Goal: Task Accomplishment & Management: Manage account settings

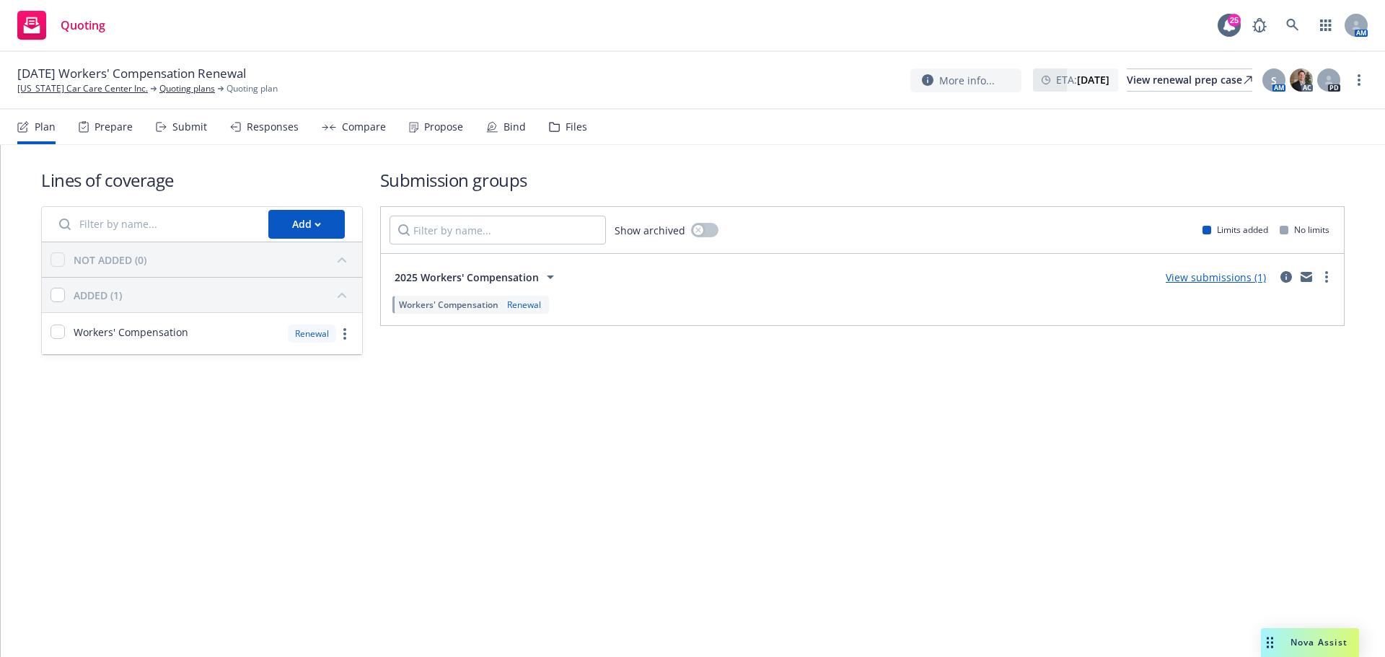
click at [177, 134] on div "Submit" at bounding box center [181, 127] width 51 height 35
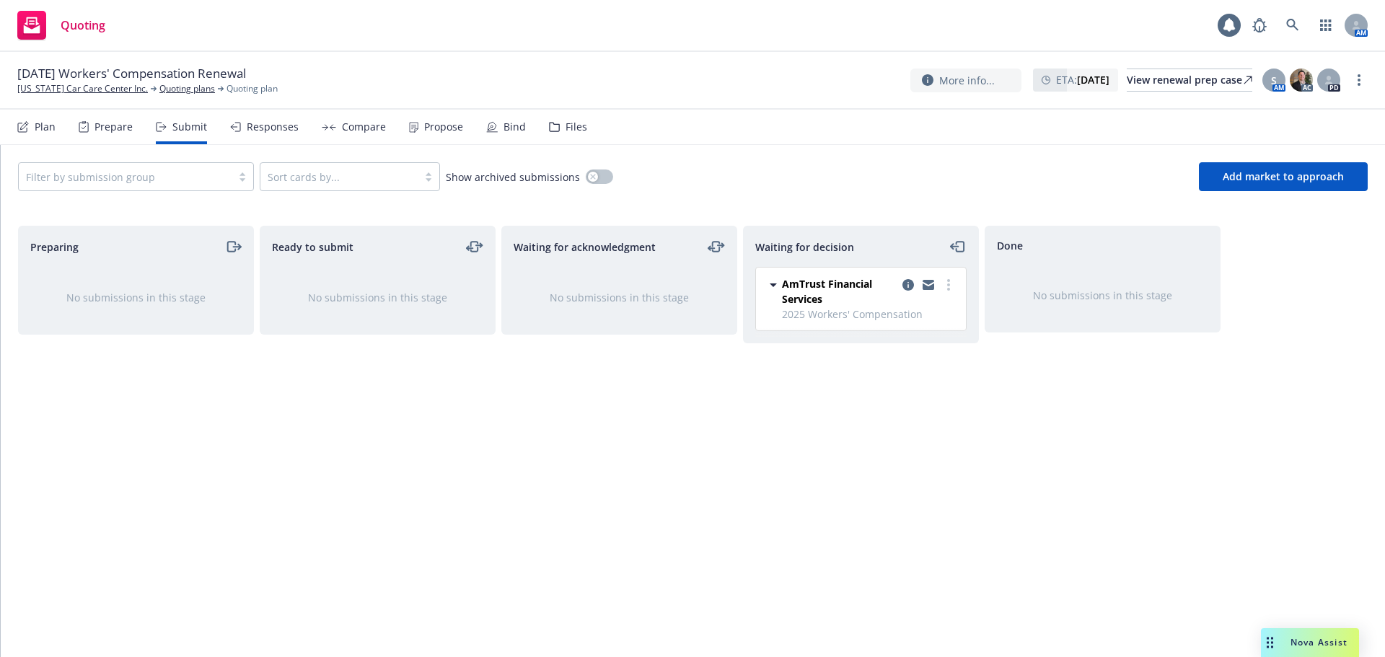
drag, startPoint x: 223, startPoint y: 180, endPoint x: 216, endPoint y: 184, distance: 7.4
click at [223, 180] on div at bounding box center [125, 176] width 198 height 17
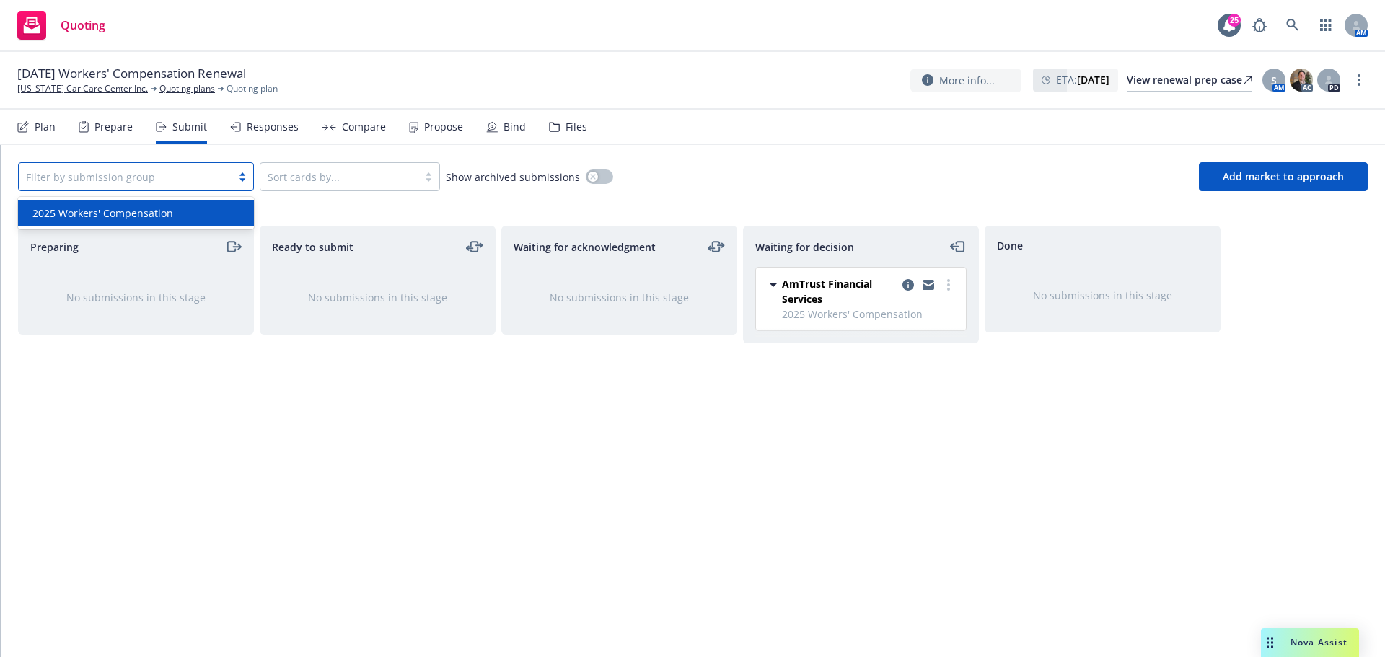
click at [162, 222] on div "2025 Workers' Compensation" at bounding box center [136, 213] width 236 height 27
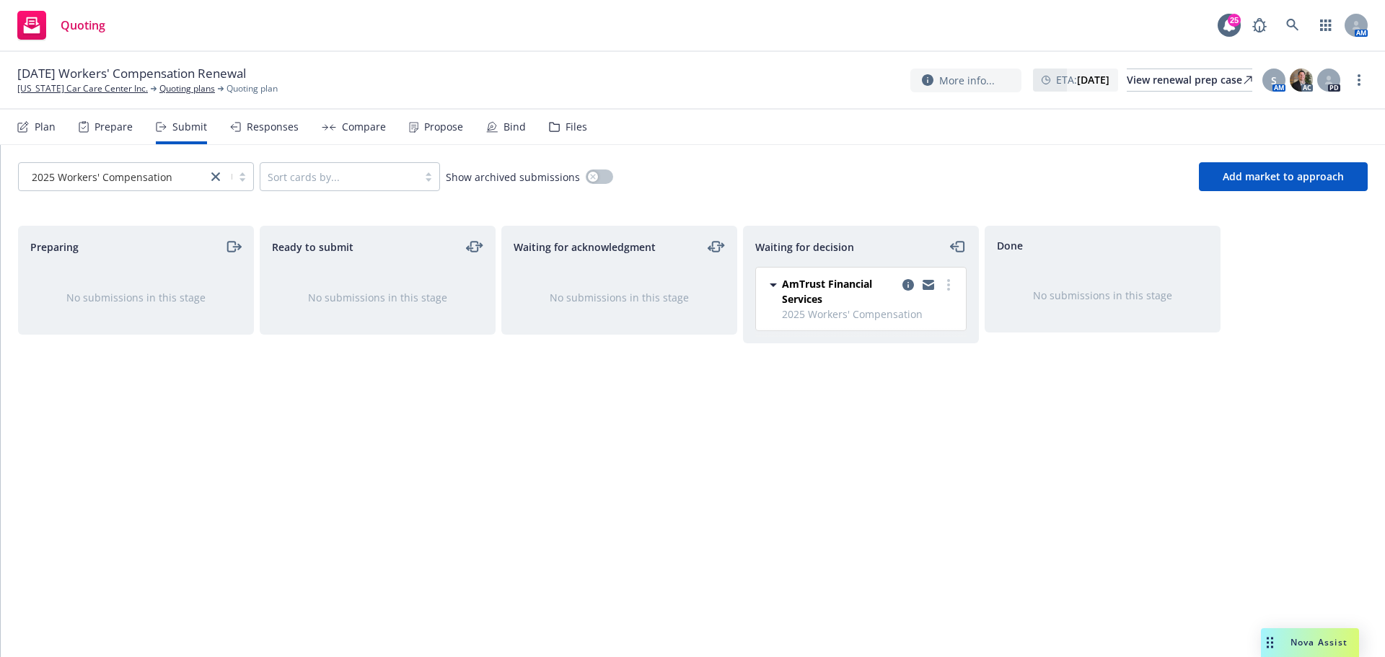
click at [1369, 175] on div "2025 Workers' Compensation Sort cards by... Show archived submissions Add marke…" at bounding box center [693, 176] width 1384 height 63
click at [1305, 185] on button "Add market to approach" at bounding box center [1283, 176] width 169 height 29
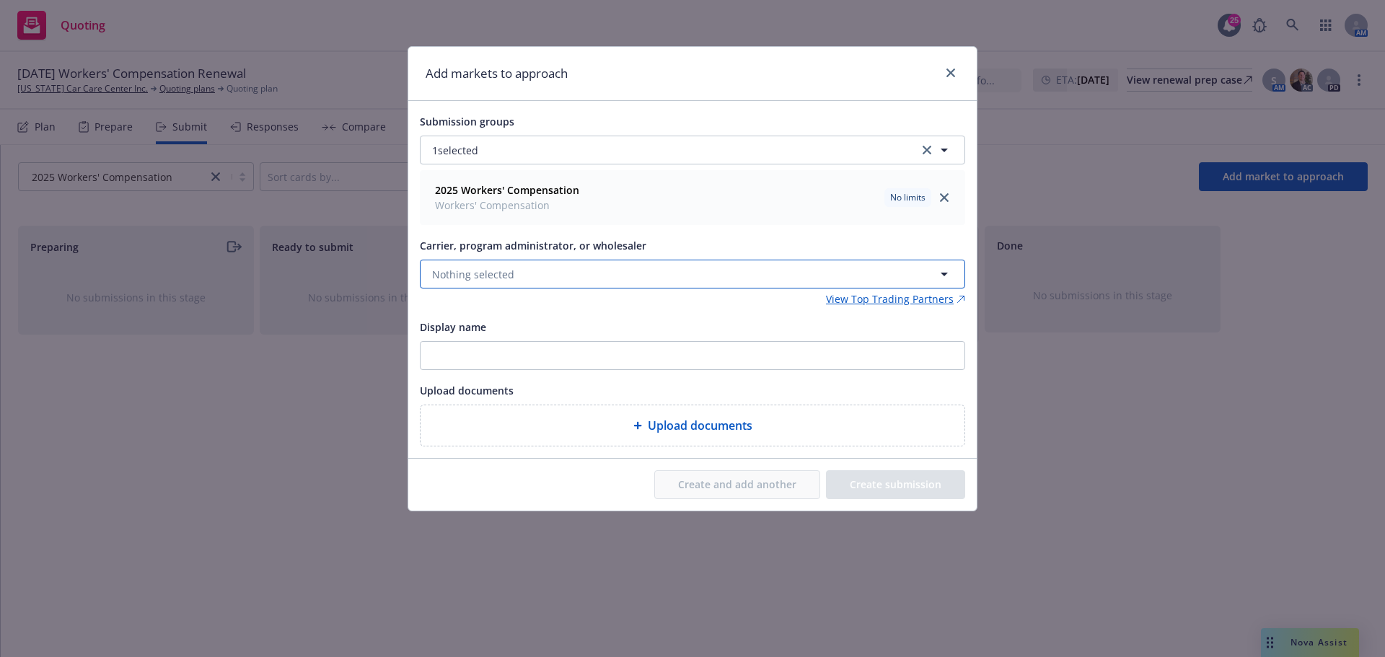
click at [527, 268] on button "Nothing selected" at bounding box center [692, 274] width 545 height 29
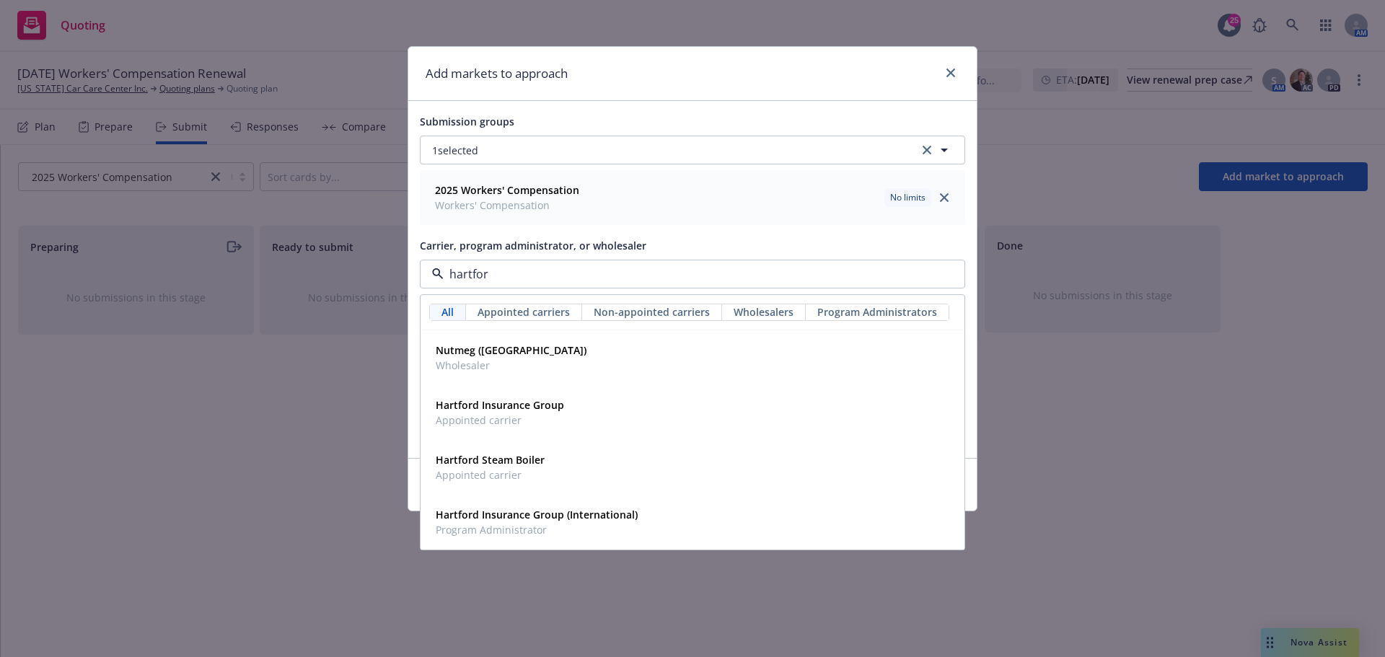
type input "hartford"
click at [657, 424] on div "Hartford Insurance Group Appointed carrier" at bounding box center [692, 412] width 525 height 36
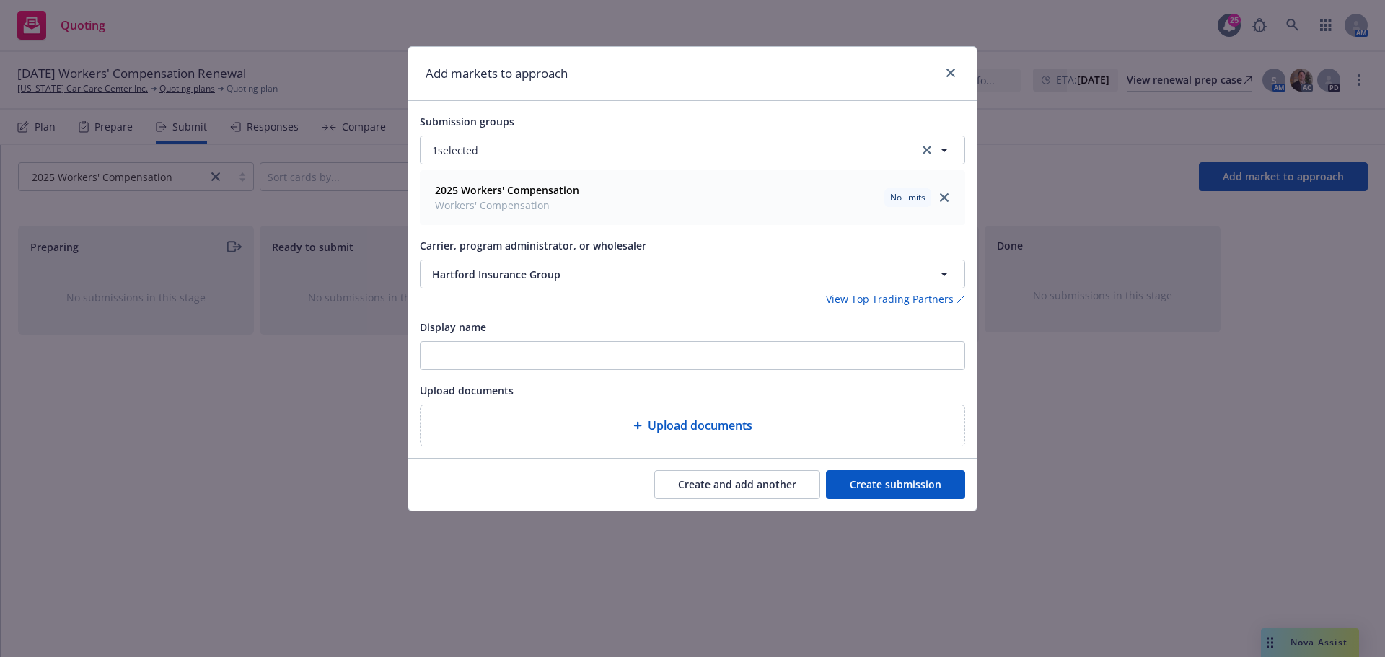
click at [889, 497] on button "Create submission" at bounding box center [895, 484] width 139 height 29
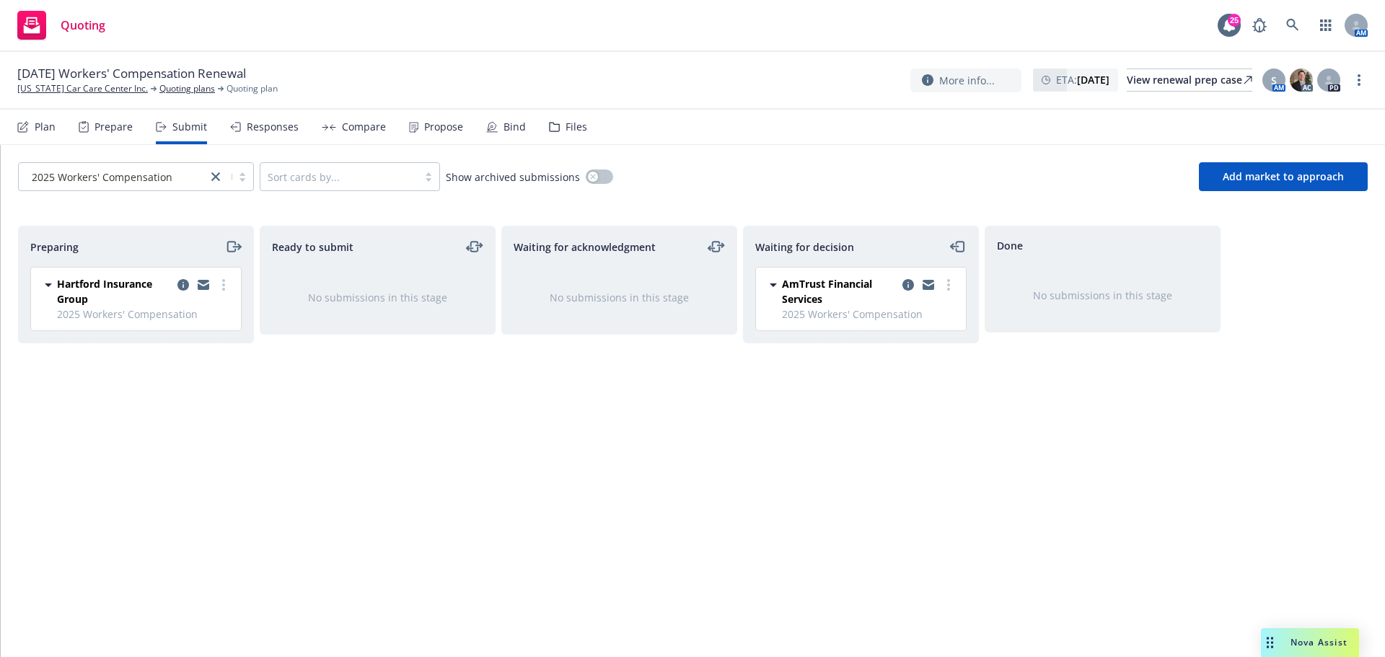
drag, startPoint x: 239, startPoint y: 292, endPoint x: 231, endPoint y: 291, distance: 8.1
click at [239, 292] on div "Hartford Insurance Group 2025 Workers' Compensation Wednesday, October 15, 2025…" at bounding box center [136, 299] width 210 height 63
click at [231, 291] on div at bounding box center [204, 291] width 58 height 30
click at [219, 291] on link "more" at bounding box center [223, 284] width 17 height 17
drag, startPoint x: 213, startPoint y: 400, endPoint x: 333, endPoint y: 413, distance: 121.1
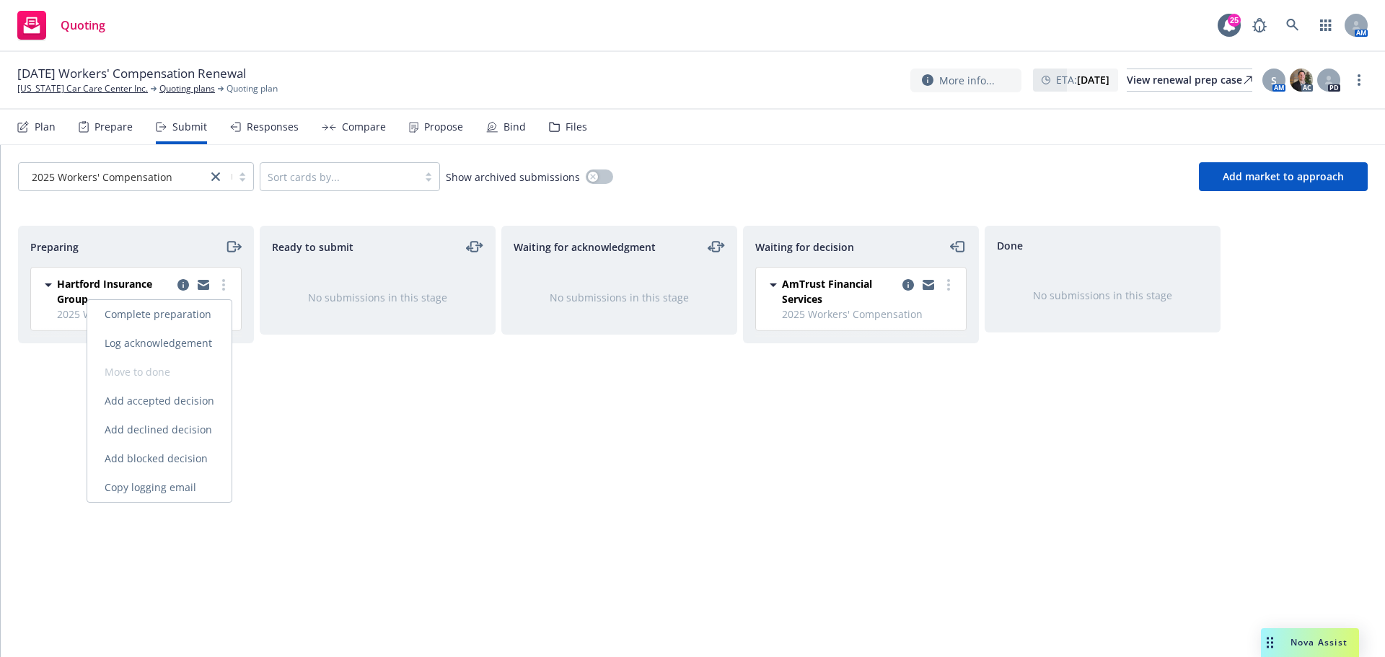
click at [212, 400] on span "Add accepted decision" at bounding box center [159, 401] width 144 height 14
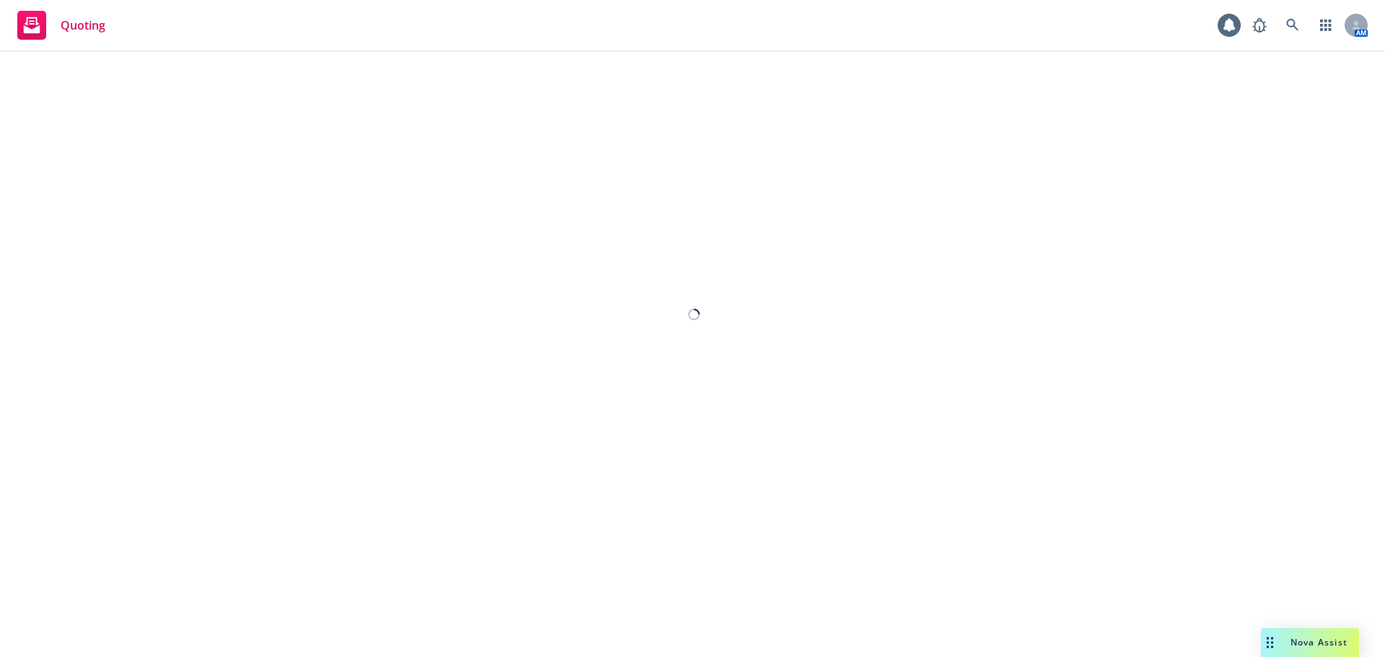
select select "12"
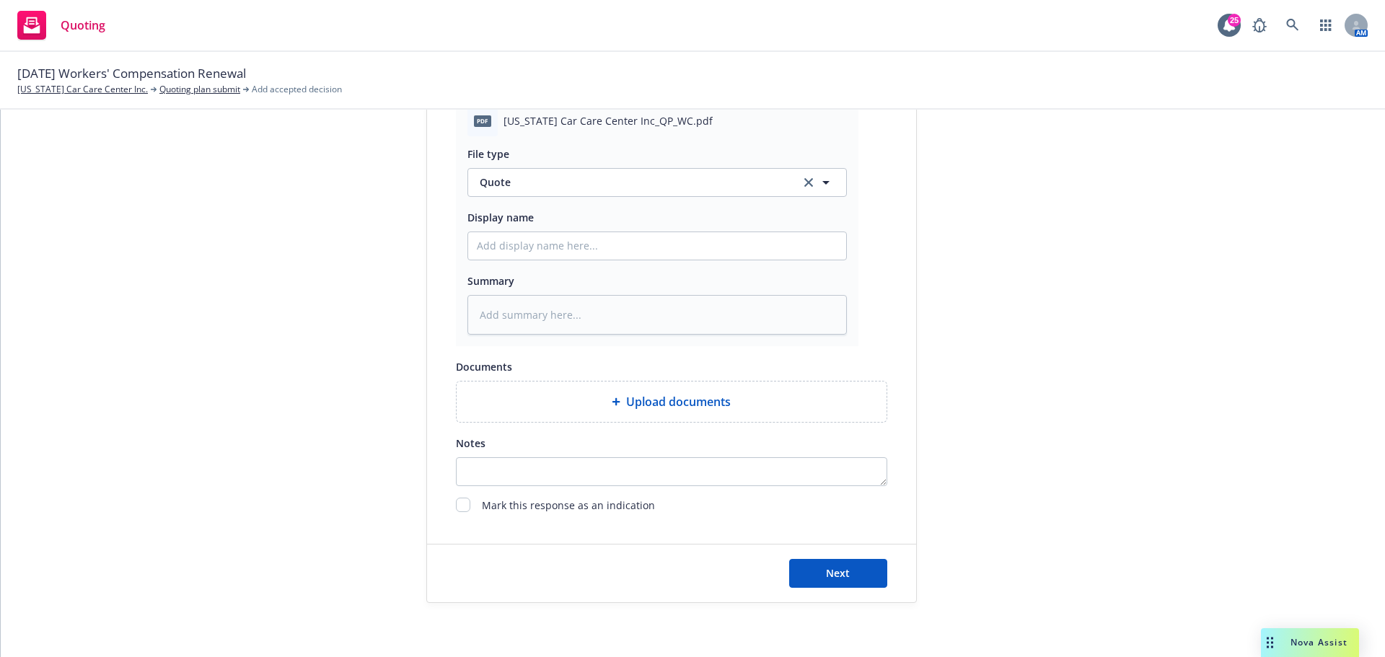
scroll to position [745, 0]
click at [864, 568] on button "Next" at bounding box center [838, 569] width 98 height 29
type textarea "x"
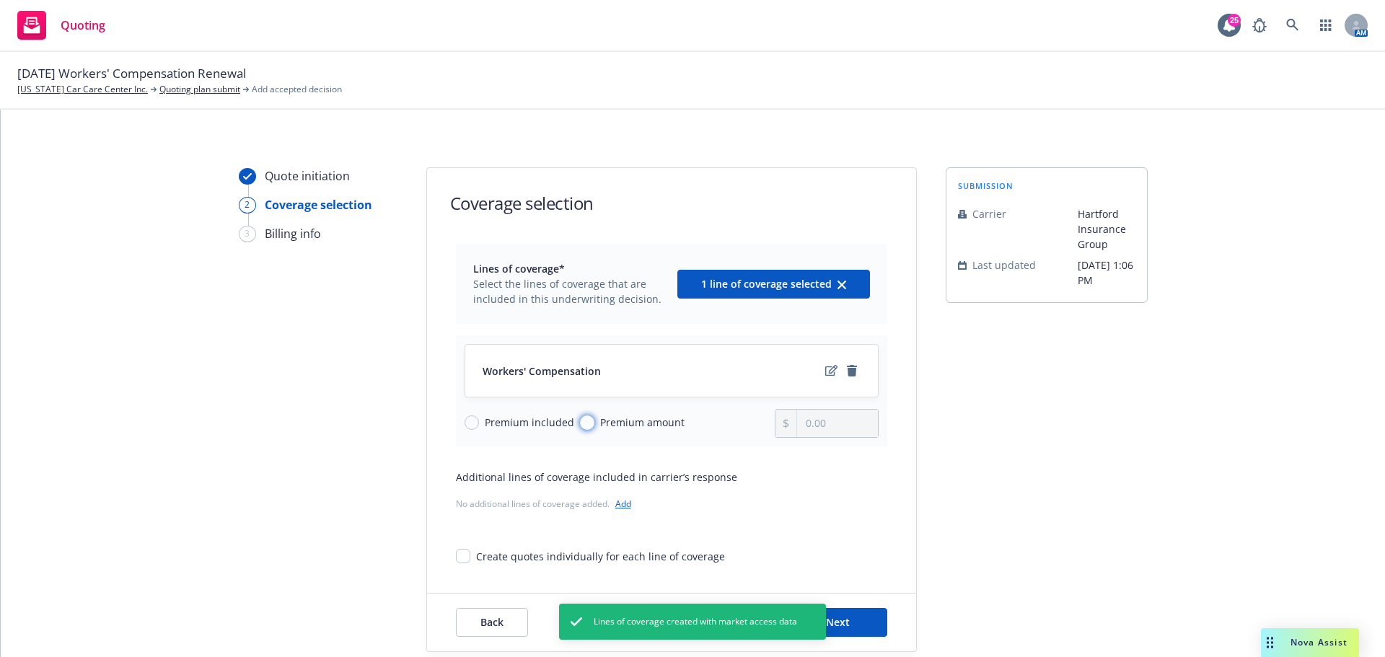
click at [580, 423] on input "Premium amount" at bounding box center [587, 422] width 14 height 14
radio input "true"
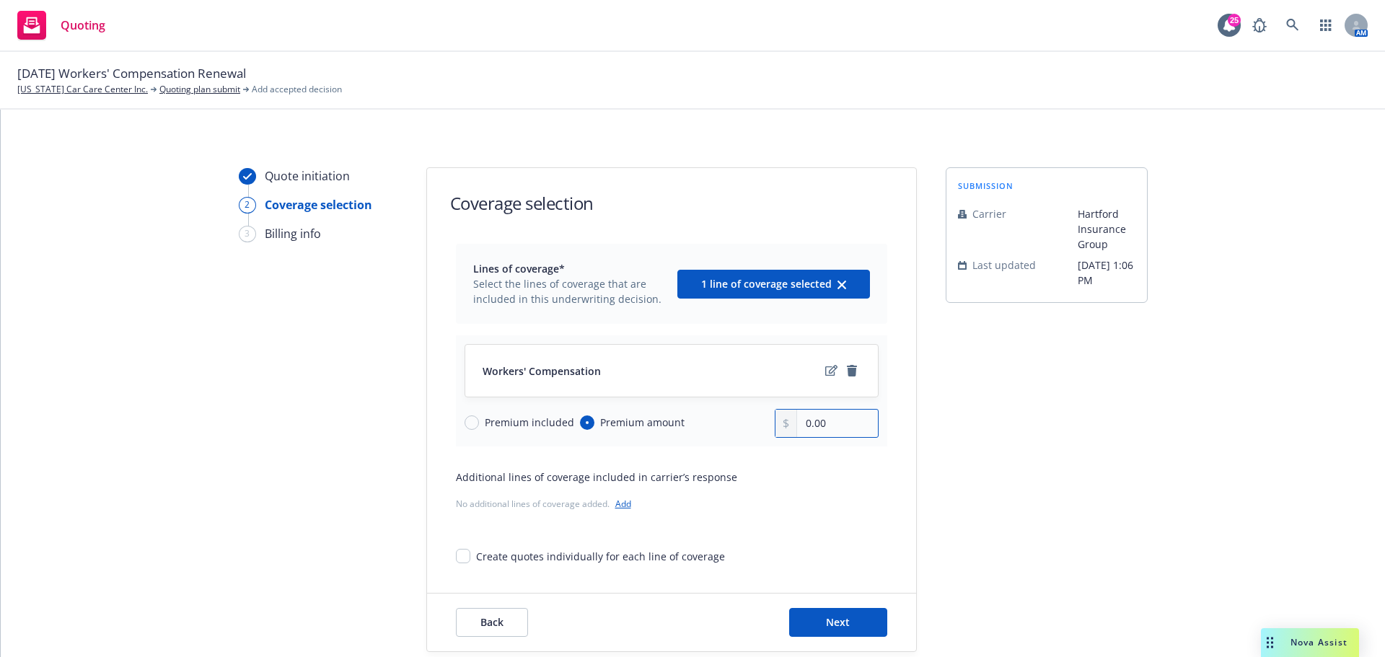
click at [825, 426] on input "0.00" at bounding box center [837, 423] width 80 height 27
type input "11,086.00"
click at [819, 625] on button "Next" at bounding box center [838, 622] width 98 height 29
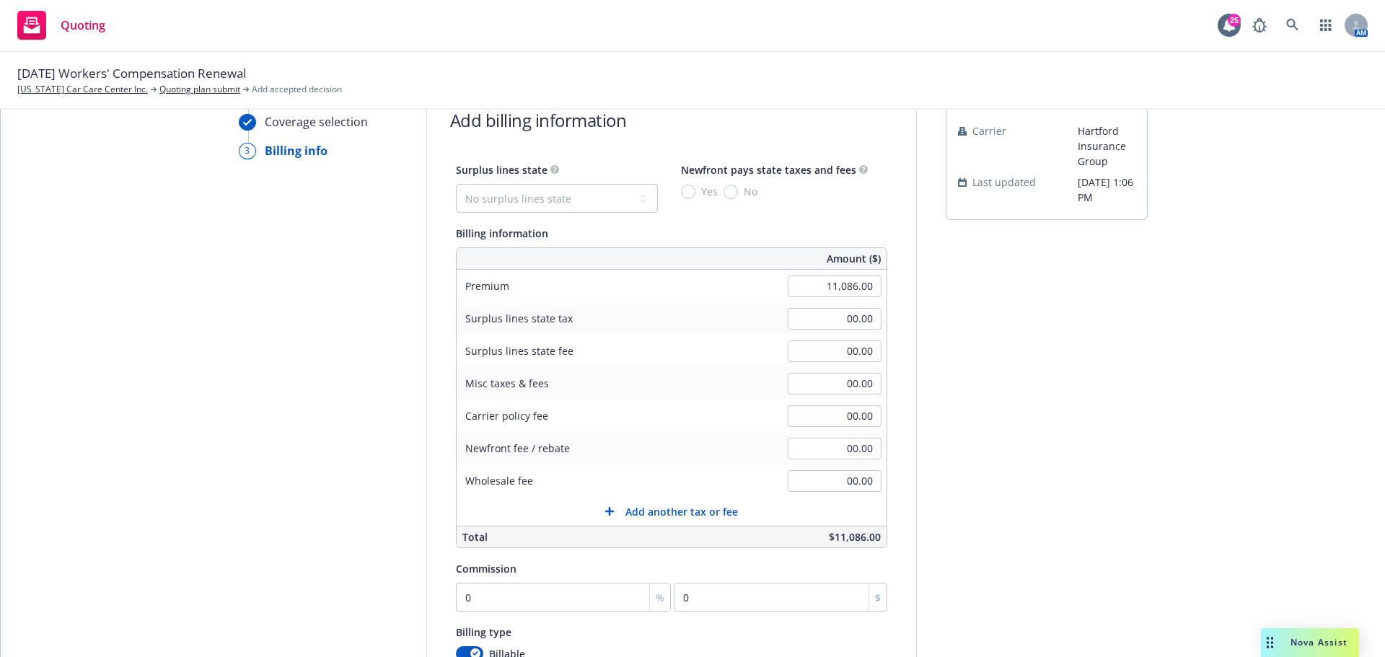
scroll to position [240, 0]
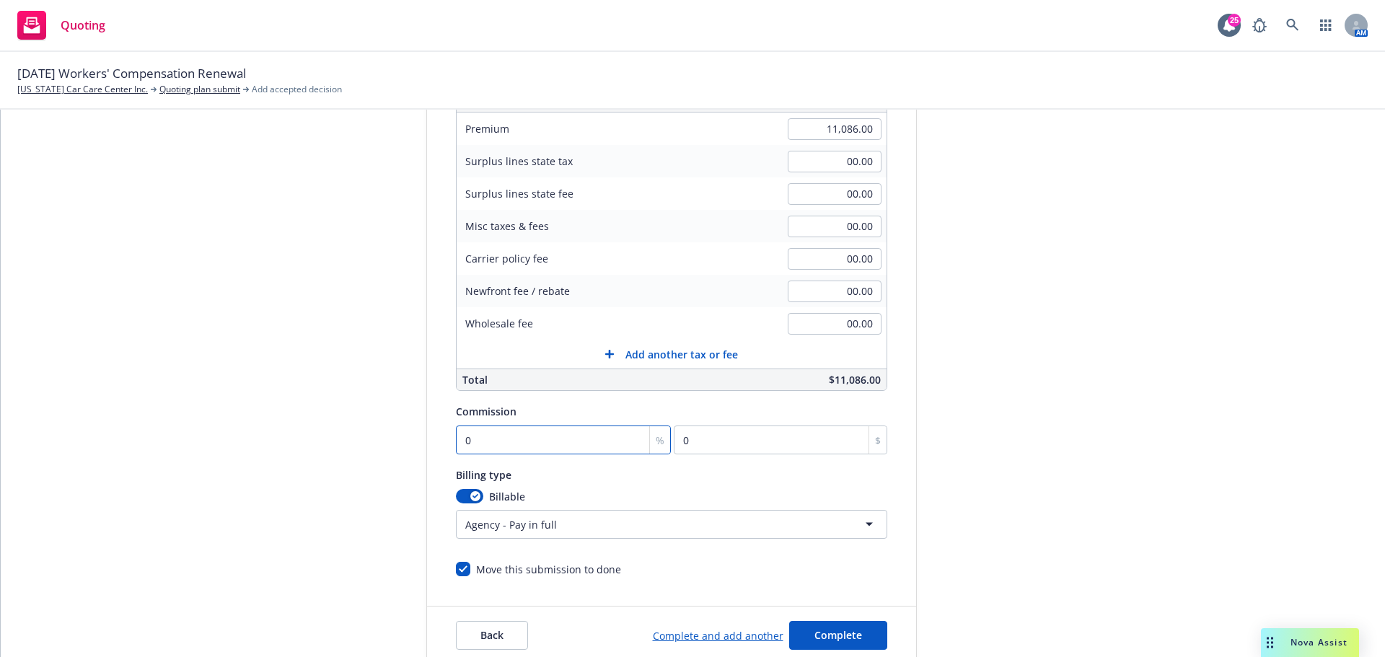
click at [521, 452] on input "0" at bounding box center [564, 439] width 216 height 29
type input "1"
type input "110.86"
type input "15"
type input "1662.9"
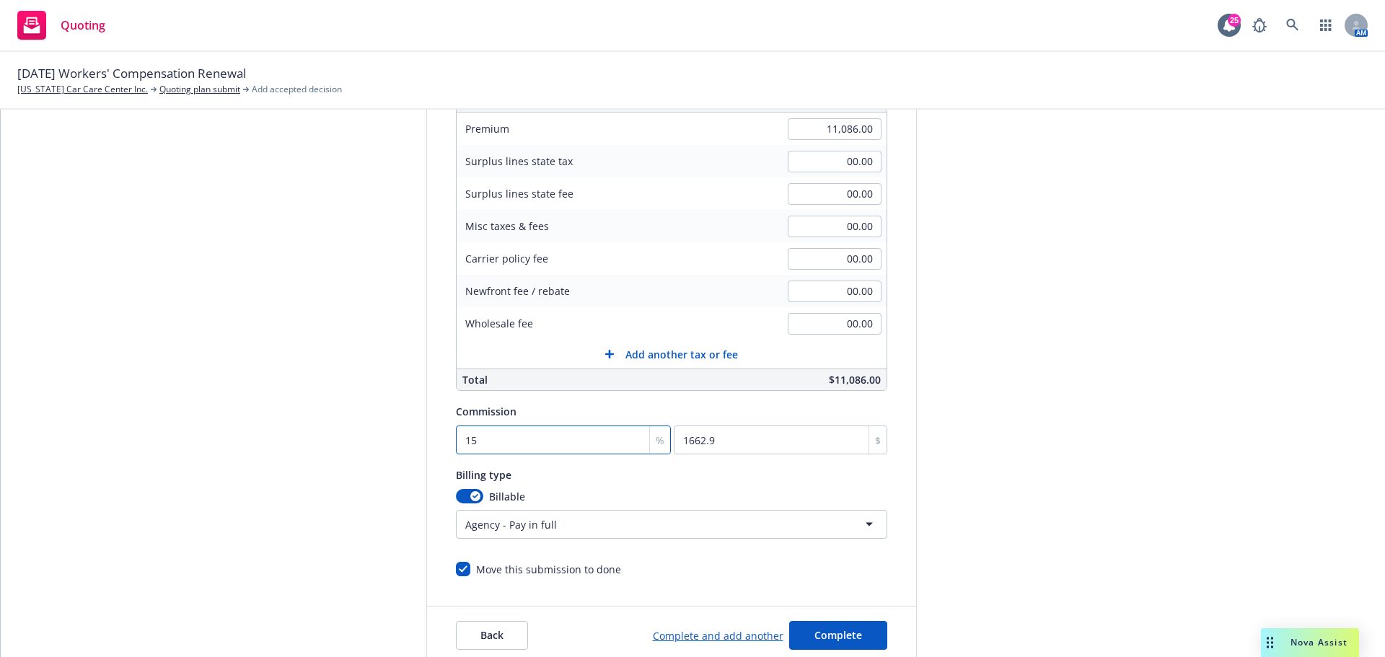
type input "15"
click at [784, 526] on html "Quoting 25 AM 11/21/25 Workers' Compensation Renewal California Car Care Center…" at bounding box center [692, 328] width 1385 height 657
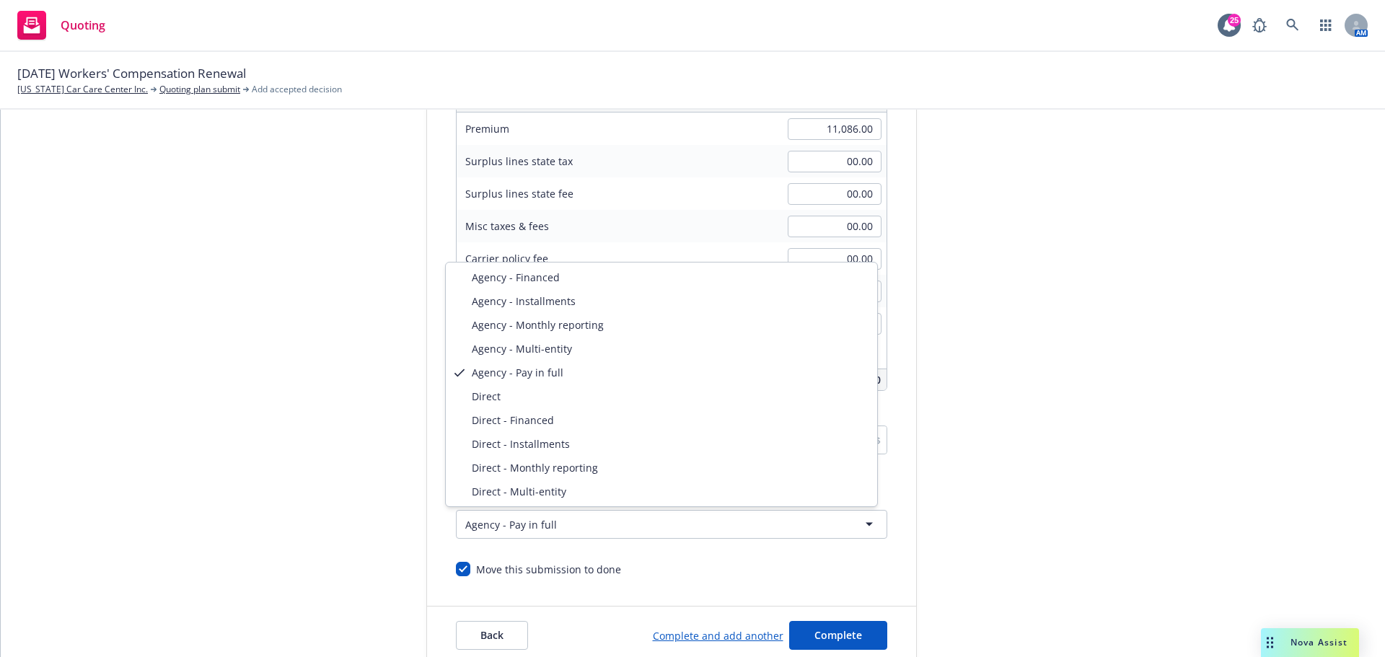
select select "DIRECT"
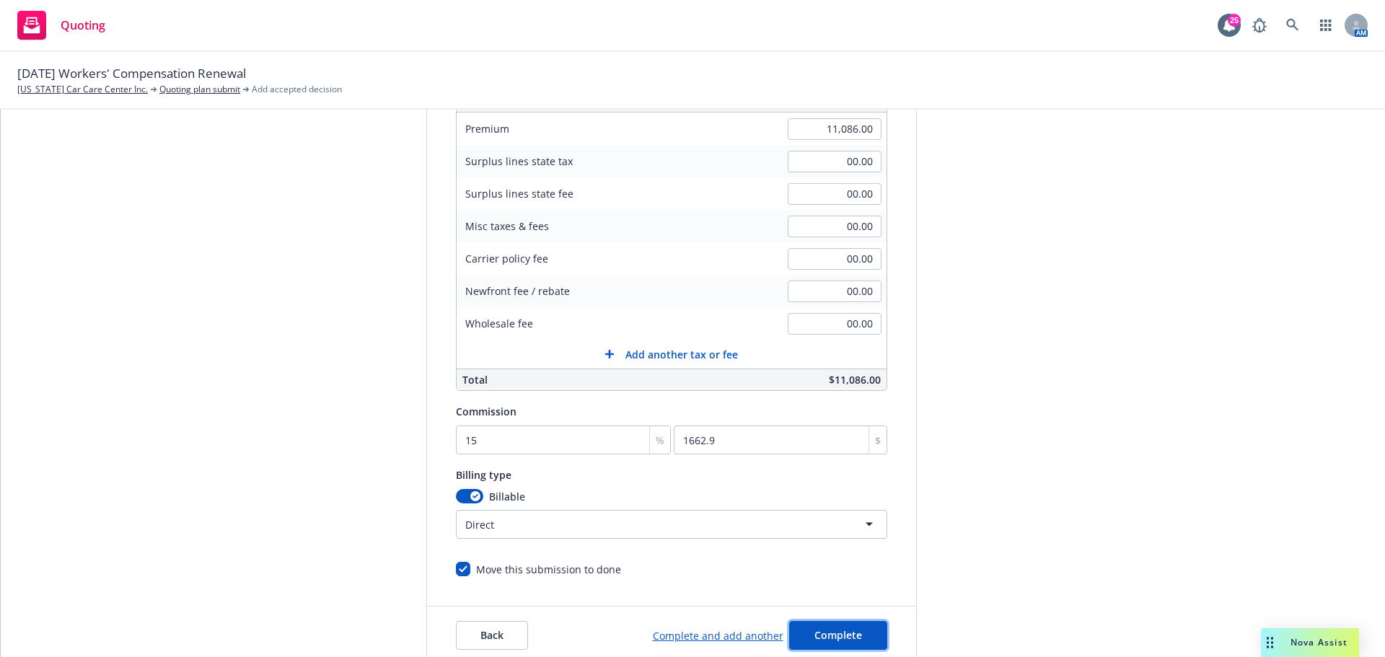
click at [864, 625] on button "Complete" at bounding box center [838, 635] width 98 height 29
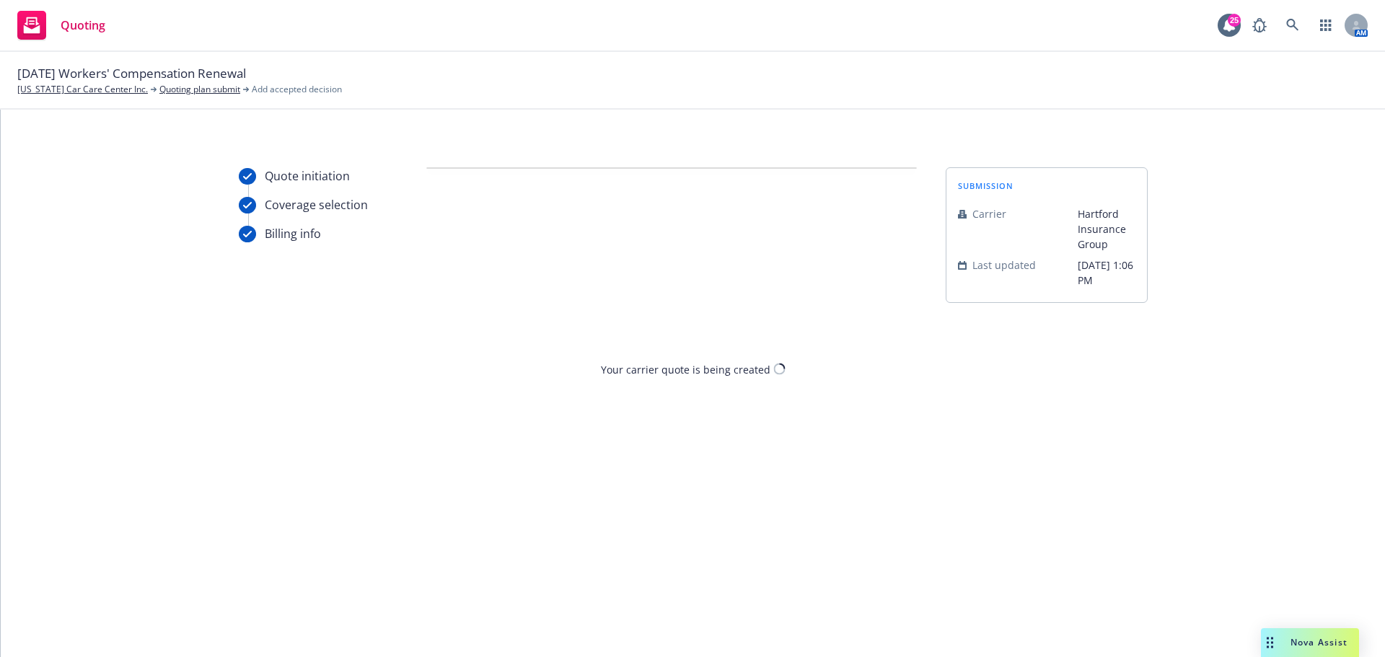
scroll to position [0, 0]
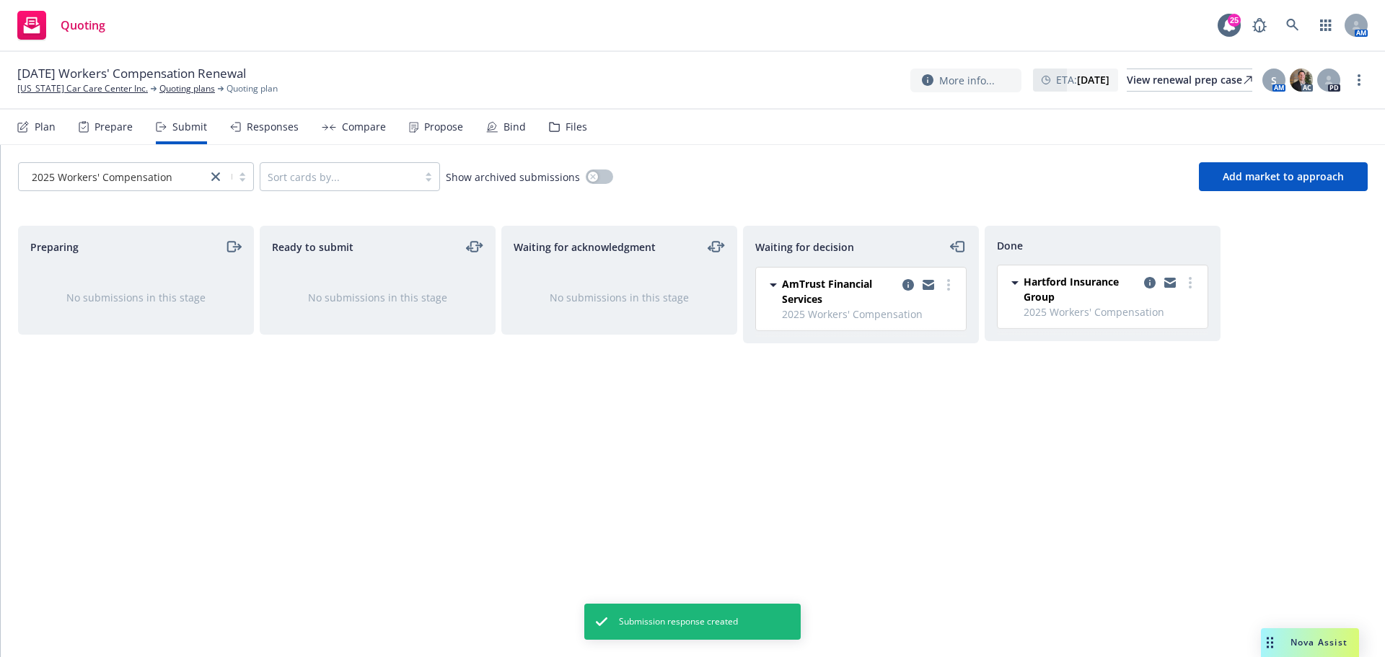
click at [438, 128] on div "Propose" at bounding box center [443, 127] width 39 height 12
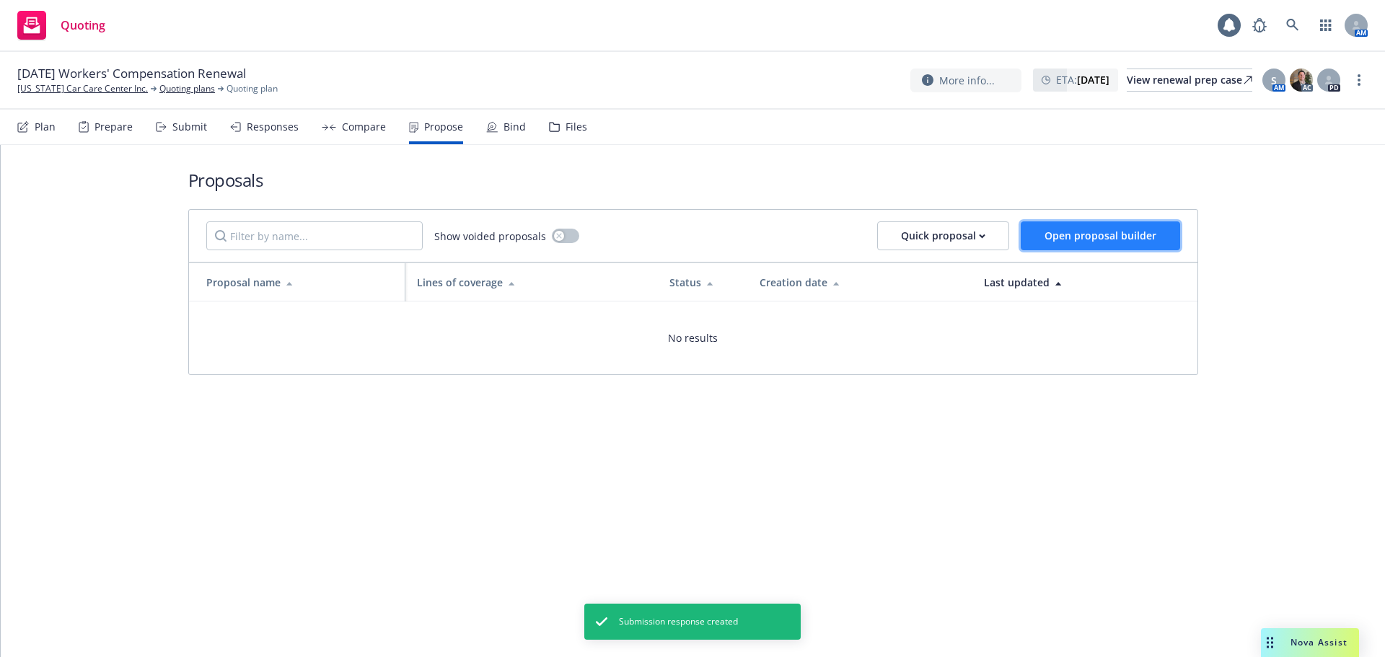
click at [1089, 239] on span "Open proposal builder" at bounding box center [1100, 236] width 112 height 14
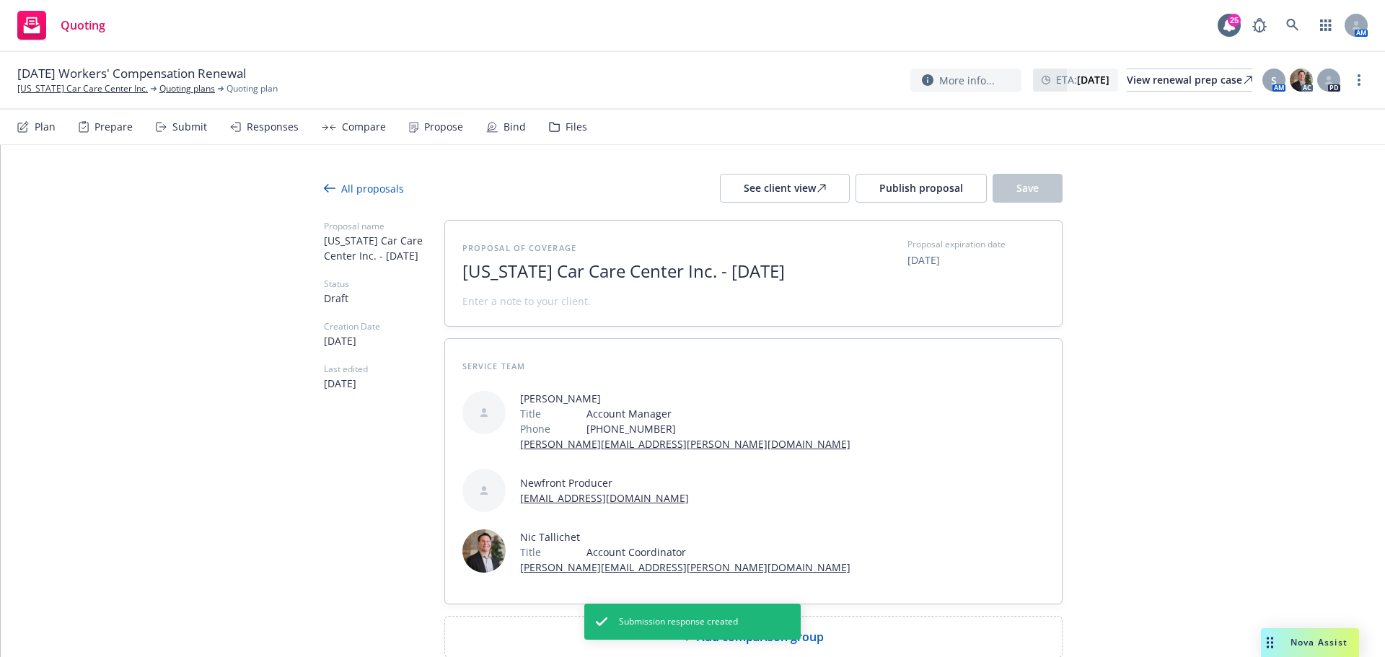
drag, startPoint x: 704, startPoint y: 274, endPoint x: 896, endPoint y: 306, distance: 195.3
click at [896, 306] on div "Proposal of coverage California Car Care Center Inc. - October 2025 Proposal ex…" at bounding box center [753, 273] width 582 height 71
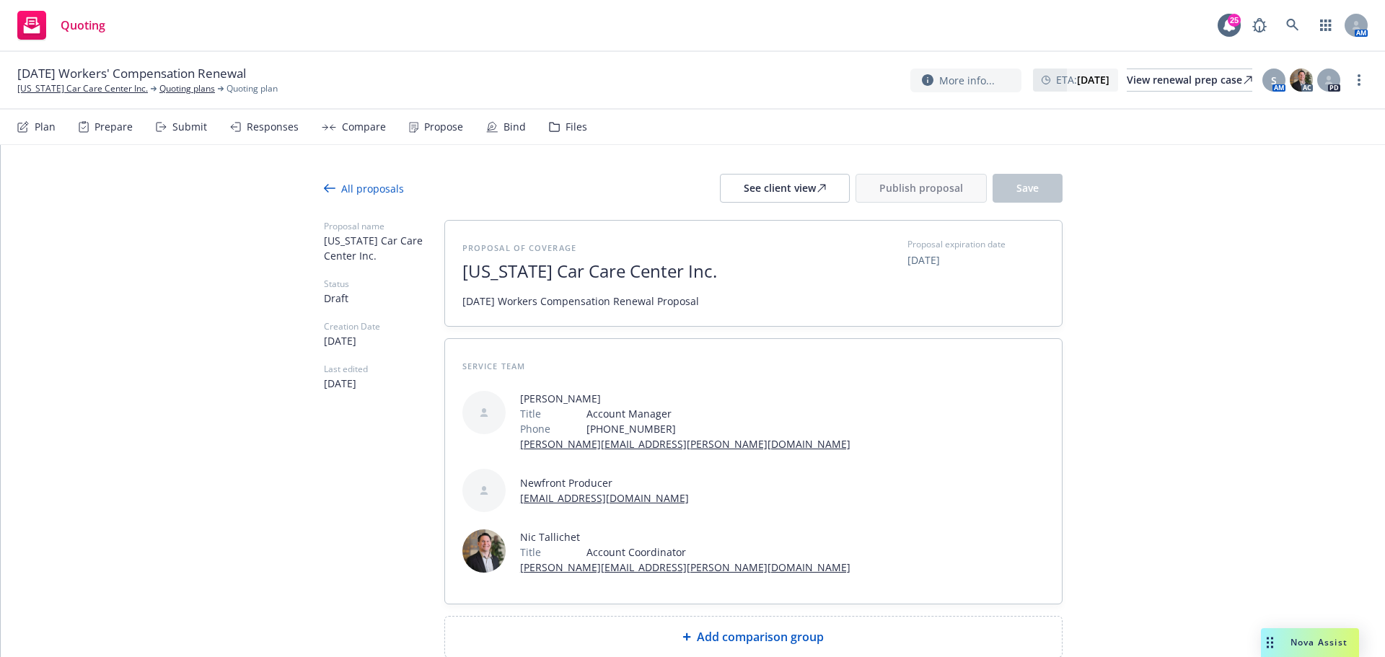
click at [914, 617] on div "Add comparison group" at bounding box center [753, 637] width 617 height 40
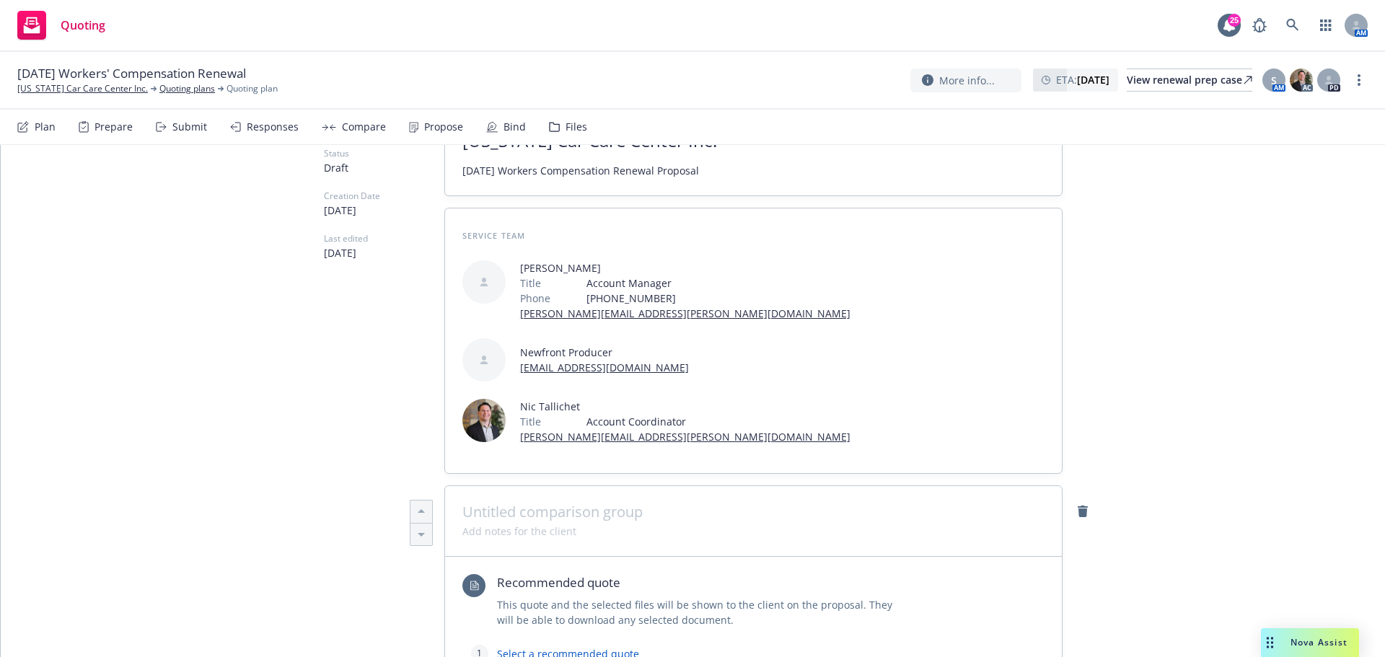
scroll to position [288, 0]
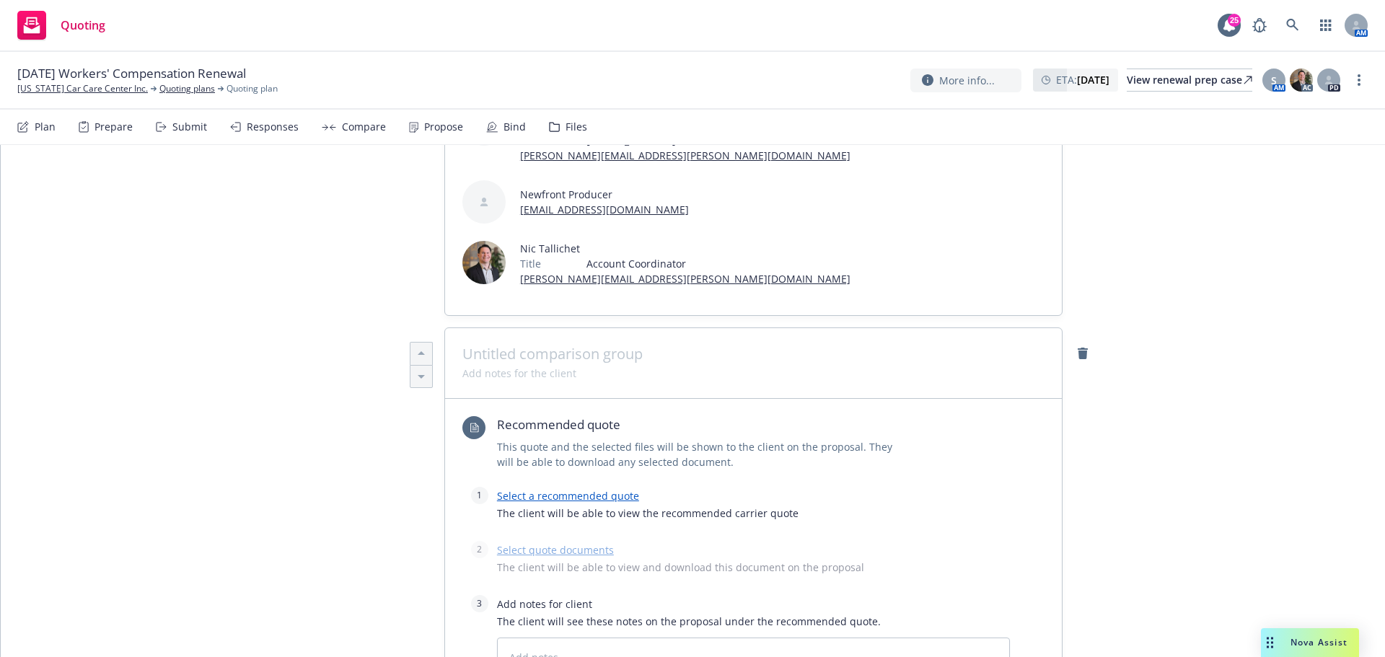
click at [599, 489] on link "Select a recommended quote" at bounding box center [568, 496] width 142 height 14
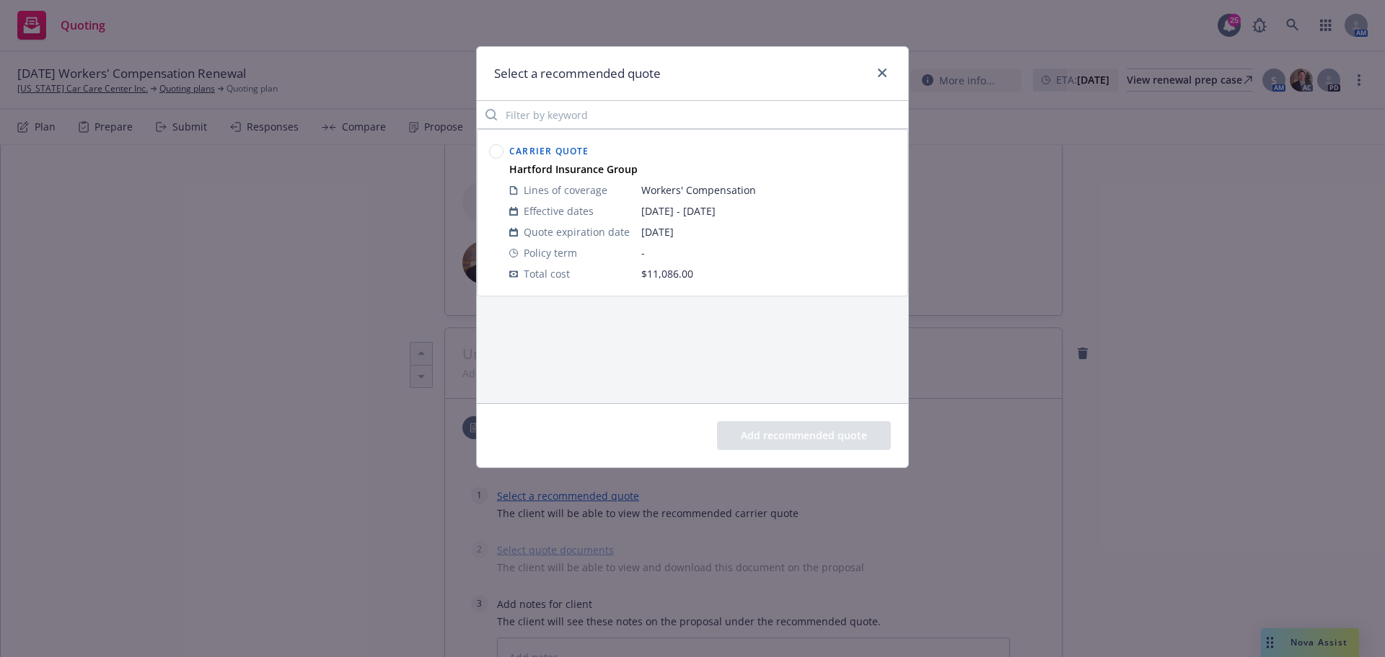
click at [496, 161] on div at bounding box center [496, 212] width 20 height 149
click at [493, 156] on circle at bounding box center [497, 152] width 14 height 14
drag, startPoint x: 784, startPoint y: 435, endPoint x: 560, endPoint y: 456, distance: 225.3
click at [782, 435] on button "Add recommended quote" at bounding box center [804, 435] width 174 height 29
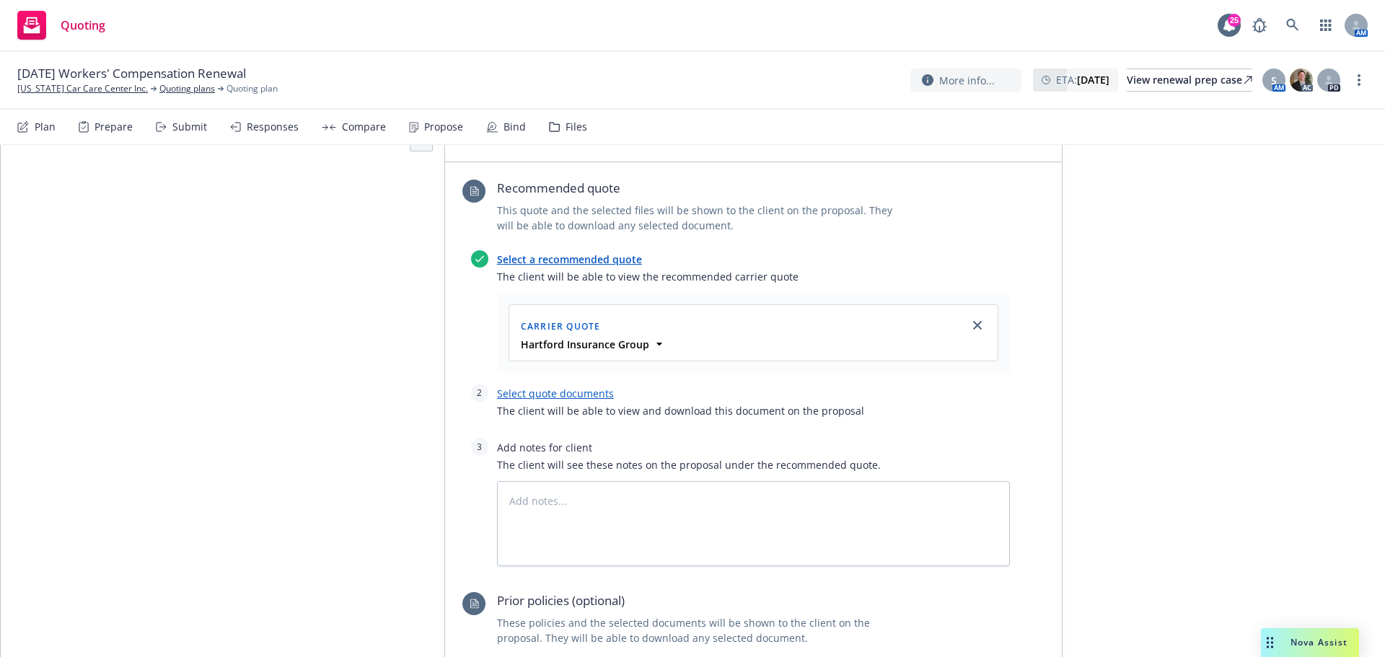
scroll to position [529, 0]
drag, startPoint x: 554, startPoint y: 317, endPoint x: 557, endPoint y: 332, distance: 16.1
click at [557, 331] on div "Select a recommended quote The client will be able to view the recommended carr…" at bounding box center [740, 405] width 539 height 316
click at [557, 383] on link "Select quote documents" at bounding box center [555, 390] width 117 height 14
type textarea "x"
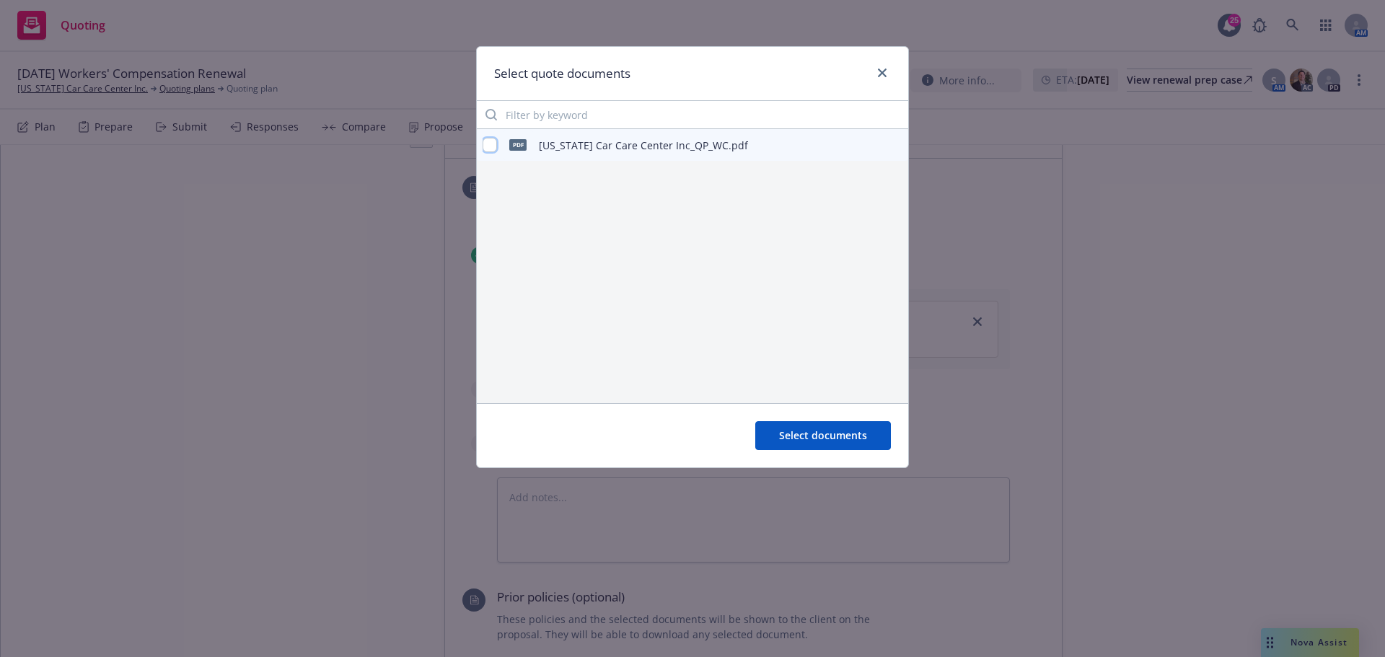
click at [491, 149] on input "checkbox" at bounding box center [489, 145] width 14 height 14
checkbox input "true"
click at [834, 436] on span "Select documents" at bounding box center [823, 435] width 88 height 14
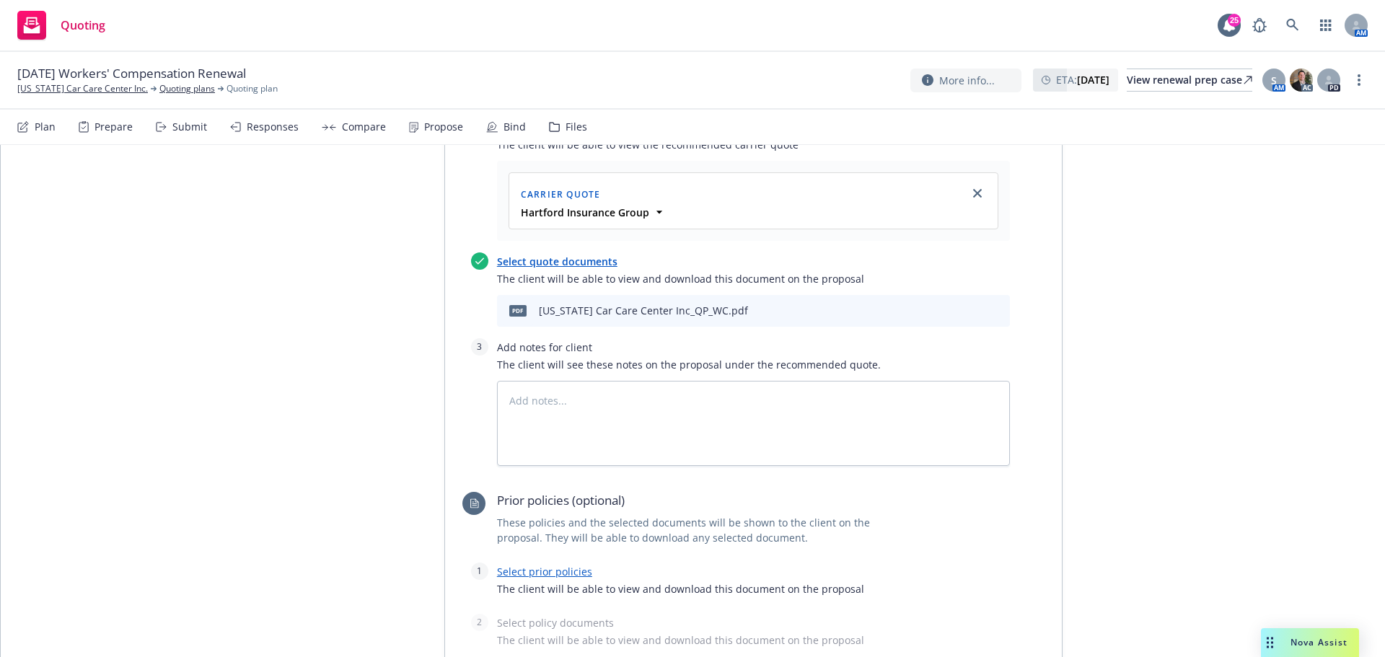
scroll to position [817, 0]
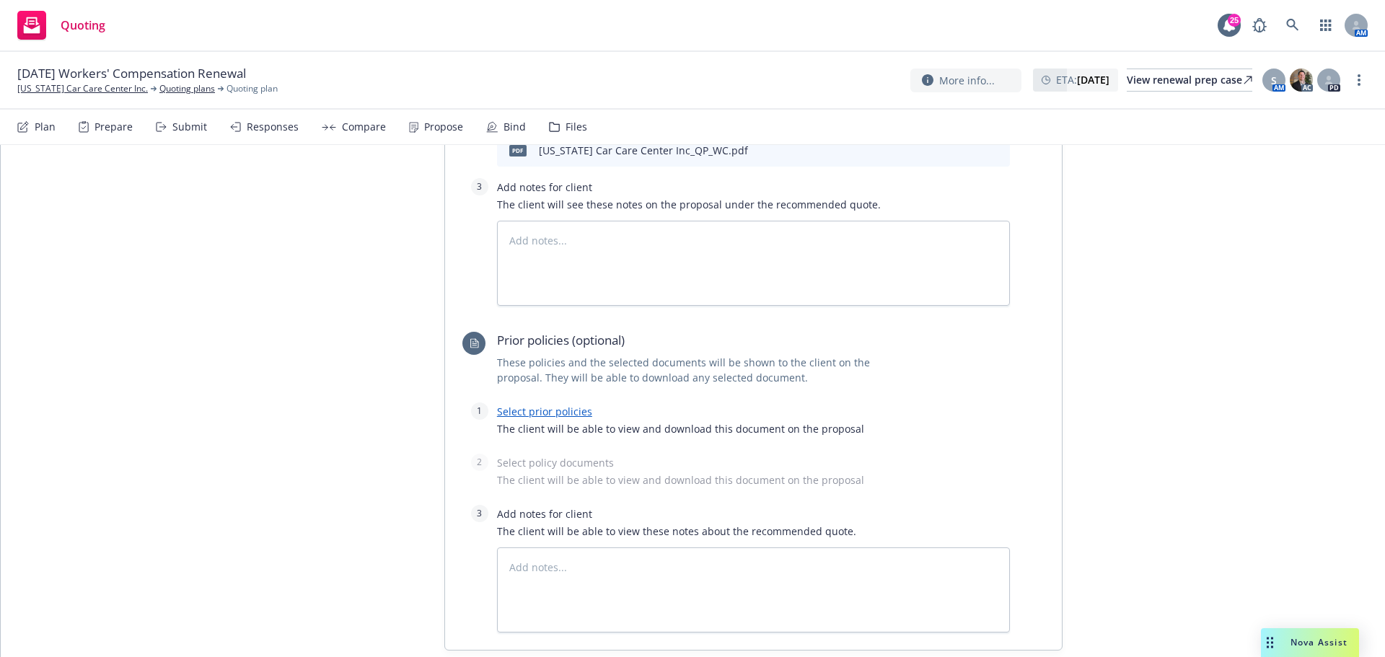
click at [525, 405] on link "Select prior policies" at bounding box center [544, 412] width 95 height 14
type textarea "x"
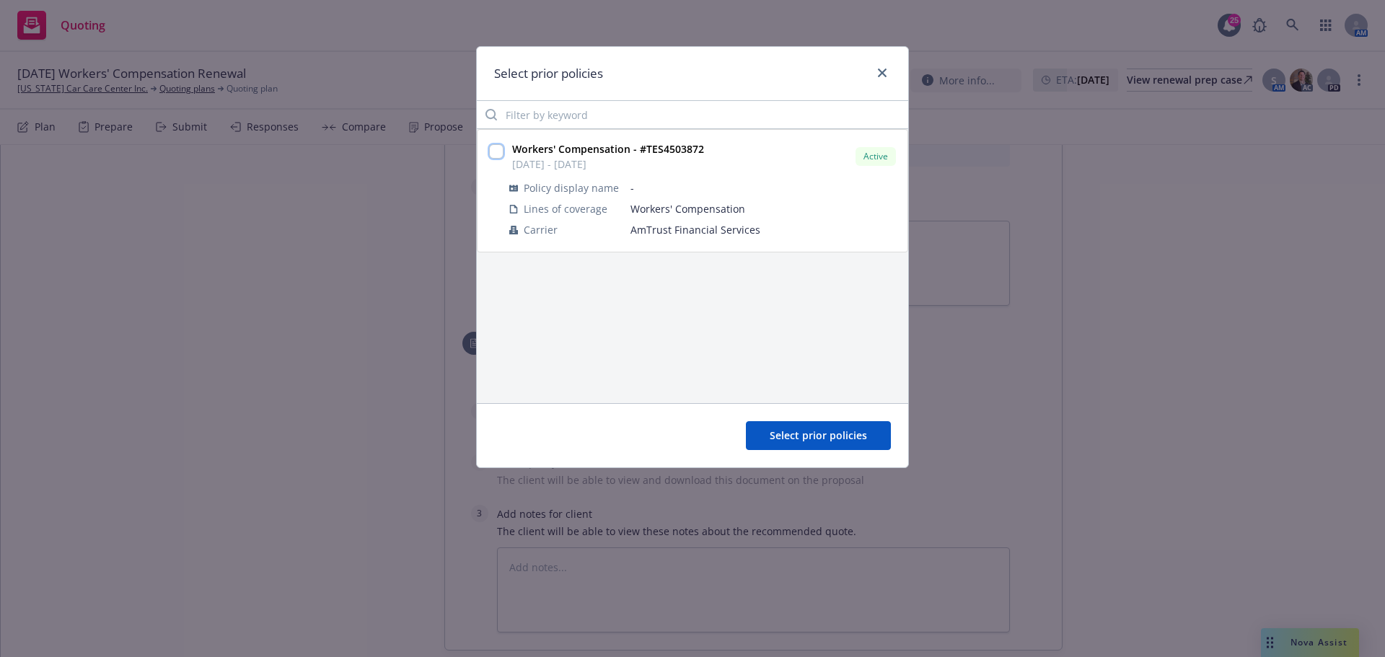
click at [500, 146] on input "checkbox" at bounding box center [496, 151] width 14 height 14
checkbox input "true"
click at [843, 432] on span "Select prior policies" at bounding box center [817, 435] width 97 height 14
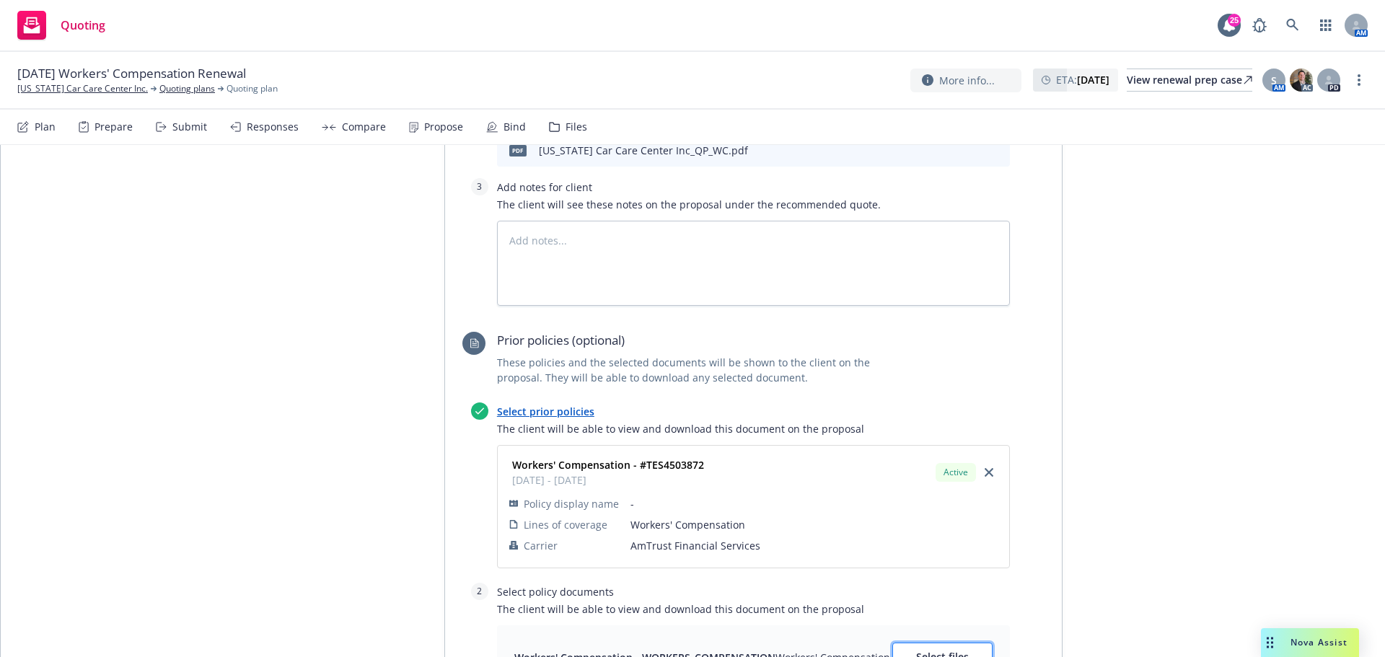
click at [947, 650] on span "Select files" at bounding box center [942, 657] width 53 height 14
type textarea "x"
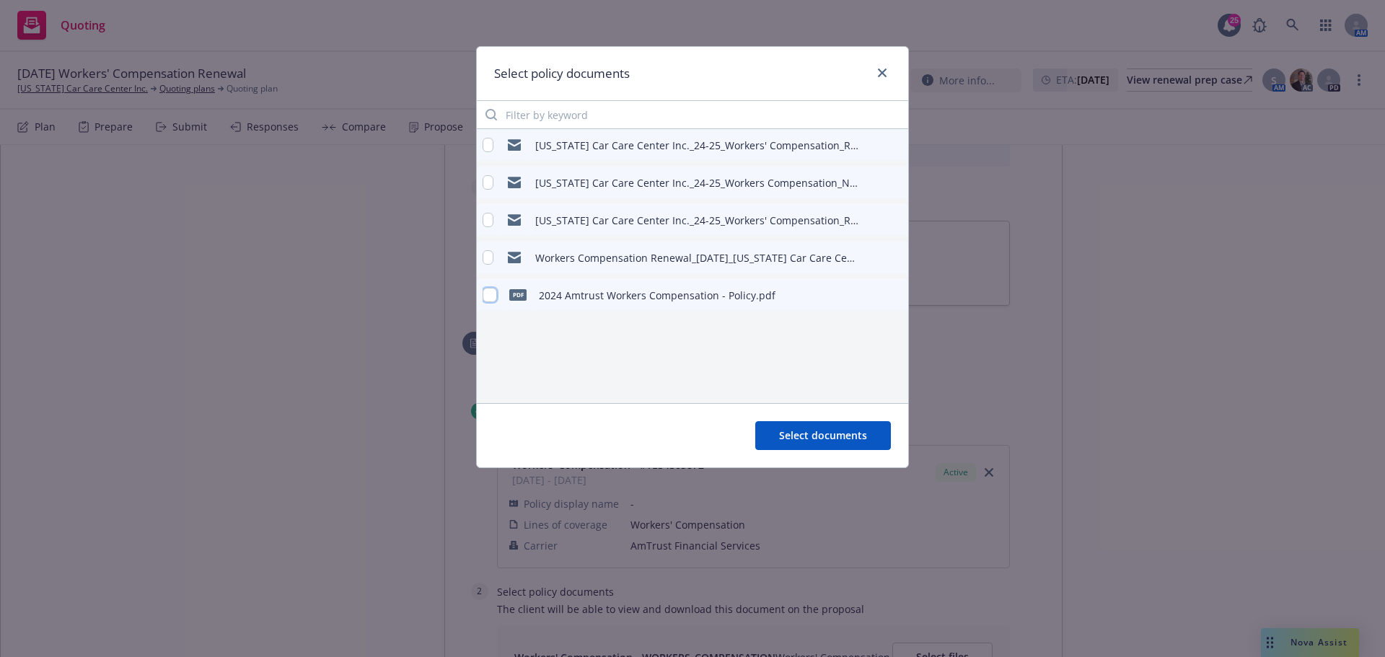
click at [488, 291] on input "checkbox" at bounding box center [489, 295] width 14 height 14
checkbox input "true"
click at [855, 448] on button "Select documents" at bounding box center [823, 435] width 136 height 29
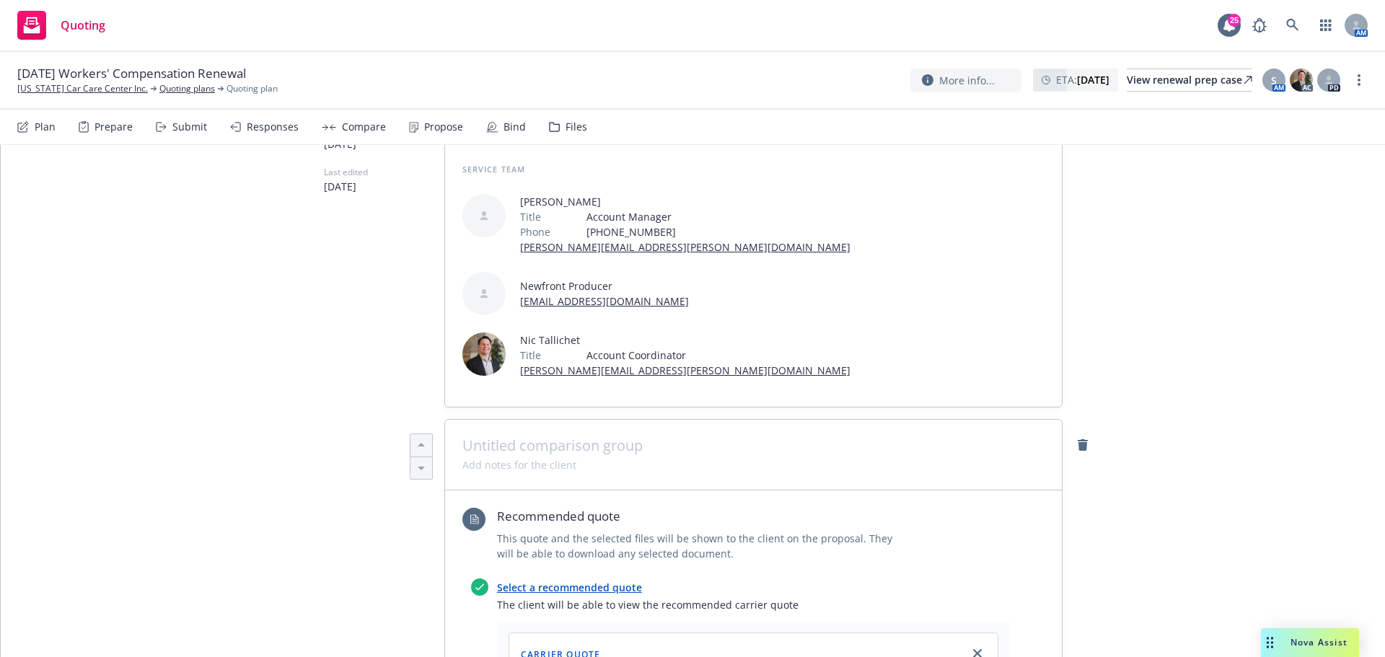
scroll to position [0, 0]
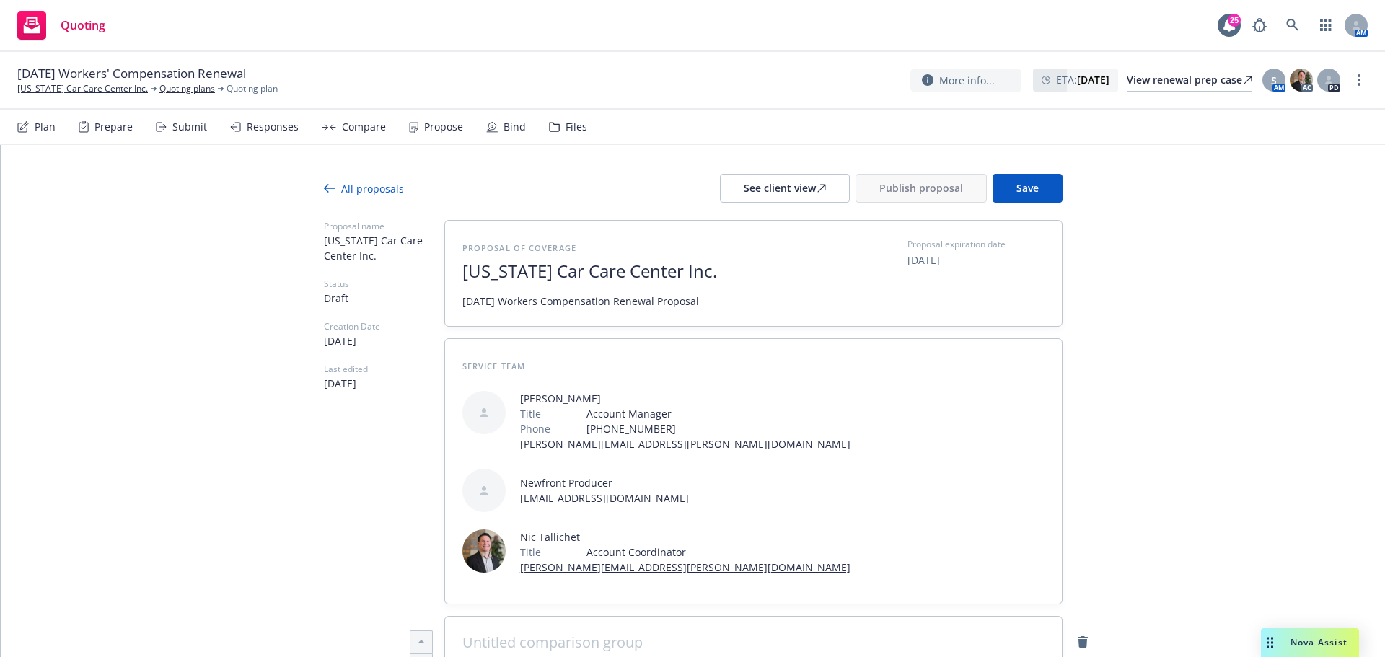
click at [1028, 203] on div at bounding box center [693, 211] width 738 height 17
click at [1008, 189] on button "Save" at bounding box center [1027, 188] width 70 height 29
click at [806, 182] on div "See client view" at bounding box center [785, 188] width 82 height 27
click at [1354, 85] on link "more" at bounding box center [1358, 79] width 17 height 17
click at [1320, 110] on link "Copy logging email" at bounding box center [1286, 110] width 161 height 29
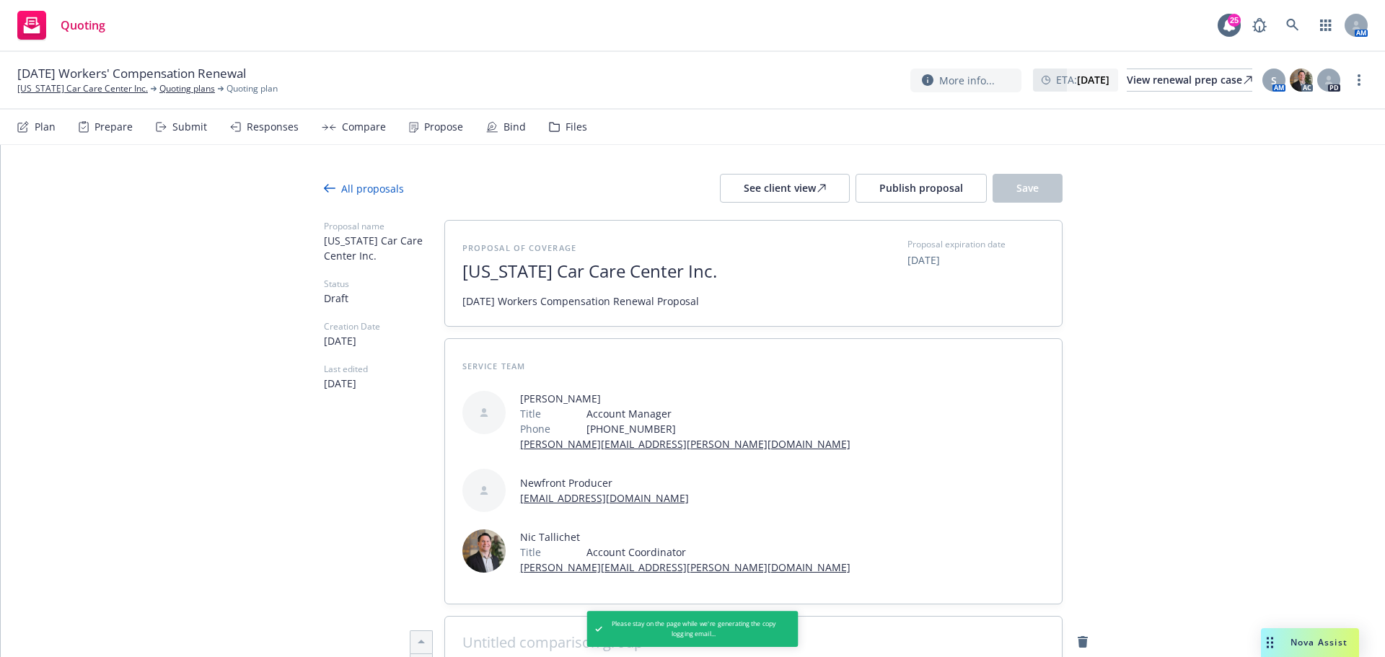
type textarea "x"
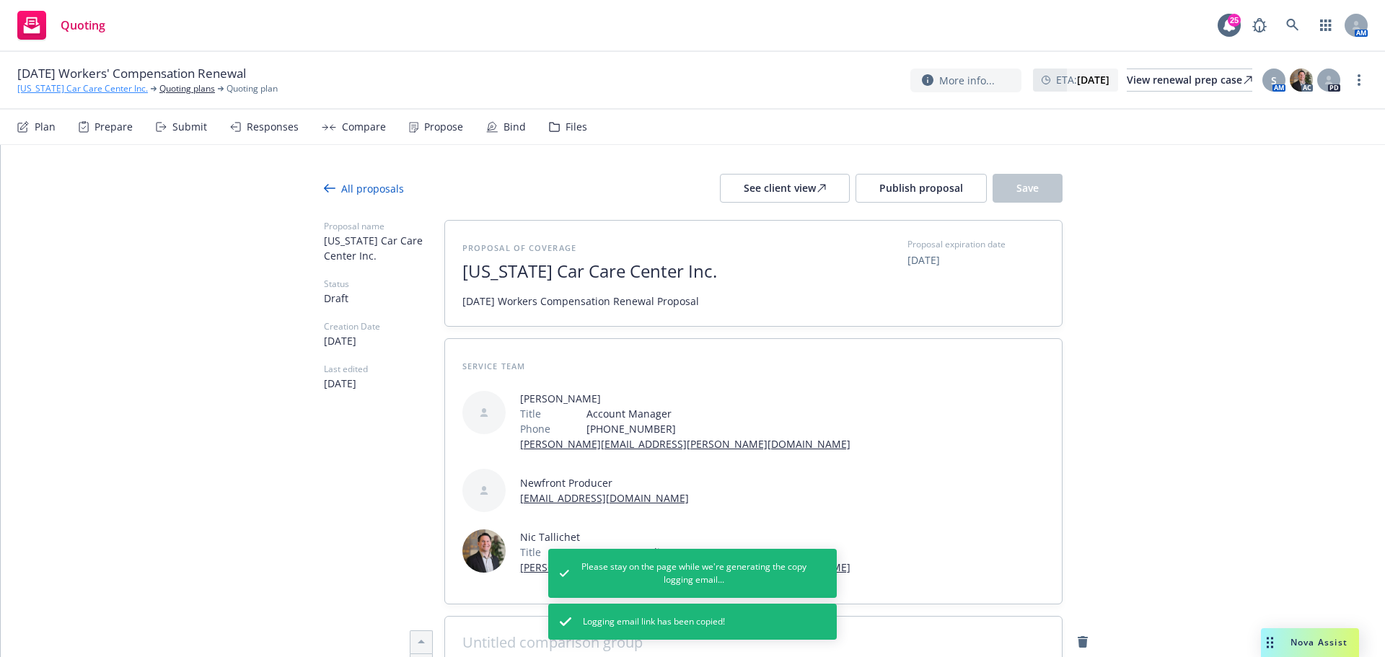
click at [87, 89] on link "California Car Care Center Inc." at bounding box center [82, 88] width 131 height 13
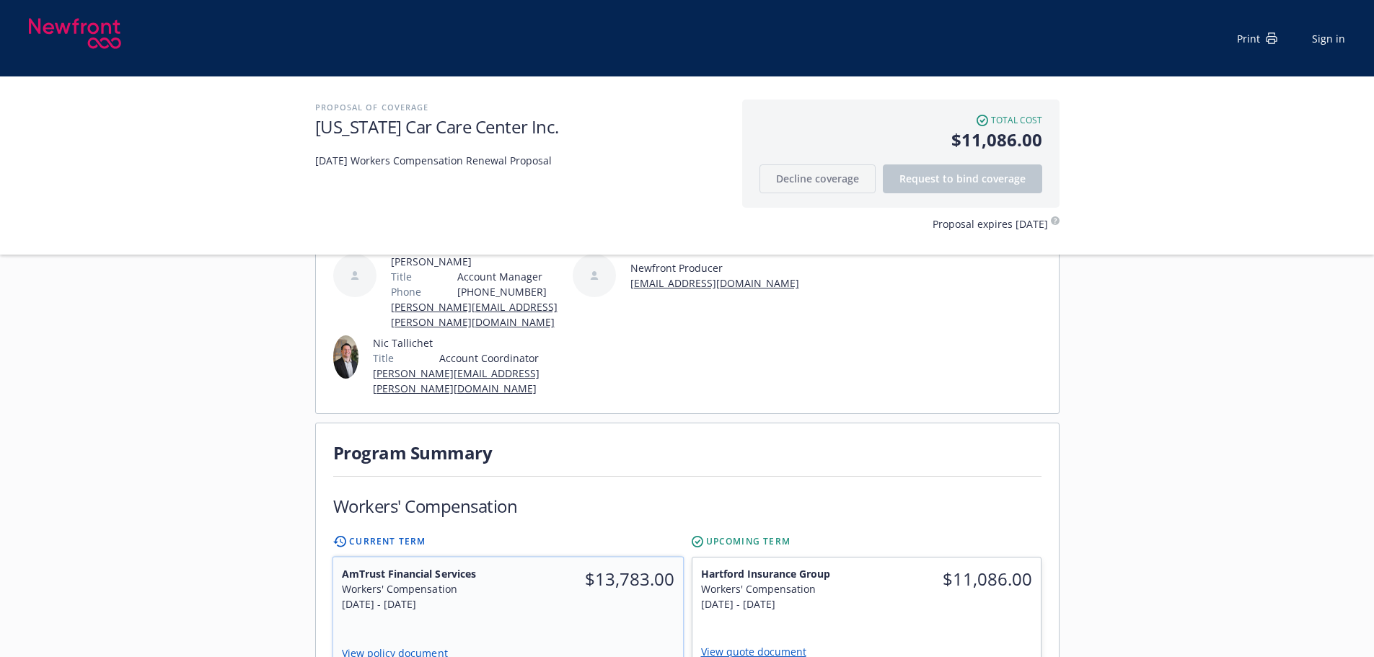
scroll to position [337, 0]
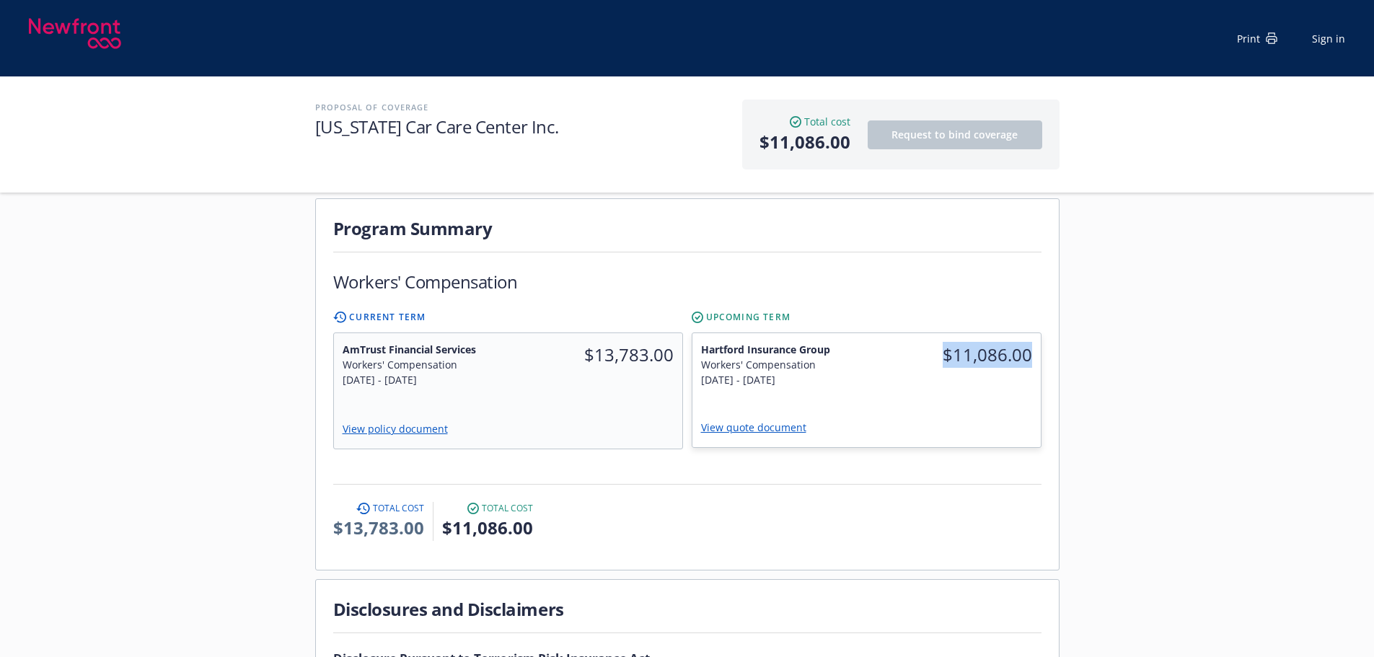
drag, startPoint x: 942, startPoint y: 327, endPoint x: 1051, endPoint y: 326, distance: 108.9
click at [1051, 326] on div "Program Summary Workers' Compensation Current Term AmTrust Financial Services W…" at bounding box center [687, 384] width 743 height 371
copy span "$11,086.00"
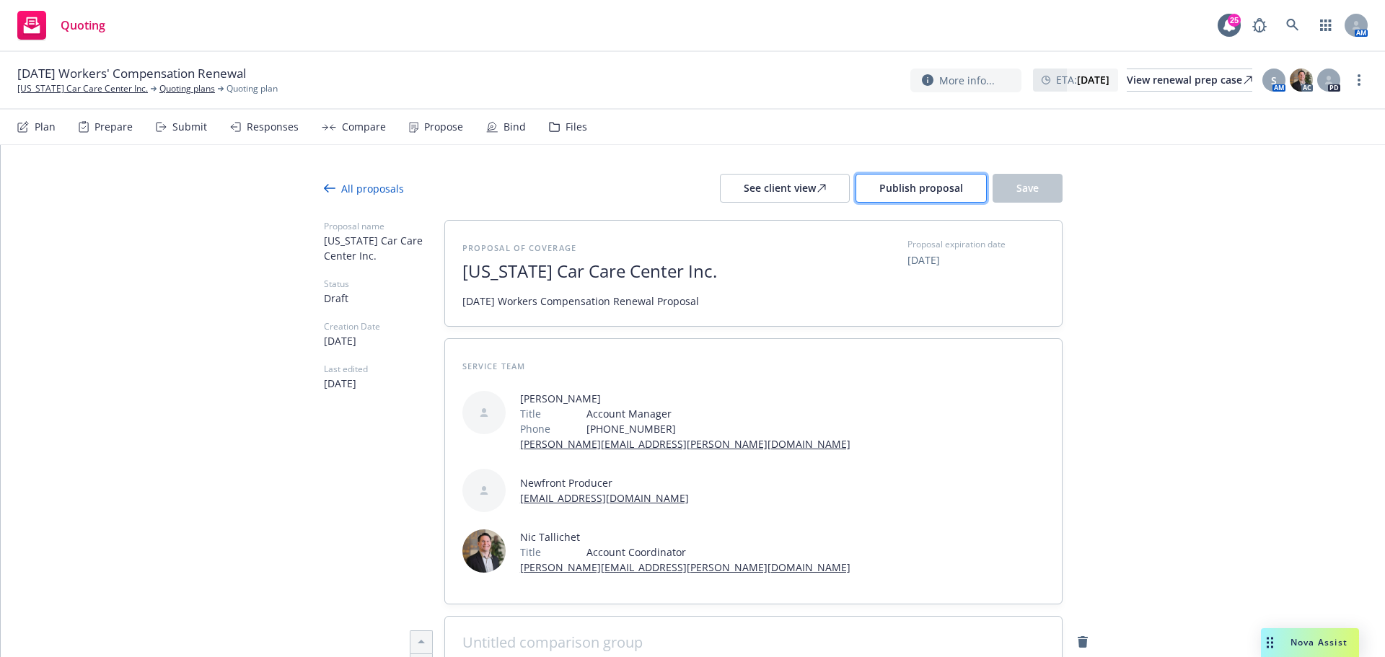
click at [948, 188] on span "Publish proposal" at bounding box center [921, 188] width 84 height 14
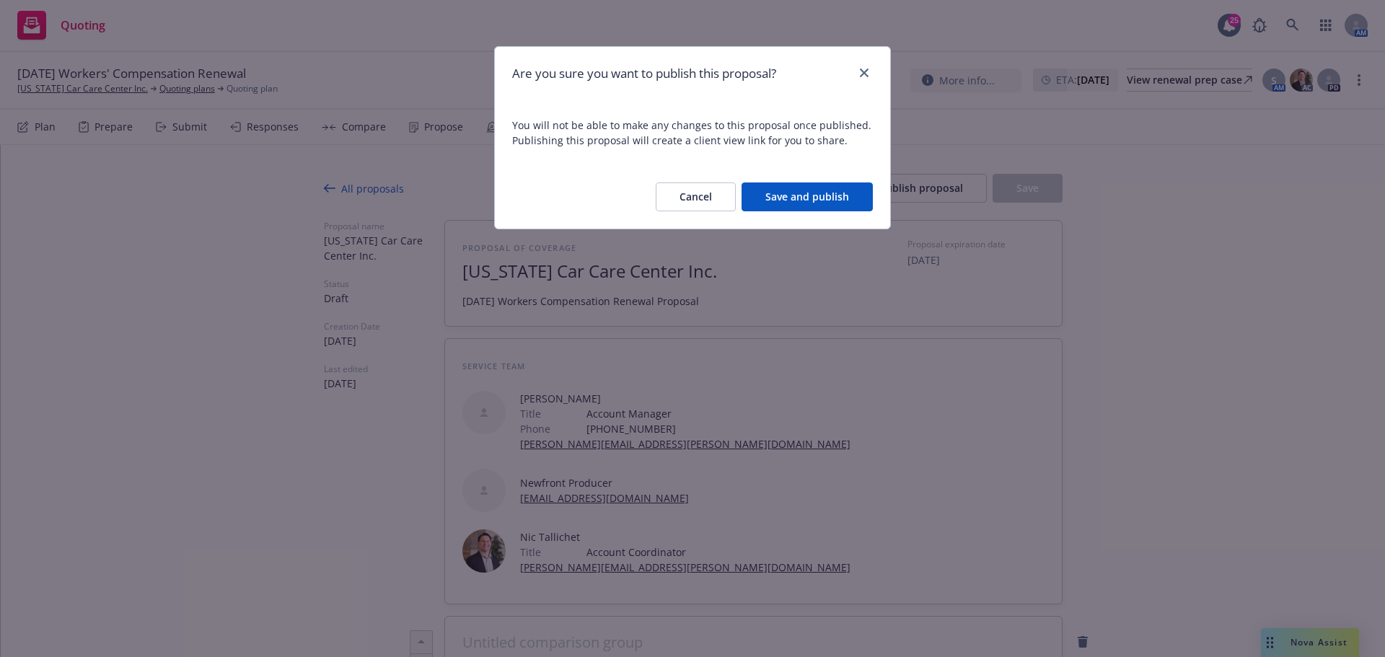
click at [821, 185] on button "Save and publish" at bounding box center [806, 196] width 131 height 29
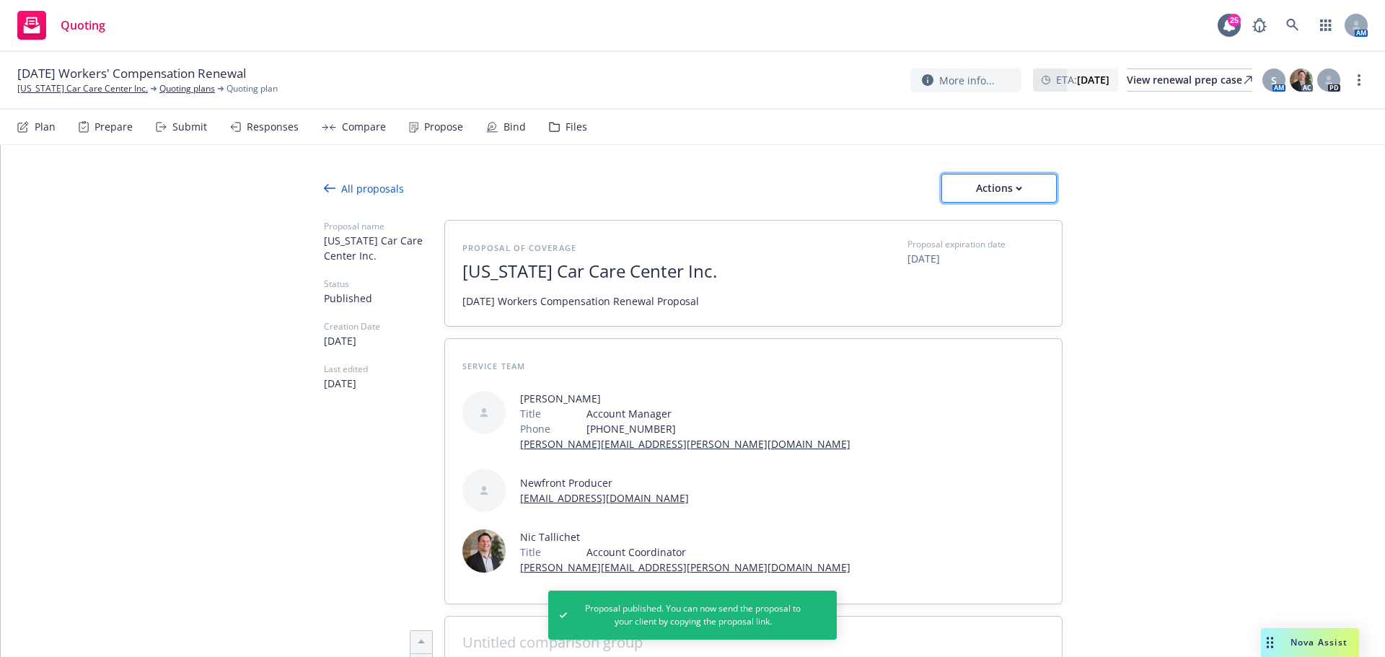
click at [1008, 201] on button "Actions" at bounding box center [998, 188] width 115 height 29
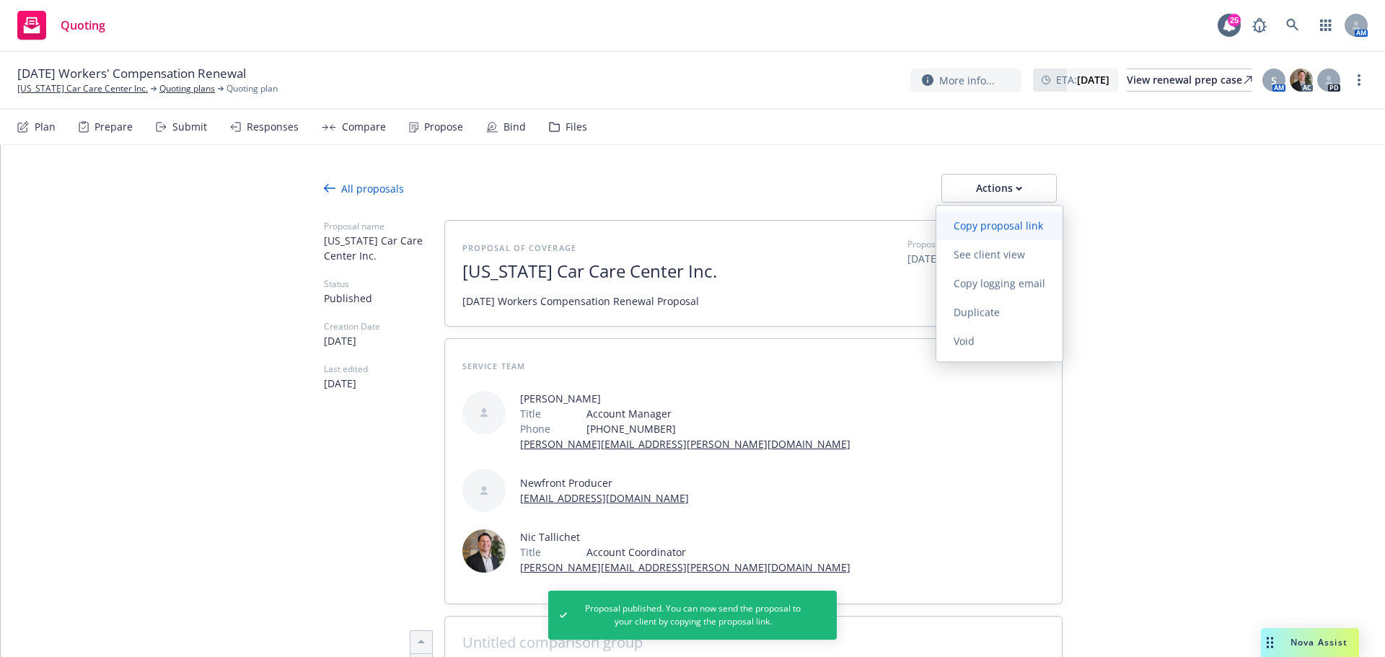
click at [981, 230] on span "Copy proposal link" at bounding box center [998, 226] width 124 height 14
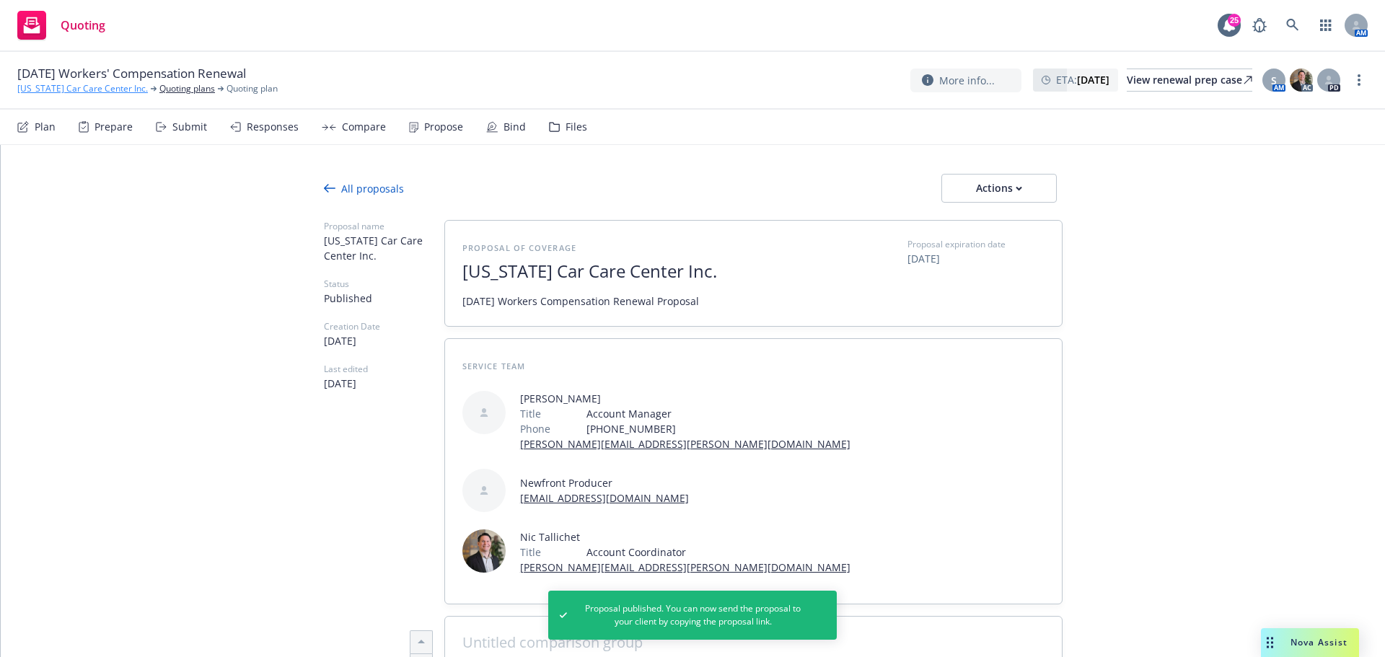
type textarea "x"
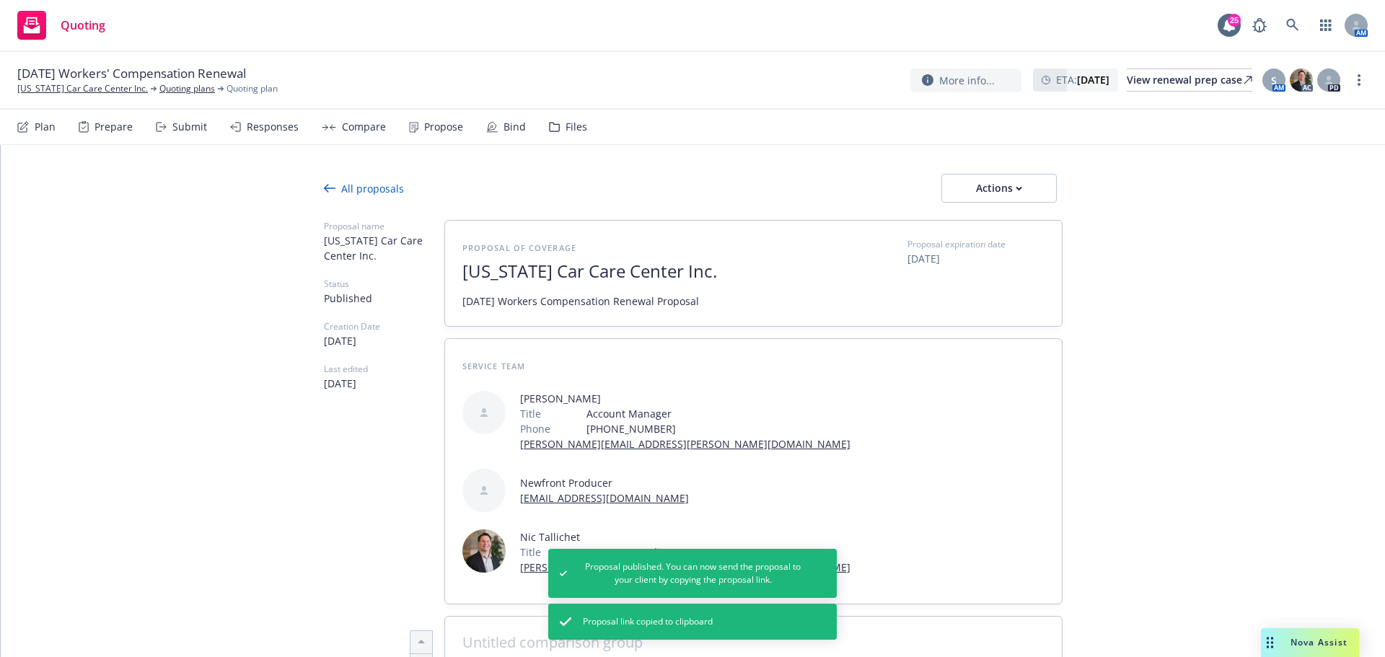
drag, startPoint x: 45, startPoint y: 87, endPoint x: 48, endPoint y: 47, distance: 40.5
click at [45, 87] on link "California Car Care Center Inc." at bounding box center [82, 88] width 131 height 13
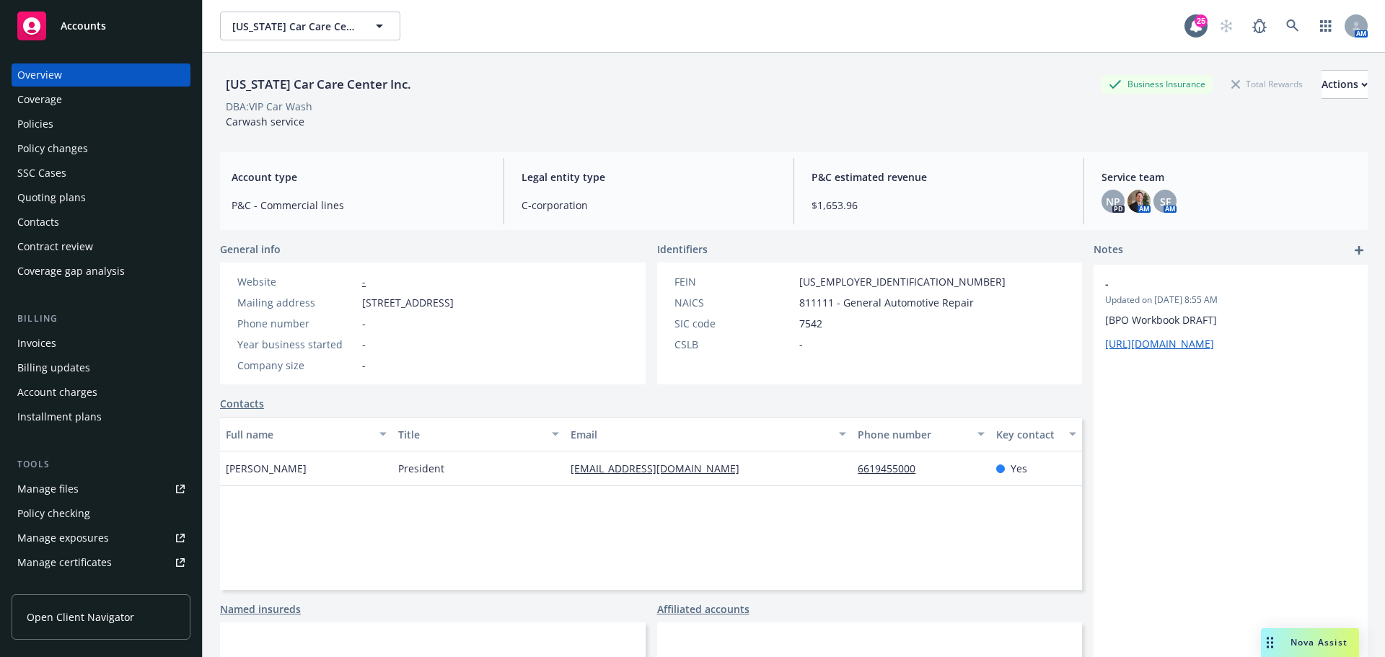
click at [102, 123] on div "Policies" at bounding box center [100, 124] width 167 height 23
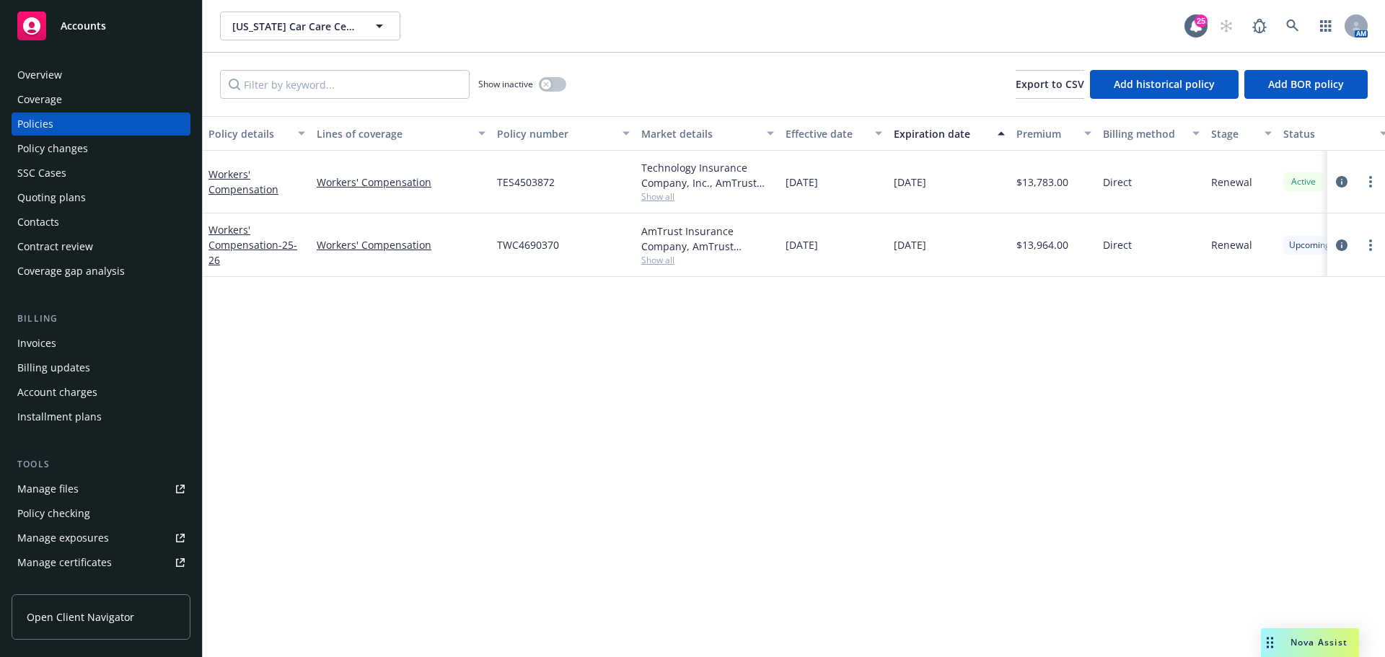
click at [655, 201] on span "Show all" at bounding box center [707, 196] width 133 height 12
drag, startPoint x: 519, startPoint y: 281, endPoint x: 494, endPoint y: 281, distance: 24.5
click at [494, 281] on div "Writing company Technology Insurance Company, Inc. Carrier AmTrust Financial Se…" at bounding box center [629, 291] width 288 height 162
click at [534, 281] on span "AmTrust Financial Services" at bounding box center [628, 280] width 265 height 15
click at [533, 280] on span "AmTrust Financial Services" at bounding box center [628, 280] width 265 height 15
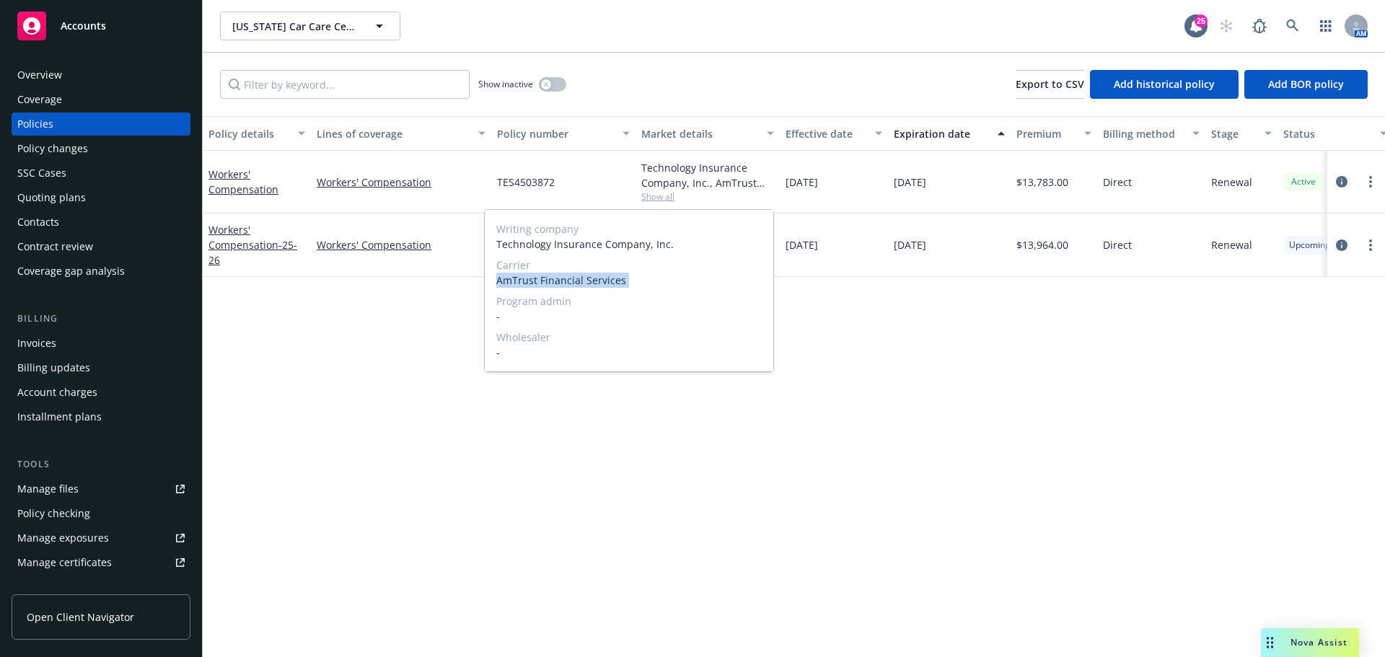
click at [533, 279] on span "AmTrust Financial Services" at bounding box center [628, 280] width 265 height 15
copy span "AmTrust Financial Services"
drag, startPoint x: 1009, startPoint y: 248, endPoint x: 1089, endPoint y: 244, distance: 80.2
click at [1089, 244] on div "Workers' Compensation - 25-26 Workers' Compensation TWC4690370 AmTrust Insuranc…" at bounding box center [899, 244] width 1392 height 63
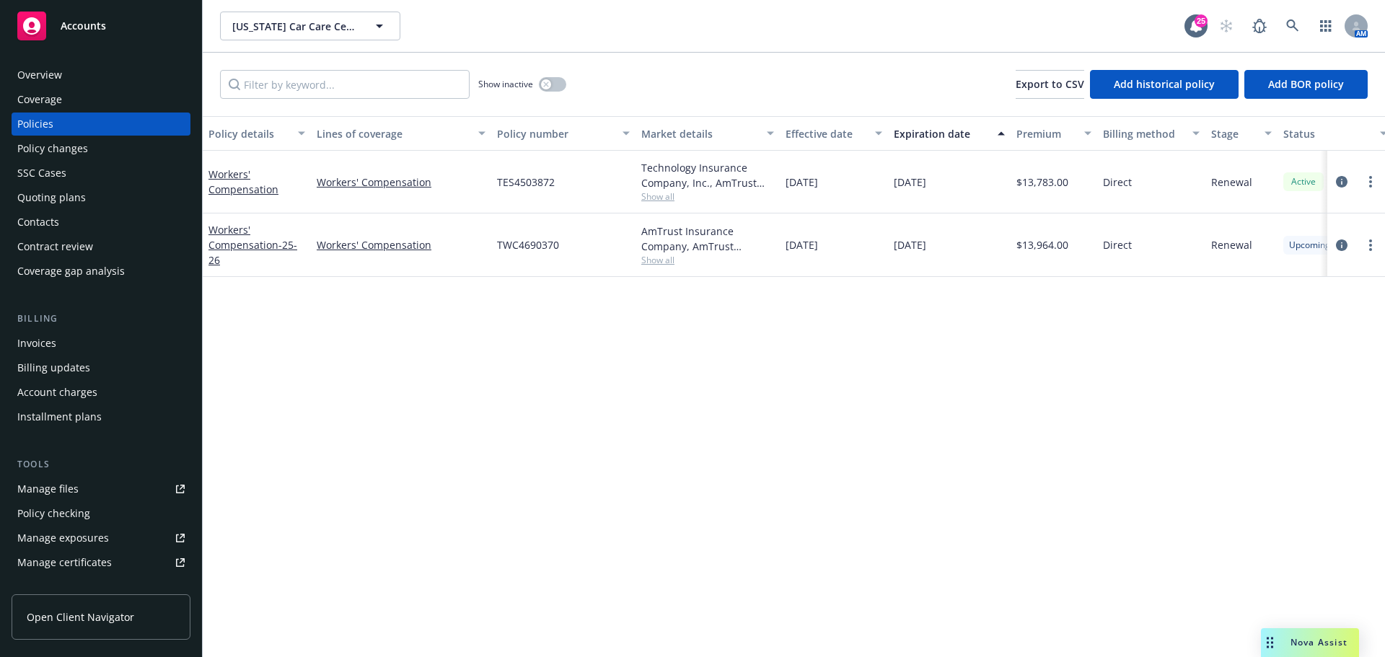
copy div "$13,964.00"
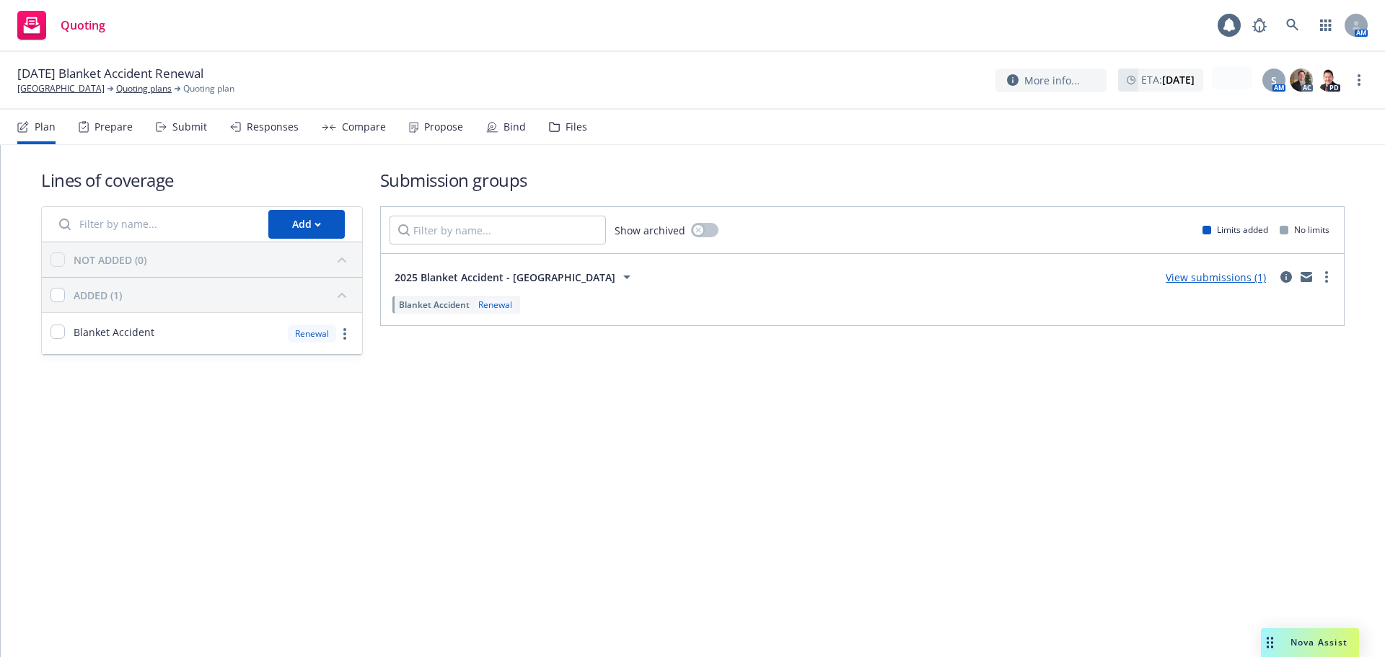
click at [424, 130] on div "Propose" at bounding box center [443, 127] width 39 height 12
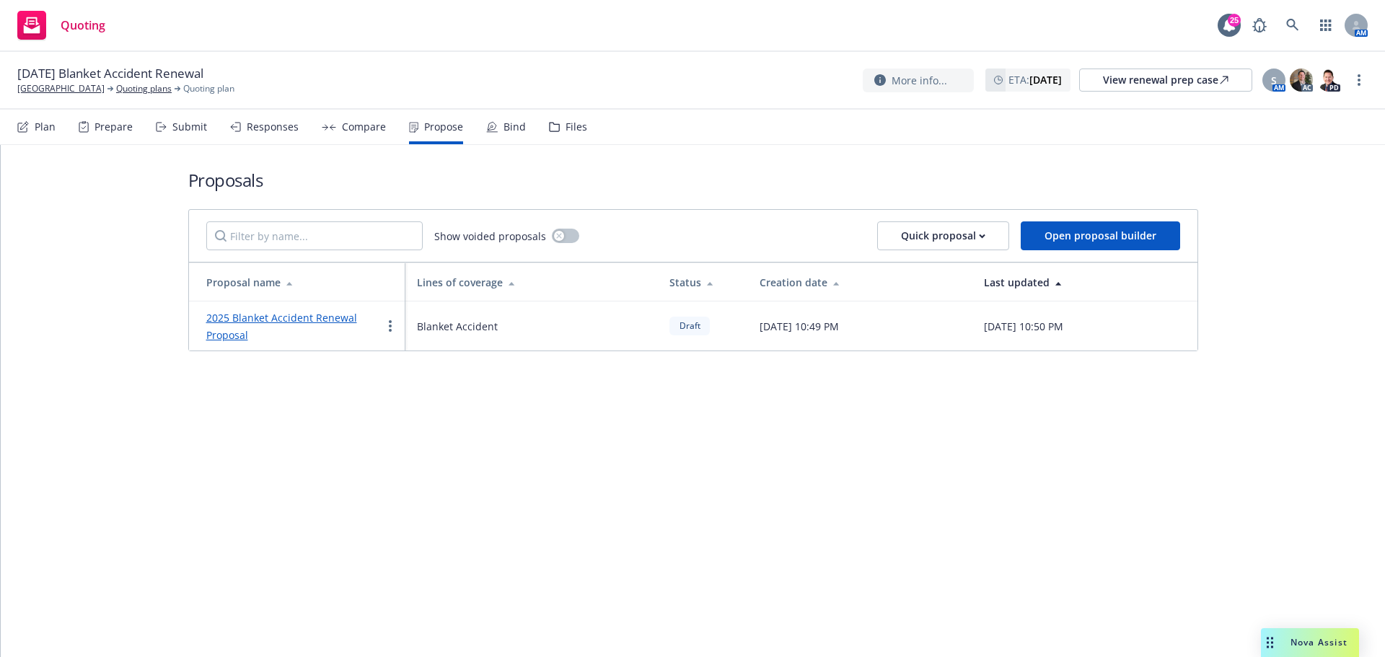
click at [350, 316] on link "2025 Blanket Accident Renewal Proposal" at bounding box center [281, 326] width 151 height 31
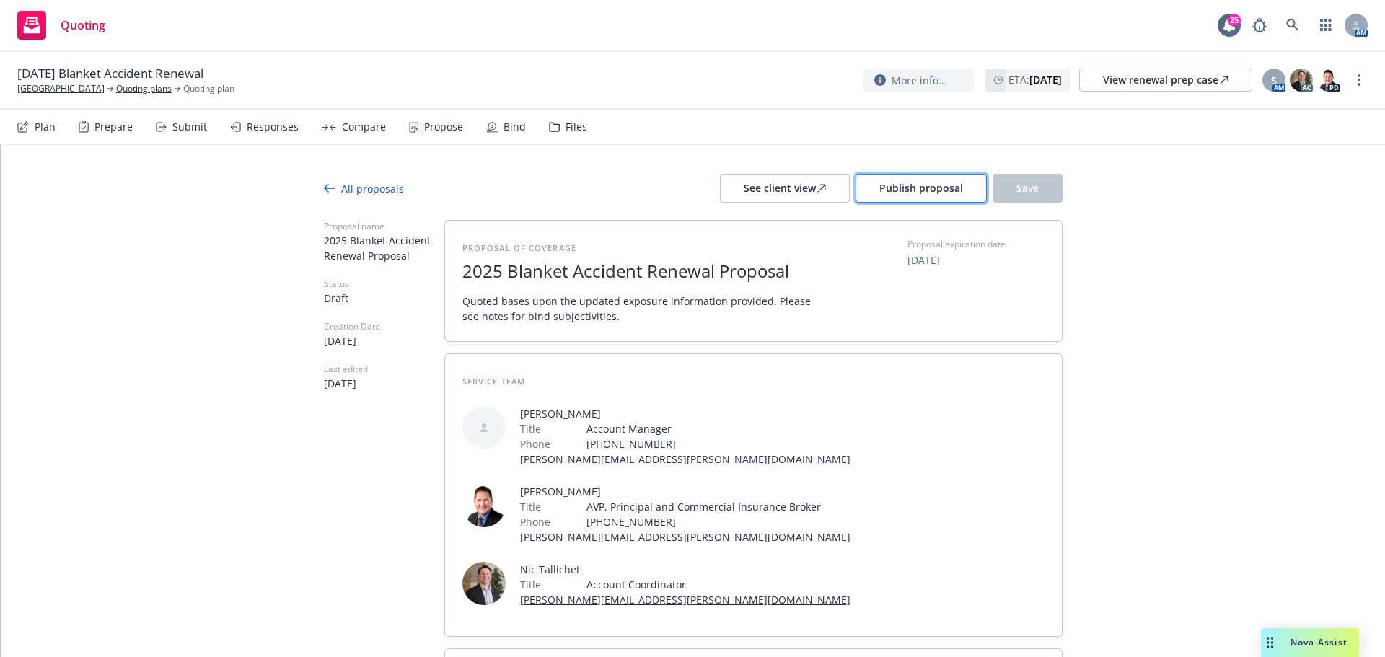
click at [940, 188] on span "Publish proposal" at bounding box center [921, 188] width 84 height 14
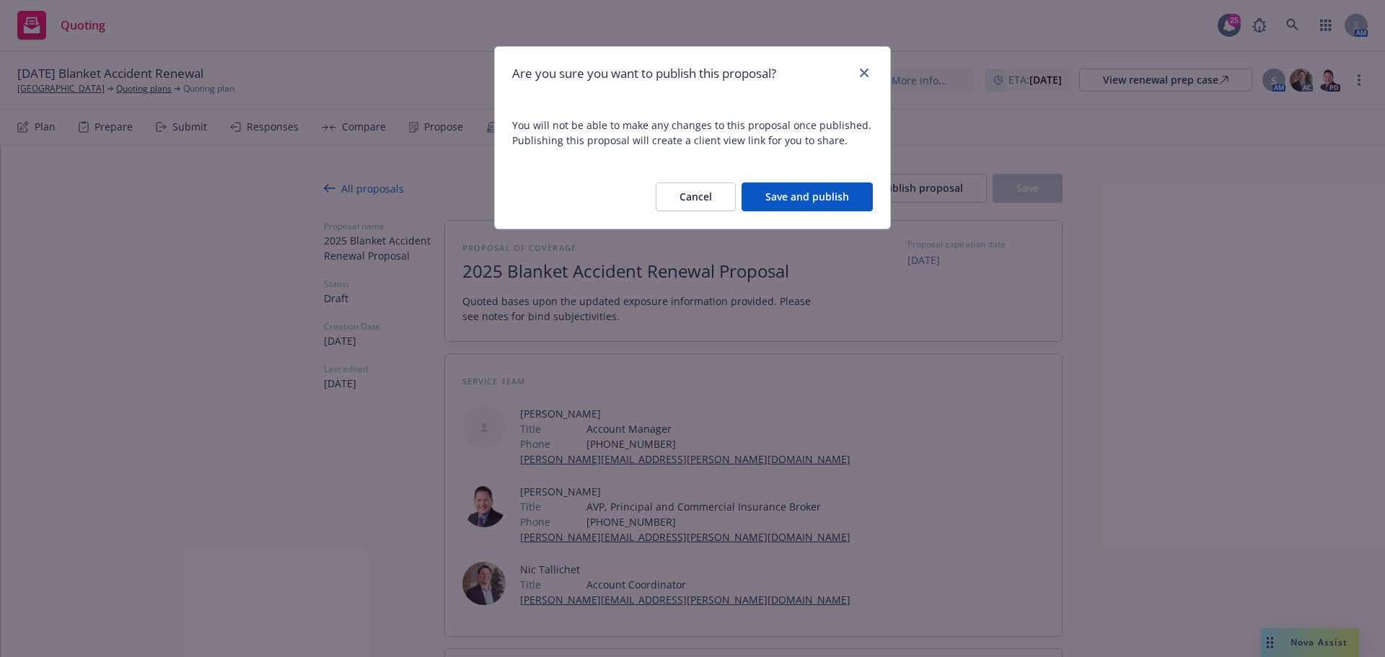
click at [869, 200] on button "Save and publish" at bounding box center [806, 196] width 131 height 29
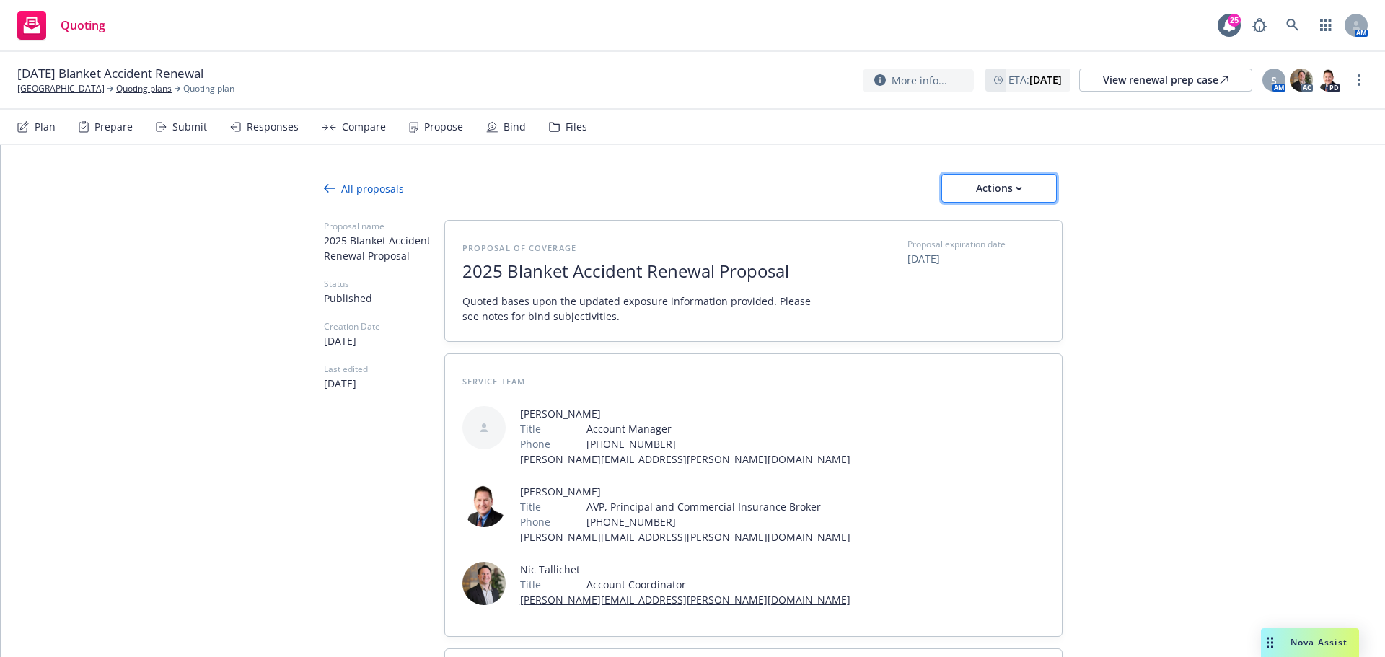
click at [1008, 190] on div "Actions" at bounding box center [999, 188] width 68 height 27
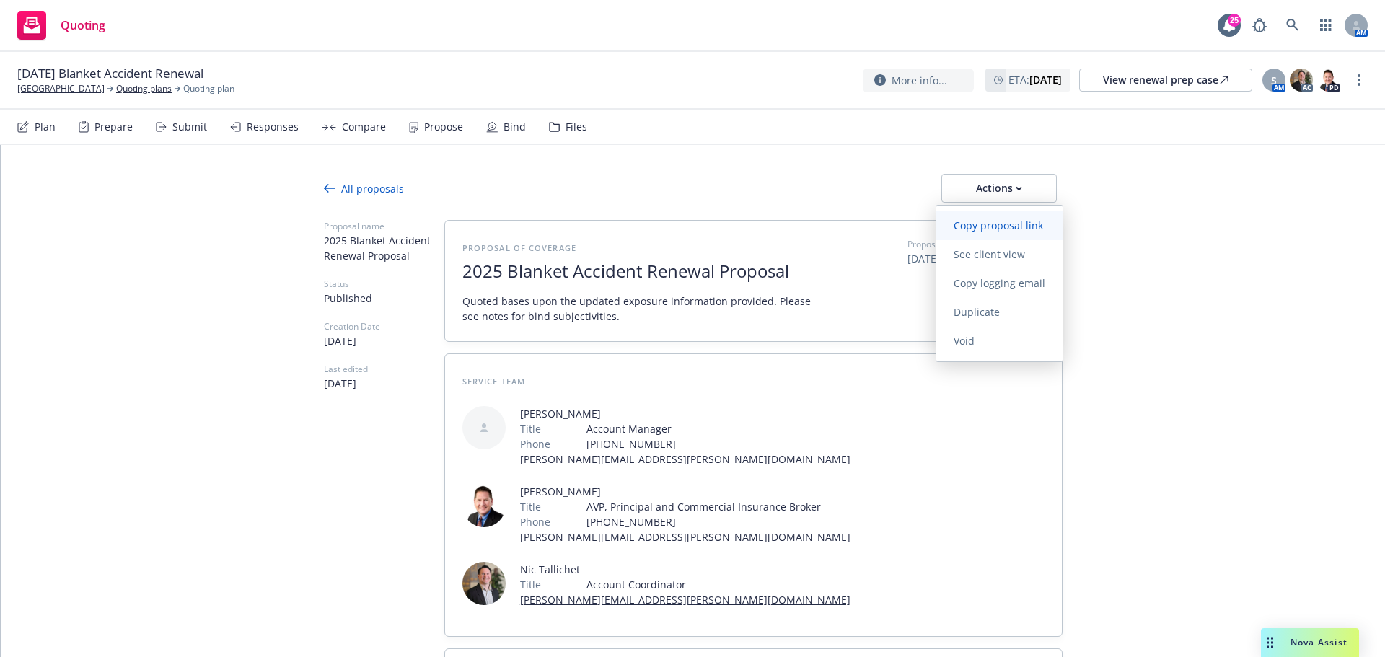
click at [1017, 226] on span "Copy proposal link" at bounding box center [998, 226] width 124 height 14
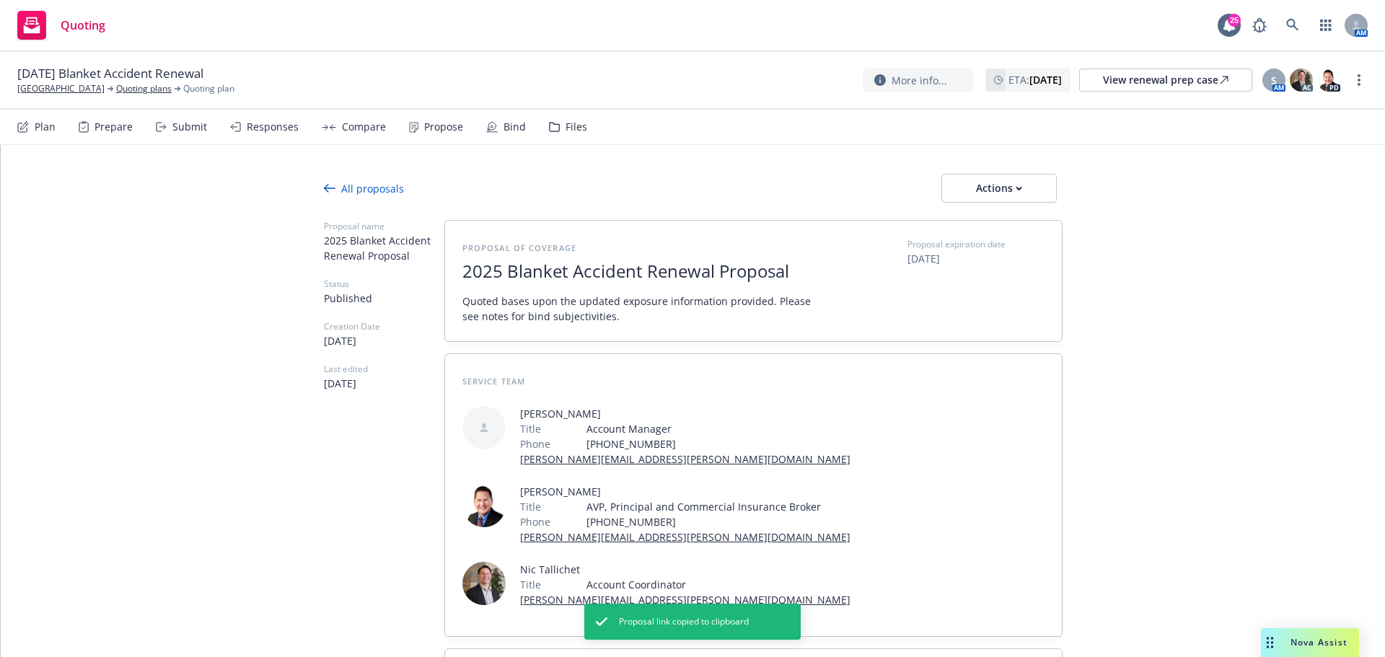
drag, startPoint x: 1365, startPoint y: 78, endPoint x: 1351, endPoint y: 88, distance: 17.6
click at [1363, 78] on link "more" at bounding box center [1358, 79] width 17 height 17
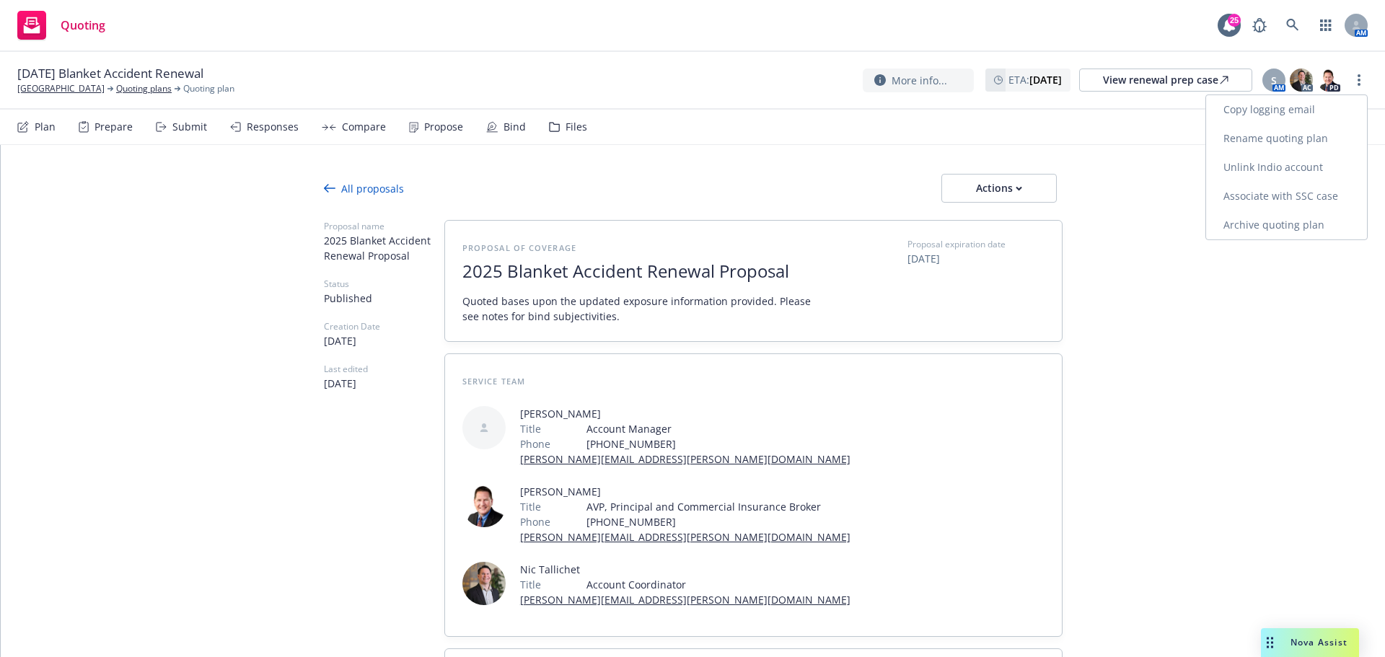
click at [1304, 110] on link "Copy logging email" at bounding box center [1286, 109] width 161 height 29
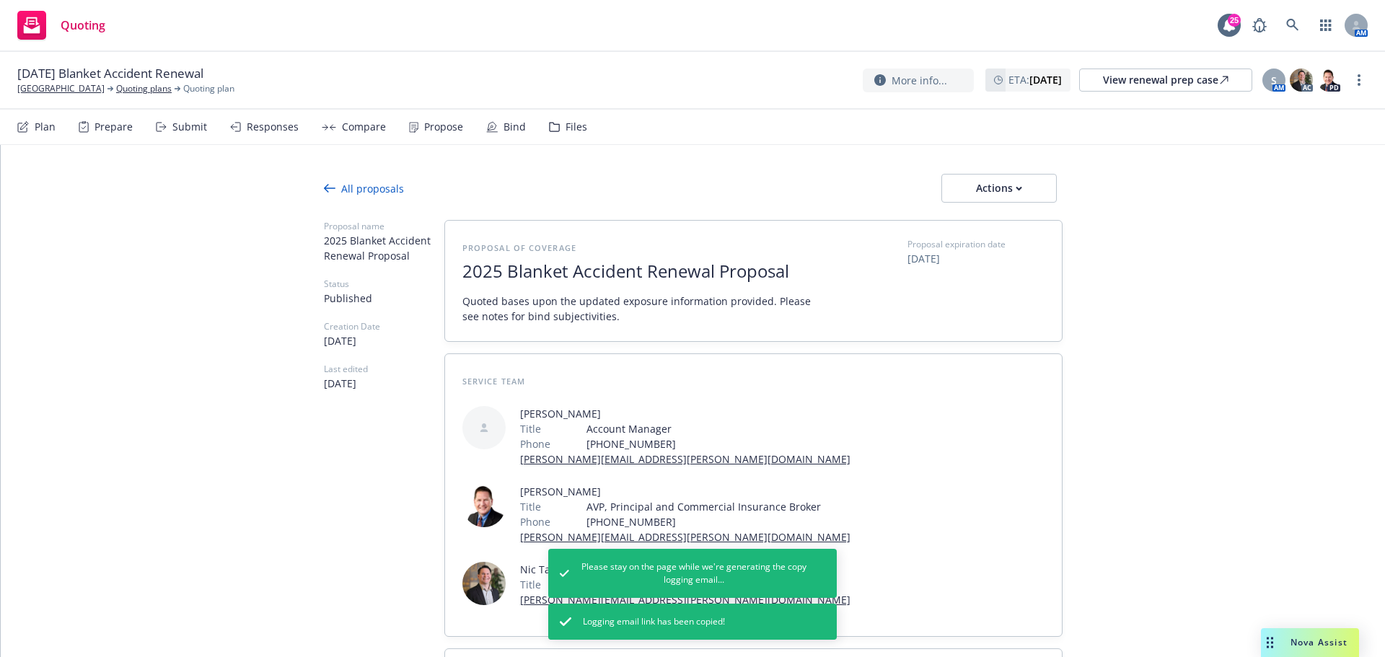
type textarea "x"
click at [63, 93] on link "Marin Art and Garden Center" at bounding box center [60, 88] width 87 height 13
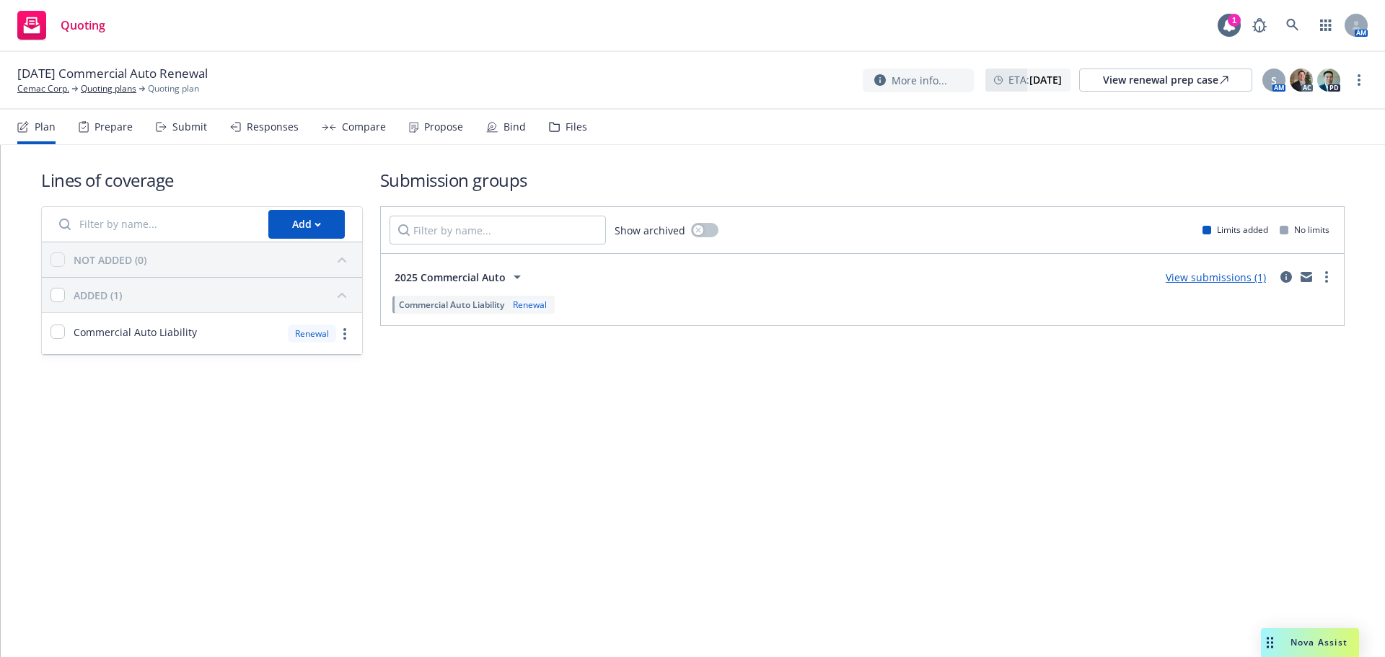
click at [194, 133] on div "Submit" at bounding box center [189, 127] width 35 height 12
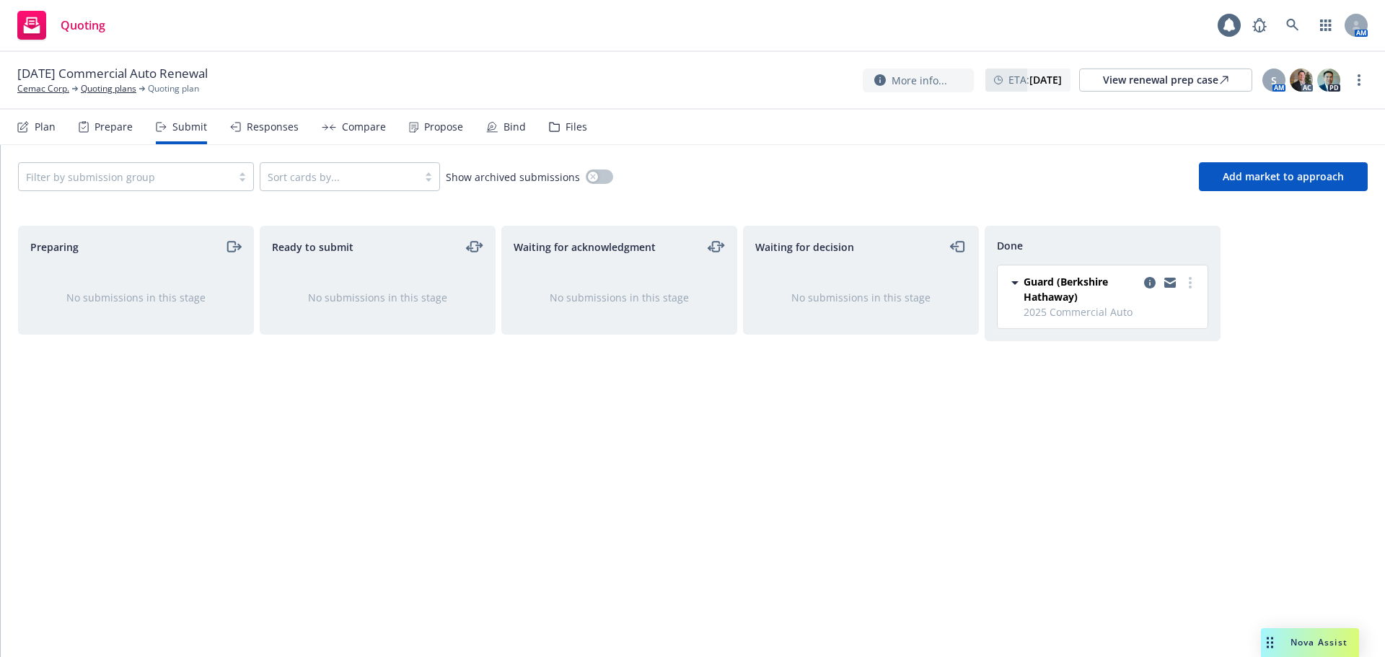
click at [217, 157] on div "Filter by submission group Sort cards by... Show archived submissions Add marke…" at bounding box center [693, 176] width 1384 height 63
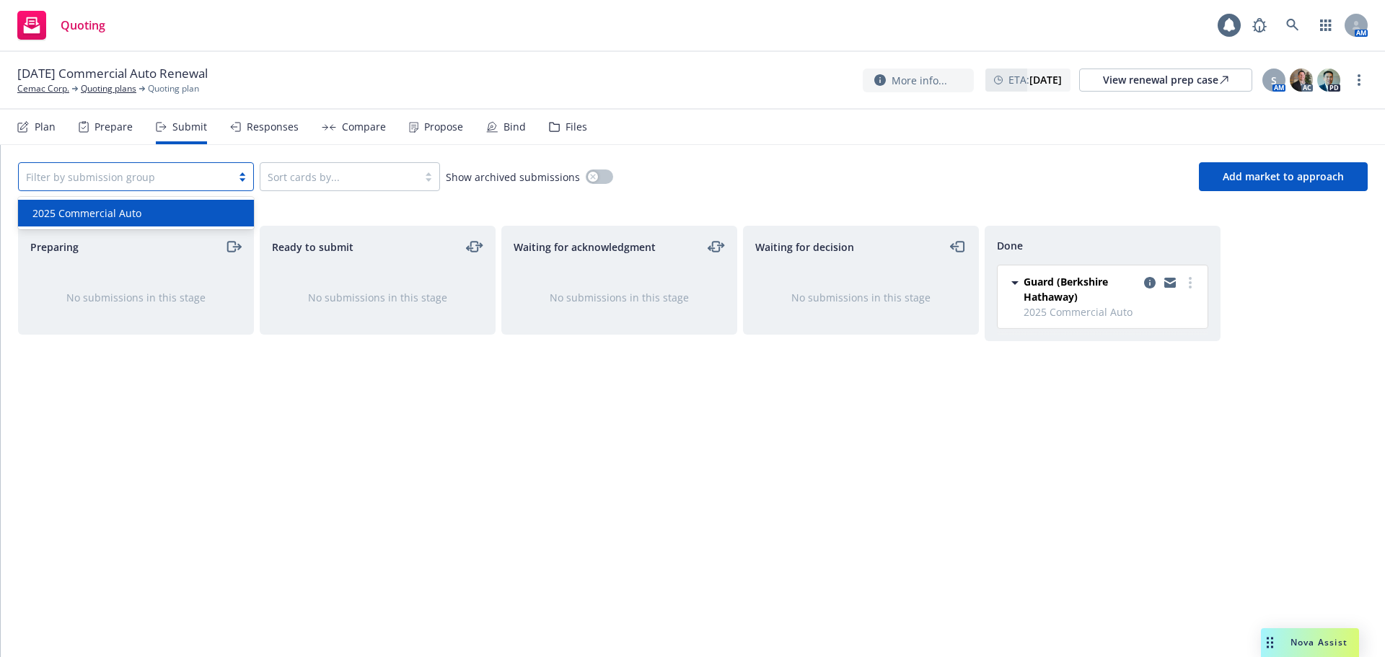
click at [209, 176] on div at bounding box center [125, 176] width 198 height 17
click at [180, 216] on div "2025 Commercial Auto" at bounding box center [136, 213] width 219 height 15
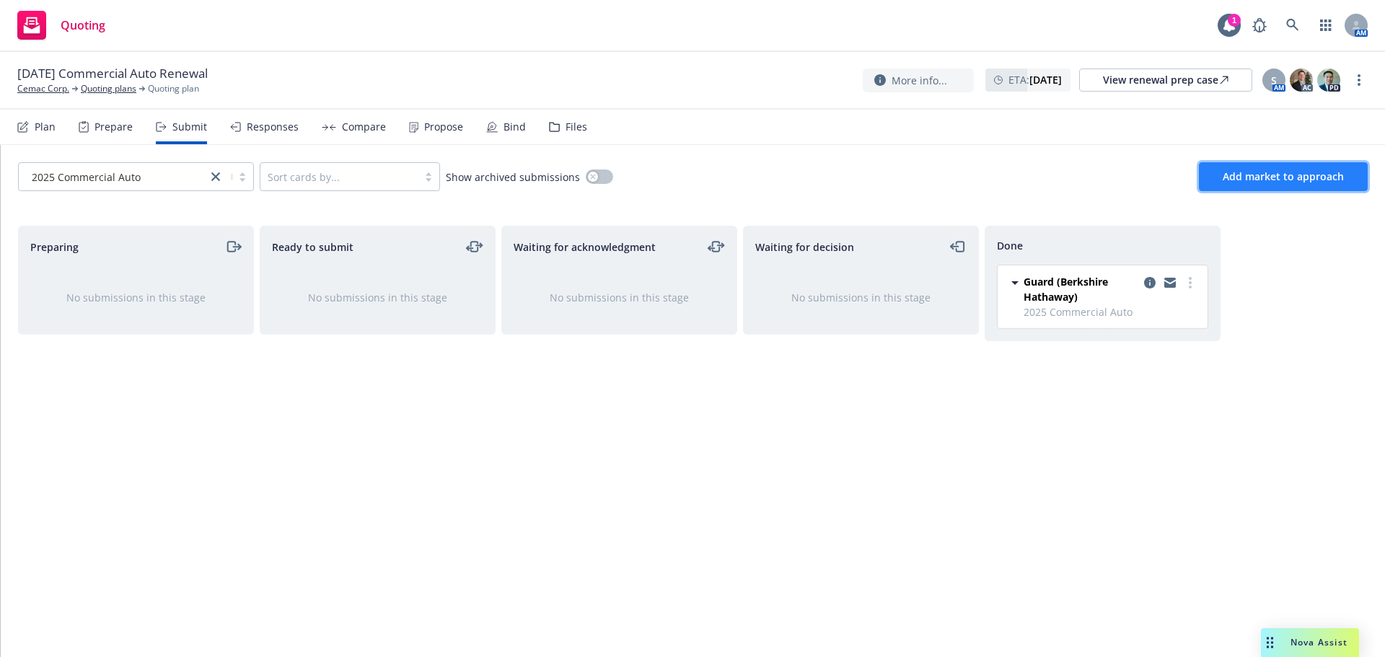
click at [1288, 174] on span "Add market to approach" at bounding box center [1282, 176] width 121 height 14
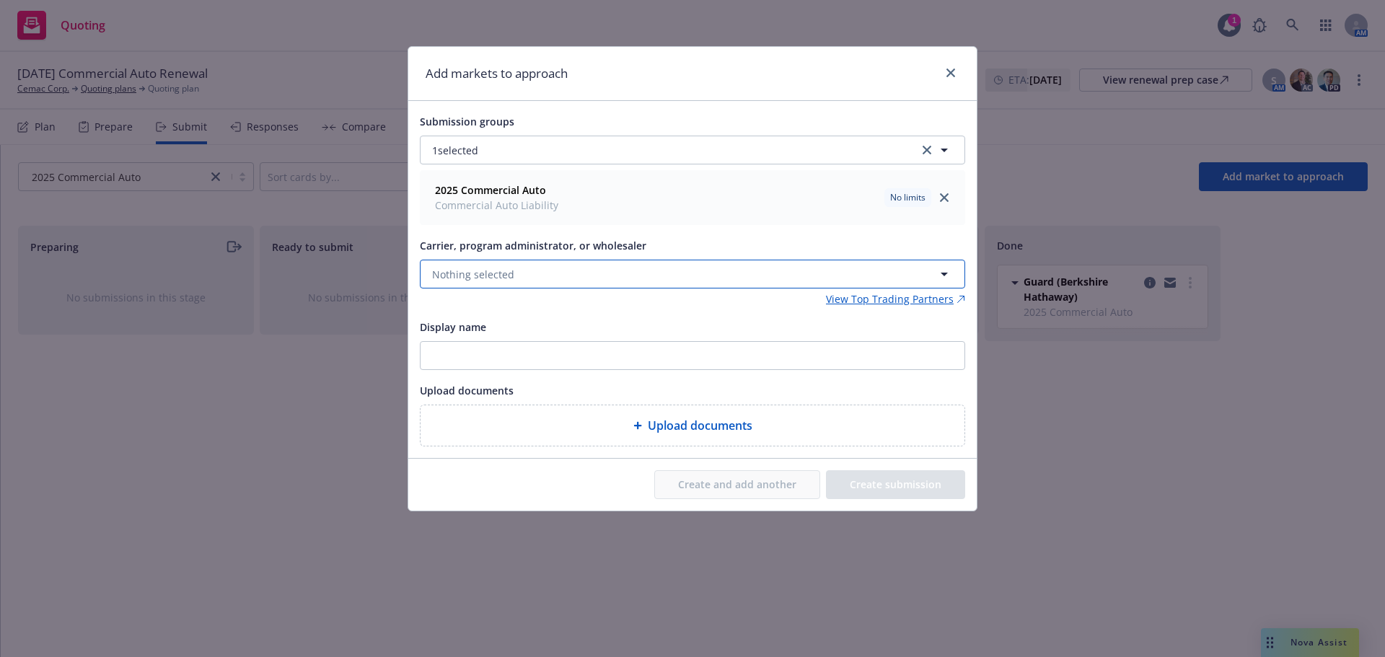
drag, startPoint x: 551, startPoint y: 266, endPoint x: 550, endPoint y: 275, distance: 8.8
click at [551, 266] on button "Nothing selected" at bounding box center [692, 274] width 545 height 29
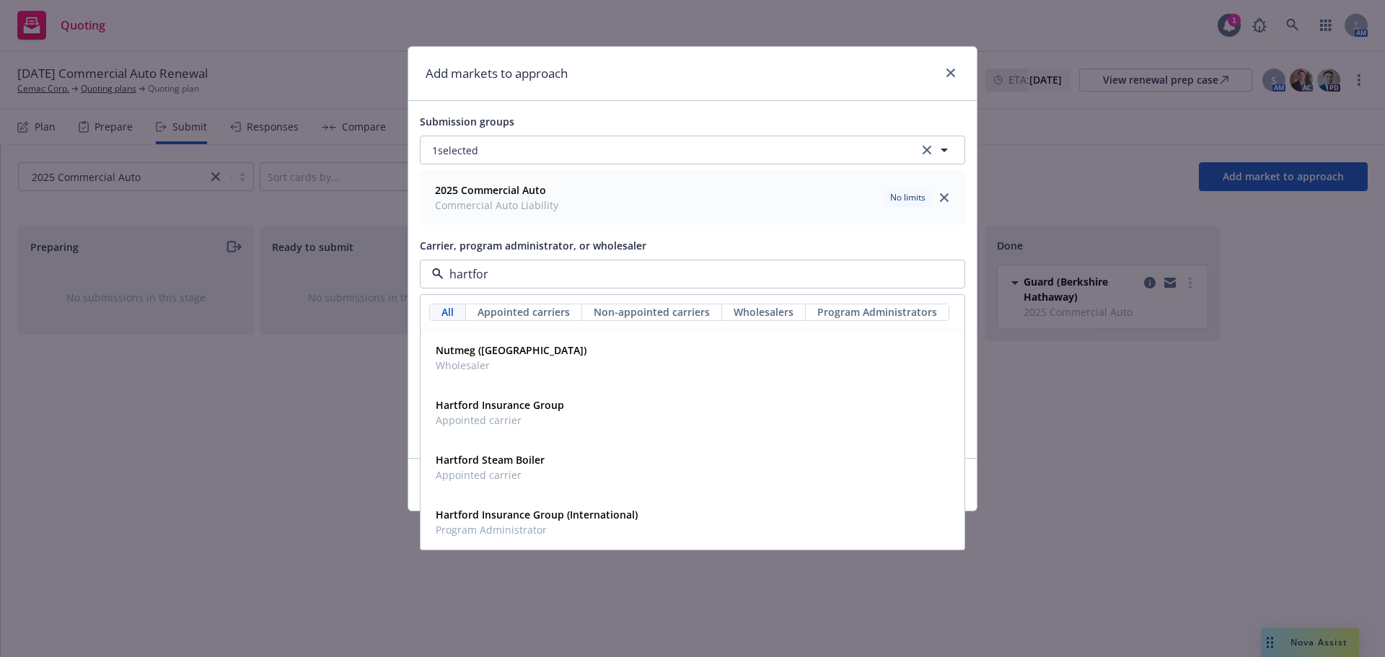
type input "hartford"
click at [550, 412] on strong "Hartford Insurance Group" at bounding box center [500, 405] width 128 height 14
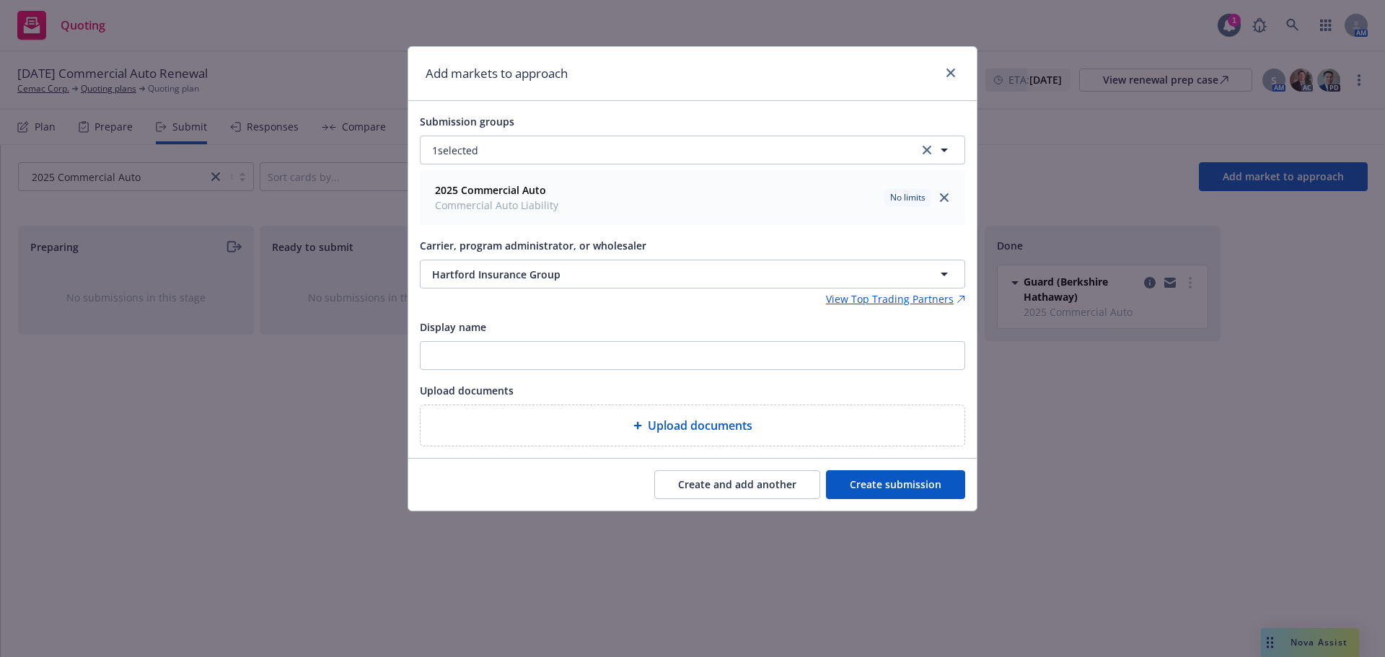
click at [959, 482] on button "Create submission" at bounding box center [895, 484] width 139 height 29
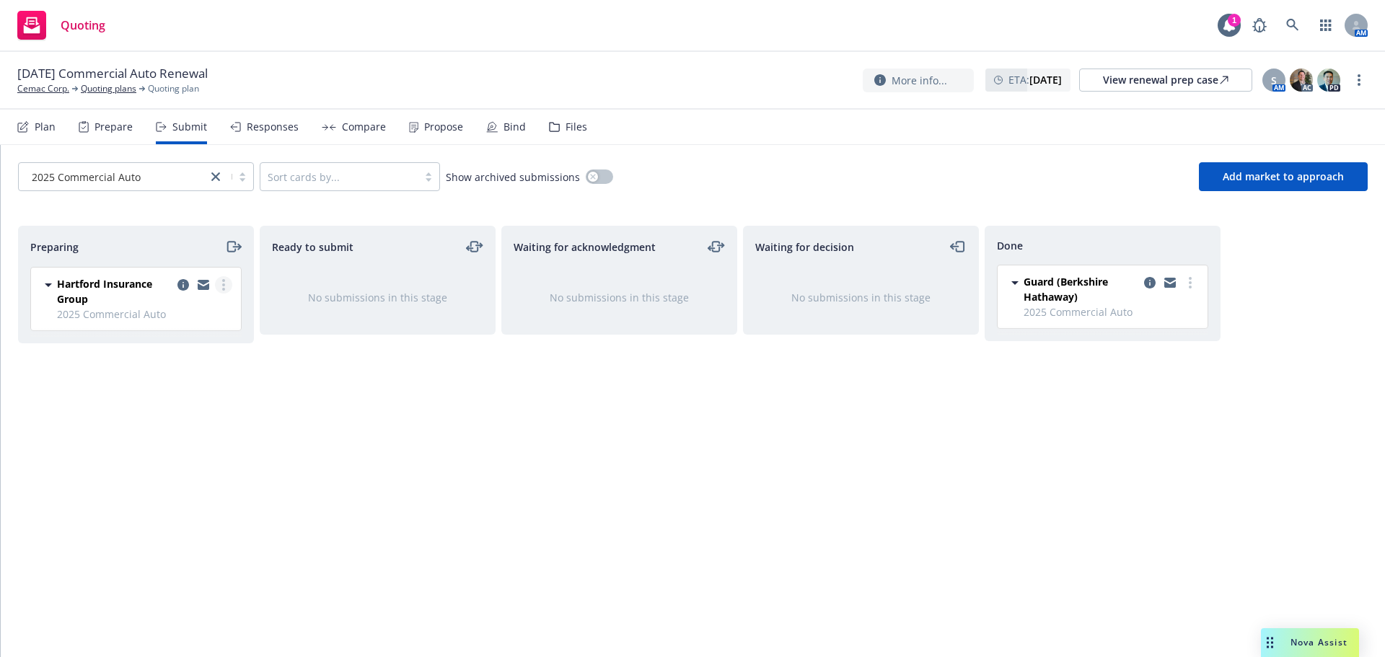
click at [229, 286] on link "more" at bounding box center [223, 284] width 17 height 17
click at [208, 401] on span "Add accepted decision" at bounding box center [159, 401] width 144 height 14
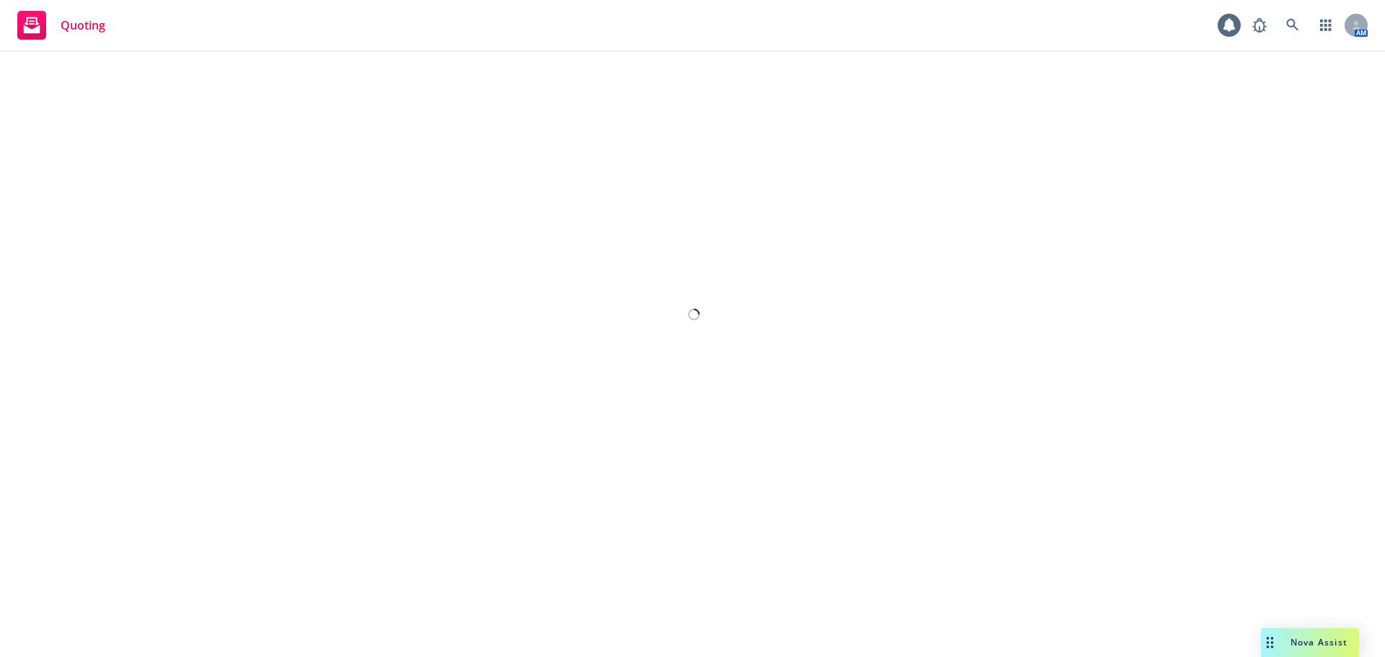
select select "12"
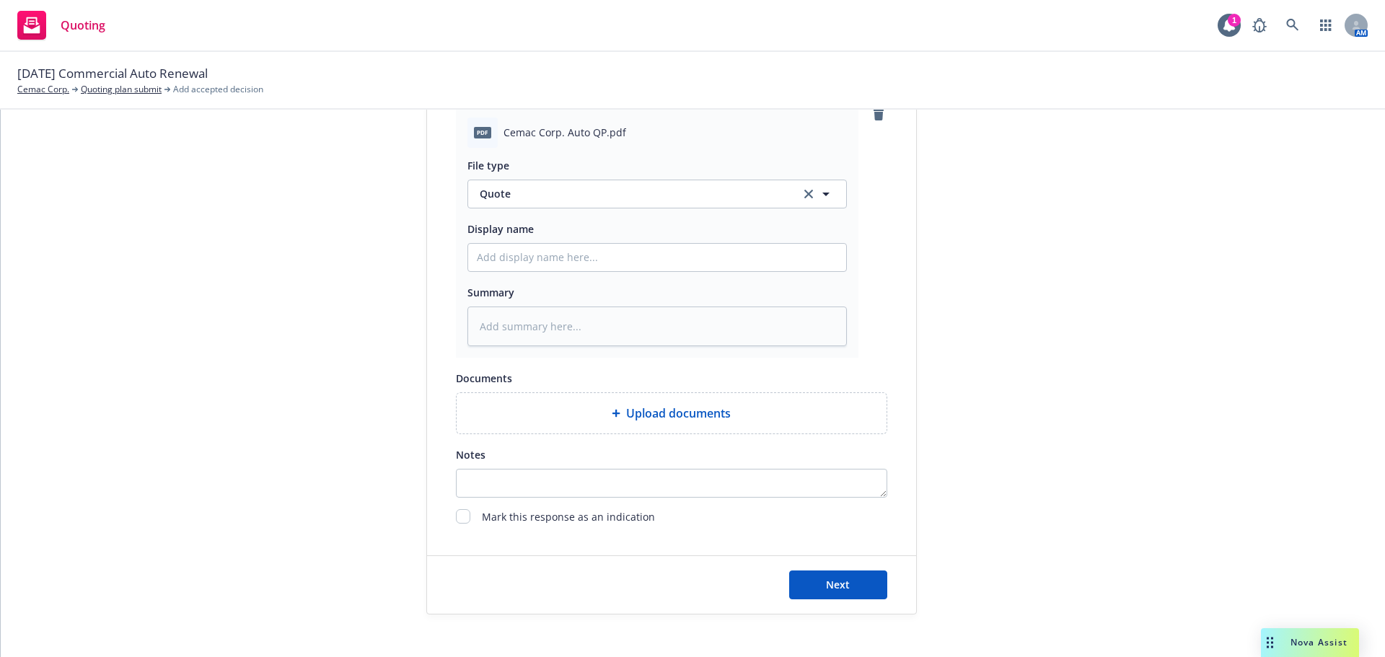
scroll to position [745, 0]
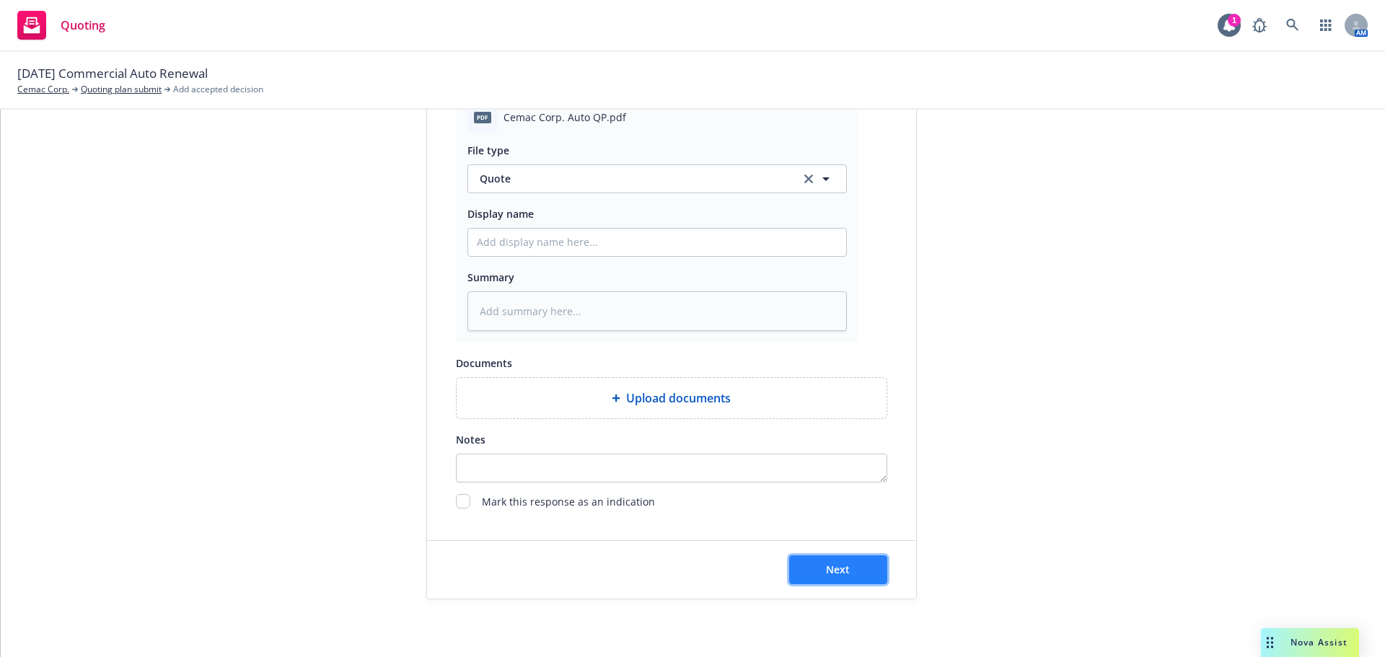
click at [849, 575] on button "Next" at bounding box center [838, 569] width 98 height 29
type textarea "x"
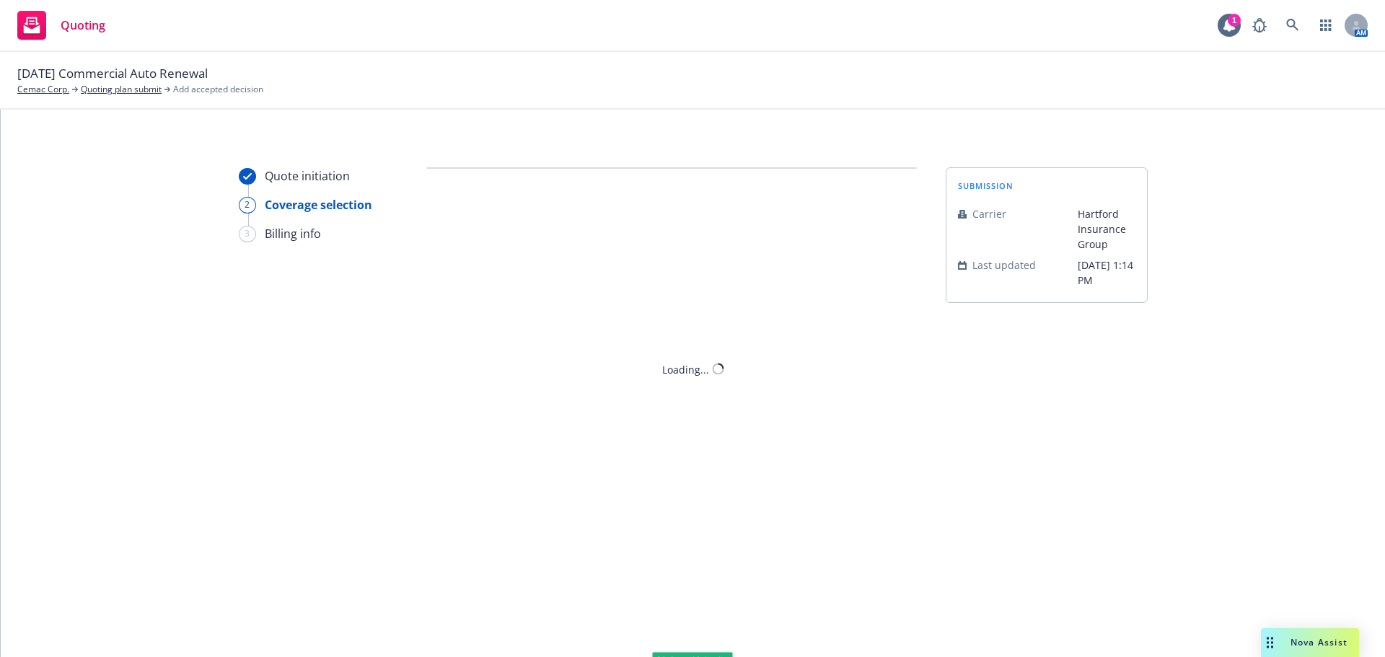
scroll to position [0, 0]
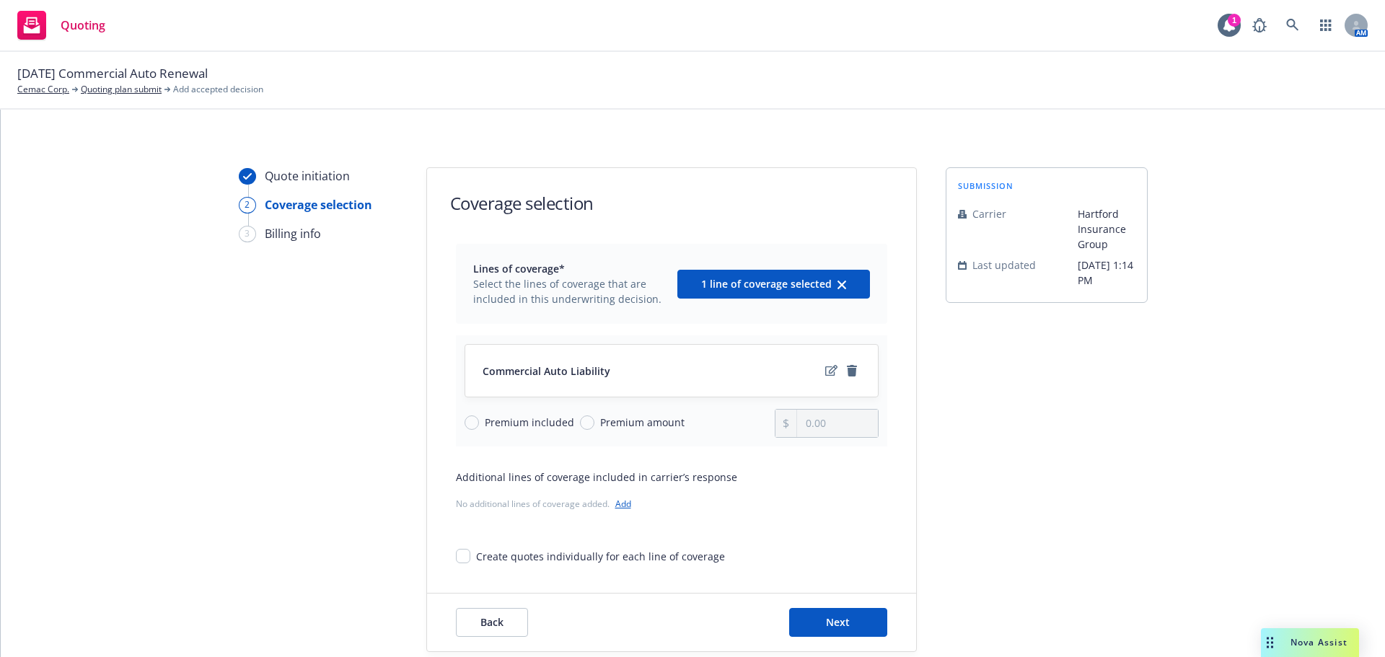
click at [594, 420] on span "Premium amount" at bounding box center [639, 422] width 90 height 15
click at [585, 420] on input "Premium amount" at bounding box center [587, 422] width 14 height 14
radio input "true"
click at [821, 426] on input "0.00" at bounding box center [837, 423] width 80 height 27
click at [820, 426] on input "0.00" at bounding box center [837, 423] width 80 height 27
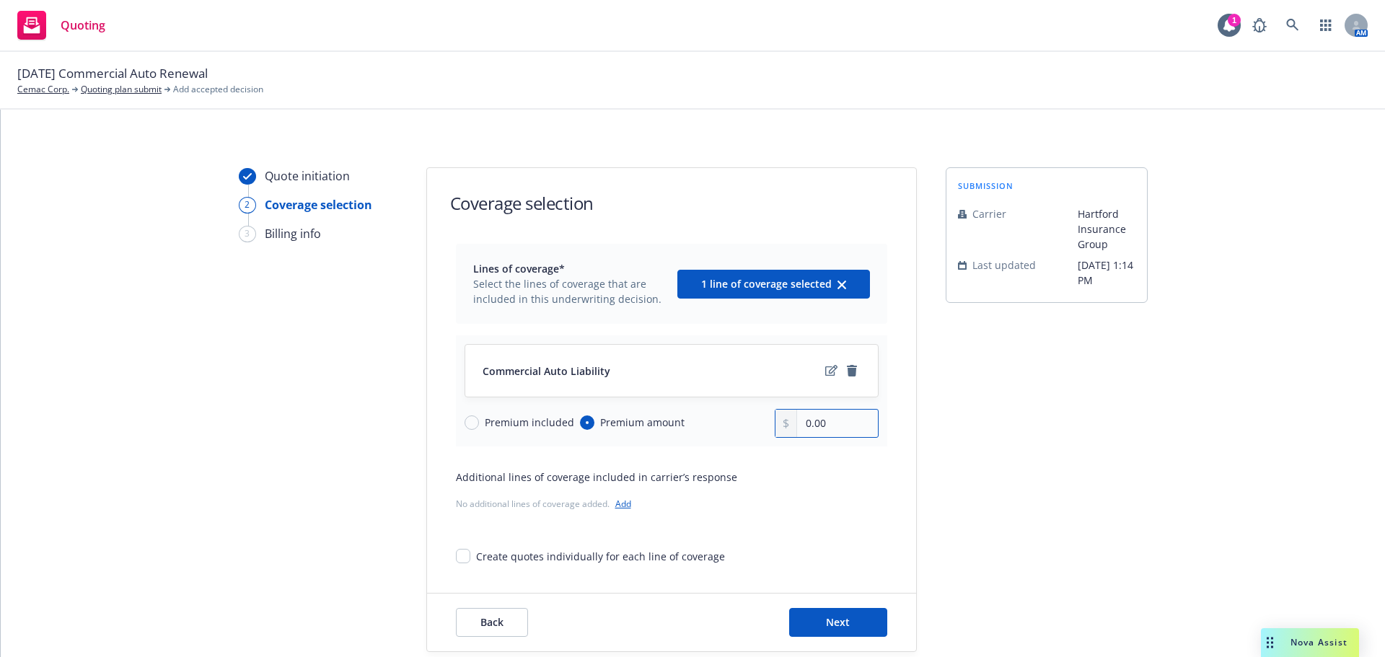
click at [820, 426] on input "0.00" at bounding box center [837, 423] width 80 height 27
paste input "4,848"
type input "4,848.00"
click at [857, 618] on button "Next" at bounding box center [838, 622] width 98 height 29
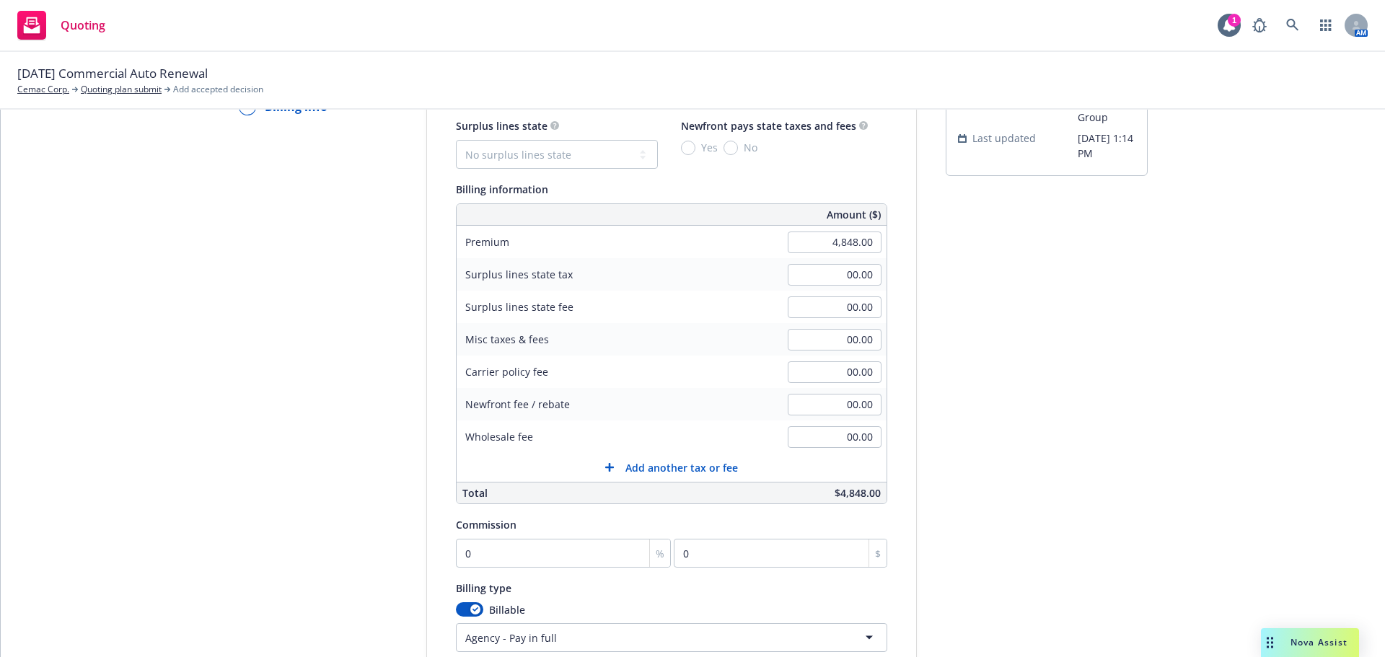
scroll to position [240, 0]
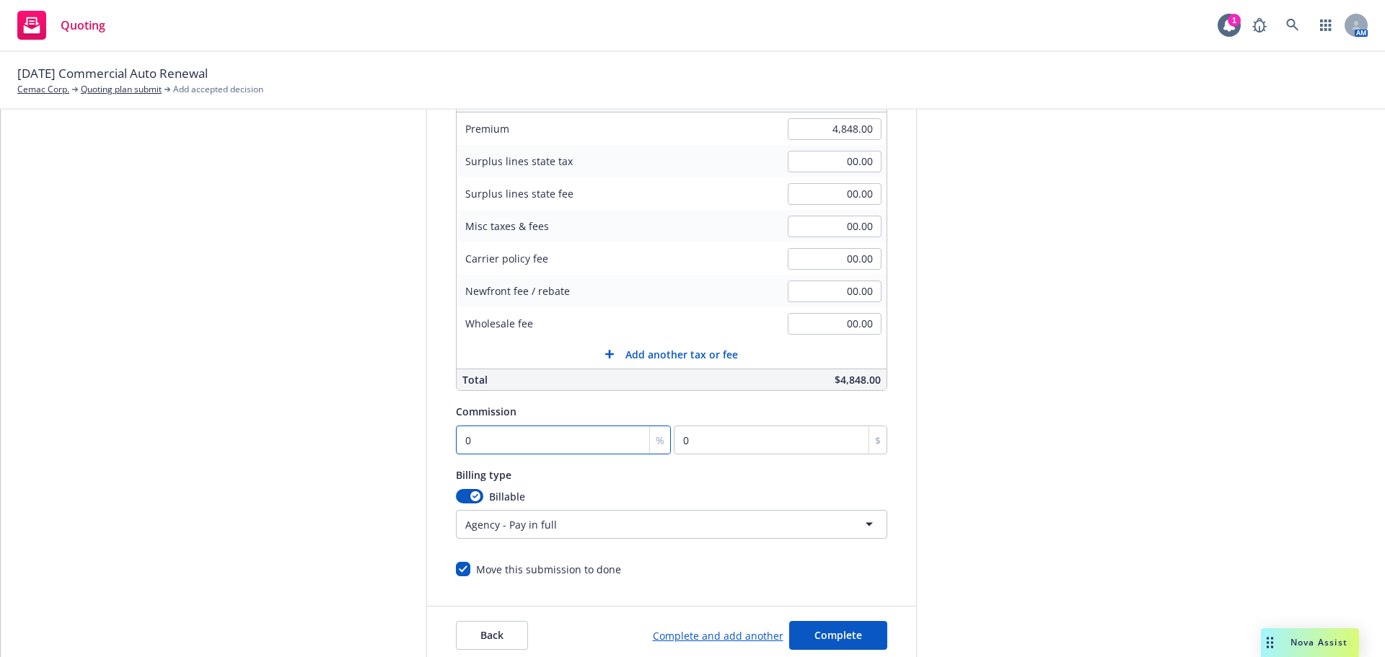
click at [521, 444] on input "0" at bounding box center [564, 439] width 216 height 29
type input "1"
type input "48.48"
type input "15"
type input "727.2"
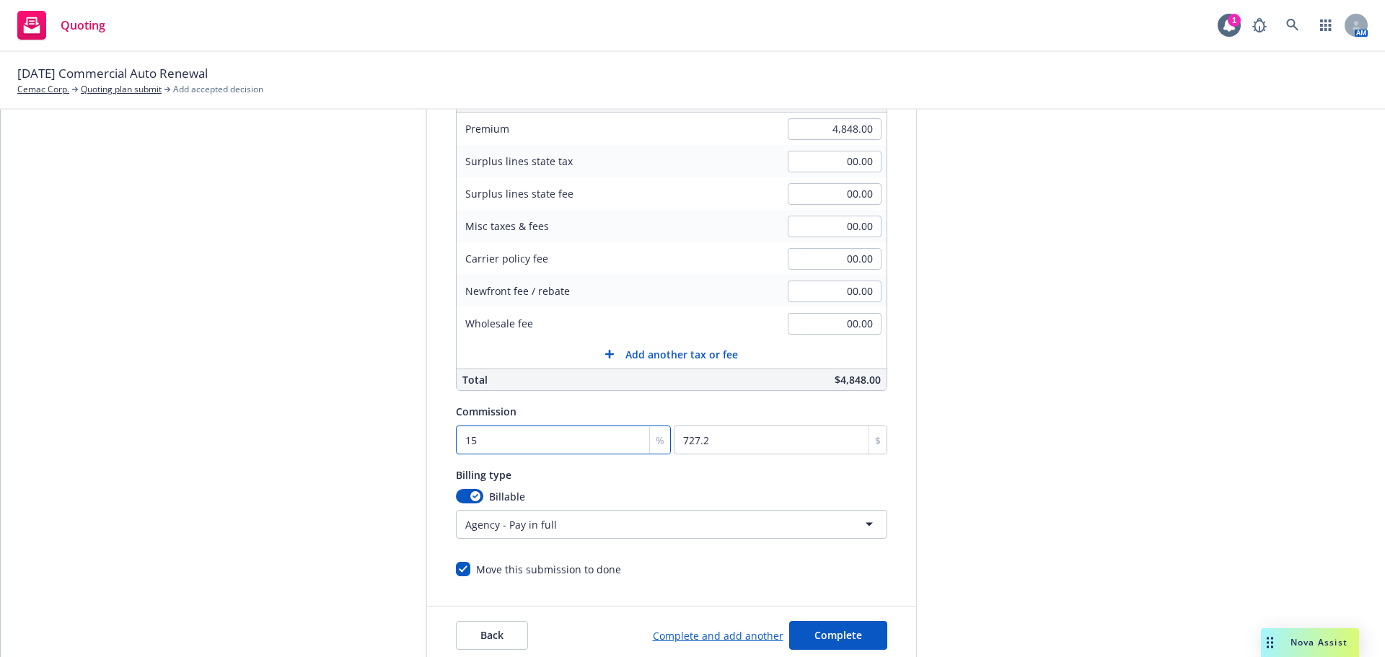
type input "15"
click at [599, 507] on div "Billable Agency - Pay in full Agency - Financed Agency - Installments Agency - …" at bounding box center [671, 514] width 431 height 50
click at [601, 521] on html "Quoting 1 AM 11/16/25 Commercial Auto Renewal Cemac Corp. Quoting plan submit A…" at bounding box center [692, 328] width 1385 height 657
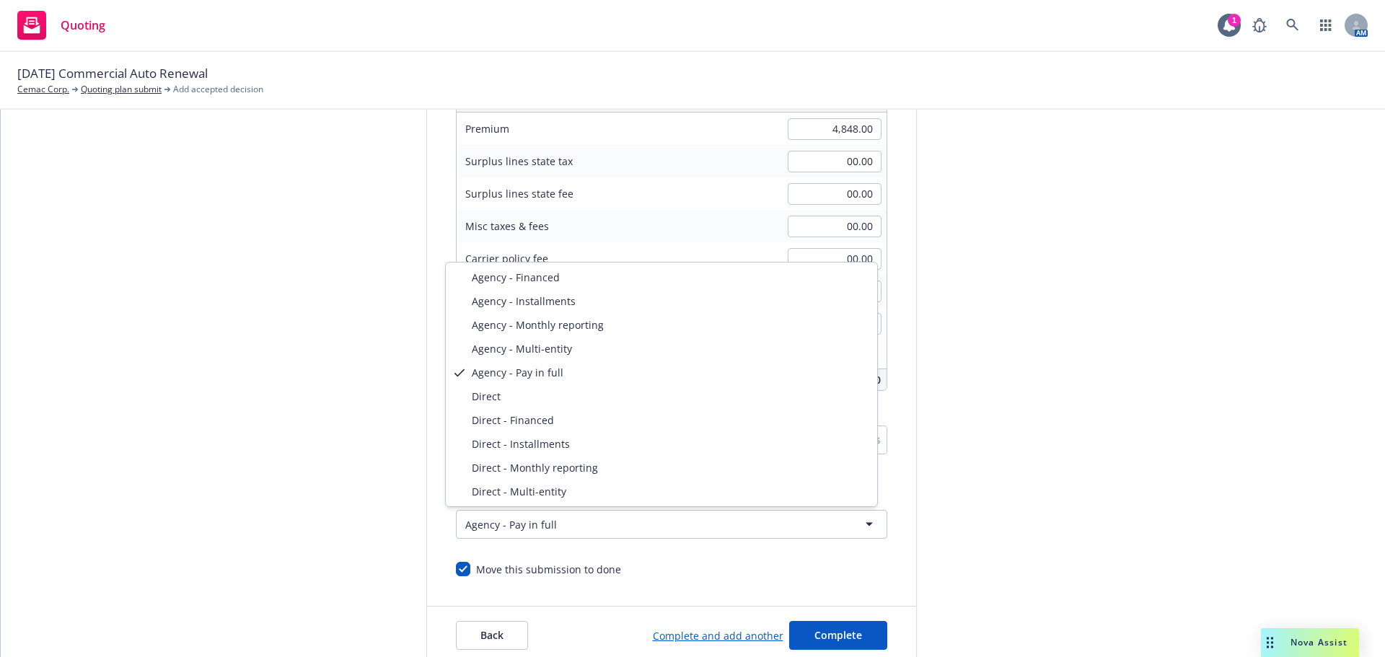
select select "DIRECT"
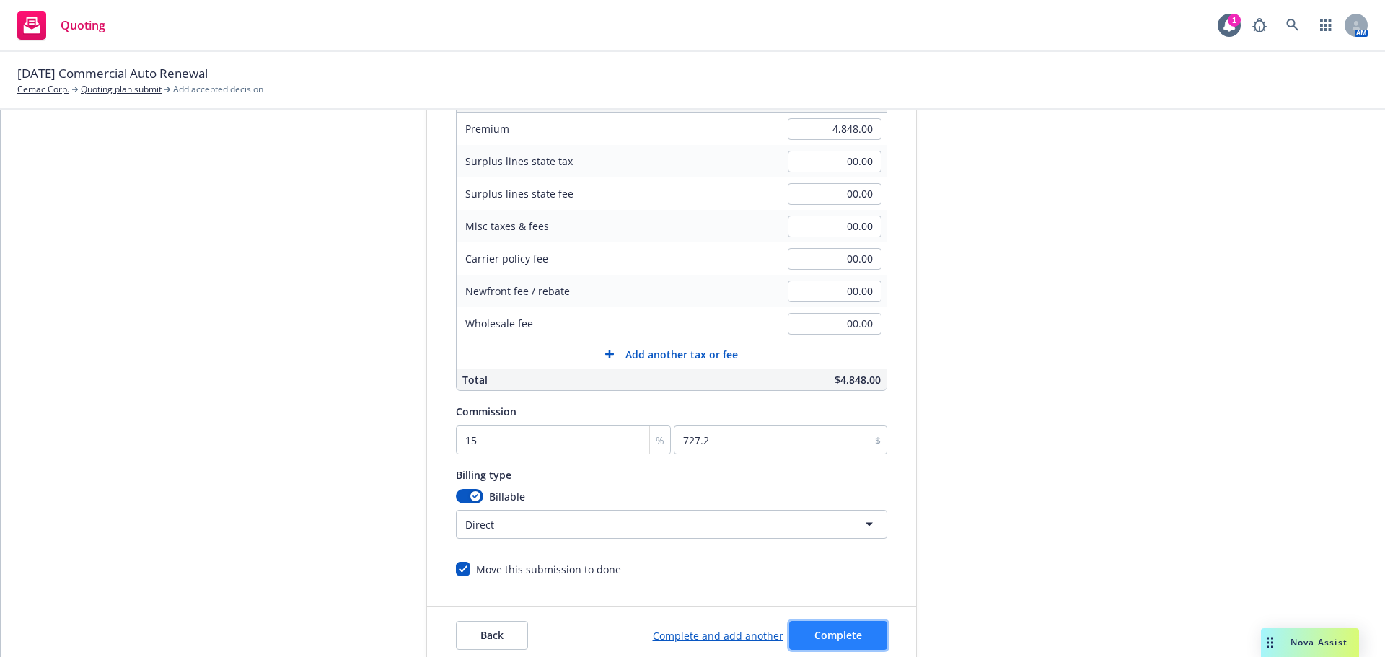
click at [814, 641] on span "Complete" at bounding box center [838, 635] width 48 height 14
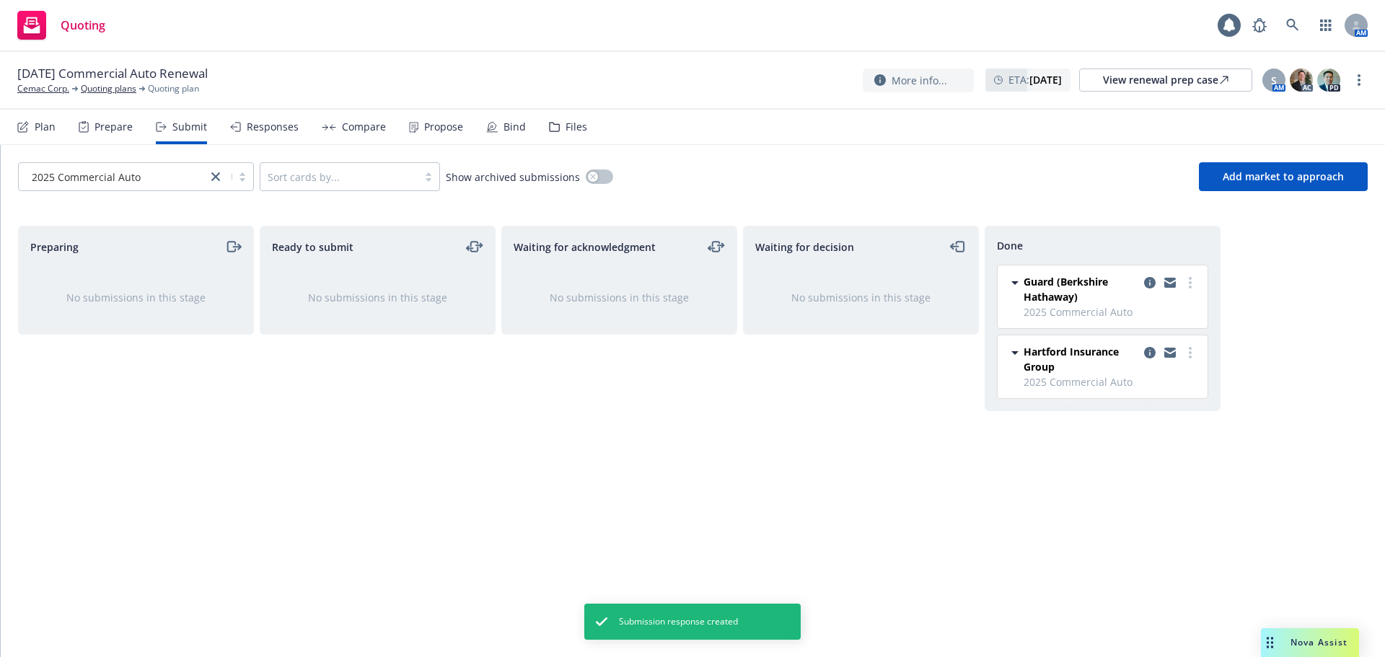
click at [446, 136] on div "Propose" at bounding box center [436, 127] width 54 height 35
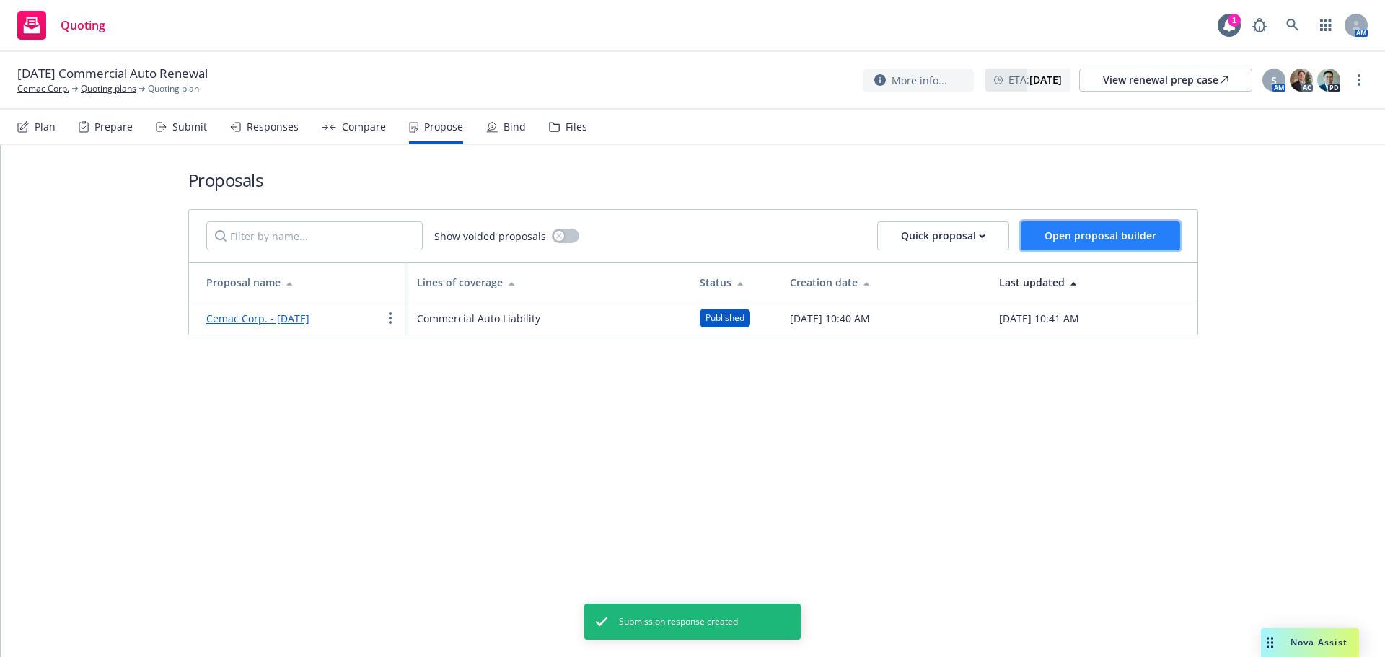
click at [1061, 245] on button "Open proposal builder" at bounding box center [1099, 235] width 159 height 29
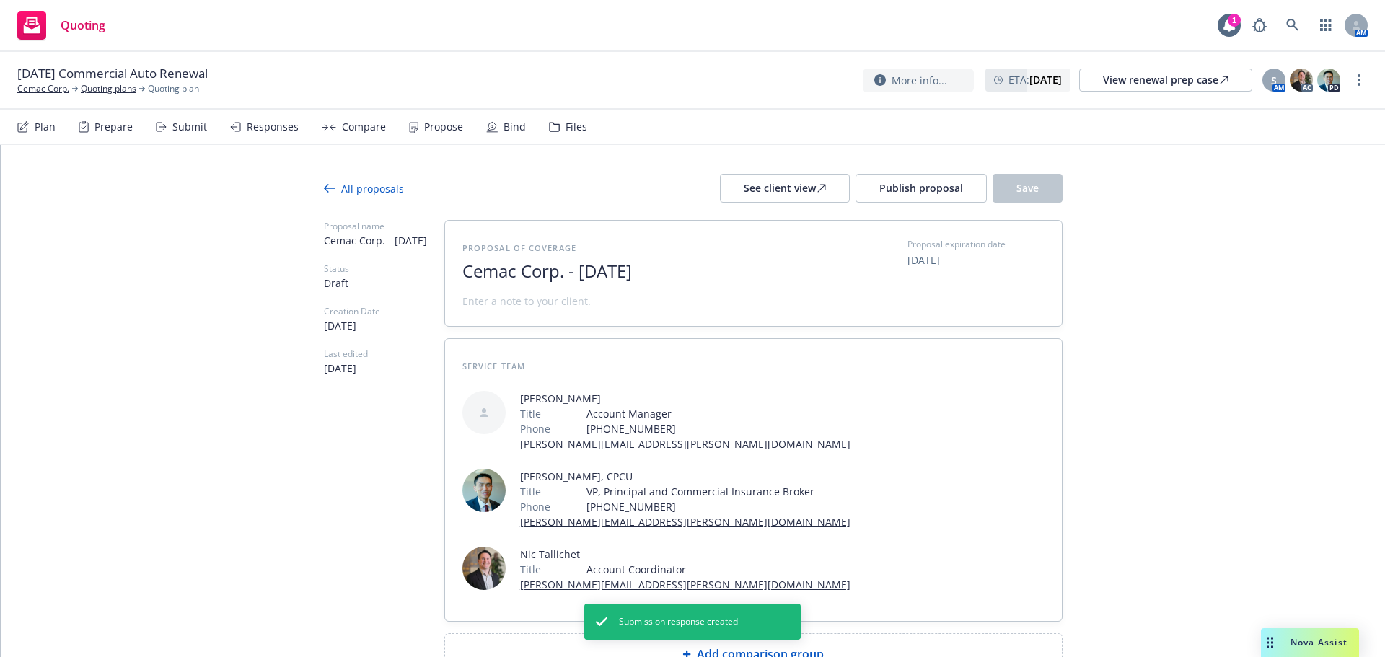
drag, startPoint x: 561, startPoint y: 269, endPoint x: 873, endPoint y: 275, distance: 312.3
click at [873, 275] on div "Proposal of coverage Cemac Corp. - October 2025 Proposal expiration date 11/14/…" at bounding box center [753, 273] width 582 height 71
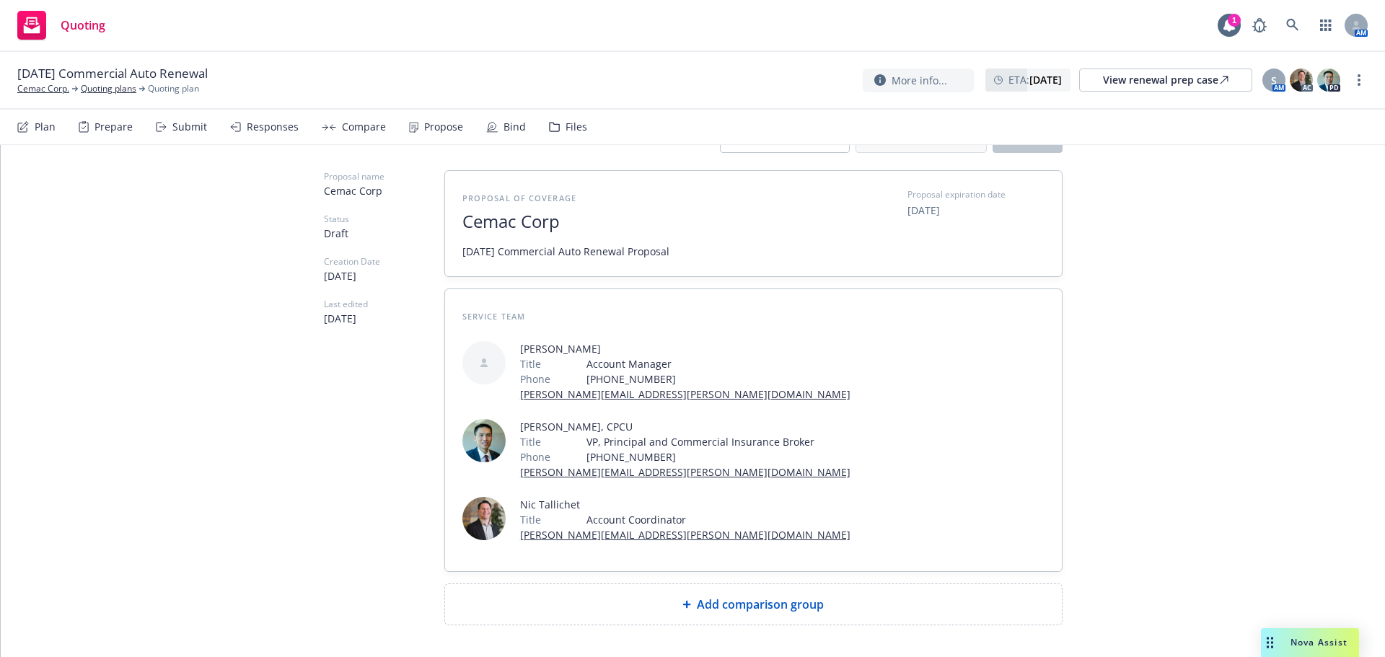
scroll to position [105, 0]
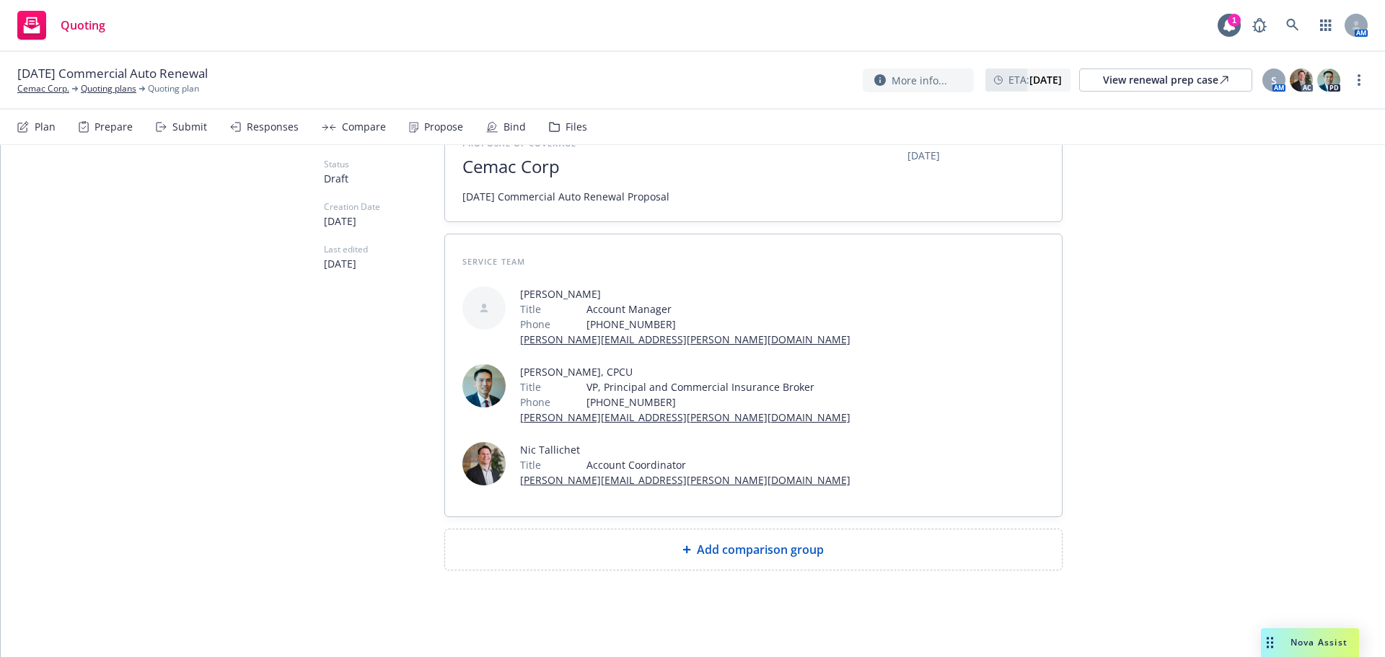
click at [703, 536] on div "Add comparison group" at bounding box center [753, 549] width 617 height 40
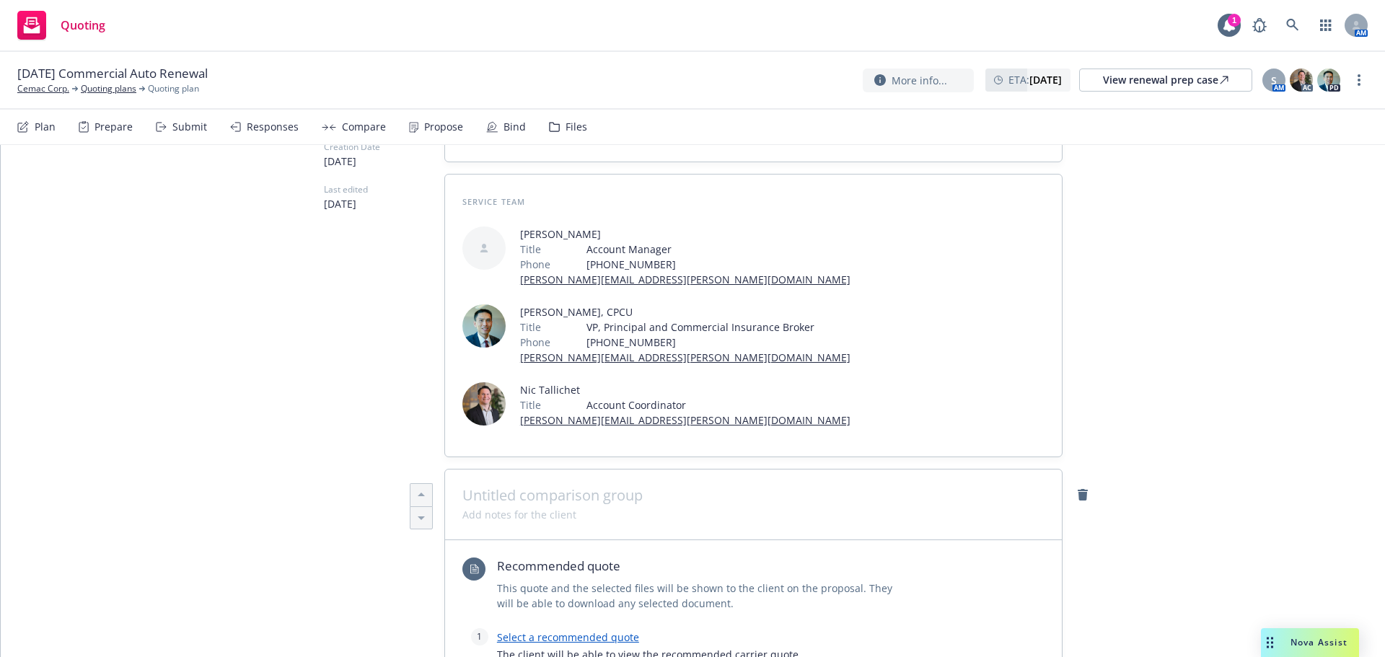
scroll to position [393, 0]
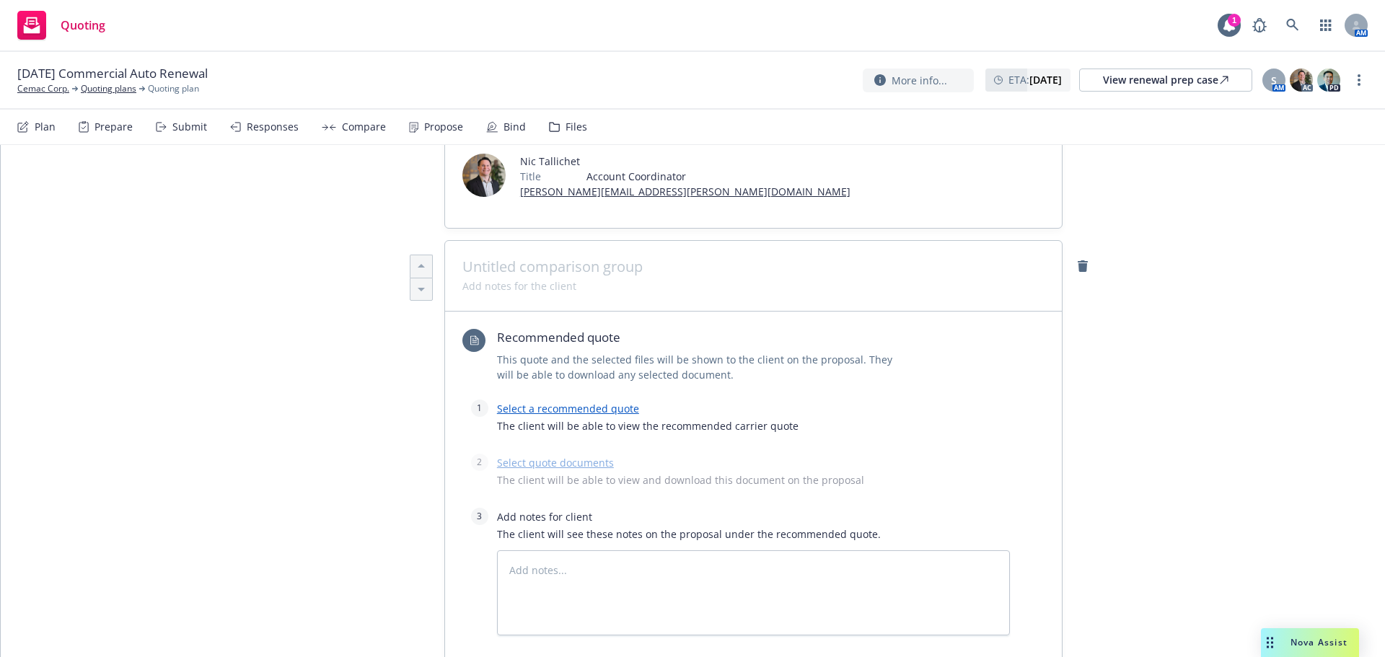
click at [583, 397] on div "Recommended quote This quote and the selected files will be shown to the client…" at bounding box center [735, 364] width 547 height 71
click at [584, 402] on link "Select a recommended quote" at bounding box center [568, 409] width 142 height 14
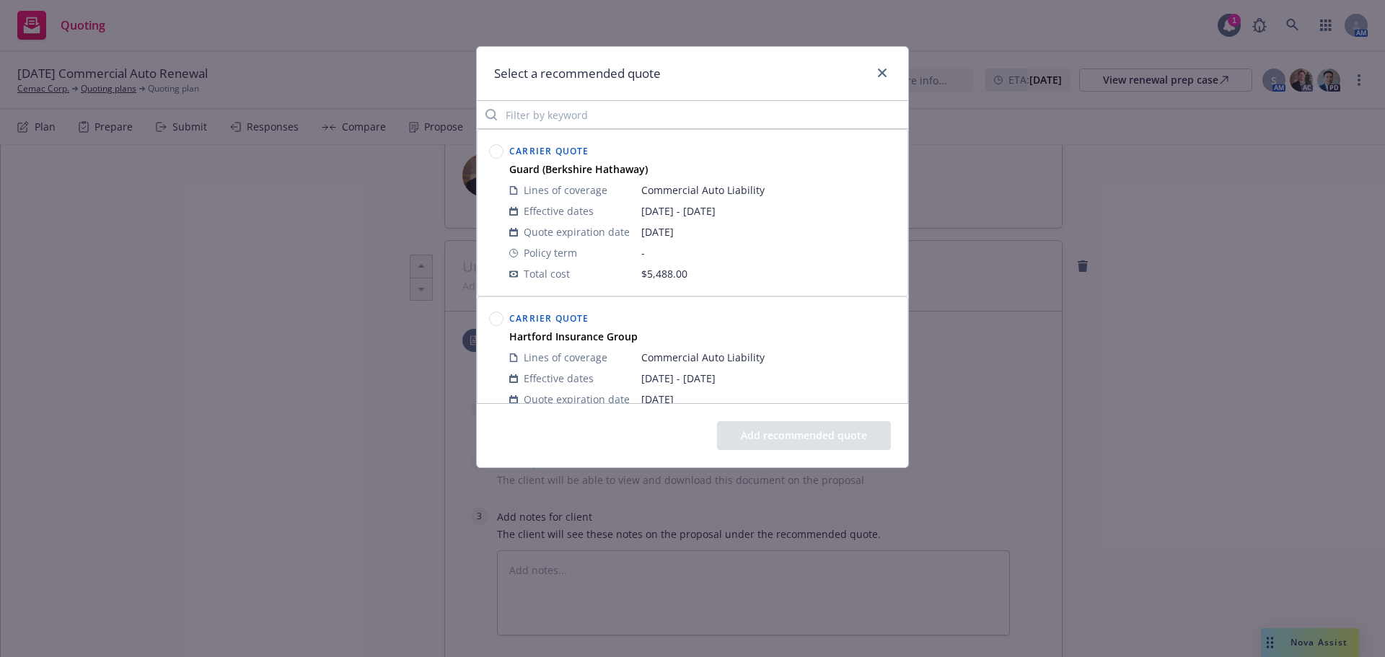
click at [498, 314] on circle at bounding box center [497, 319] width 14 height 14
click at [782, 421] on button "Add recommended quote" at bounding box center [804, 435] width 174 height 29
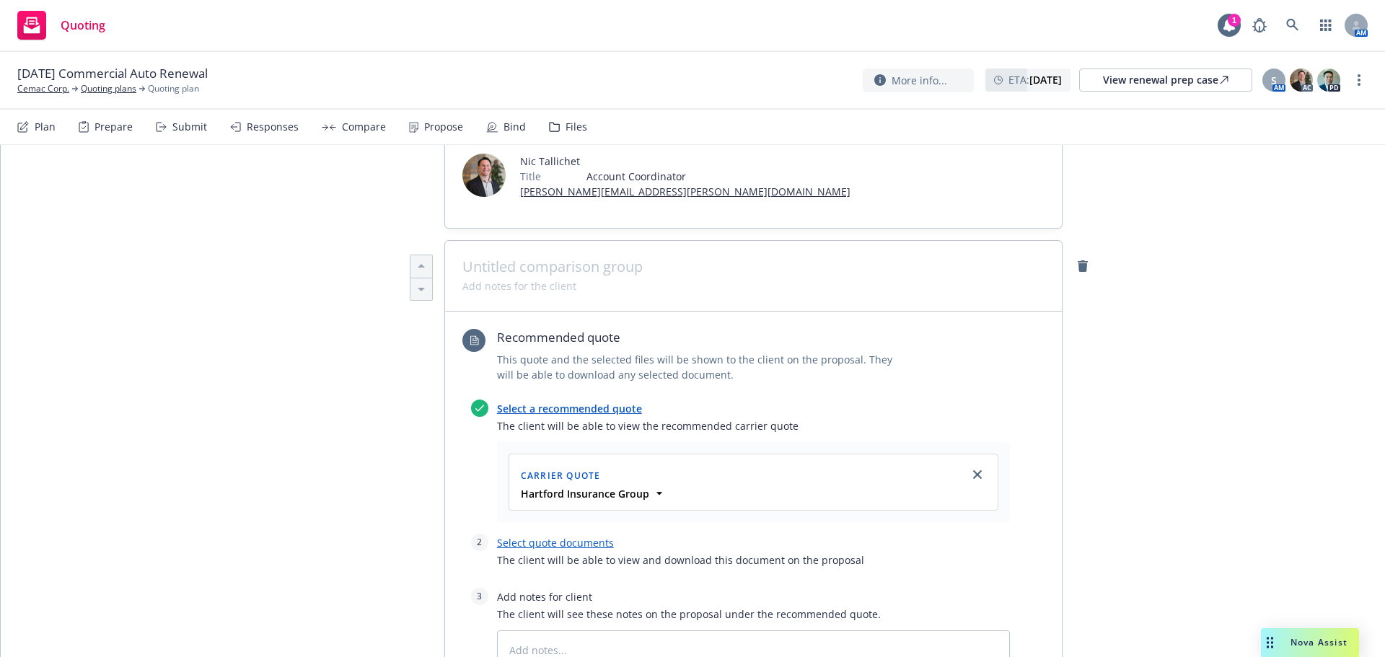
scroll to position [586, 0]
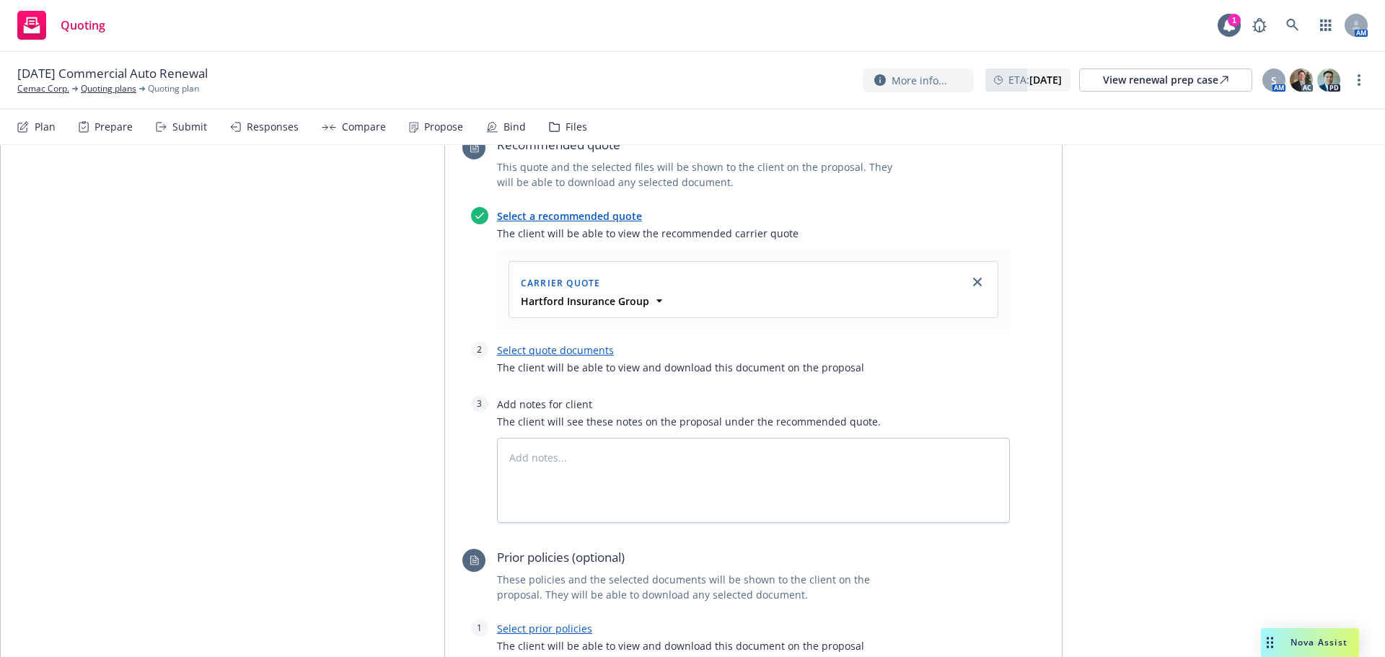
click at [563, 351] on link "Select quote documents" at bounding box center [555, 350] width 117 height 14
type textarea "x"
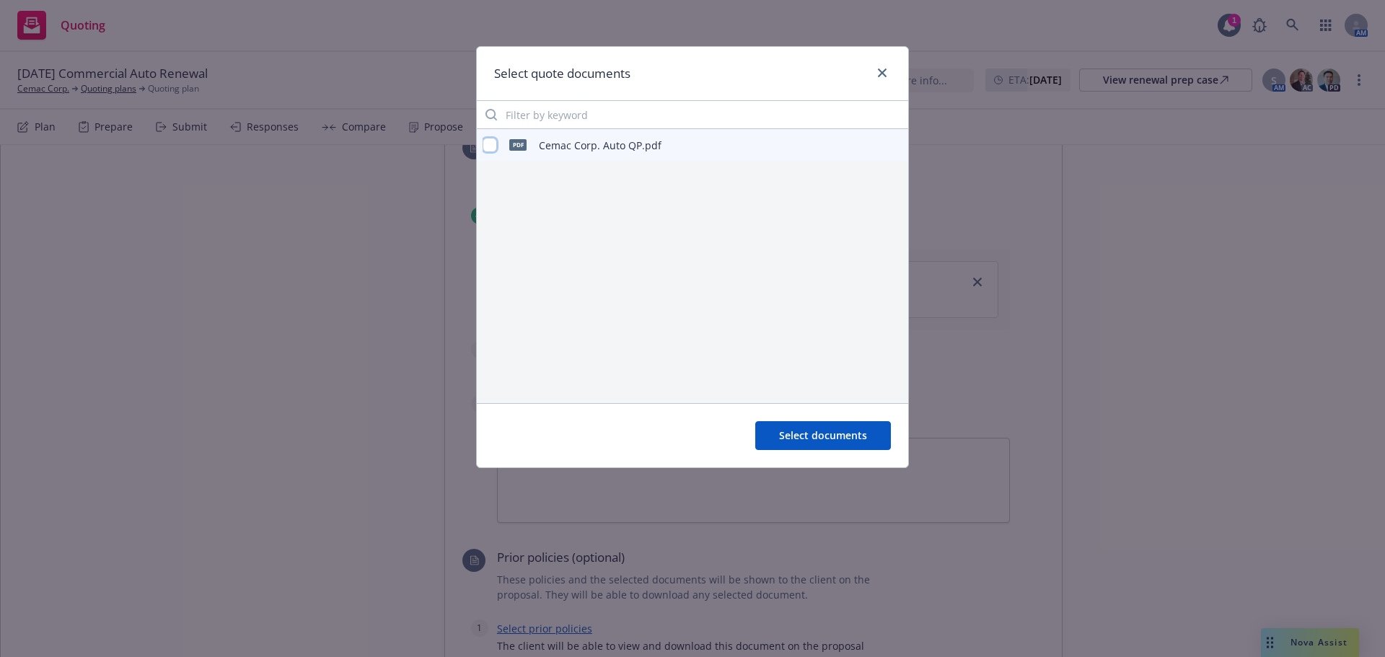
click at [490, 142] on input "checkbox" at bounding box center [489, 145] width 14 height 14
checkbox input "true"
drag, startPoint x: 846, startPoint y: 429, endPoint x: 826, endPoint y: 433, distance: 20.7
click at [845, 429] on span "Select documents" at bounding box center [823, 435] width 88 height 14
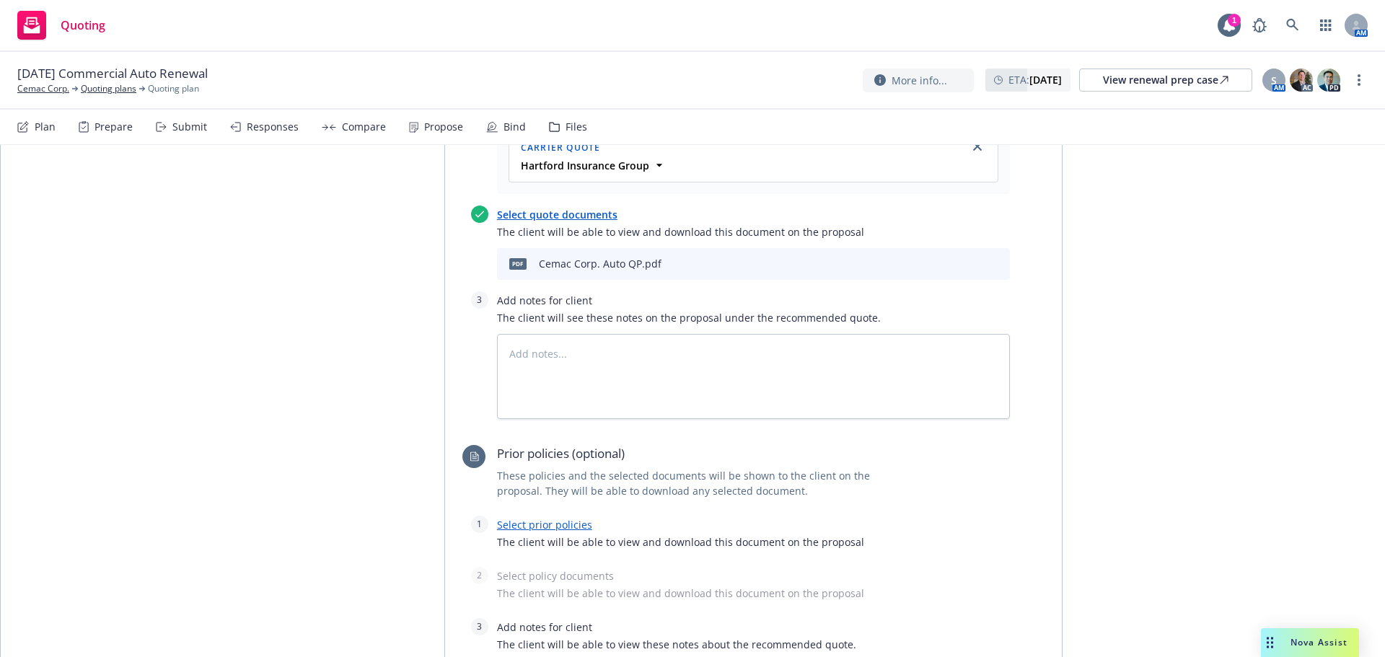
scroll to position [874, 0]
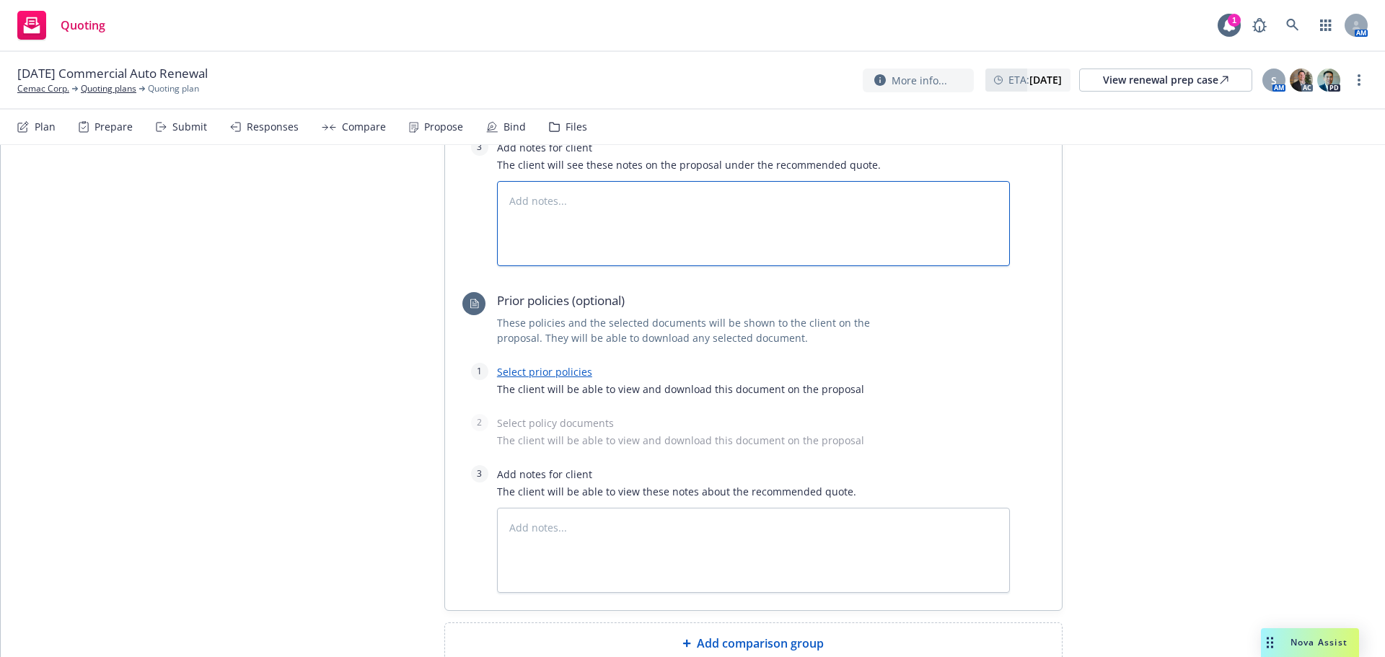
click at [661, 208] on textarea at bounding box center [753, 223] width 513 height 85
click at [518, 376] on link "Select prior policies" at bounding box center [544, 372] width 95 height 14
type textarea "x"
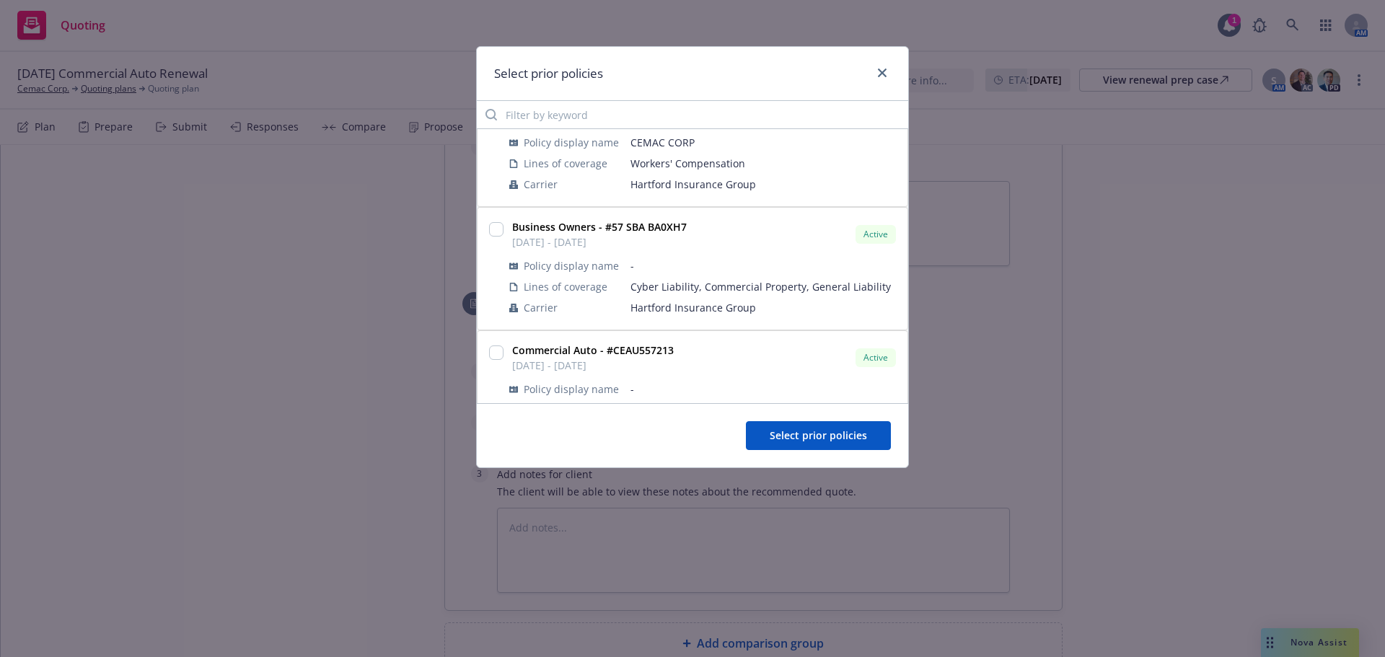
scroll to position [107, 0]
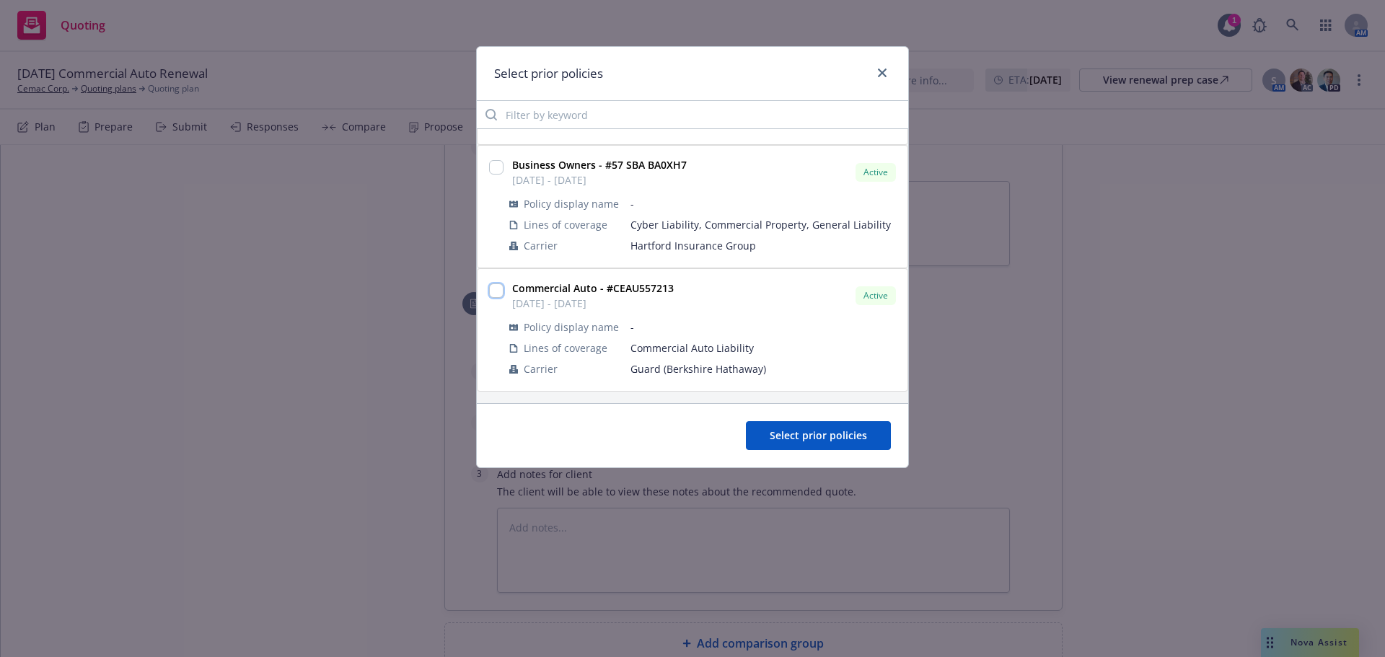
drag, startPoint x: 498, startPoint y: 291, endPoint x: 543, endPoint y: 334, distance: 62.2
click at [498, 291] on input "checkbox" at bounding box center [496, 290] width 14 height 14
checkbox input "true"
click at [790, 430] on span "Select prior policies" at bounding box center [817, 435] width 97 height 14
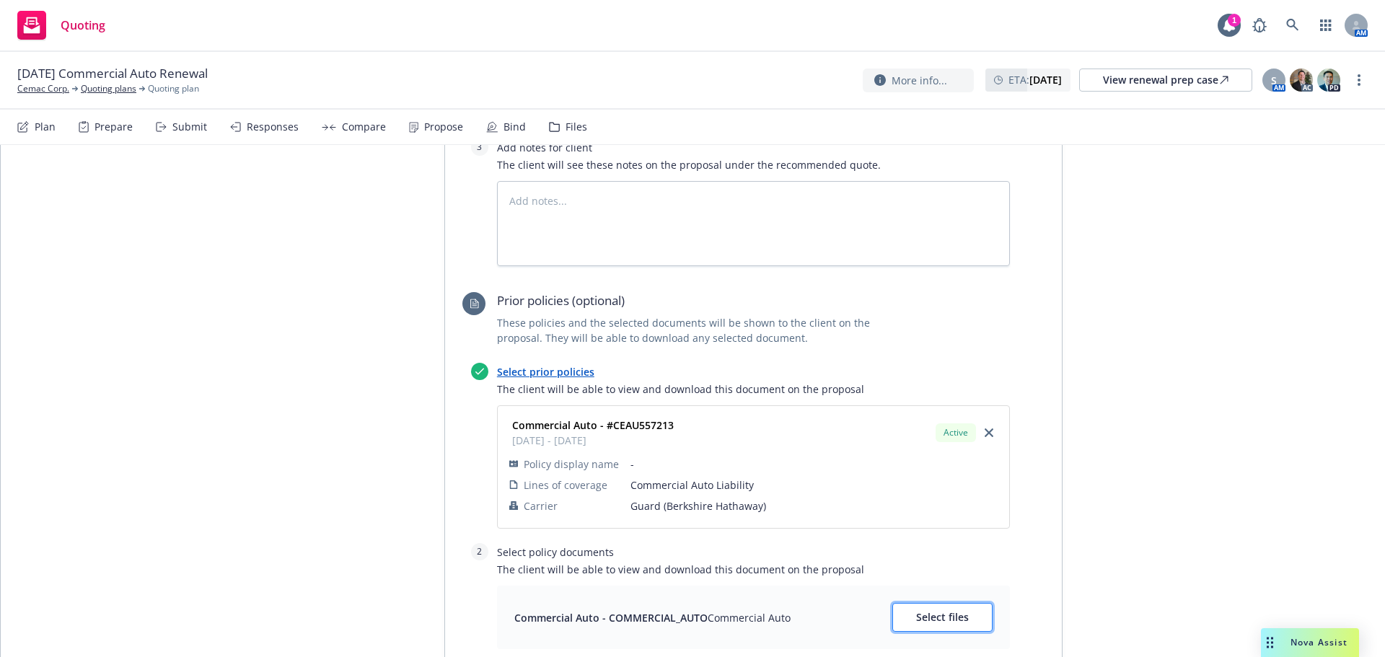
click at [985, 616] on button "Select files" at bounding box center [942, 617] width 100 height 29
type textarea "x"
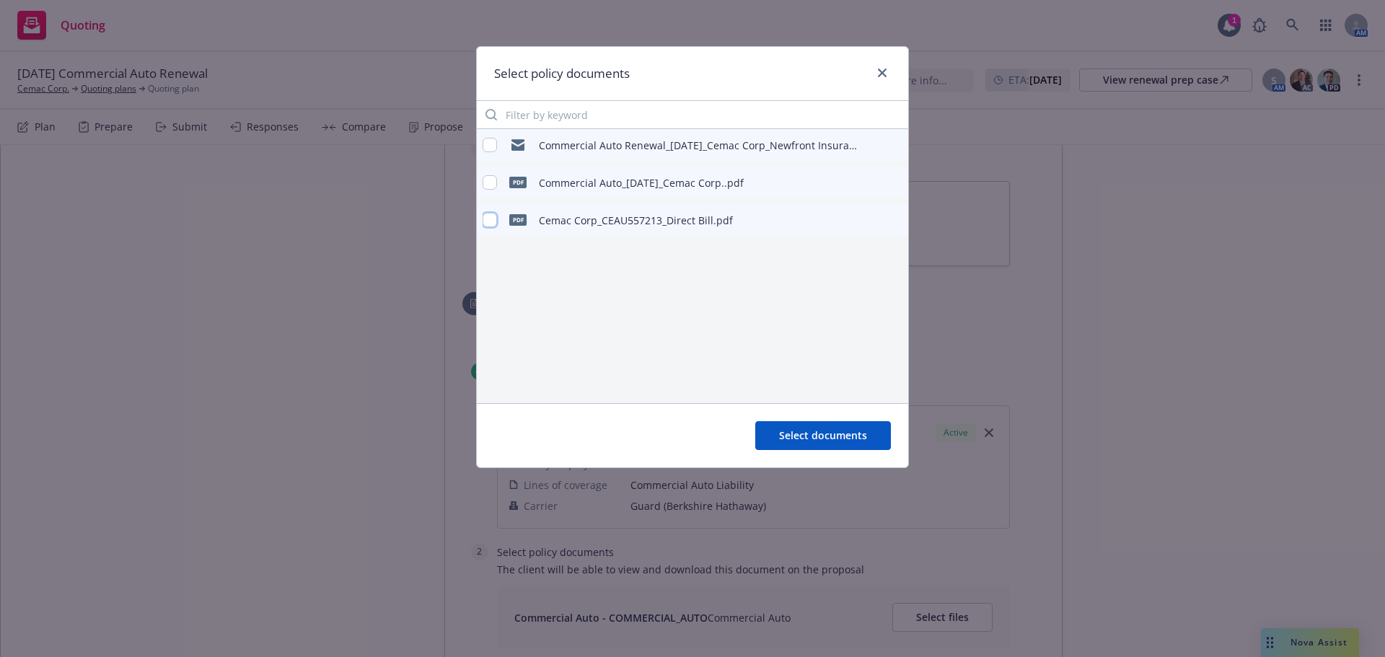
click at [490, 218] on input "checkbox" at bounding box center [489, 220] width 14 height 14
checkbox input "true"
click at [814, 441] on span "Select documents" at bounding box center [823, 435] width 88 height 14
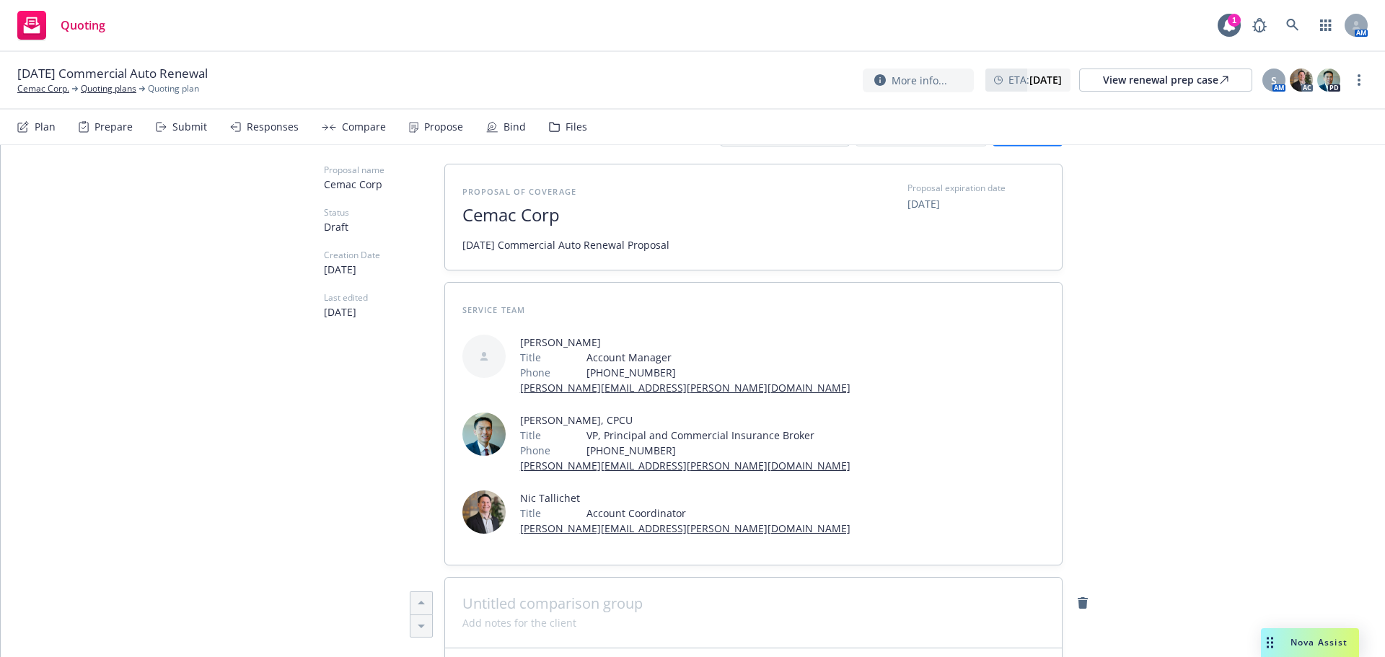
scroll to position [0, 0]
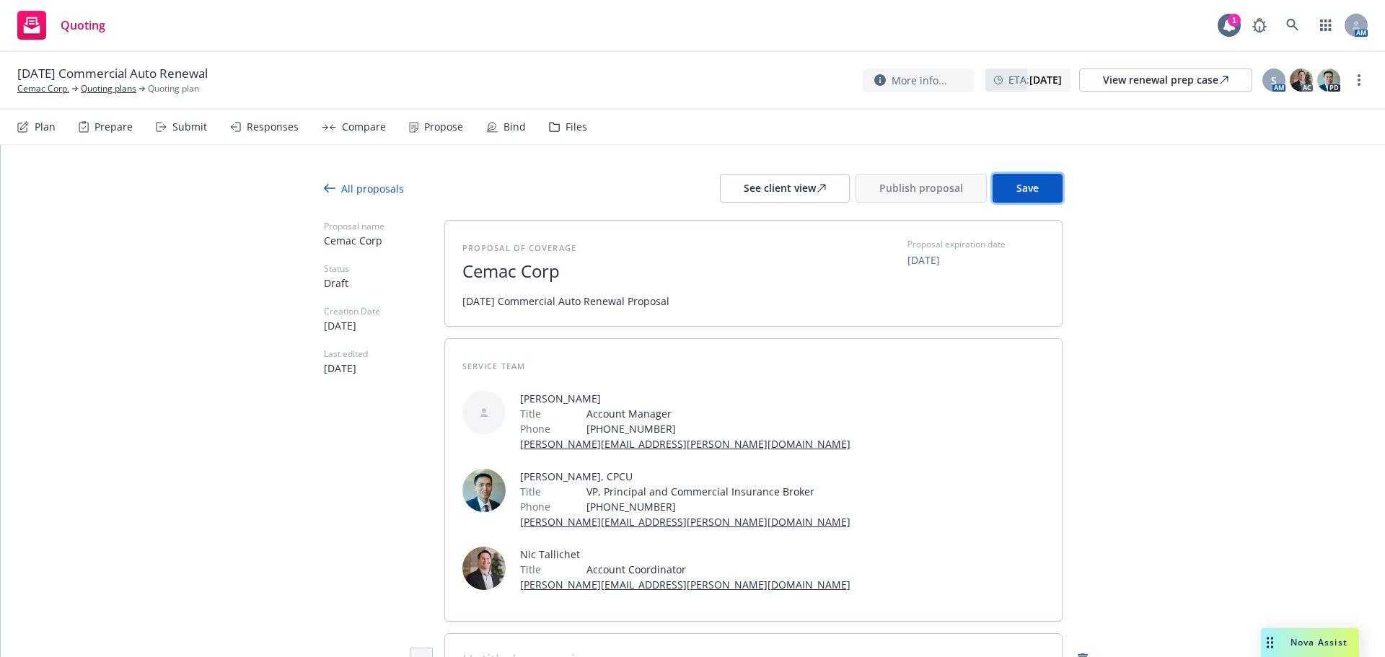
click at [1016, 189] on span "Save" at bounding box center [1027, 188] width 22 height 14
click at [754, 191] on div "See client view" at bounding box center [785, 188] width 82 height 27
click at [1351, 76] on div "More info... ETA : November 16, 2025 View renewal prep case S AM AC PD" at bounding box center [1115, 80] width 505 height 26
click at [1356, 79] on link "more" at bounding box center [1358, 79] width 17 height 17
click at [1272, 108] on link "Copy logging email" at bounding box center [1286, 110] width 161 height 29
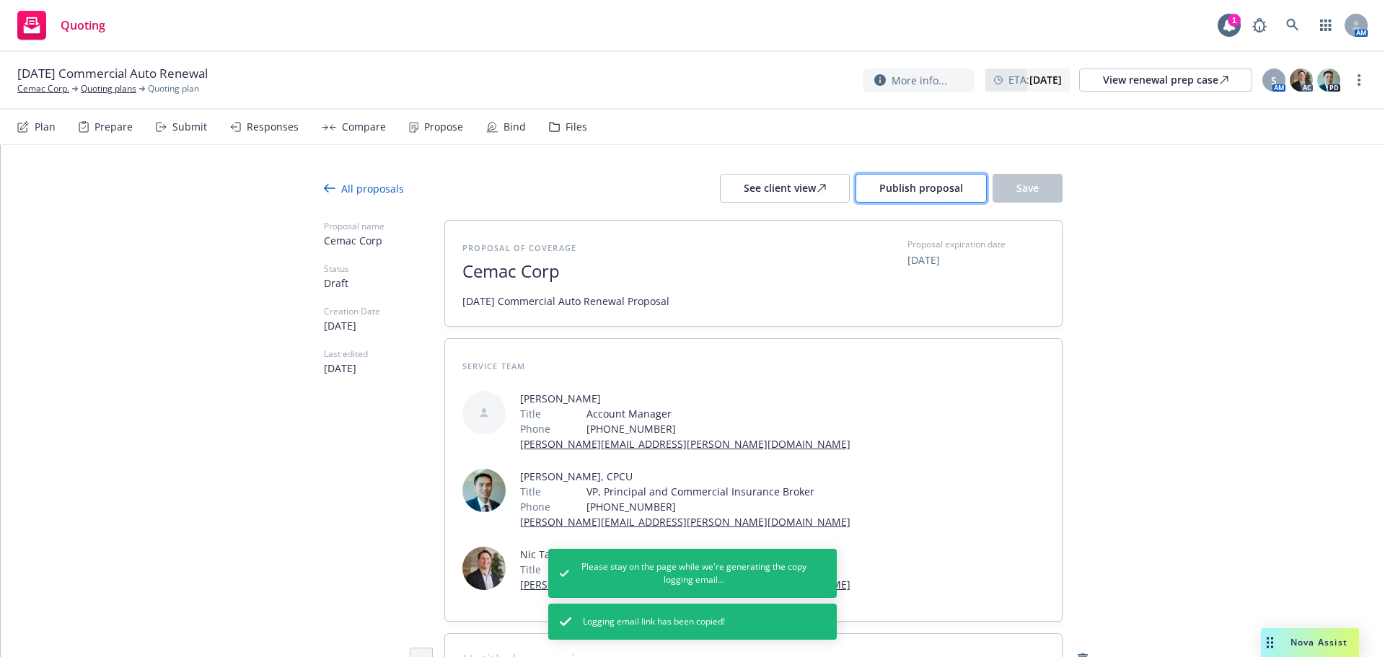
click at [908, 194] on span "Publish proposal" at bounding box center [921, 188] width 84 height 14
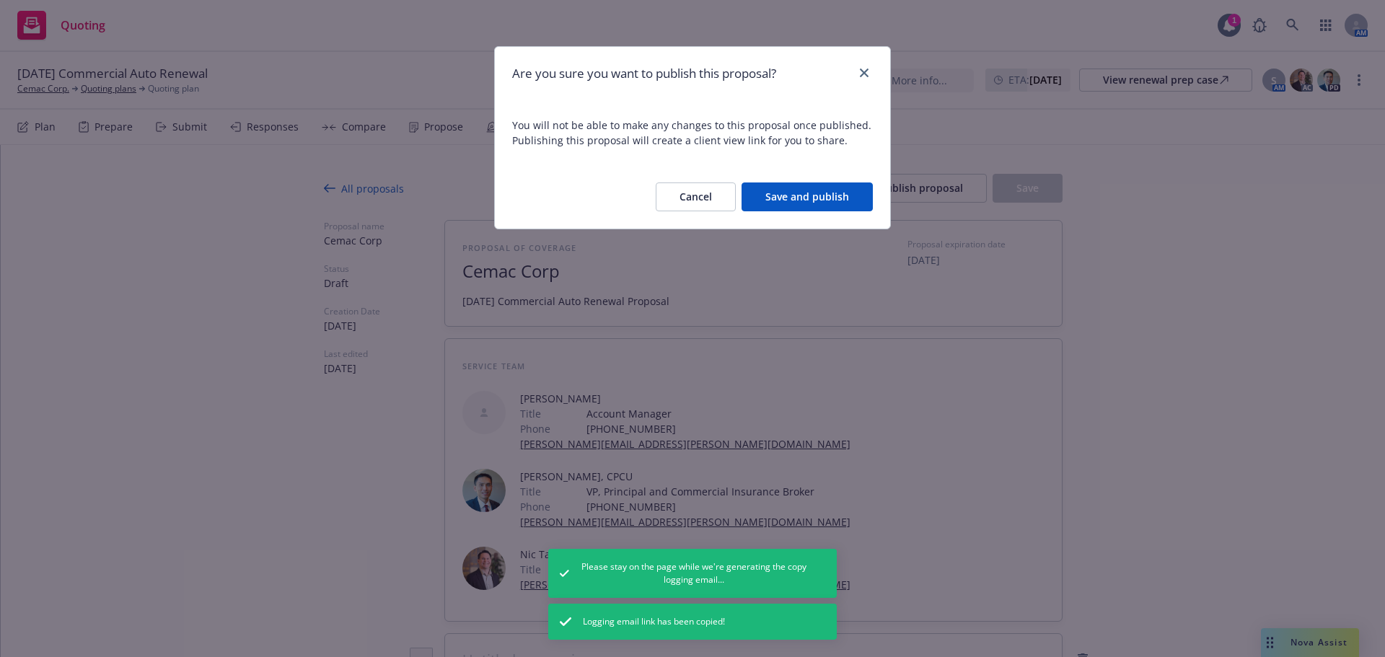
click at [847, 201] on button "Save and publish" at bounding box center [806, 196] width 131 height 29
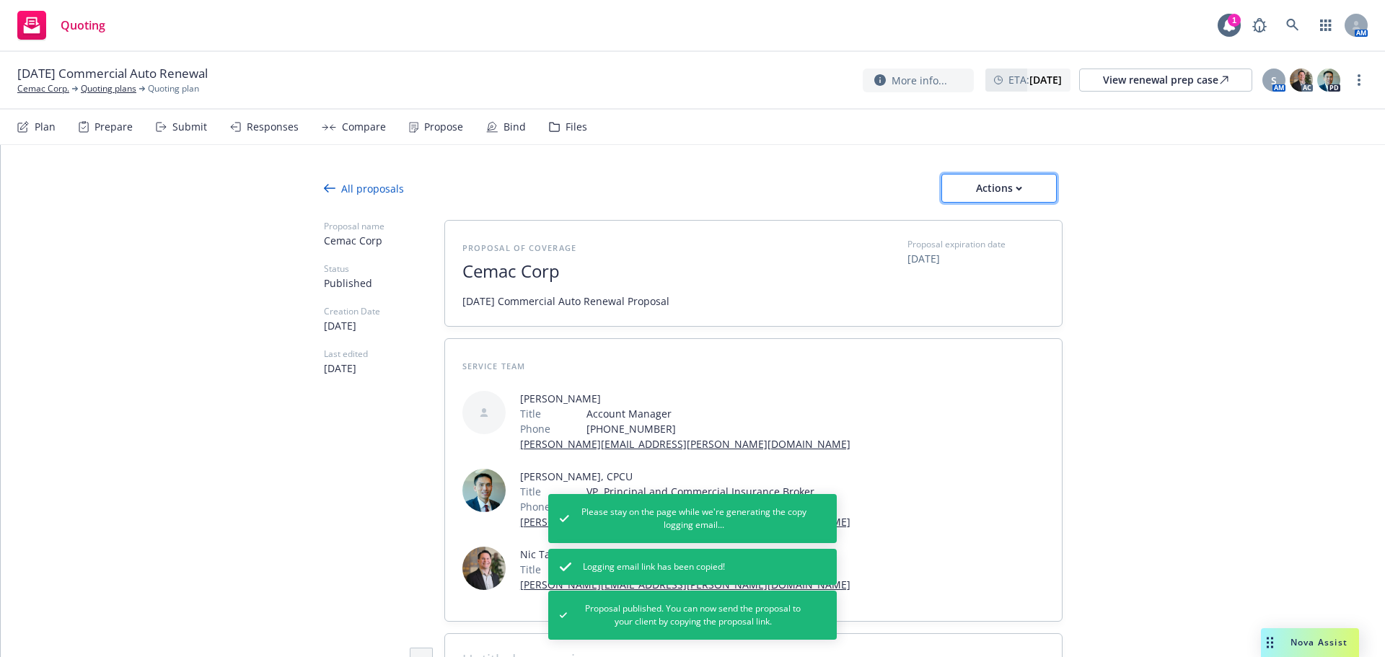
click at [972, 185] on div "Actions" at bounding box center [999, 188] width 68 height 27
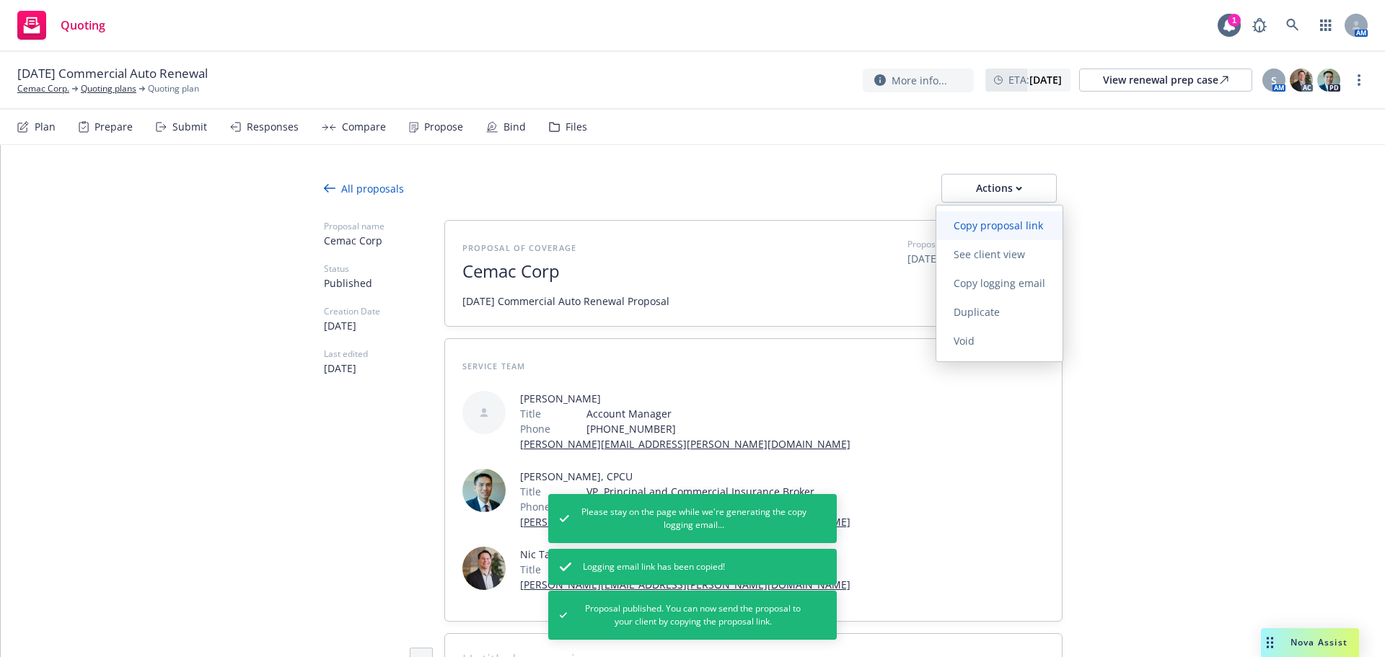
click at [1001, 229] on span "Copy proposal link" at bounding box center [998, 226] width 124 height 14
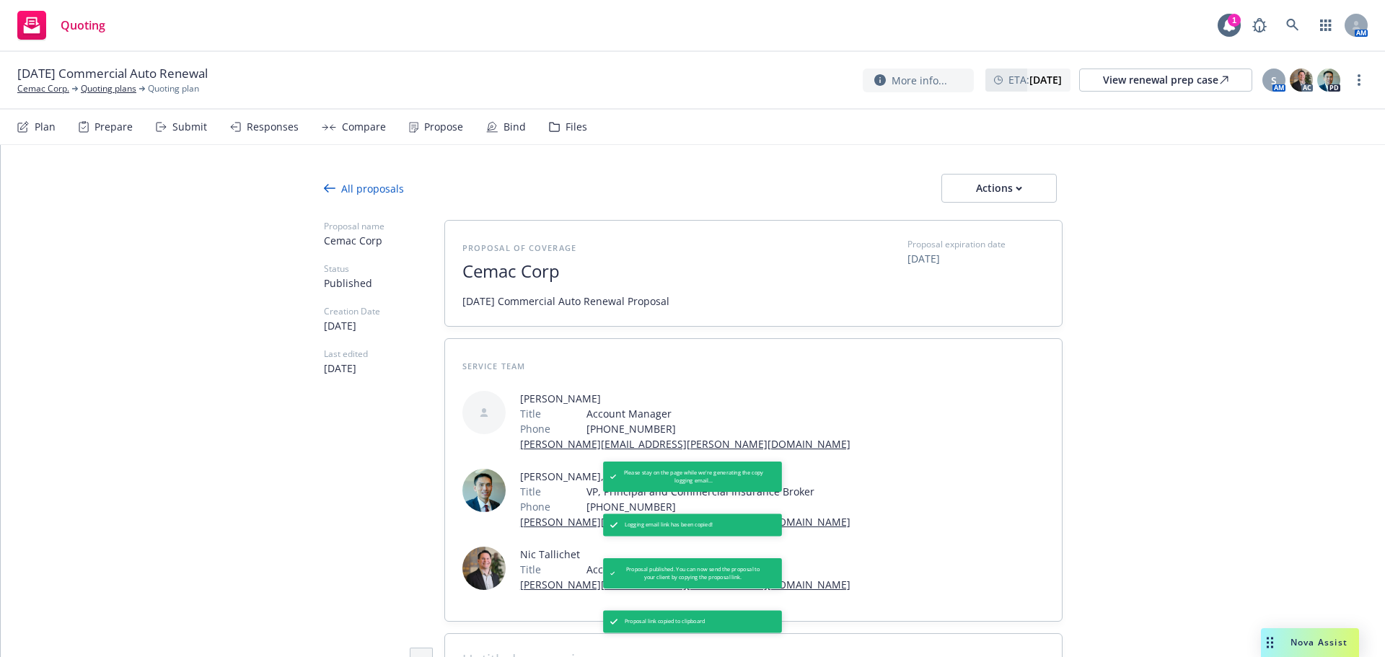
type textarea "x"
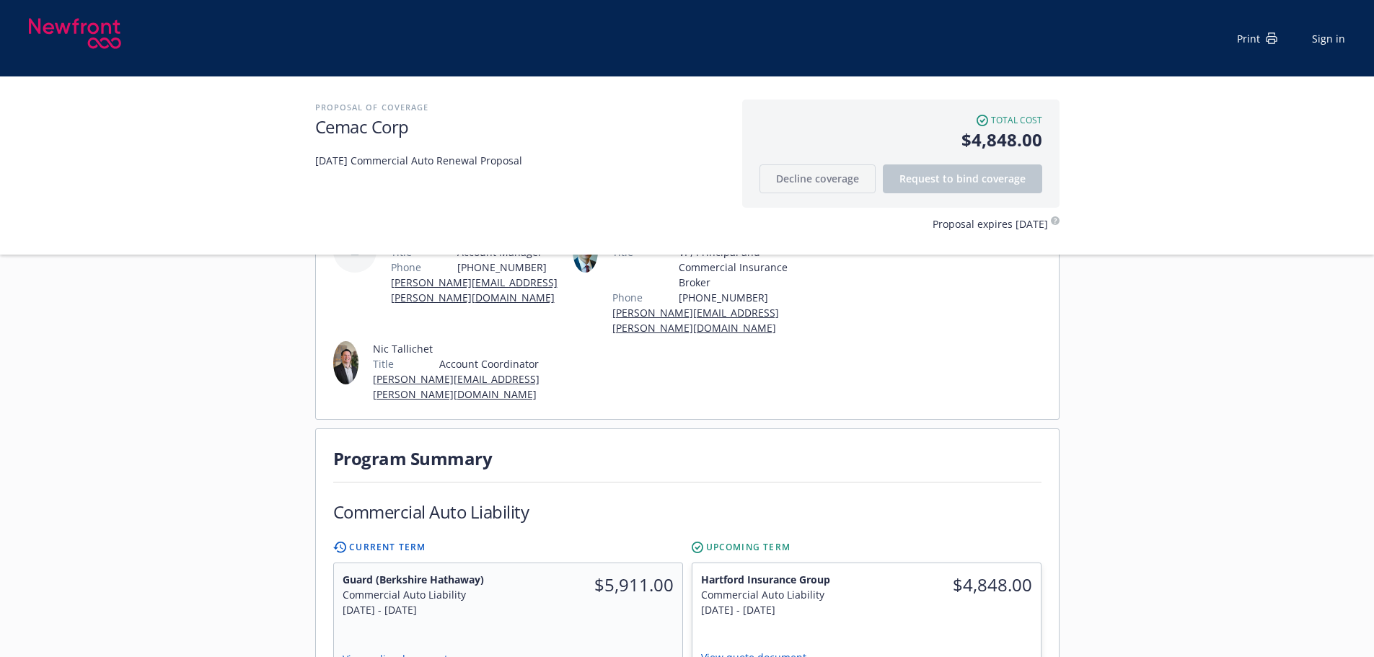
scroll to position [288, 0]
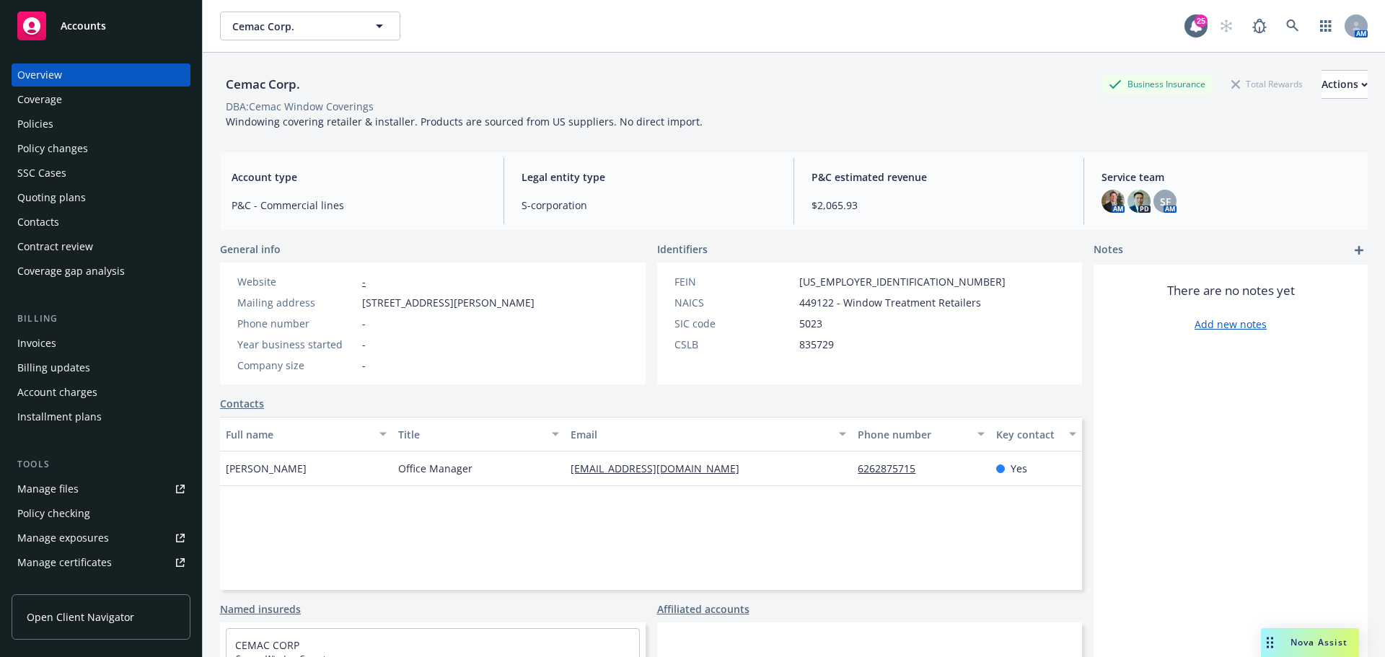
click at [126, 125] on div "Policies" at bounding box center [100, 124] width 167 height 23
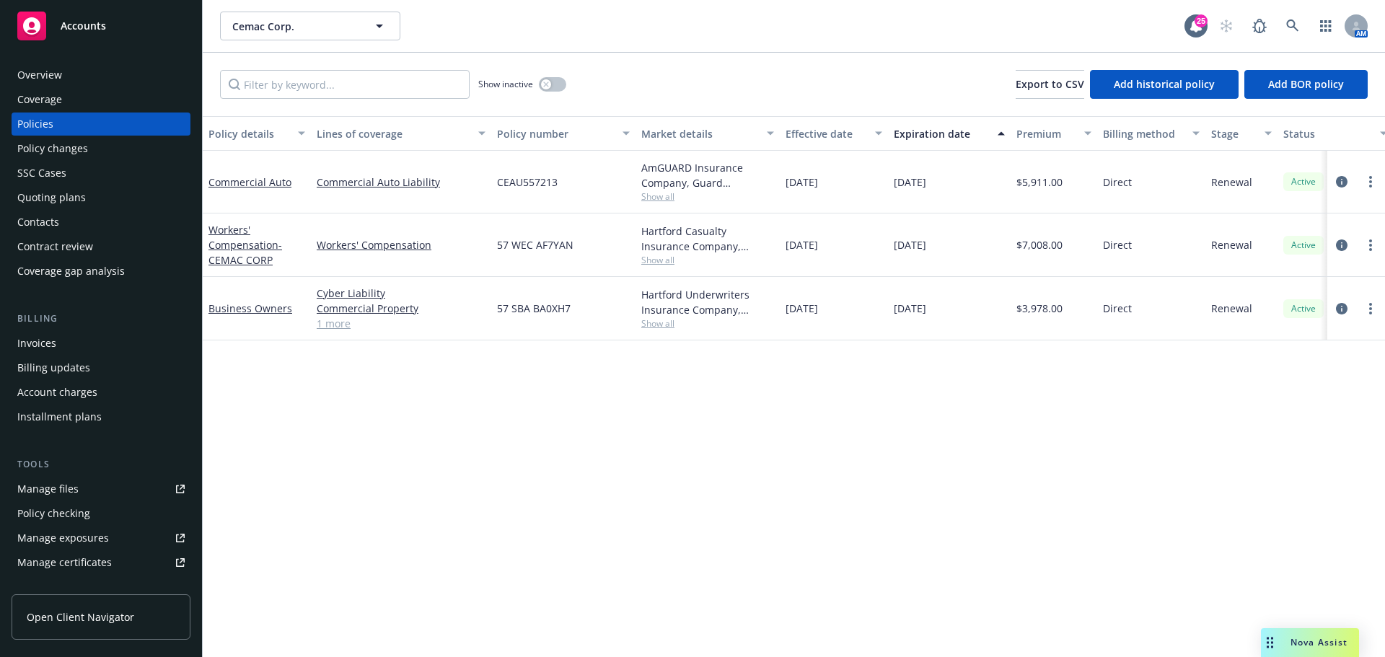
click at [661, 195] on span "Show all" at bounding box center [707, 196] width 133 height 12
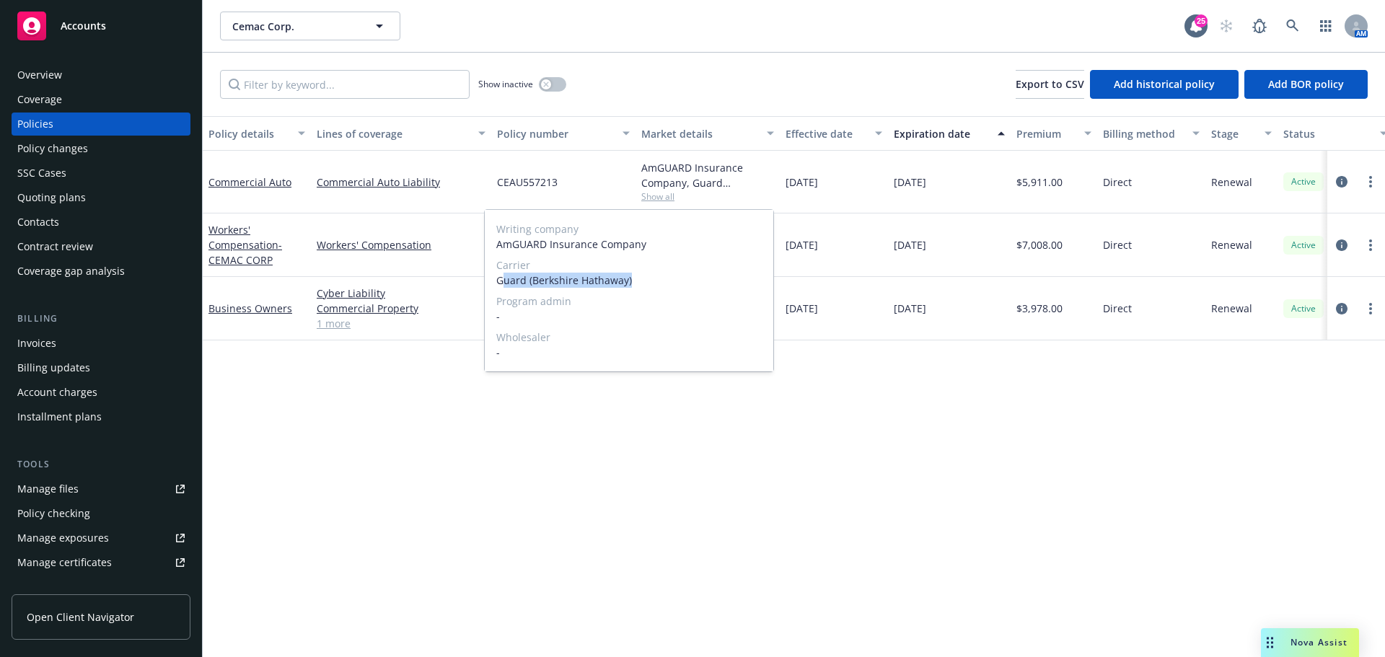
drag, startPoint x: 567, startPoint y: 281, endPoint x: 500, endPoint y: 281, distance: 67.1
click at [500, 281] on span "Guard (Berkshire Hathaway)" at bounding box center [628, 280] width 265 height 15
click at [499, 281] on span "Guard (Berkshire Hathaway)" at bounding box center [628, 280] width 265 height 15
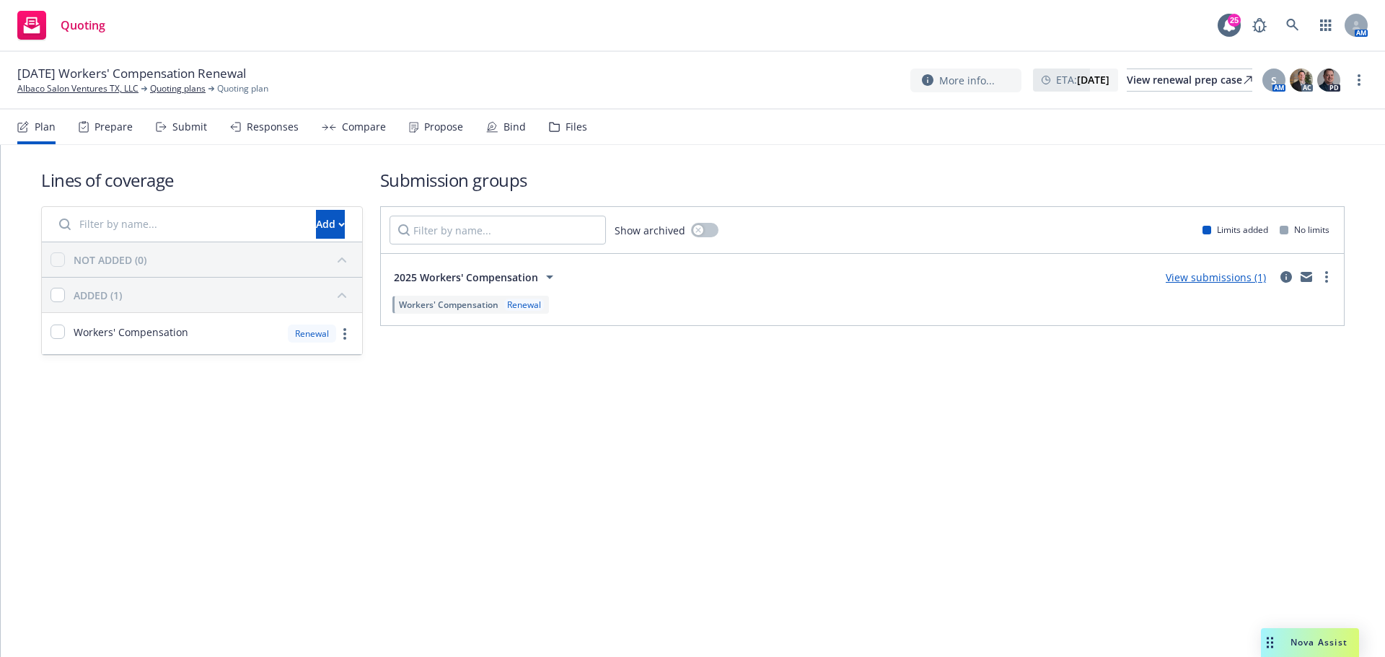
click at [1374, 81] on div "[DATE] Workers' Compensation Renewal Albaco Salon Ventures TX, LLC Quoting plan…" at bounding box center [692, 81] width 1385 height 58
click at [1362, 81] on link "more" at bounding box center [1358, 79] width 17 height 17
click at [1233, 124] on link "Rename quoting plan" at bounding box center [1286, 138] width 161 height 29
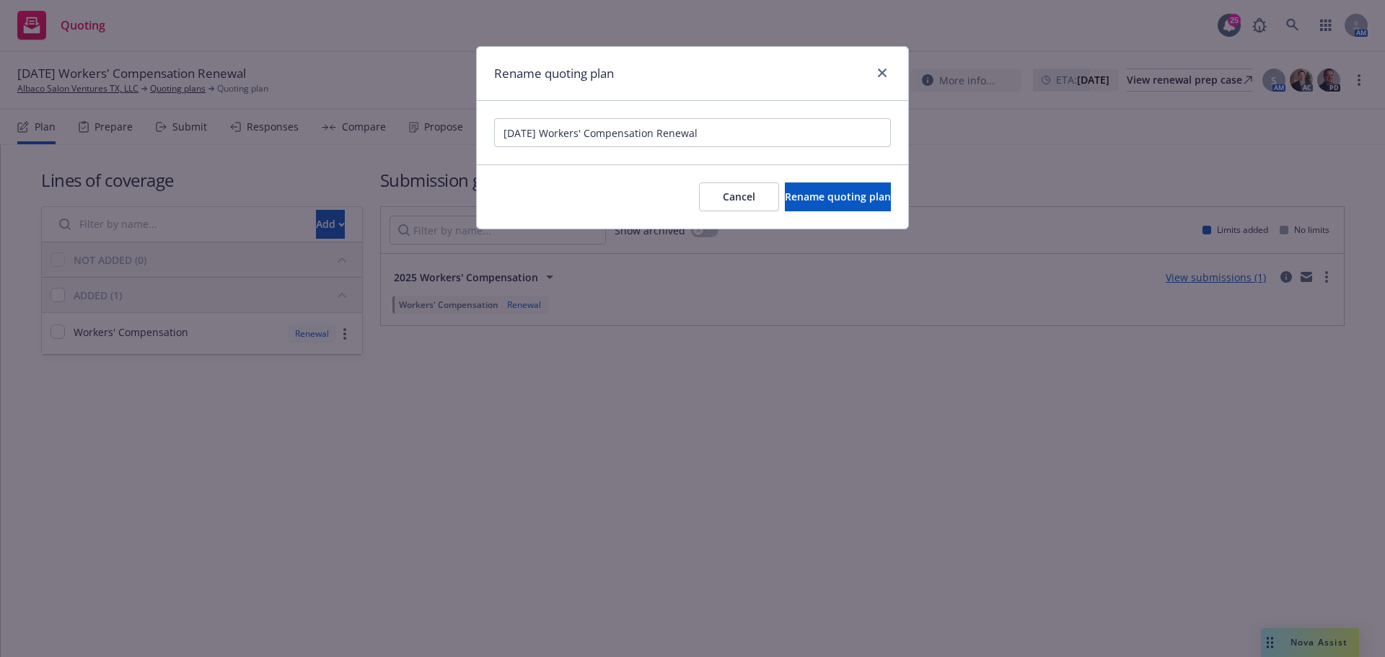
click at [888, 65] on div at bounding box center [879, 73] width 23 height 19
click at [890, 76] on link "close" at bounding box center [881, 72] width 17 height 17
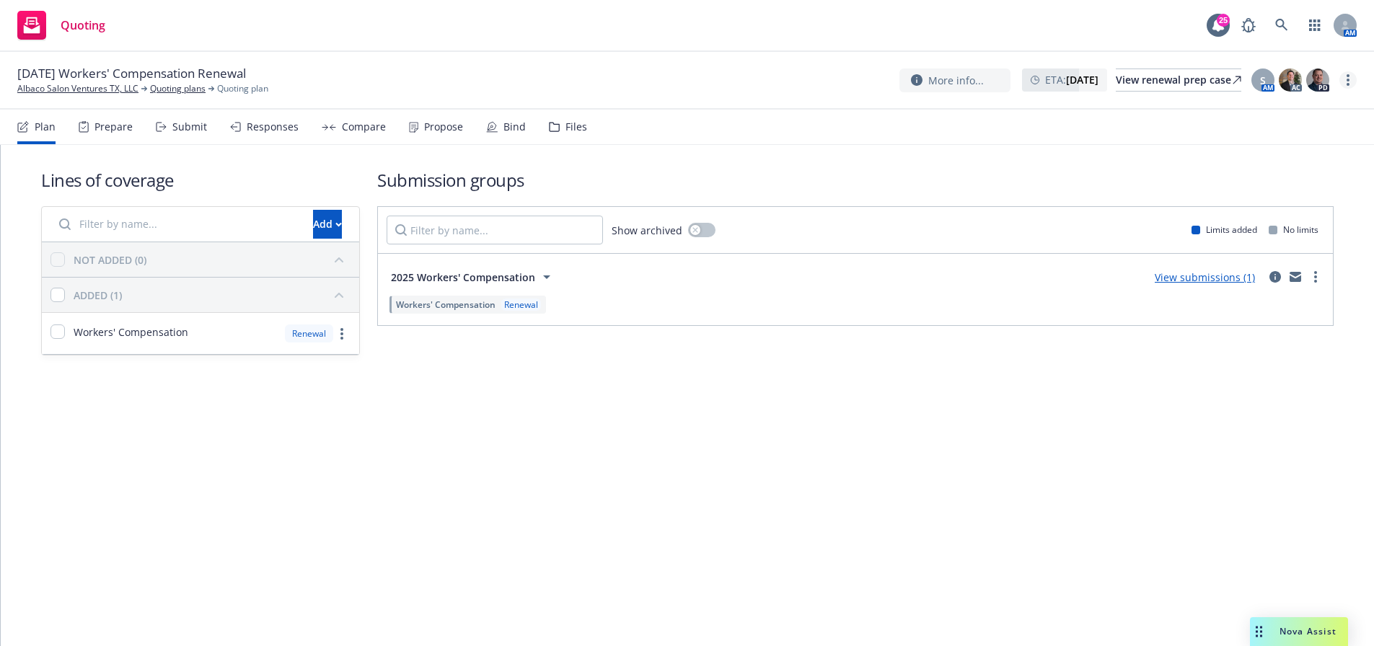
click at [1356, 81] on link "more" at bounding box center [1347, 79] width 17 height 17
click at [1291, 113] on link "Copy logging email" at bounding box center [1286, 110] width 161 height 29
click at [183, 132] on div "Submit" at bounding box center [189, 127] width 35 height 12
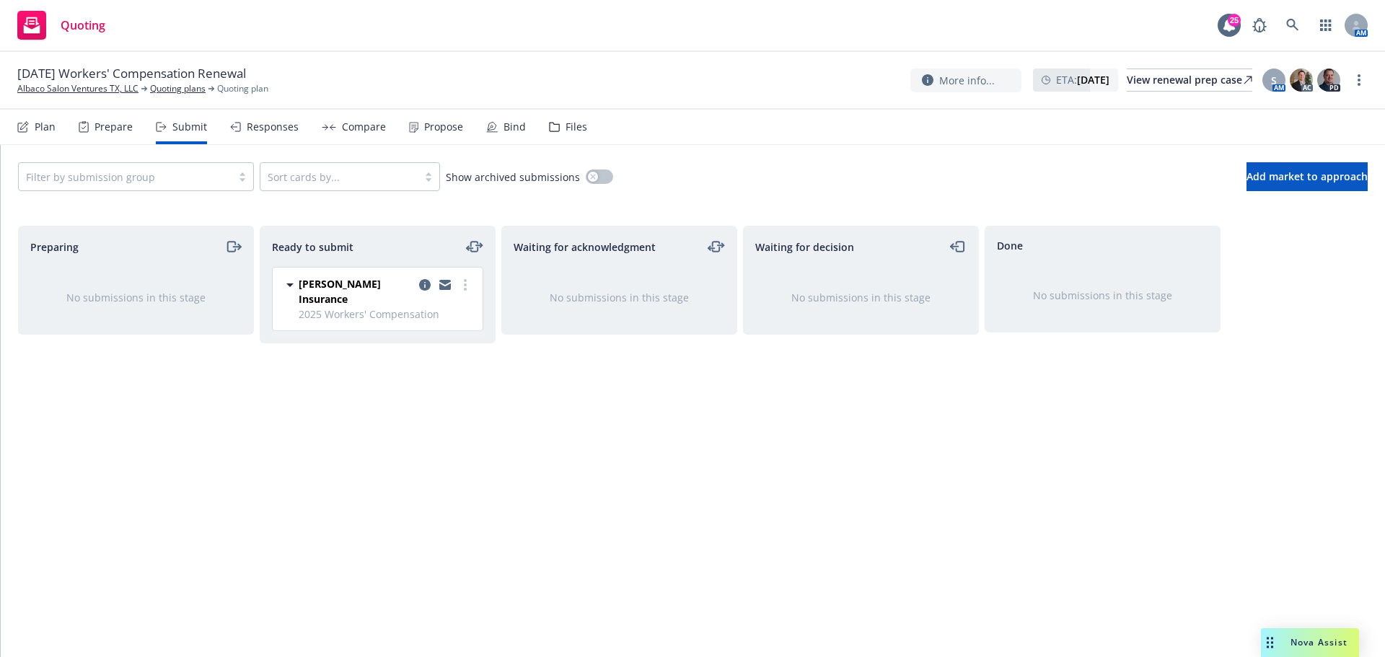
click at [161, 178] on div at bounding box center [125, 176] width 198 height 17
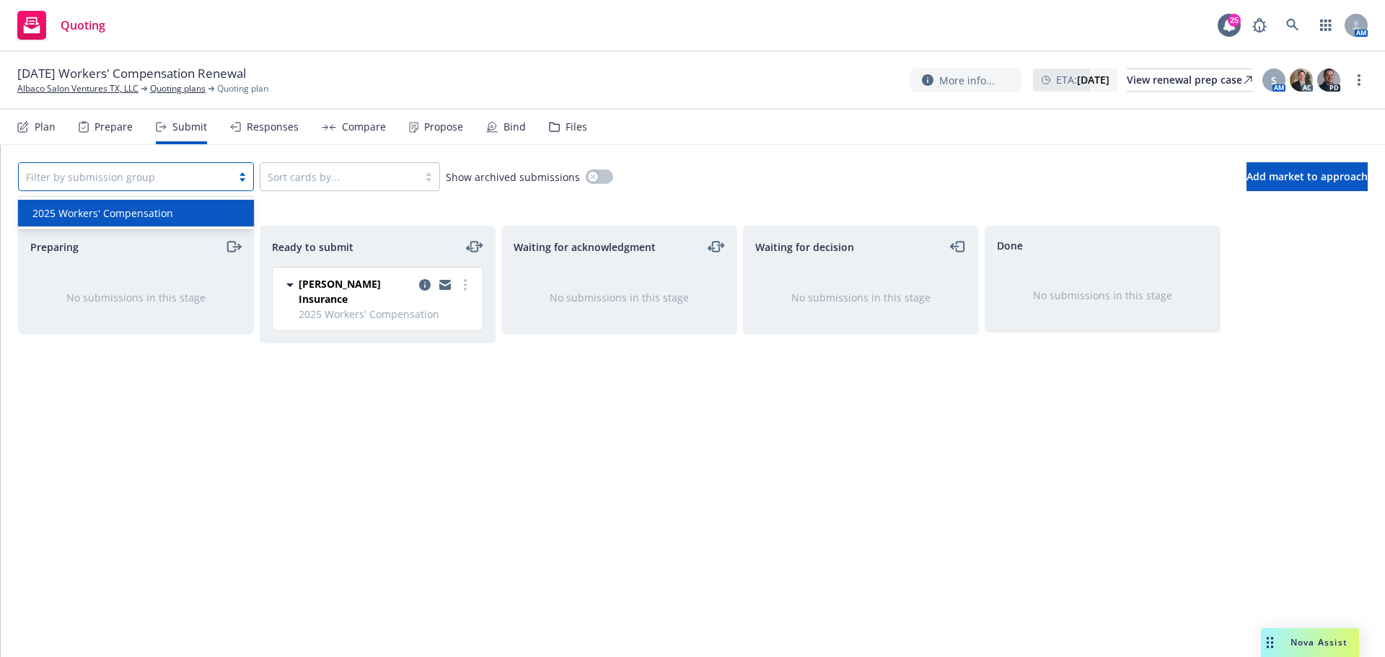
click at [146, 219] on span "2025 Workers' Compensation" at bounding box center [102, 213] width 141 height 15
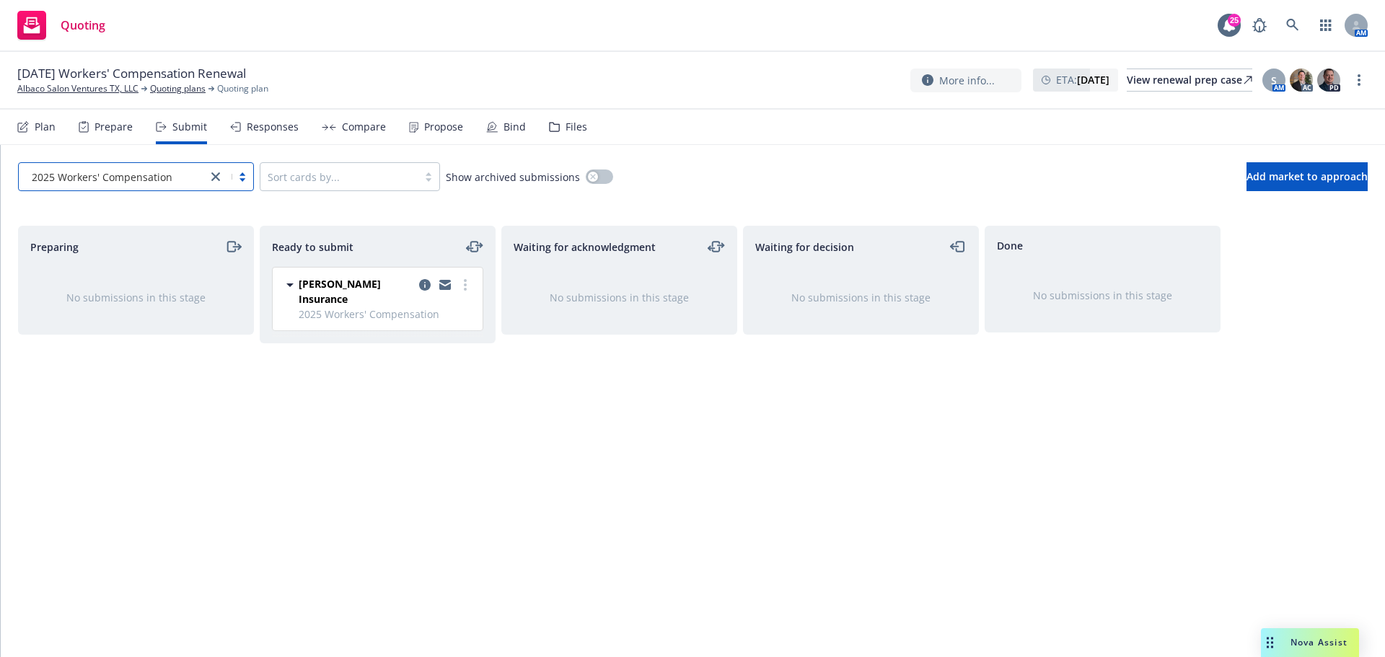
click at [1302, 160] on div "option 2025 Workers' Compensation, selected. Select is focused ,type to refine …" at bounding box center [693, 176] width 1384 height 63
click at [1315, 184] on button "Add market to approach" at bounding box center [1306, 176] width 121 height 29
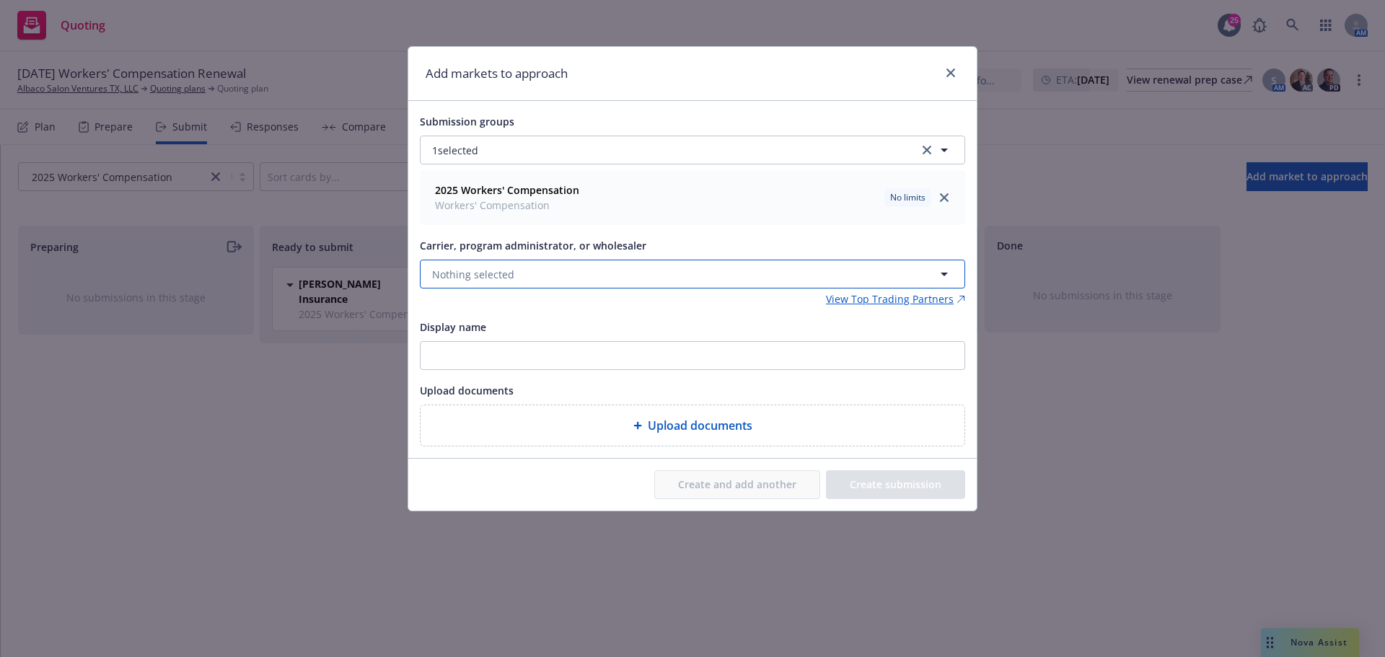
click at [542, 281] on button "Nothing selected" at bounding box center [692, 274] width 545 height 29
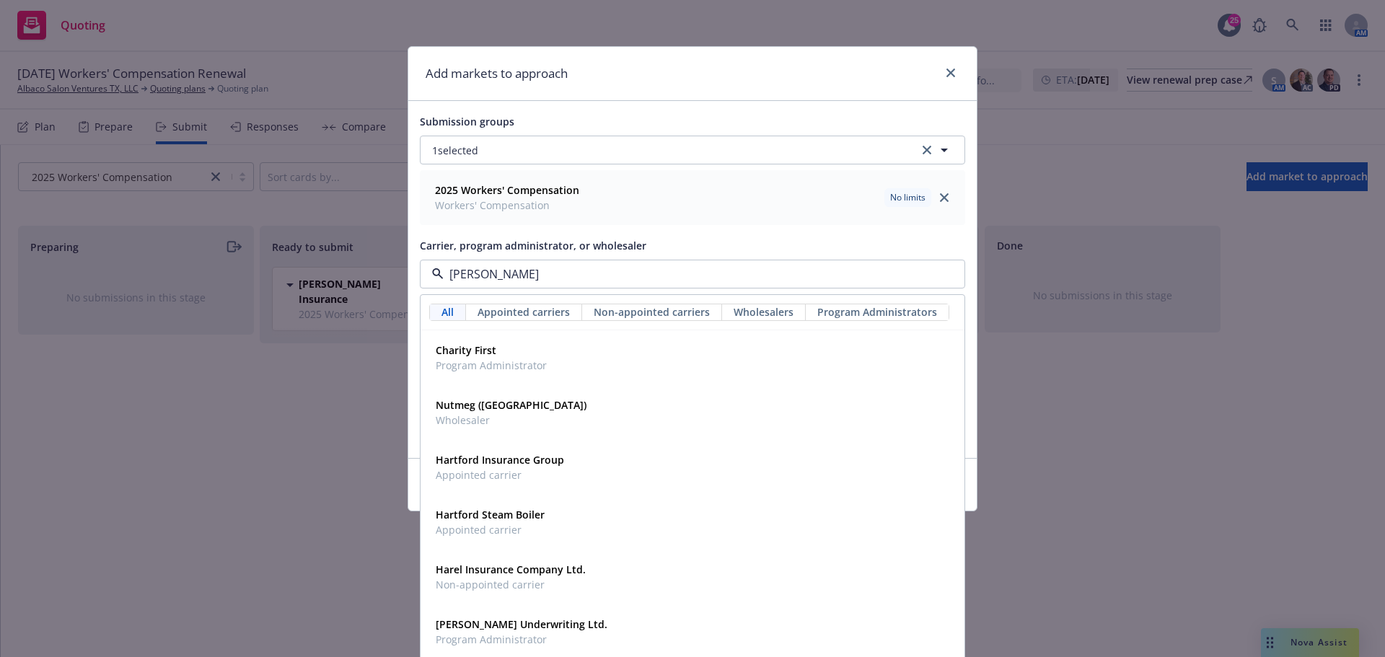
type input "hartf"
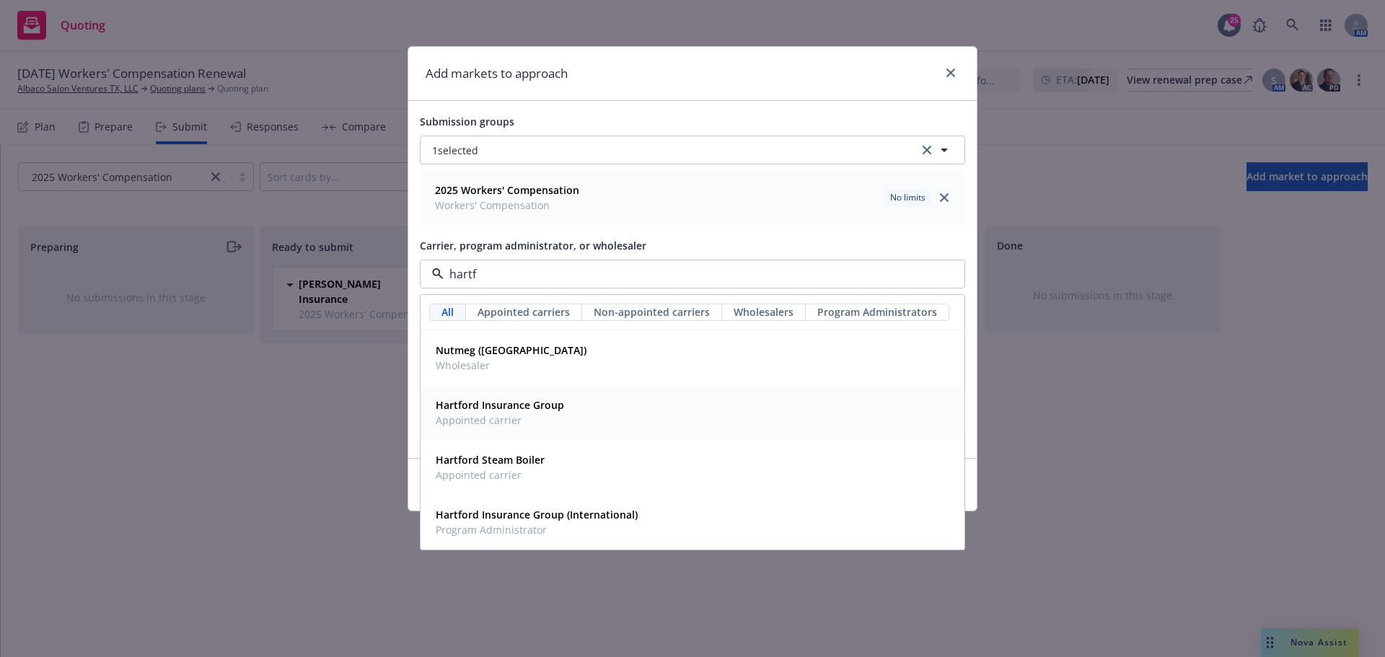
click at [559, 431] on div "Hartford Insurance Group Appointed carrier" at bounding box center [692, 412] width 542 height 53
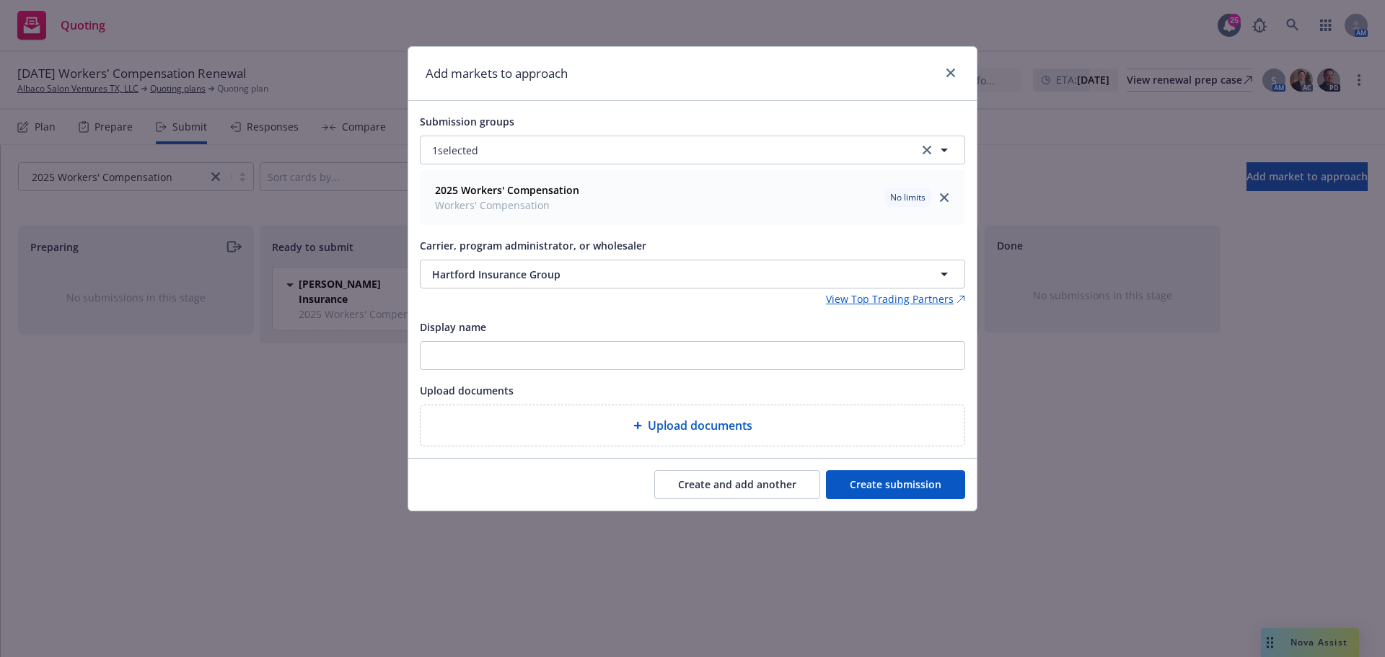
click at [931, 494] on button "Create submission" at bounding box center [895, 484] width 139 height 29
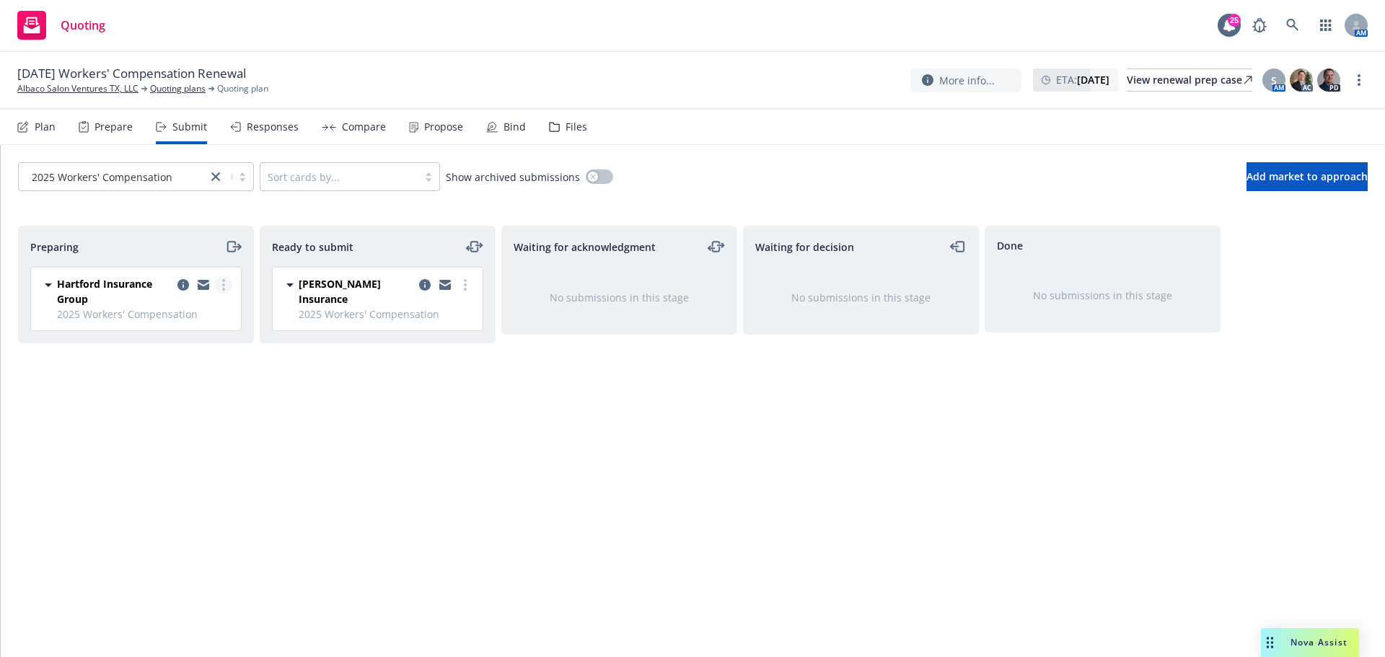
click at [227, 283] on link "more" at bounding box center [223, 284] width 17 height 17
click at [207, 400] on span "Add accepted decision" at bounding box center [159, 401] width 144 height 14
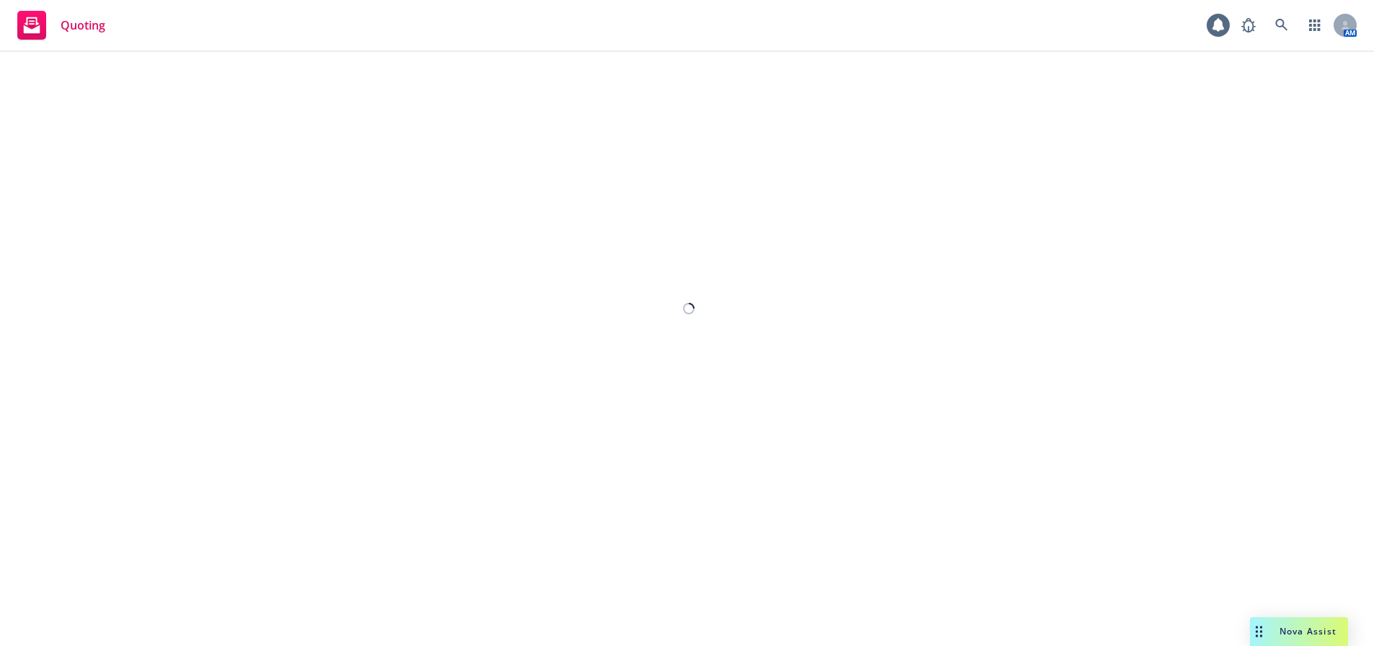
select select "12"
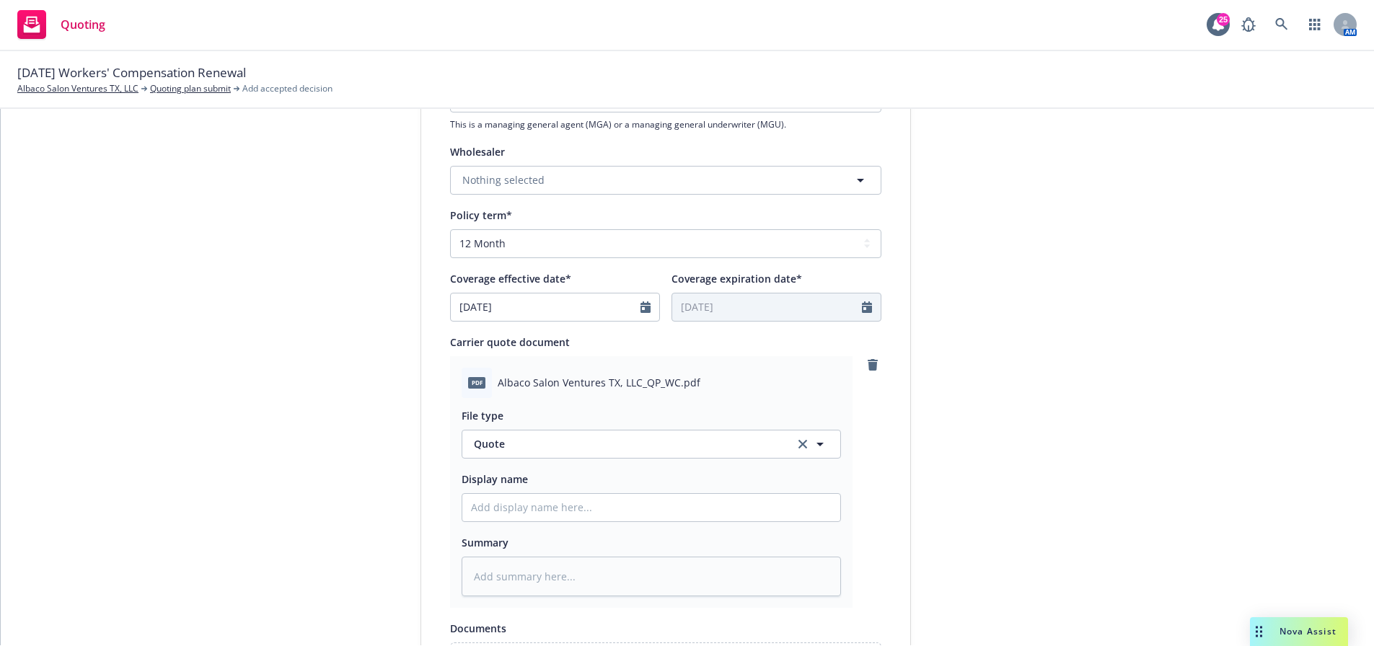
scroll to position [733, 0]
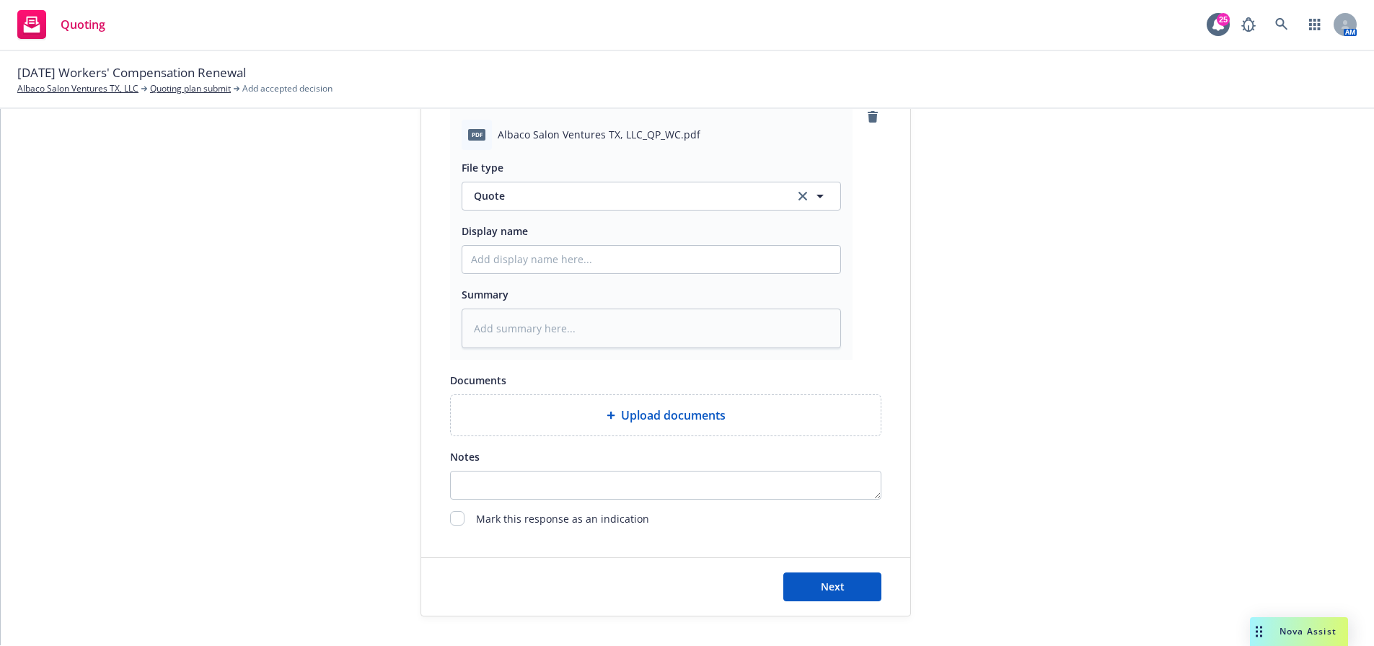
click at [850, 588] on div "Next" at bounding box center [665, 587] width 489 height 58
click at [847, 573] on button "Next" at bounding box center [832, 587] width 98 height 29
type textarea "x"
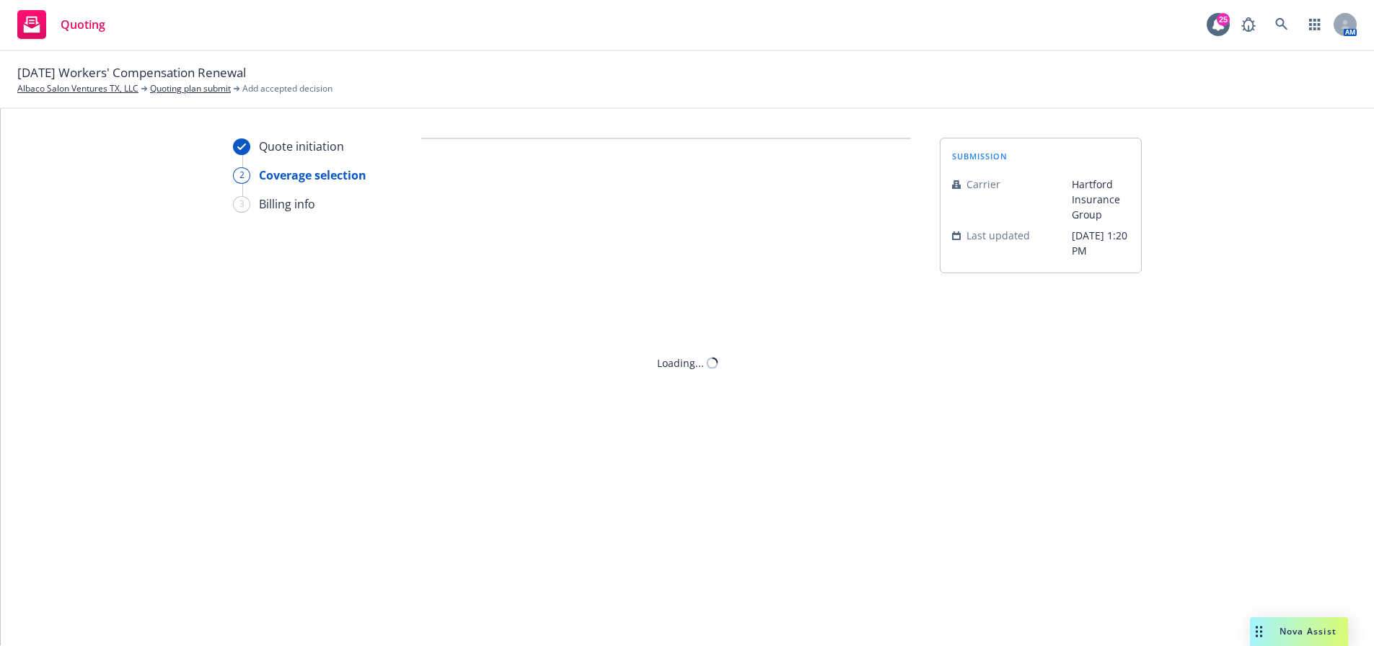
scroll to position [0, 0]
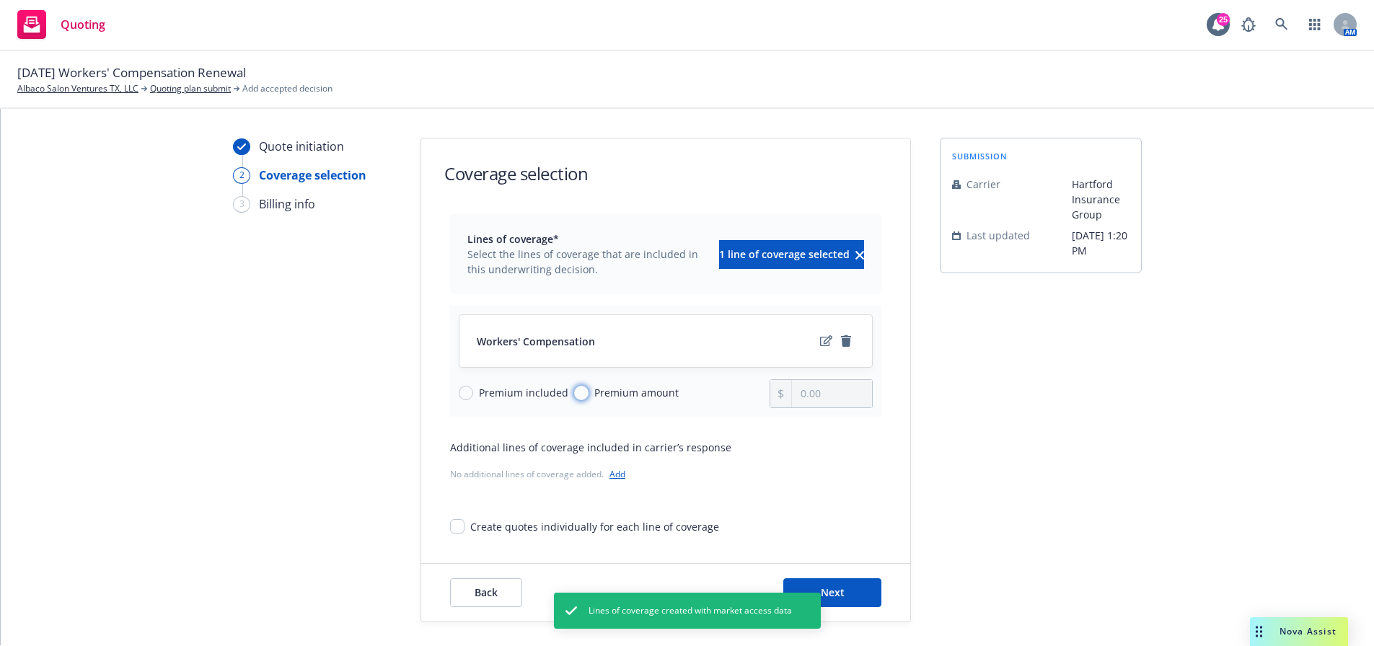
click at [578, 400] on input "Premium amount" at bounding box center [581, 393] width 14 height 14
radio input "true"
click at [845, 407] on input "0.00" at bounding box center [832, 393] width 80 height 27
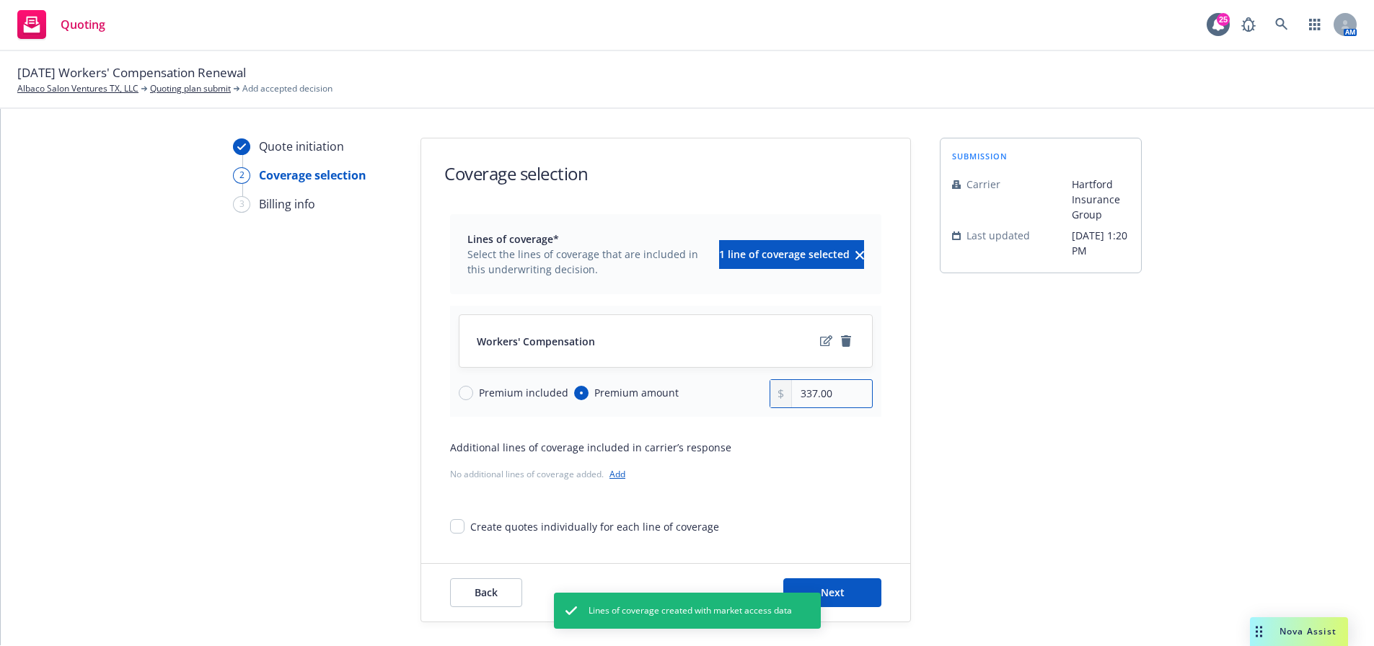
type input "337.00"
click at [865, 607] on button "Next" at bounding box center [832, 592] width 98 height 29
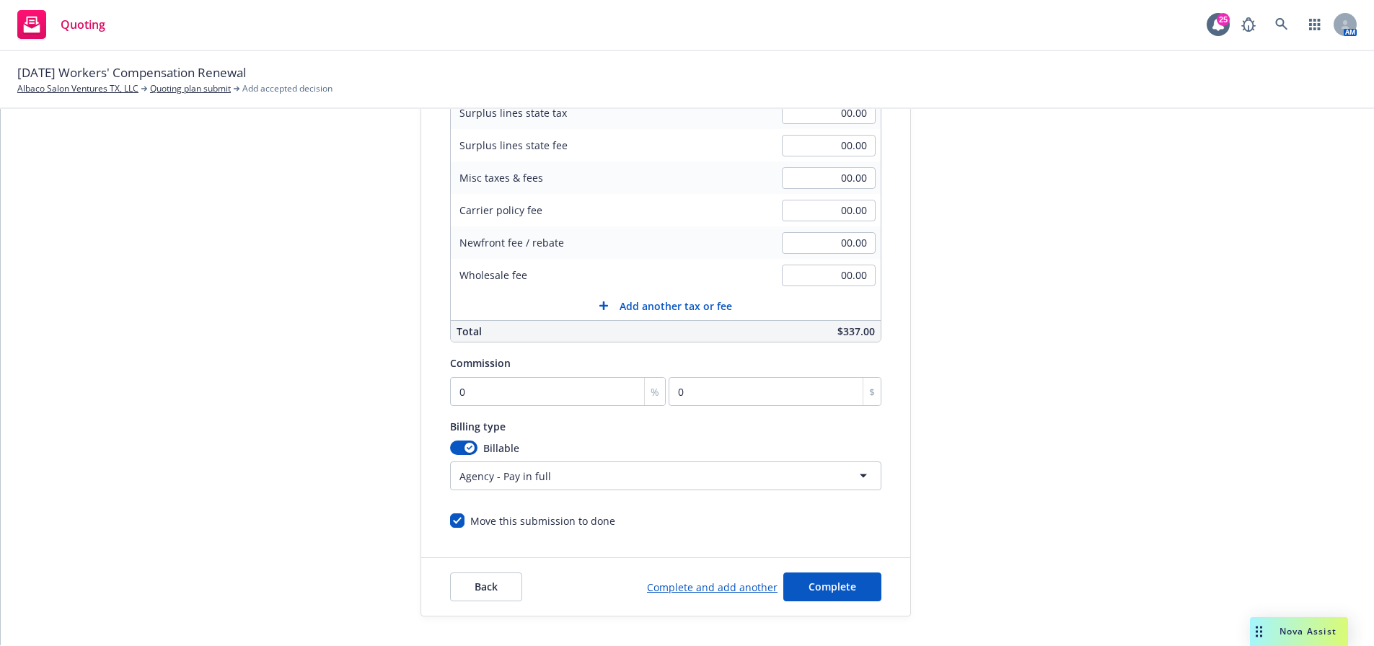
scroll to position [288, 0]
click at [502, 394] on input "0" at bounding box center [558, 391] width 216 height 29
type input "1"
type input "3.37"
type input "15"
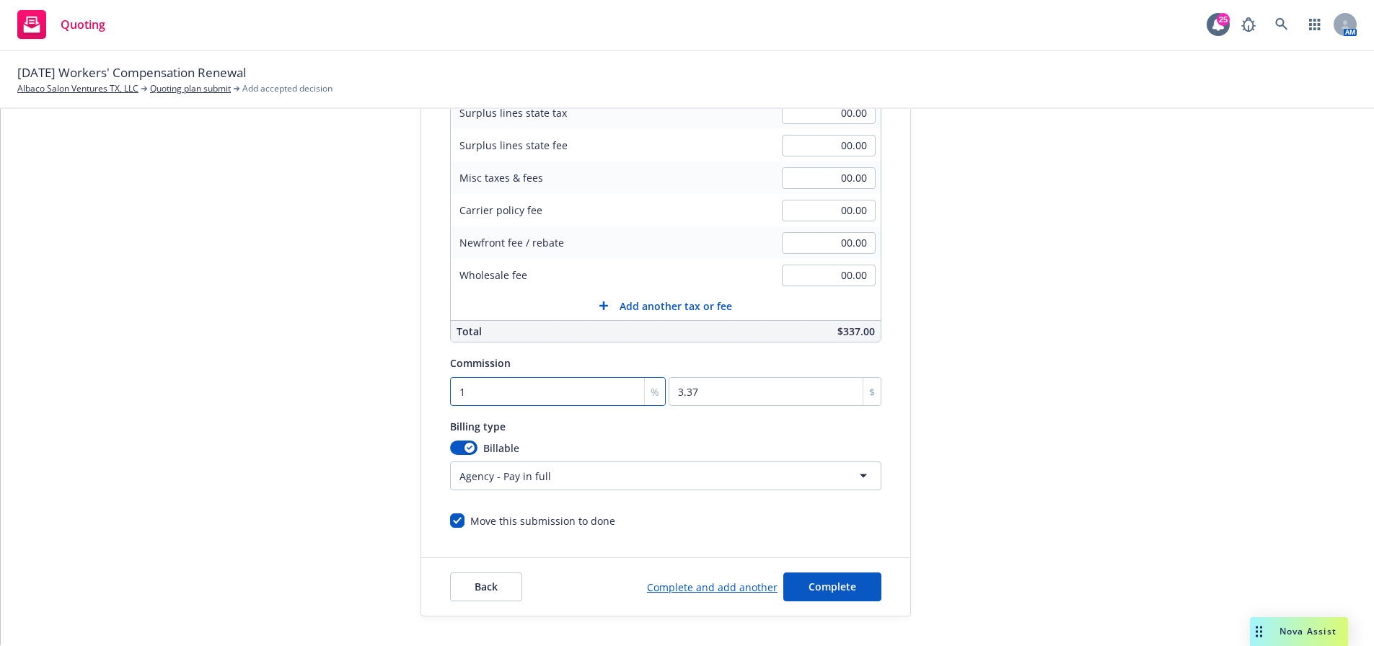
type input "50.55"
type input "15"
click at [563, 462] on html "Quoting 25 AM 11/05/25 Workers' Compensation Renewal Albaco Salon Ventures TX, …" at bounding box center [687, 322] width 1374 height 646
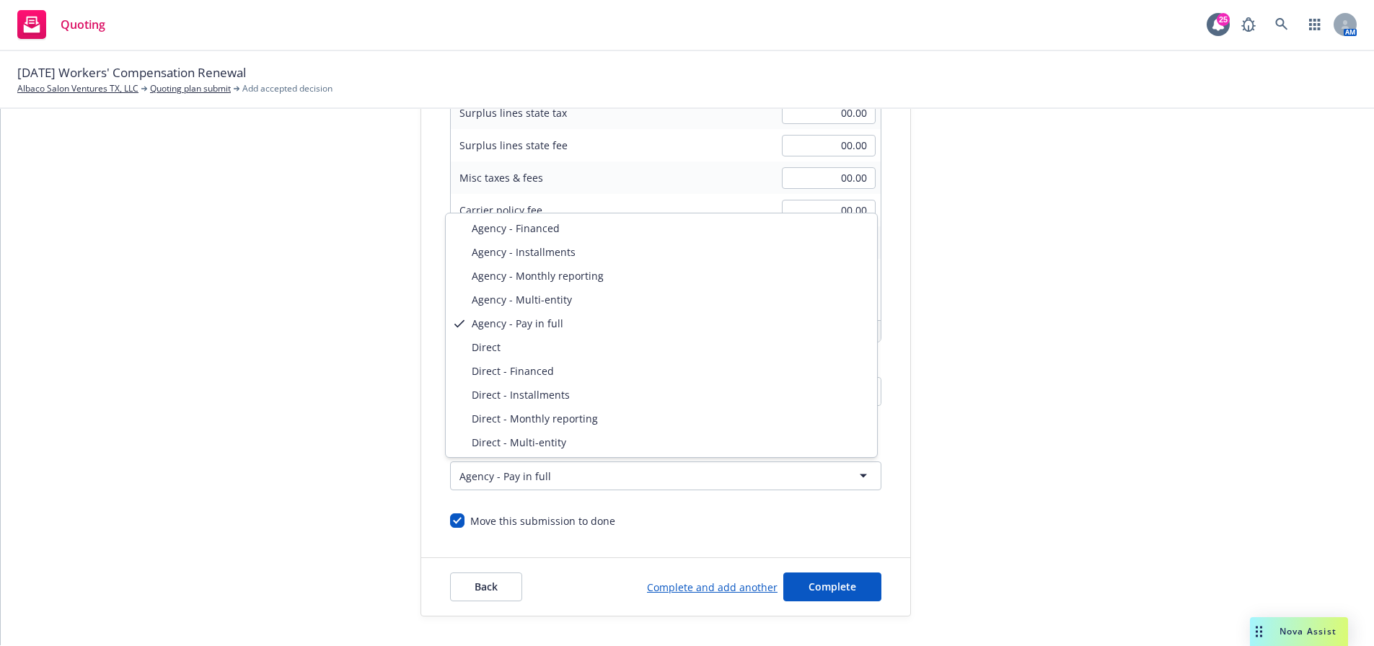
scroll to position [1, 0]
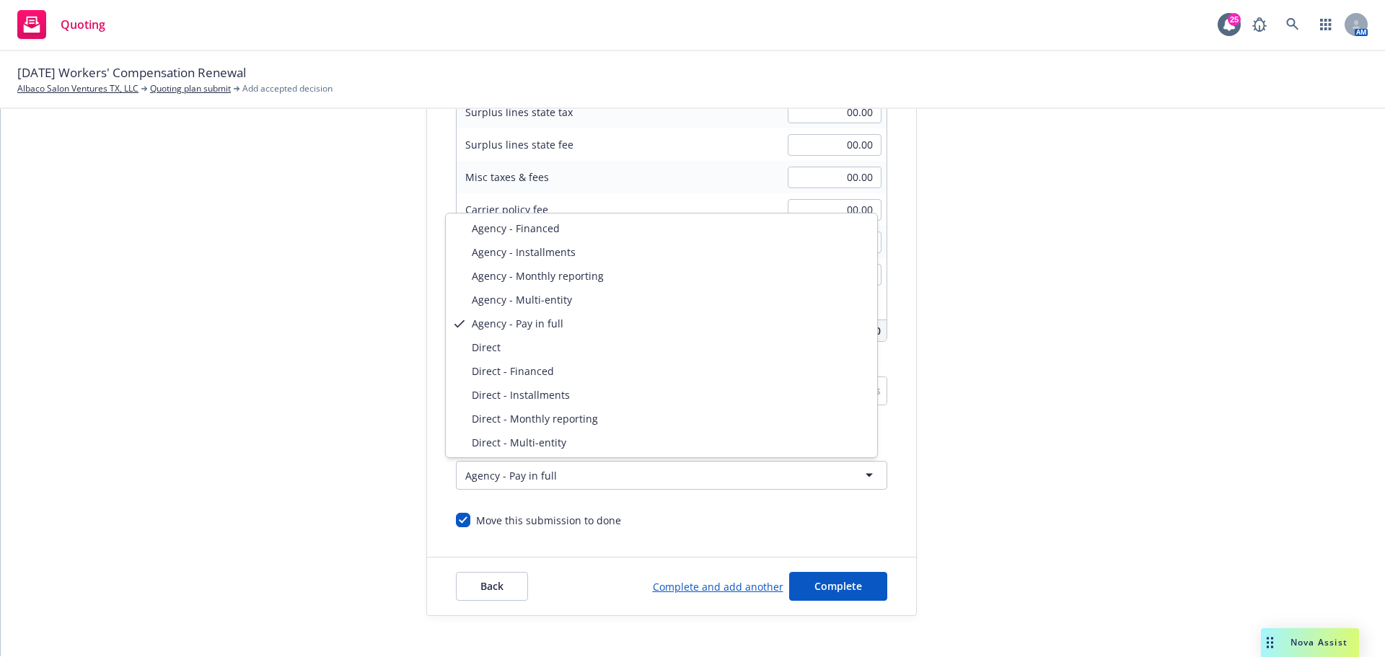
select select "DIRECT"
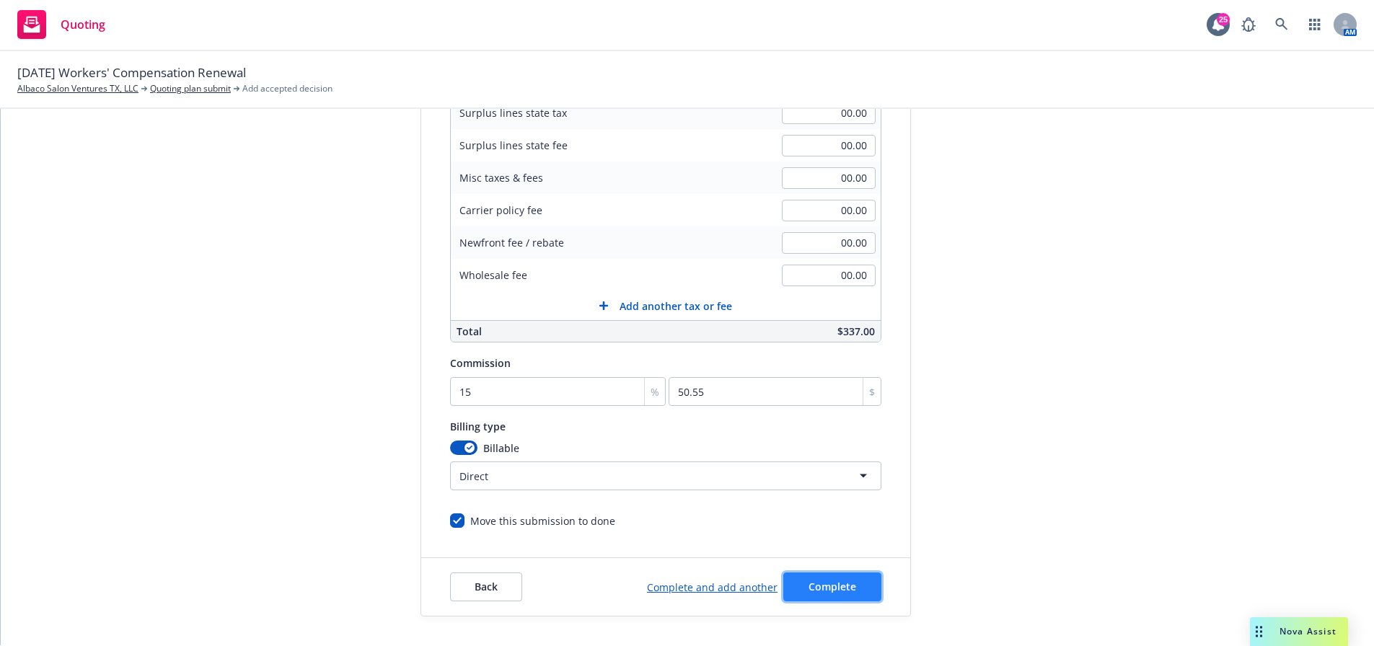
click at [829, 577] on button "Complete" at bounding box center [832, 587] width 98 height 29
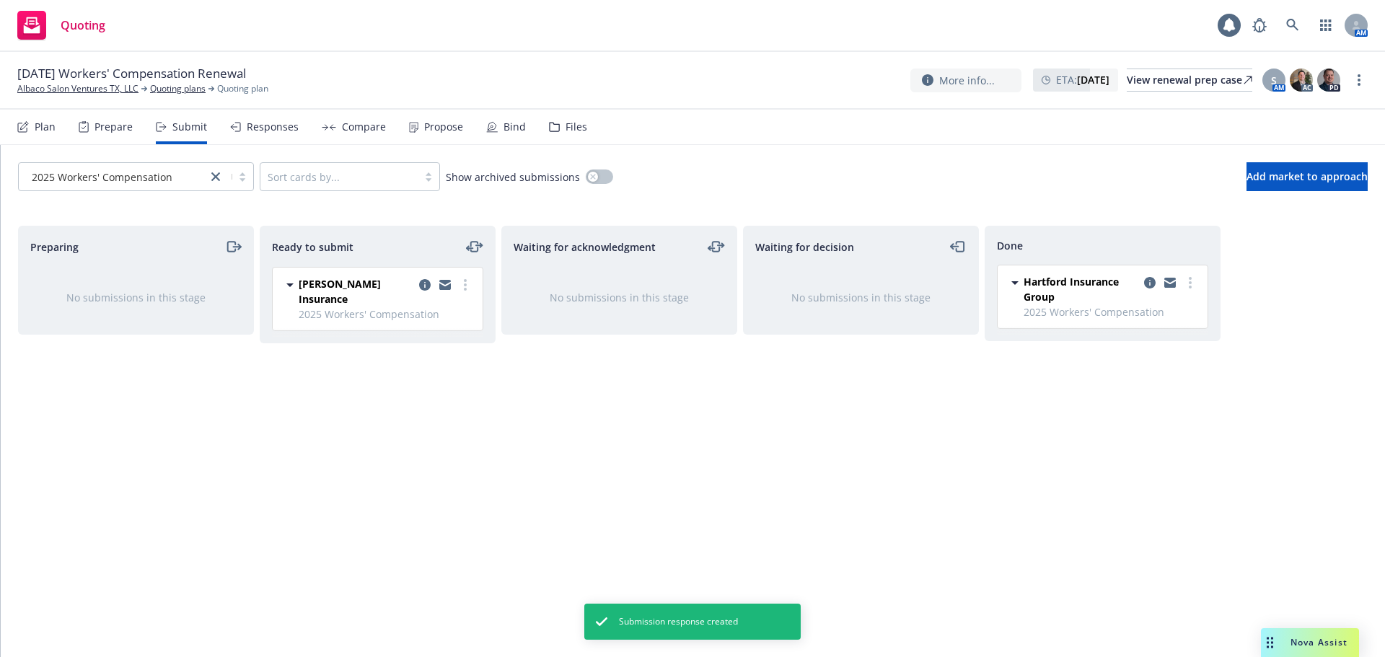
click at [411, 130] on icon at bounding box center [413, 127] width 9 height 11
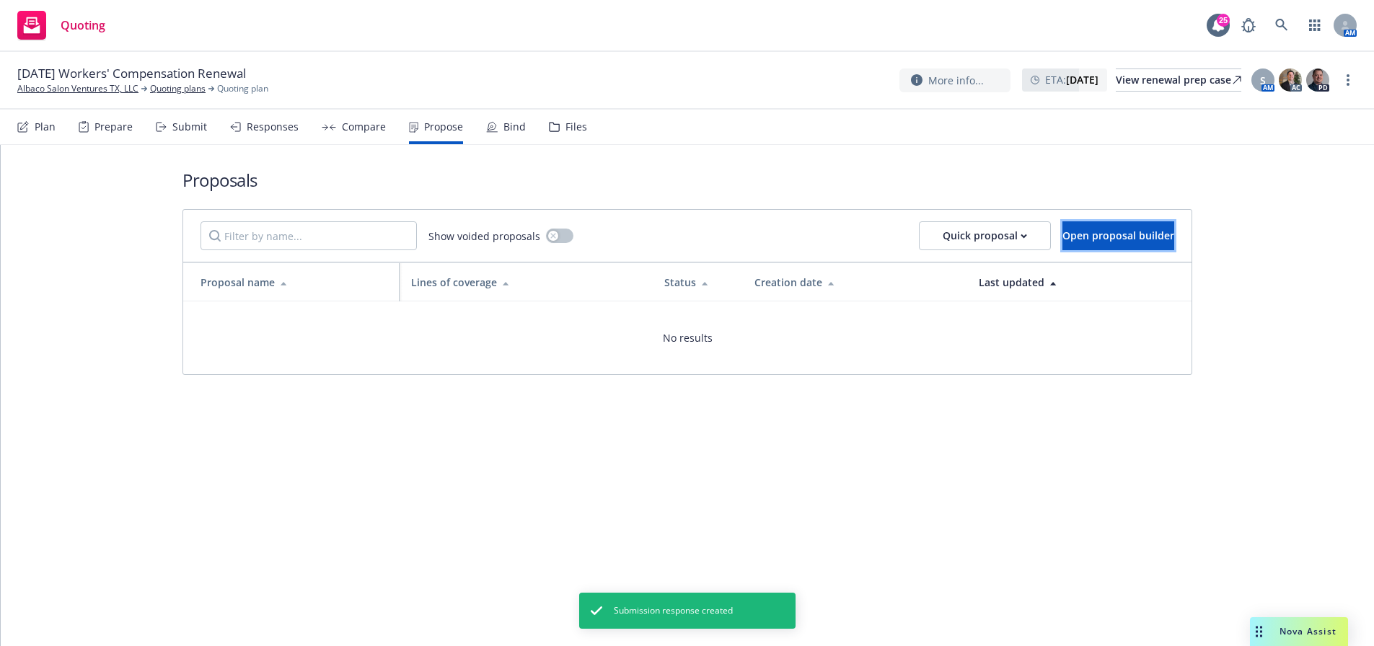
drag, startPoint x: 1096, startPoint y: 230, endPoint x: 936, endPoint y: 265, distance: 163.9
click at [1095, 230] on span "Open proposal builder" at bounding box center [1118, 236] width 112 height 14
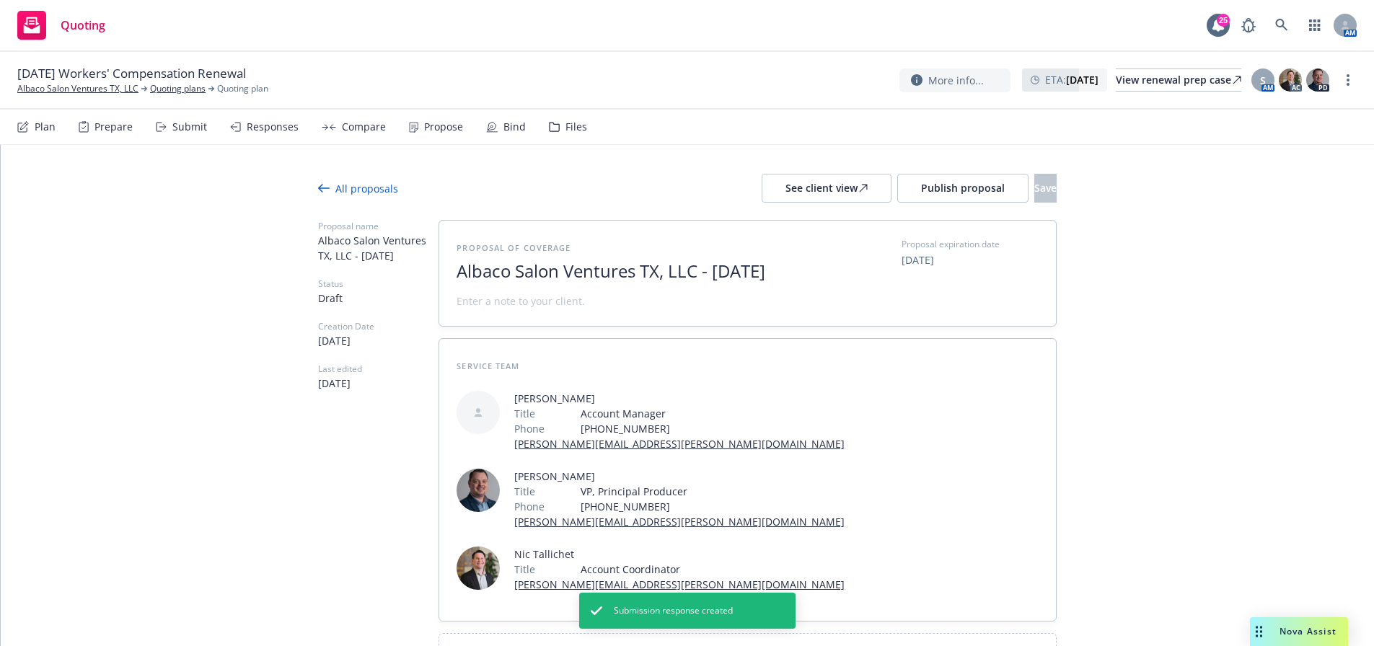
drag, startPoint x: 706, startPoint y: 275, endPoint x: 898, endPoint y: 307, distance: 194.6
click at [898, 307] on div "Proposal of coverage Albaco Salon Ventures TX, LLC - October 2025 Proposal expi…" at bounding box center [747, 273] width 582 height 71
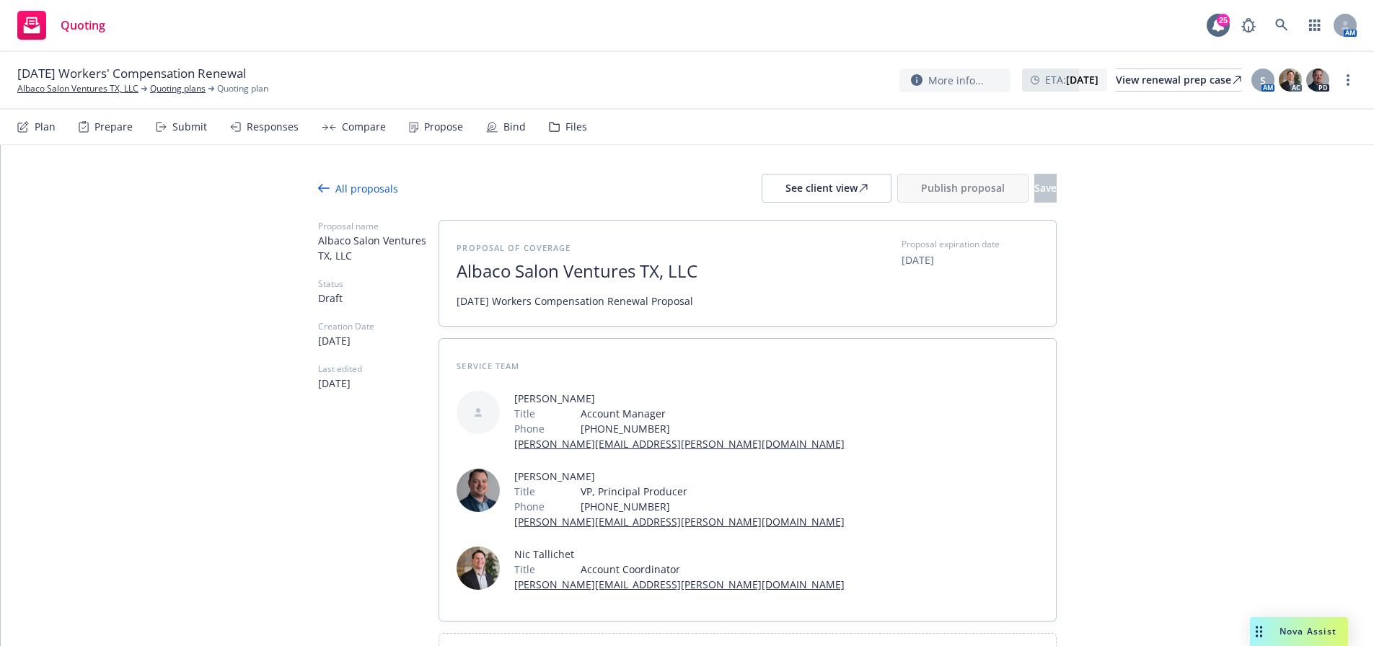
click at [718, 634] on div "Add comparison group" at bounding box center [747, 654] width 617 height 40
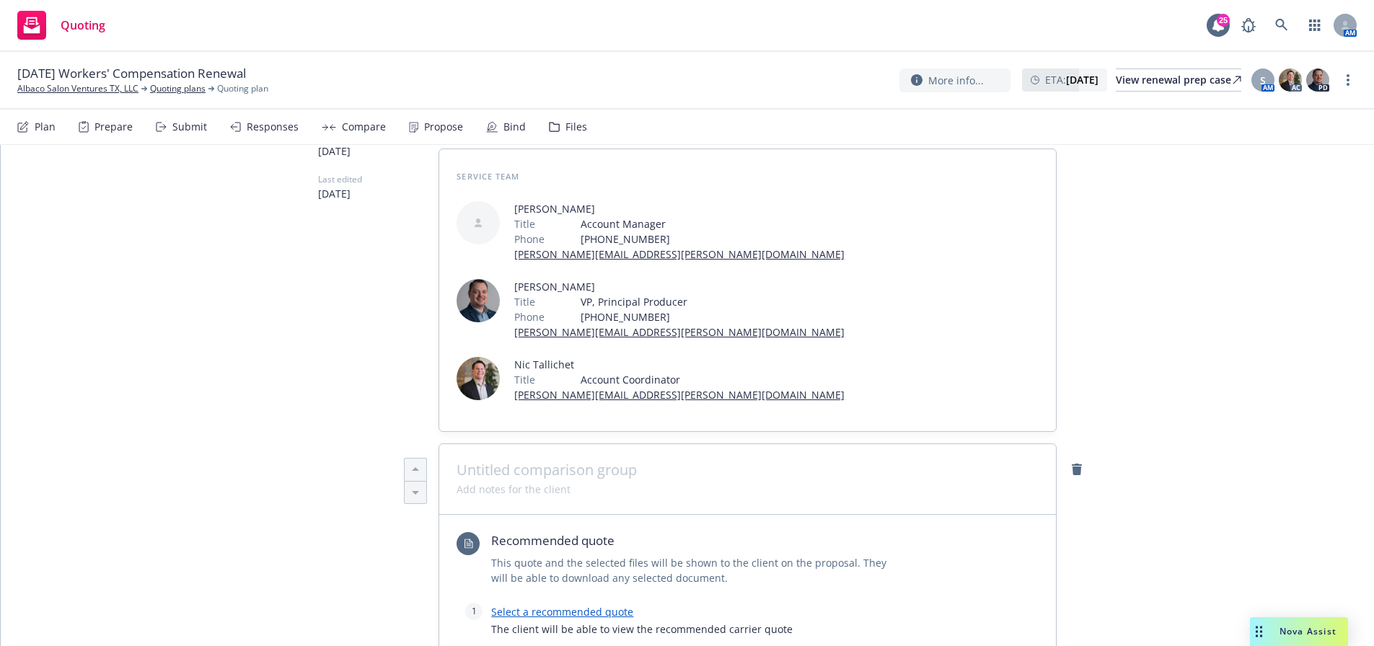
scroll to position [337, 0]
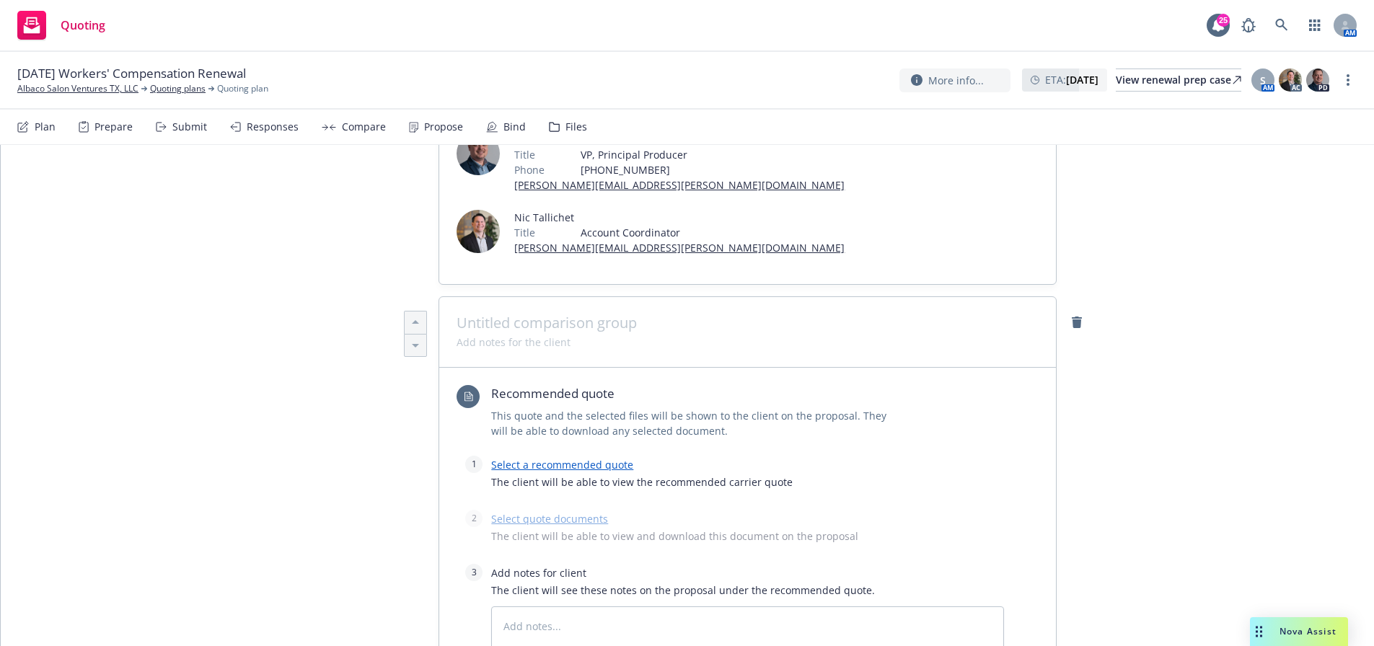
click at [578, 475] on span "The client will be able to view the recommended carrier quote" at bounding box center [747, 482] width 513 height 15
click at [578, 458] on link "Select a recommended quote" at bounding box center [562, 465] width 142 height 14
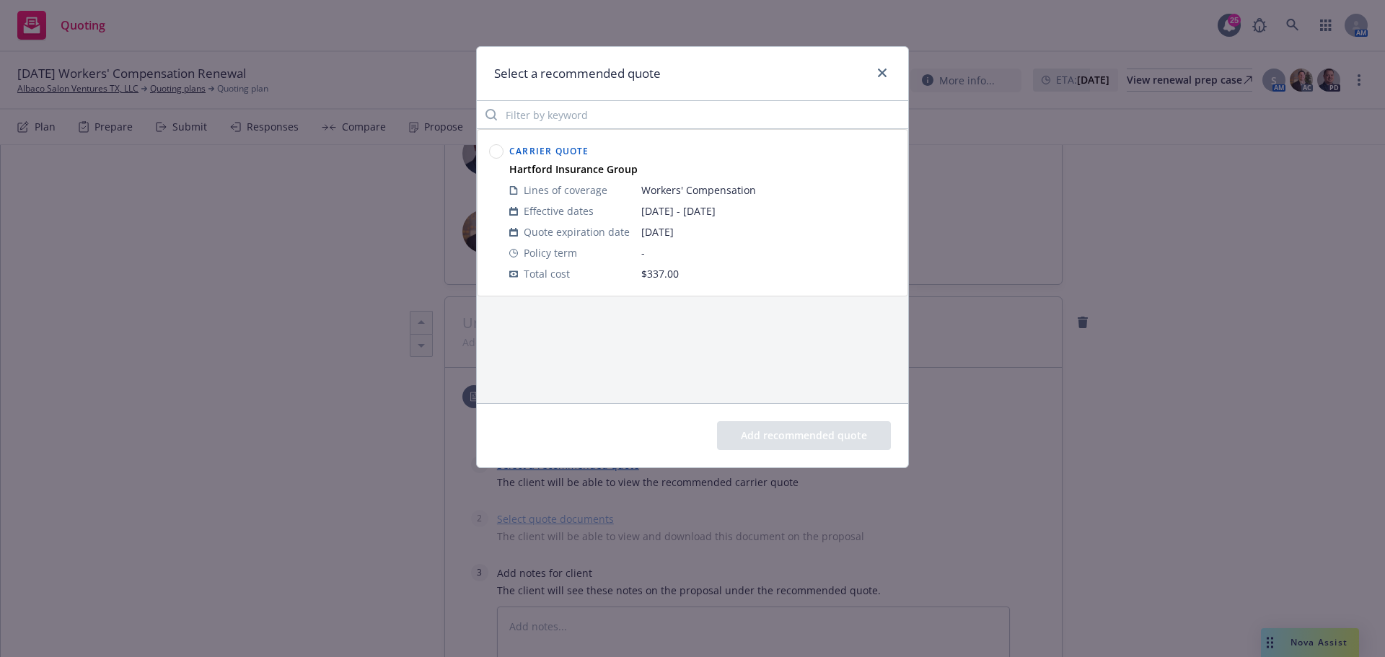
drag, startPoint x: 493, startPoint y: 144, endPoint x: 499, endPoint y: 161, distance: 18.5
click at [495, 149] on div at bounding box center [496, 149] width 14 height 17
click at [489, 141] on div at bounding box center [496, 149] width 14 height 17
click at [493, 151] on circle at bounding box center [497, 152] width 14 height 14
click at [779, 428] on button "Add recommended quote" at bounding box center [804, 435] width 174 height 29
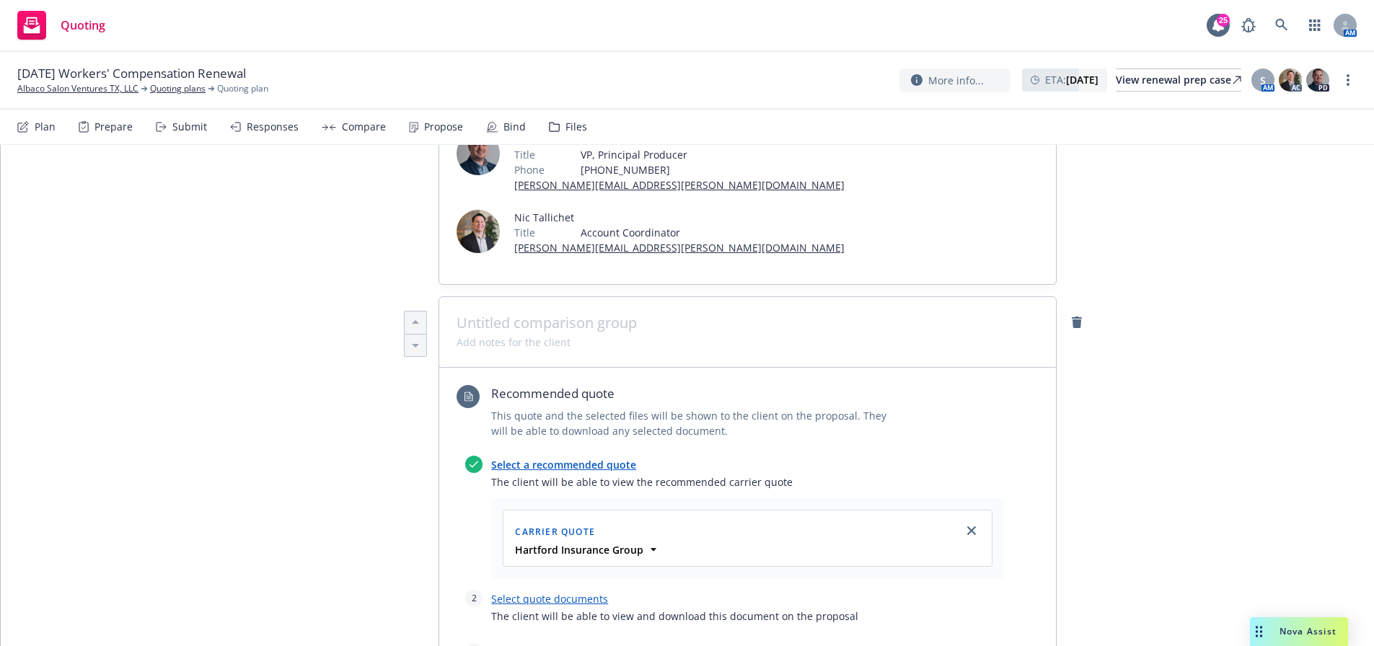
click at [539, 592] on link "Select quote documents" at bounding box center [549, 599] width 117 height 14
type textarea "x"
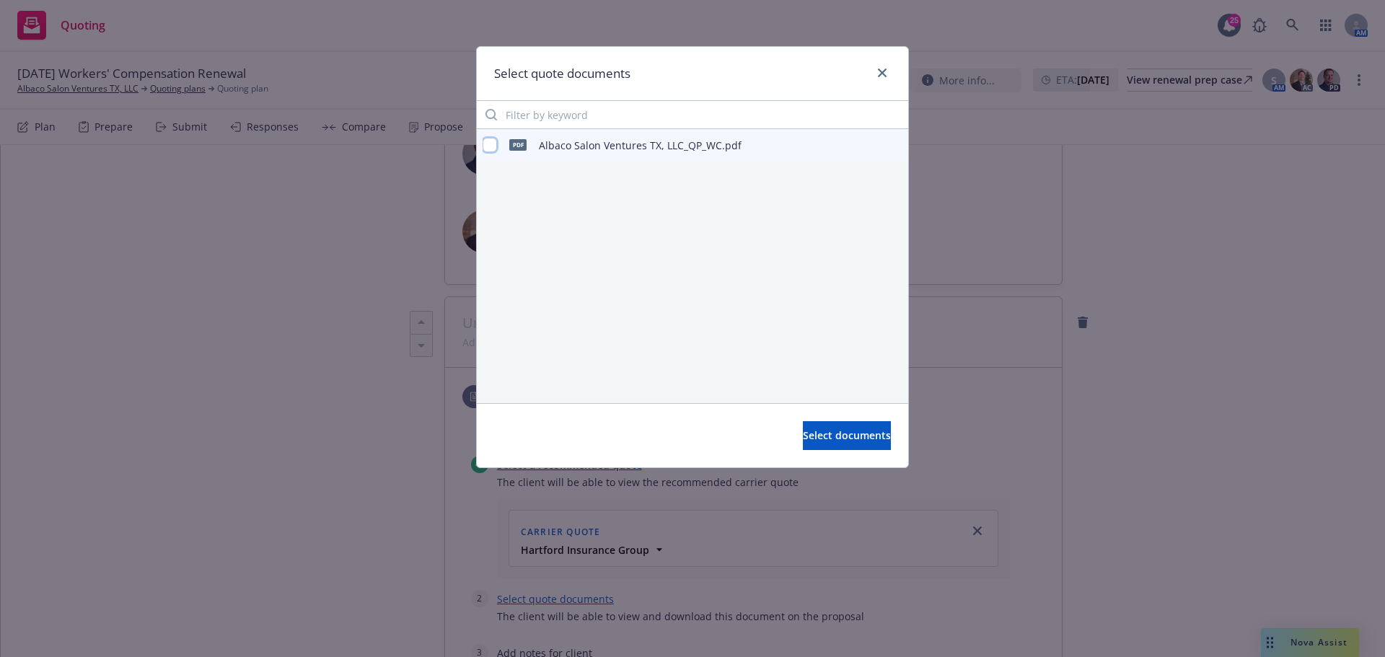
click at [489, 149] on input "checkbox" at bounding box center [489, 145] width 14 height 14
checkbox input "true"
click at [826, 443] on button "Select documents" at bounding box center [847, 435] width 88 height 29
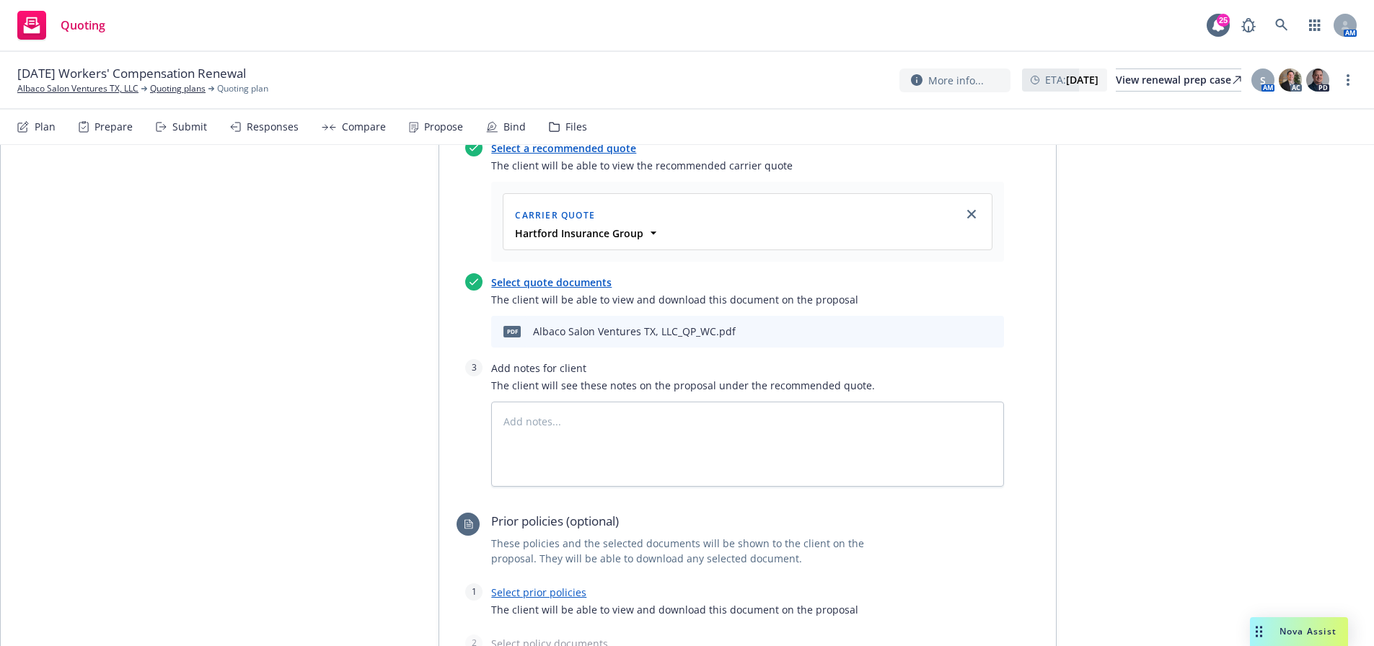
scroll to position [673, 0]
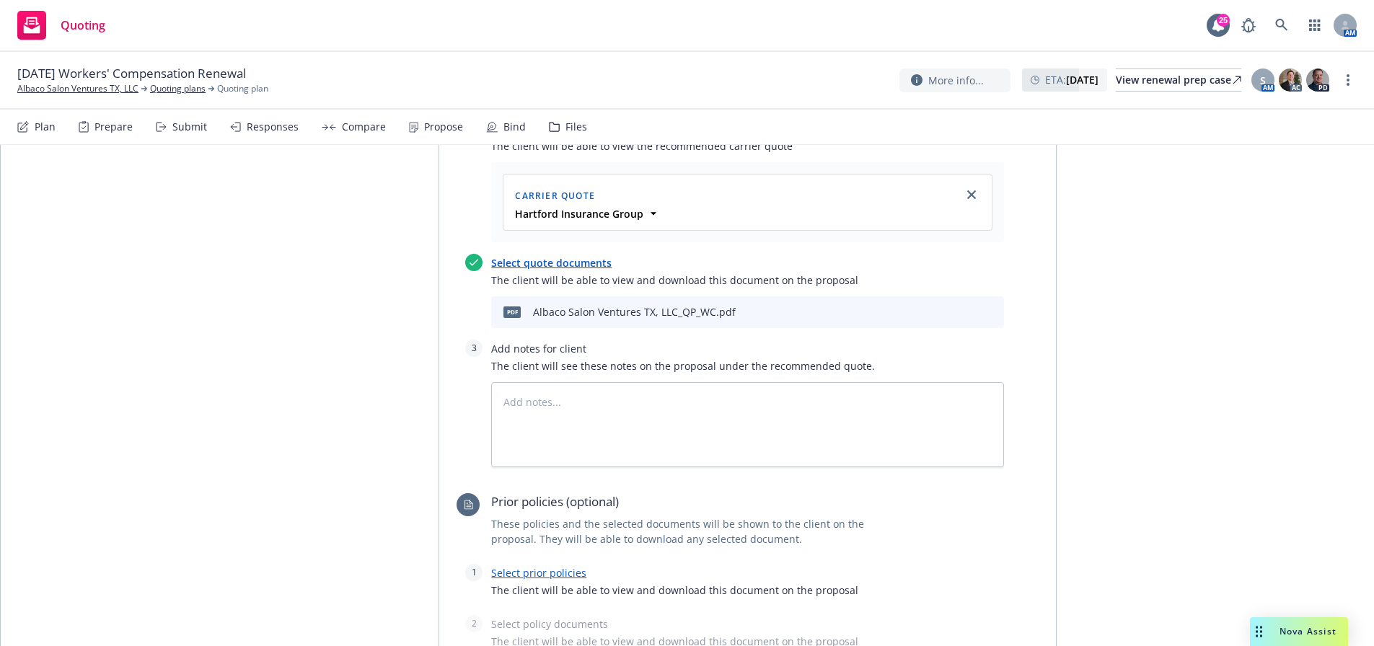
click at [542, 566] on link "Select prior policies" at bounding box center [538, 573] width 95 height 14
type textarea "x"
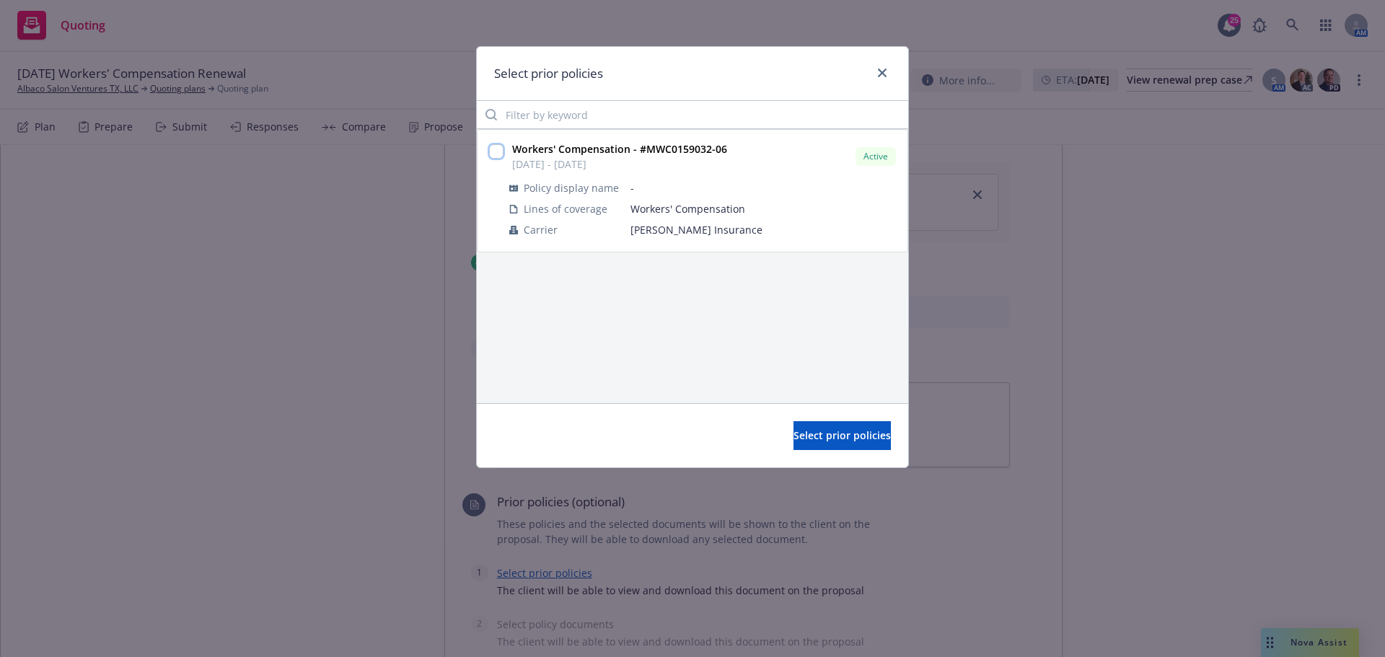
click at [490, 155] on input "checkbox" at bounding box center [496, 151] width 14 height 14
checkbox input "true"
drag, startPoint x: 803, startPoint y: 426, endPoint x: 658, endPoint y: 485, distance: 156.3
click at [800, 426] on button "Select prior policies" at bounding box center [841, 435] width 97 height 29
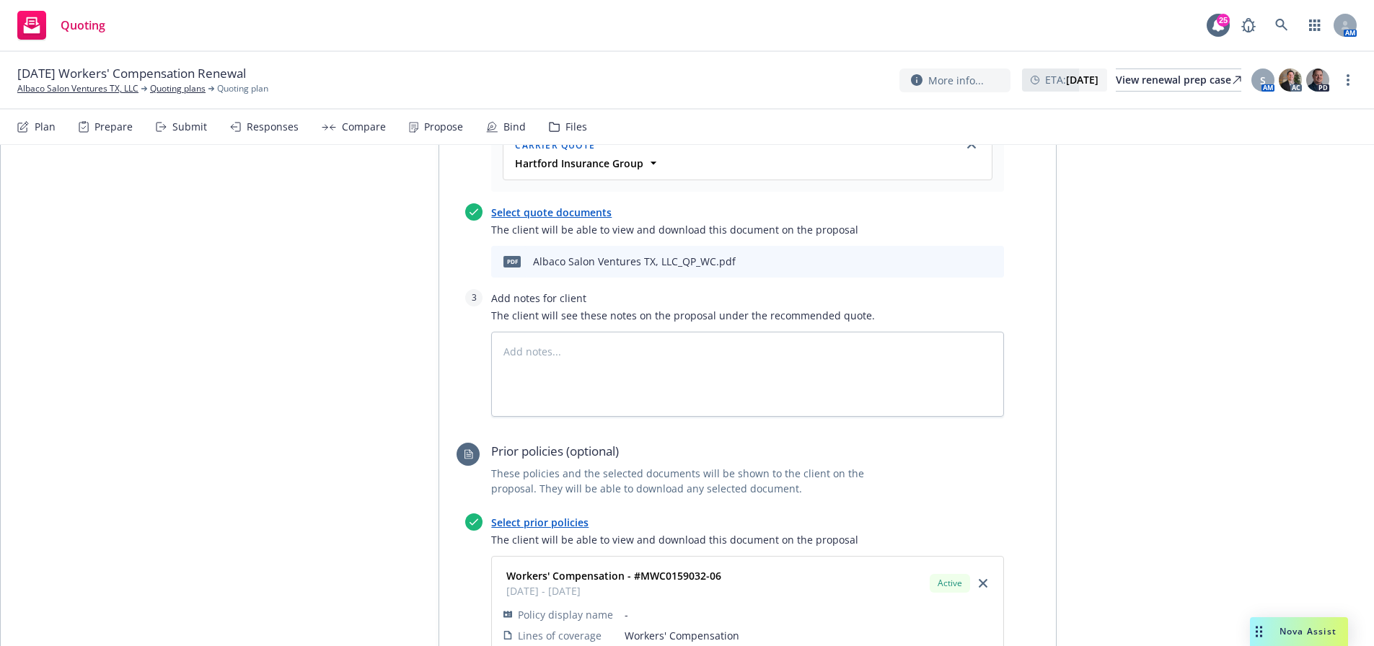
scroll to position [865, 0]
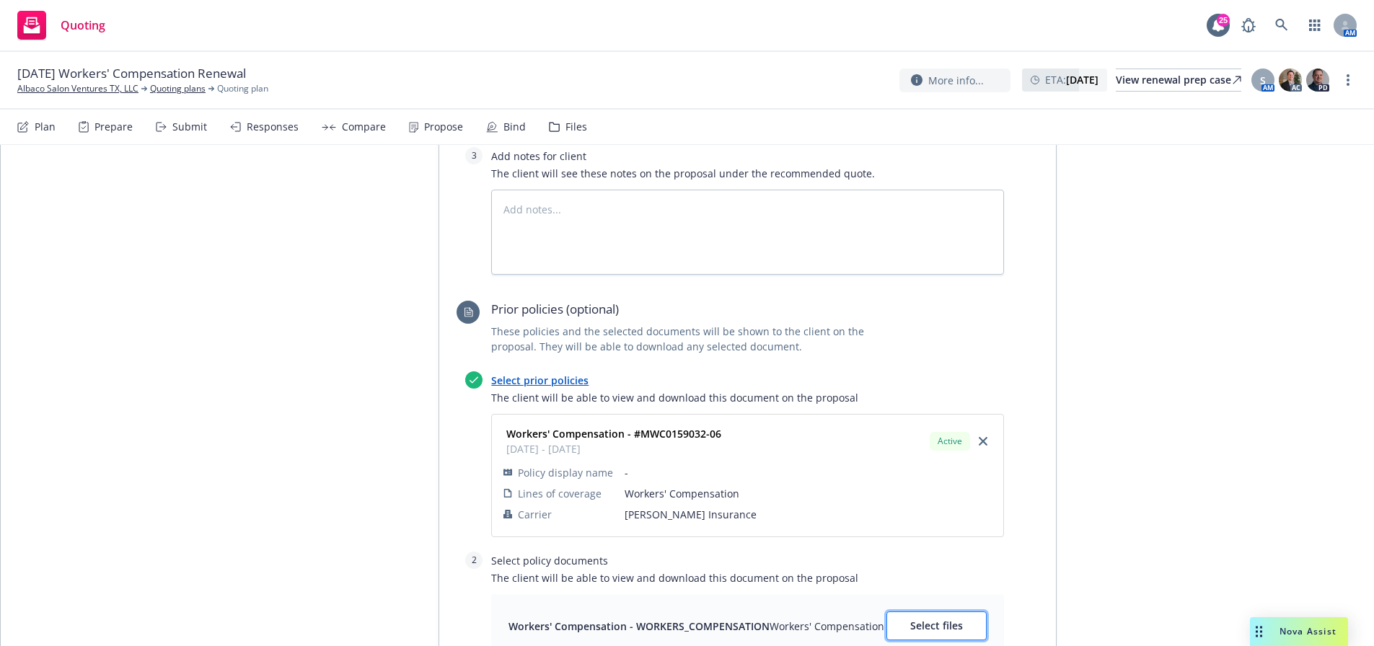
click at [935, 619] on span "Select files" at bounding box center [936, 626] width 53 height 14
type textarea "x"
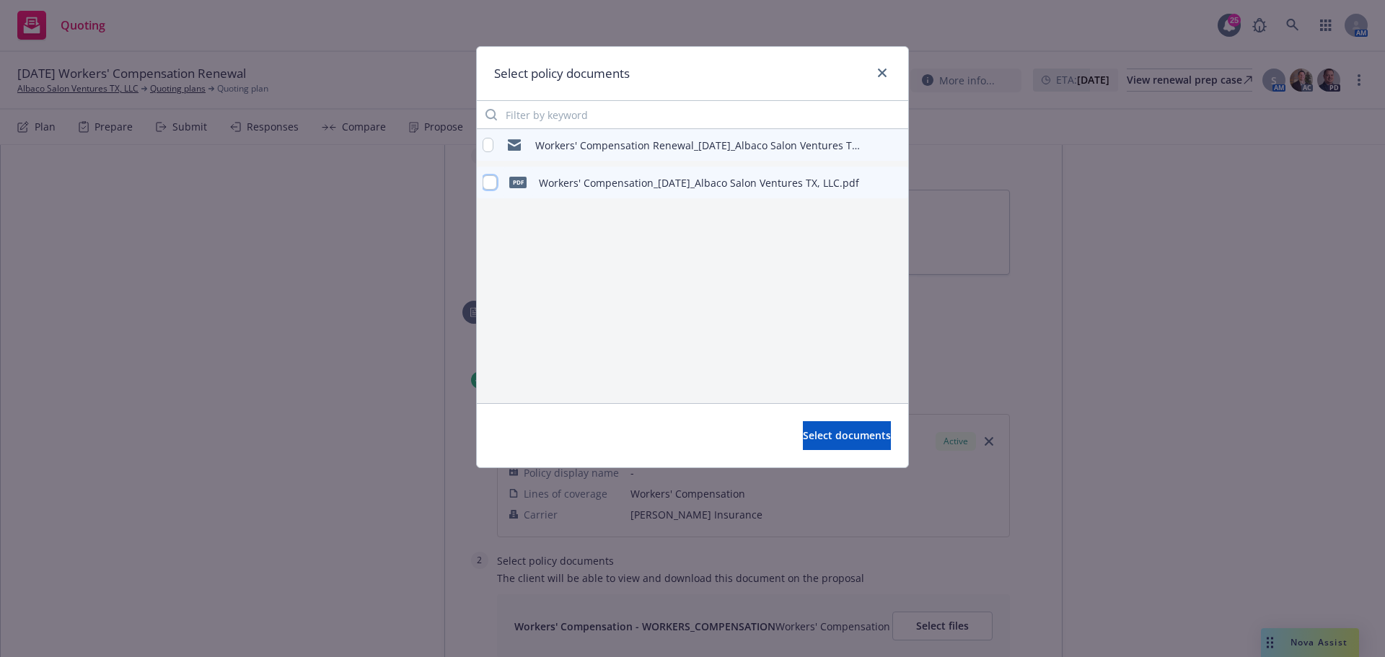
click at [489, 185] on input "checkbox" at bounding box center [489, 182] width 14 height 14
checkbox input "true"
click at [813, 436] on span "Select documents" at bounding box center [847, 435] width 88 height 14
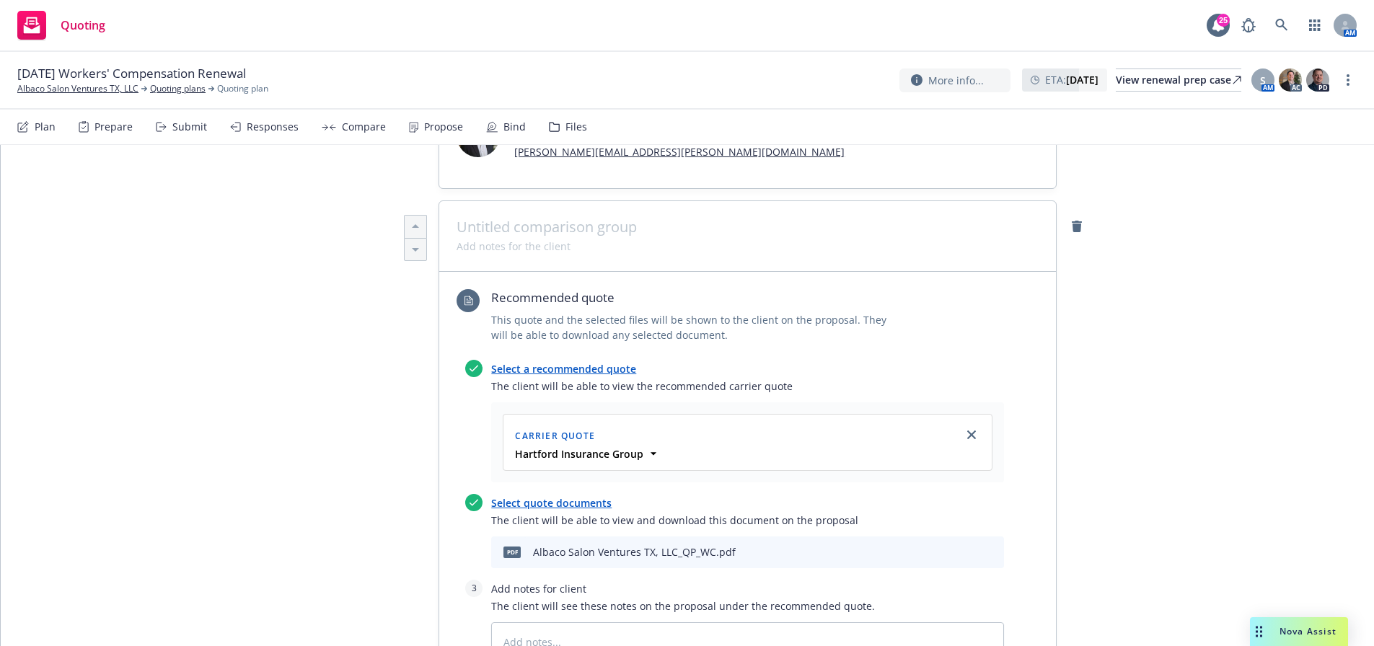
scroll to position [0, 0]
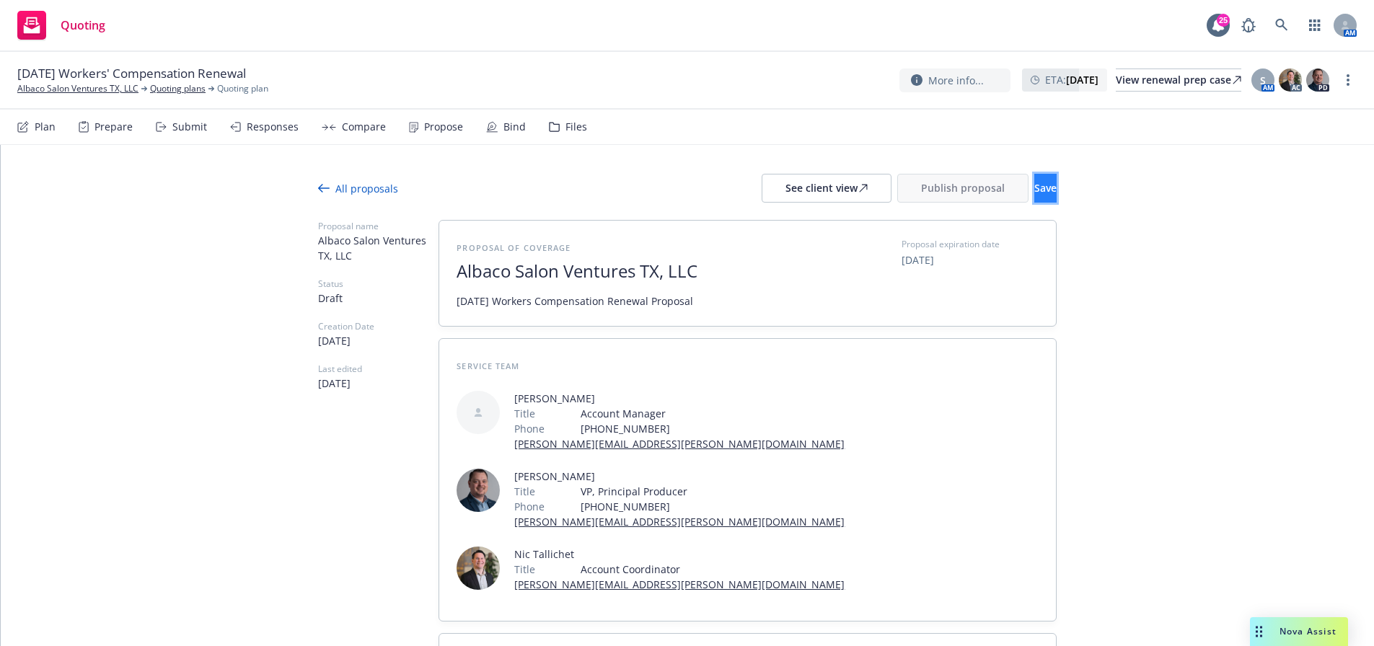
click at [1034, 195] on button "Save" at bounding box center [1045, 188] width 22 height 29
click at [785, 193] on div "See client view" at bounding box center [826, 188] width 82 height 27
click at [925, 182] on span "Publish proposal" at bounding box center [963, 188] width 84 height 14
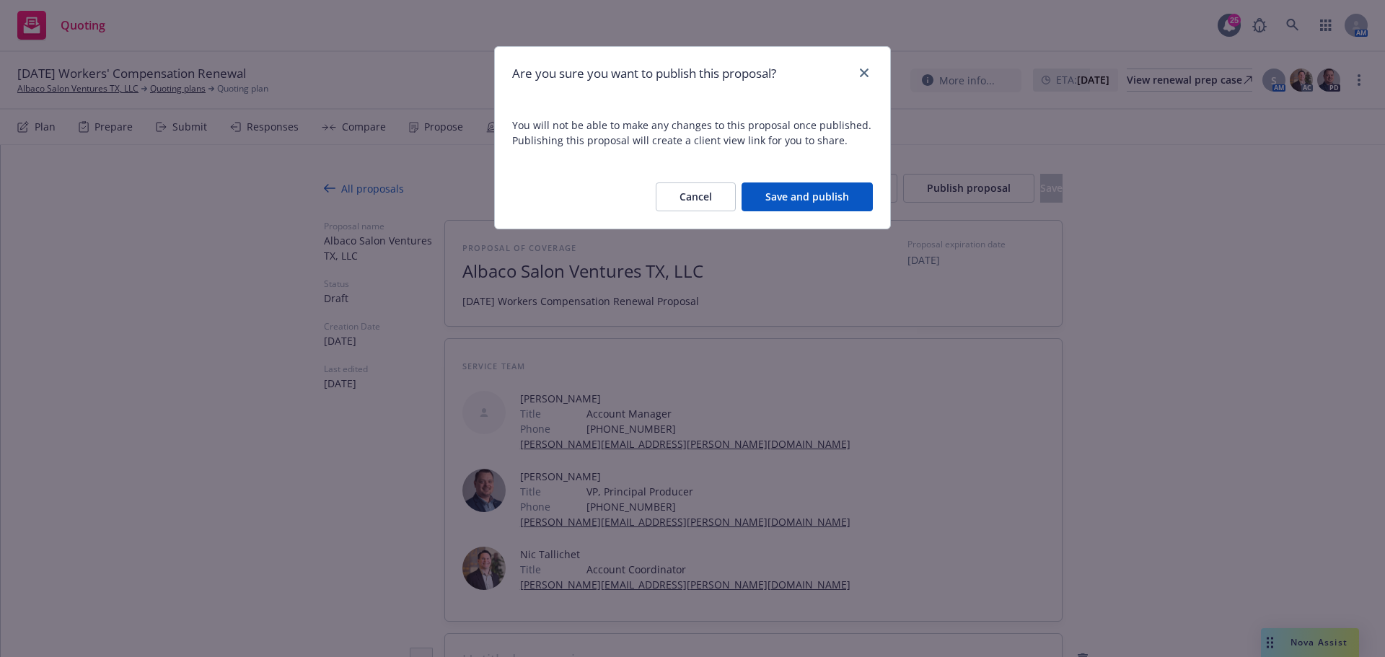
click at [858, 207] on button "Save and publish" at bounding box center [806, 196] width 131 height 29
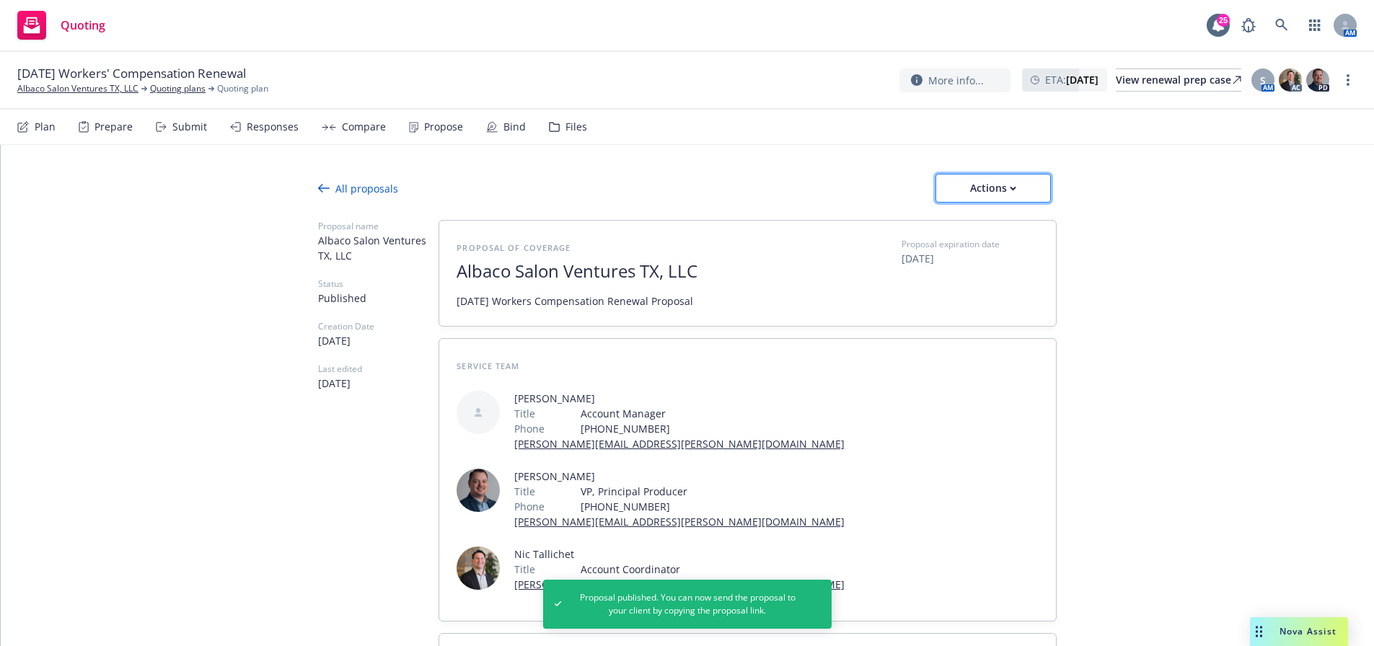
click at [979, 182] on div "Actions" at bounding box center [993, 188] width 68 height 27
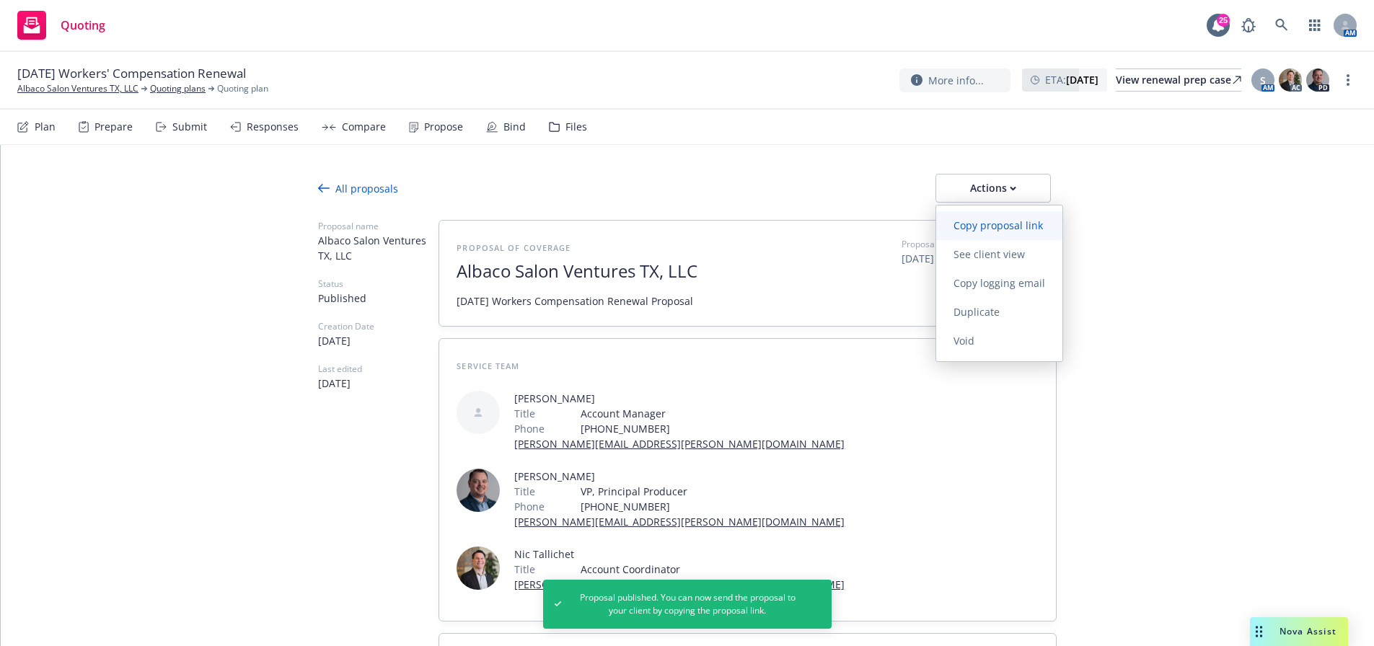
click at [1003, 219] on span "Copy proposal link" at bounding box center [998, 226] width 124 height 14
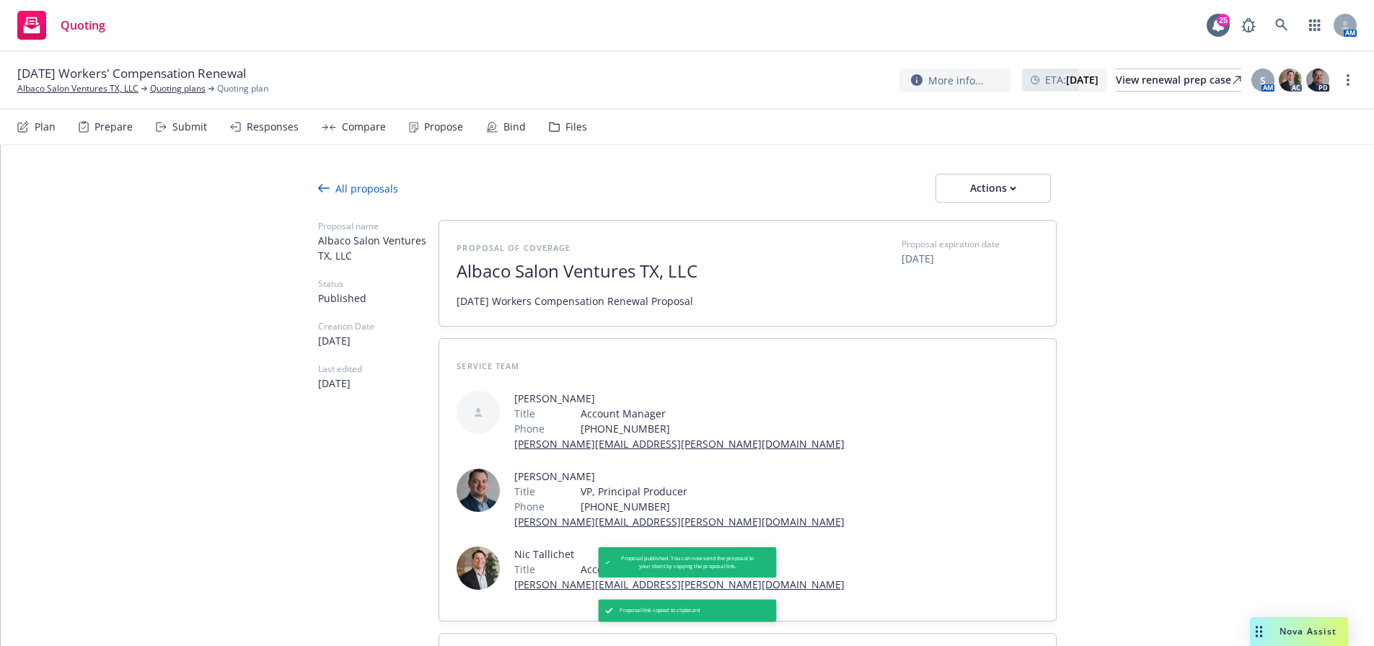
type textarea "x"
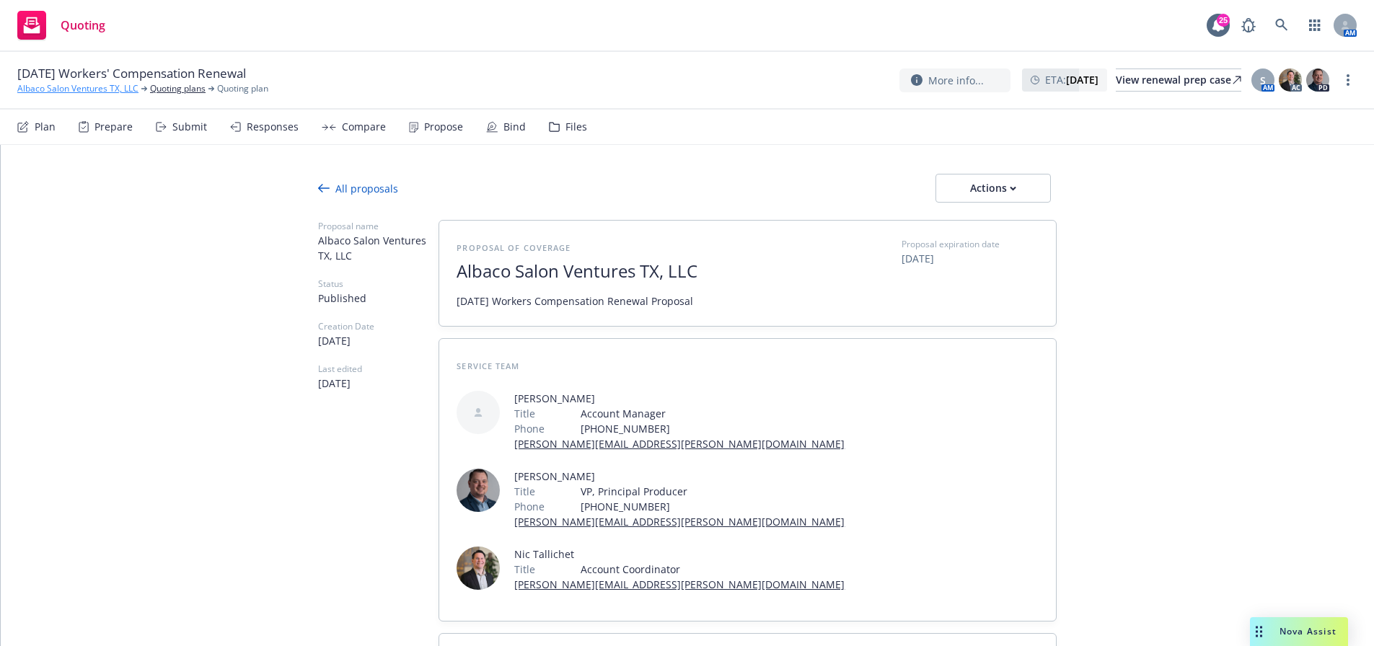
click at [45, 83] on link "Albaco Salon Ventures TX, LLC" at bounding box center [77, 88] width 121 height 13
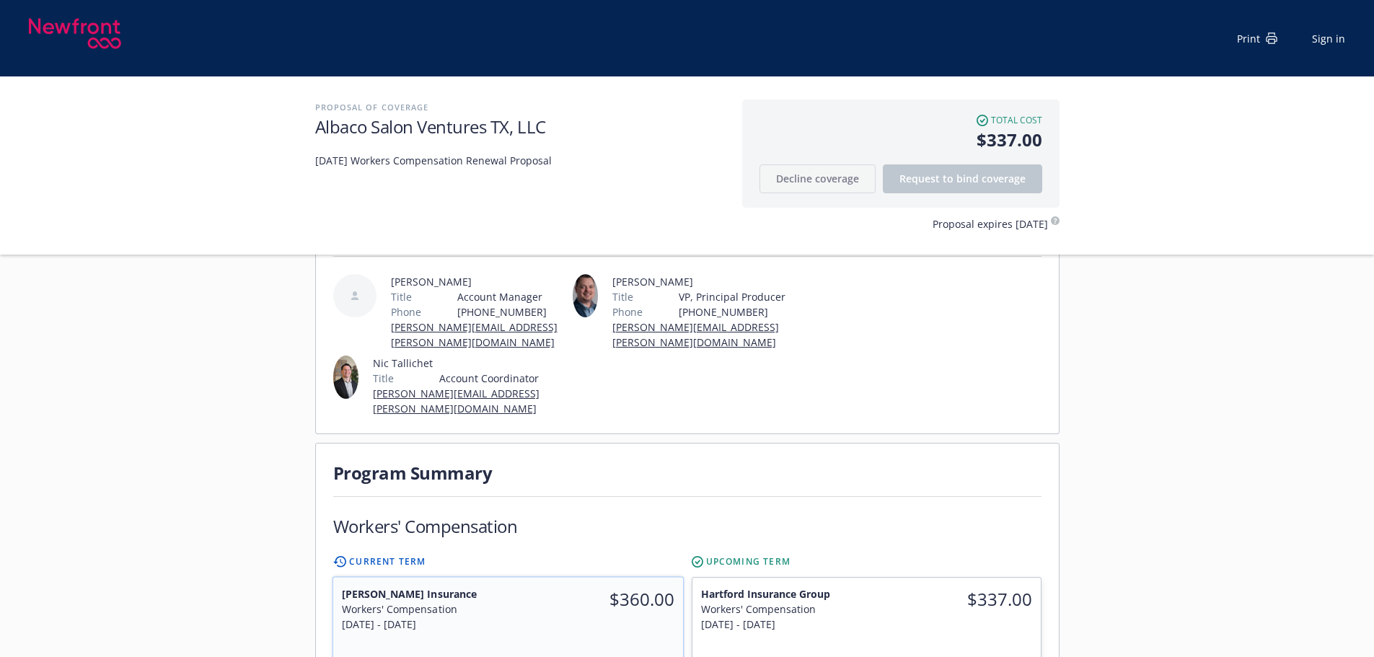
scroll to position [337, 0]
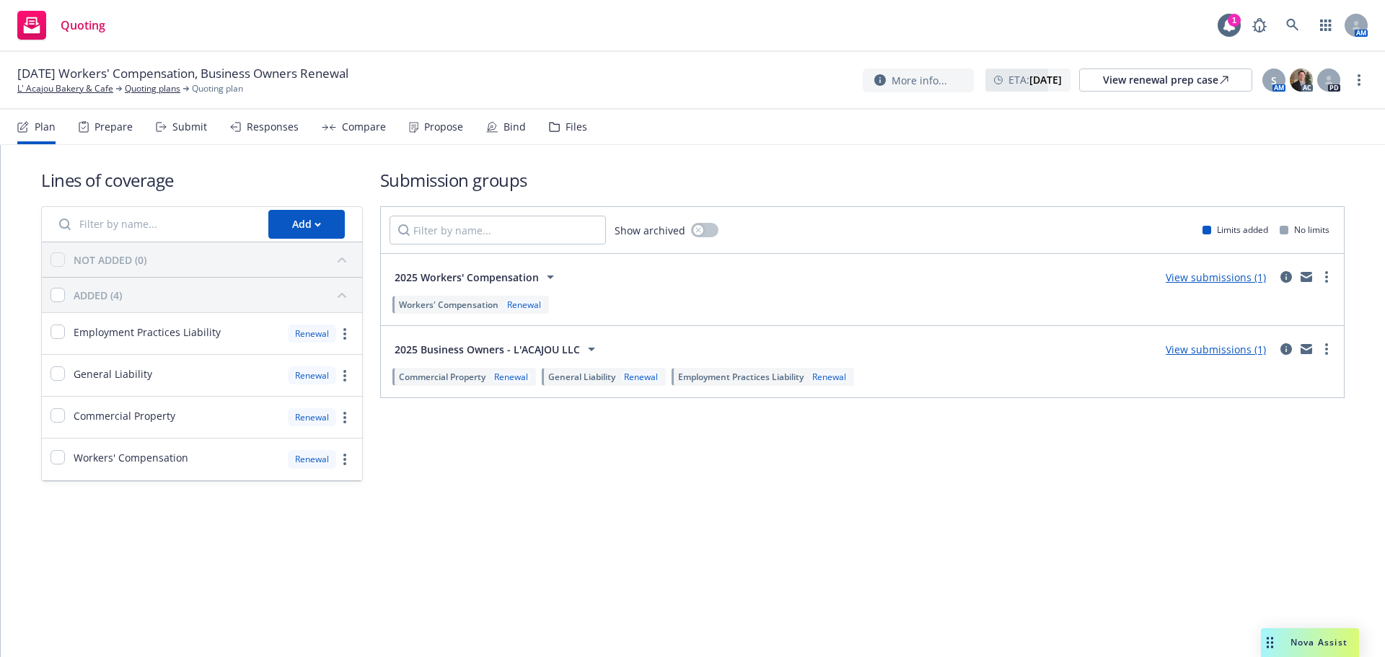
click at [194, 125] on div "Submit" at bounding box center [189, 127] width 35 height 12
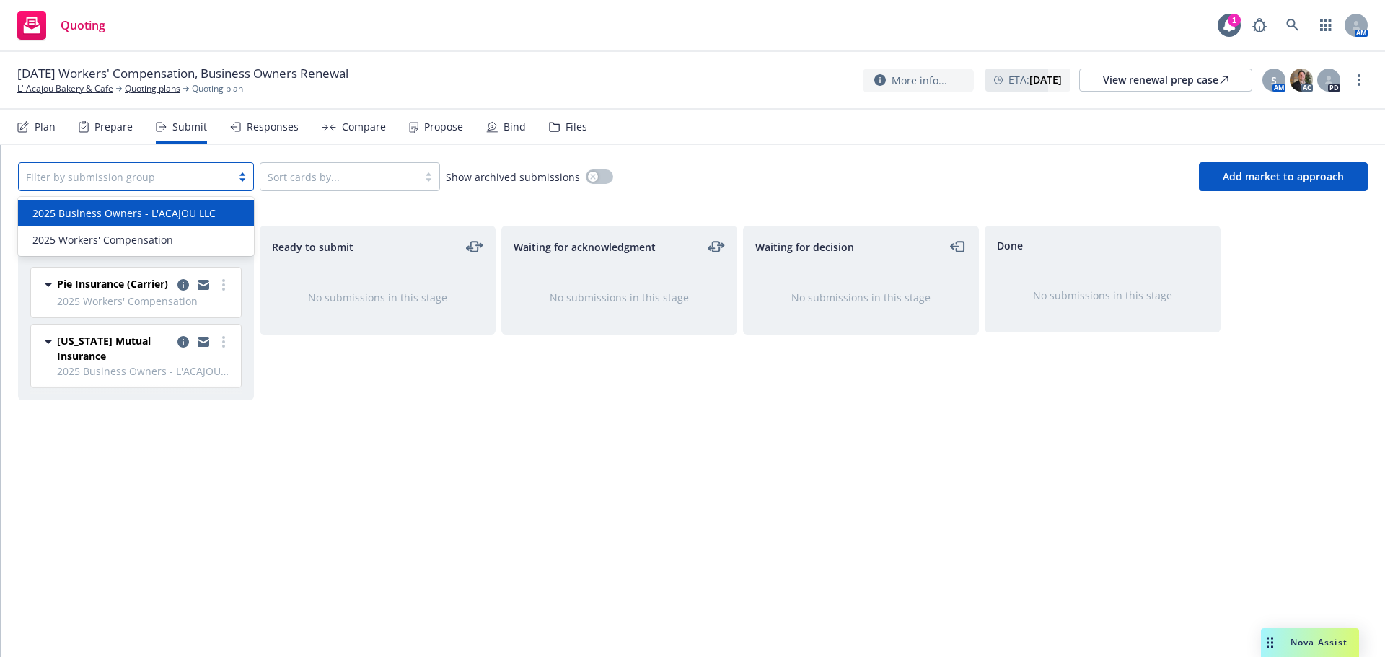
click at [216, 177] on div at bounding box center [125, 176] width 198 height 17
click at [181, 217] on span "2025 Business Owners - L'ACAJOU LLC" at bounding box center [123, 213] width 183 height 15
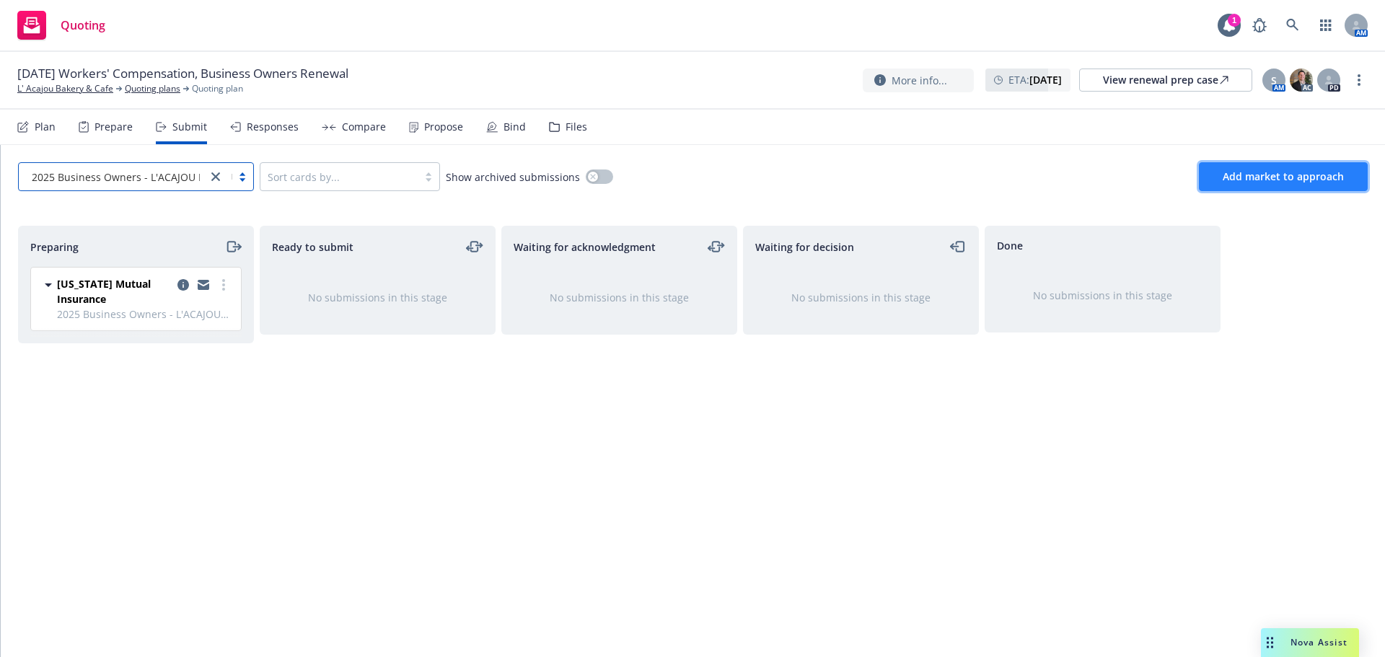
click at [1262, 171] on span "Add market to approach" at bounding box center [1282, 176] width 121 height 14
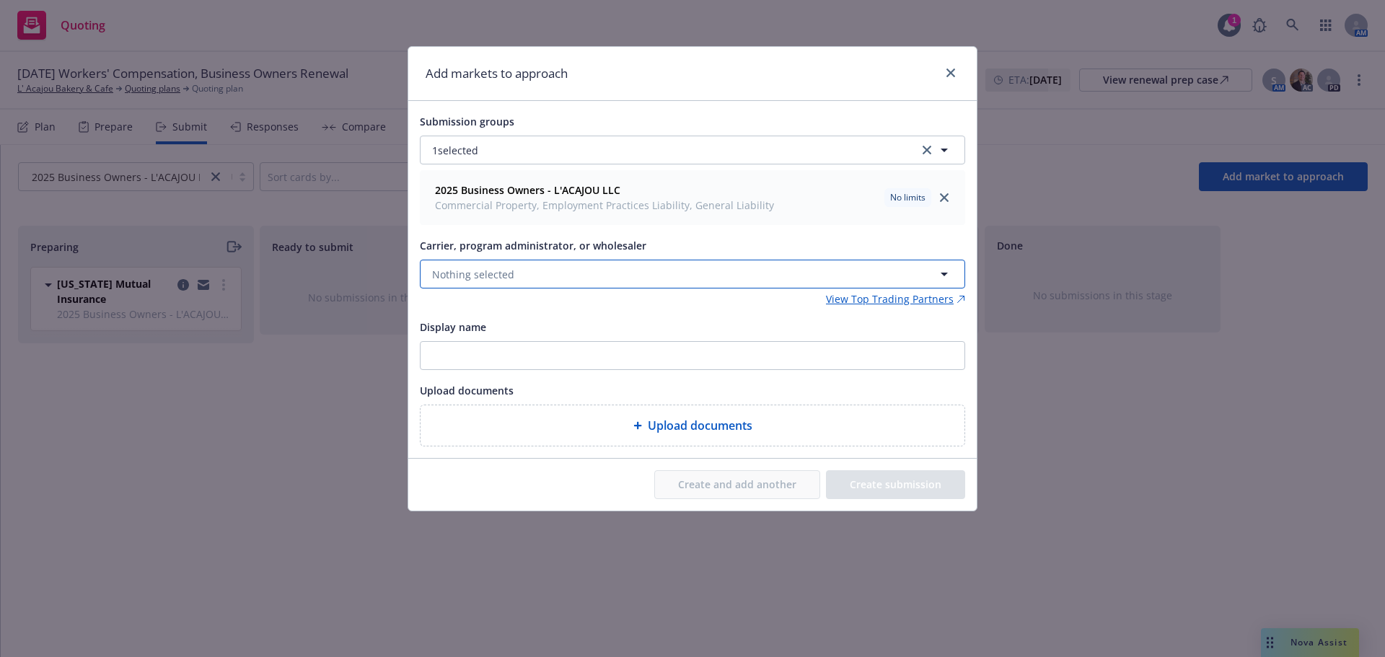
click at [523, 277] on button "Nothing selected" at bounding box center [692, 274] width 545 height 29
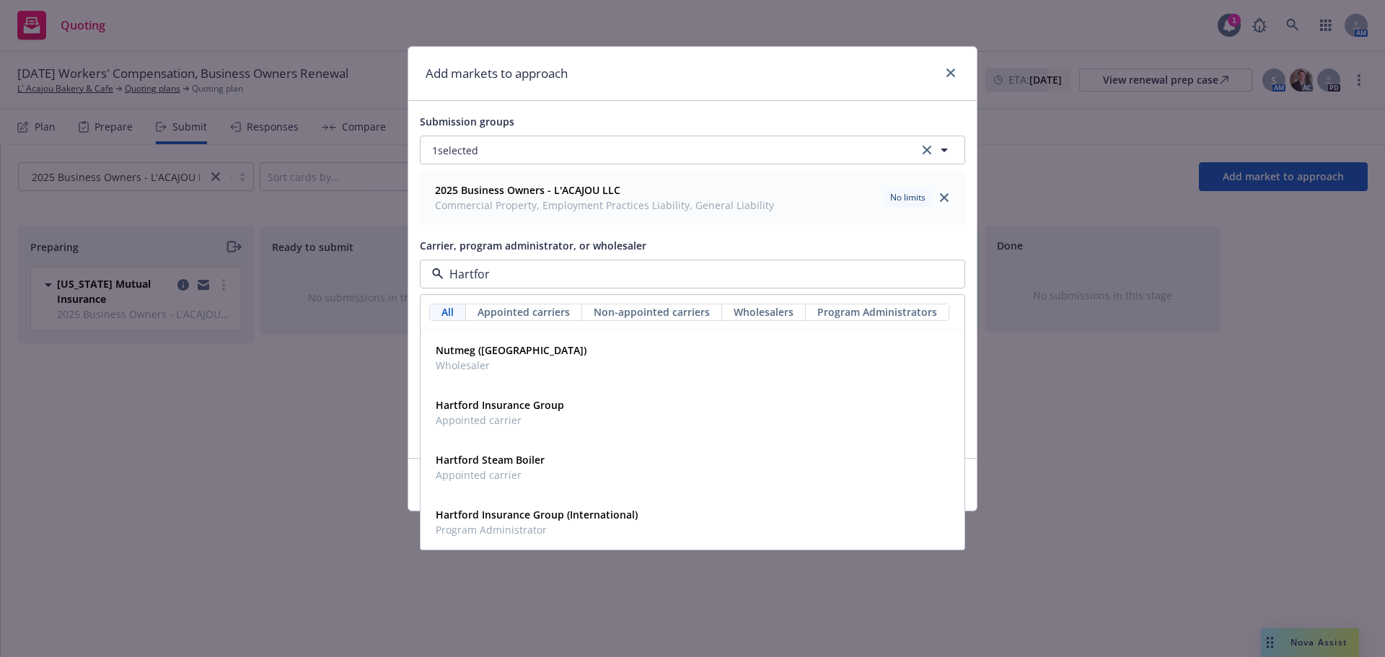
type input "Hartford"
click at [560, 411] on strong "Hartford Insurance Group" at bounding box center [500, 405] width 128 height 14
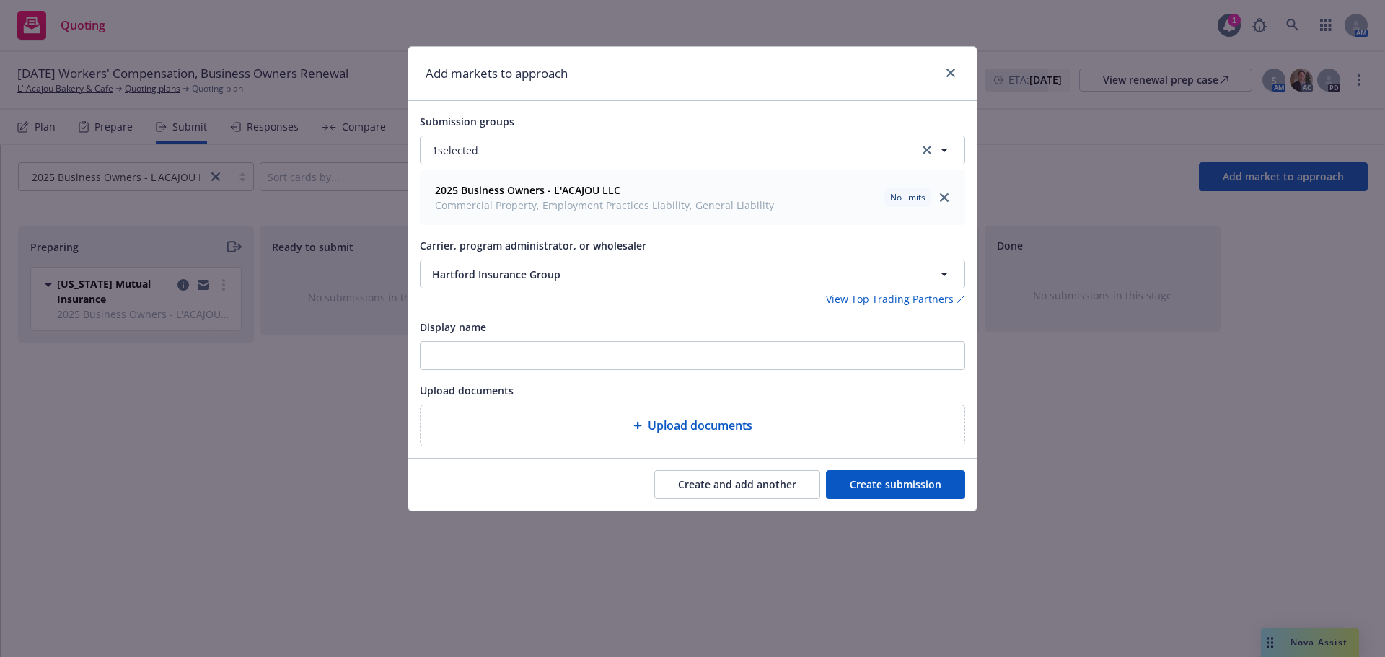
drag, startPoint x: 859, startPoint y: 459, endPoint x: 866, endPoint y: 472, distance: 14.2
click at [859, 461] on div "Create and add another Create submission" at bounding box center [692, 485] width 568 height 52
click at [866, 472] on button "Create submission" at bounding box center [895, 484] width 139 height 29
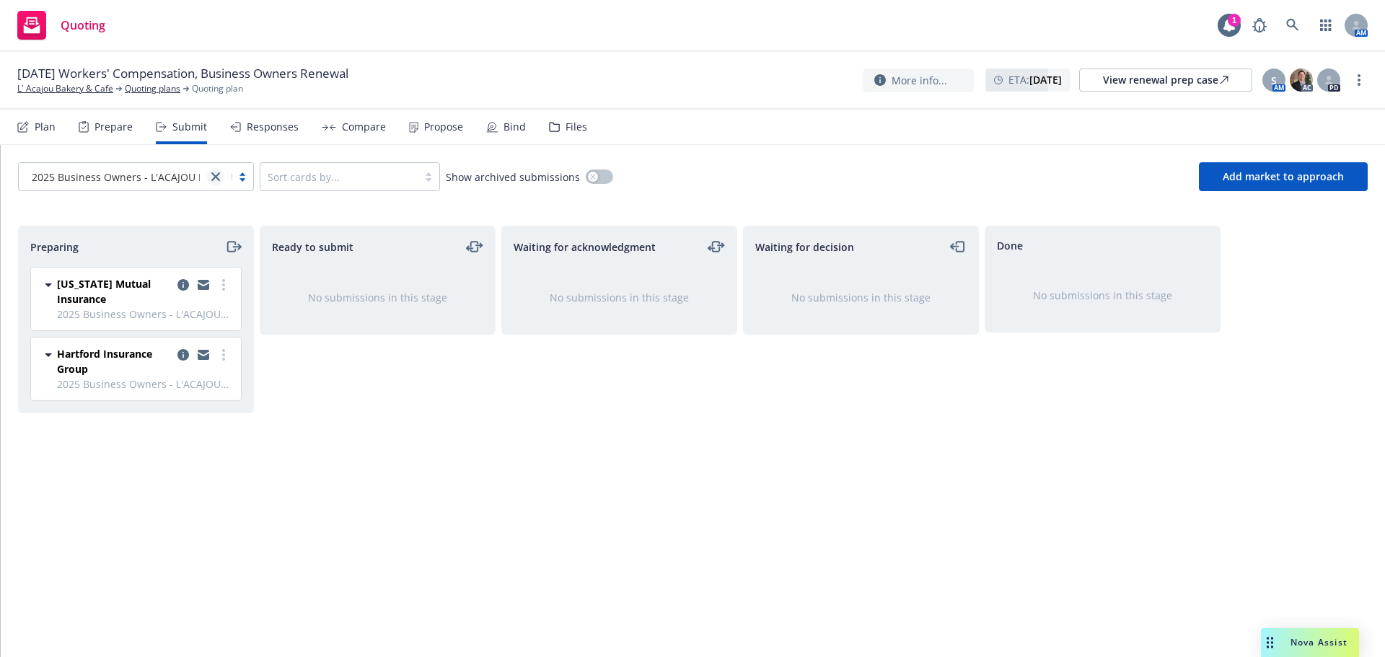
click at [213, 172] on icon "close" at bounding box center [215, 176] width 9 height 9
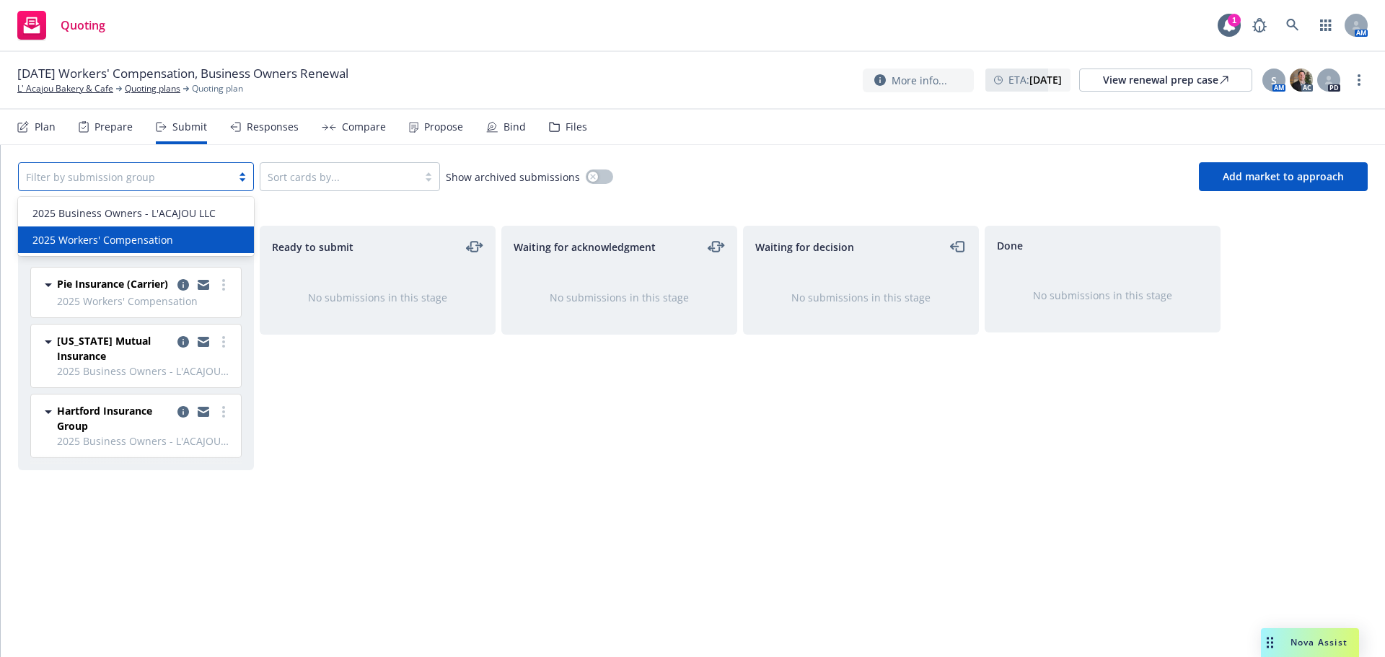
click at [148, 234] on span "2025 Workers' Compensation" at bounding box center [102, 239] width 141 height 15
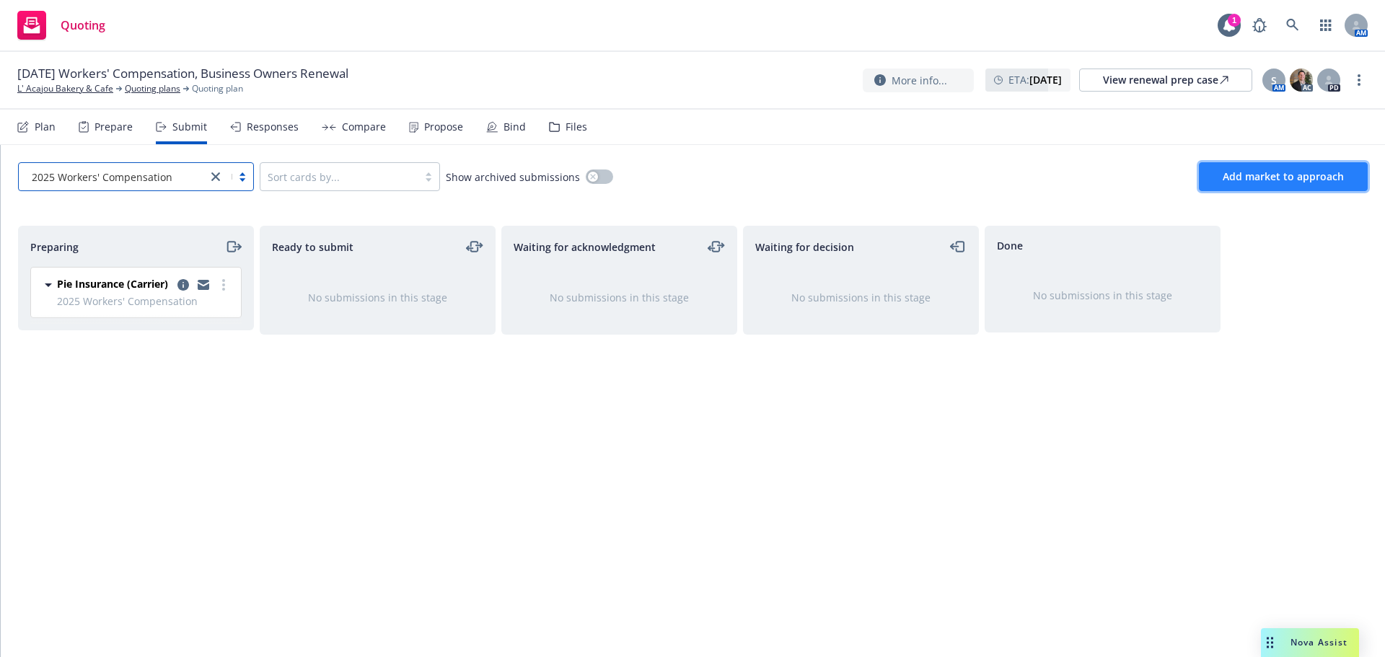
click at [1253, 175] on span "Add market to approach" at bounding box center [1282, 176] width 121 height 14
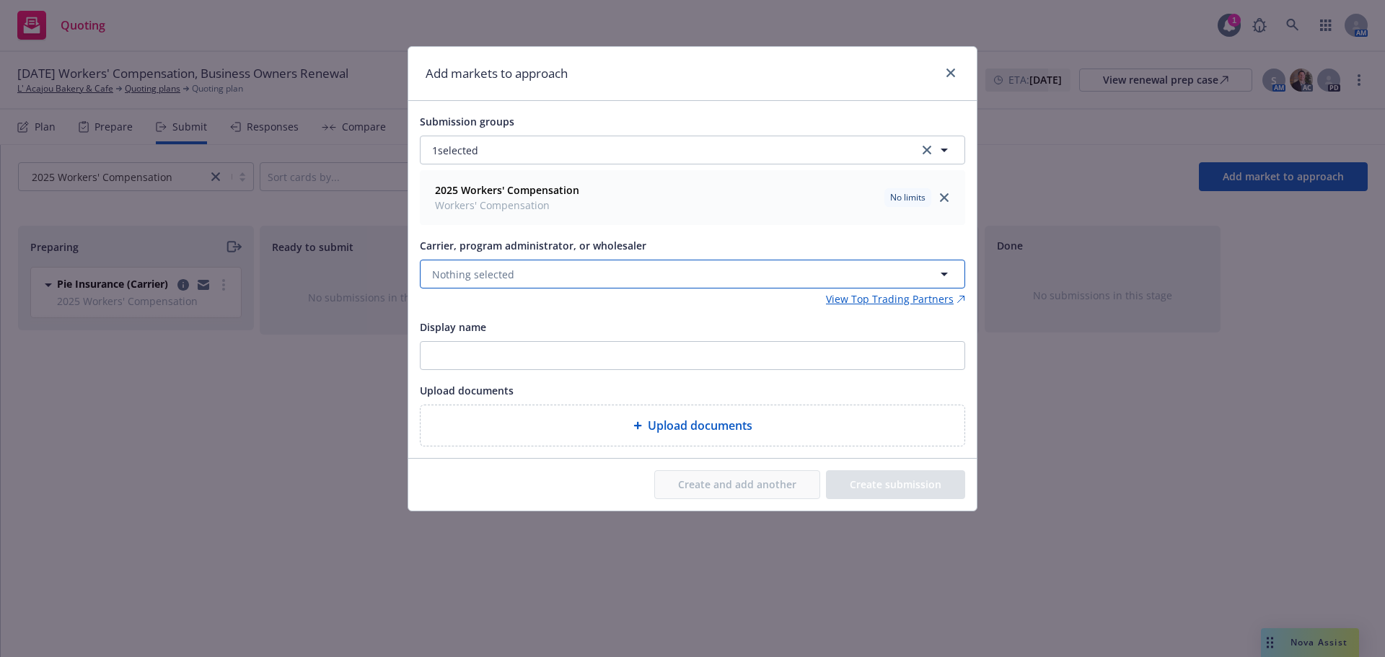
click at [540, 281] on button "Nothing selected" at bounding box center [692, 274] width 545 height 29
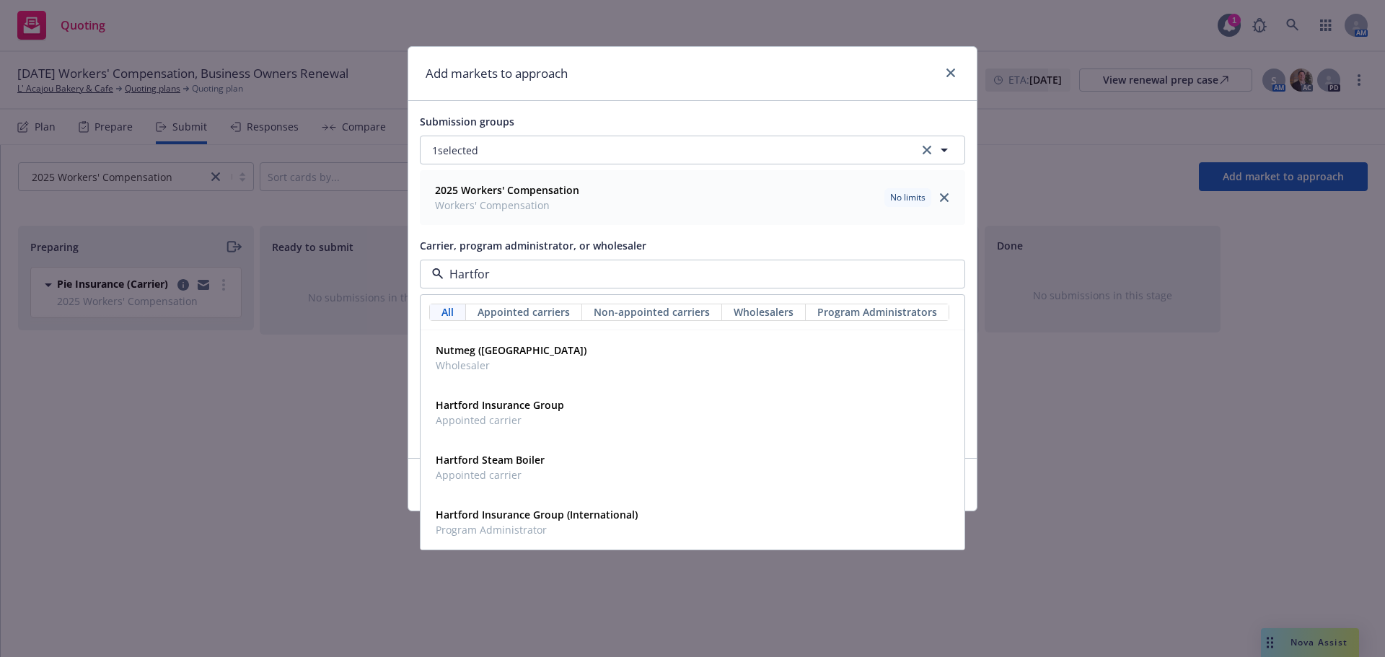
type input "Hartford"
click at [554, 405] on strong "Hartford Insurance Group" at bounding box center [500, 405] width 128 height 14
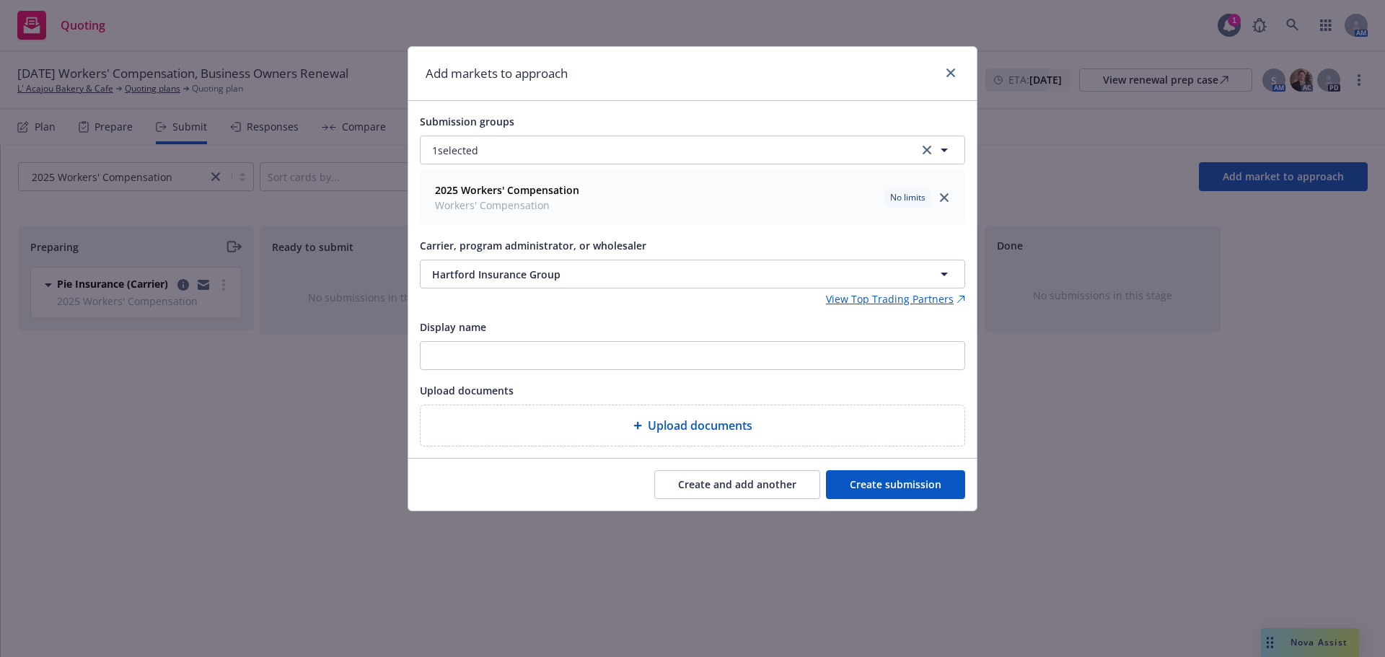
click at [947, 493] on button "Create submission" at bounding box center [895, 484] width 139 height 29
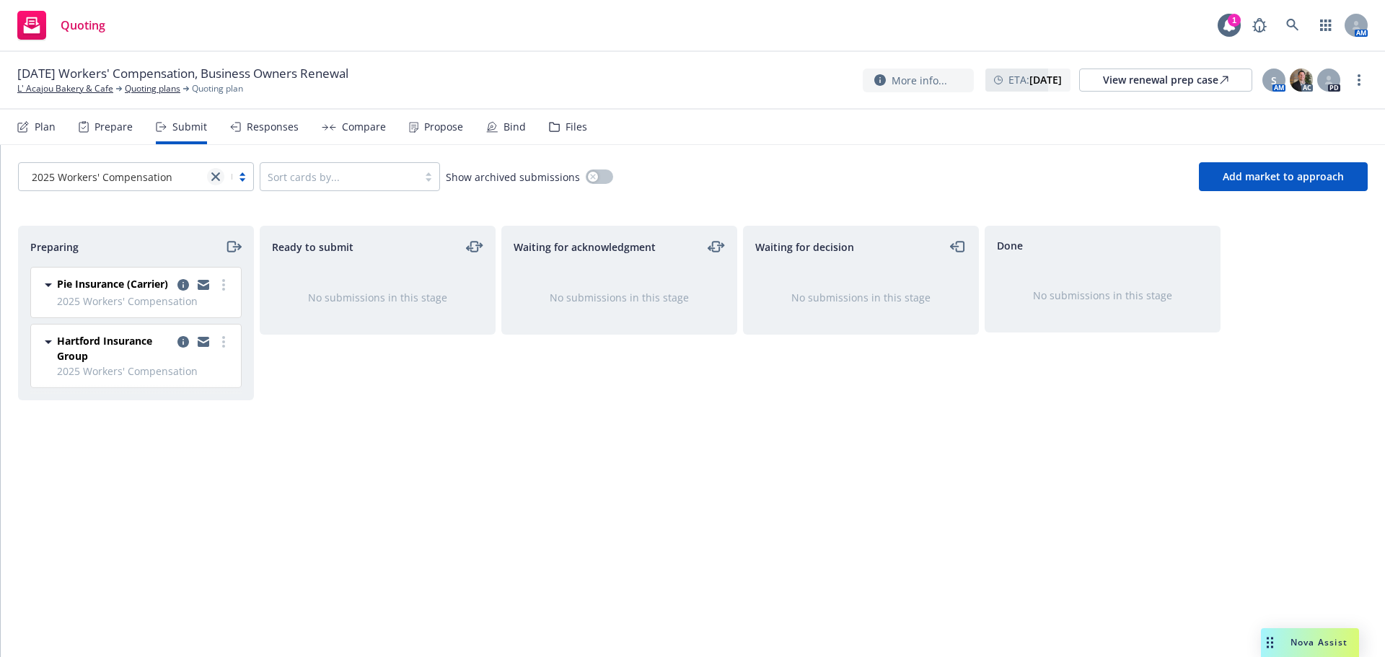
click at [217, 173] on icon "close" at bounding box center [215, 176] width 9 height 9
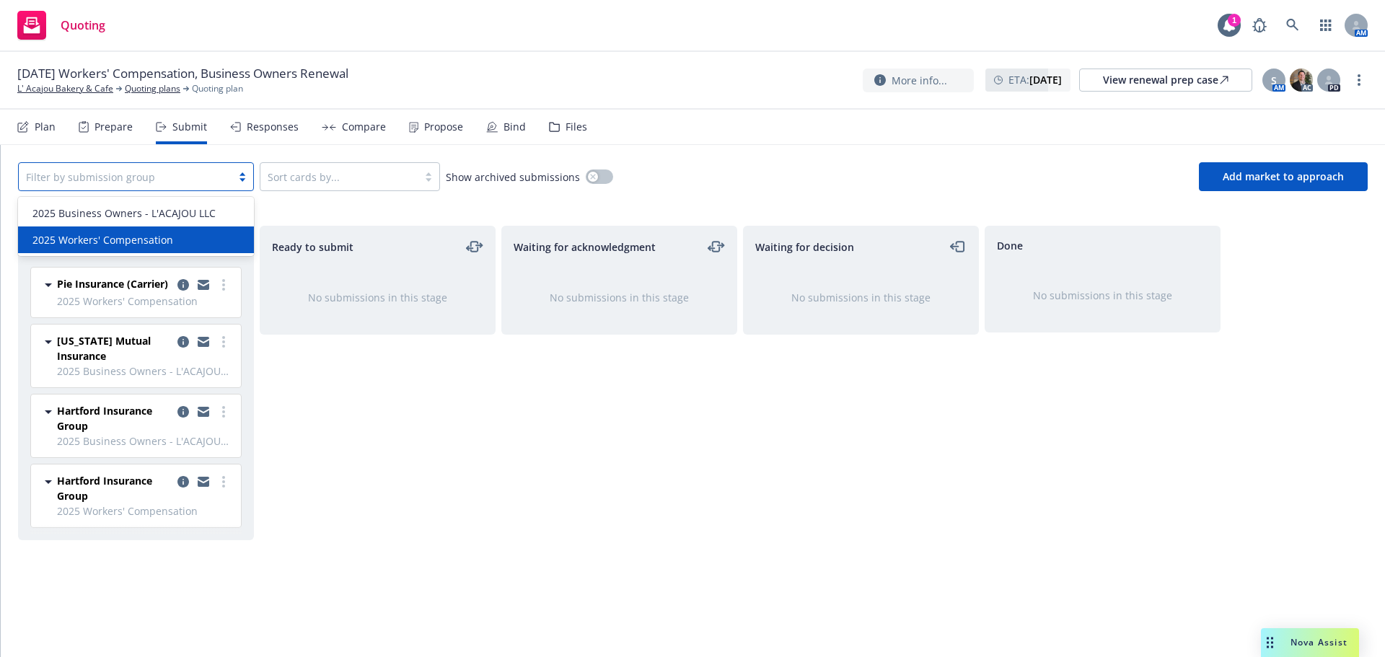
click at [423, 487] on div "Ready to submit No submissions in this stage" at bounding box center [378, 426] width 236 height 401
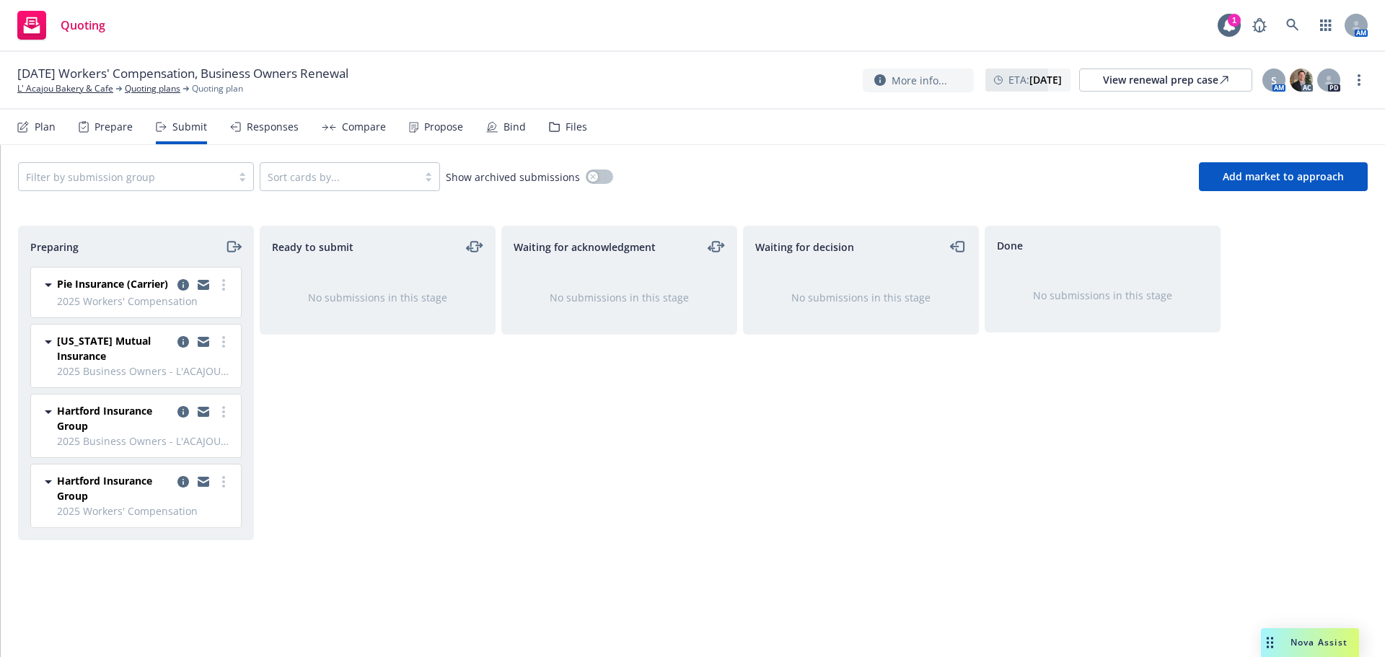
click at [224, 420] on div at bounding box center [204, 418] width 58 height 30
click at [223, 420] on link "more" at bounding box center [223, 411] width 17 height 17
click at [201, 513] on link "Move to done" at bounding box center [159, 499] width 144 height 29
click at [226, 413] on link "more" at bounding box center [223, 411] width 17 height 17
click at [177, 518] on link "Add accepted decision" at bounding box center [159, 527] width 144 height 29
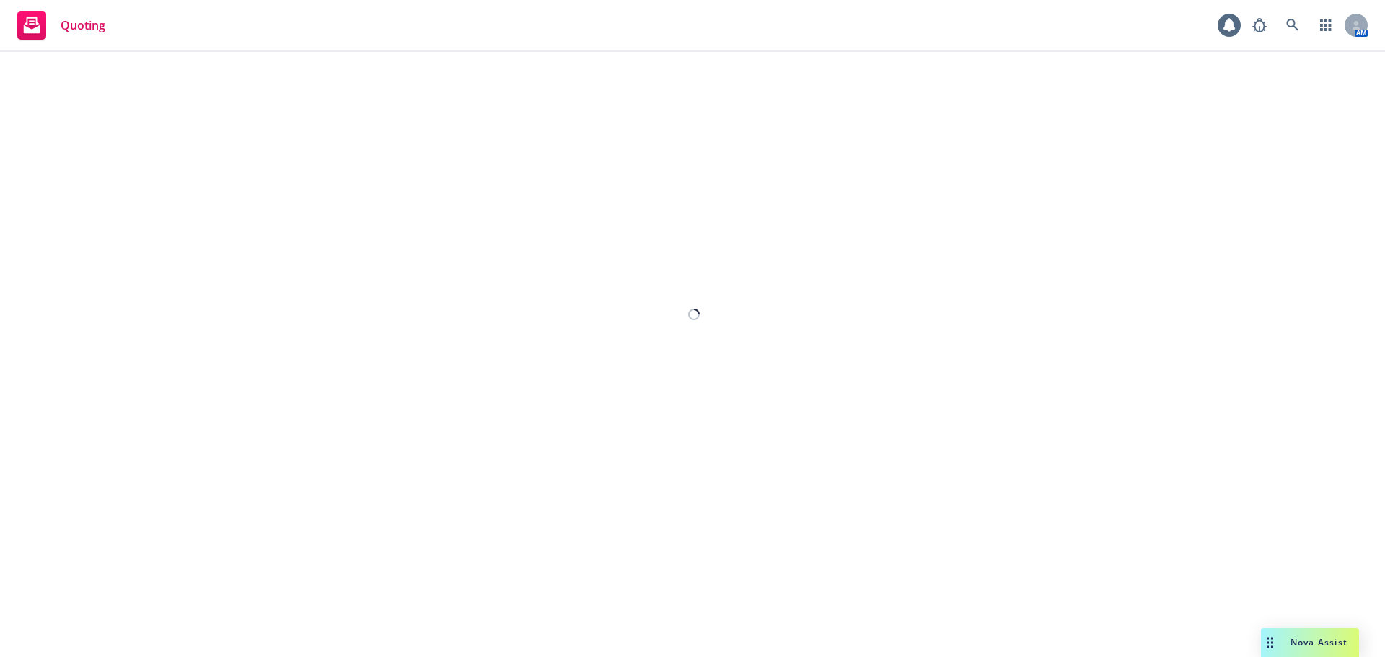
select select "12"
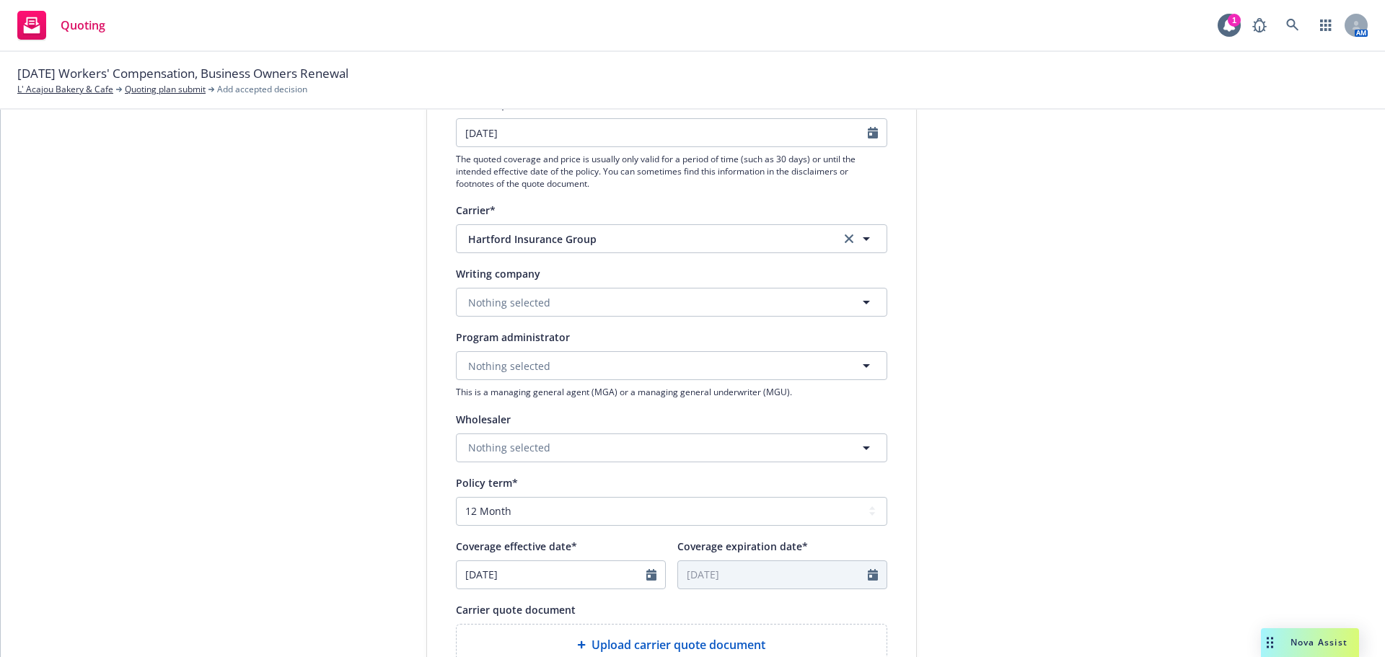
scroll to position [240, 0]
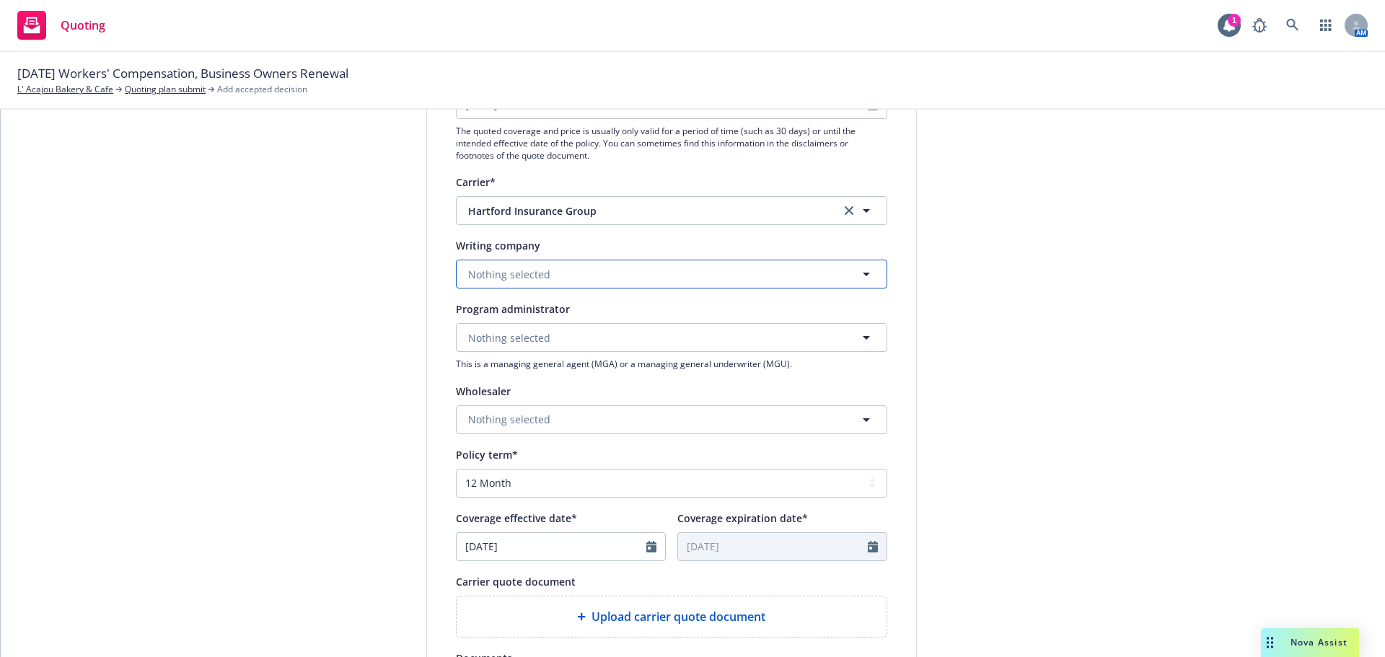
click at [554, 288] on button "Nothing selected" at bounding box center [671, 274] width 431 height 29
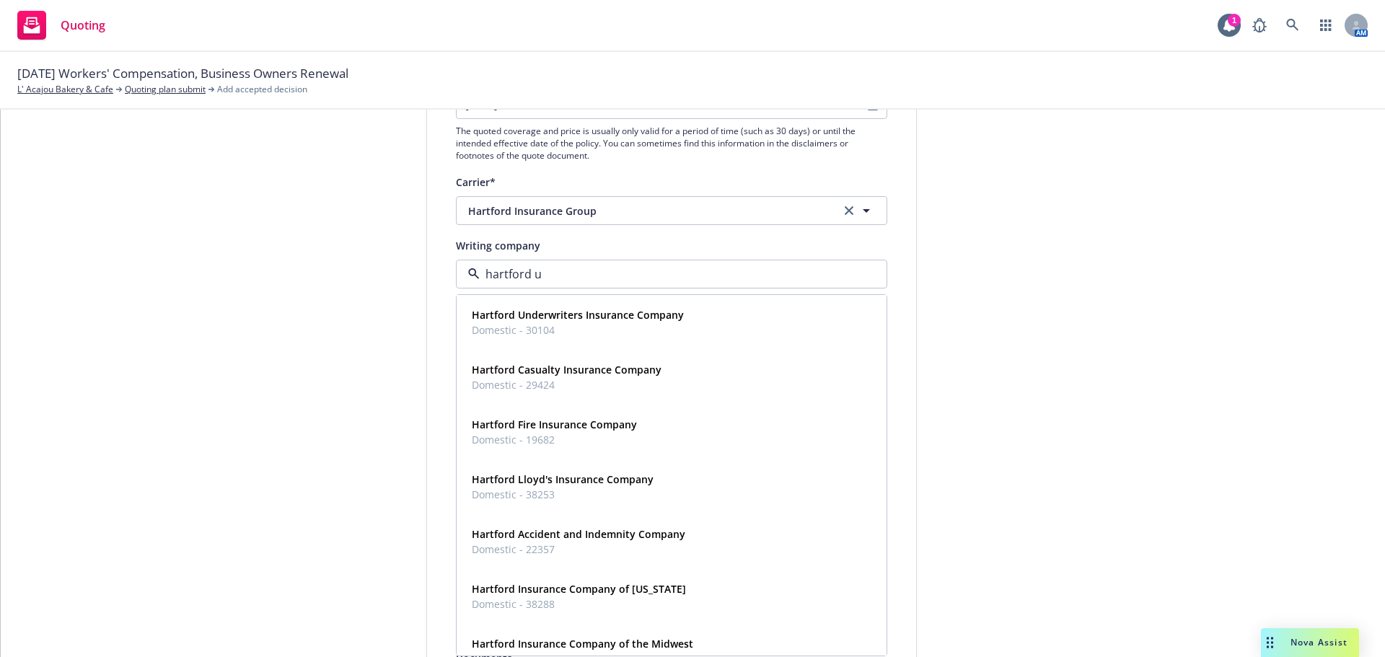
type input "hartford un"
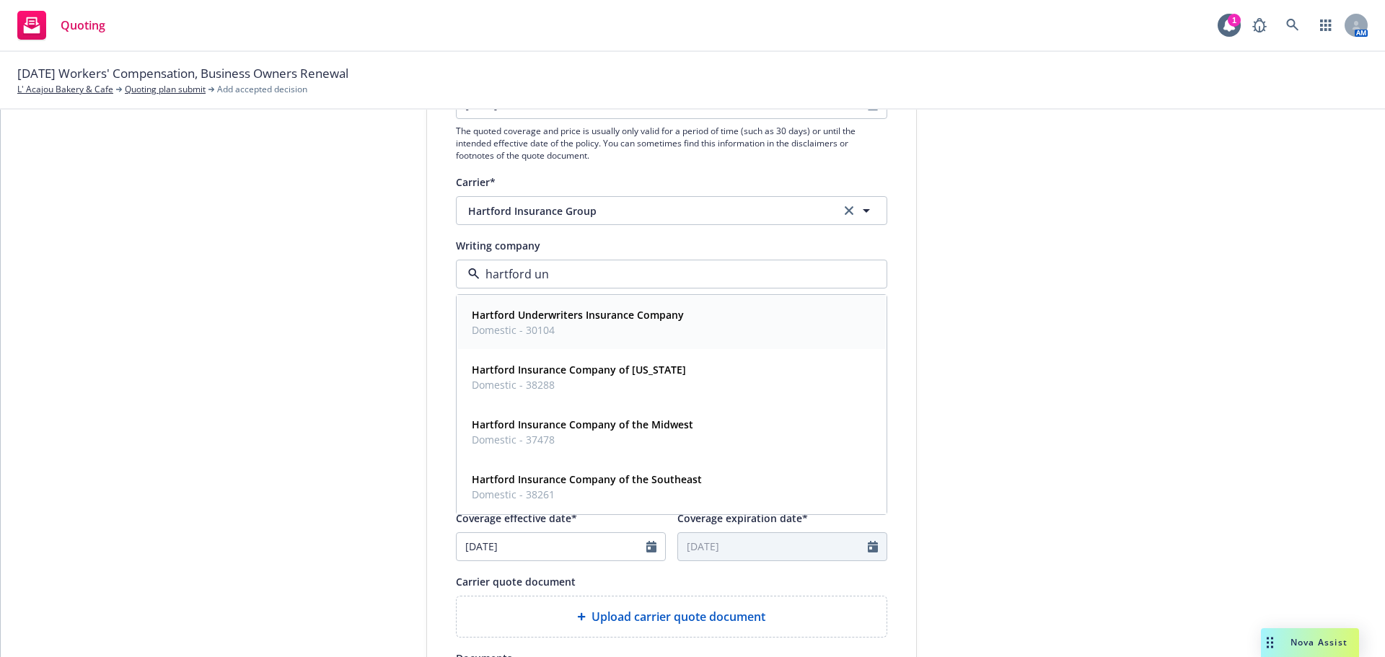
click at [593, 337] on span "Domestic - 30104" at bounding box center [578, 329] width 212 height 15
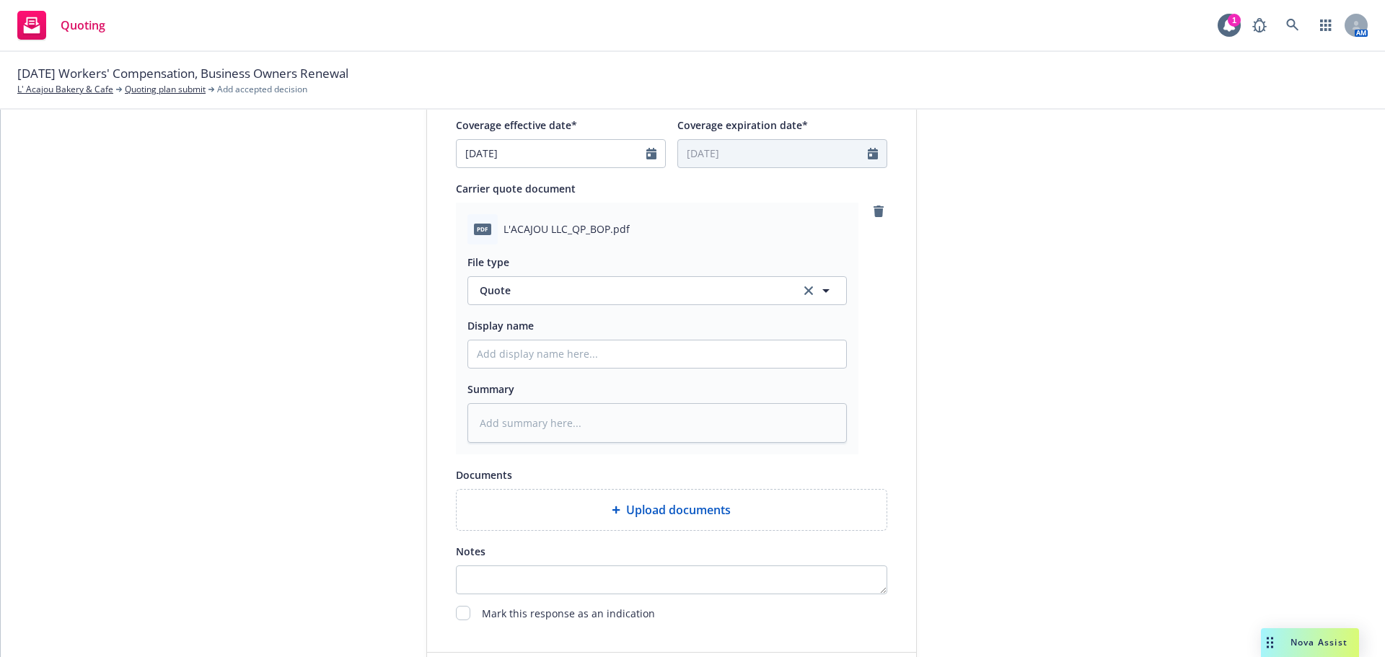
scroll to position [745, 0]
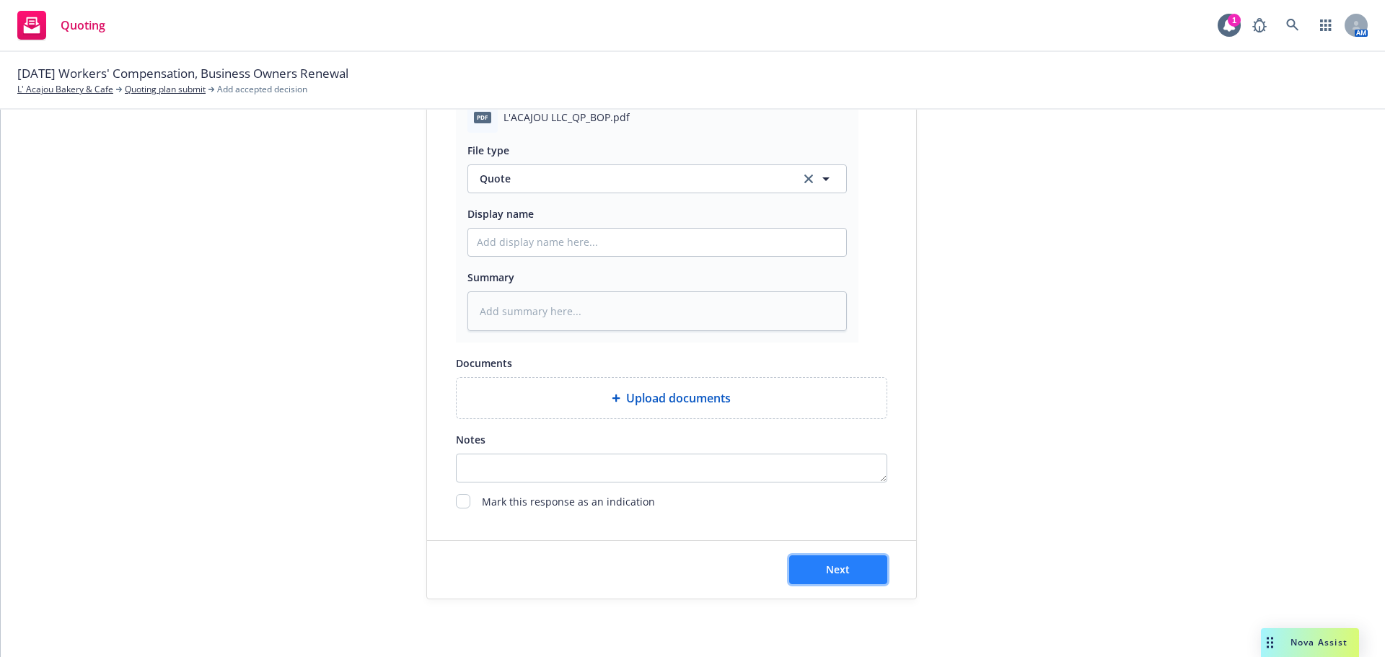
click at [844, 564] on button "Next" at bounding box center [838, 569] width 98 height 29
type textarea "x"
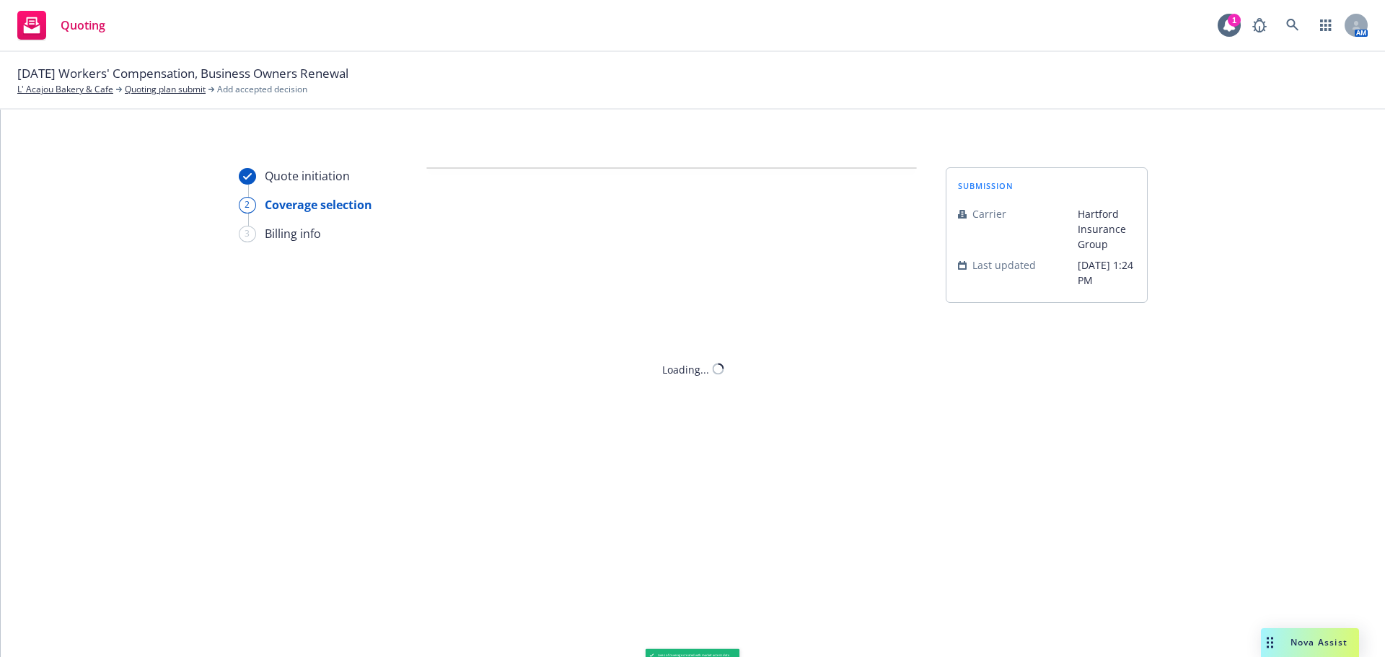
scroll to position [0, 0]
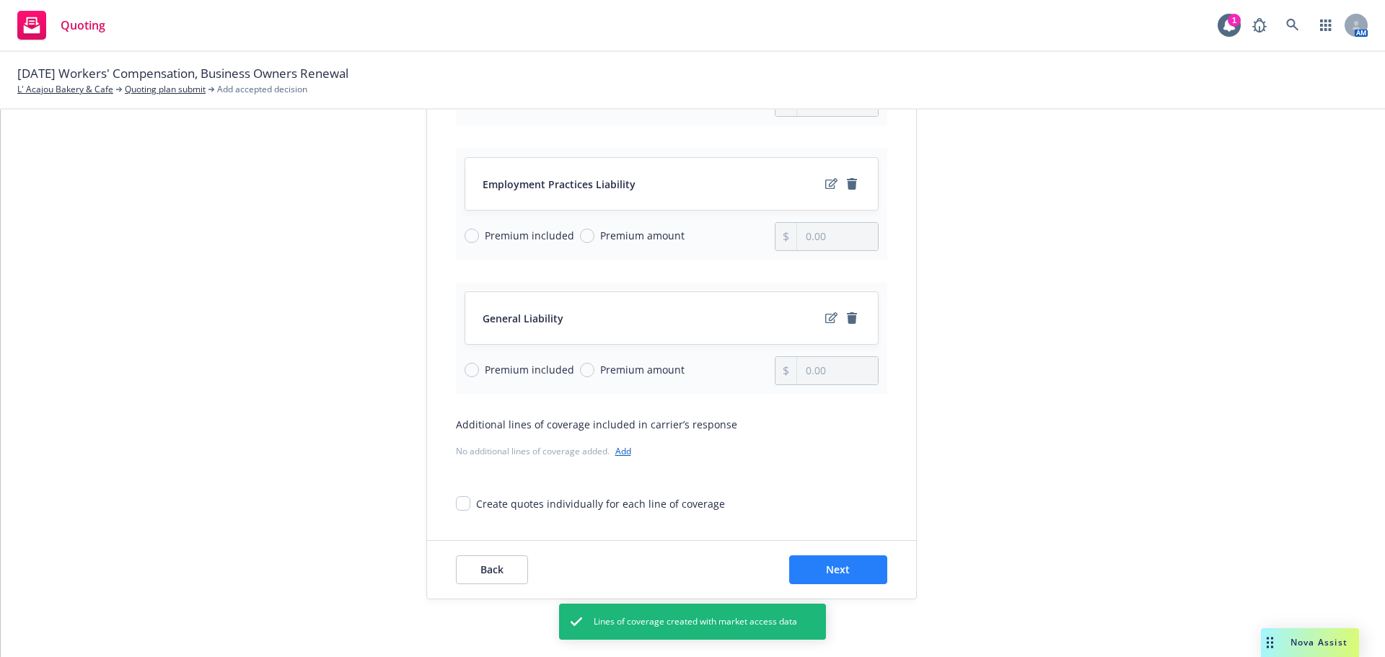
click at [785, 557] on div "Back Next" at bounding box center [671, 570] width 489 height 58
click at [792, 561] on button "Next" at bounding box center [838, 569] width 98 height 29
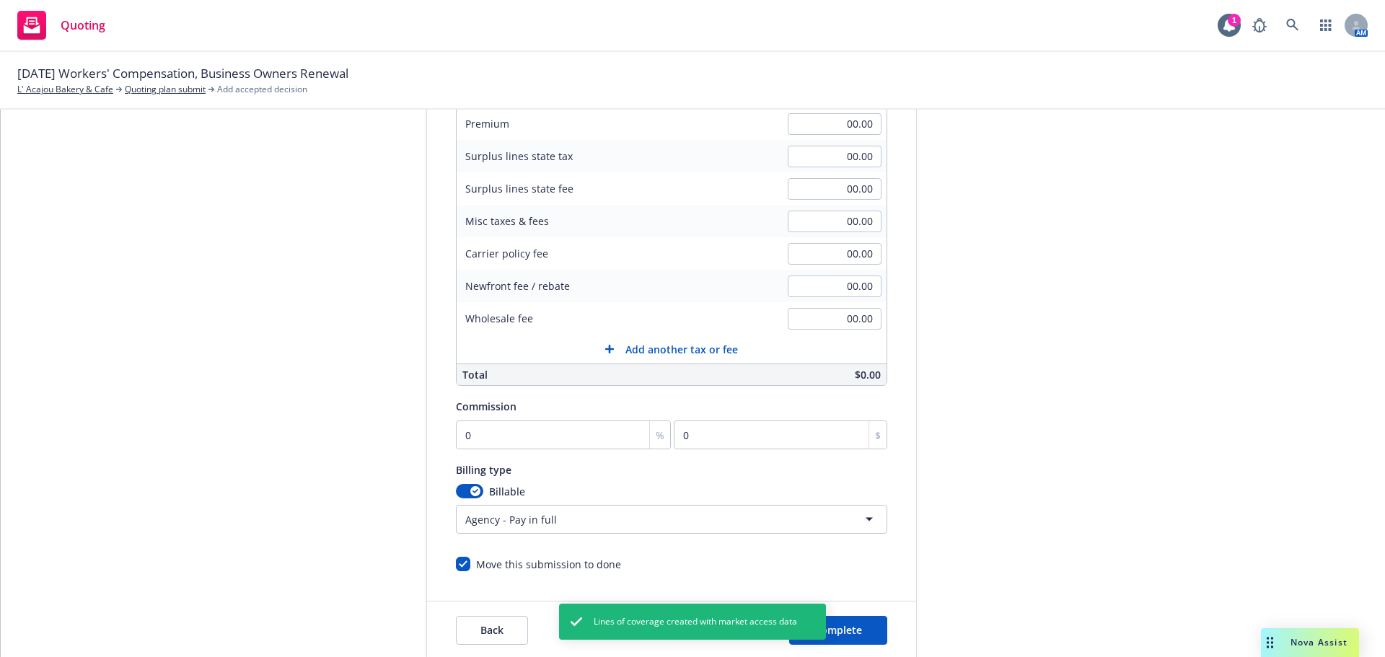
scroll to position [162, 0]
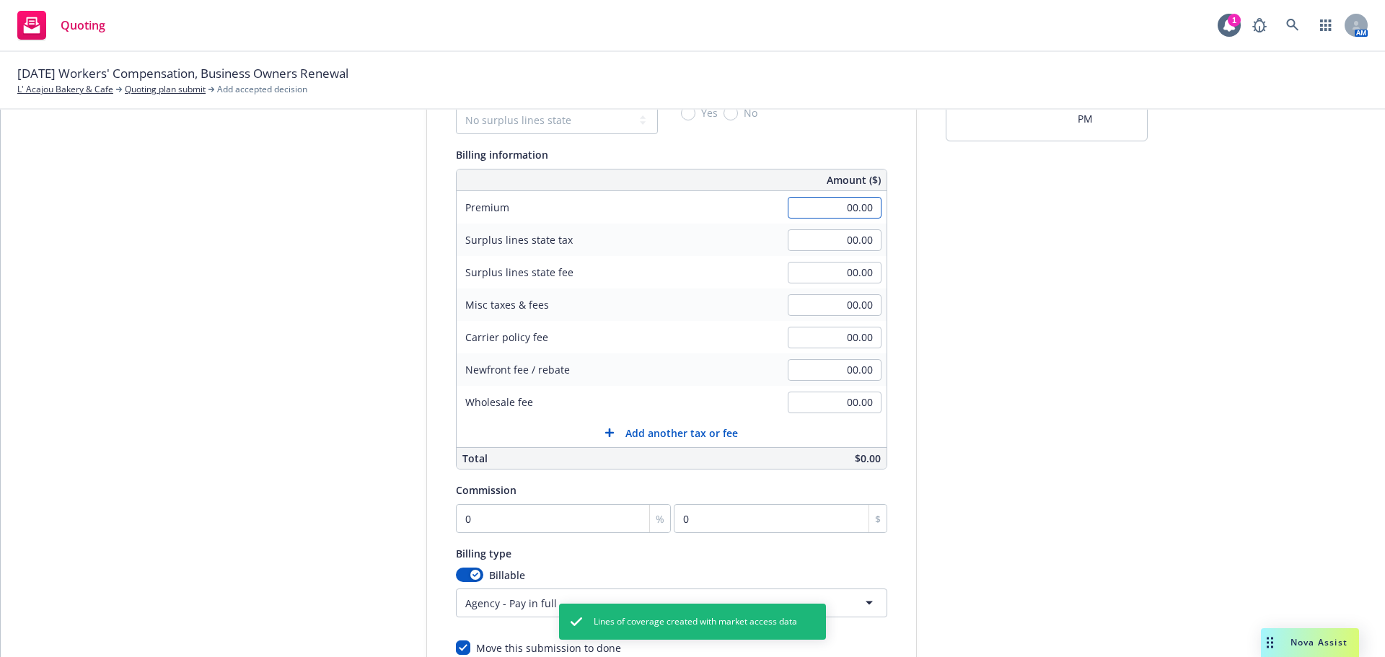
click at [834, 205] on input "00.00" at bounding box center [835, 208] width 94 height 22
paste input "4,937.00*"
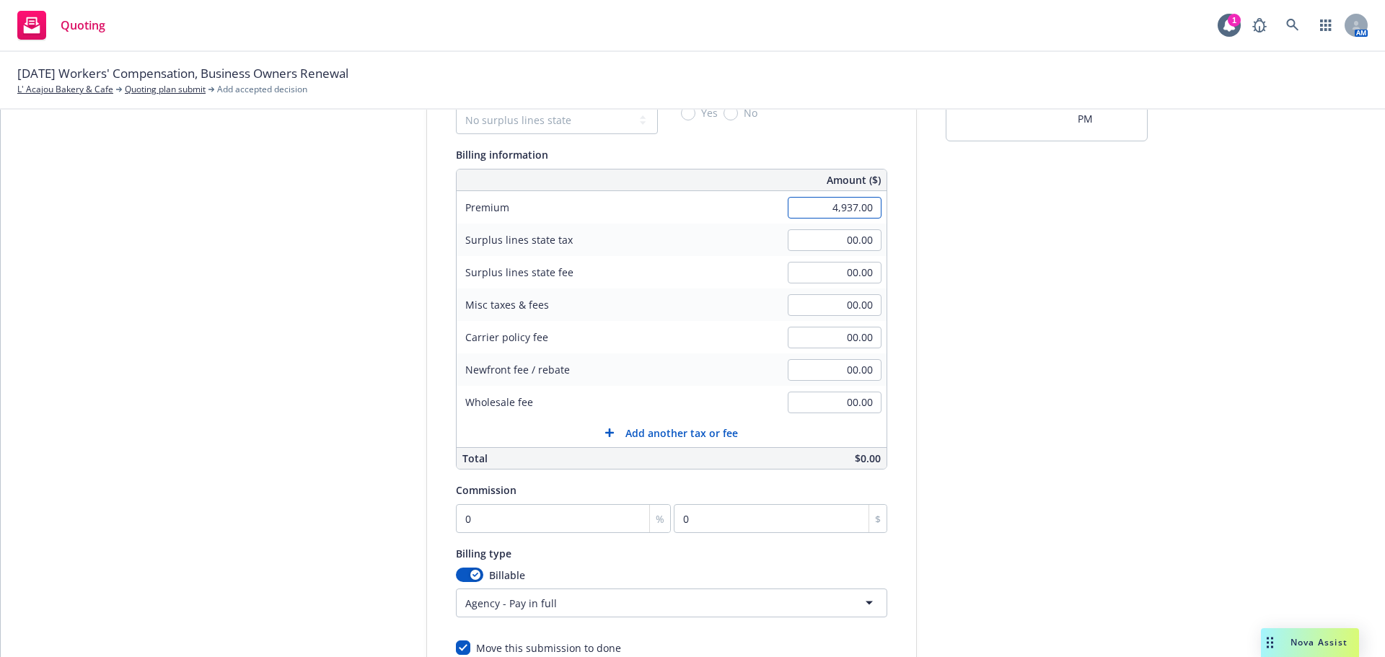
type input "4,937.00"
click at [560, 508] on input "0" at bounding box center [564, 518] width 216 height 29
type input "1"
type input "49.37"
type input "15"
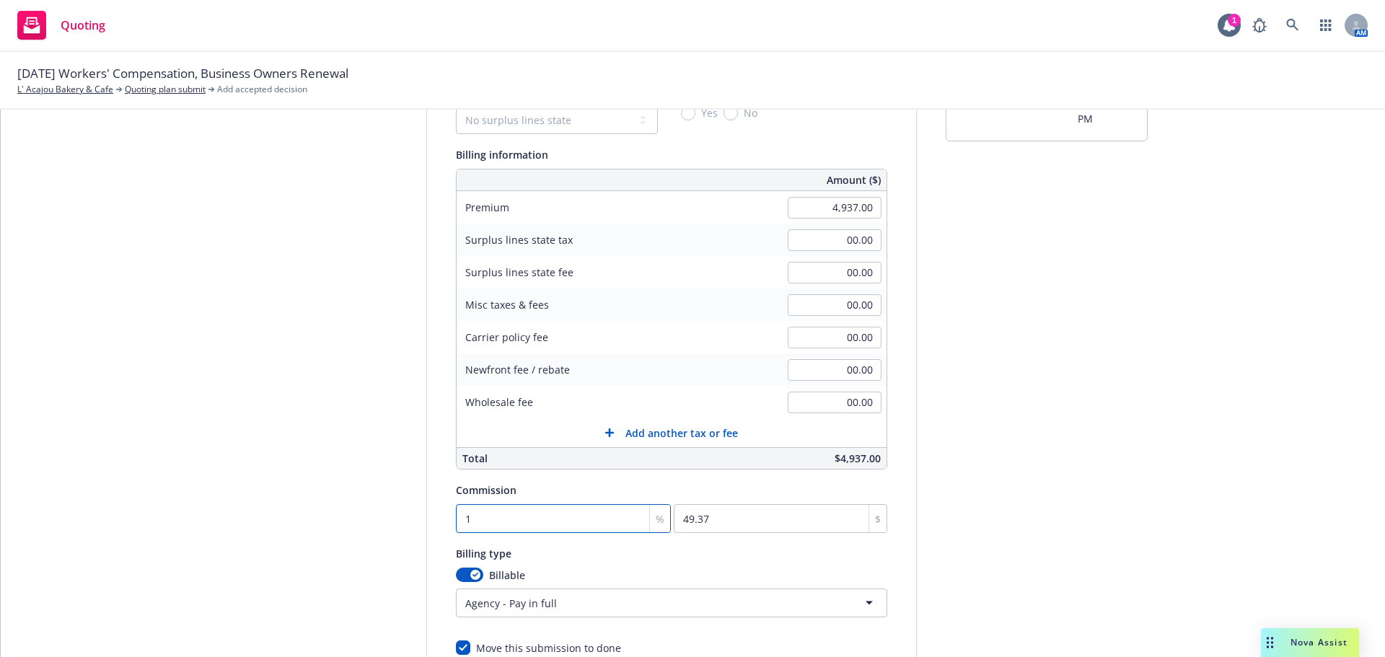
type input "740.55"
type input "15"
click at [606, 614] on html "Quoting 1 AM 11/01/25 Workers' Compensation, Business Owners Renewal L' Acajou …" at bounding box center [692, 328] width 1385 height 657
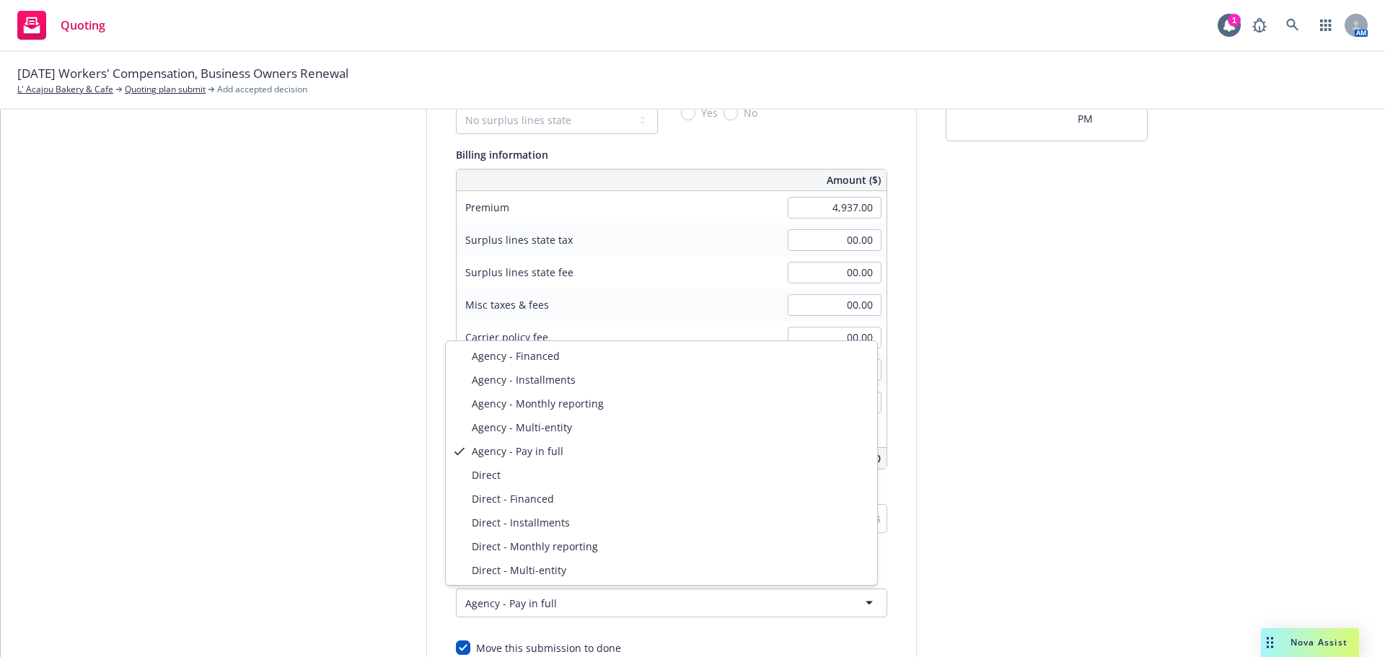
select select "DIRECT"
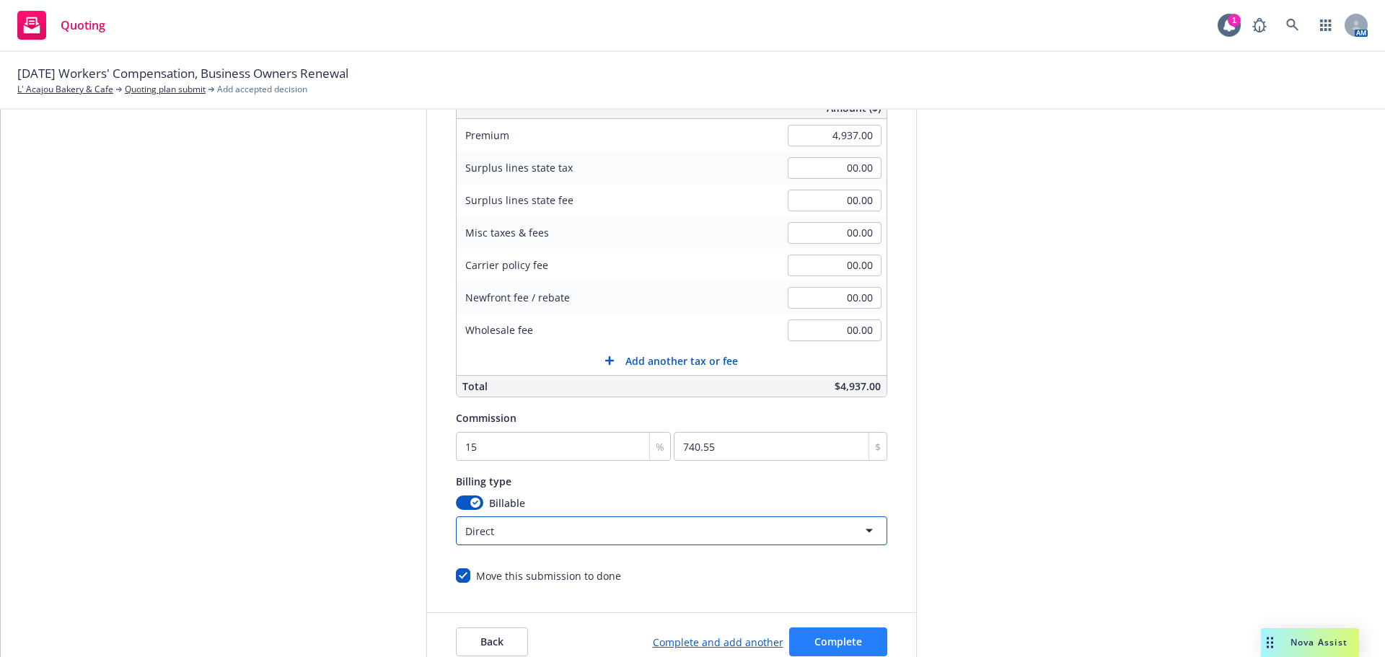
scroll to position [306, 0]
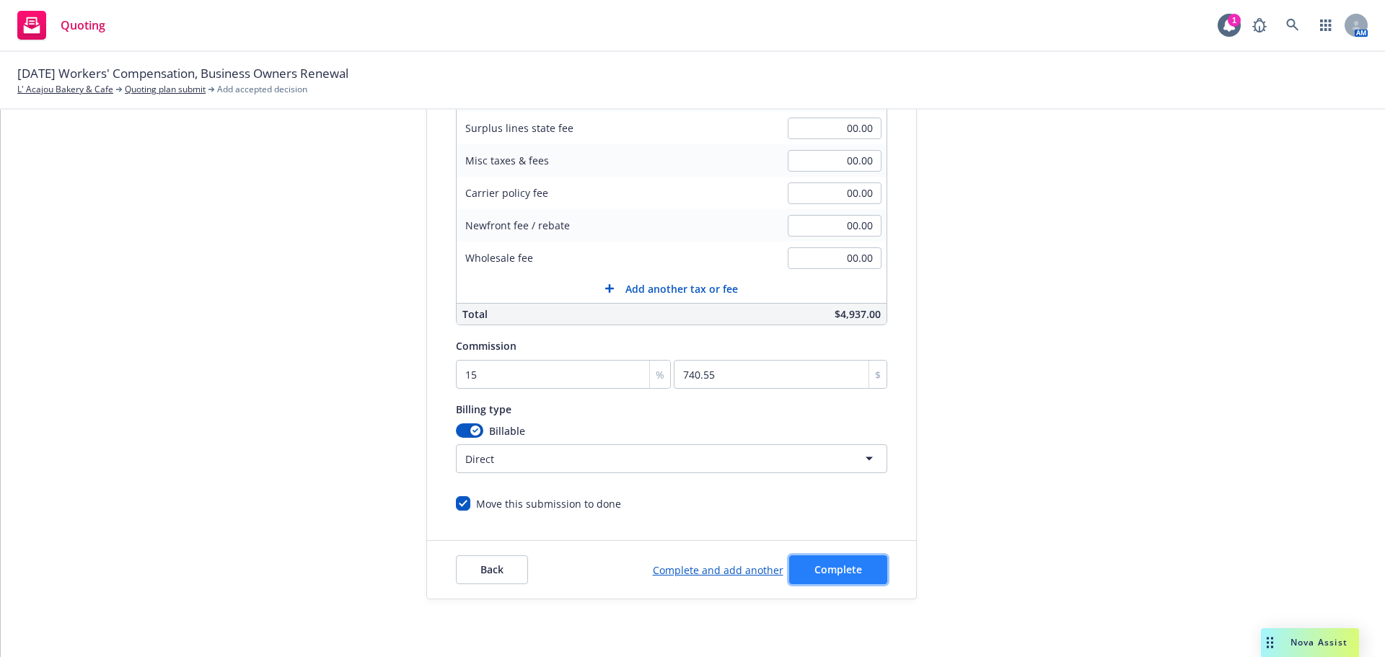
click at [829, 571] on span "Complete" at bounding box center [838, 570] width 48 height 14
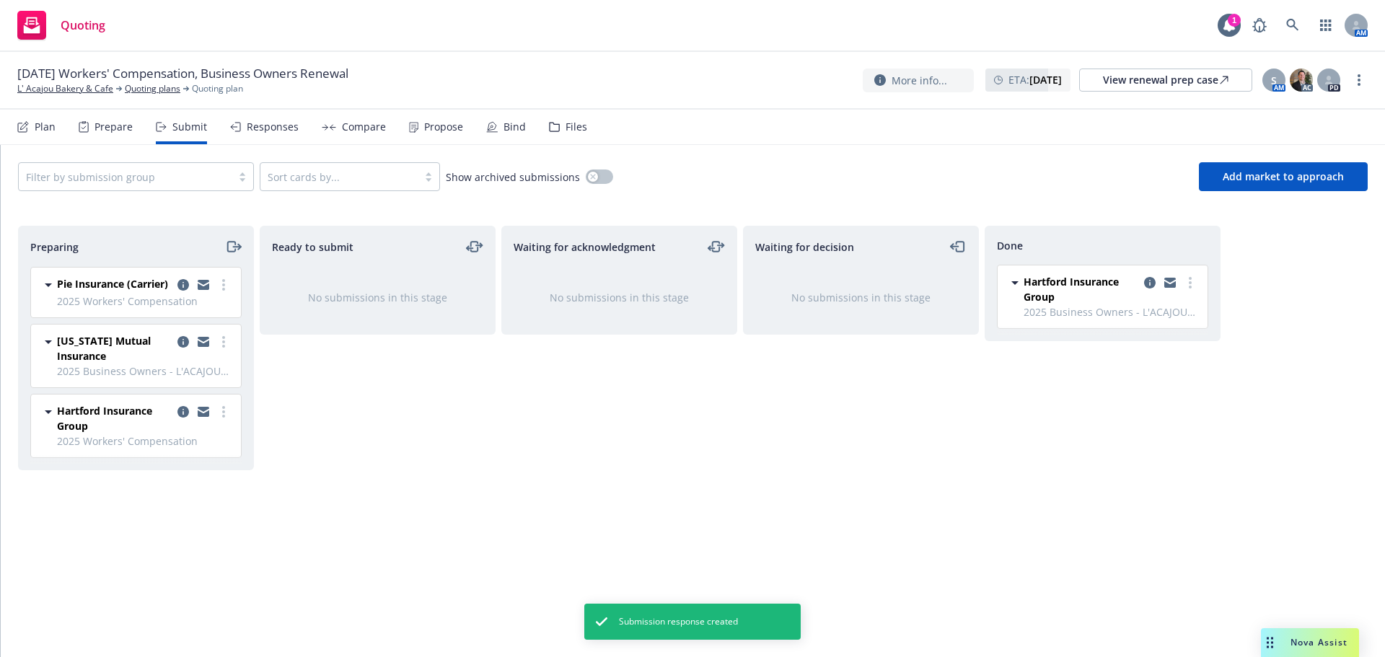
click at [226, 420] on div at bounding box center [204, 418] width 58 height 30
click at [224, 417] on circle "more" at bounding box center [223, 416] width 3 height 3
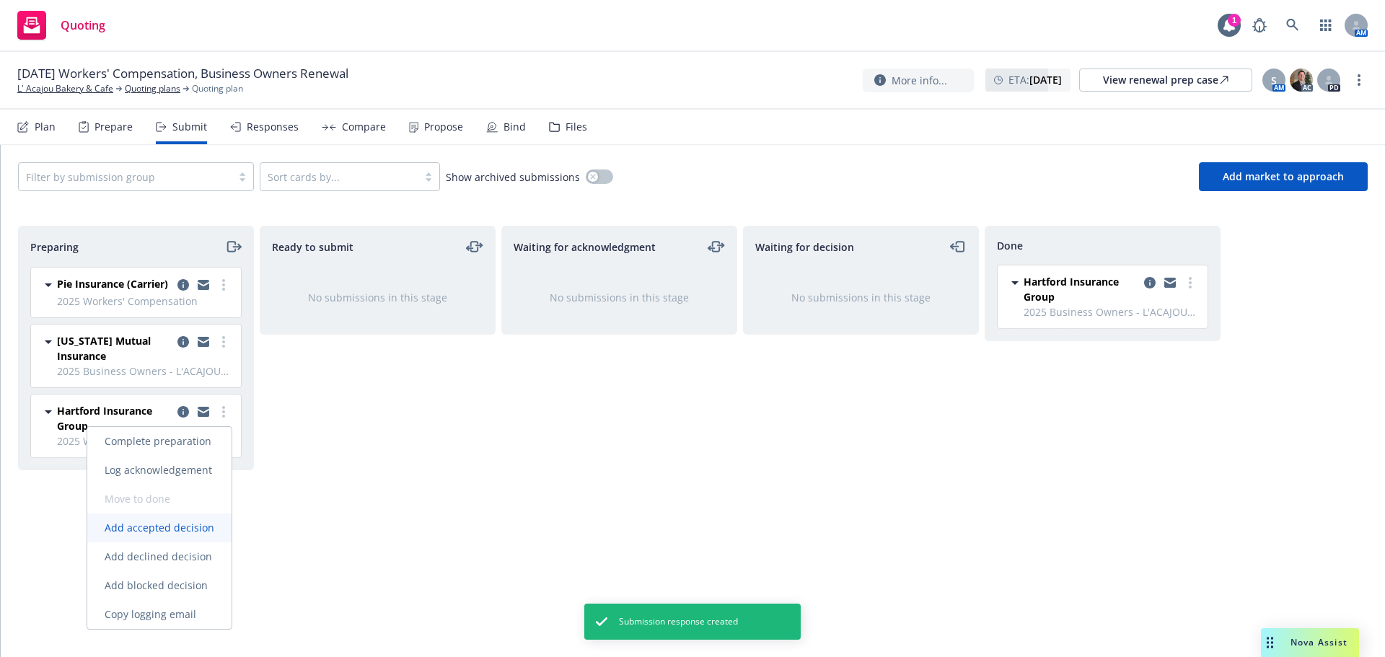
click at [190, 533] on span "Add accepted decision" at bounding box center [159, 528] width 144 height 14
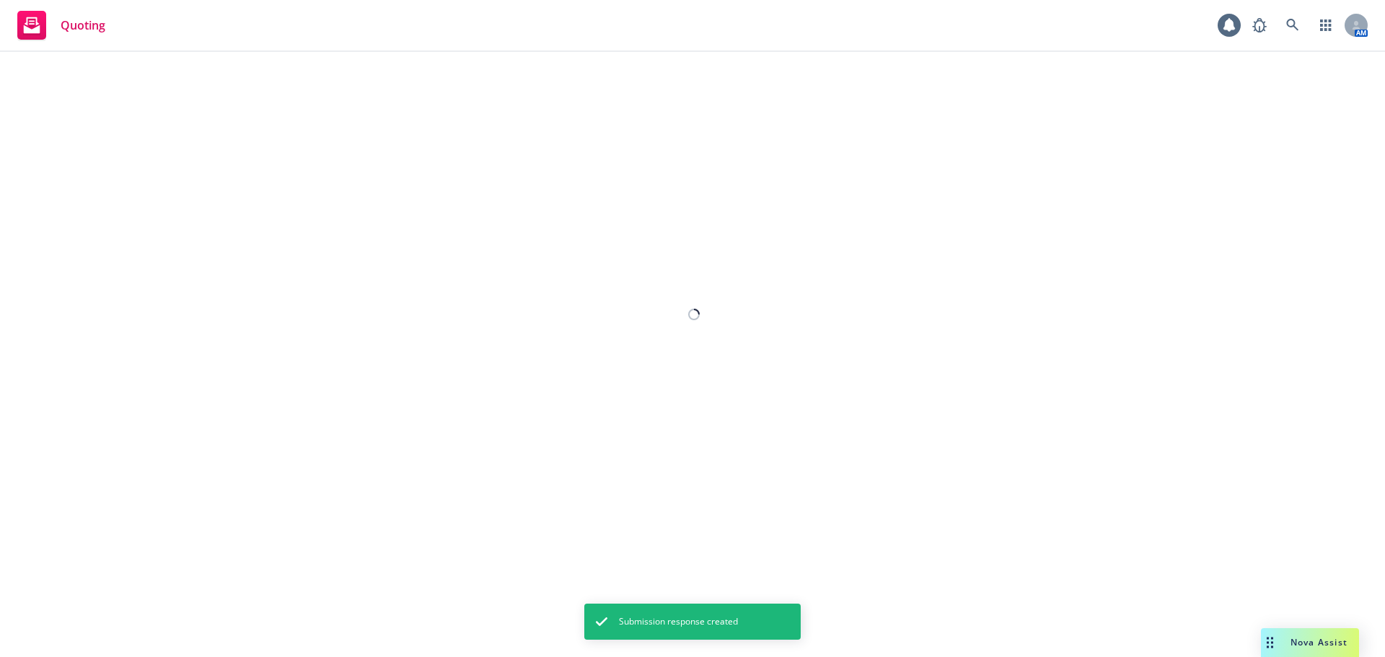
select select "12"
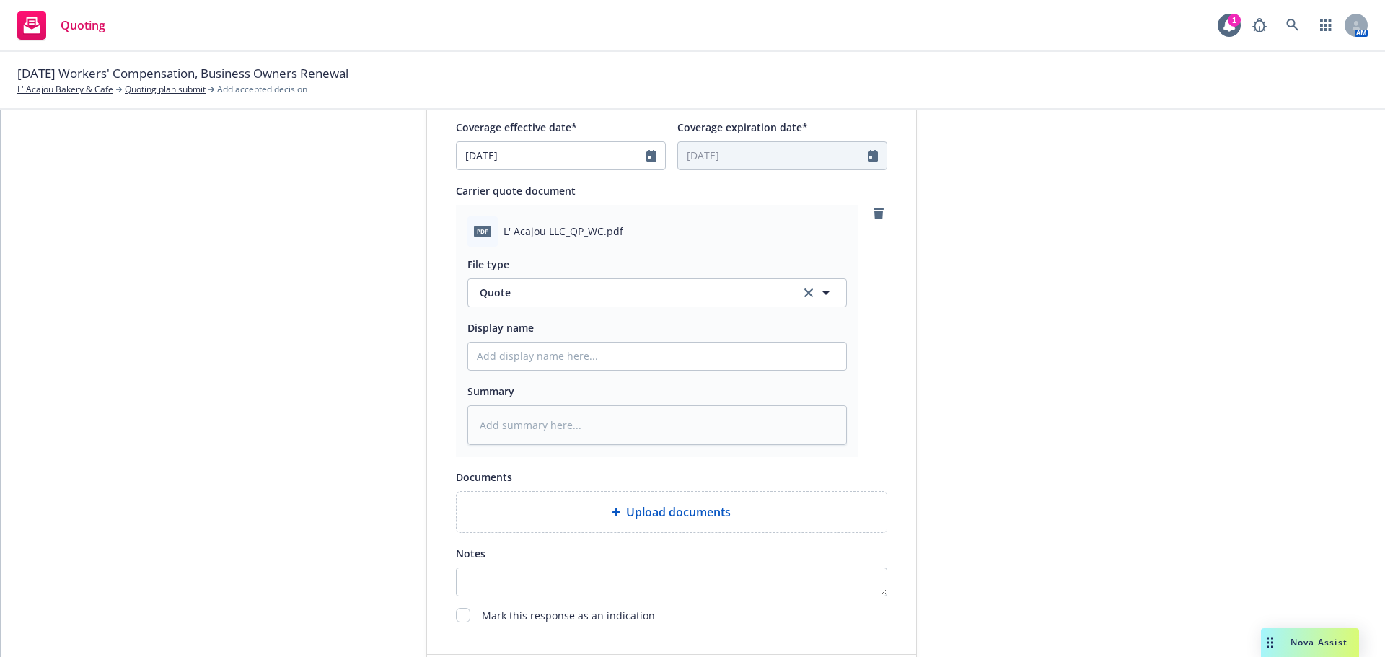
scroll to position [745, 0]
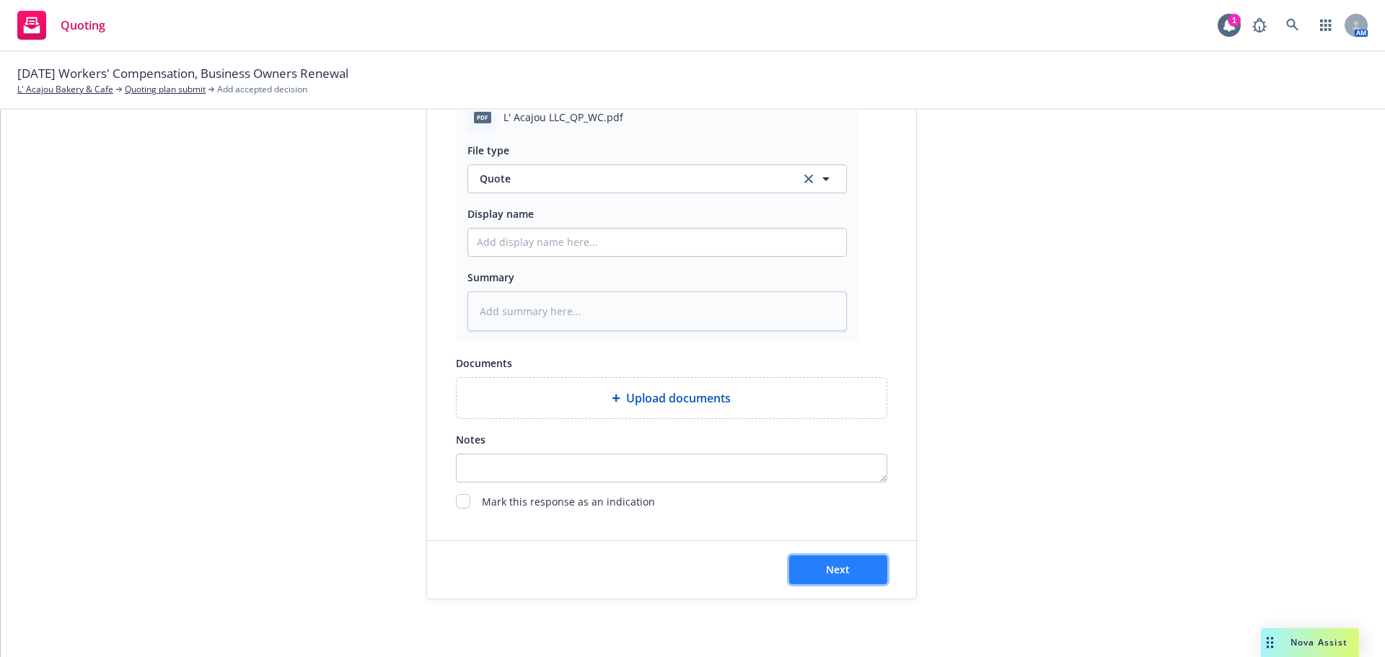
click at [847, 578] on button "Next" at bounding box center [838, 569] width 98 height 29
type textarea "x"
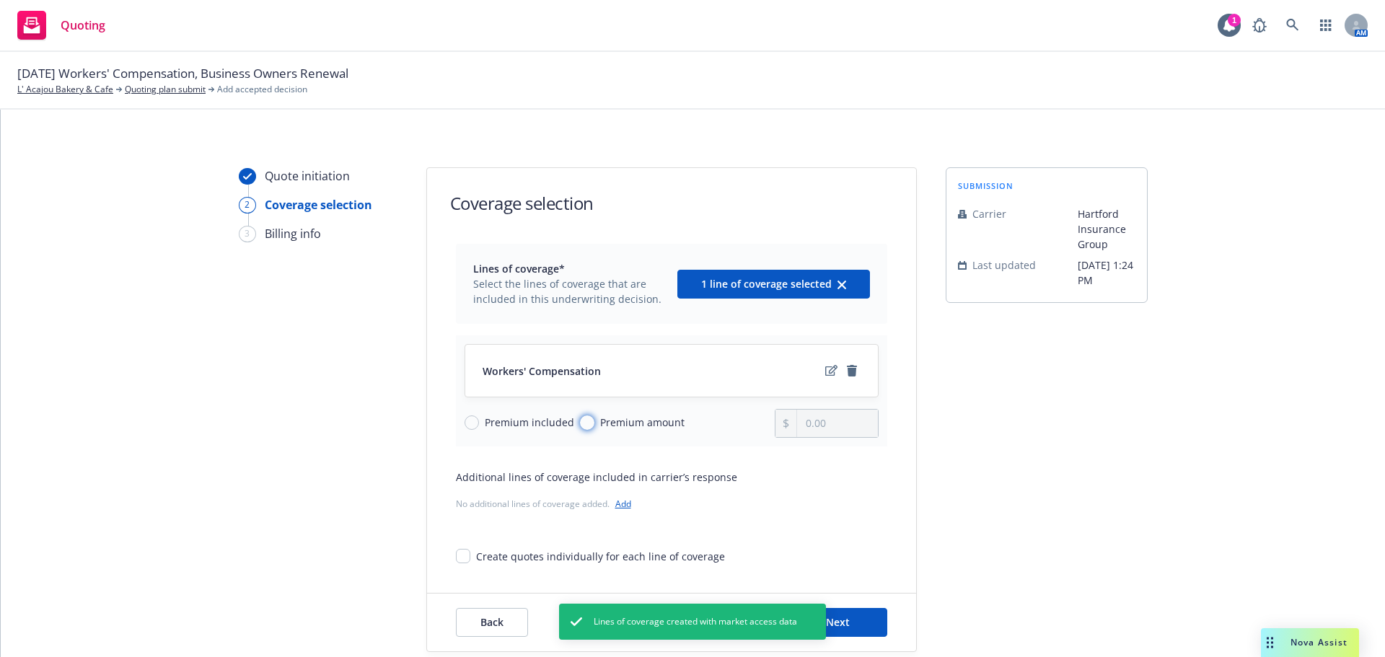
click at [582, 422] on input "Premium amount" at bounding box center [587, 422] width 14 height 14
radio input "true"
click at [831, 428] on input "0.00" at bounding box center [837, 423] width 80 height 27
paste input "text"
click at [834, 427] on input "0.00" at bounding box center [837, 423] width 80 height 27
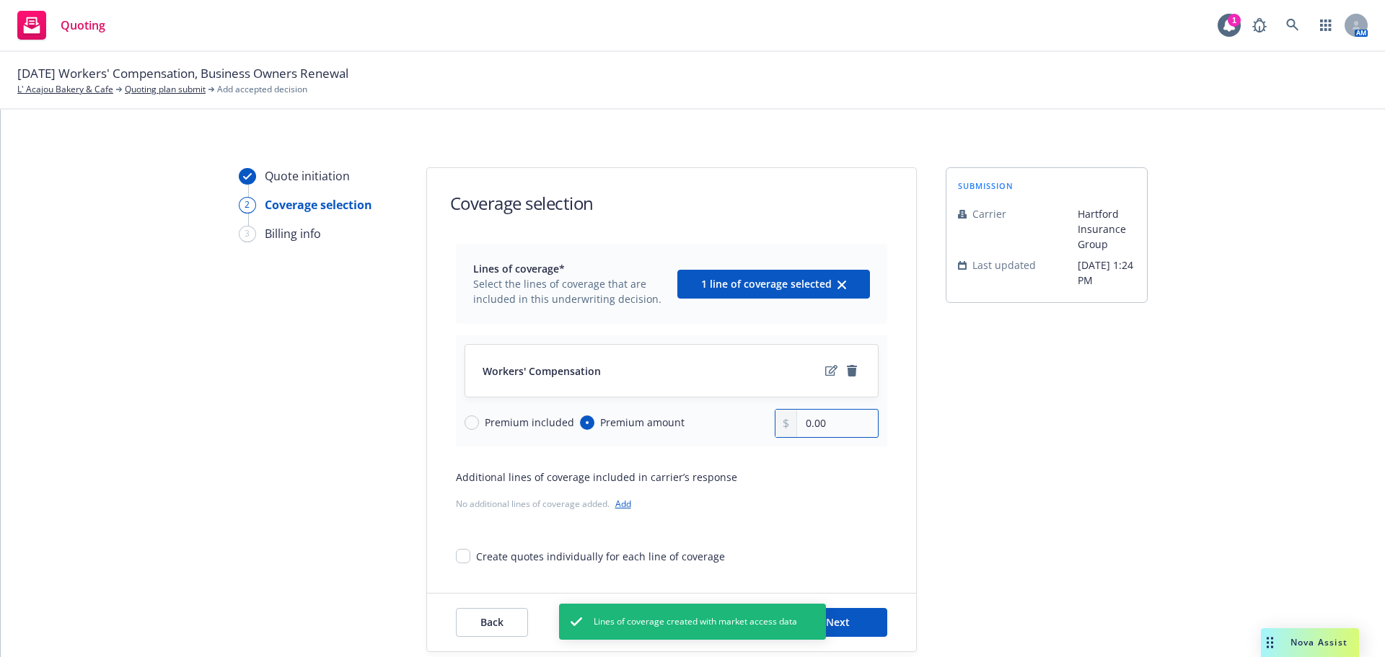
click at [834, 426] on input "0.00" at bounding box center [837, 423] width 80 height 27
paste input "5,042"
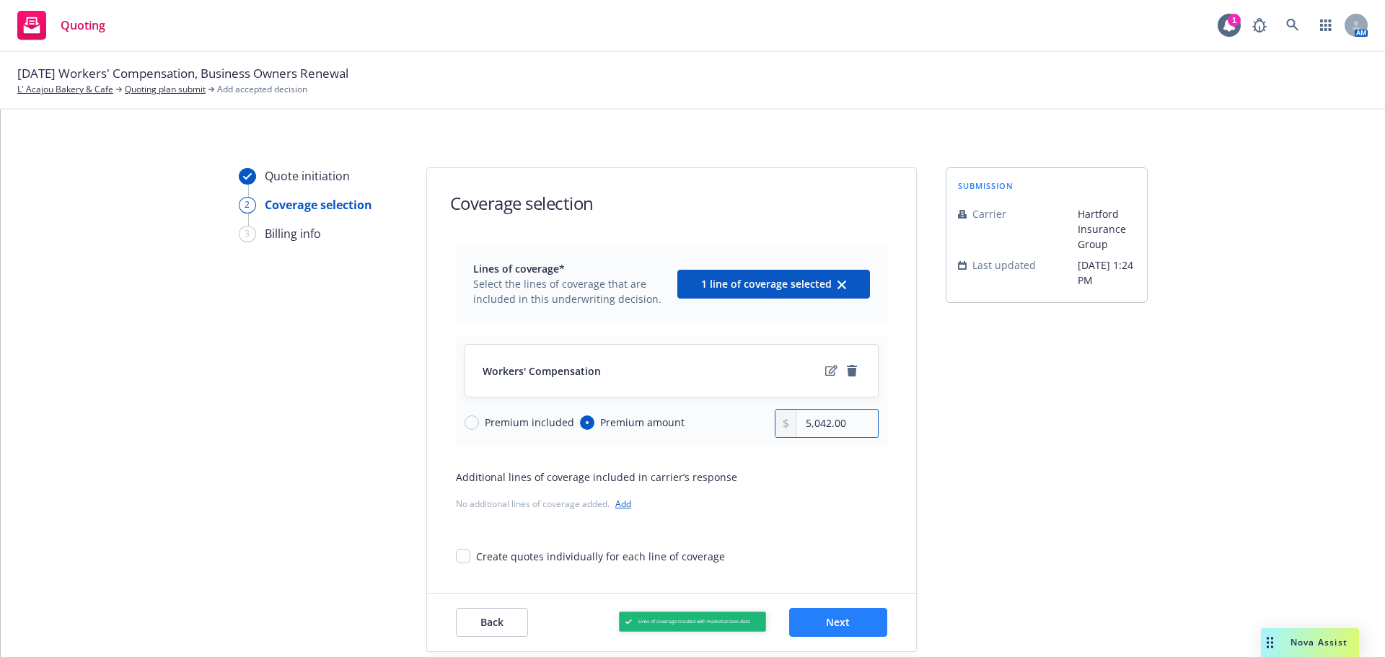
type input "5,042.00"
click at [858, 629] on button "Next" at bounding box center [838, 622] width 98 height 29
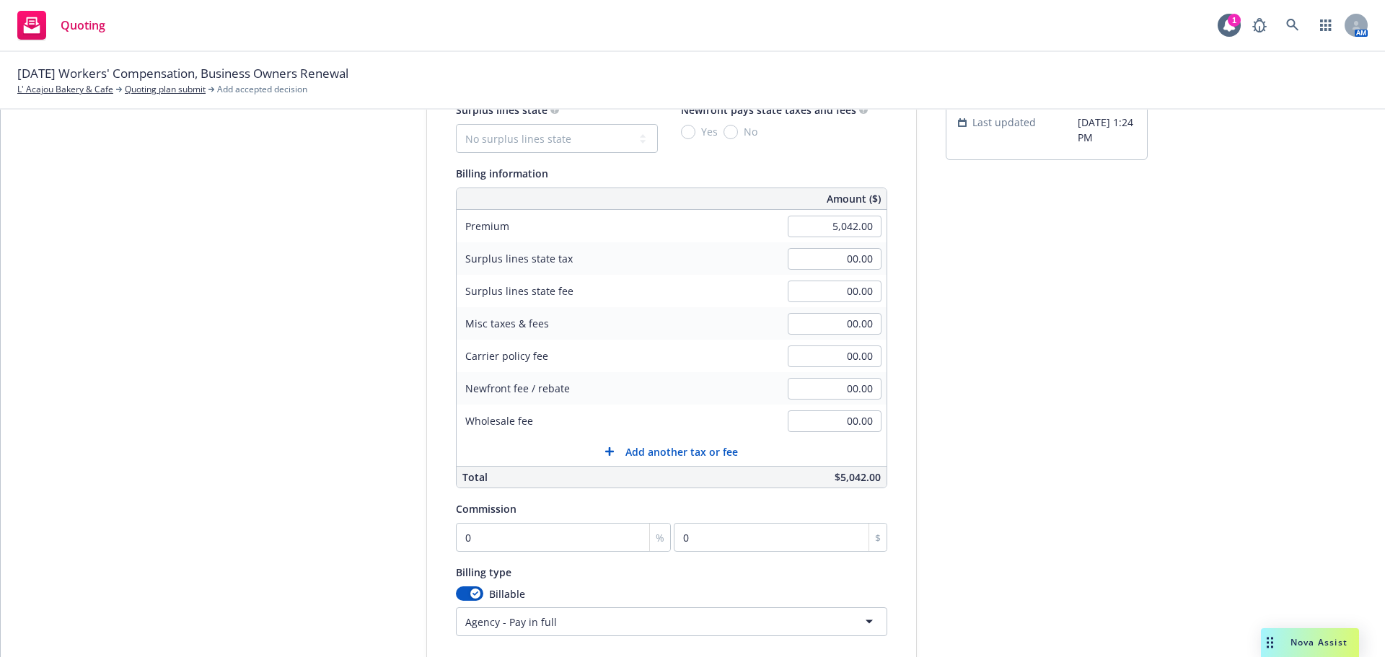
scroll to position [306, 0]
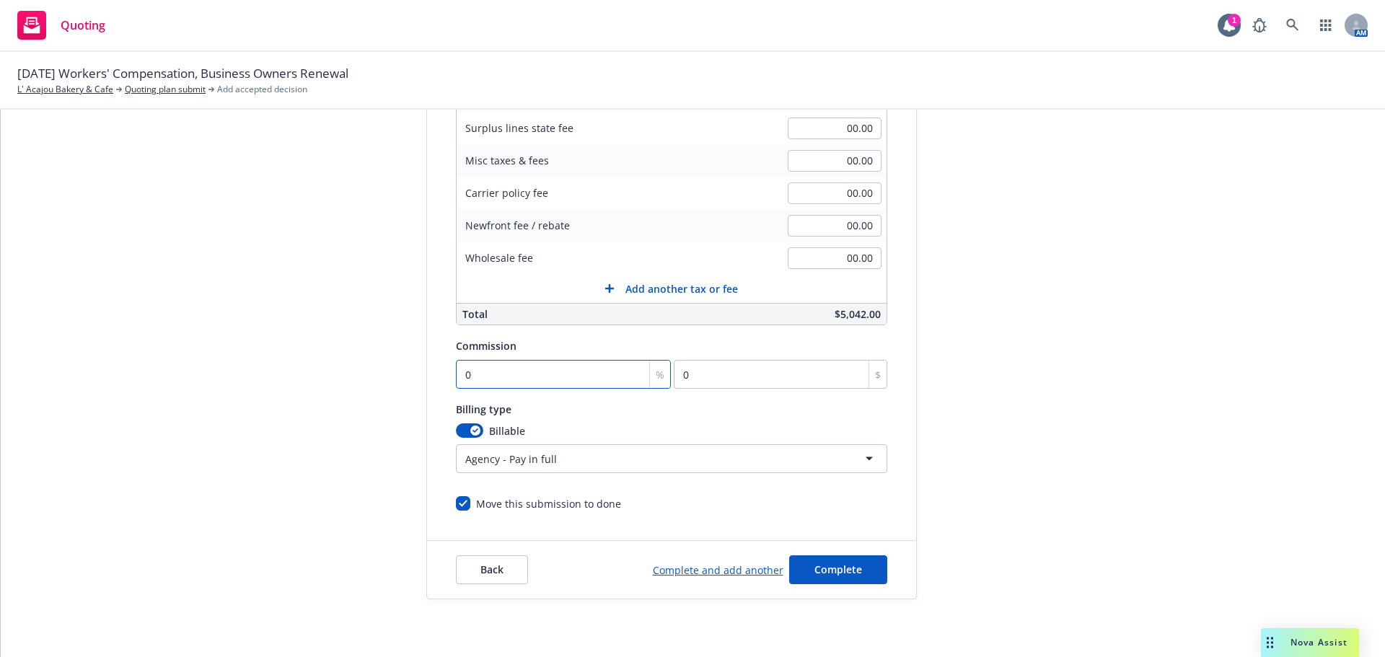
click at [529, 362] on input "0" at bounding box center [564, 374] width 216 height 29
click at [525, 387] on input "0" at bounding box center [564, 374] width 216 height 29
click at [583, 376] on input "0" at bounding box center [564, 374] width 216 height 29
type input "01"
type input "50.42"
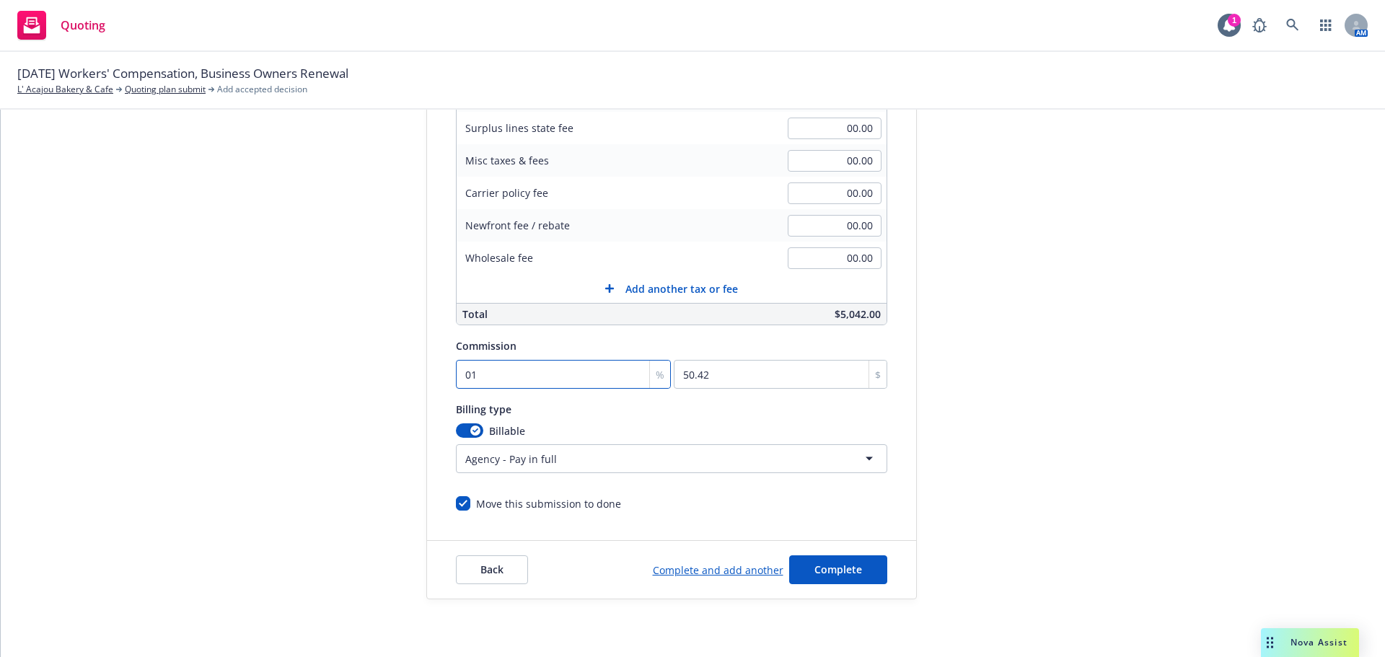
type input "015"
type input "756.3"
type input "015"
click at [546, 456] on html "Quoting 1 AM 11/01/25 Workers' Compensation, Business Owners Renewal L' Acajou …" at bounding box center [692, 328] width 1385 height 657
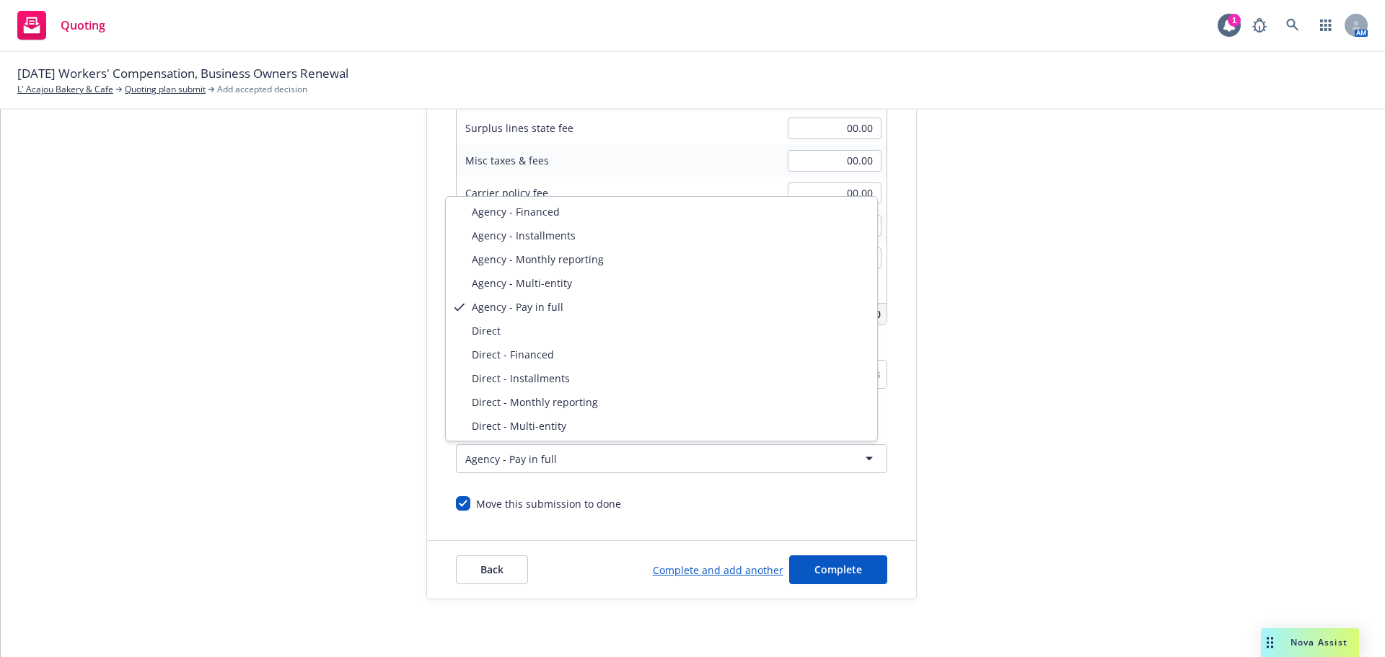
select select "DIRECT"
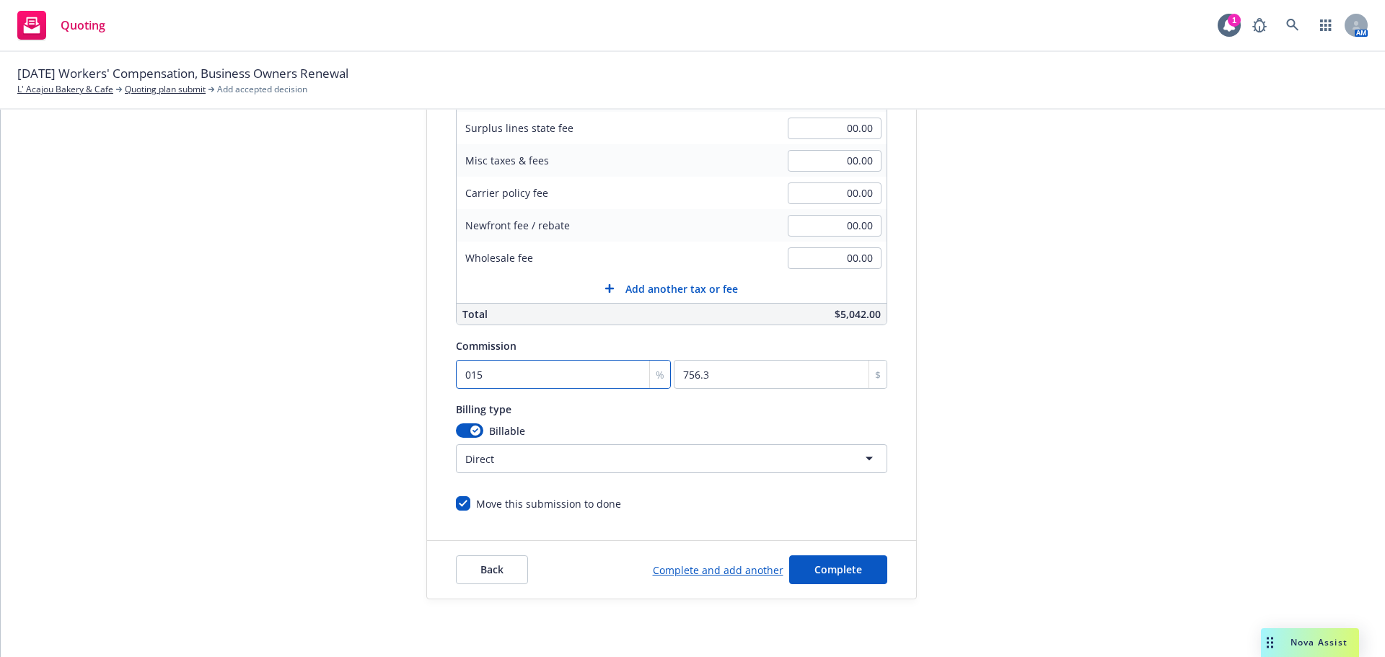
click at [459, 367] on input "015" at bounding box center [564, 374] width 216 height 29
click at [456, 374] on input "015" at bounding box center [564, 374] width 216 height 29
type input "15"
click at [810, 576] on button "Complete" at bounding box center [838, 569] width 98 height 29
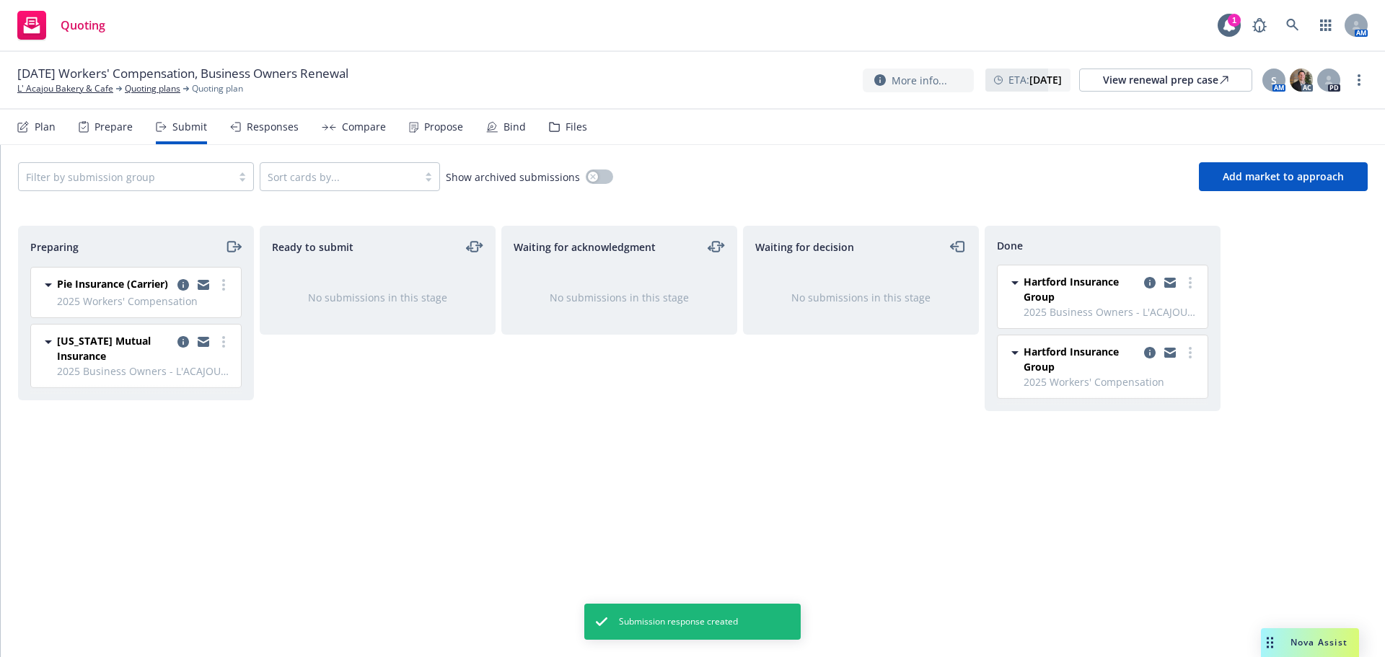
click at [428, 125] on div "Propose" at bounding box center [443, 127] width 39 height 12
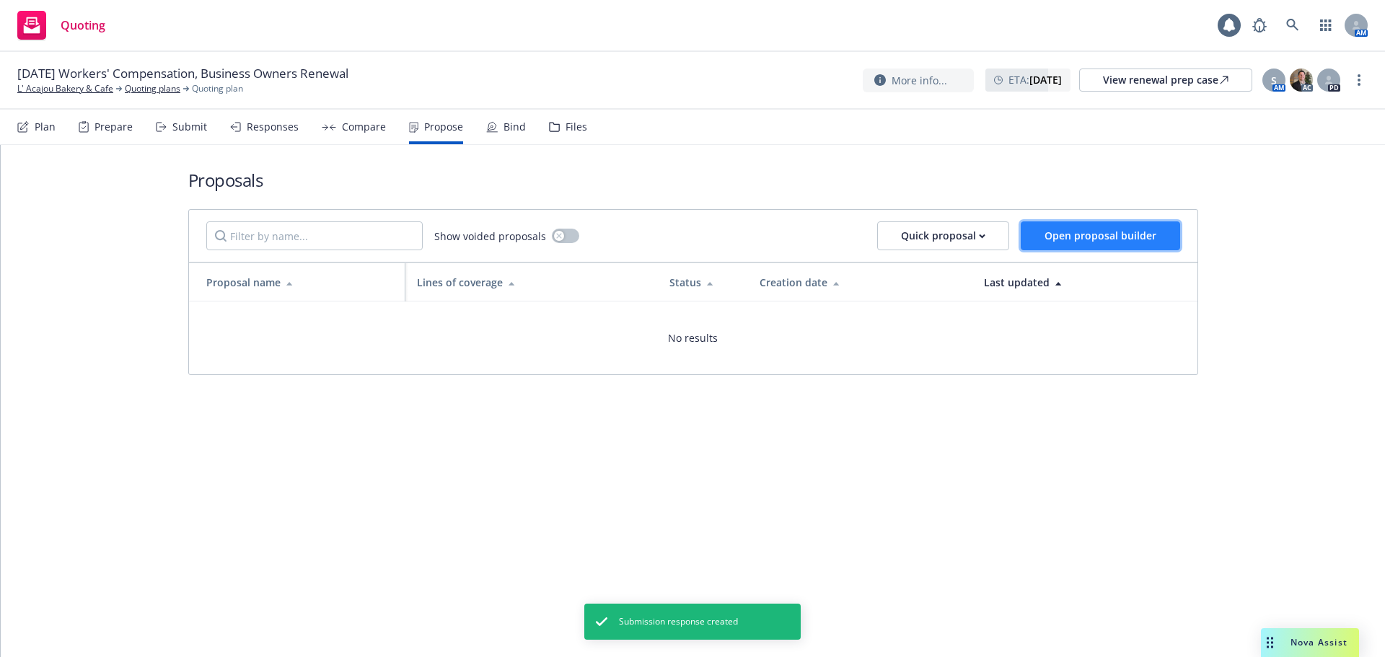
click at [1079, 226] on button "Open proposal builder" at bounding box center [1099, 235] width 159 height 29
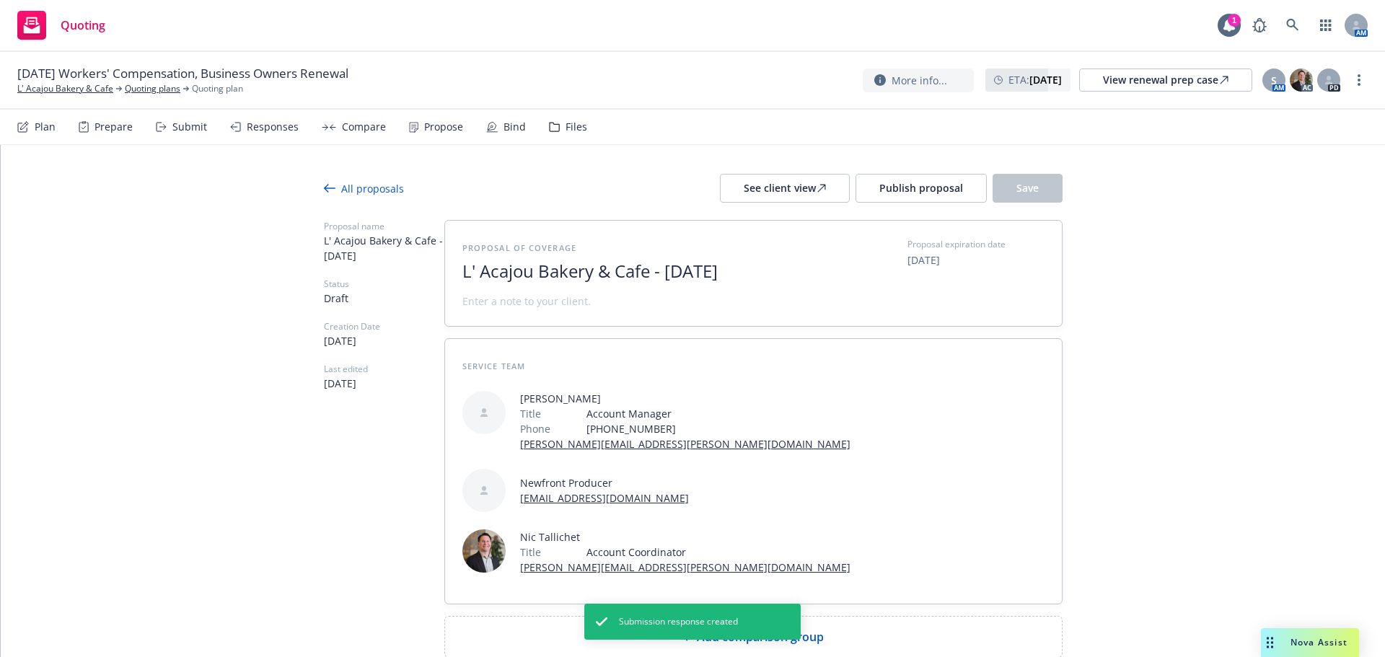
drag, startPoint x: 649, startPoint y: 273, endPoint x: 917, endPoint y: 284, distance: 268.5
click at [917, 284] on div "Proposal of coverage L' Acajou Bakery & Cafe - October 2025 Proposal expiration…" at bounding box center [753, 273] width 582 height 71
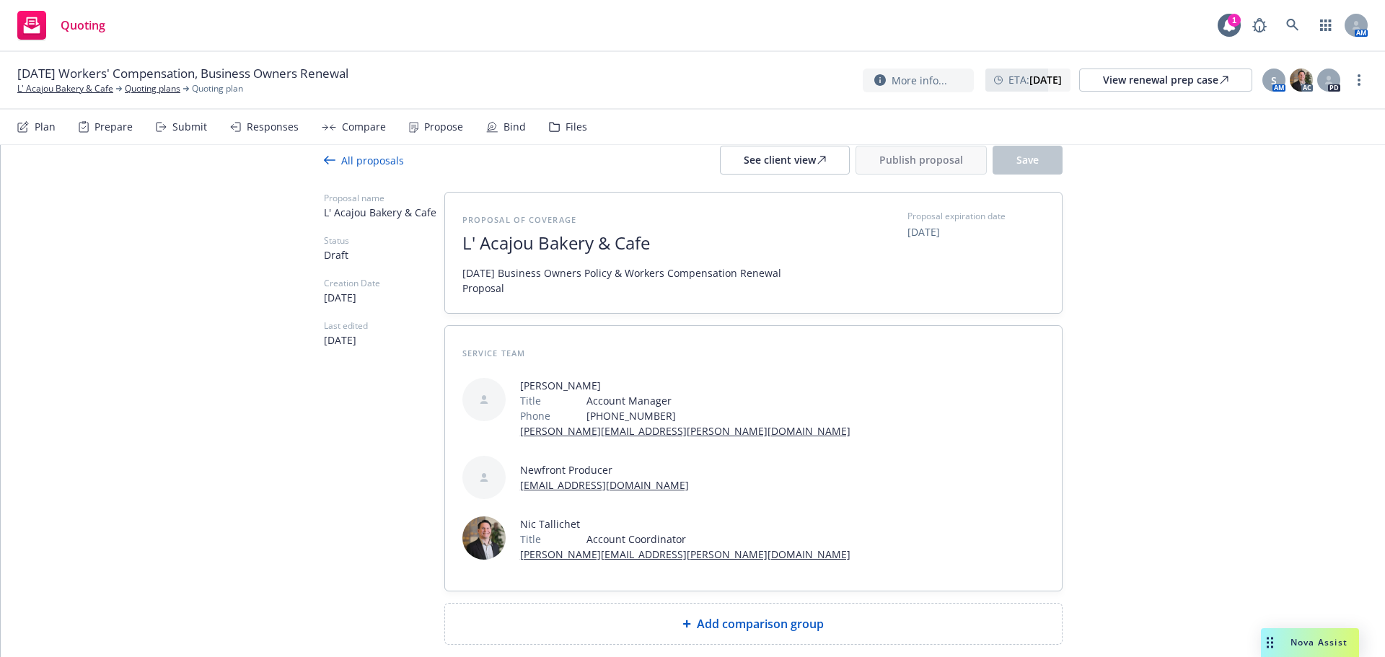
scroll to position [42, 0]
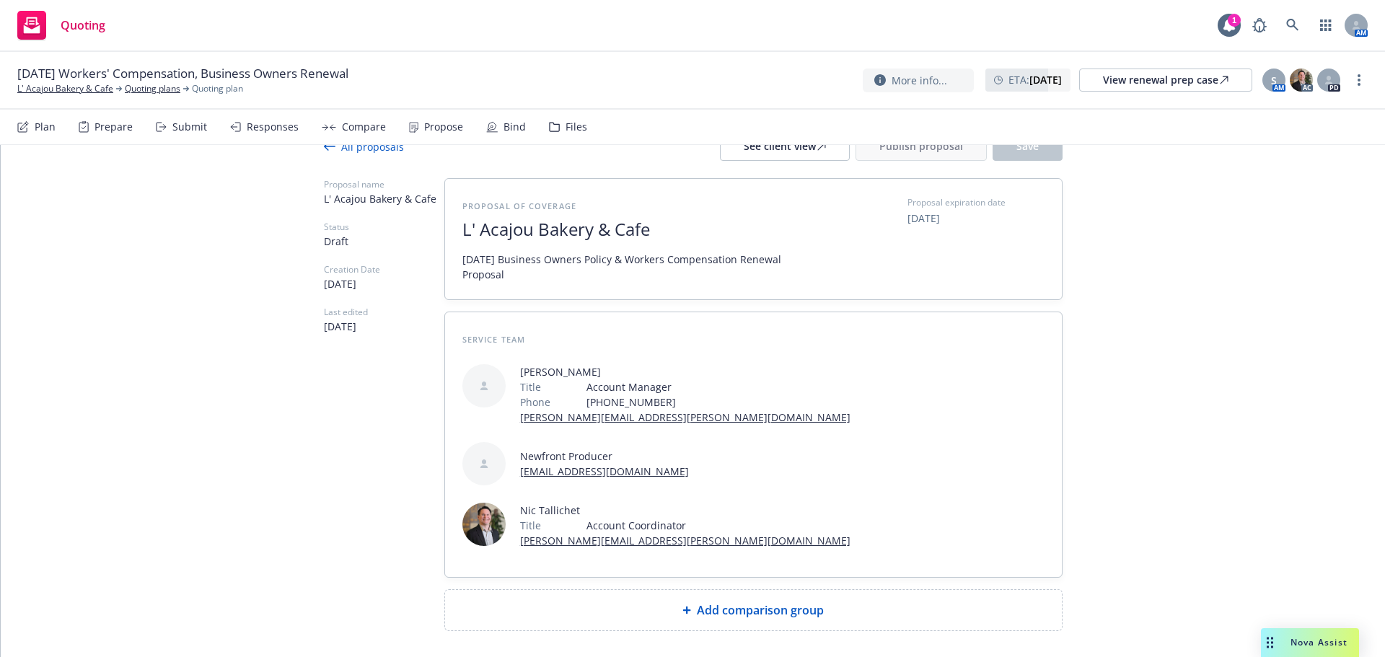
click at [846, 511] on div "Service Team Shelly Flores Title Account Manager Phone (916) 251-6904 shelly.fl…" at bounding box center [753, 444] width 617 height 265
click at [846, 590] on div "Add comparison group" at bounding box center [753, 610] width 617 height 40
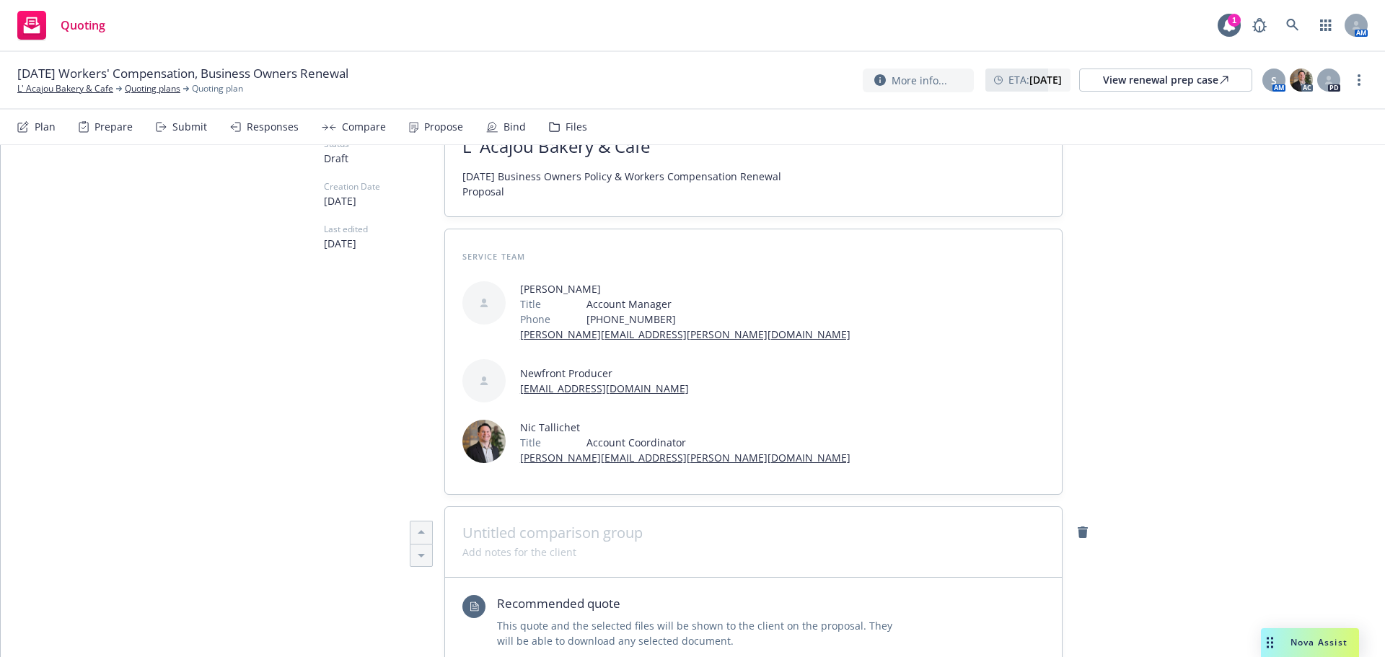
scroll to position [330, 0]
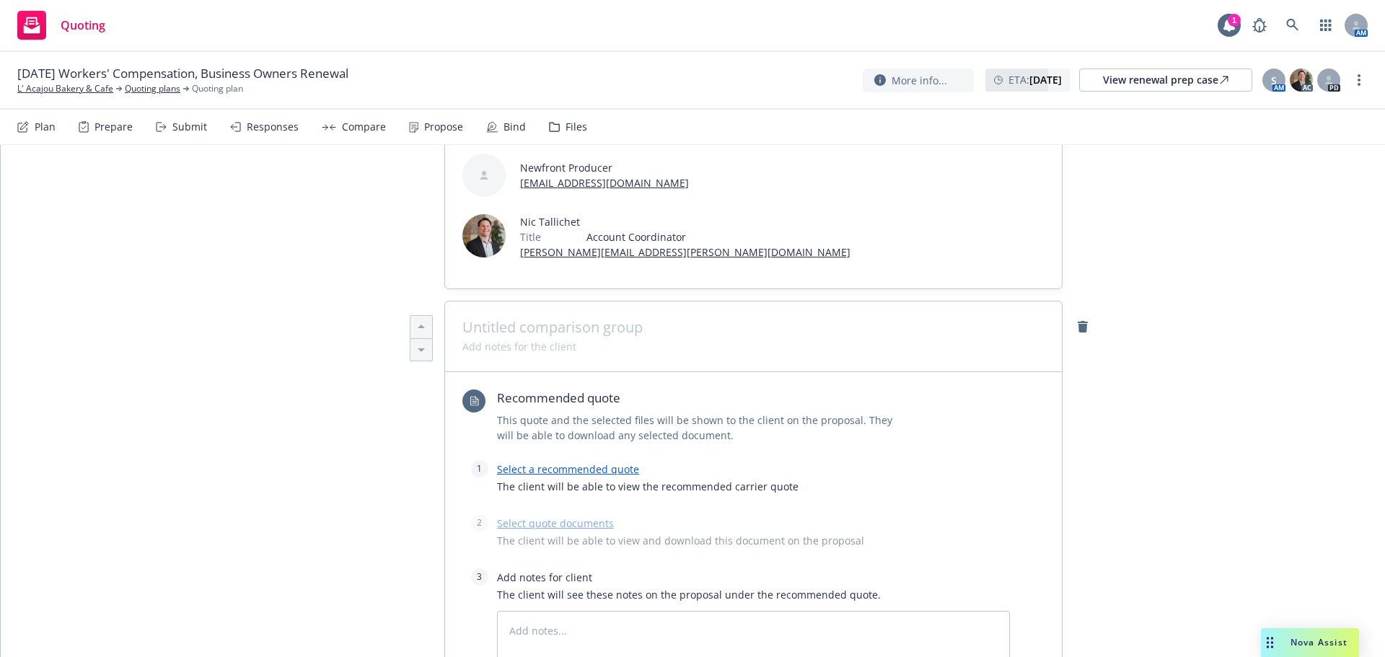
click at [542, 479] on span "The client will be able to view the recommended carrier quote" at bounding box center [753, 486] width 513 height 15
click at [542, 462] on link "Select a recommended quote" at bounding box center [568, 469] width 142 height 14
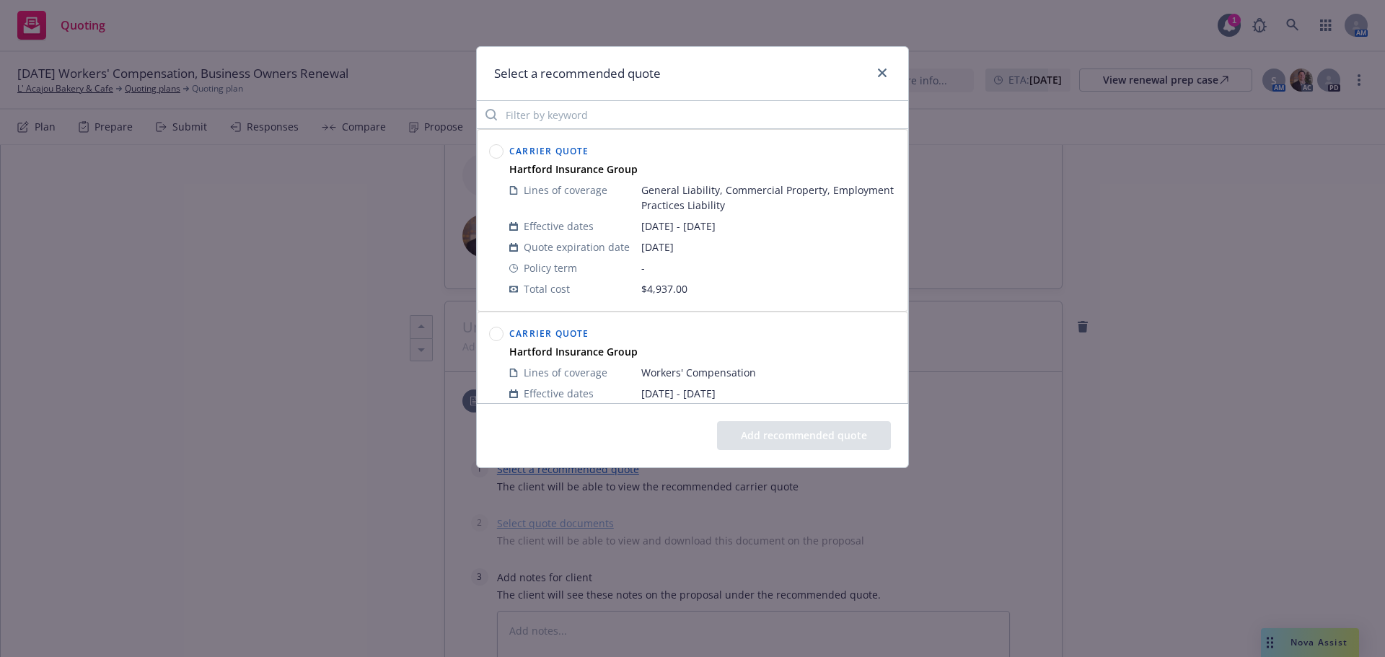
click at [500, 153] on circle at bounding box center [497, 152] width 14 height 14
click at [790, 453] on div "Add recommended quote" at bounding box center [692, 435] width 431 height 64
click at [782, 432] on button "Add recommended quote" at bounding box center [804, 435] width 174 height 29
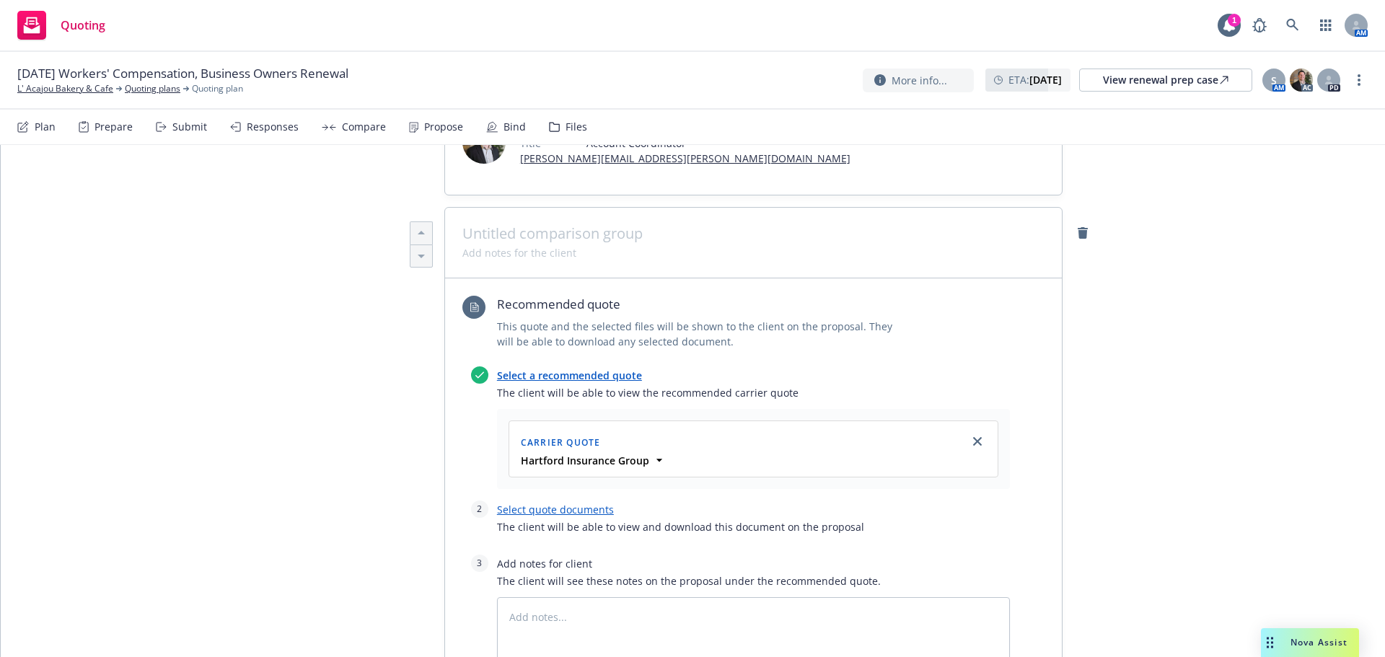
scroll to position [570, 0]
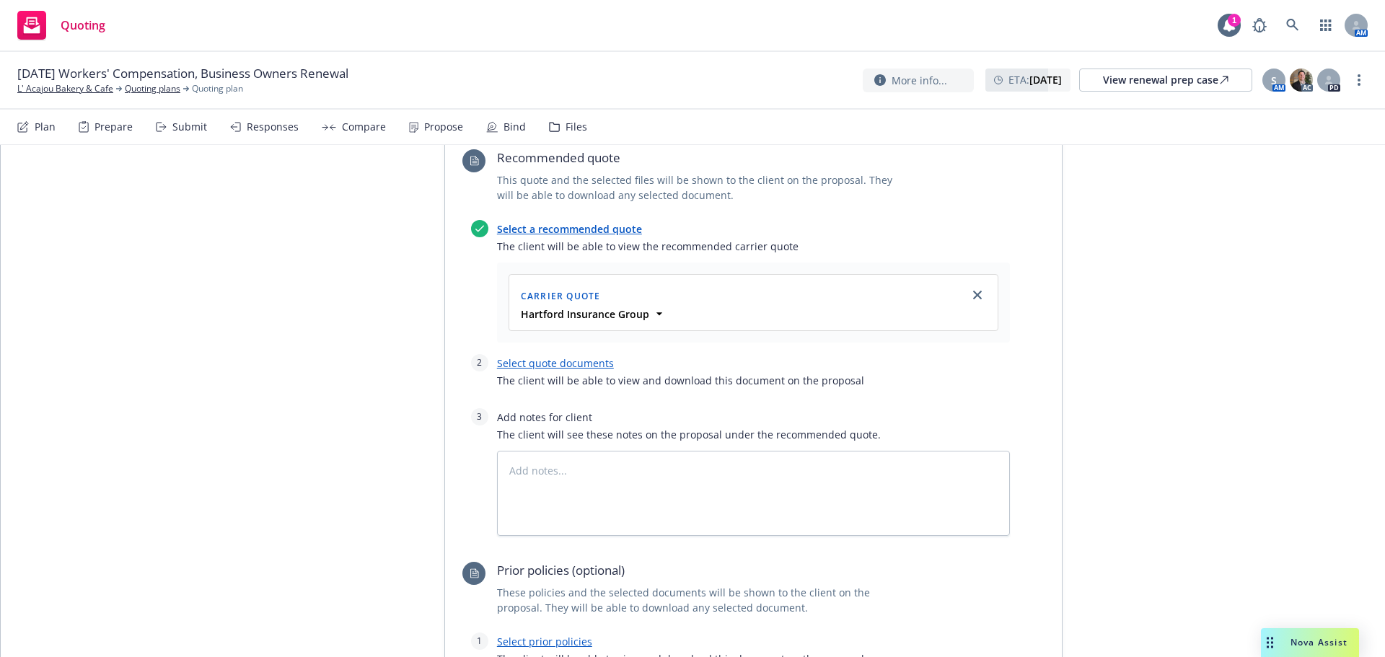
click at [533, 291] on div "Select a recommended quote The client will be able to view the recommended carr…" at bounding box center [740, 378] width 539 height 316
click at [534, 354] on div "Select quote documents The client will be able to view and download this docume…" at bounding box center [753, 375] width 513 height 43
click at [517, 356] on link "Select quote documents" at bounding box center [555, 363] width 117 height 14
type textarea "x"
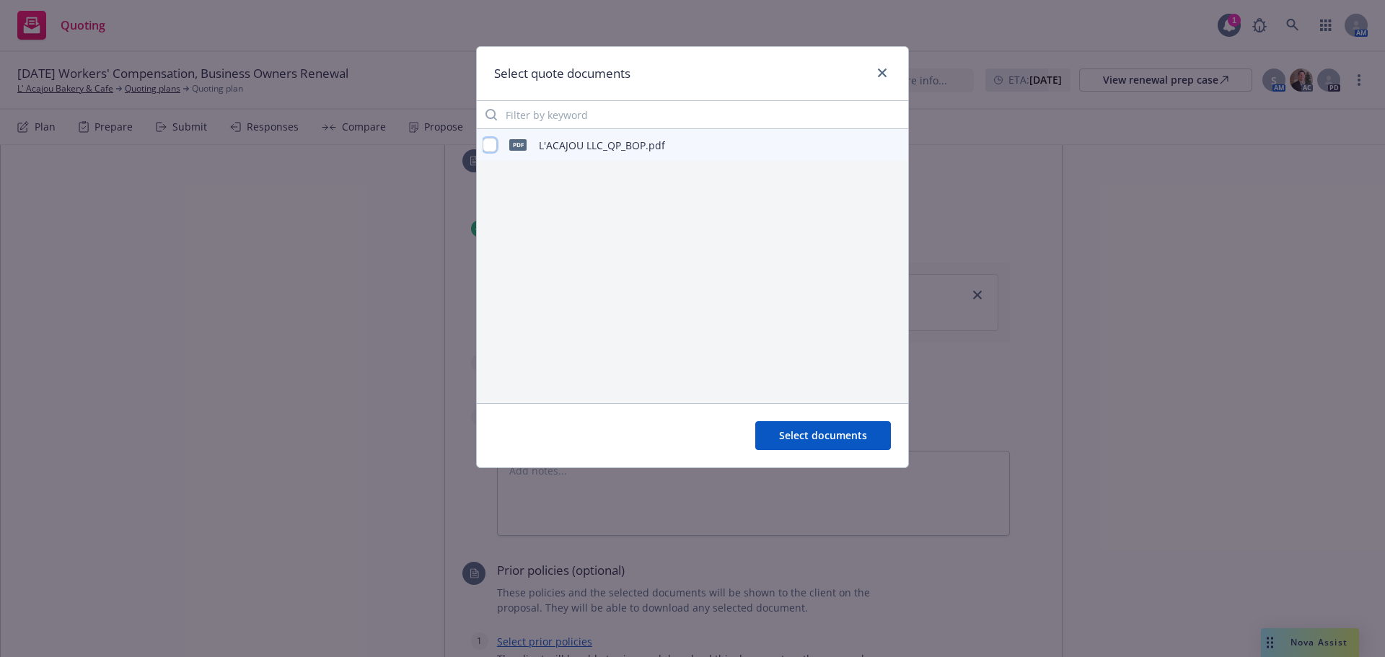
click at [493, 151] on input "checkbox" at bounding box center [489, 145] width 14 height 14
checkbox input "true"
click at [844, 444] on button "Select documents" at bounding box center [823, 435] width 136 height 29
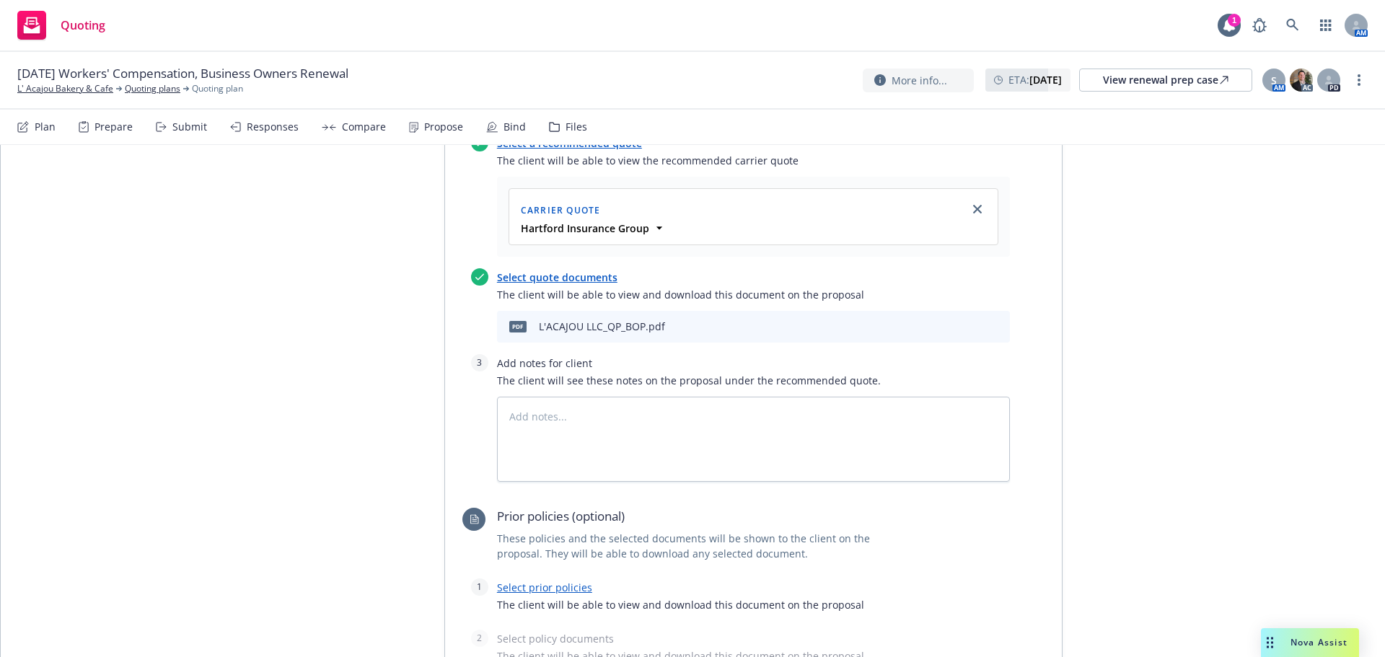
scroll to position [763, 0]
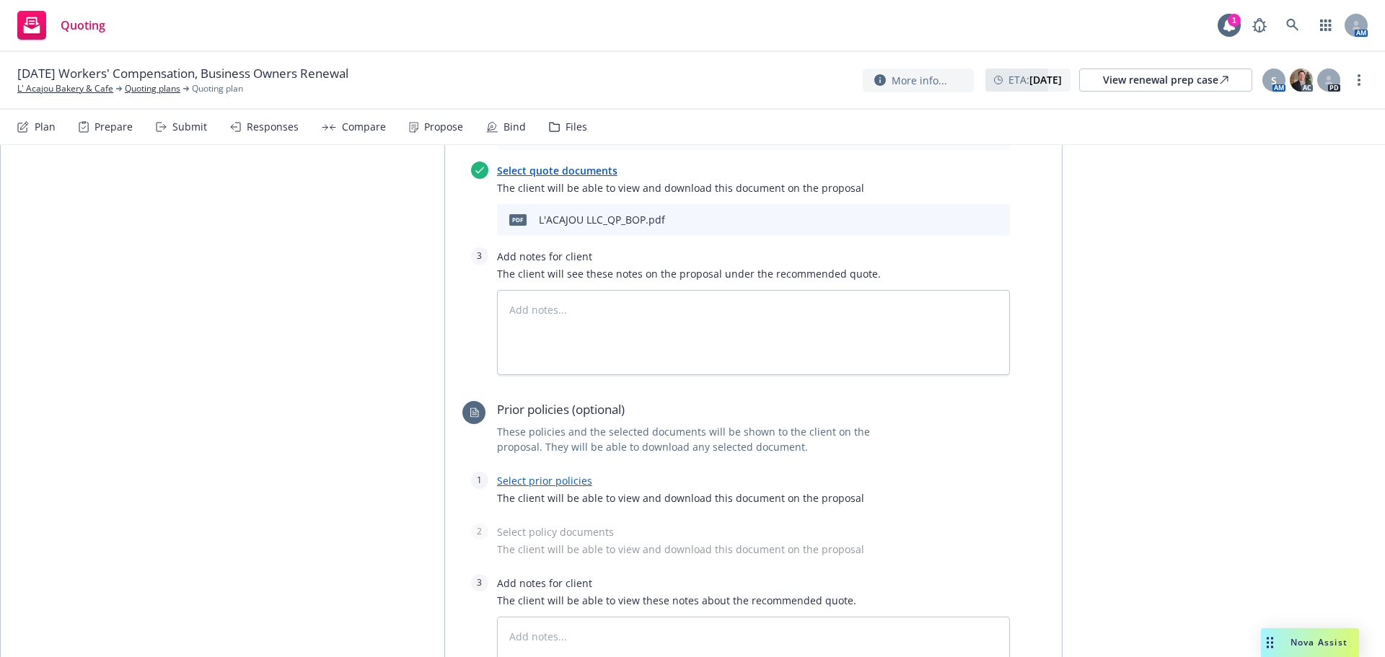
click at [541, 474] on link "Select prior policies" at bounding box center [544, 481] width 95 height 14
type textarea "x"
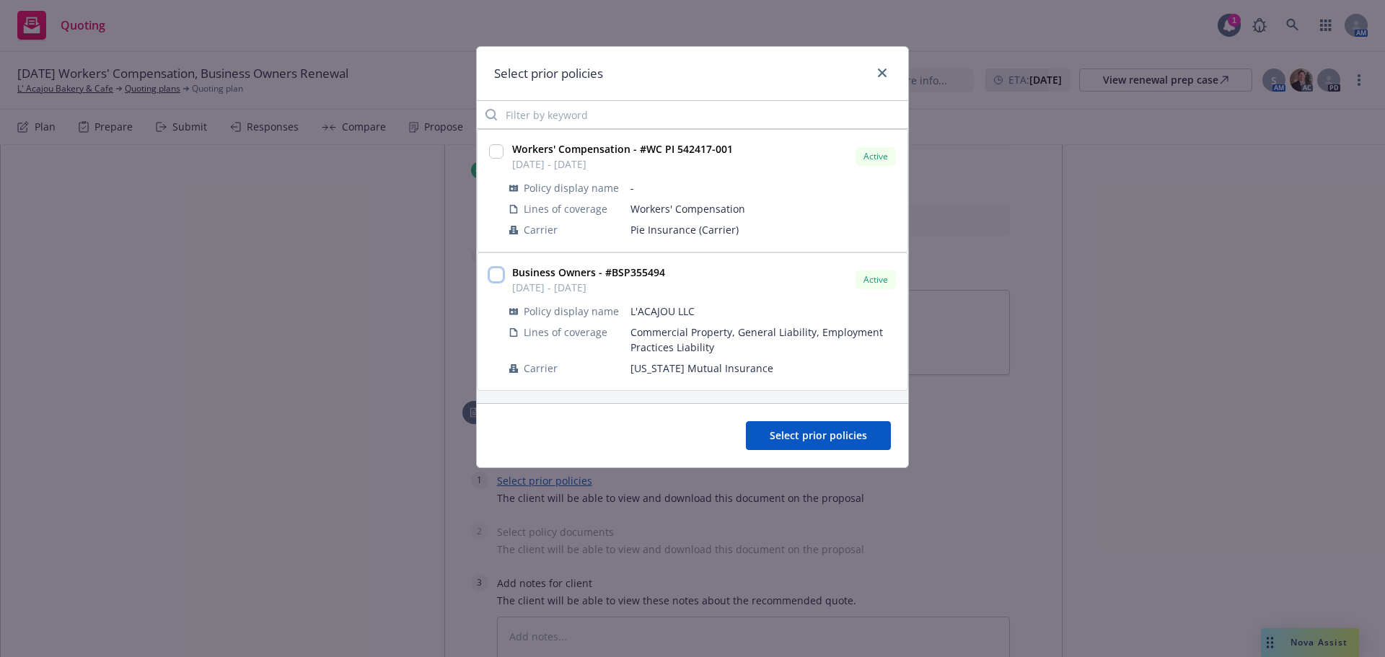
click at [499, 271] on input "checkbox" at bounding box center [496, 275] width 14 height 14
checkbox input "true"
drag, startPoint x: 801, startPoint y: 429, endPoint x: 788, endPoint y: 429, distance: 13.0
click at [800, 429] on span "Select prior policies" at bounding box center [817, 435] width 97 height 14
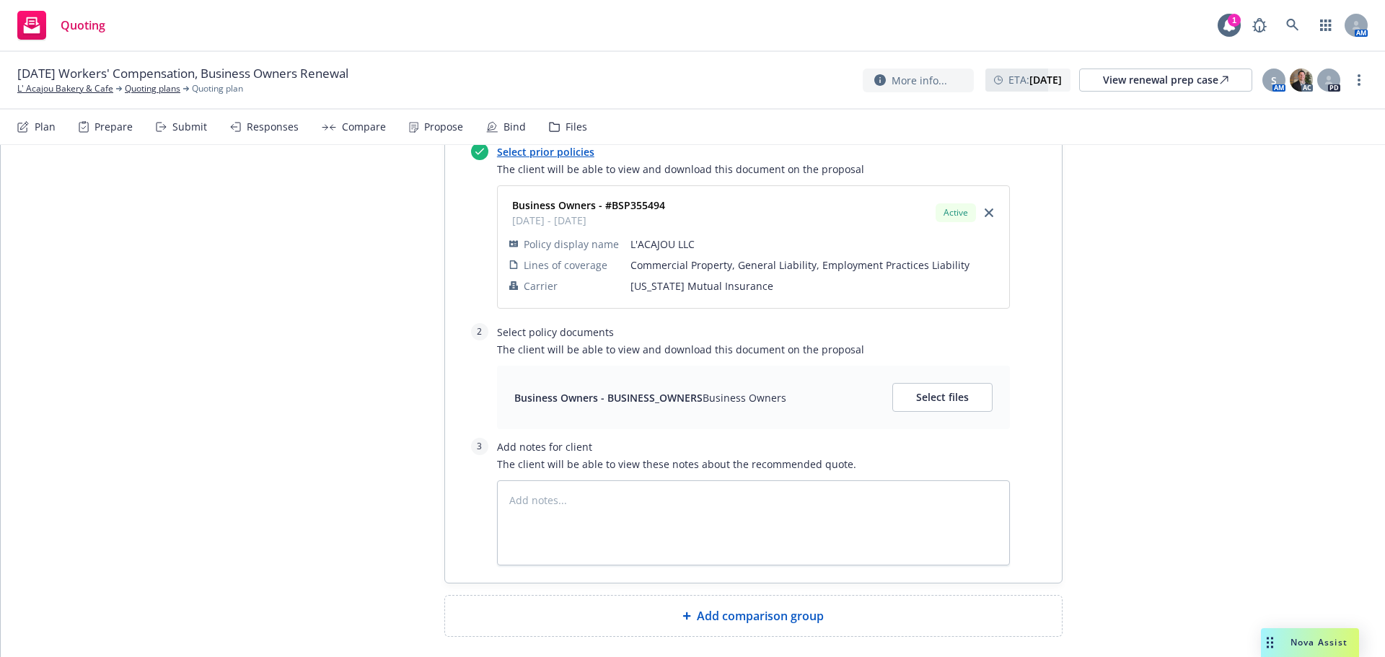
scroll to position [1098, 0]
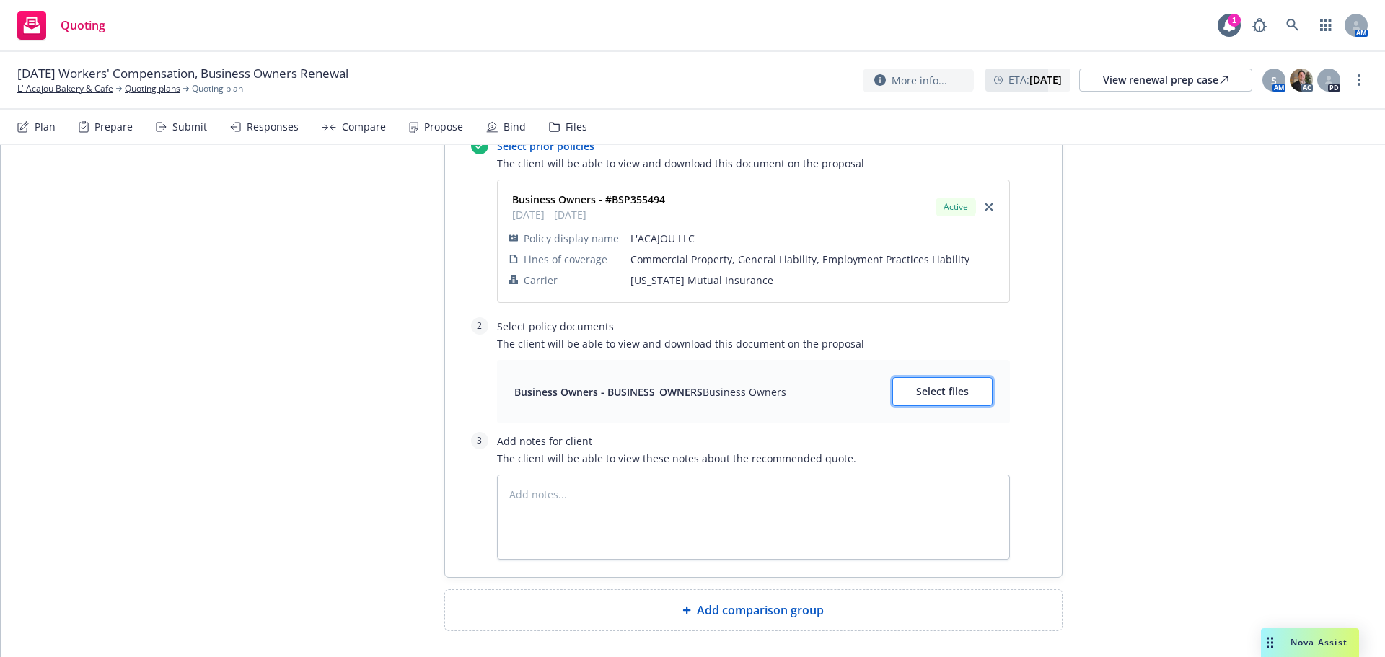
click at [927, 377] on button "Select files" at bounding box center [942, 391] width 100 height 29
type textarea "x"
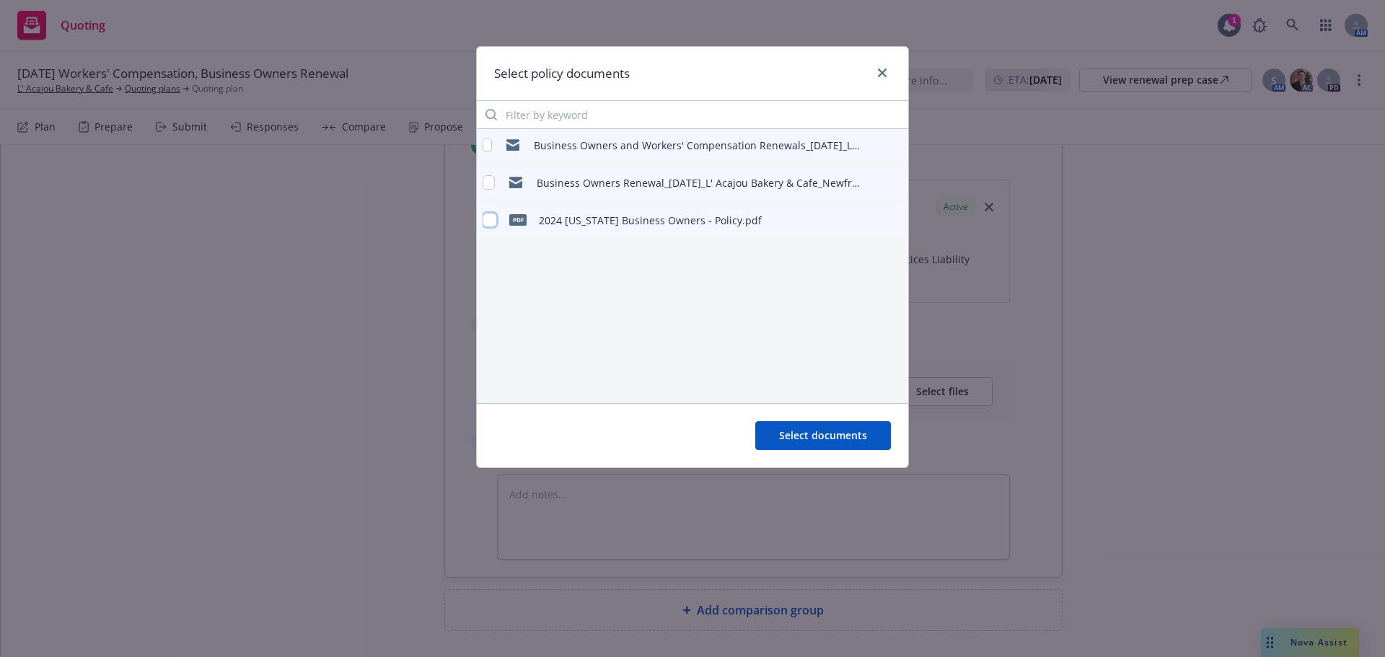
click at [486, 219] on input "checkbox" at bounding box center [489, 220] width 14 height 14
checkbox input "true"
drag, startPoint x: 800, startPoint y: 428, endPoint x: 791, endPoint y: 441, distance: 15.6
click at [800, 428] on button "Select documents" at bounding box center [823, 435] width 136 height 29
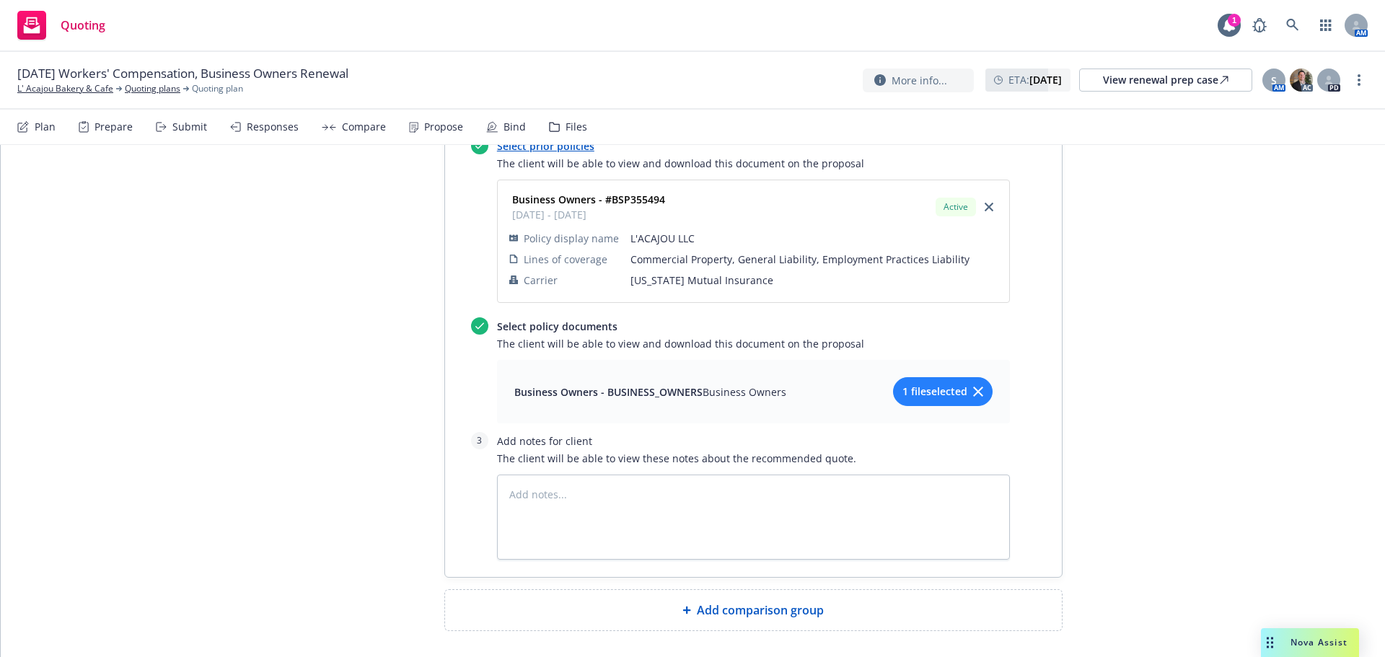
click at [724, 601] on span "Add comparison group" at bounding box center [760, 609] width 127 height 17
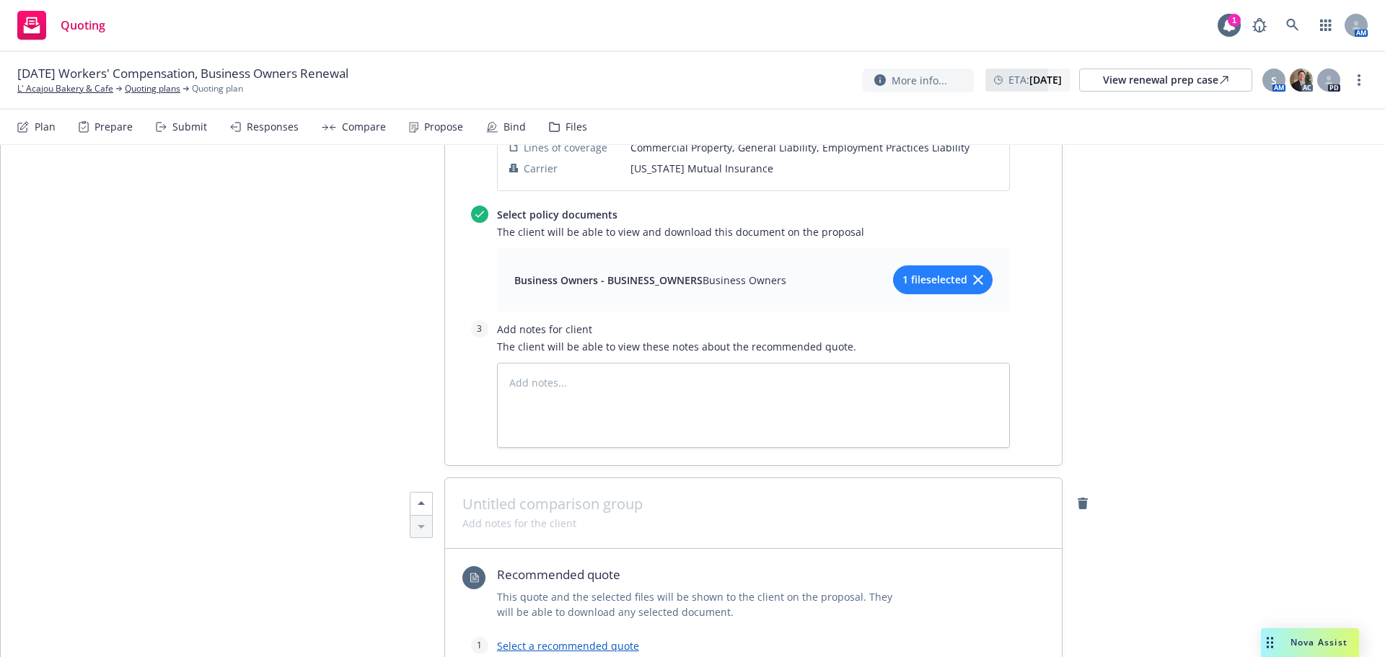
scroll to position [1338, 0]
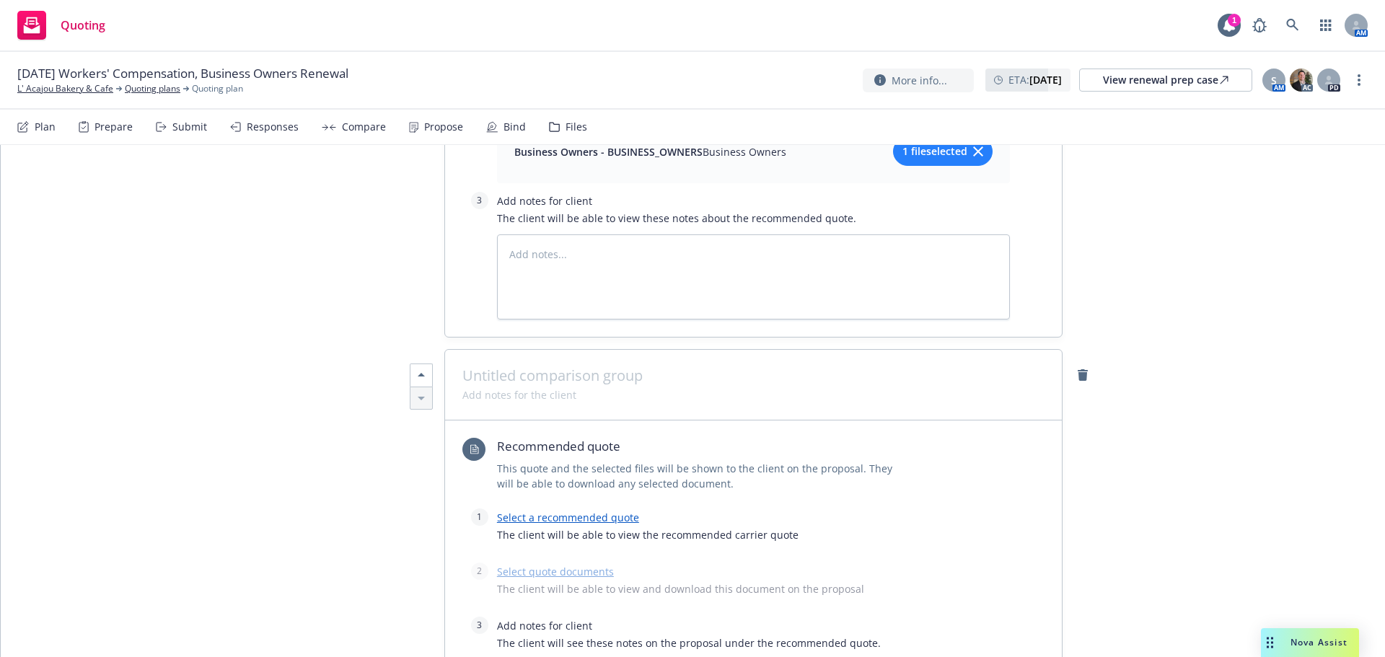
click at [572, 511] on link "Select a recommended quote" at bounding box center [568, 518] width 142 height 14
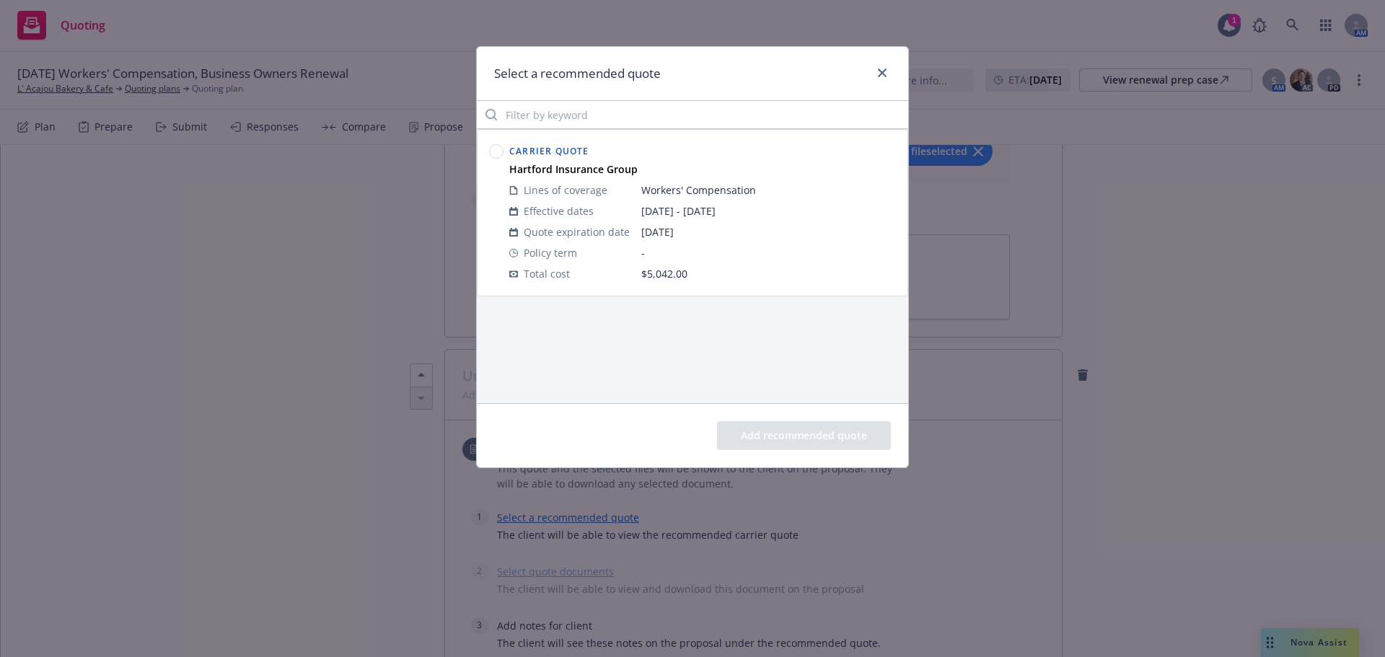
drag, startPoint x: 495, startPoint y: 153, endPoint x: 499, endPoint y: 160, distance: 8.4
click at [495, 154] on circle at bounding box center [497, 152] width 14 height 14
click at [767, 442] on button "Add recommended quote" at bounding box center [804, 435] width 174 height 29
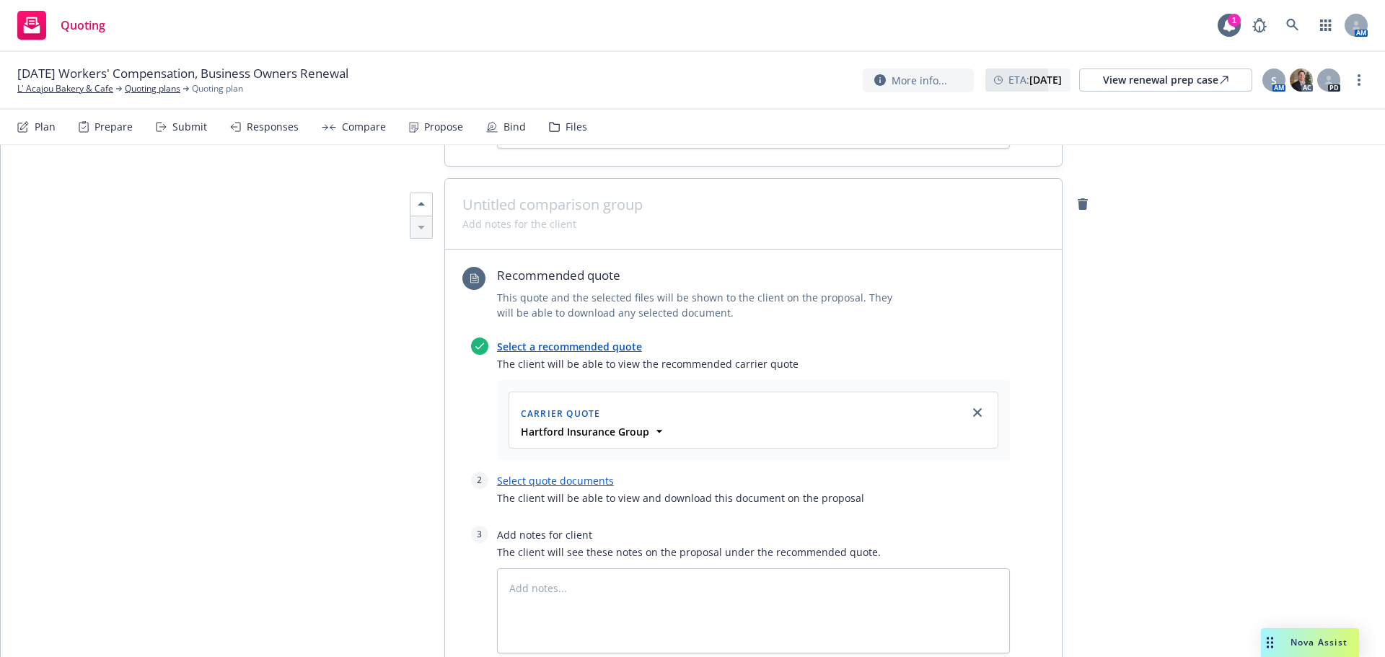
scroll to position [1530, 0]
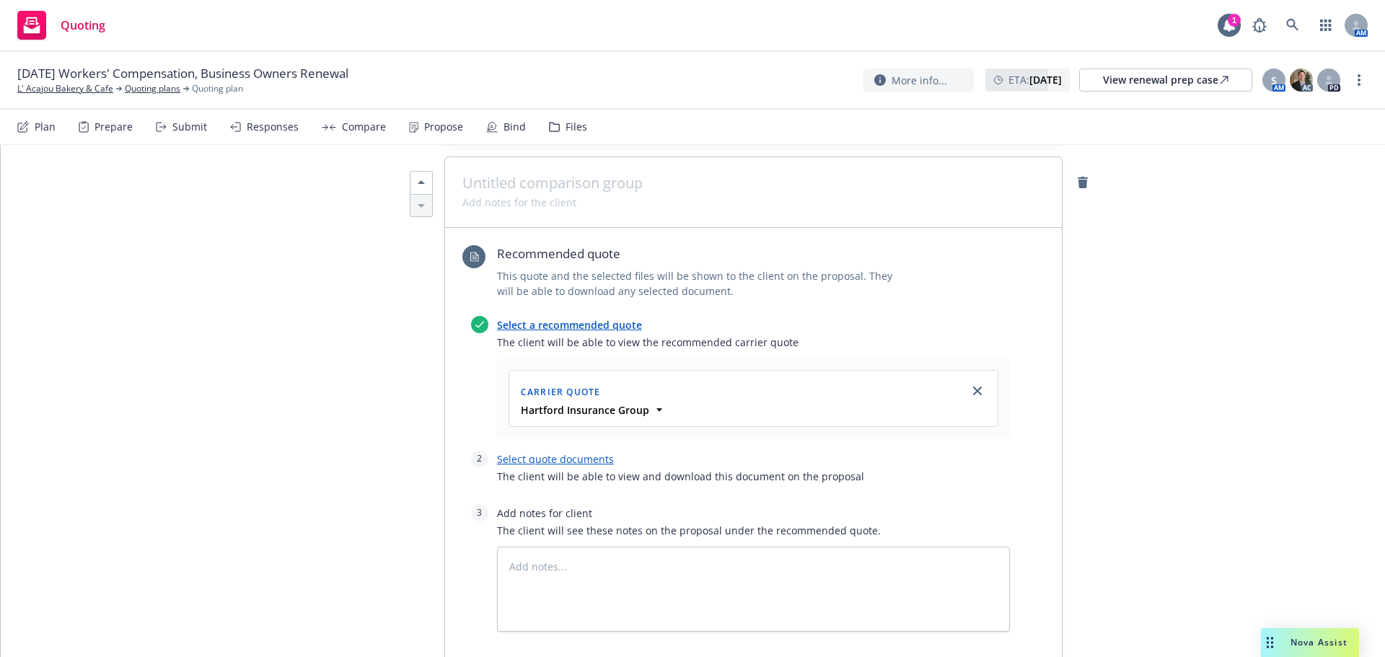
click at [551, 452] on link "Select quote documents" at bounding box center [555, 459] width 117 height 14
type textarea "x"
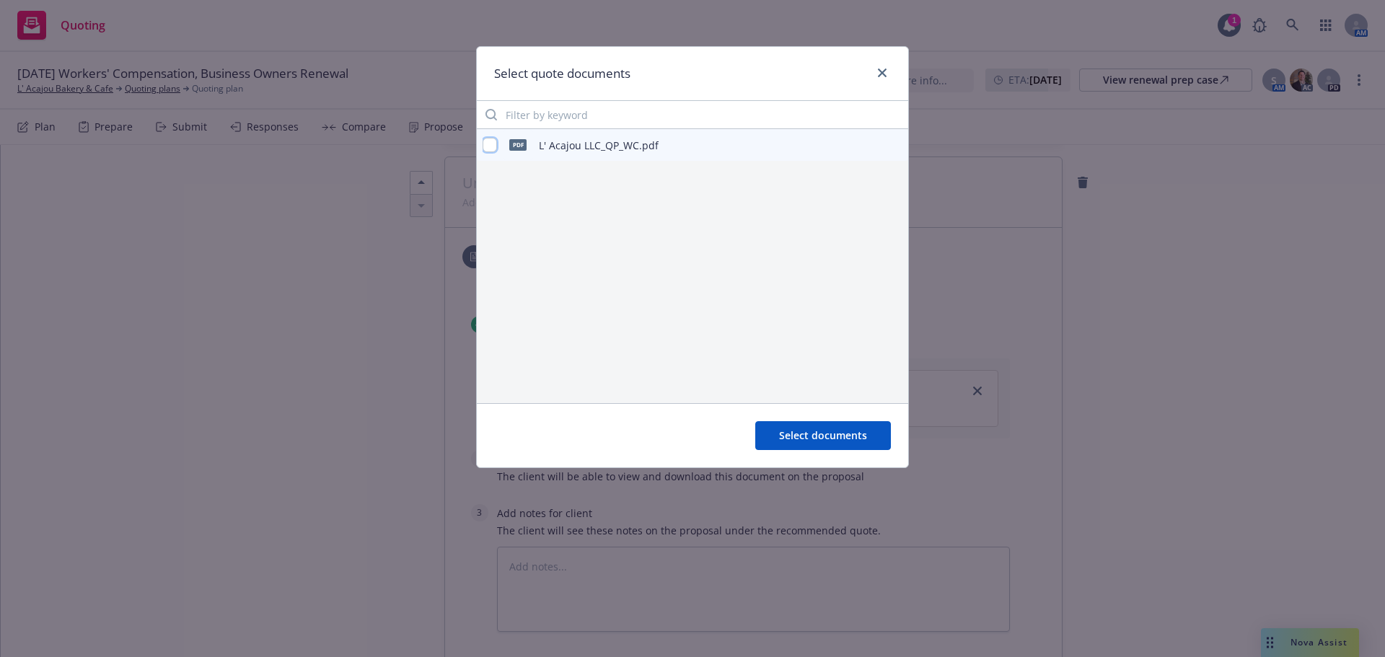
click at [490, 148] on input "checkbox" at bounding box center [489, 145] width 14 height 14
checkbox input "true"
click at [836, 424] on button "Select documents" at bounding box center [823, 435] width 136 height 29
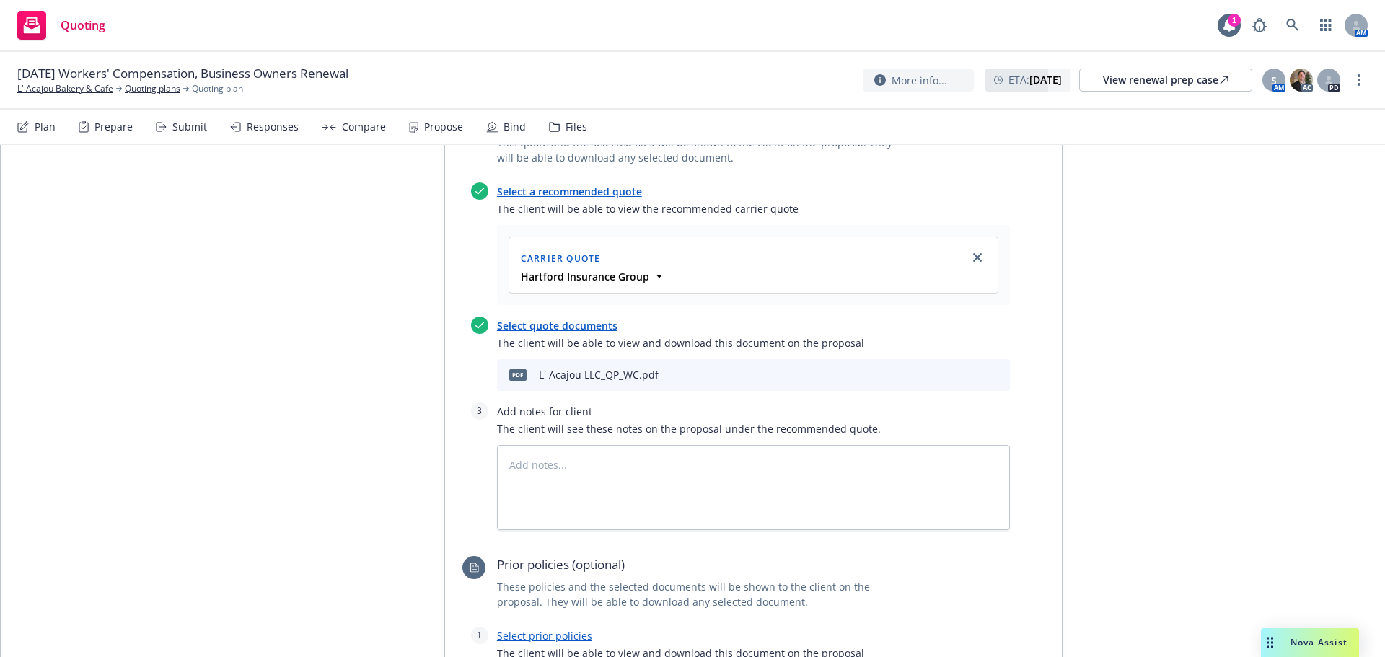
scroll to position [1819, 0]
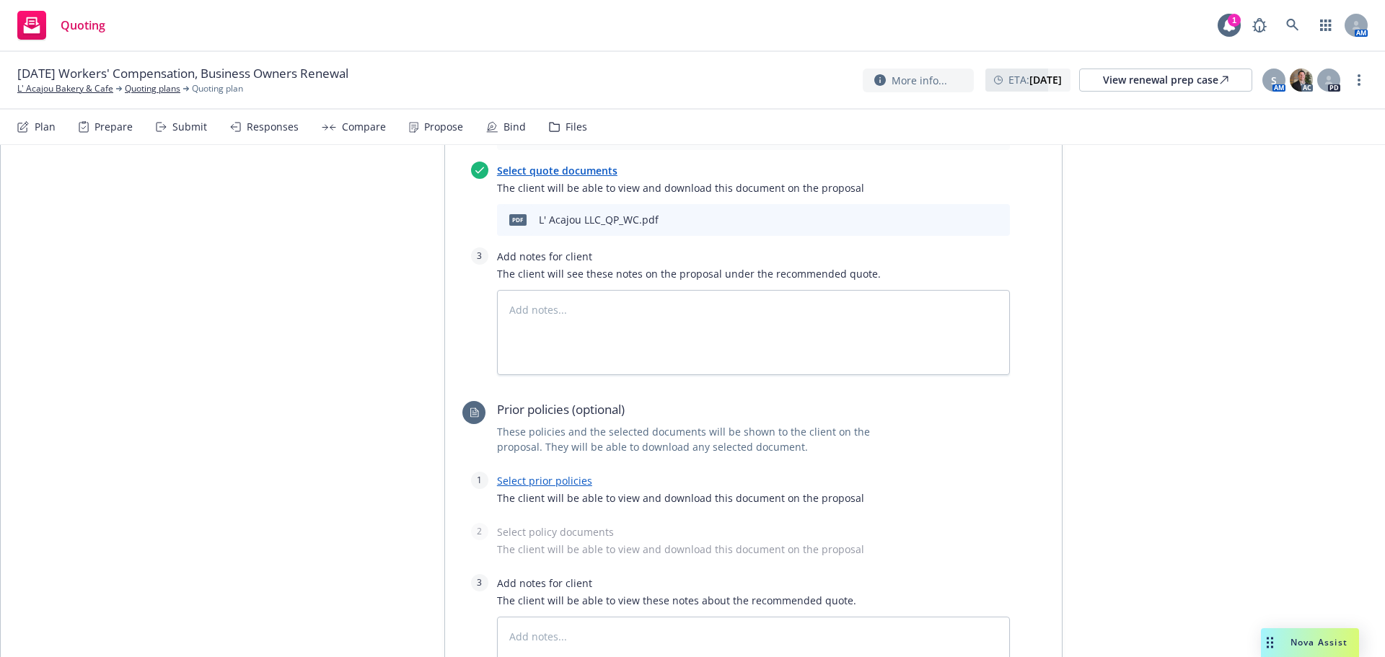
drag, startPoint x: 554, startPoint y: 411, endPoint x: 555, endPoint y: 421, distance: 10.1
click at [553, 472] on div "Select prior policies The client will be able to view and download this documen…" at bounding box center [753, 493] width 513 height 43
click at [555, 474] on link "Select prior policies" at bounding box center [544, 481] width 95 height 14
type textarea "x"
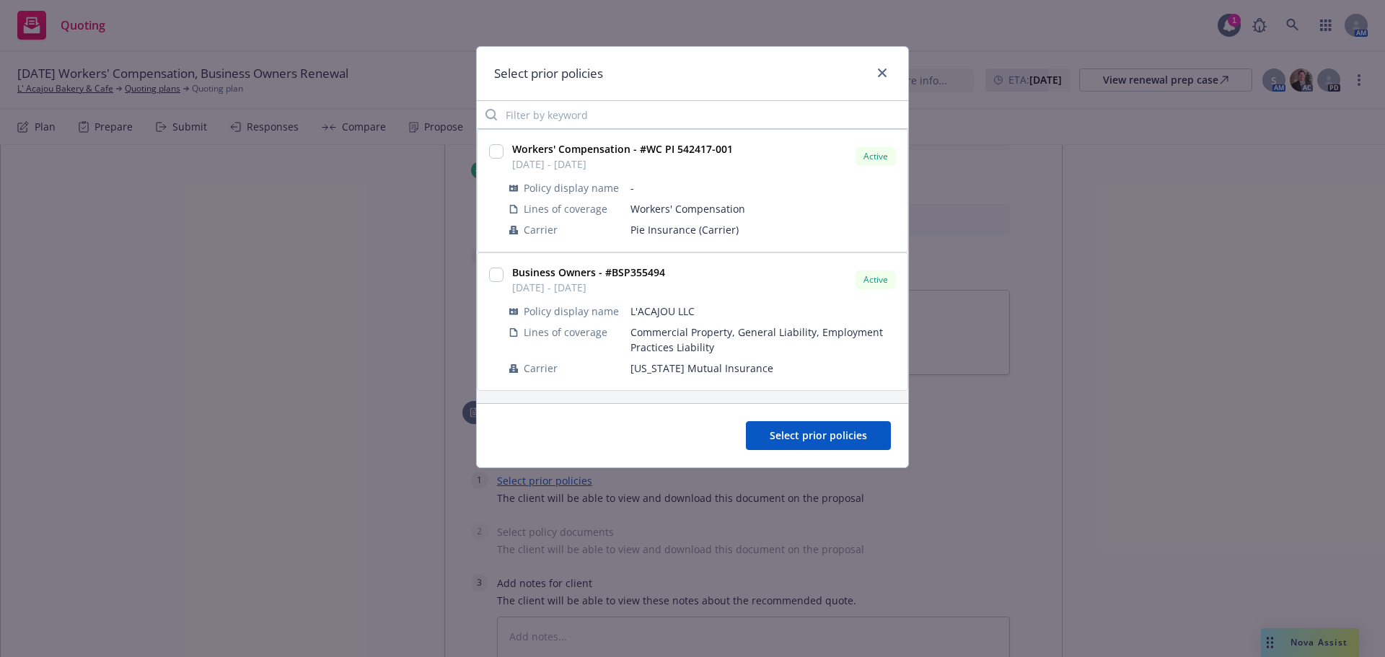
click at [493, 141] on div at bounding box center [496, 151] width 14 height 20
click at [494, 142] on div at bounding box center [496, 151] width 14 height 20
click at [497, 152] on input "checkbox" at bounding box center [496, 151] width 14 height 14
checkbox input "true"
click at [809, 441] on span "Select prior policies" at bounding box center [817, 435] width 97 height 14
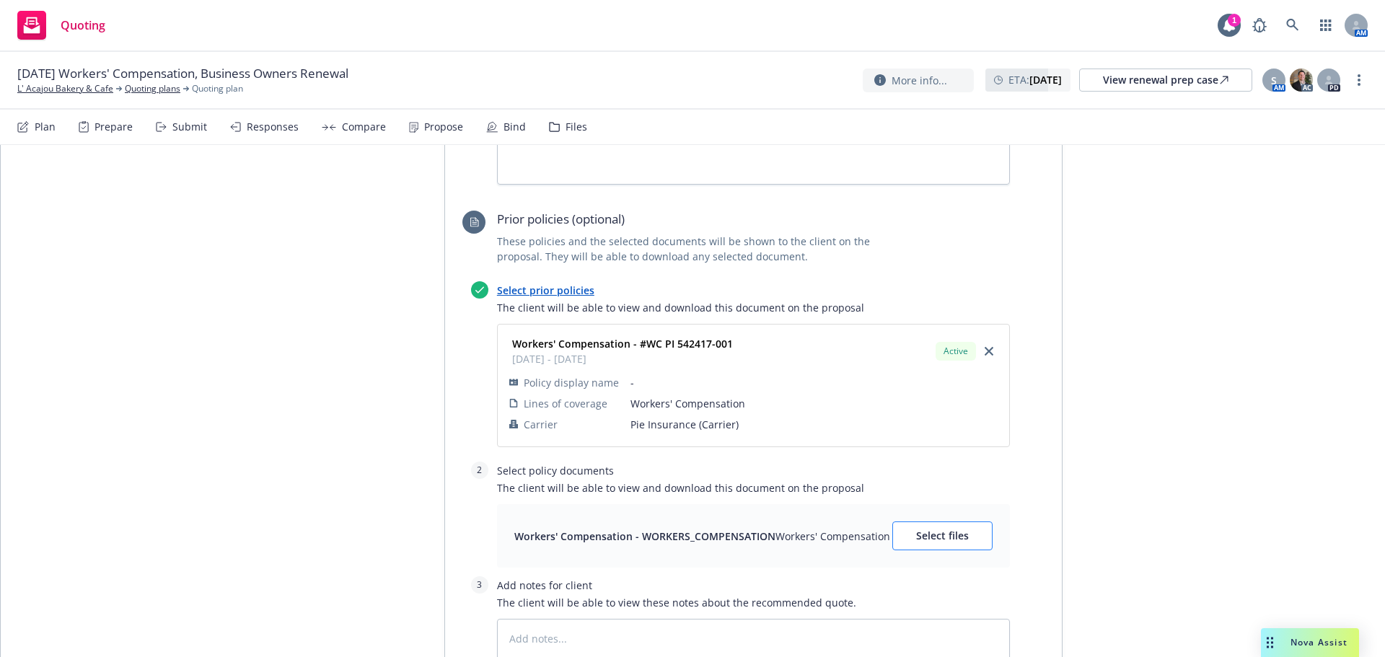
scroll to position [2011, 0]
click at [938, 526] on span "Select files" at bounding box center [942, 533] width 53 height 14
type textarea "x"
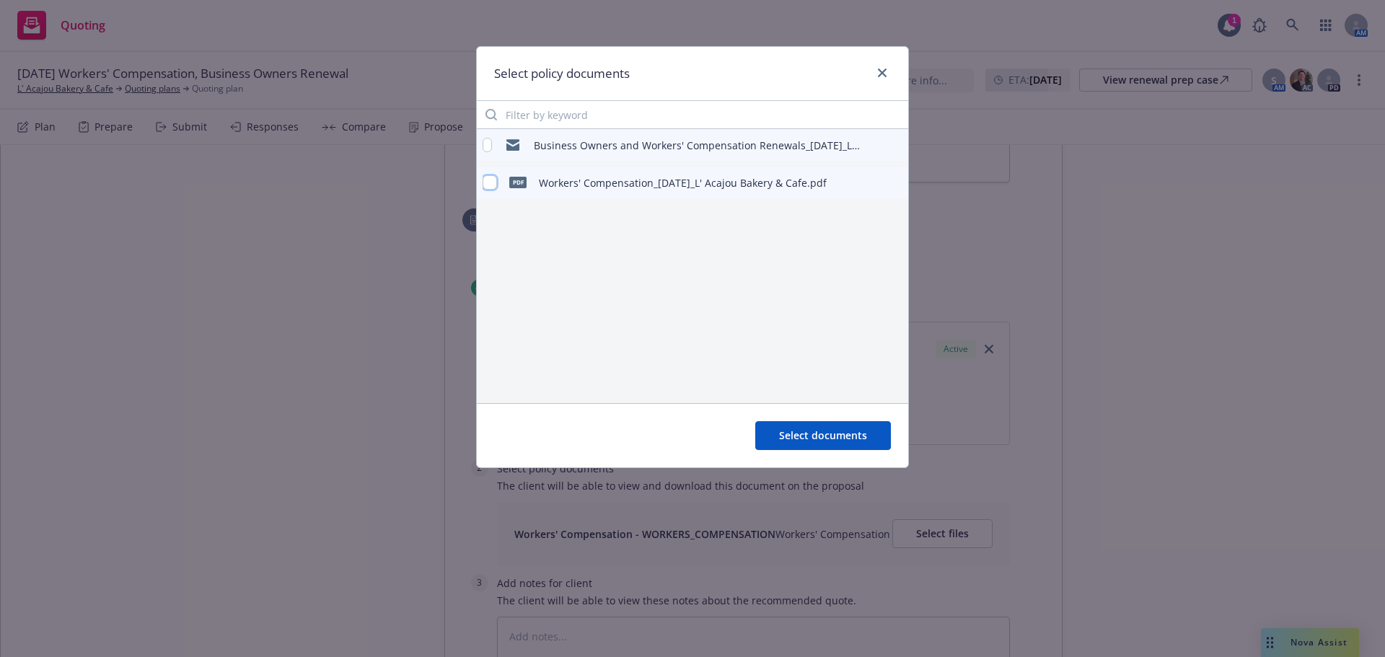
click at [493, 184] on input "checkbox" at bounding box center [489, 182] width 14 height 14
checkbox input "true"
click at [849, 431] on span "Select documents" at bounding box center [823, 435] width 88 height 14
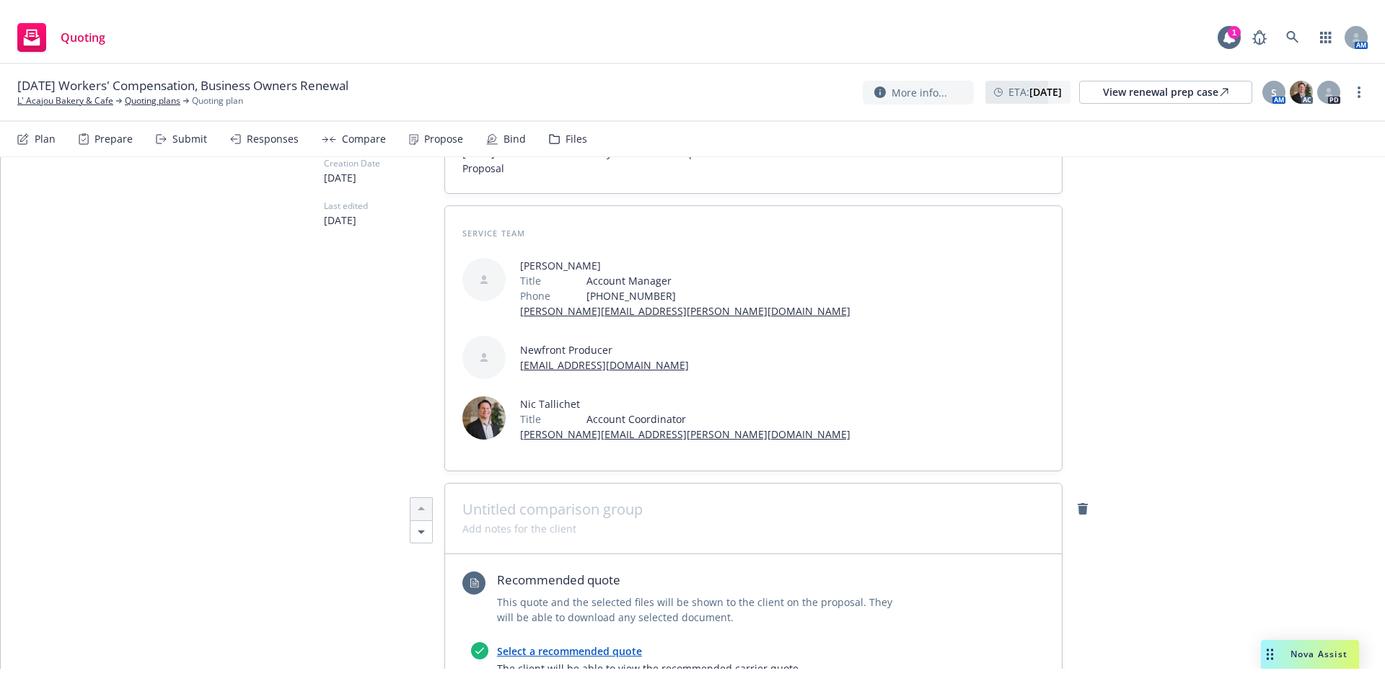
scroll to position [0, 0]
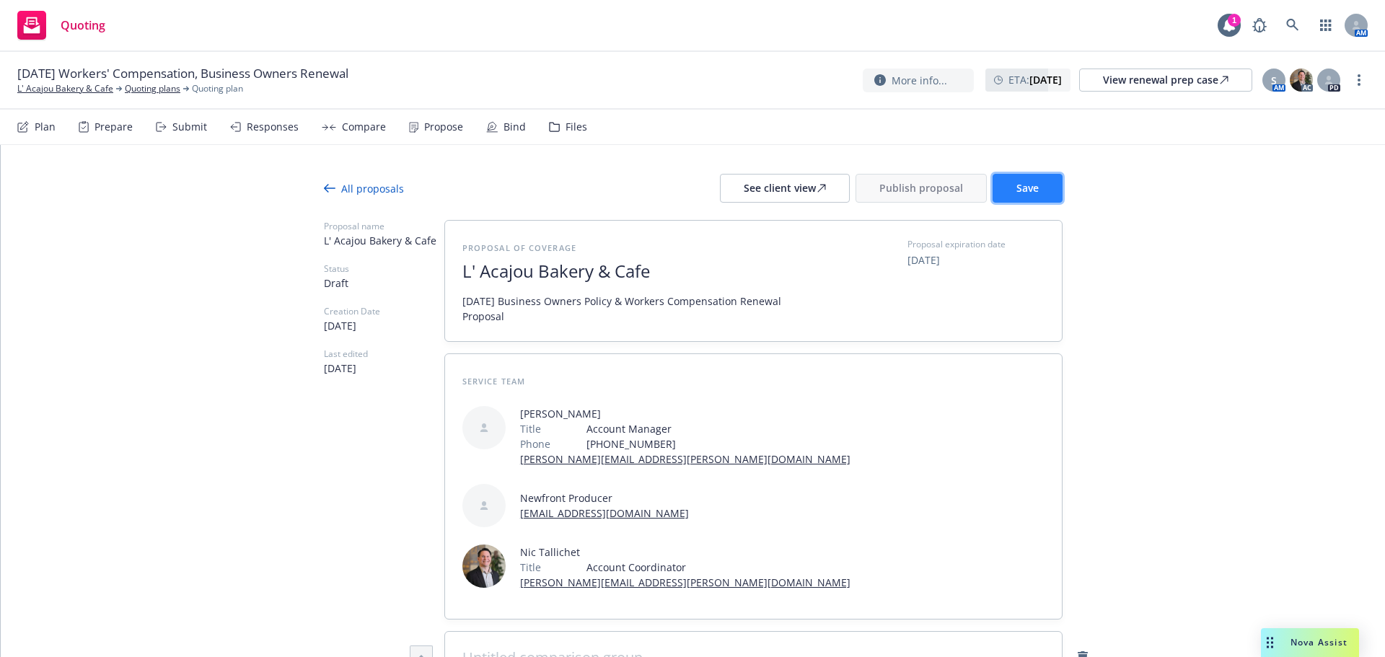
click at [1018, 195] on button "Save" at bounding box center [1027, 188] width 70 height 29
click at [769, 195] on div "See client view" at bounding box center [785, 188] width 82 height 27
click at [907, 181] on span "Publish proposal" at bounding box center [921, 188] width 84 height 14
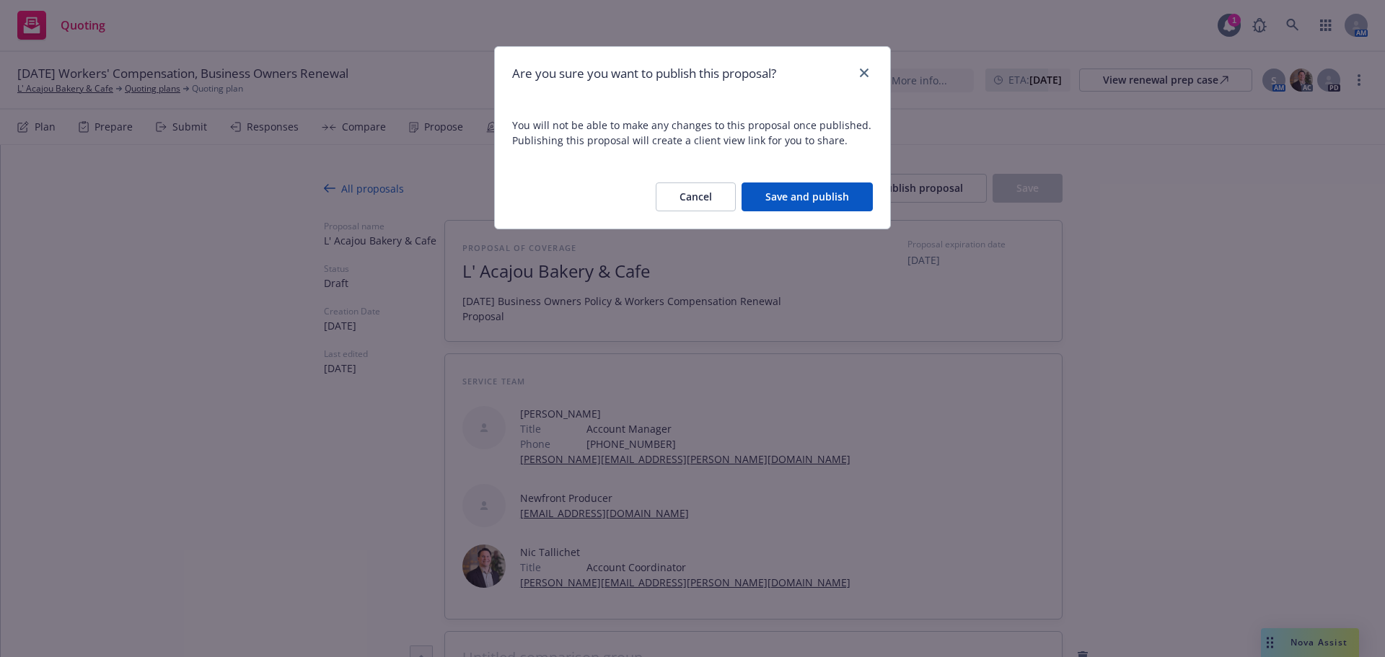
click at [856, 202] on button "Save and publish" at bounding box center [806, 196] width 131 height 29
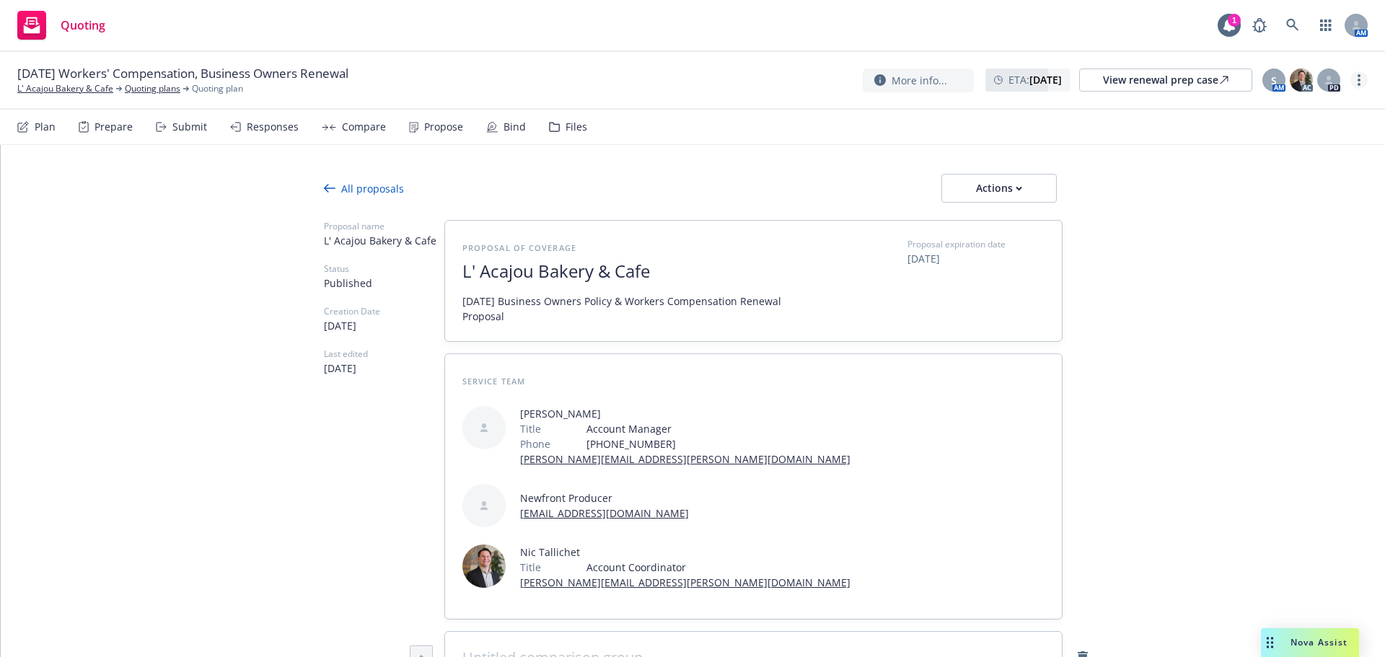
click at [1351, 76] on link "more" at bounding box center [1358, 79] width 17 height 17
click at [1312, 111] on link "Copy logging email" at bounding box center [1286, 110] width 161 height 29
click at [1027, 194] on button "Actions" at bounding box center [998, 188] width 115 height 29
click at [986, 224] on span "Copy proposal link" at bounding box center [998, 226] width 124 height 14
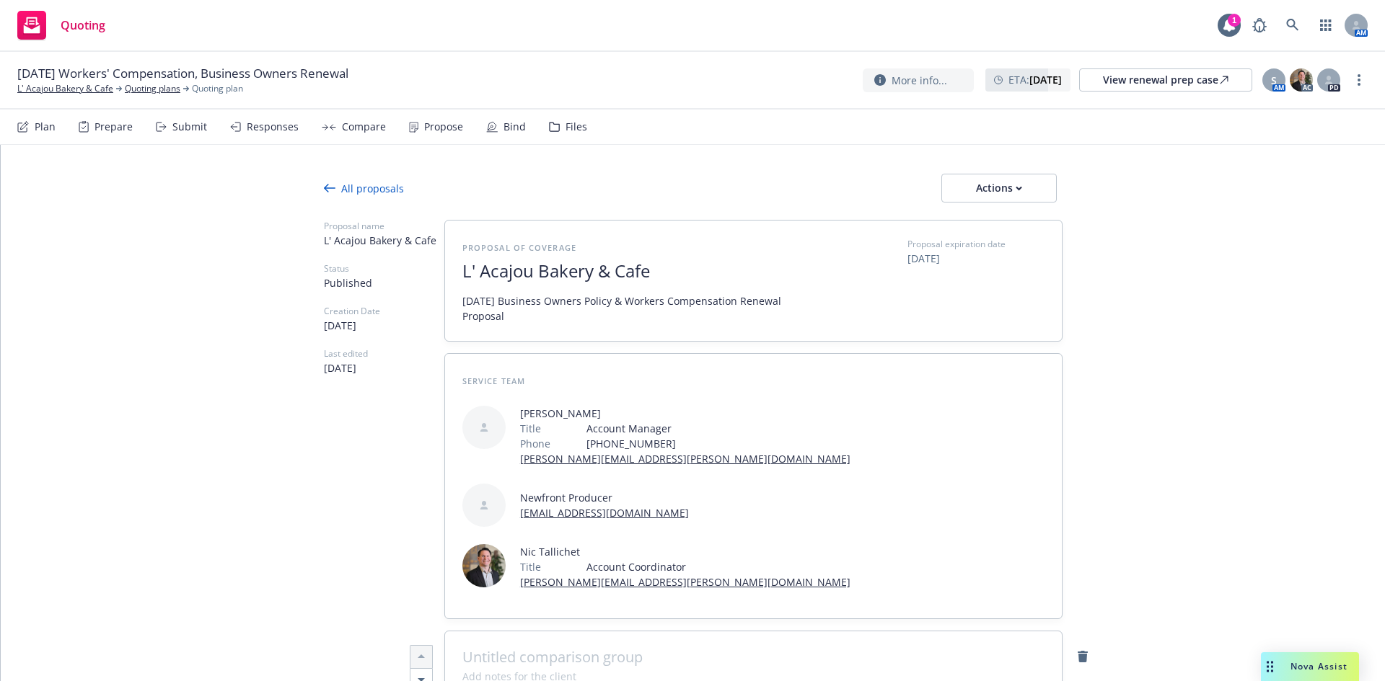
type textarea "x"
click at [69, 89] on link "L' Acajou Bakery & Cafe" at bounding box center [65, 88] width 96 height 13
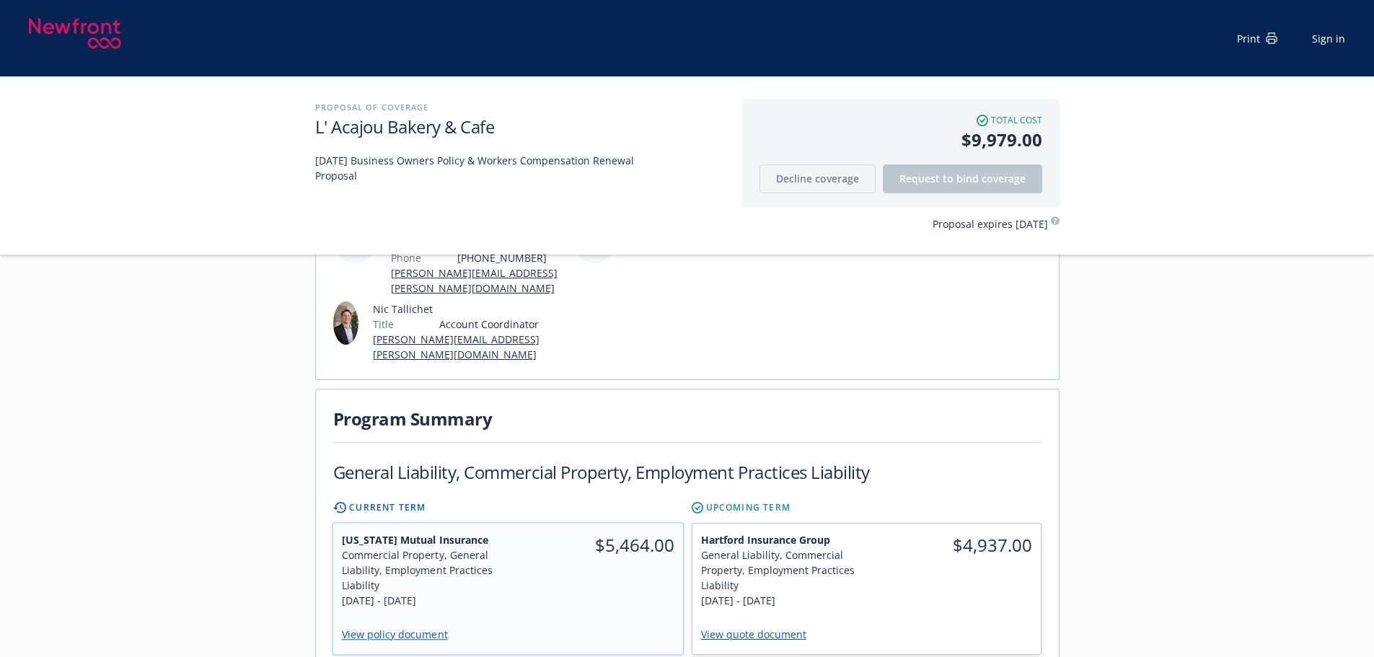
scroll to position [288, 0]
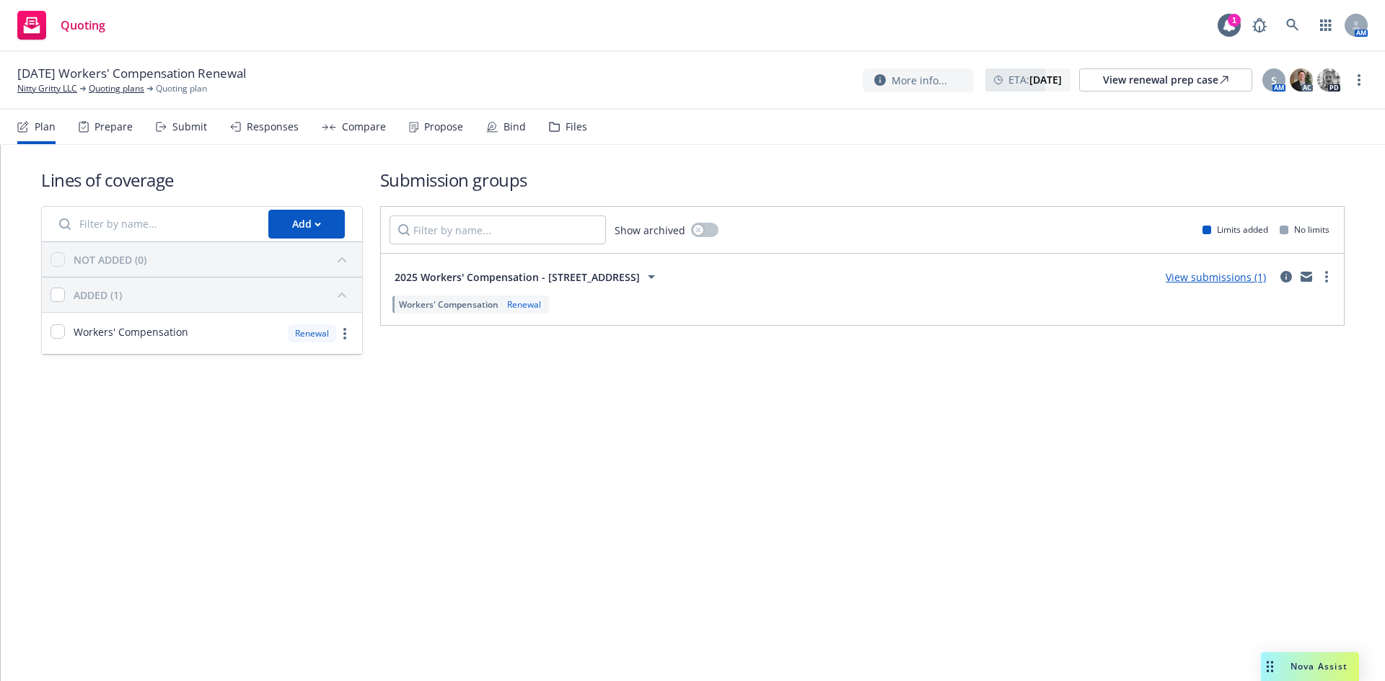
click at [198, 131] on div "Submit" at bounding box center [189, 127] width 35 height 12
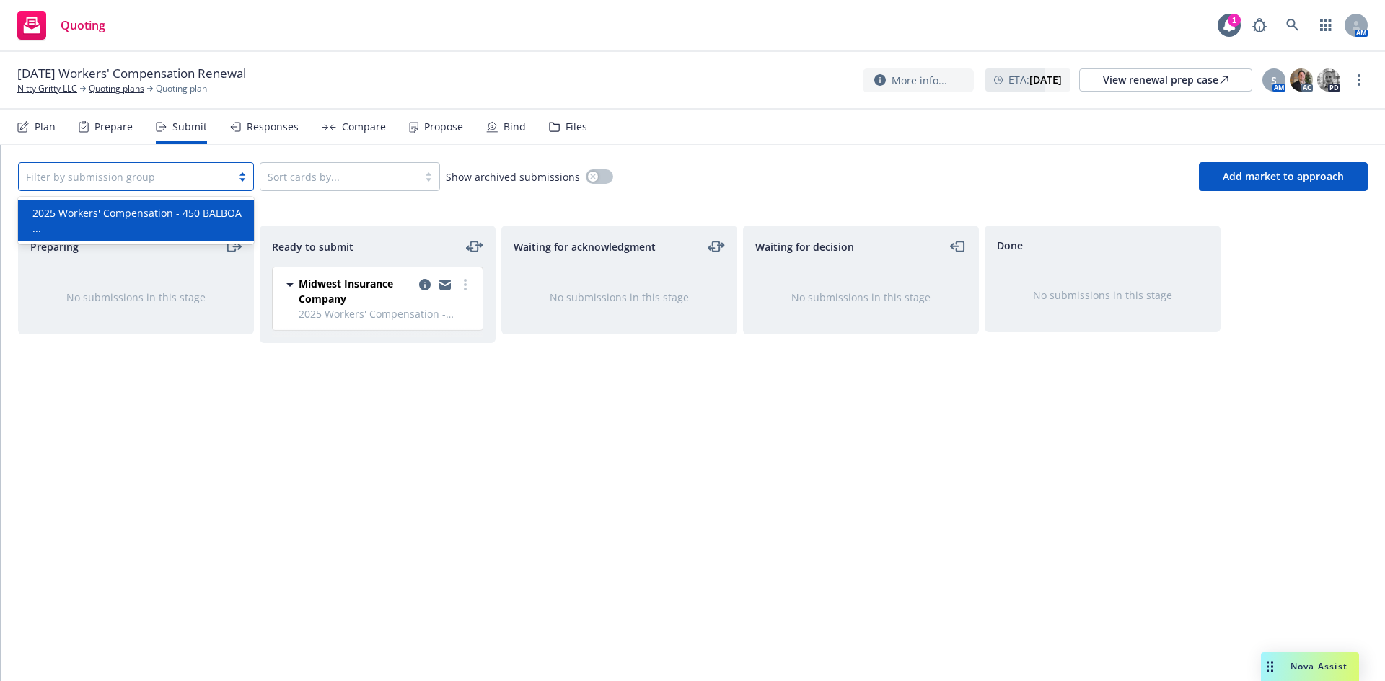
click at [195, 187] on div "Filter by submission group" at bounding box center [125, 176] width 213 height 23
click at [179, 221] on span "2025 Workers' Compensation - 450 BALBOA ..." at bounding box center [138, 221] width 213 height 30
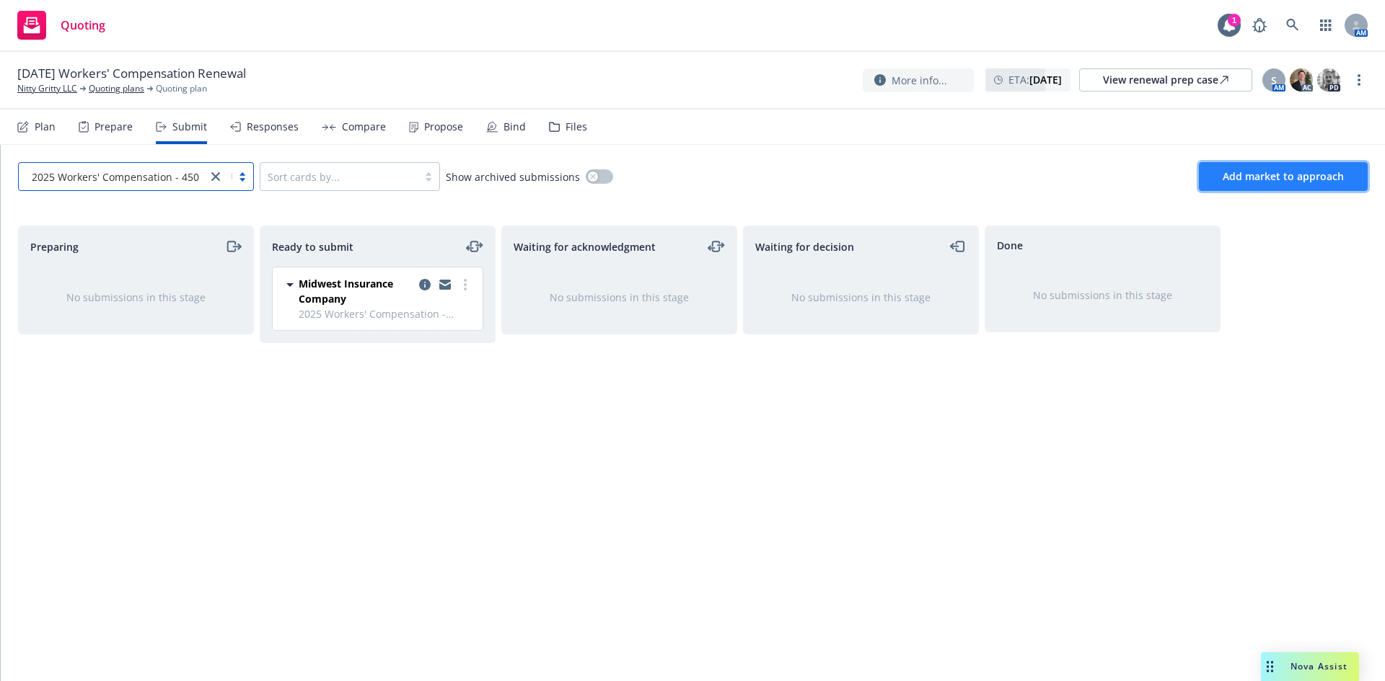
click at [1279, 180] on span "Add market to approach" at bounding box center [1282, 176] width 121 height 14
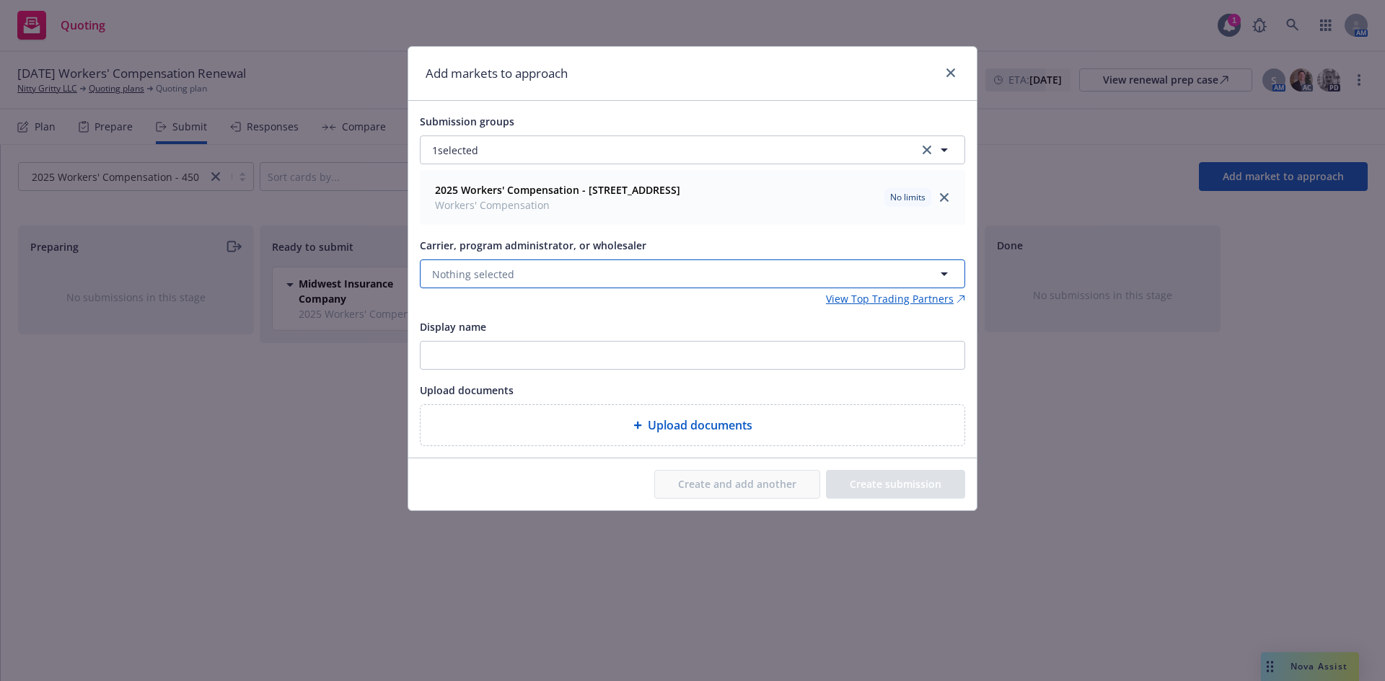
click at [536, 283] on button "Nothing selected" at bounding box center [692, 274] width 545 height 29
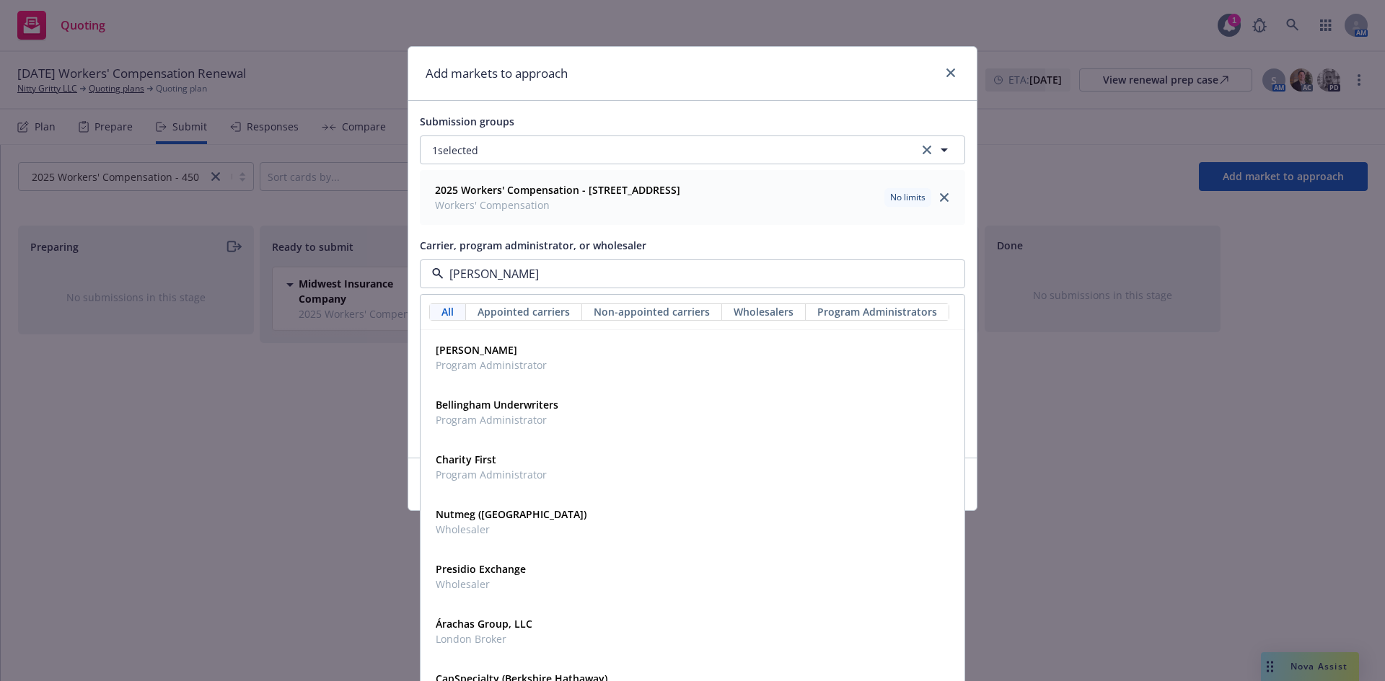
type input "hartf"
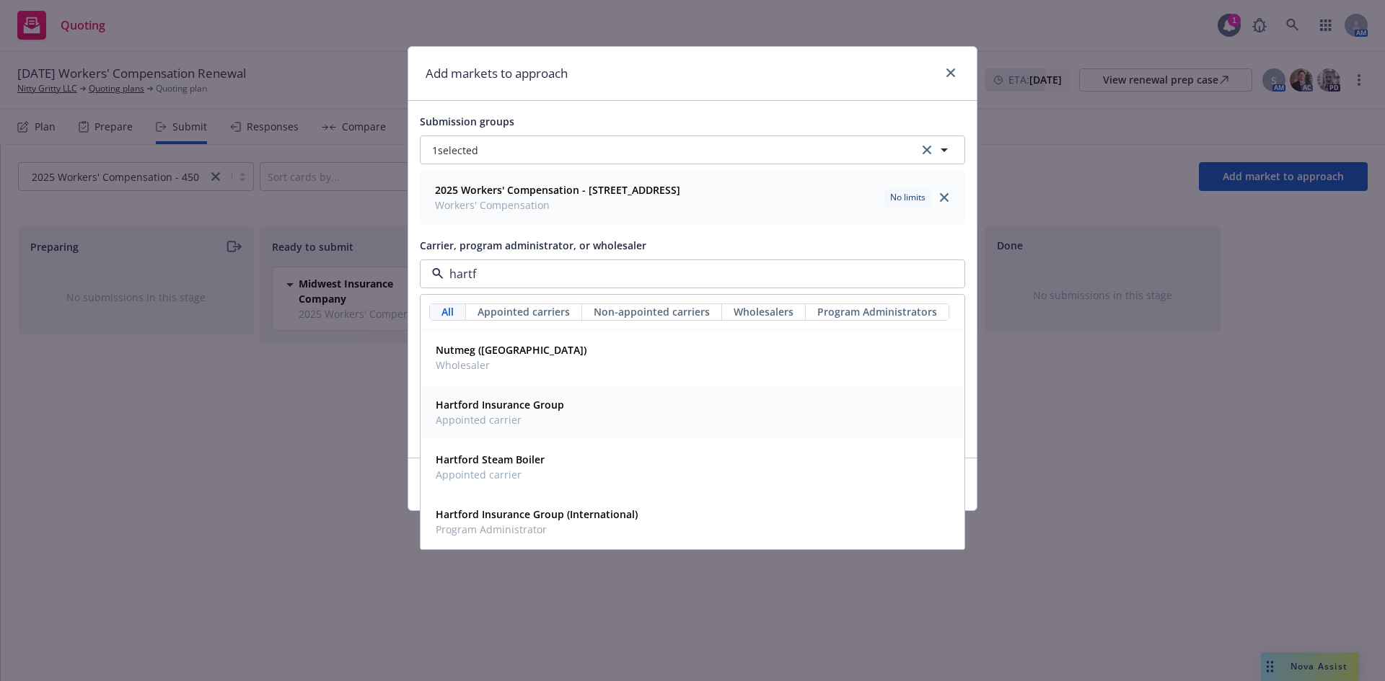
click at [568, 401] on div "Hartford Insurance Group Appointed carrier" at bounding box center [692, 412] width 525 height 36
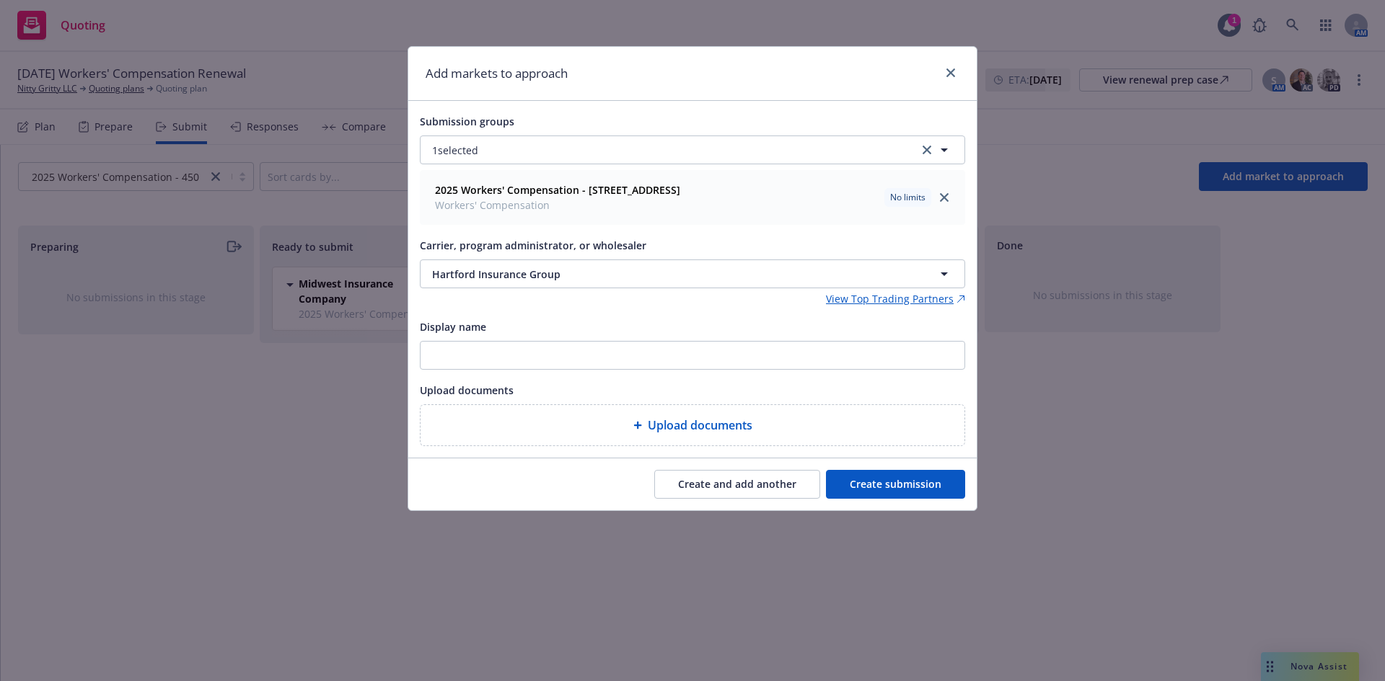
click at [895, 492] on button "Create submission" at bounding box center [895, 484] width 139 height 29
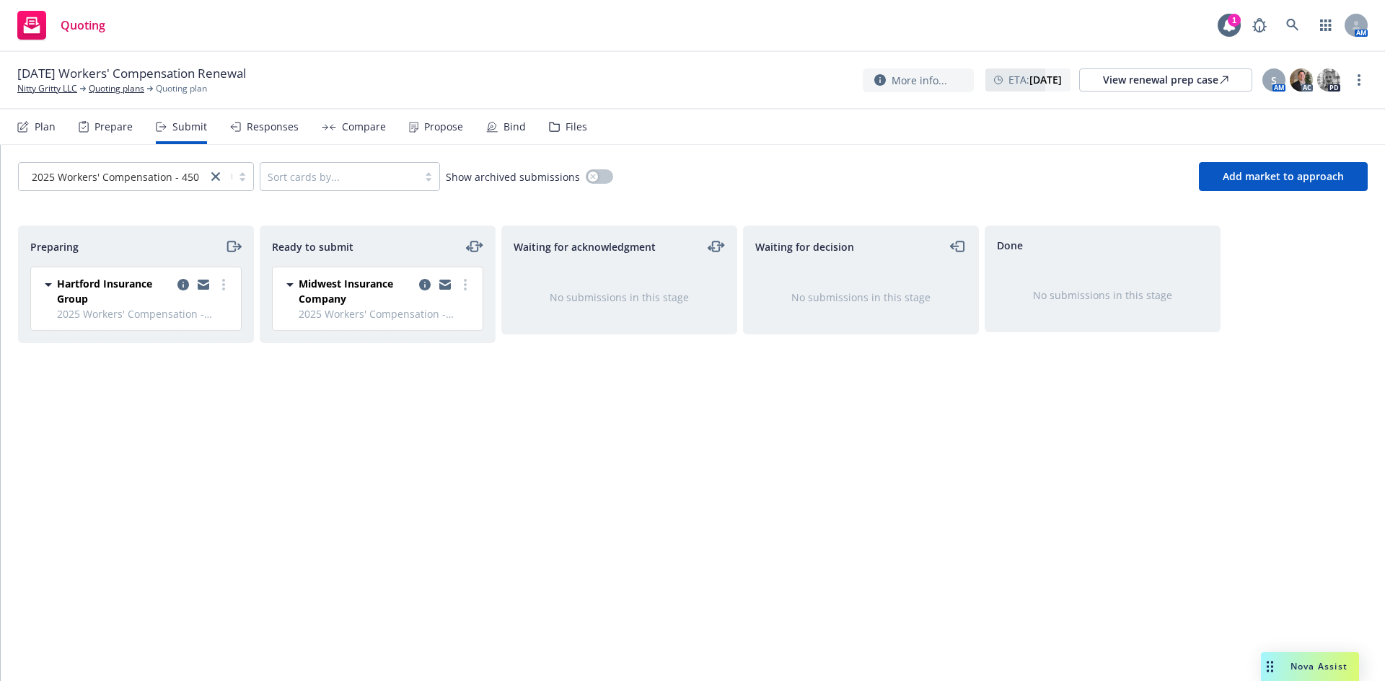
click at [226, 288] on link "more" at bounding box center [223, 284] width 17 height 17
click at [178, 387] on link "Add accepted decision" at bounding box center [159, 401] width 144 height 29
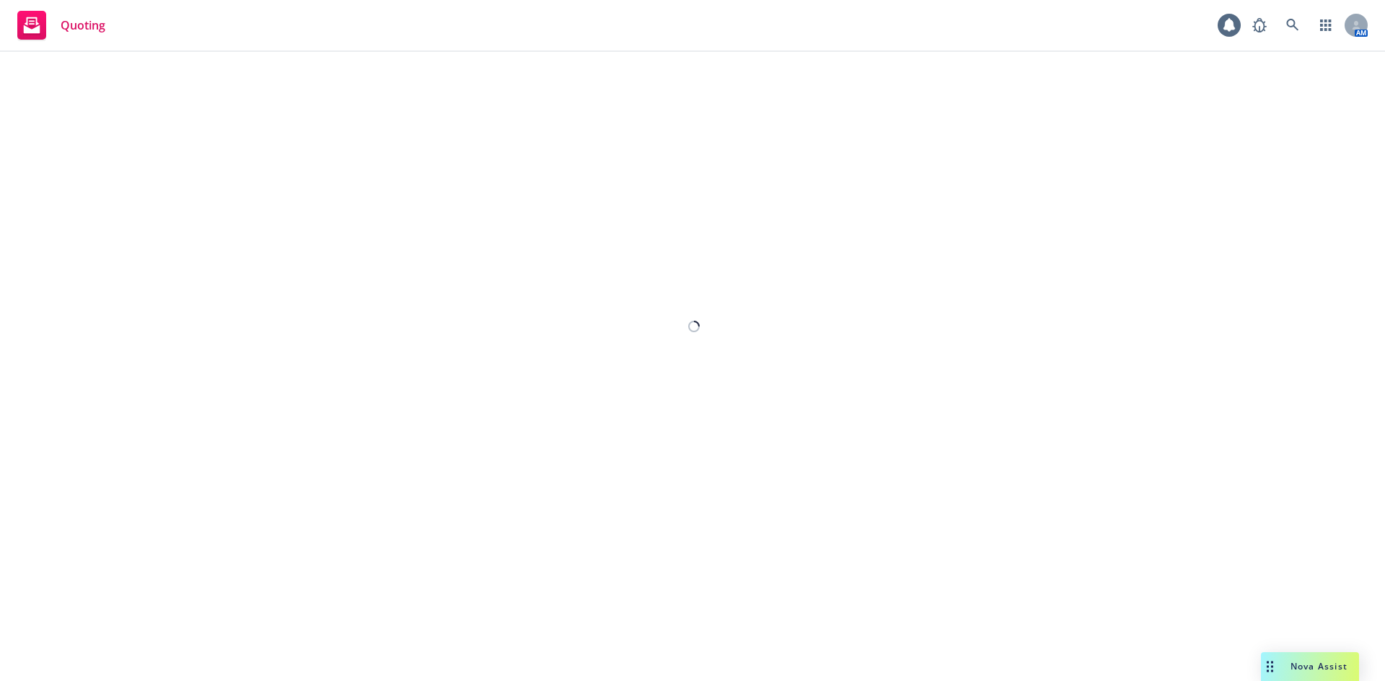
select select "12"
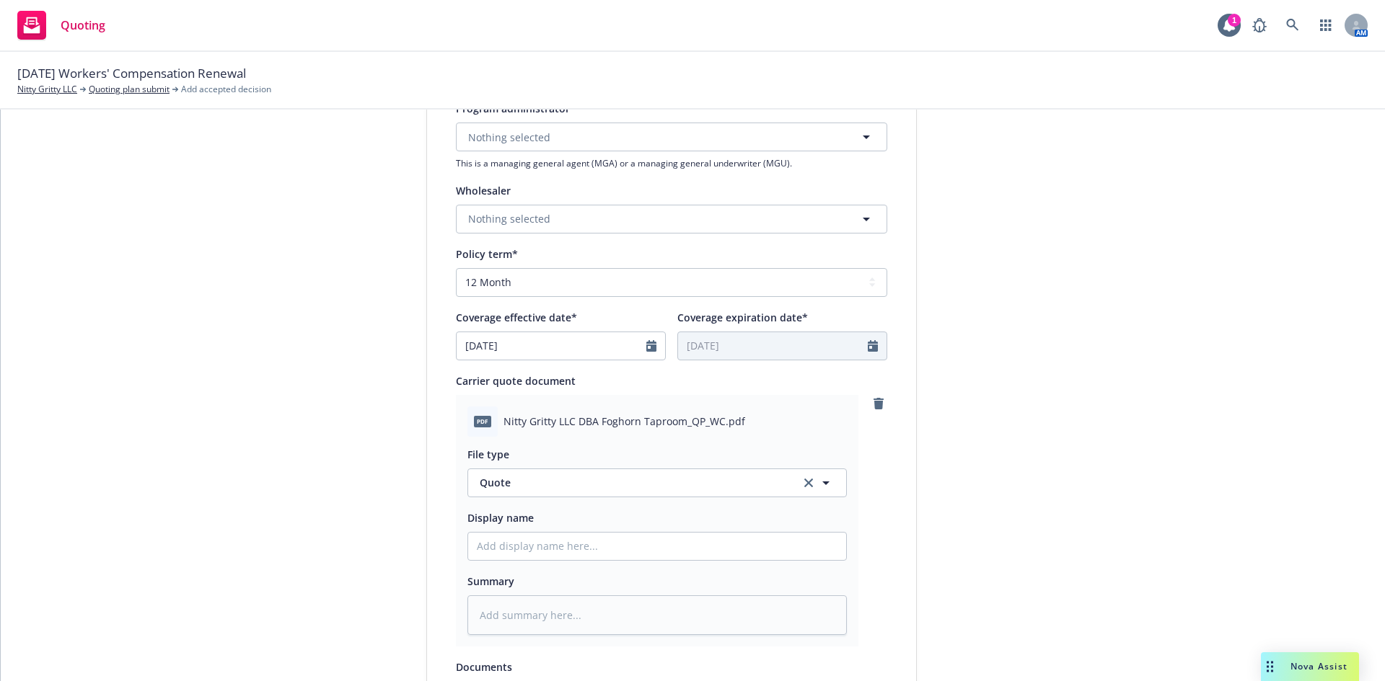
scroll to position [673, 0]
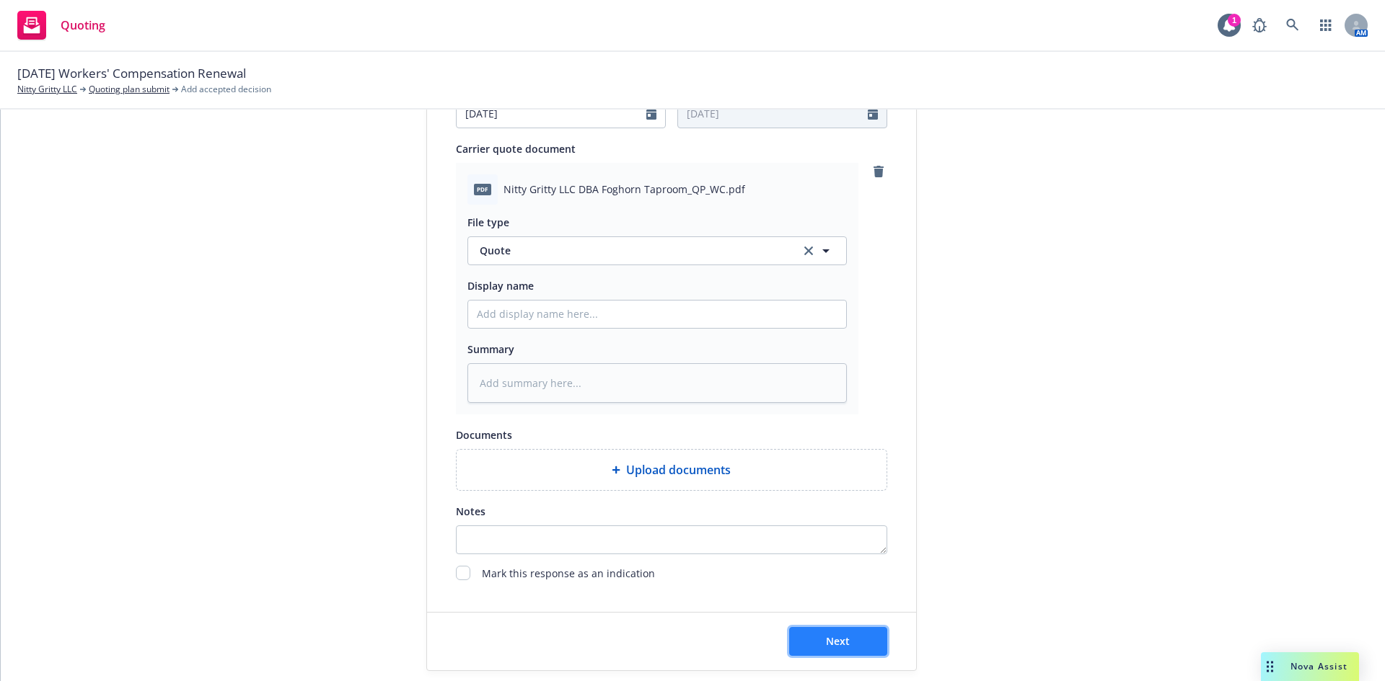
click at [854, 638] on button "Next" at bounding box center [838, 641] width 98 height 29
type textarea "x"
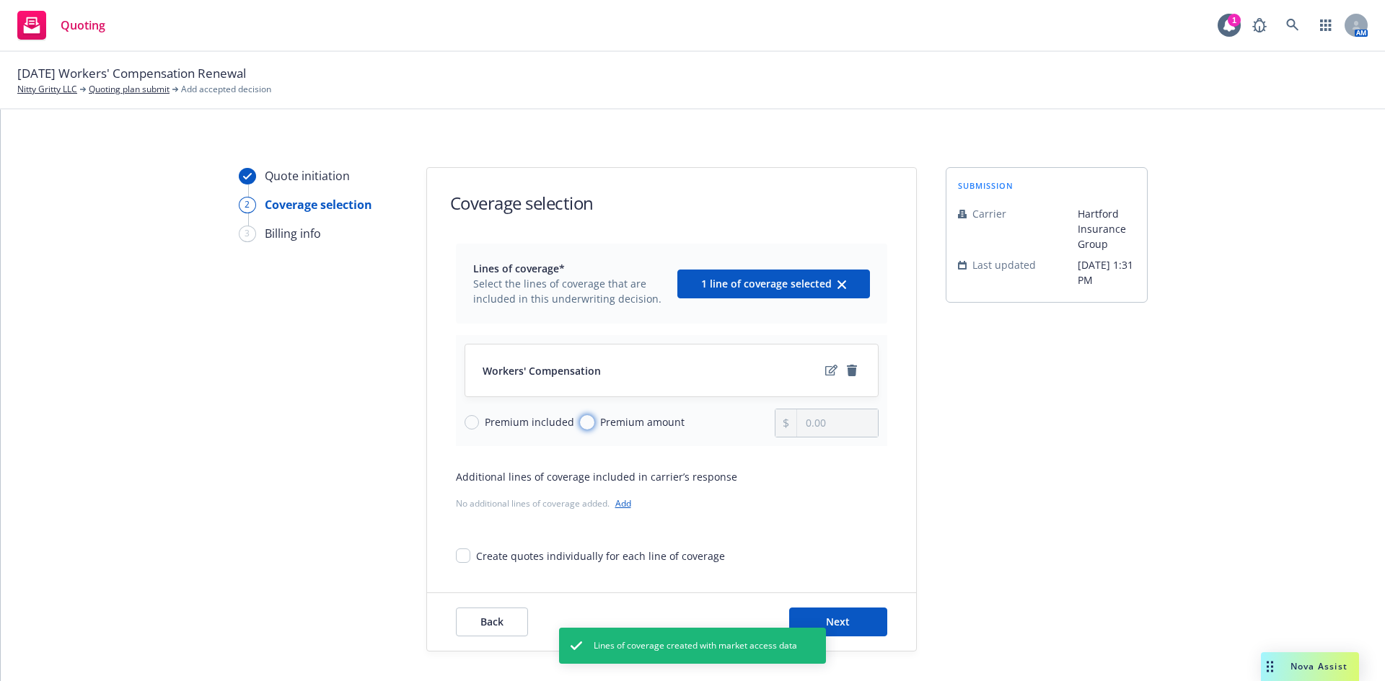
click at [580, 419] on input "Premium amount" at bounding box center [587, 422] width 14 height 14
radio input "true"
click at [808, 421] on input "0.00" at bounding box center [837, 423] width 80 height 27
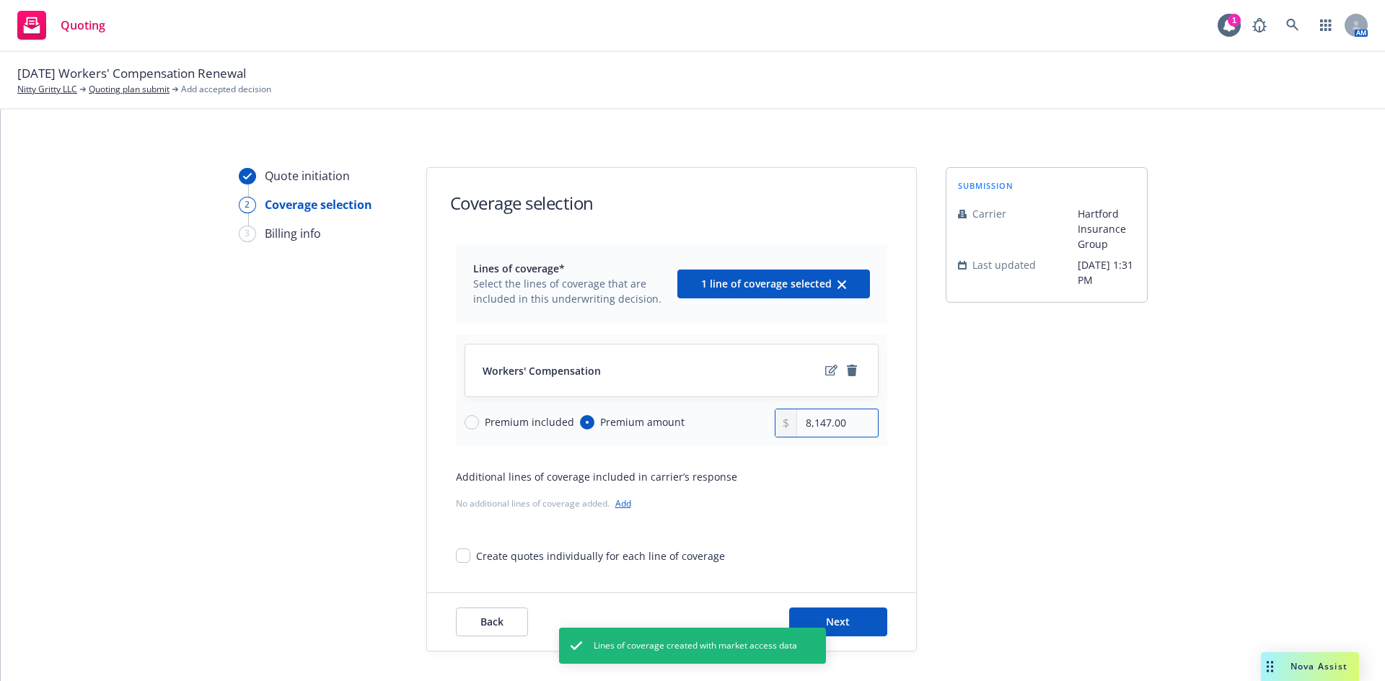
type input "8,147.00"
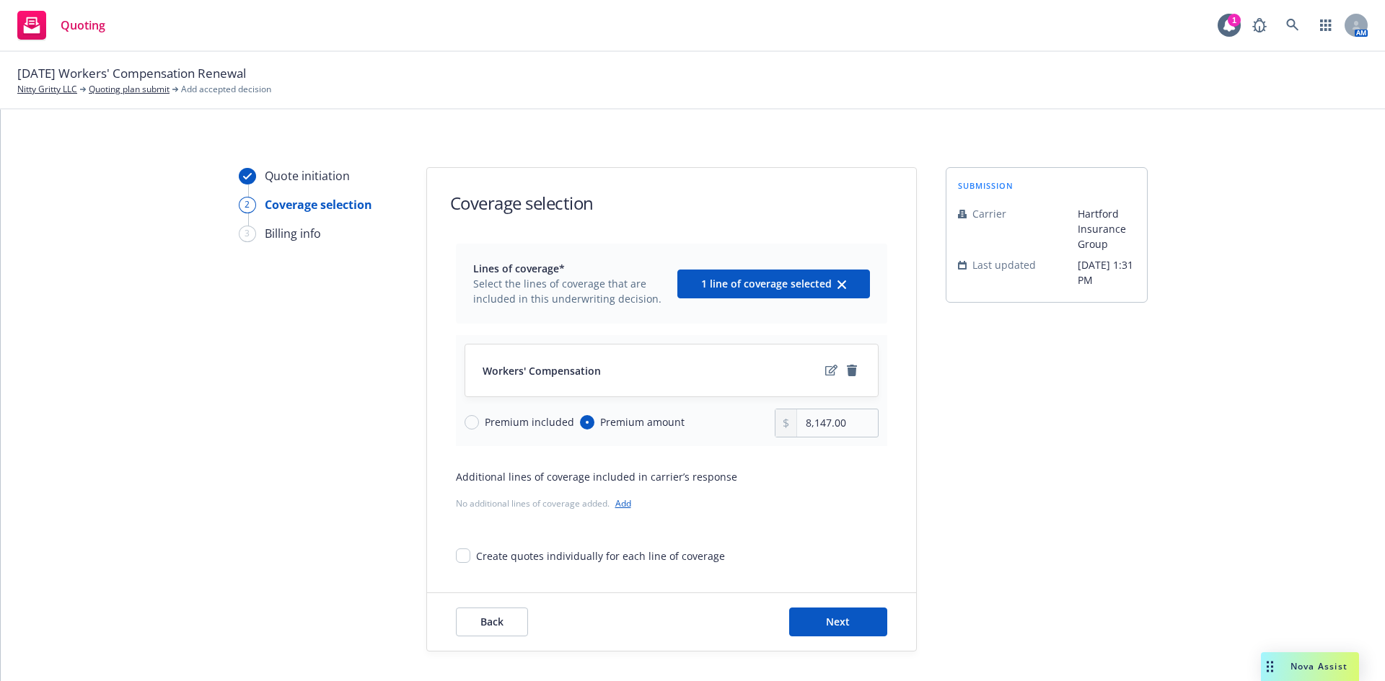
click at [849, 638] on div "Back Next" at bounding box center [671, 623] width 489 height 58
click at [848, 630] on button "Next" at bounding box center [838, 622] width 98 height 29
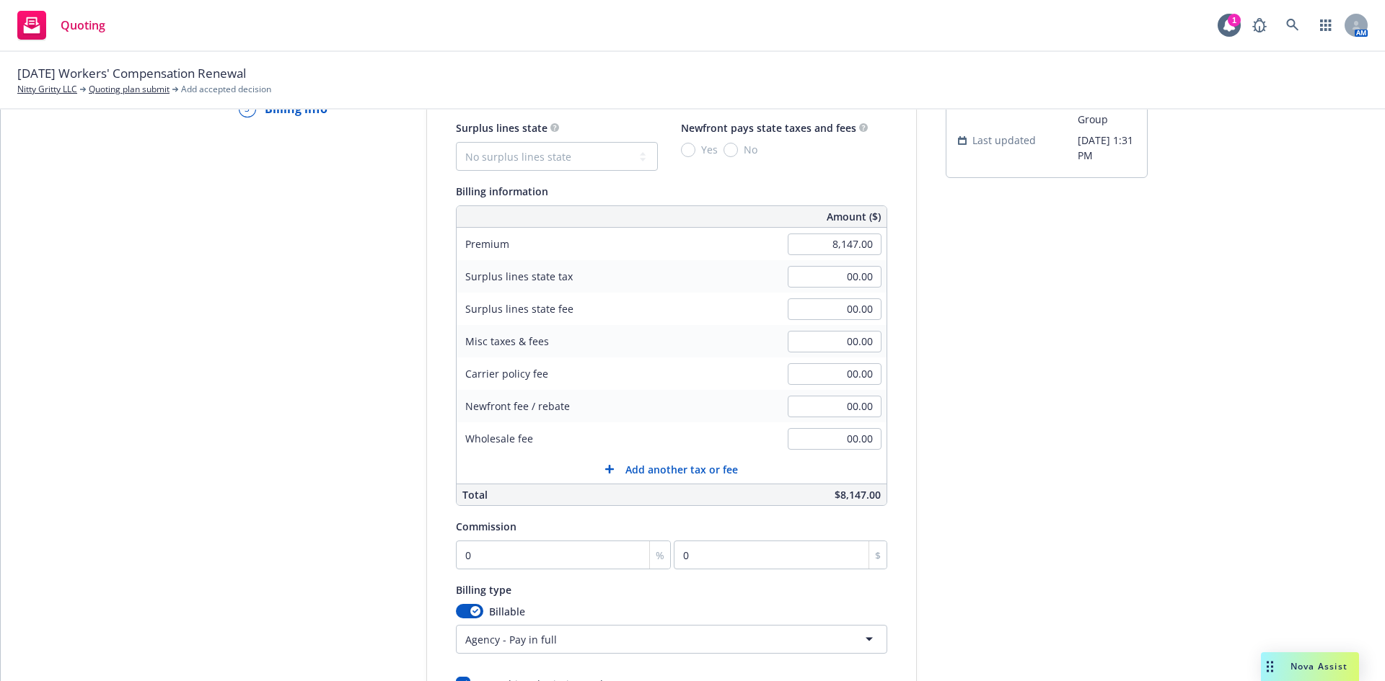
scroll to position [240, 0]
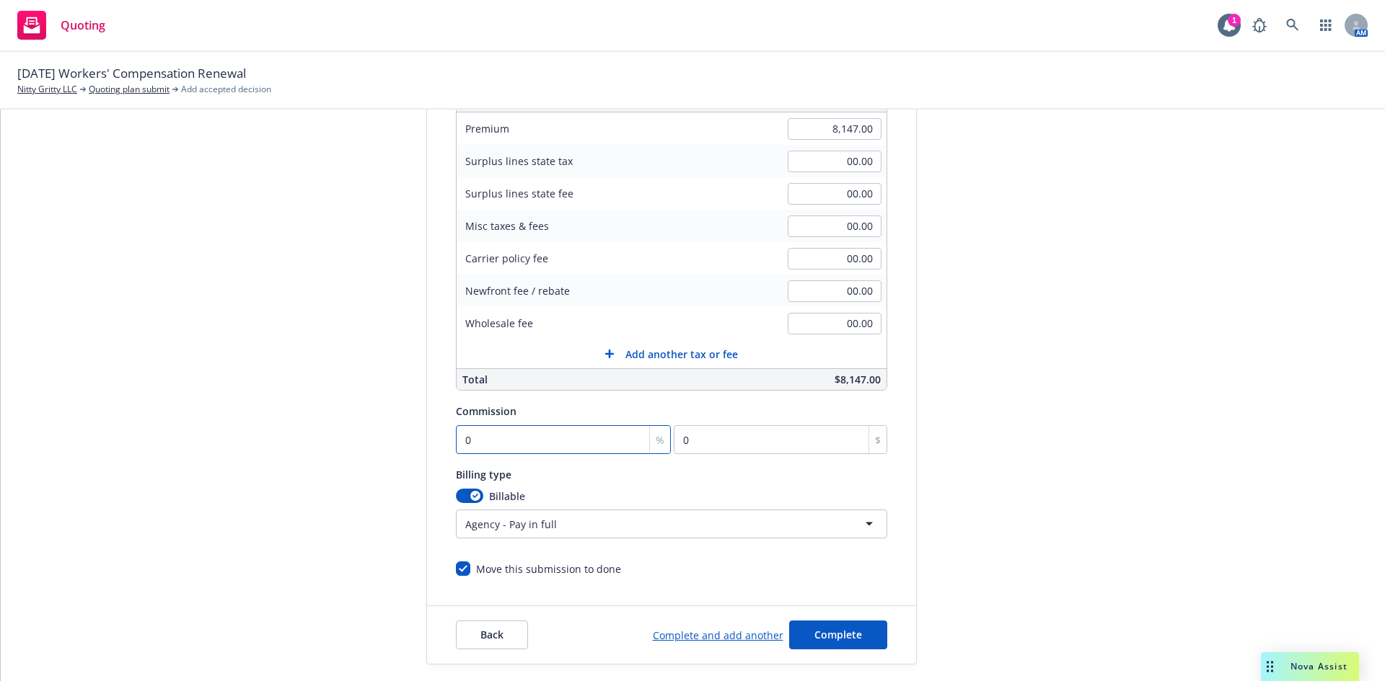
click at [544, 431] on input "0" at bounding box center [564, 439] width 216 height 29
type input "1"
type input "81.47"
type input "15"
type input "1222.05"
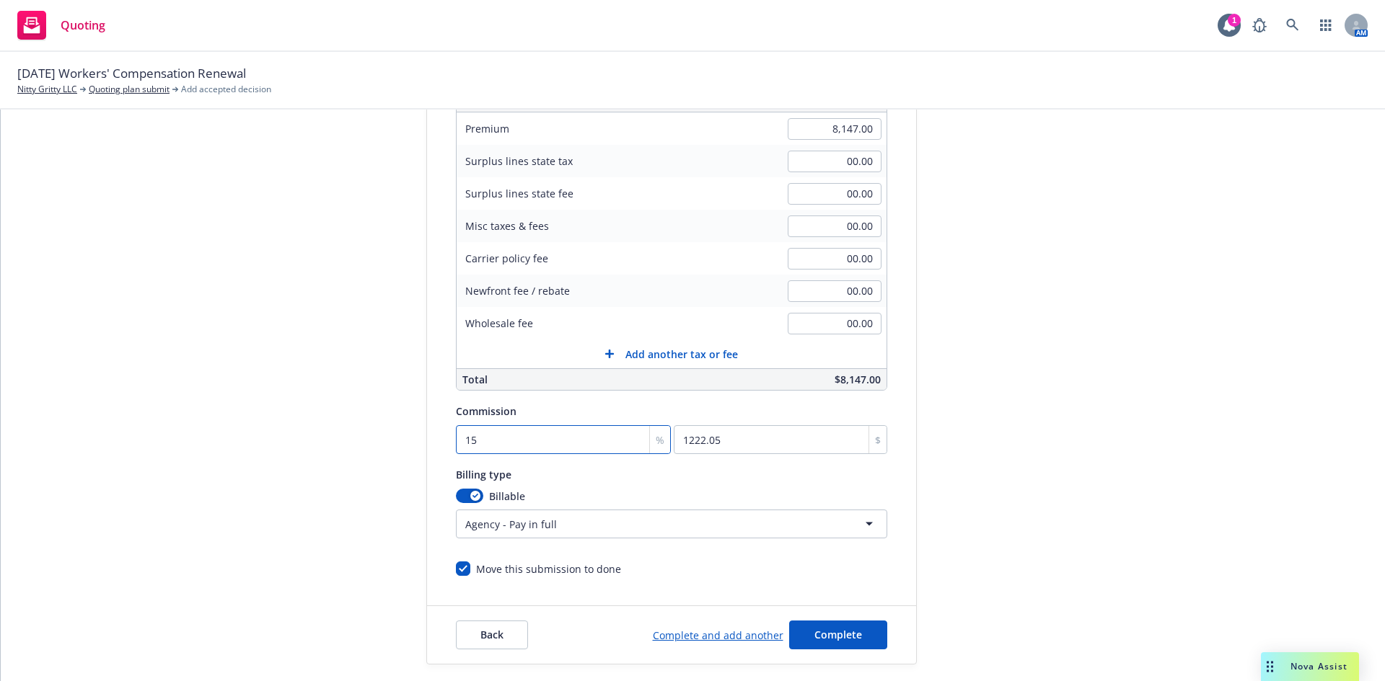
type input "15"
click at [579, 529] on html "Quoting 1 AM 11/03/25 Workers' Compensation Renewal Nitty Gritty LLC Quoting pl…" at bounding box center [692, 340] width 1385 height 681
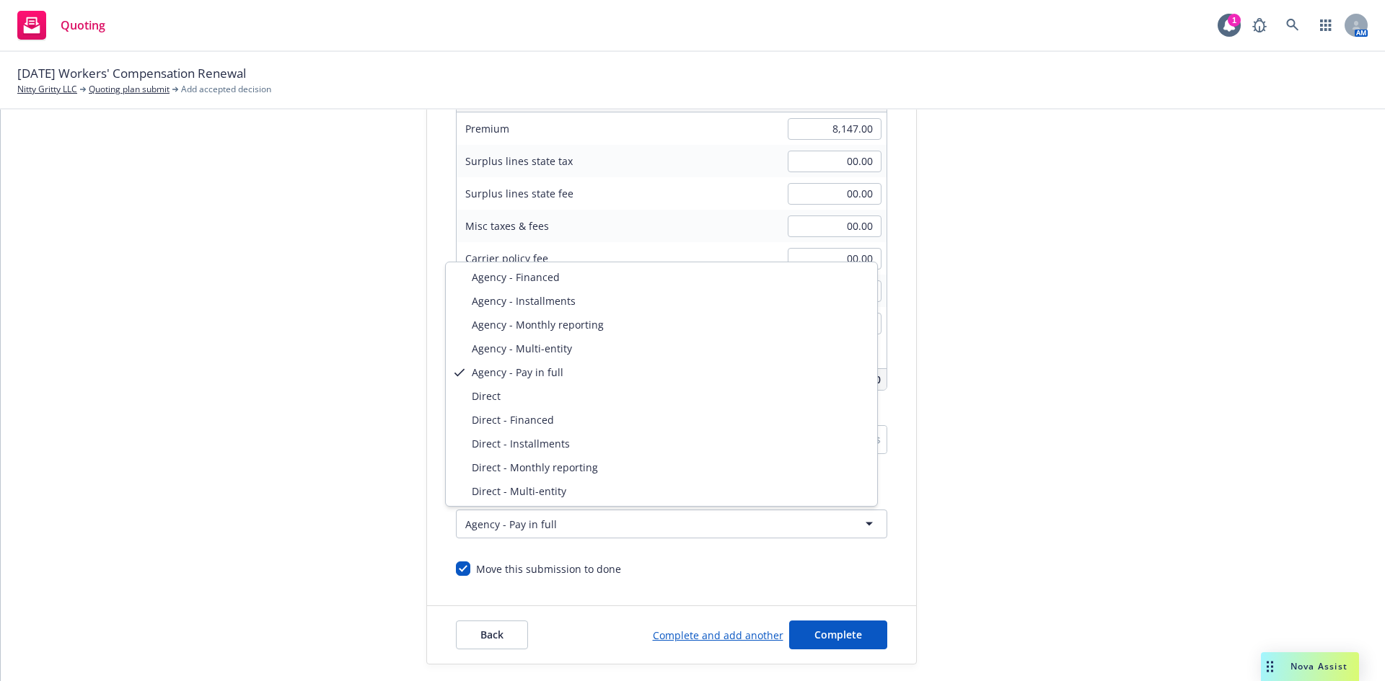
select select "DIRECT"
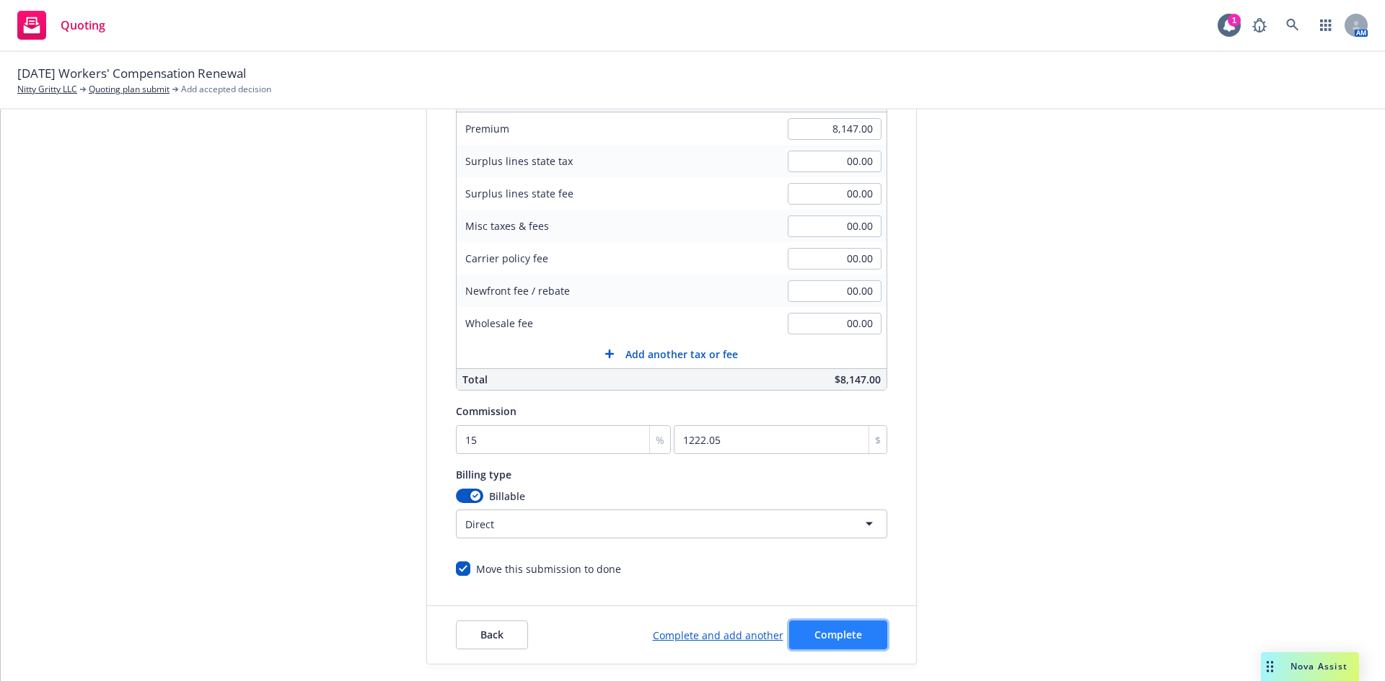
click at [834, 631] on span "Complete" at bounding box center [838, 635] width 48 height 14
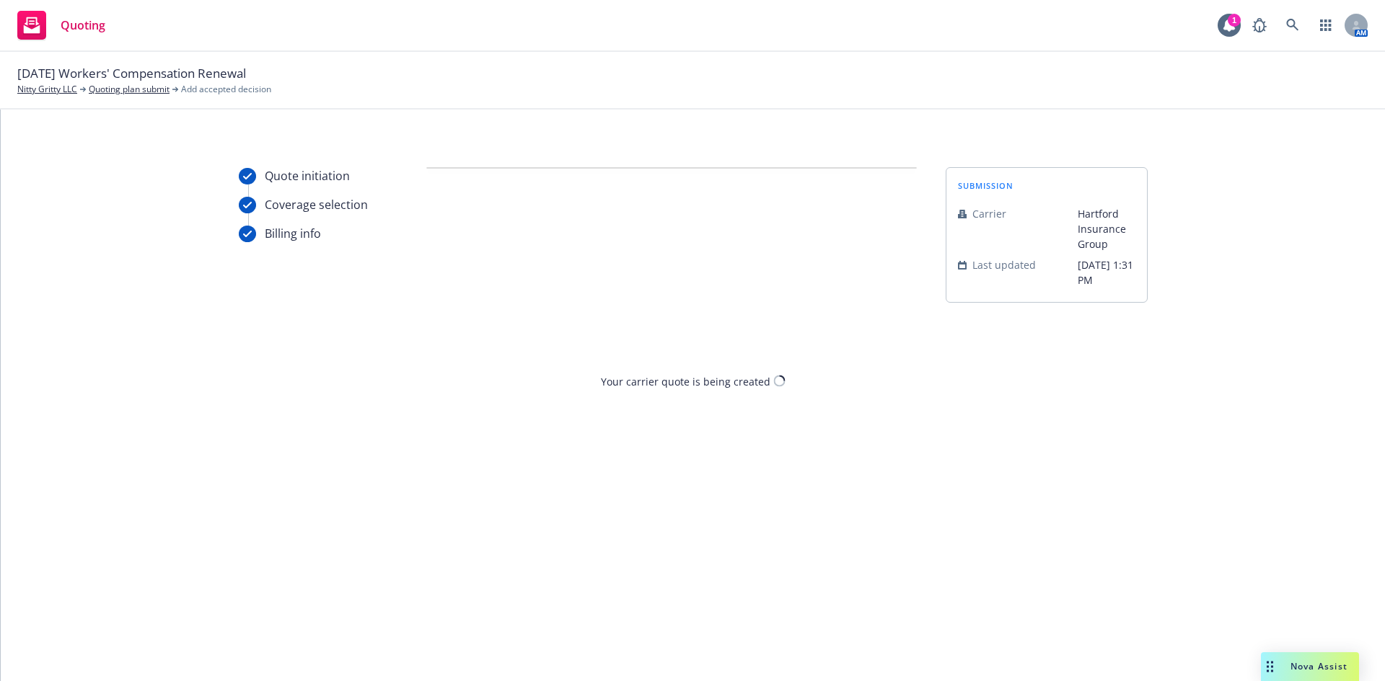
scroll to position [0, 0]
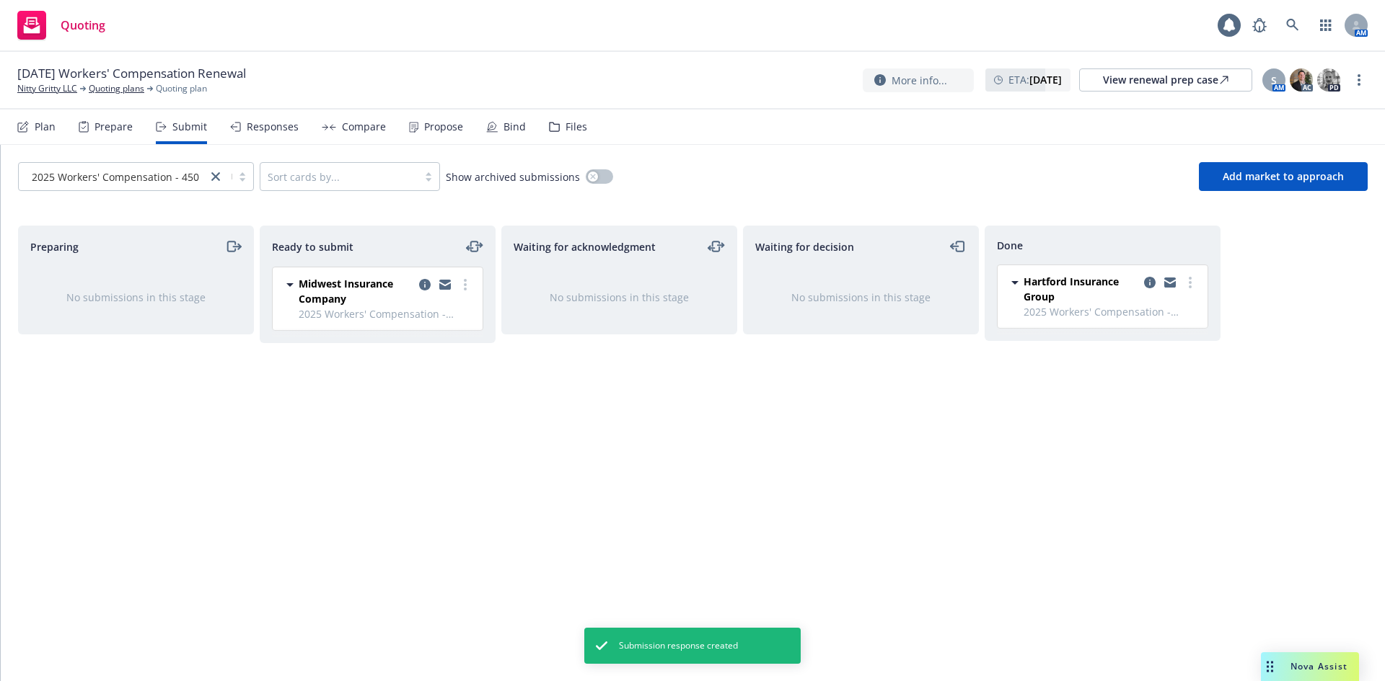
click at [425, 133] on div "Propose" at bounding box center [436, 127] width 54 height 35
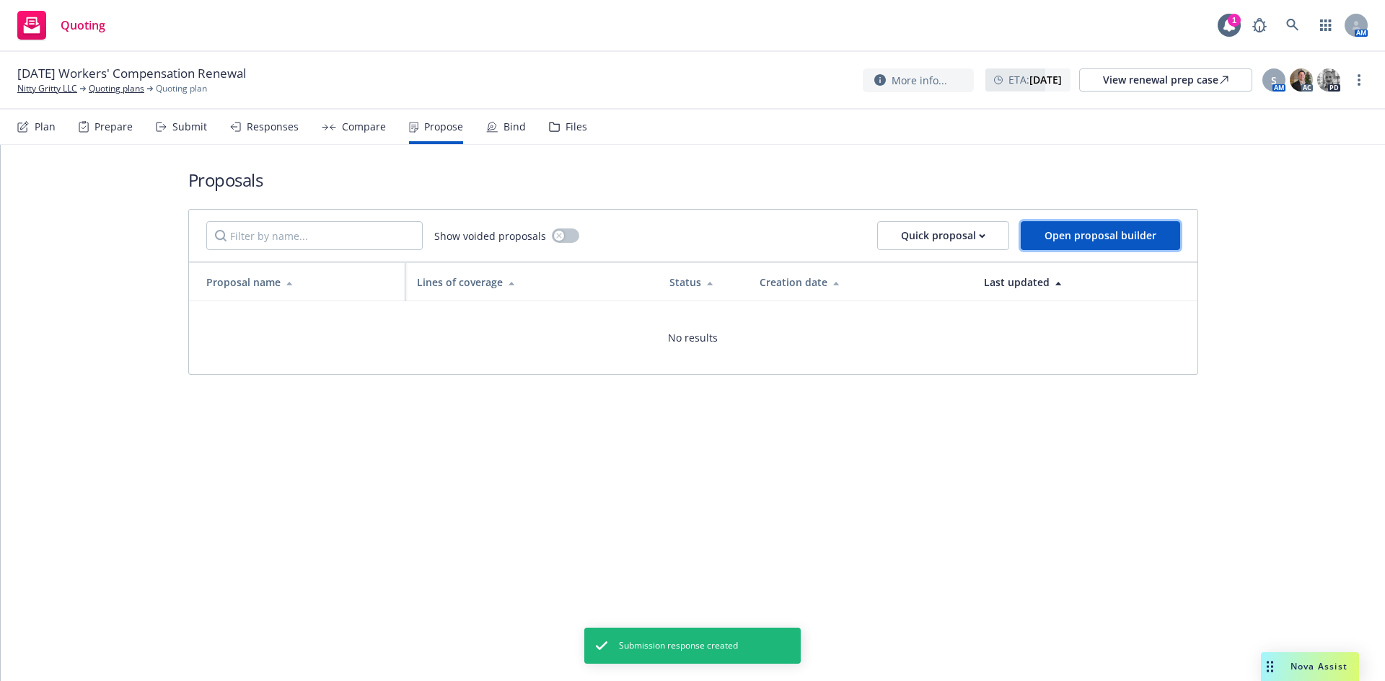
click at [1073, 221] on div "Show voided proposals Quick proposal Open proposal builder" at bounding box center [693, 236] width 1008 height 52
click at [1049, 230] on span "Open proposal builder" at bounding box center [1100, 236] width 112 height 14
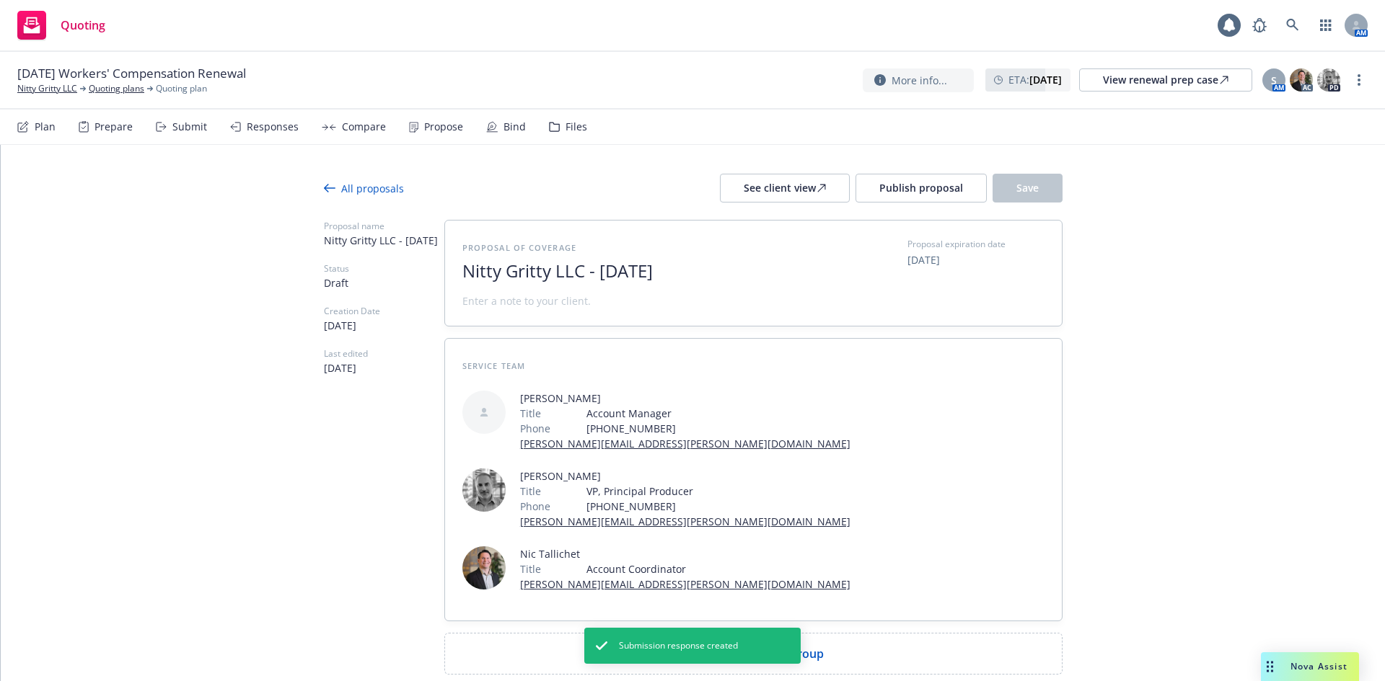
drag, startPoint x: 584, startPoint y: 268, endPoint x: 741, endPoint y: 276, distance: 156.7
click at [741, 276] on span "Nitty Gritty LLC - October 2025" at bounding box center [638, 271] width 353 height 21
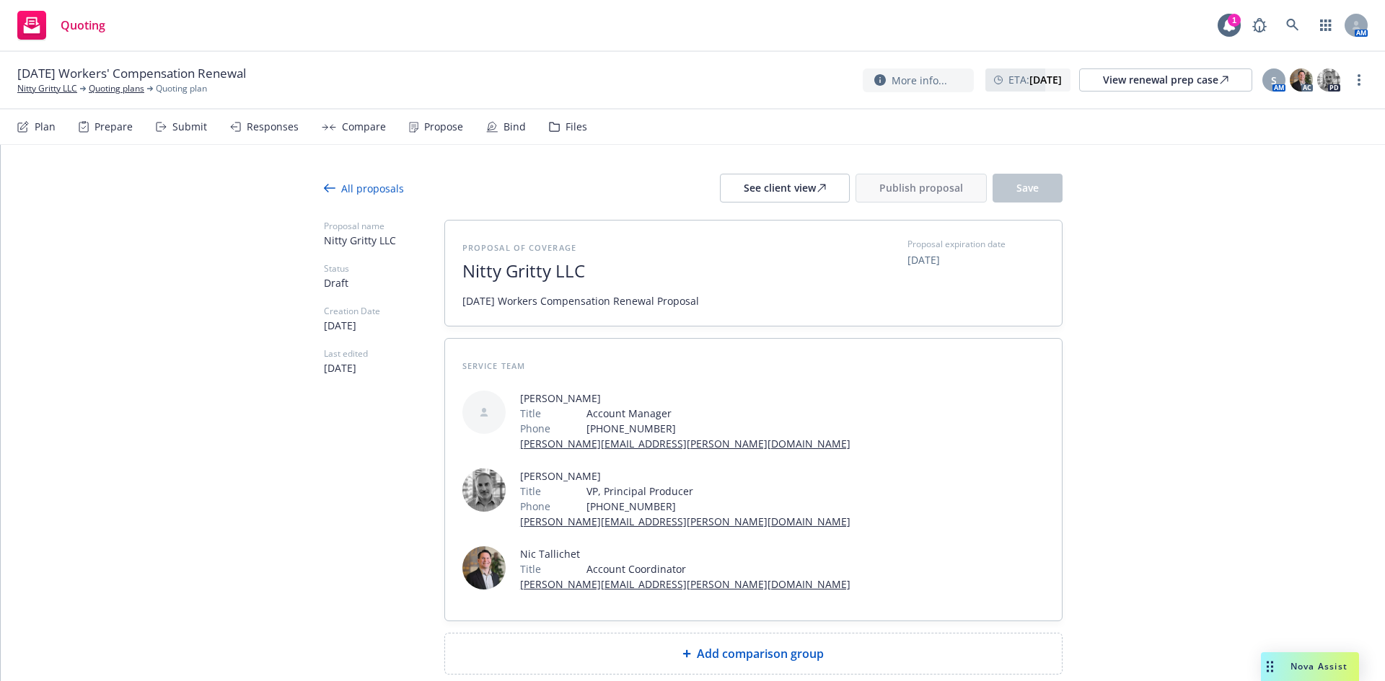
click at [668, 634] on div "Add comparison group" at bounding box center [753, 654] width 617 height 40
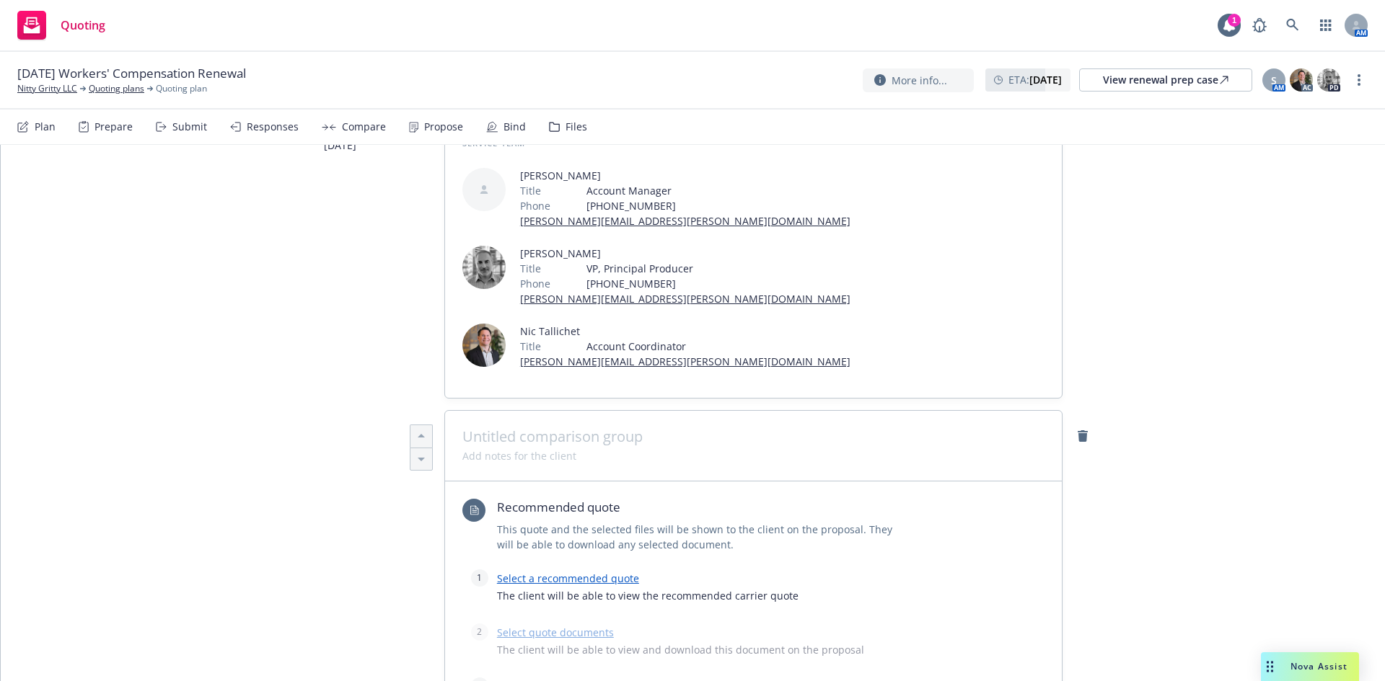
scroll to position [337, 0]
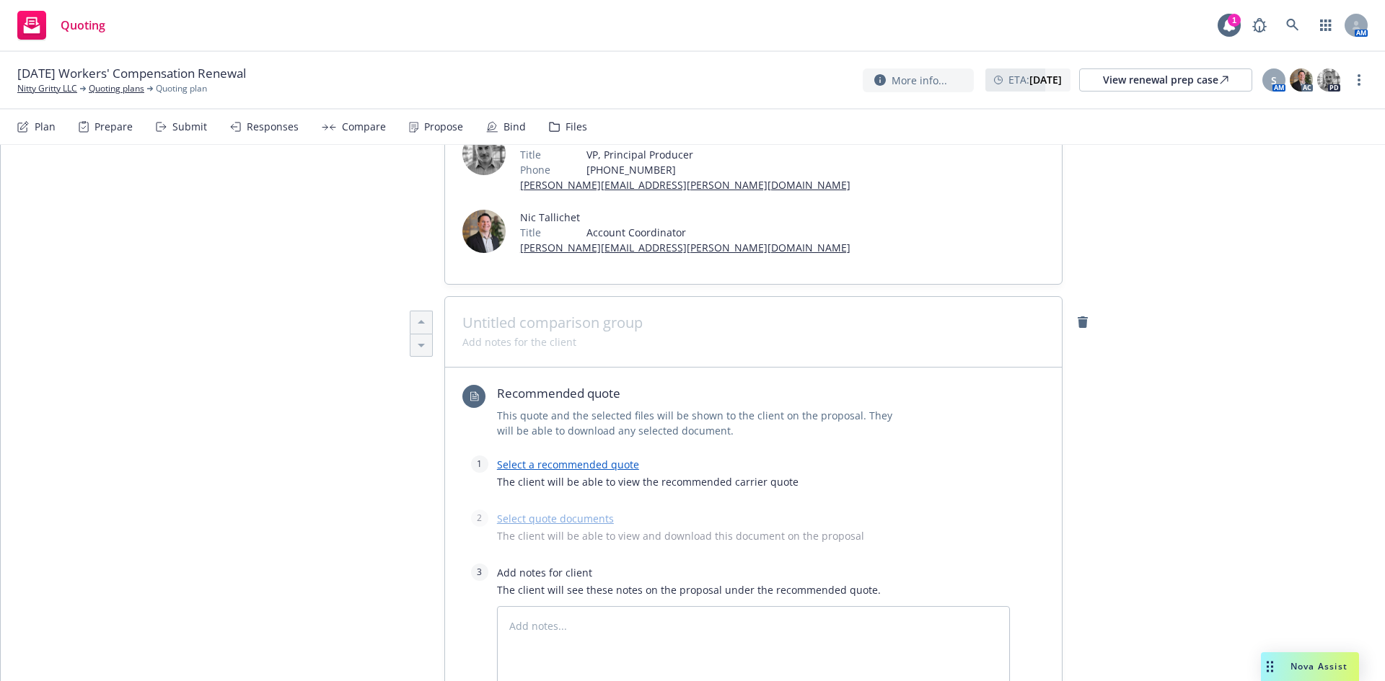
click at [542, 458] on link "Select a recommended quote" at bounding box center [568, 465] width 142 height 14
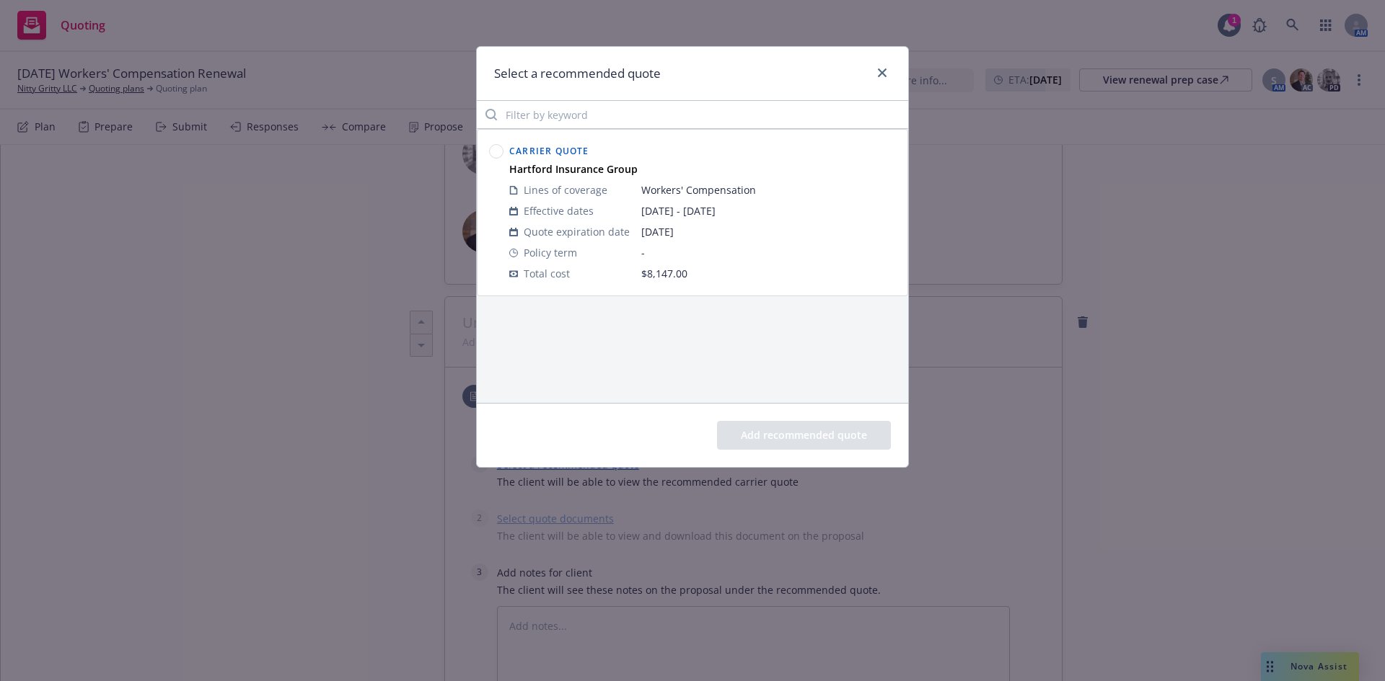
click at [495, 149] on circle at bounding box center [497, 152] width 14 height 14
click at [795, 435] on button "Add recommended quote" at bounding box center [804, 435] width 174 height 29
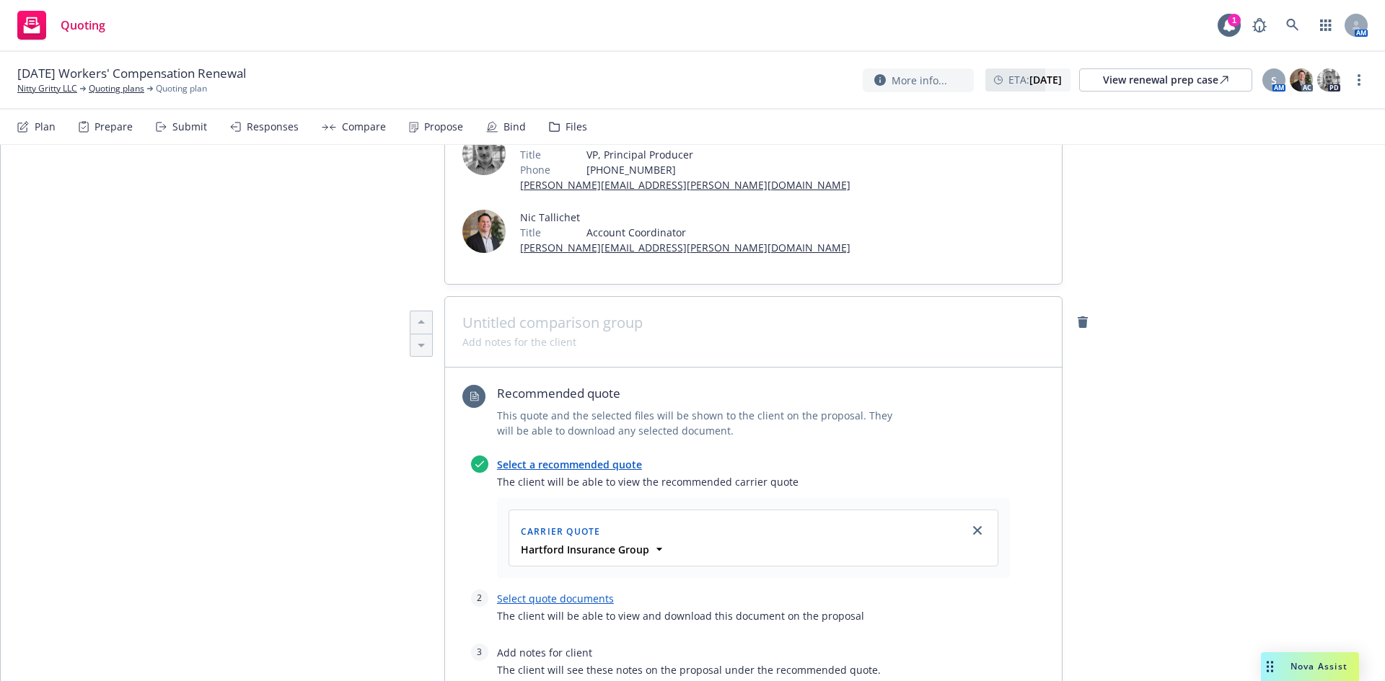
click at [534, 592] on link "Select quote documents" at bounding box center [555, 599] width 117 height 14
type textarea "x"
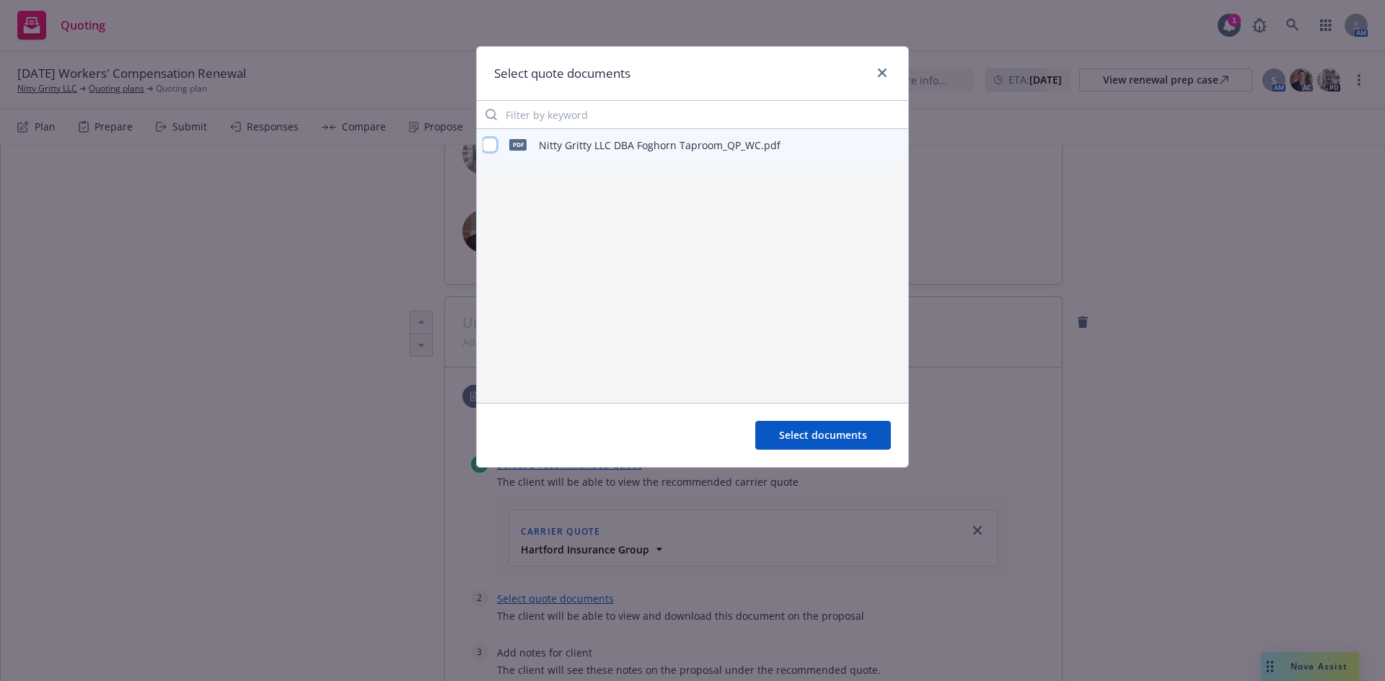
click at [488, 141] on input "checkbox" at bounding box center [489, 145] width 14 height 14
checkbox input "true"
click at [822, 424] on button "Select documents" at bounding box center [823, 435] width 136 height 29
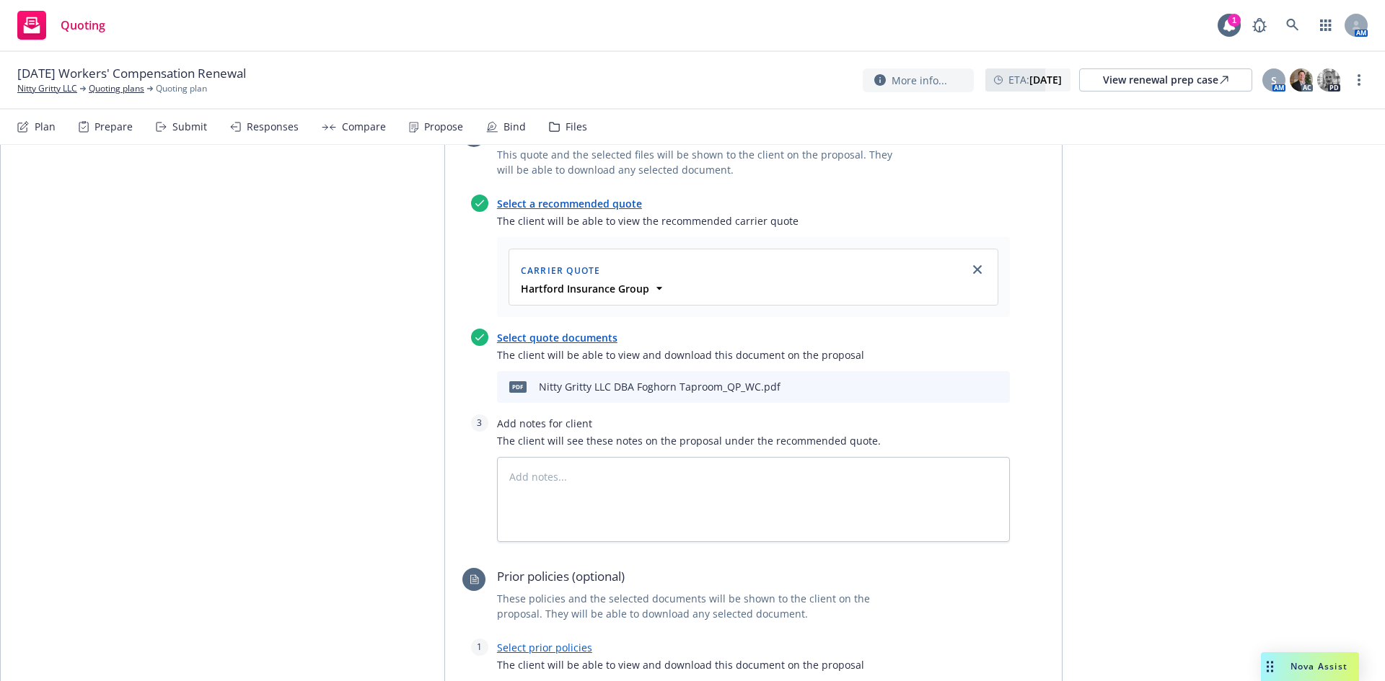
scroll to position [721, 0]
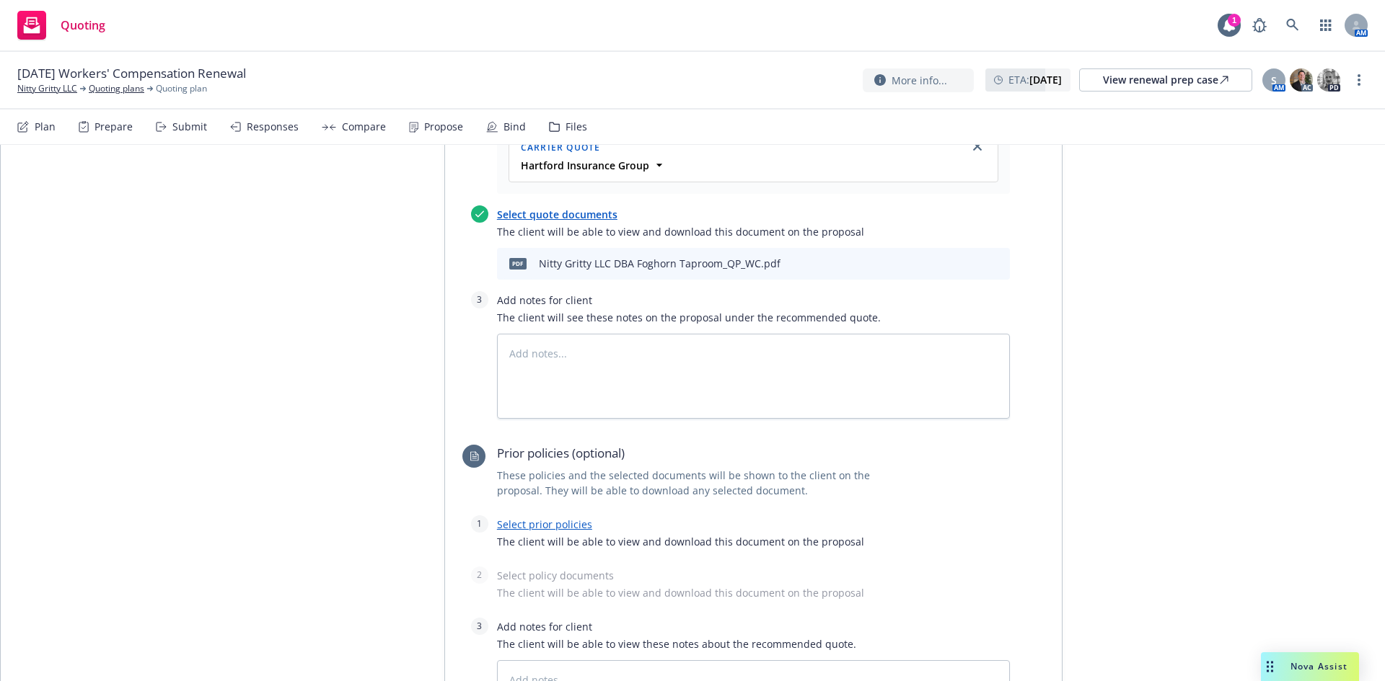
click at [544, 518] on link "Select prior policies" at bounding box center [544, 525] width 95 height 14
type textarea "x"
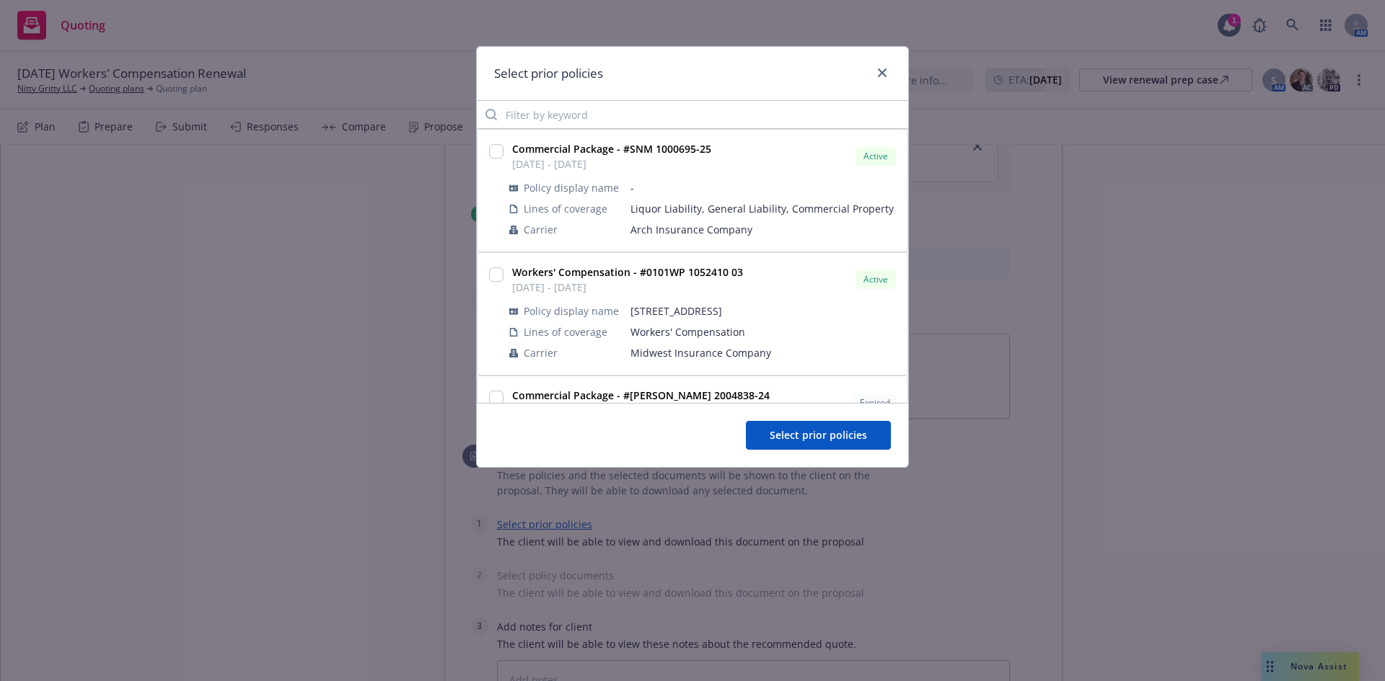
click at [495, 266] on div at bounding box center [496, 275] width 14 height 20
click at [492, 277] on input "checkbox" at bounding box center [496, 275] width 14 height 14
checkbox input "true"
drag, startPoint x: 777, startPoint y: 429, endPoint x: 788, endPoint y: 446, distance: 20.0
click at [778, 430] on span "Select prior policies" at bounding box center [817, 435] width 97 height 14
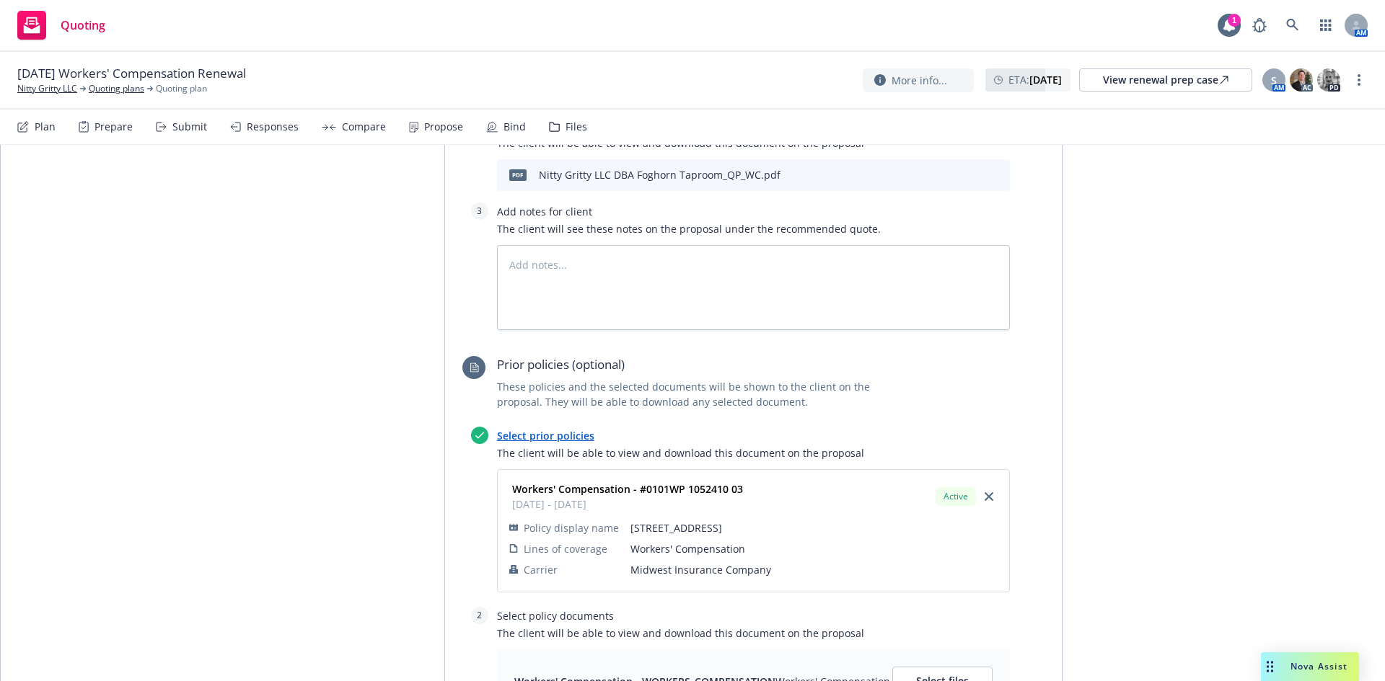
scroll to position [914, 0]
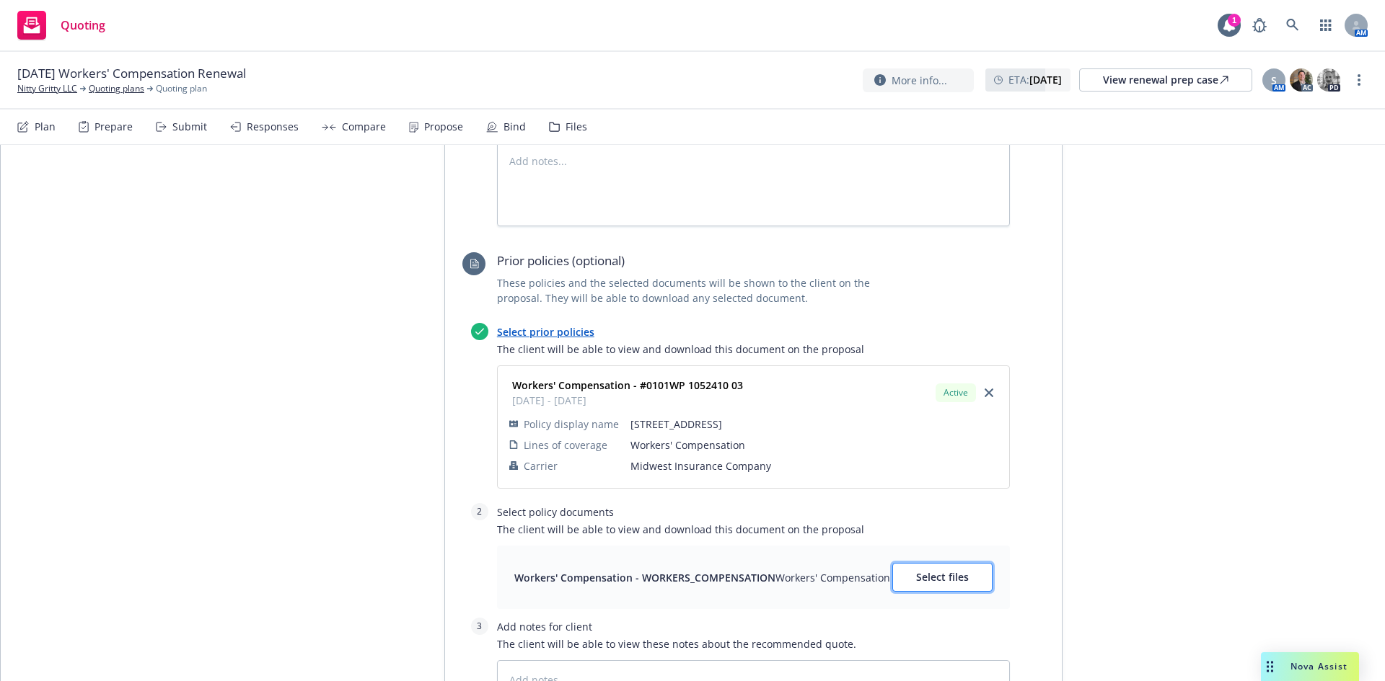
click at [933, 563] on button "Select files" at bounding box center [942, 577] width 100 height 29
type textarea "x"
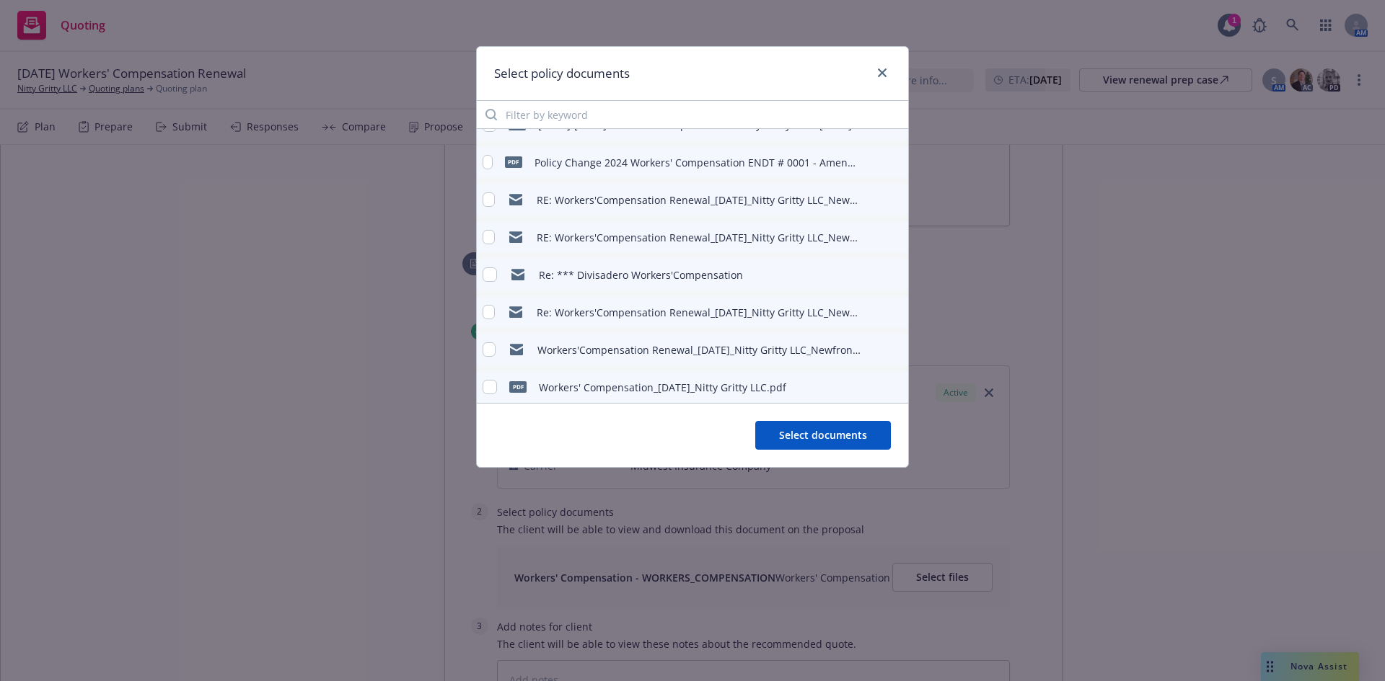
scroll to position [32, 0]
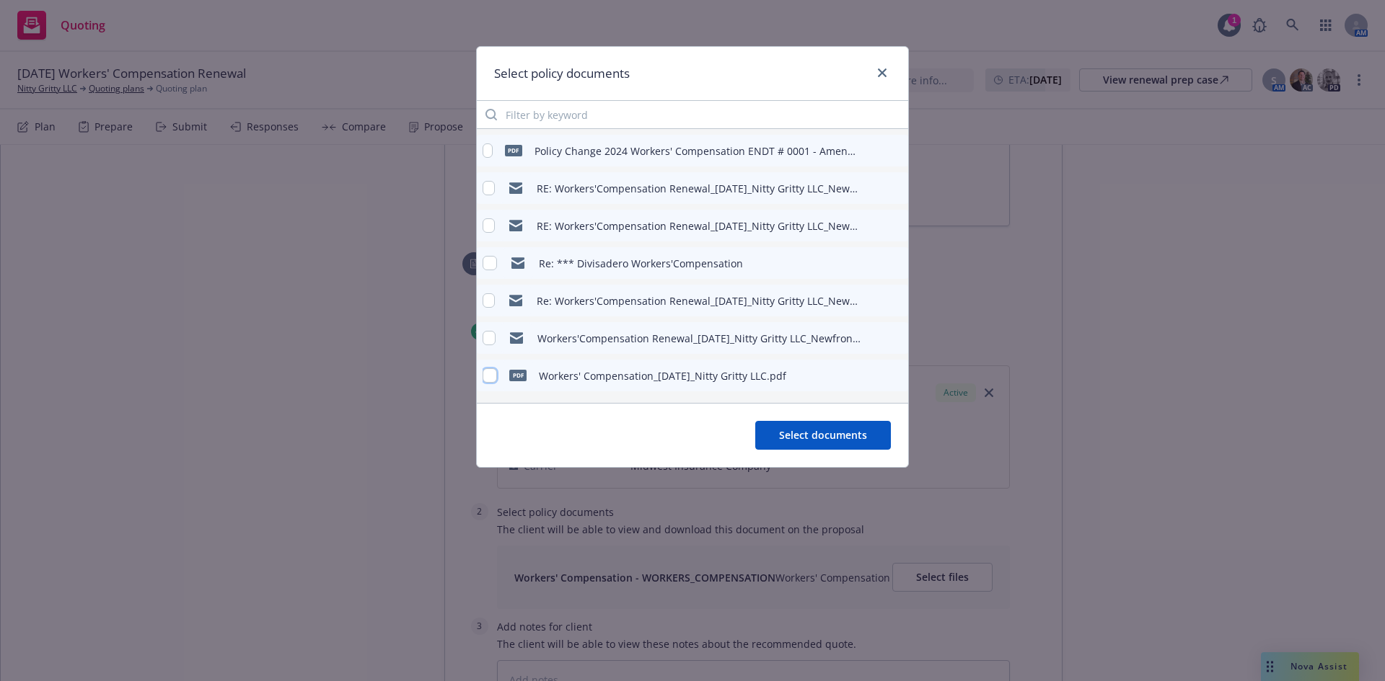
click at [487, 382] on input "checkbox" at bounding box center [489, 376] width 14 height 14
checkbox input "true"
click at [777, 431] on button "Select documents" at bounding box center [823, 435] width 136 height 29
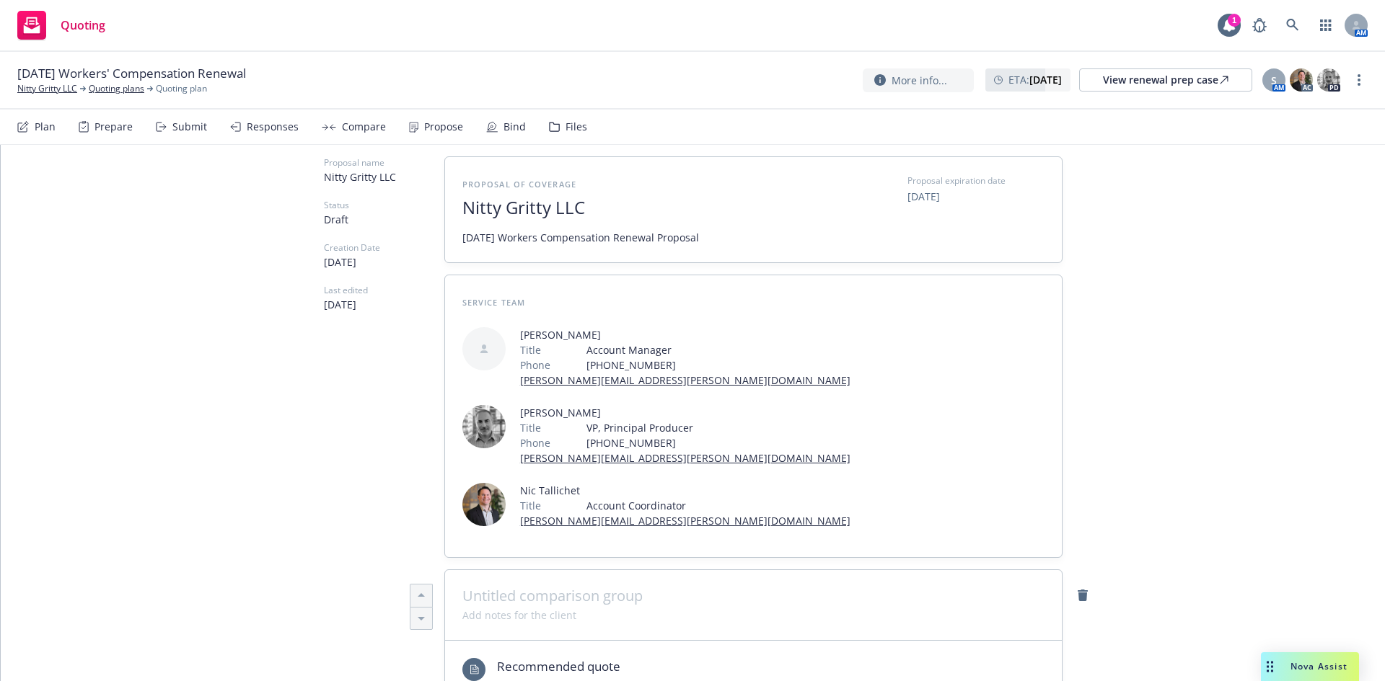
scroll to position [0, 0]
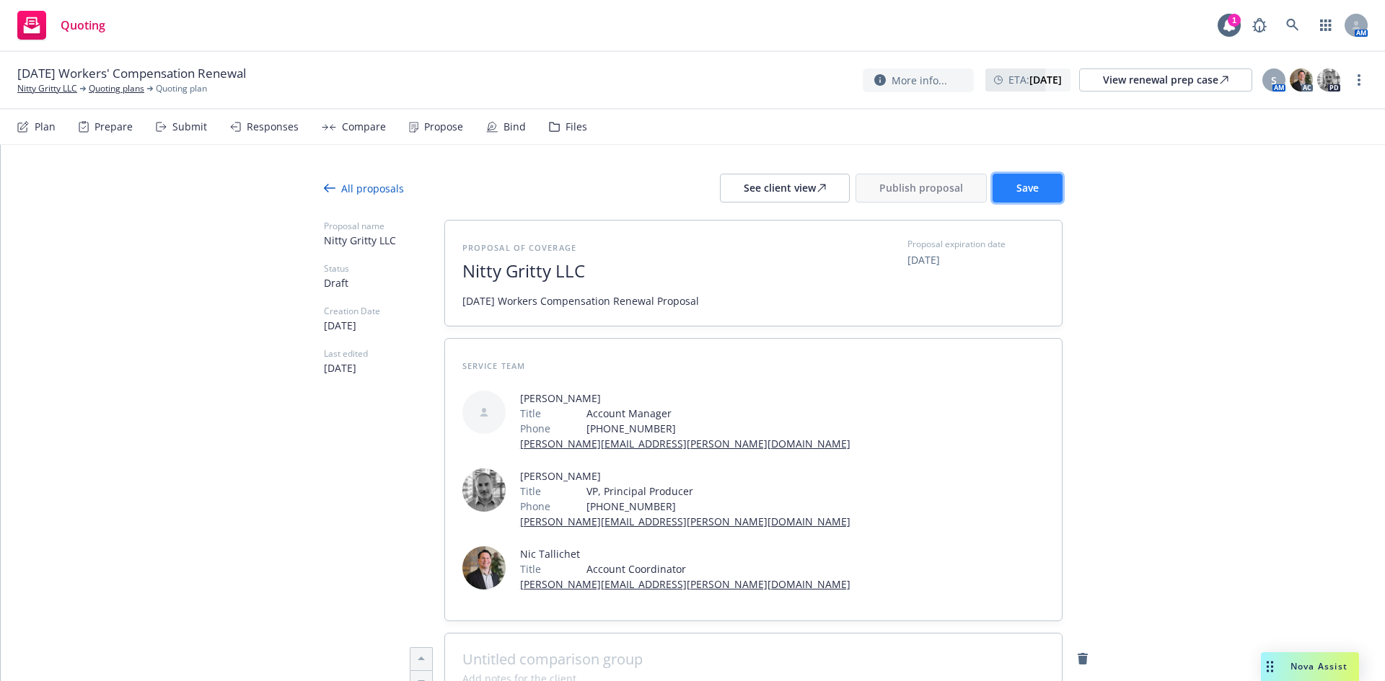
click at [1009, 193] on button "Save" at bounding box center [1027, 188] width 70 height 29
click at [808, 188] on div "See client view" at bounding box center [785, 188] width 82 height 27
click at [903, 183] on span "Publish proposal" at bounding box center [921, 188] width 84 height 14
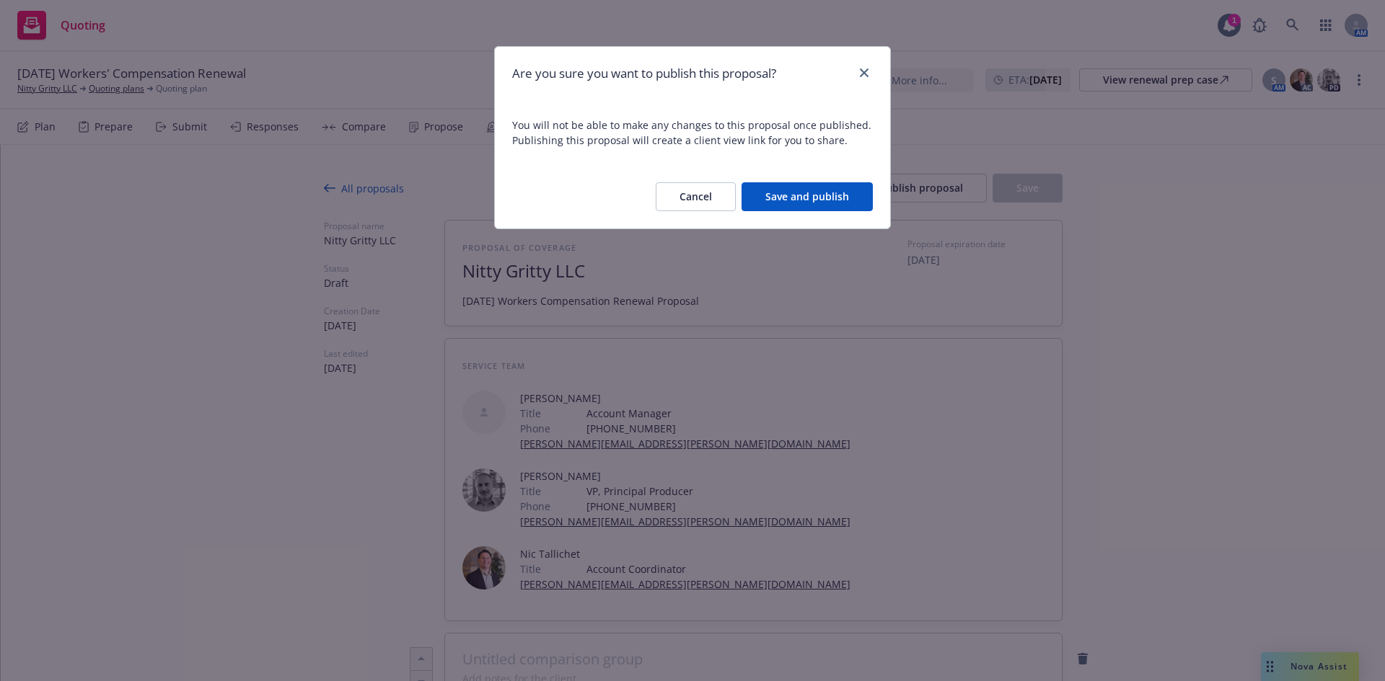
click at [819, 197] on button "Save and publish" at bounding box center [806, 196] width 131 height 29
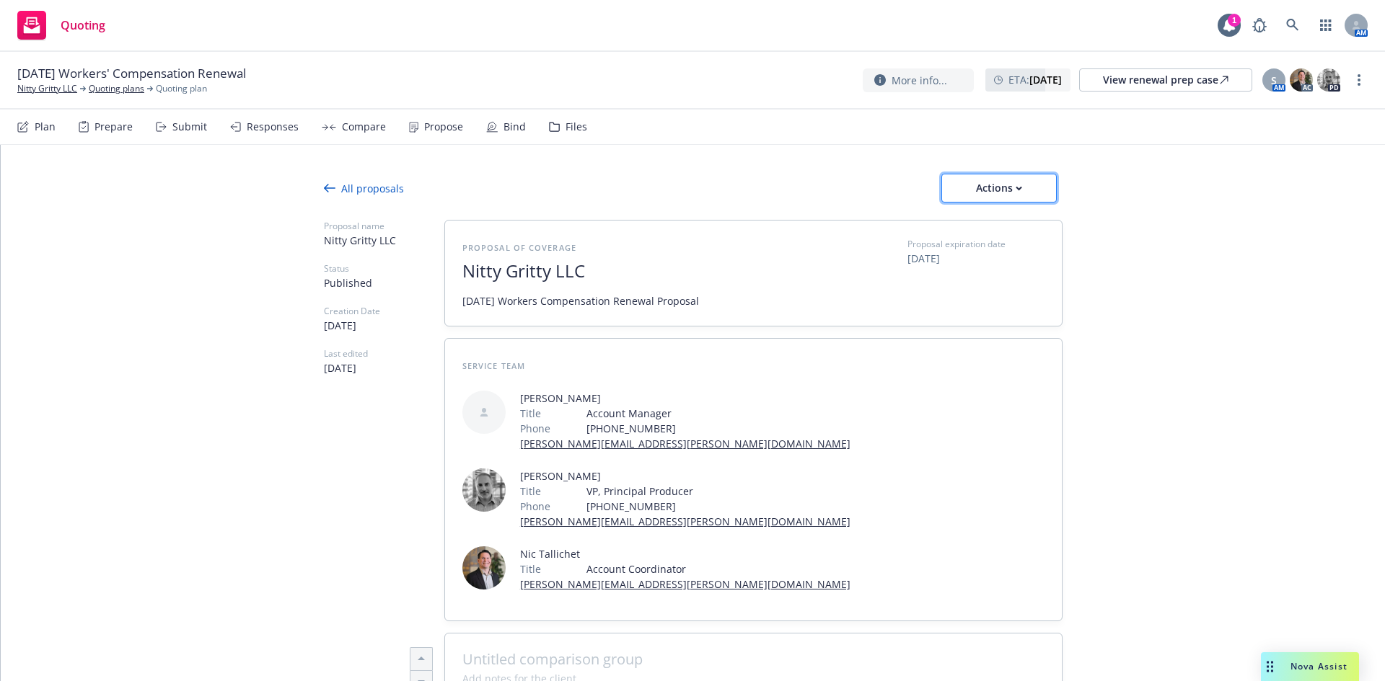
click at [994, 190] on div "Actions" at bounding box center [999, 188] width 68 height 27
click at [999, 226] on span "Copy proposal link" at bounding box center [998, 226] width 124 height 14
click at [1366, 74] on div "More info... ETA : November 3, 2025 View renewal prep case S AM AC PD" at bounding box center [1115, 80] width 505 height 26
click at [1362, 76] on link "more" at bounding box center [1358, 79] width 17 height 17
click at [1310, 106] on link "Copy logging email" at bounding box center [1286, 109] width 161 height 29
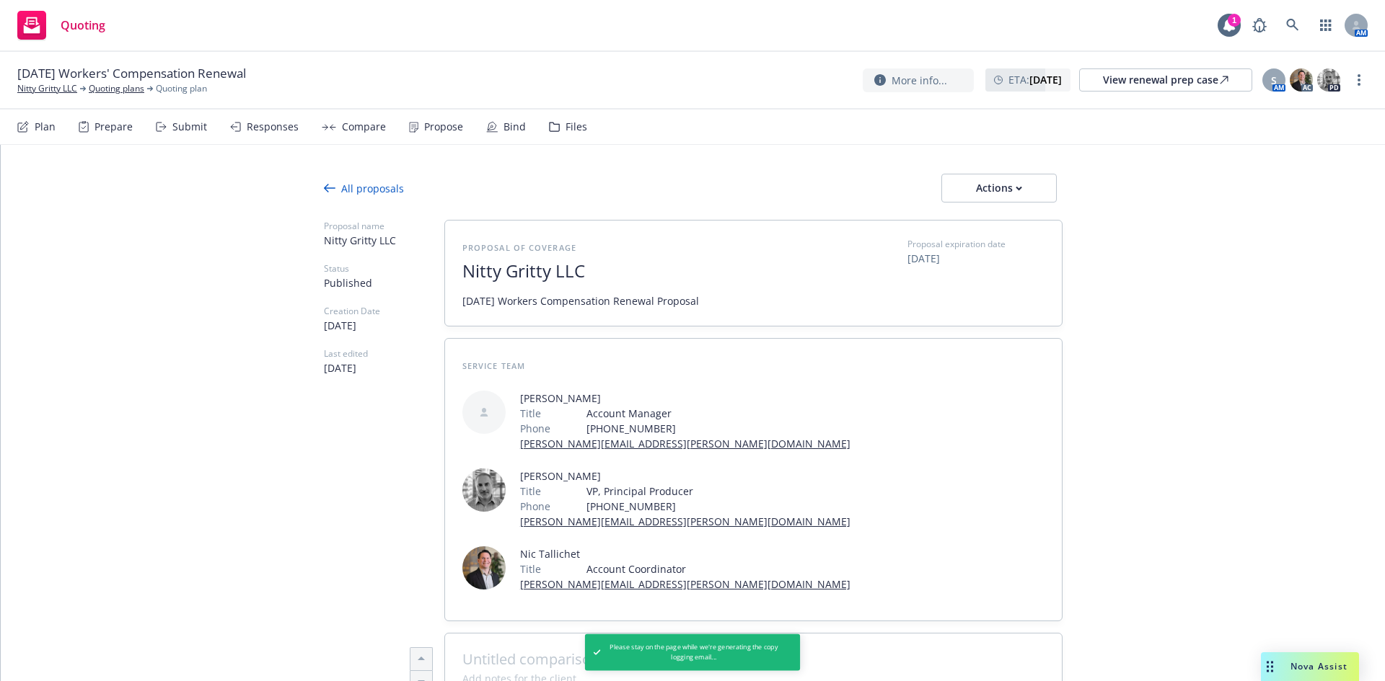
type textarea "x"
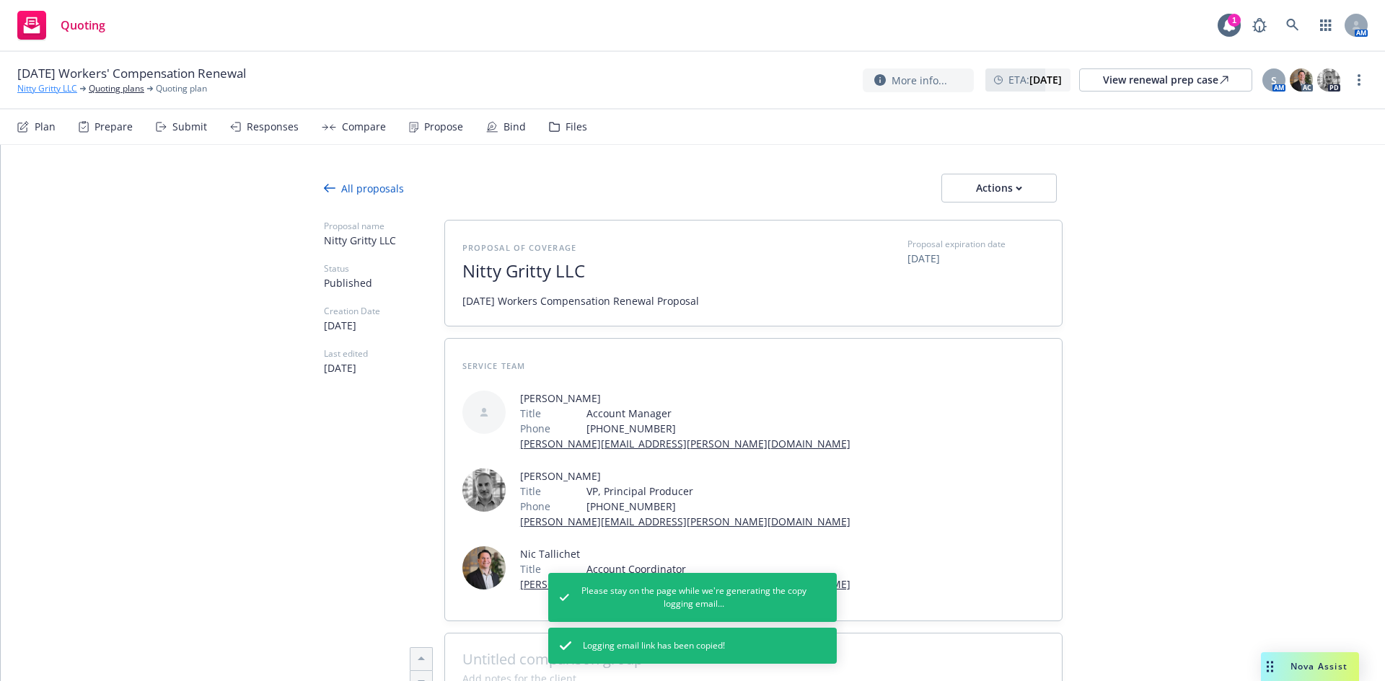
click at [48, 92] on link "Nitty Gritty LLC" at bounding box center [47, 88] width 60 height 13
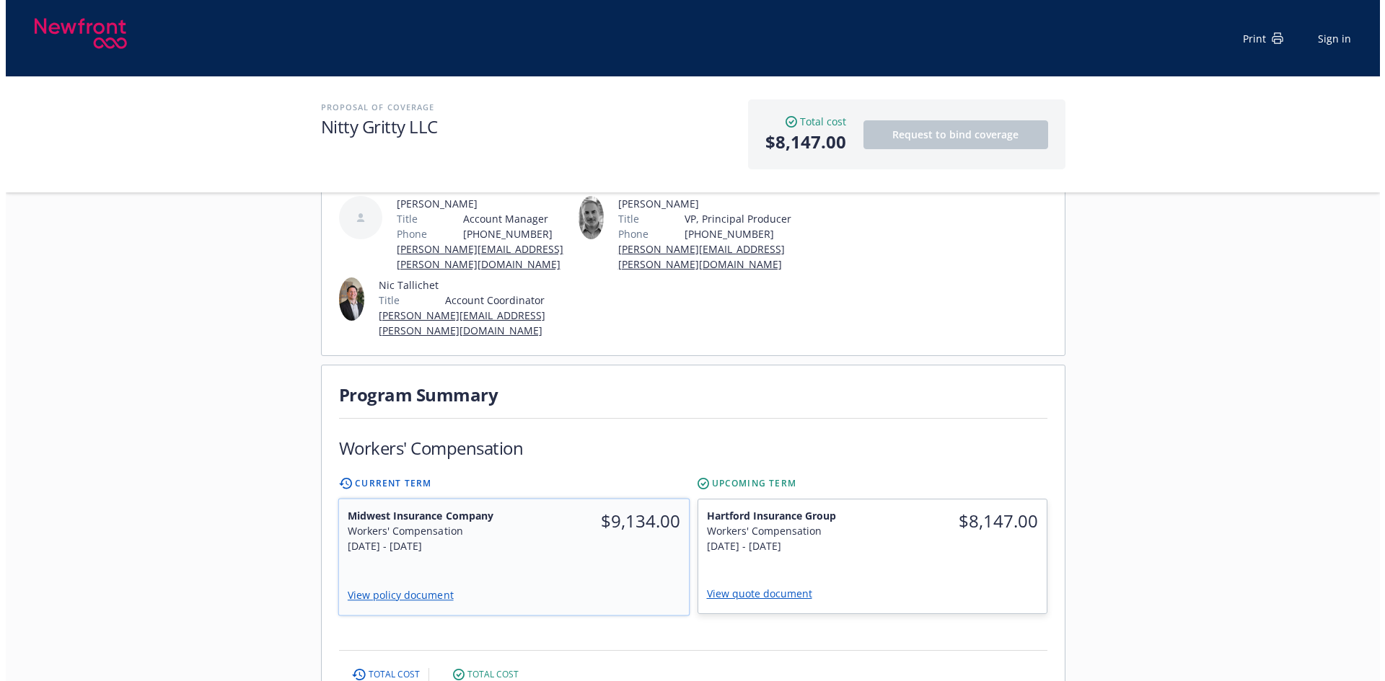
scroll to position [193, 0]
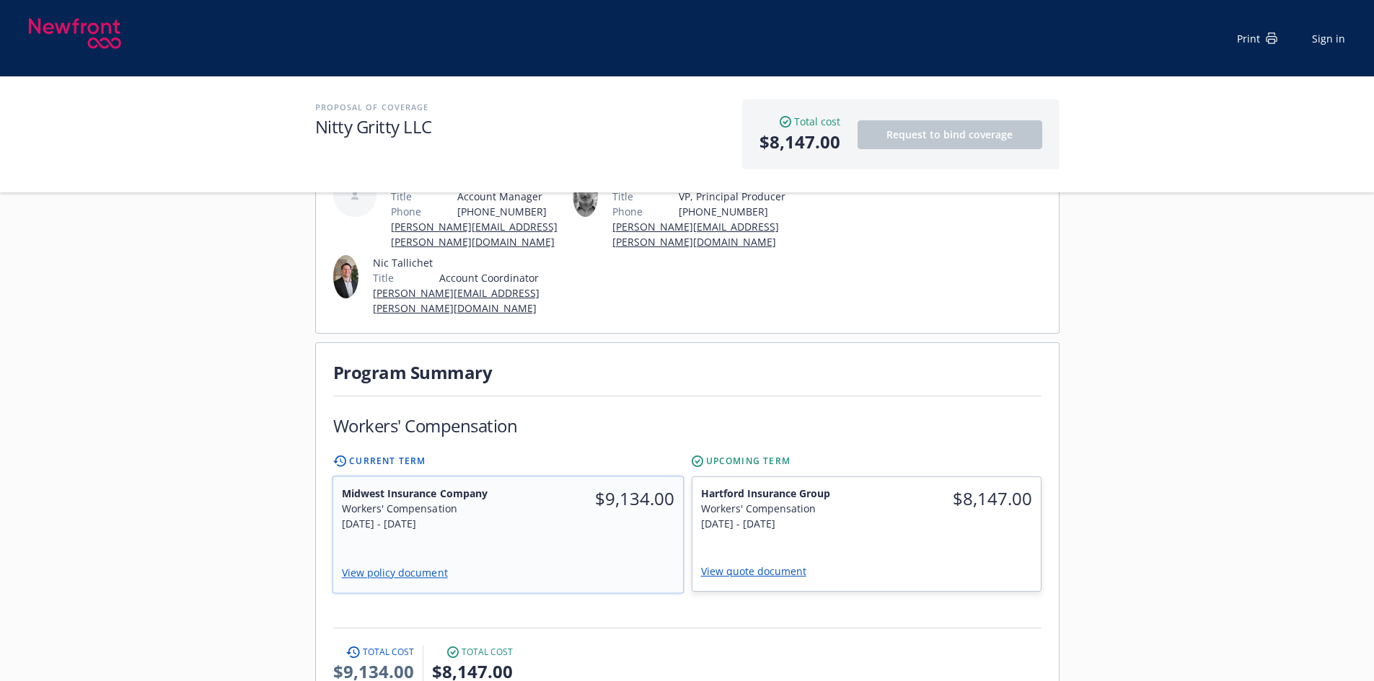
click at [562, 516] on div "Midwest Insurance Company Workers' Compensation [DATE] - [DATE] $9,134.00 View …" at bounding box center [507, 535] width 350 height 116
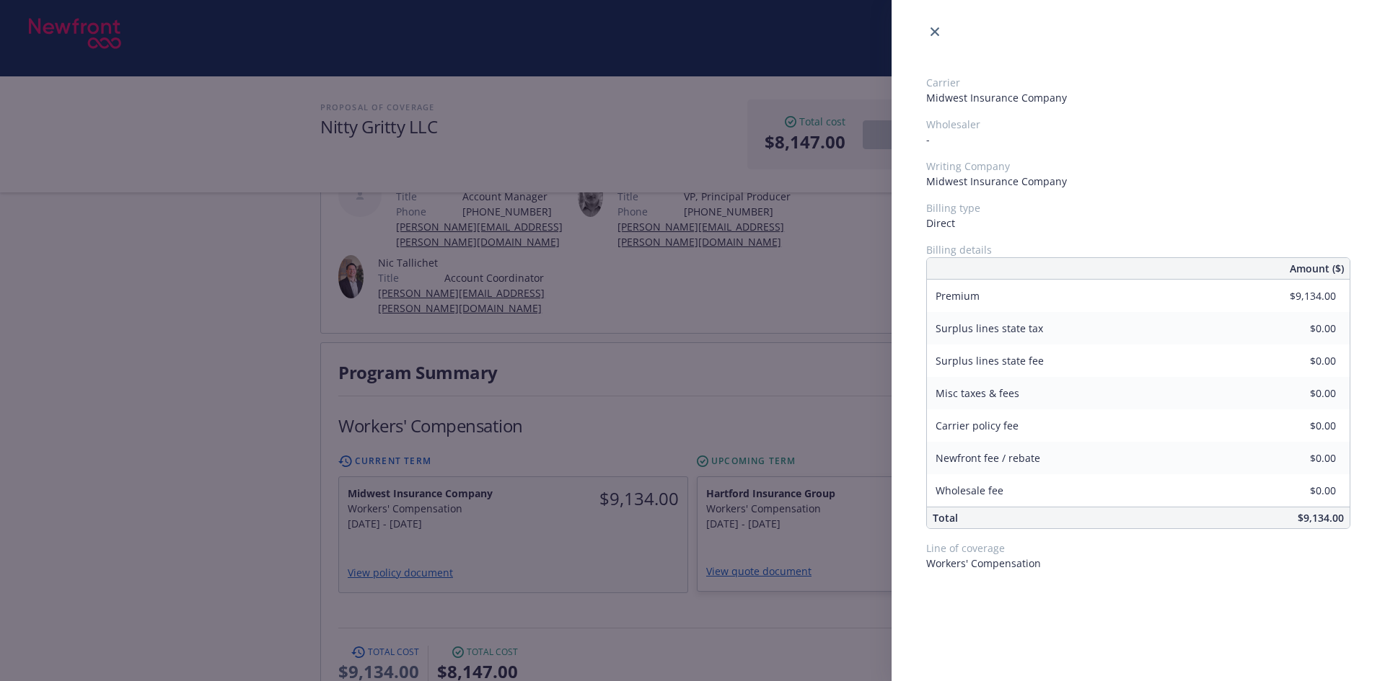
click at [980, 185] on span "Midwest Insurance Company" at bounding box center [1138, 181] width 424 height 15
copy span "Midwest Insurance Company"
click at [1311, 521] on span "$9,134.00" at bounding box center [1320, 518] width 46 height 14
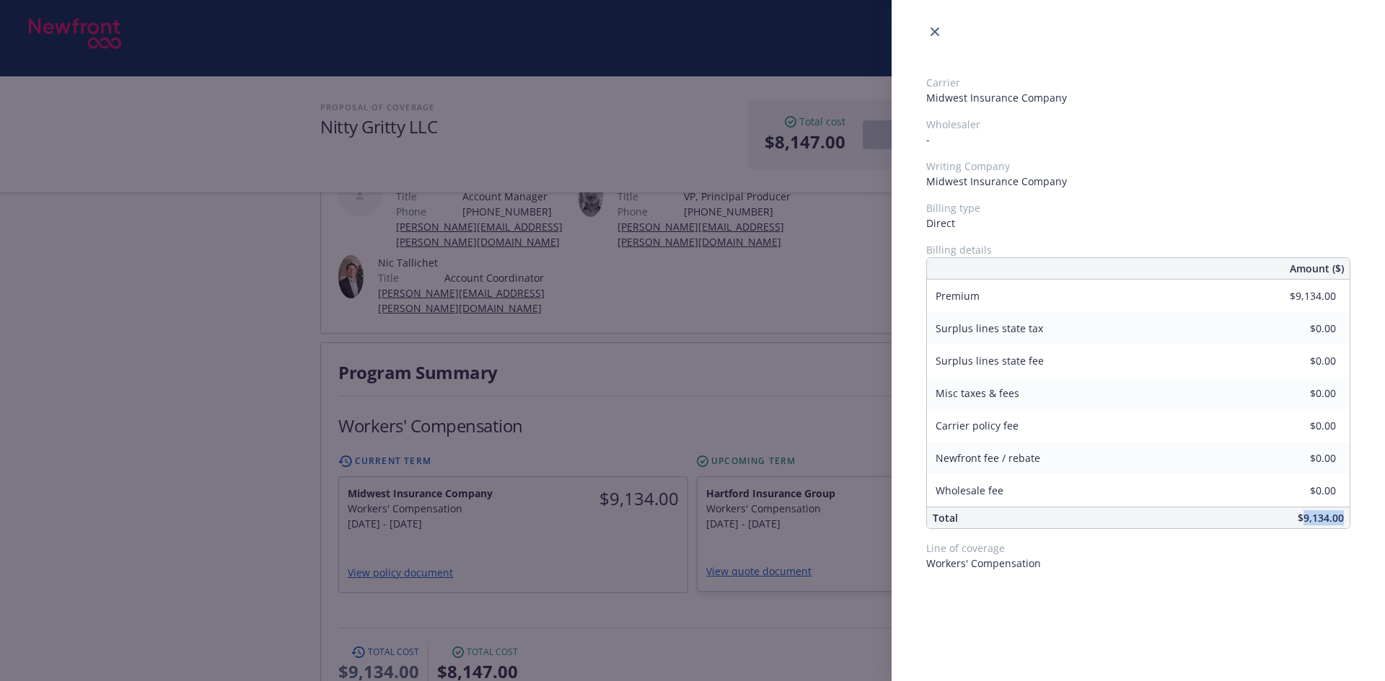
click at [1311, 521] on span "$9,134.00" at bounding box center [1320, 518] width 46 height 14
click at [1311, 520] on span "$9,134.00" at bounding box center [1320, 518] width 46 height 14
copy span "$9,134.00"
click at [790, 599] on div "Carrier Midwest Insurance Company Wholesaler - Writing Company Midwest Insuranc…" at bounding box center [692, 340] width 1385 height 681
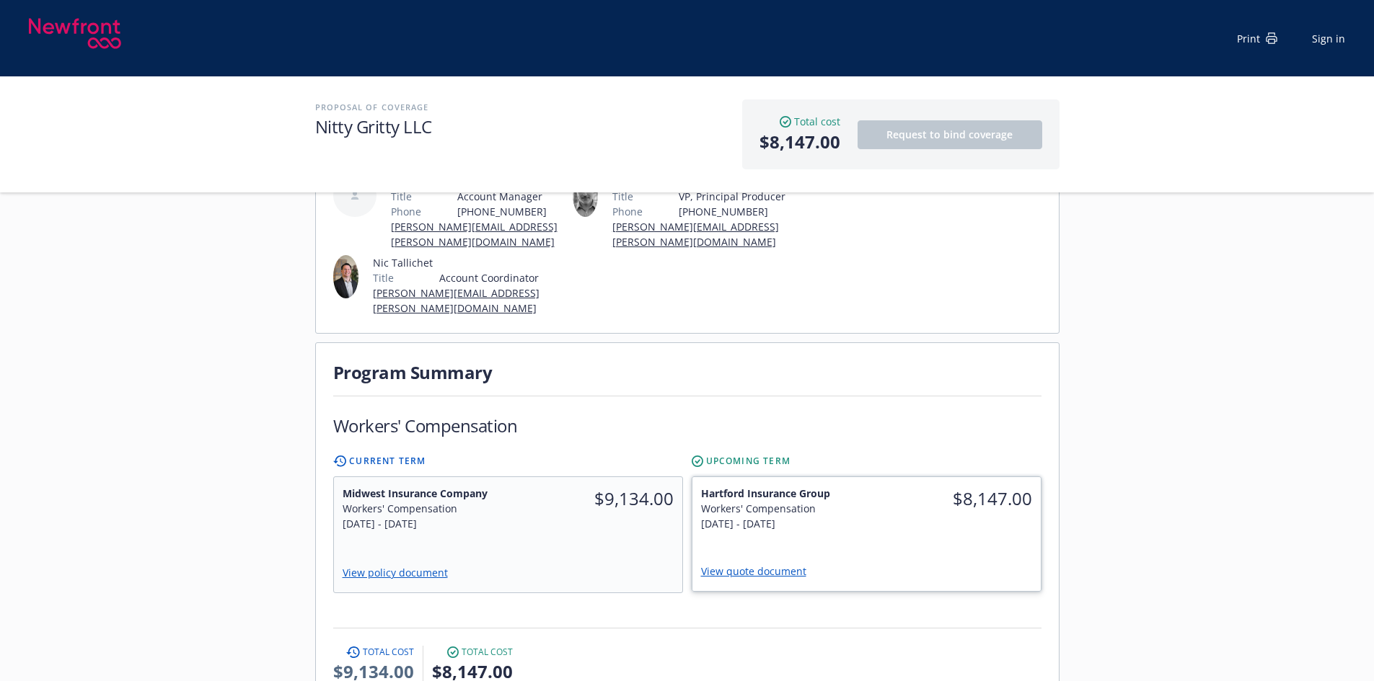
click at [842, 516] on div "[DATE] - [DATE]" at bounding box center [779, 523] width 157 height 15
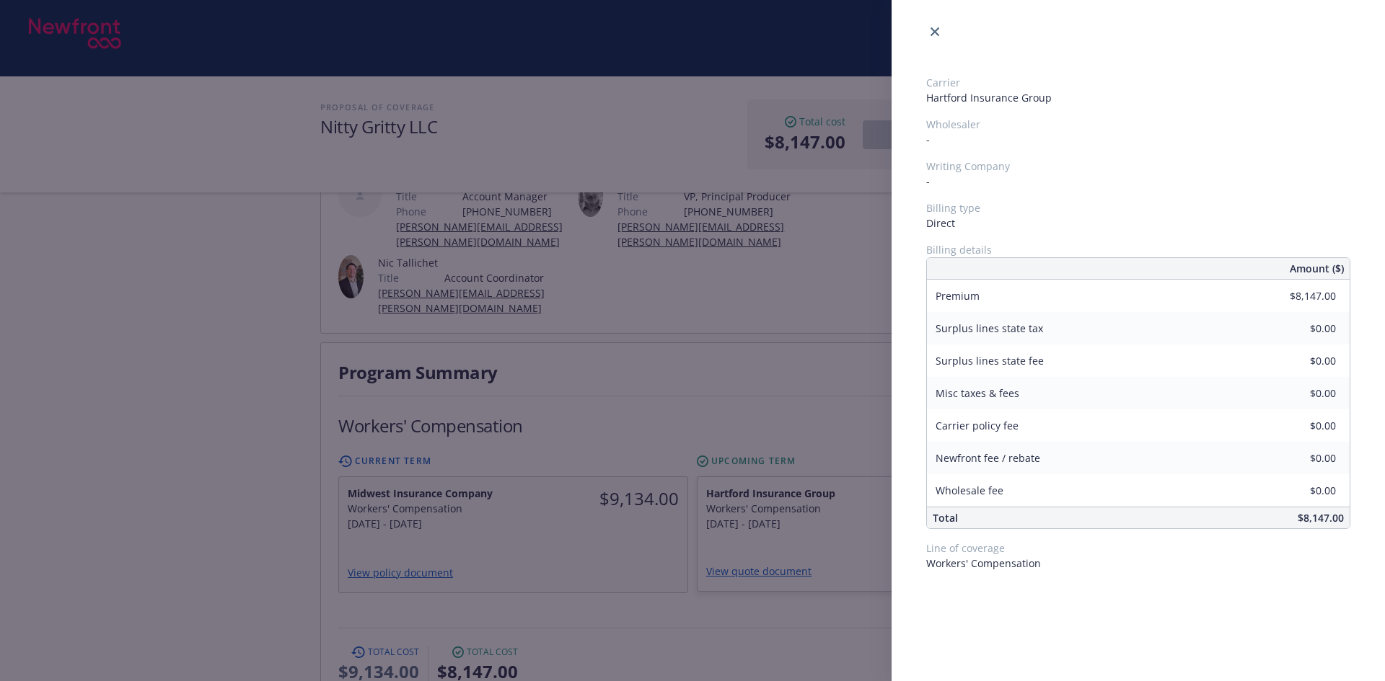
click at [1307, 519] on span "$8,147.00" at bounding box center [1320, 518] width 46 height 14
click at [1306, 519] on span "$8,147.00" at bounding box center [1320, 518] width 46 height 14
copy span "$8,147.00"
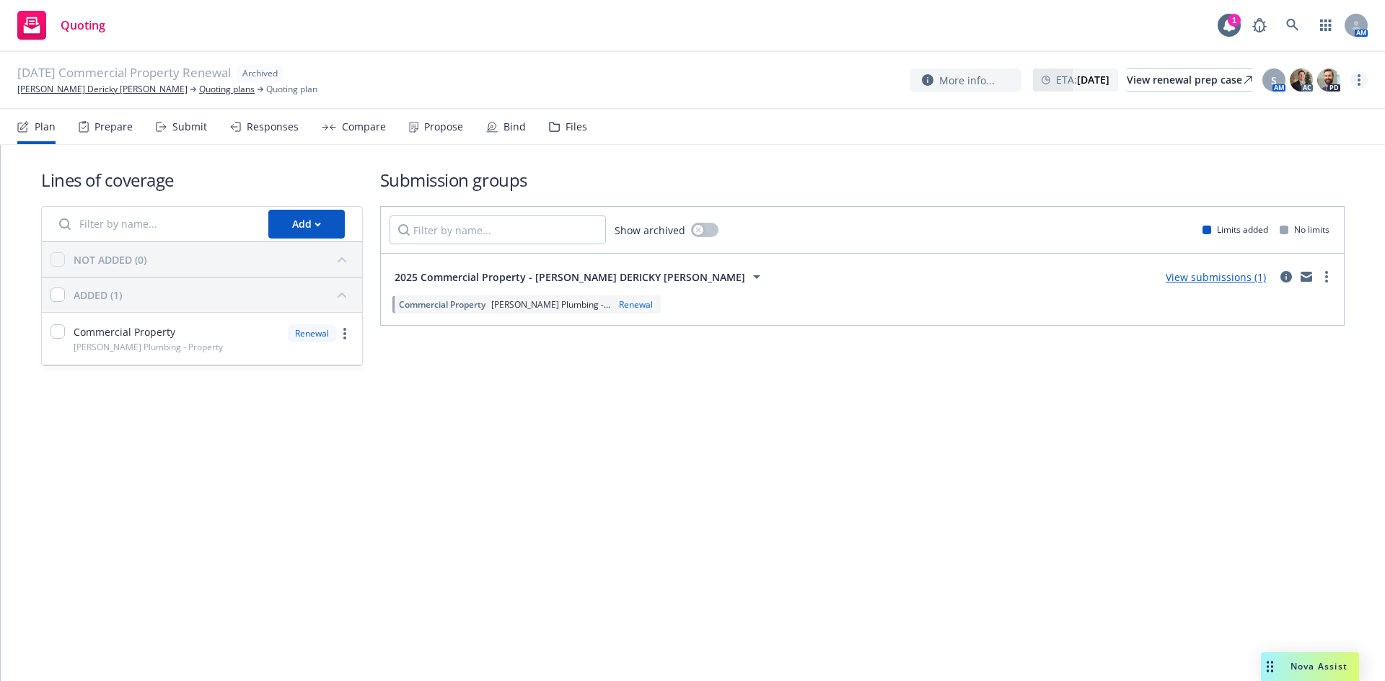
click at [1356, 80] on link "more" at bounding box center [1358, 79] width 17 height 17
click at [1295, 162] on link "Unarchive quoting plan" at bounding box center [1286, 167] width 160 height 29
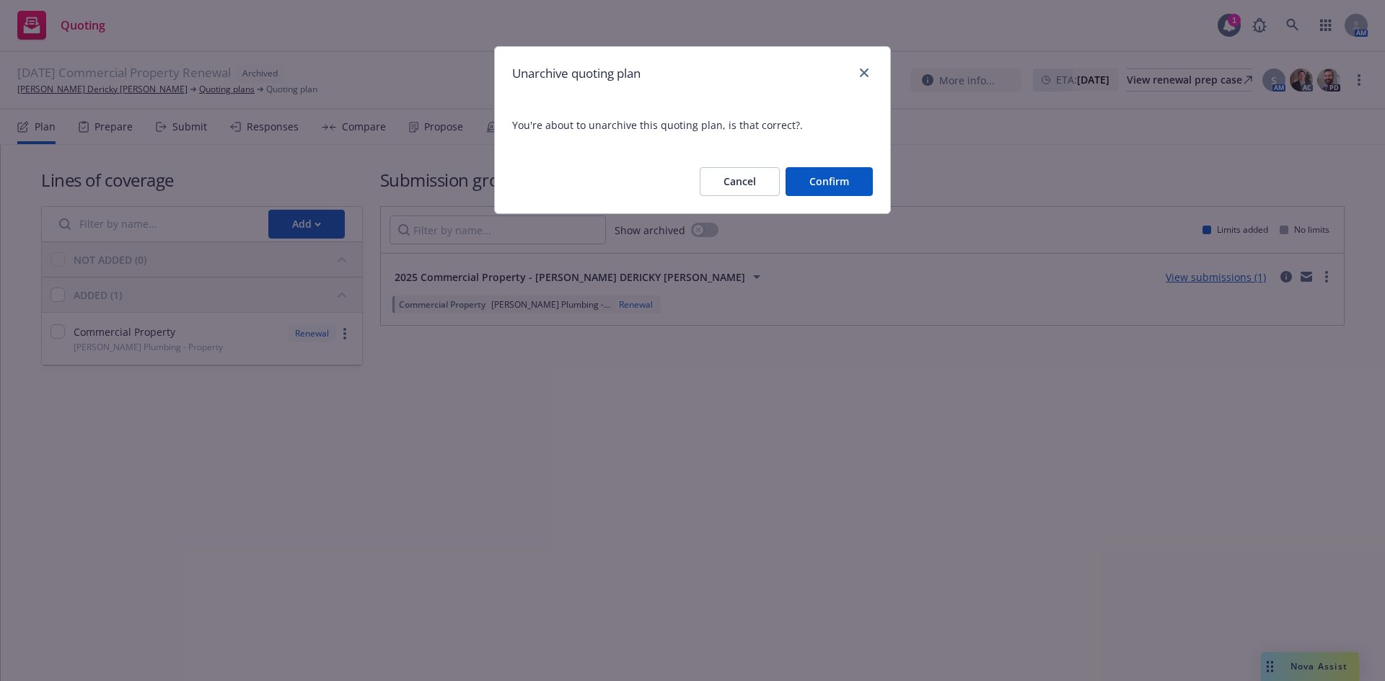
click at [831, 182] on button "Confirm" at bounding box center [828, 181] width 87 height 29
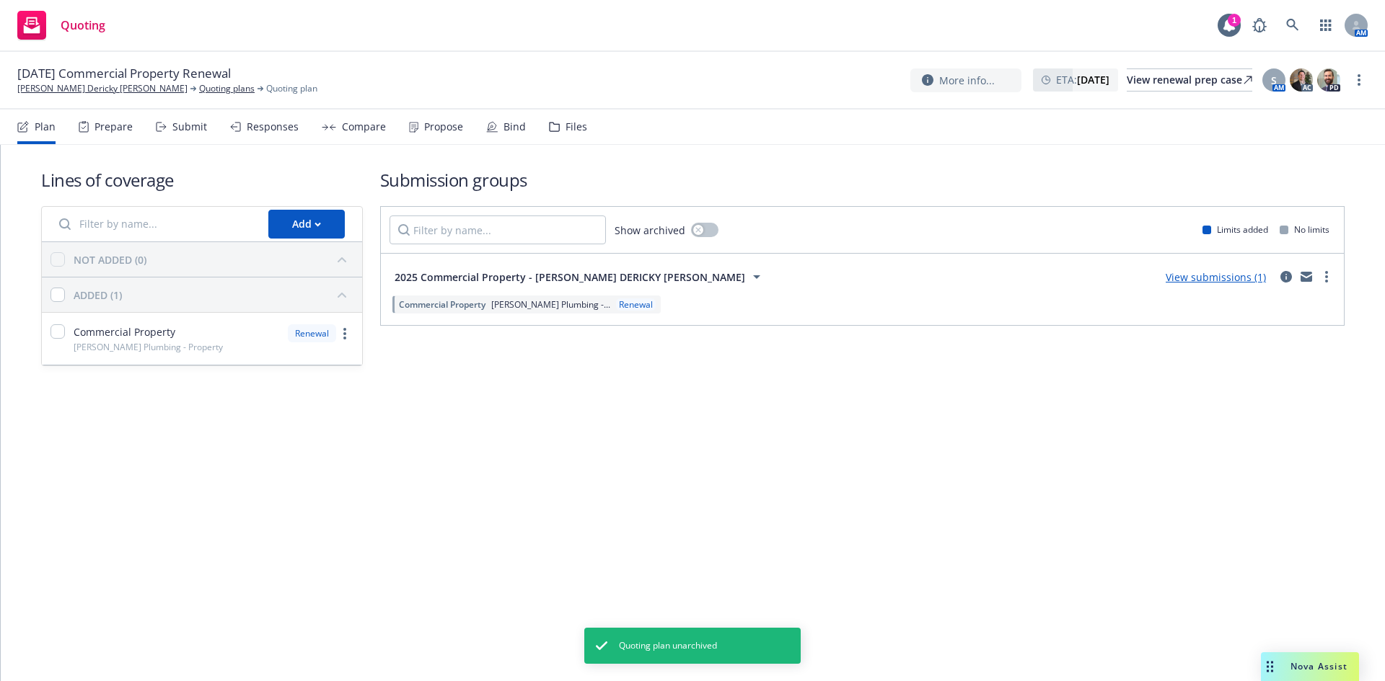
click at [201, 129] on div "Submit" at bounding box center [189, 127] width 35 height 12
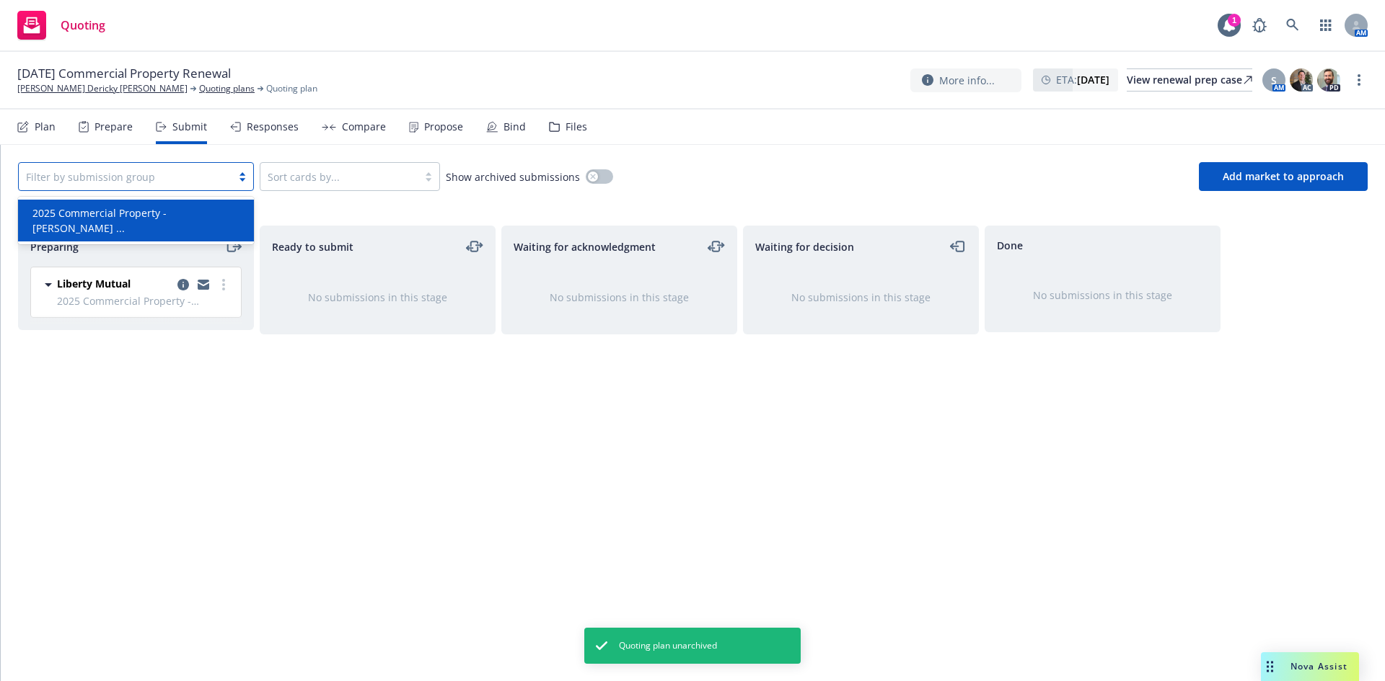
click at [221, 184] on div at bounding box center [125, 176] width 198 height 17
click at [175, 208] on span "2025 Commercial Property - [PERSON_NAME] ..." at bounding box center [138, 221] width 213 height 30
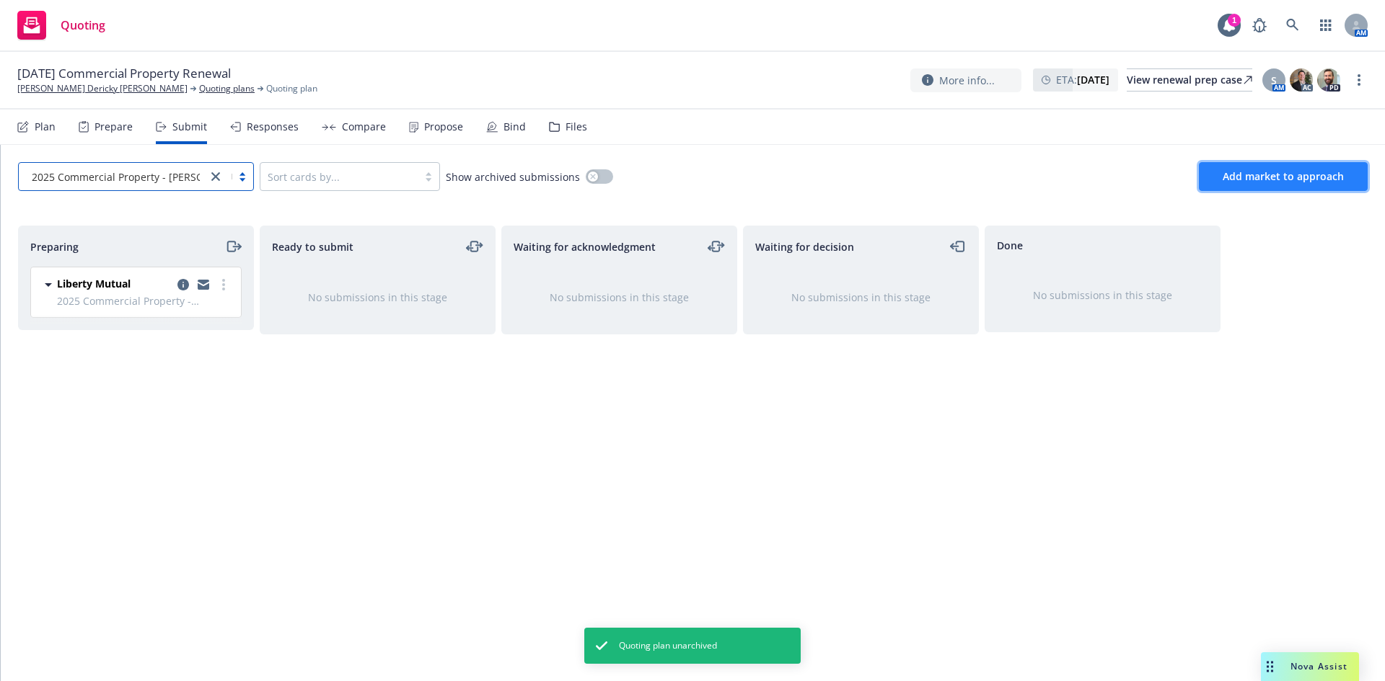
click at [1275, 168] on button "Add market to approach" at bounding box center [1283, 176] width 169 height 29
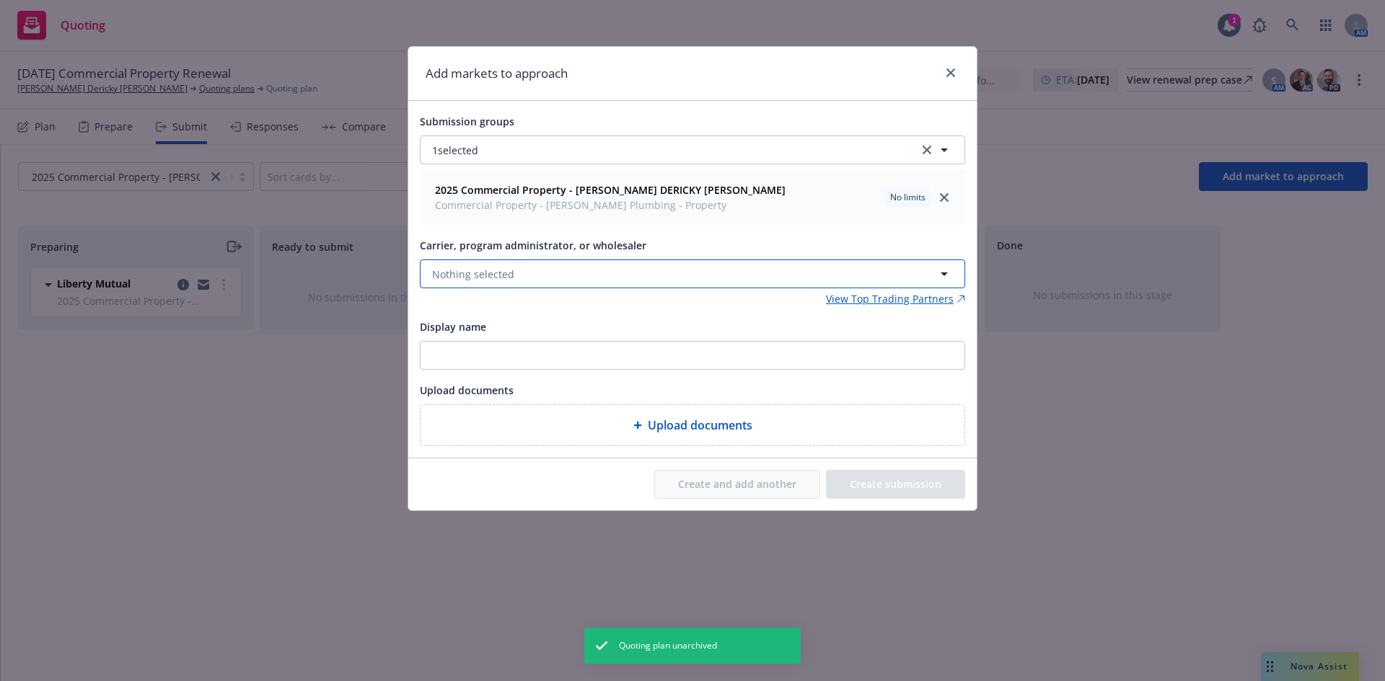
click at [565, 277] on button "Nothing selected" at bounding box center [692, 274] width 545 height 29
click at [569, 277] on button "Nothing selected" at bounding box center [692, 274] width 545 height 29
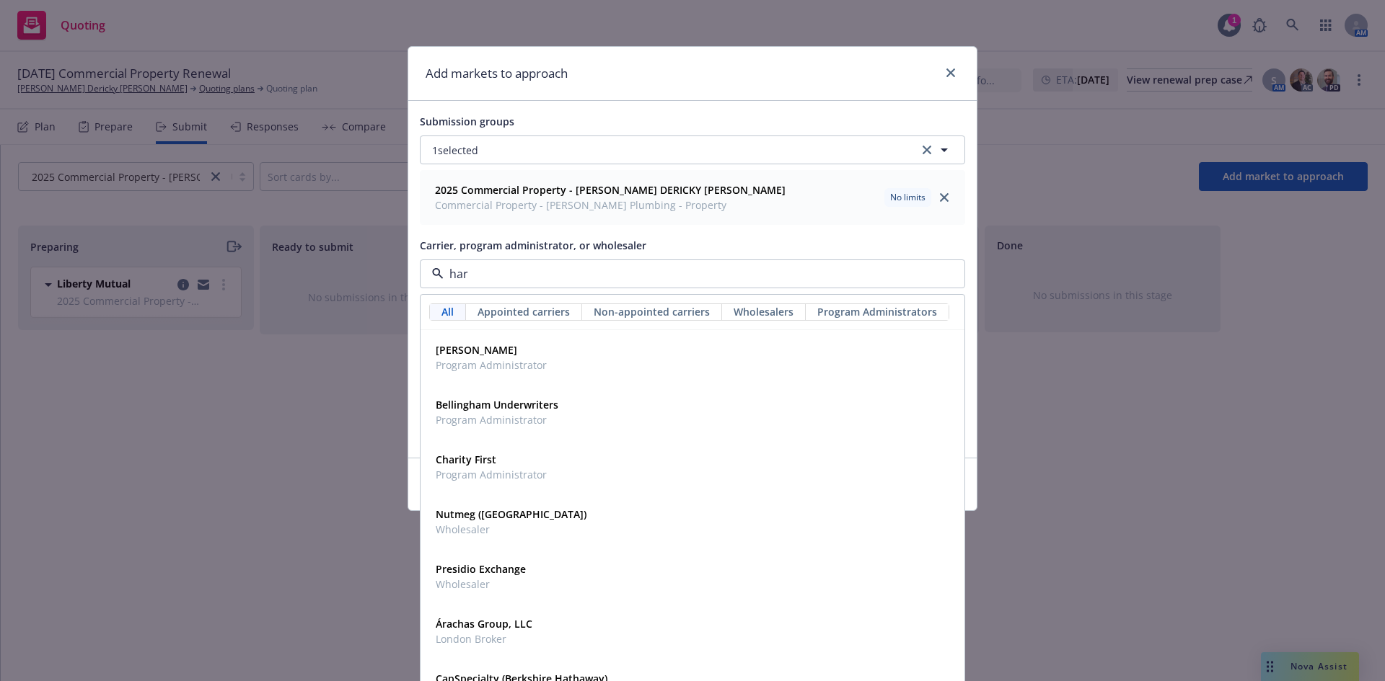
type input "hart"
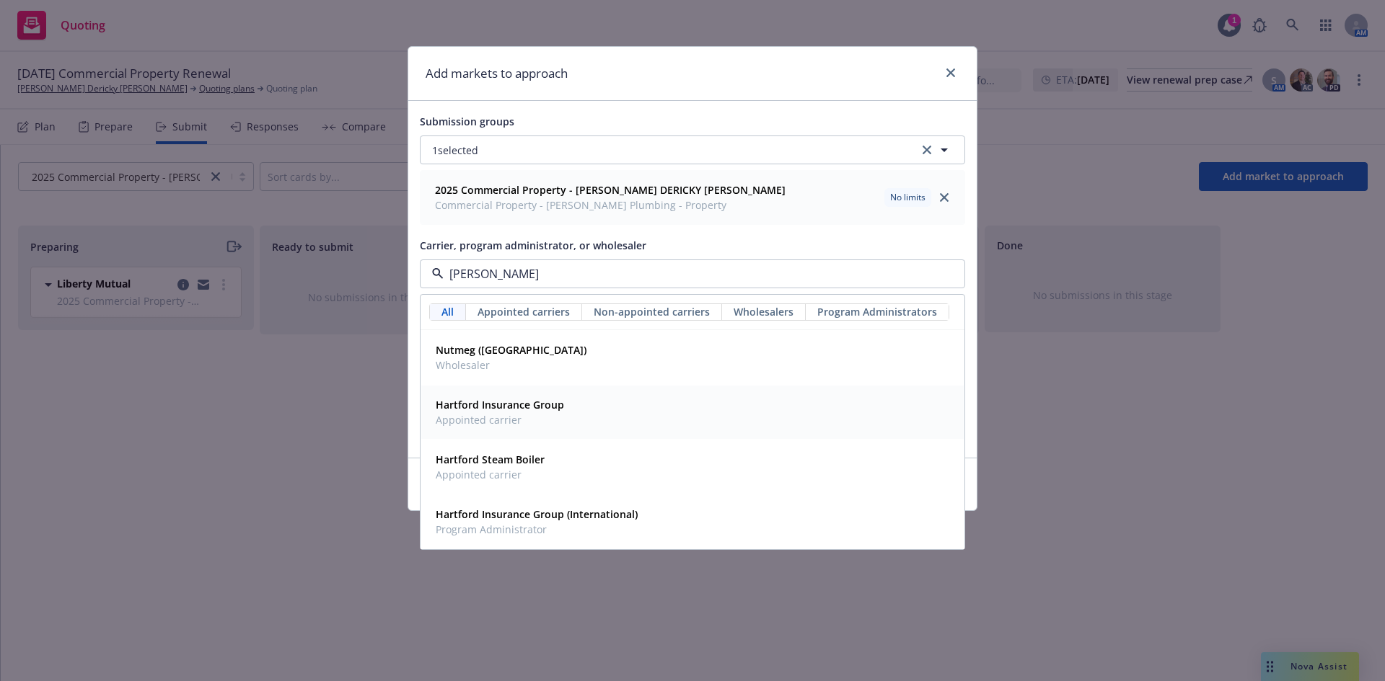
click at [600, 415] on div "Hartford Insurance Group Appointed carrier" at bounding box center [692, 412] width 525 height 36
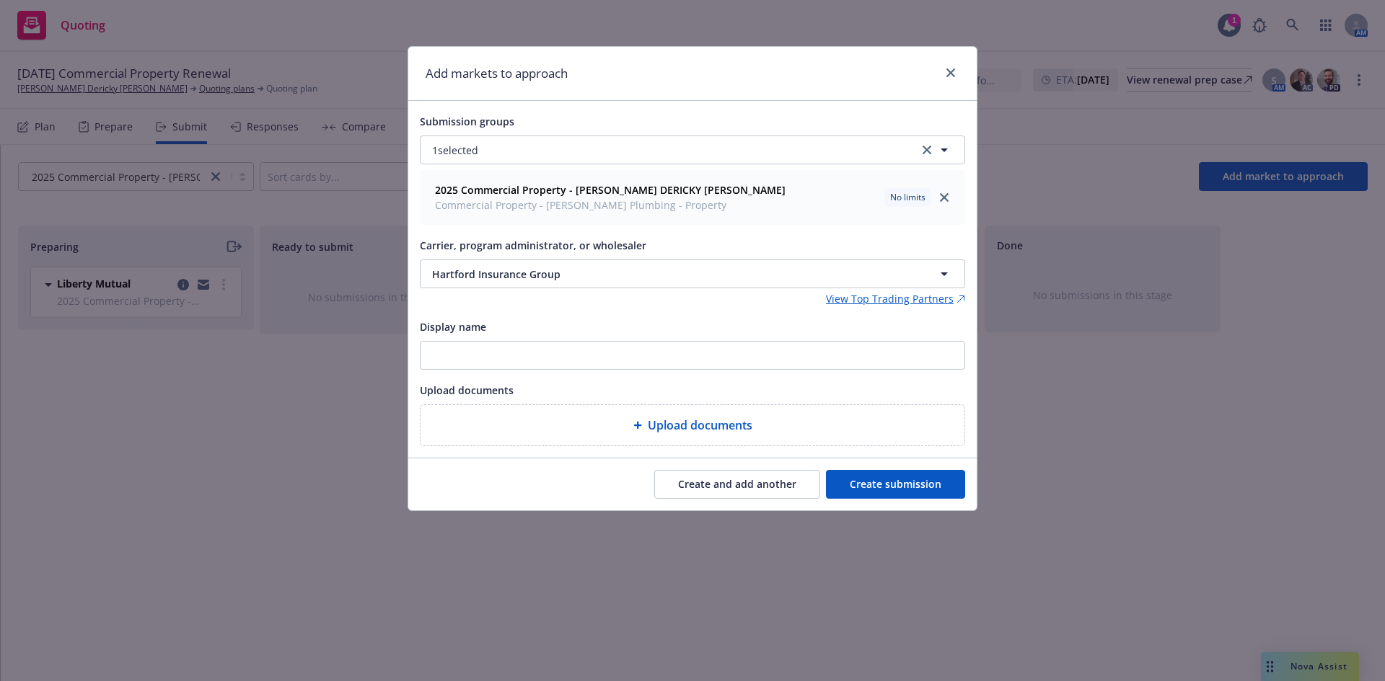
click at [940, 485] on button "Create submission" at bounding box center [895, 484] width 139 height 29
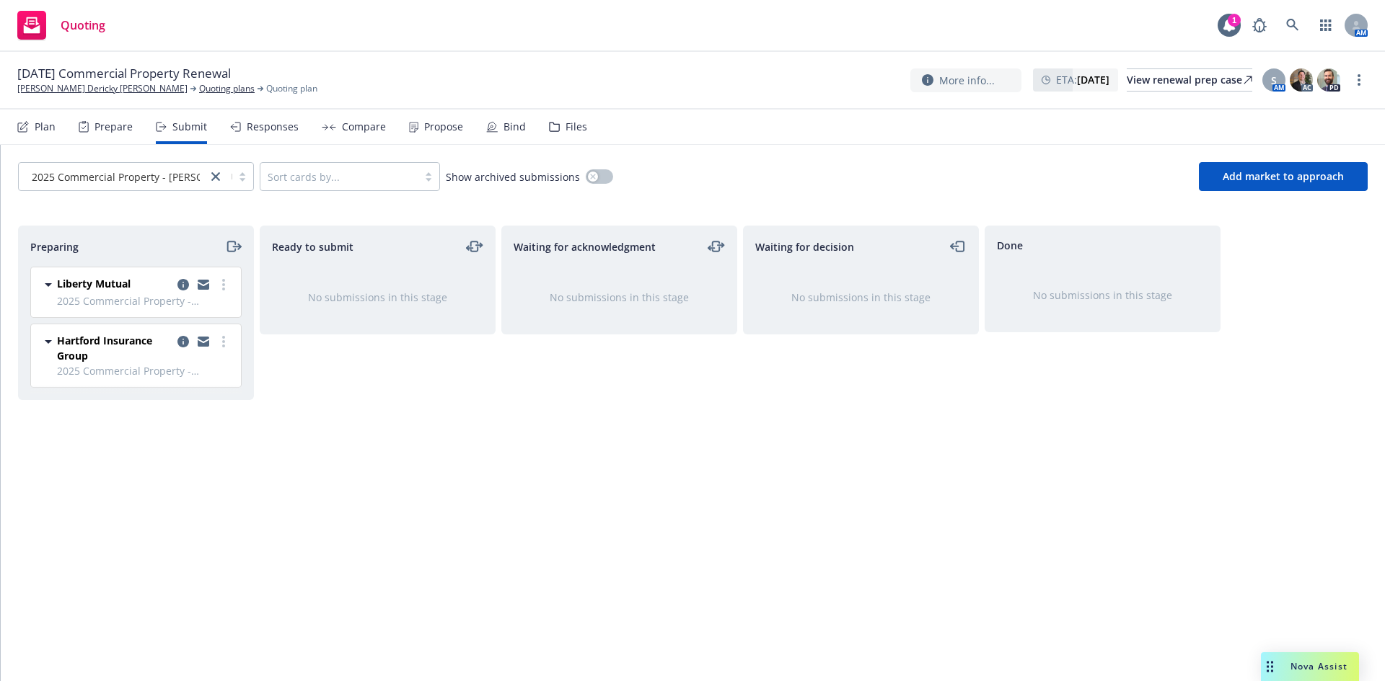
click at [223, 353] on div at bounding box center [204, 348] width 58 height 30
click at [221, 345] on link "more" at bounding box center [223, 341] width 17 height 17
click at [184, 451] on span "Add accepted decision" at bounding box center [159, 458] width 144 height 14
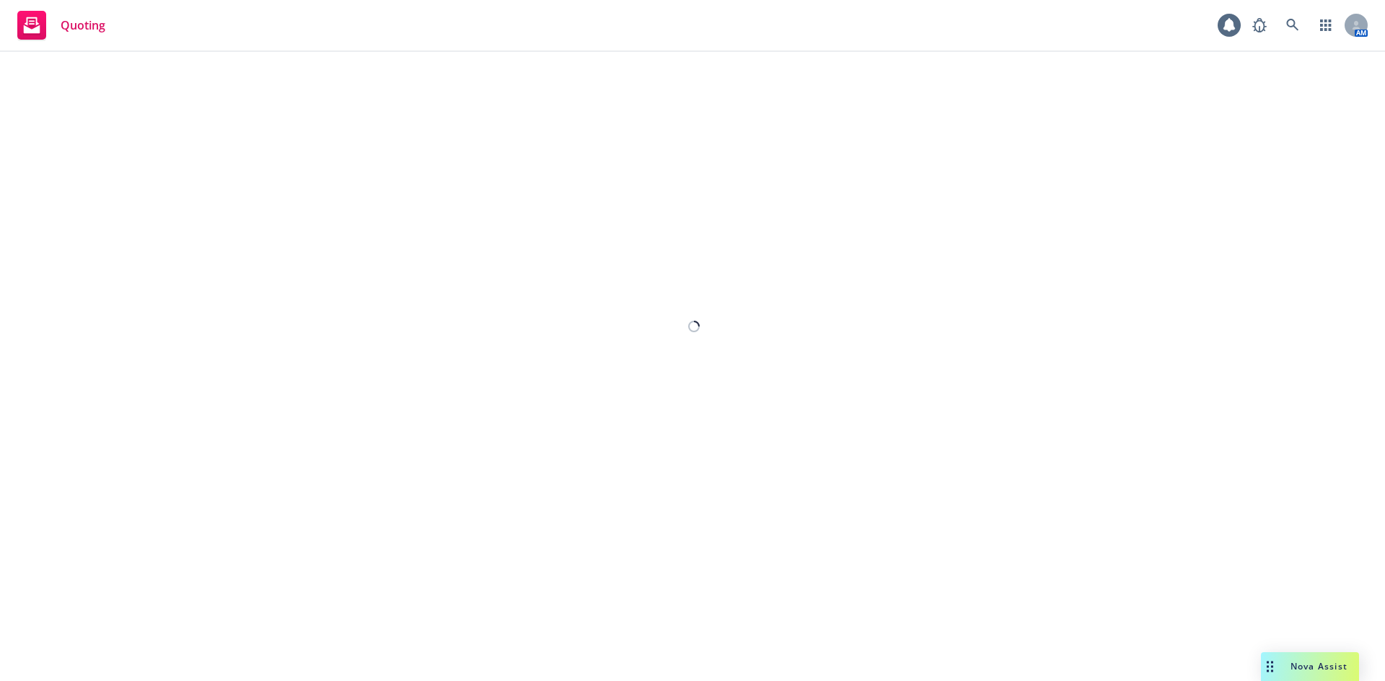
select select "12"
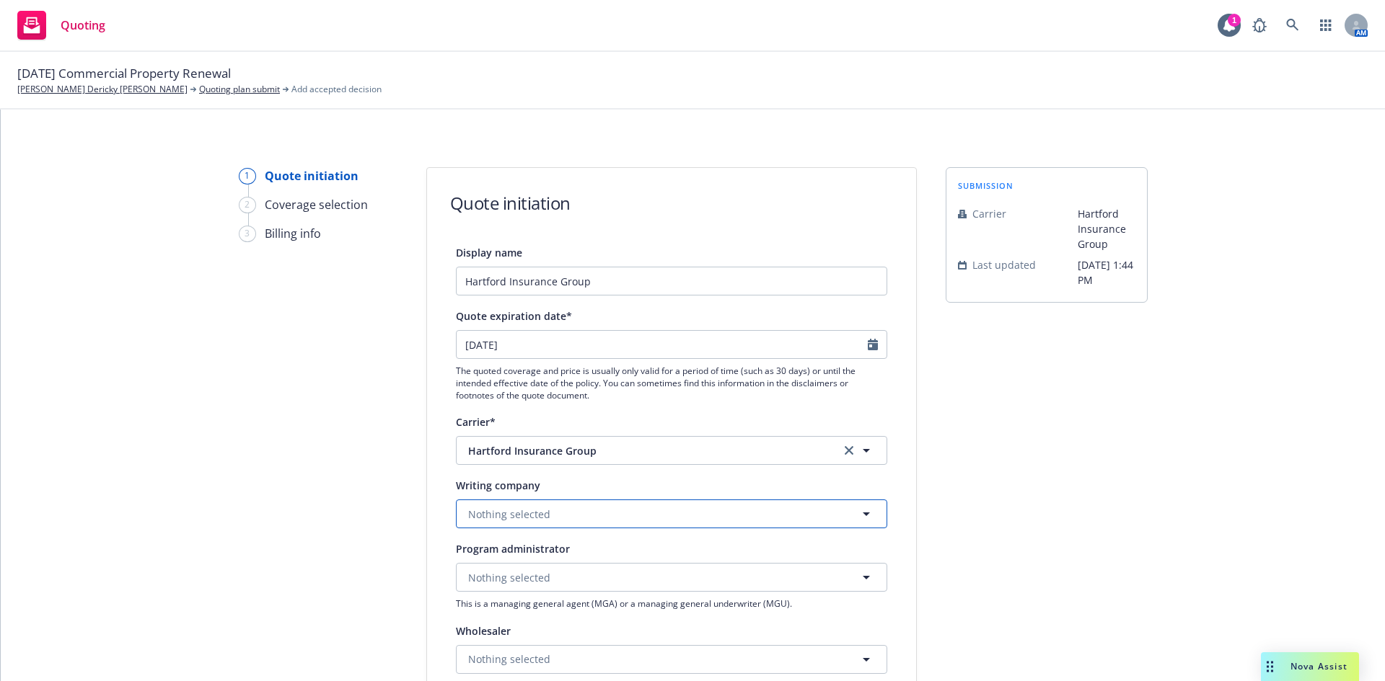
click at [546, 513] on button "Nothing selected" at bounding box center [671, 514] width 431 height 29
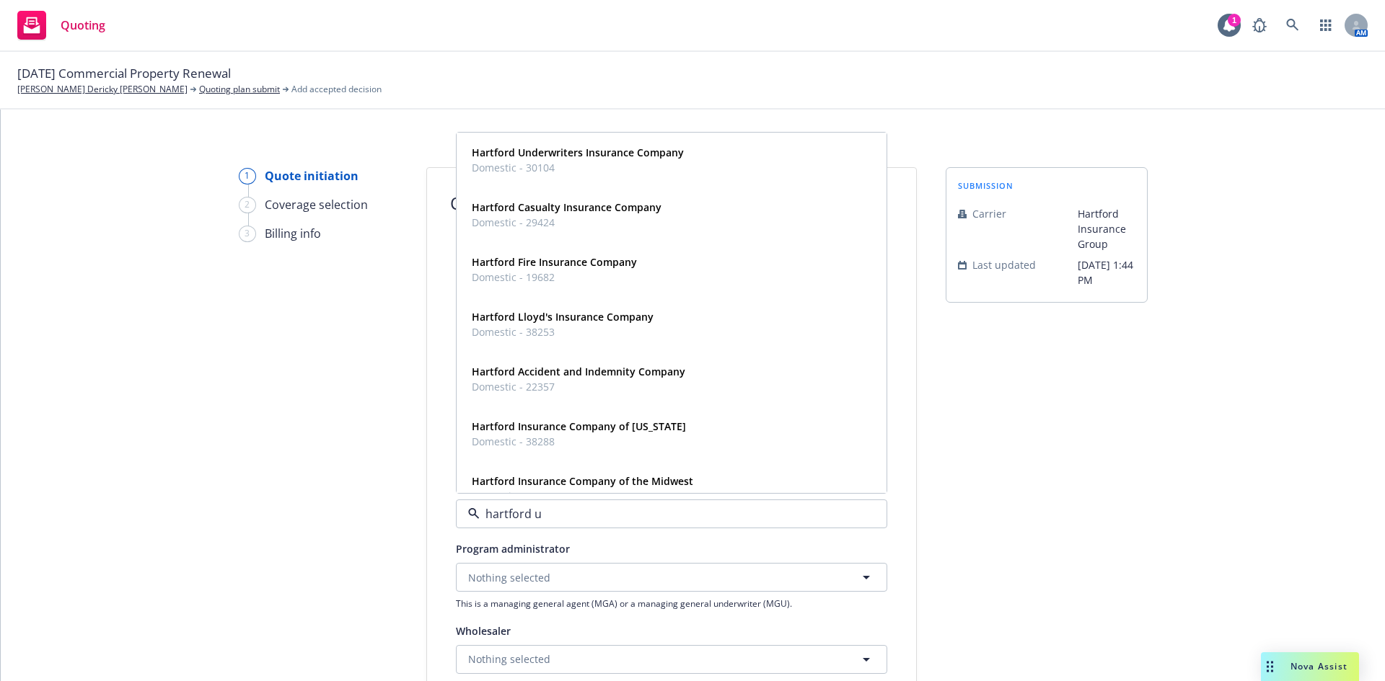
type input "hartford un"
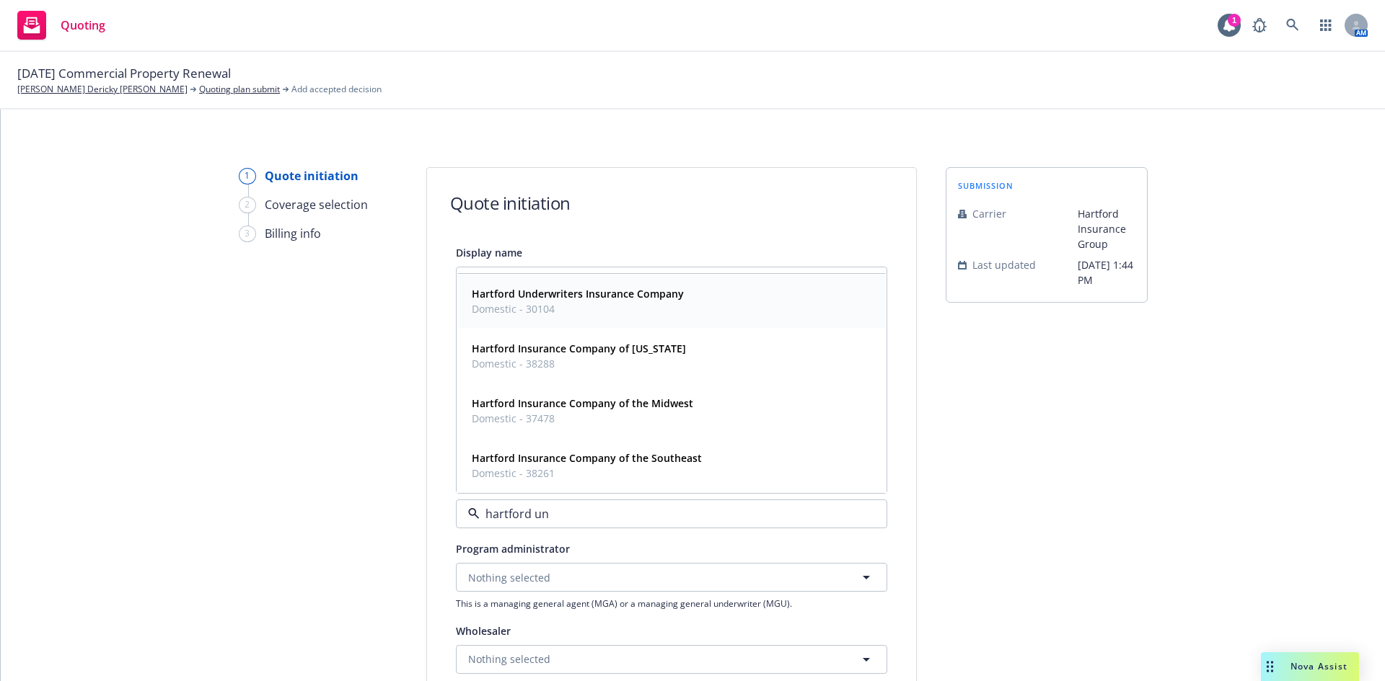
click at [614, 304] on span "Domestic - 30104" at bounding box center [578, 308] width 212 height 15
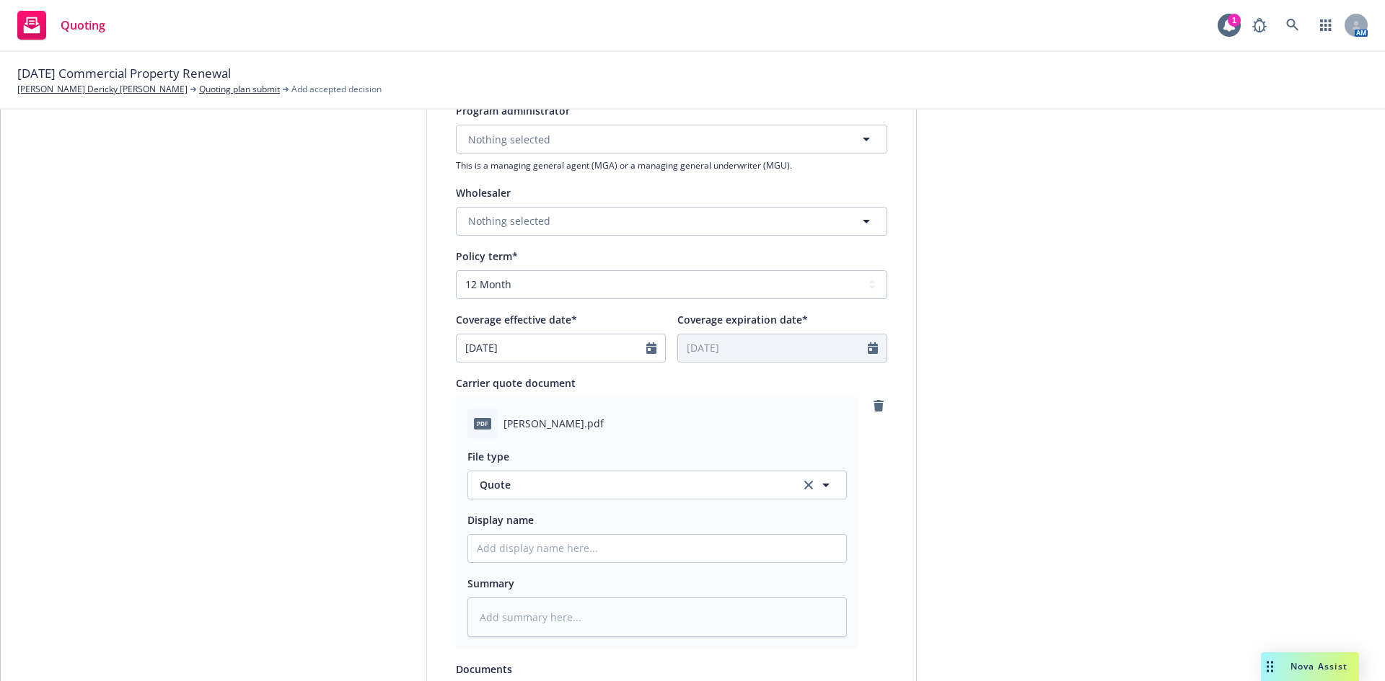
scroll to position [673, 0]
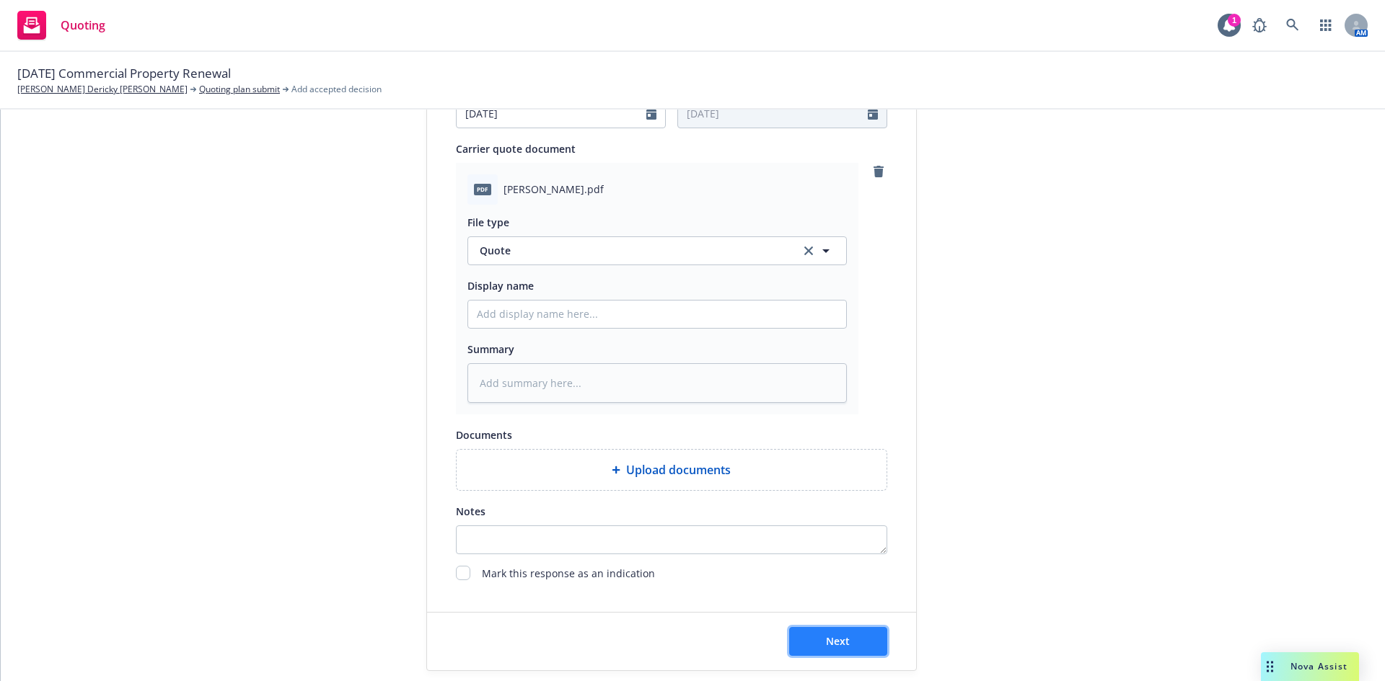
click at [852, 638] on button "Next" at bounding box center [838, 641] width 98 height 29
type textarea "x"
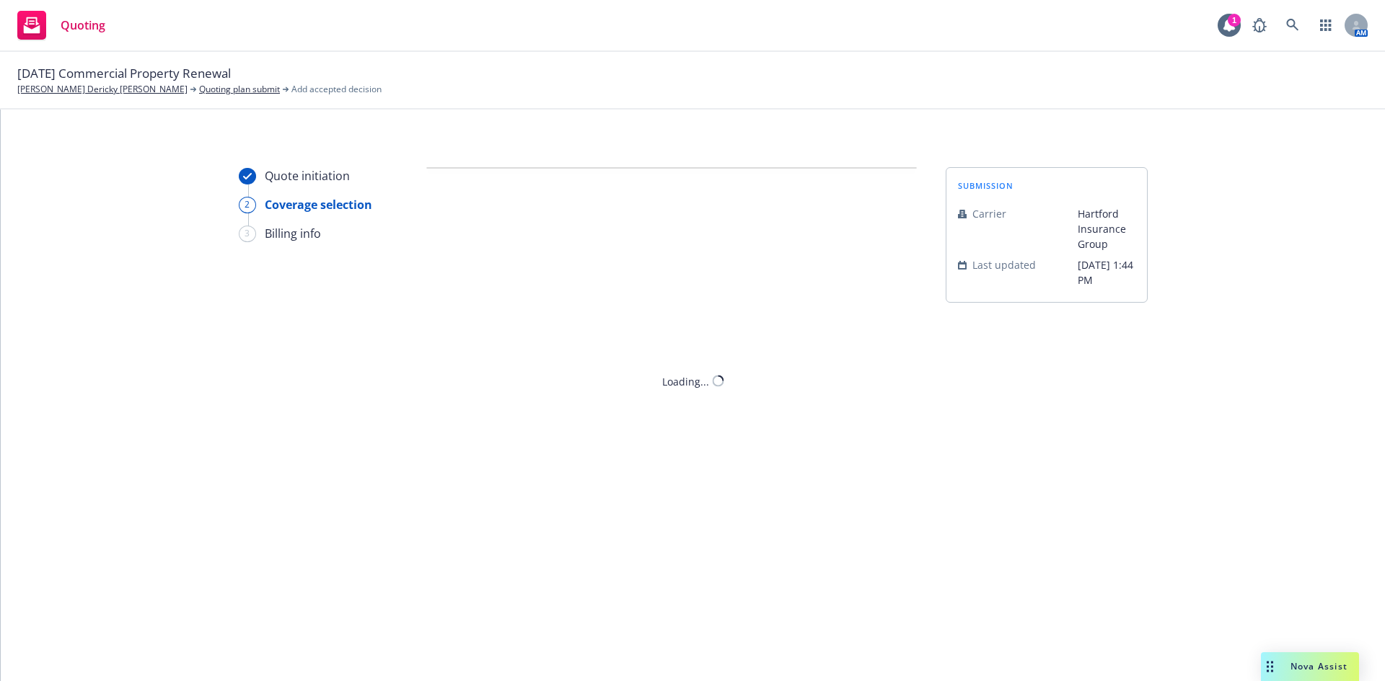
scroll to position [0, 0]
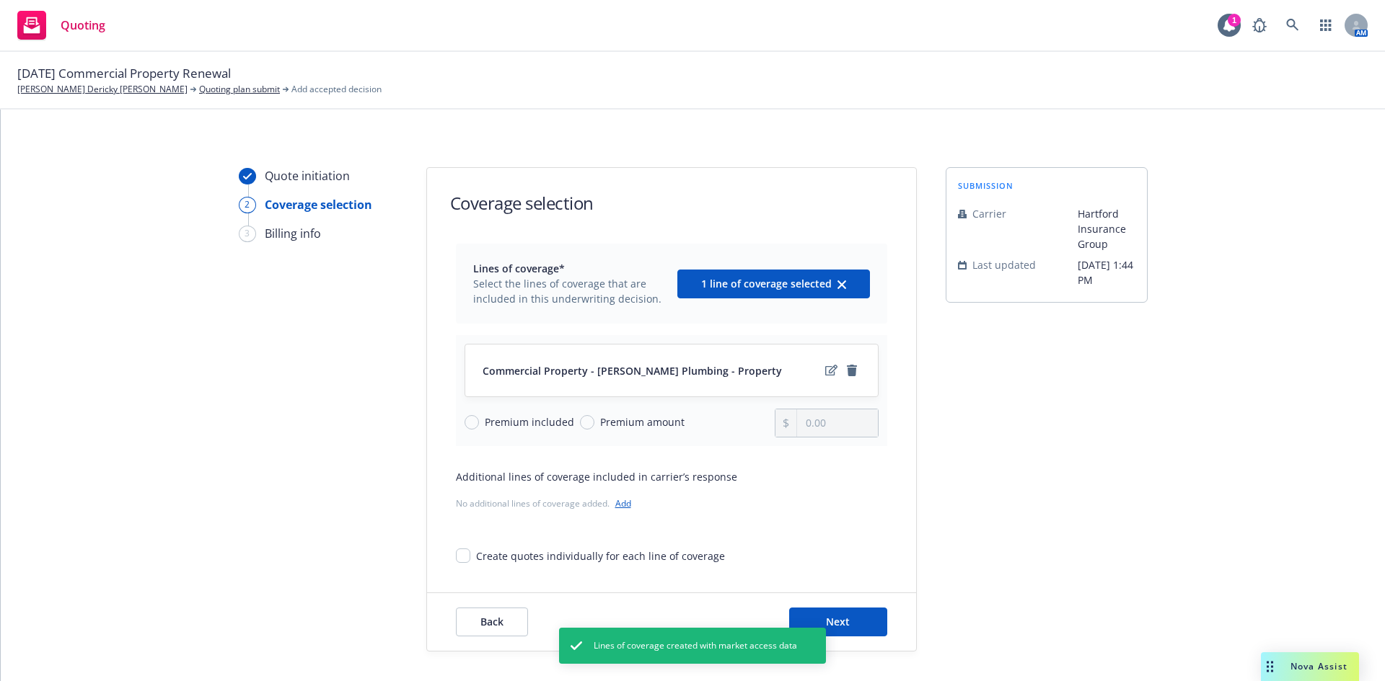
drag, startPoint x: 586, startPoint y: 420, endPoint x: 661, endPoint y: 421, distance: 75.0
click at [594, 420] on span "Premium amount" at bounding box center [639, 422] width 90 height 15
click at [585, 420] on input "Premium amount" at bounding box center [587, 422] width 14 height 14
radio input "true"
click at [817, 423] on input "0.00" at bounding box center [837, 423] width 80 height 27
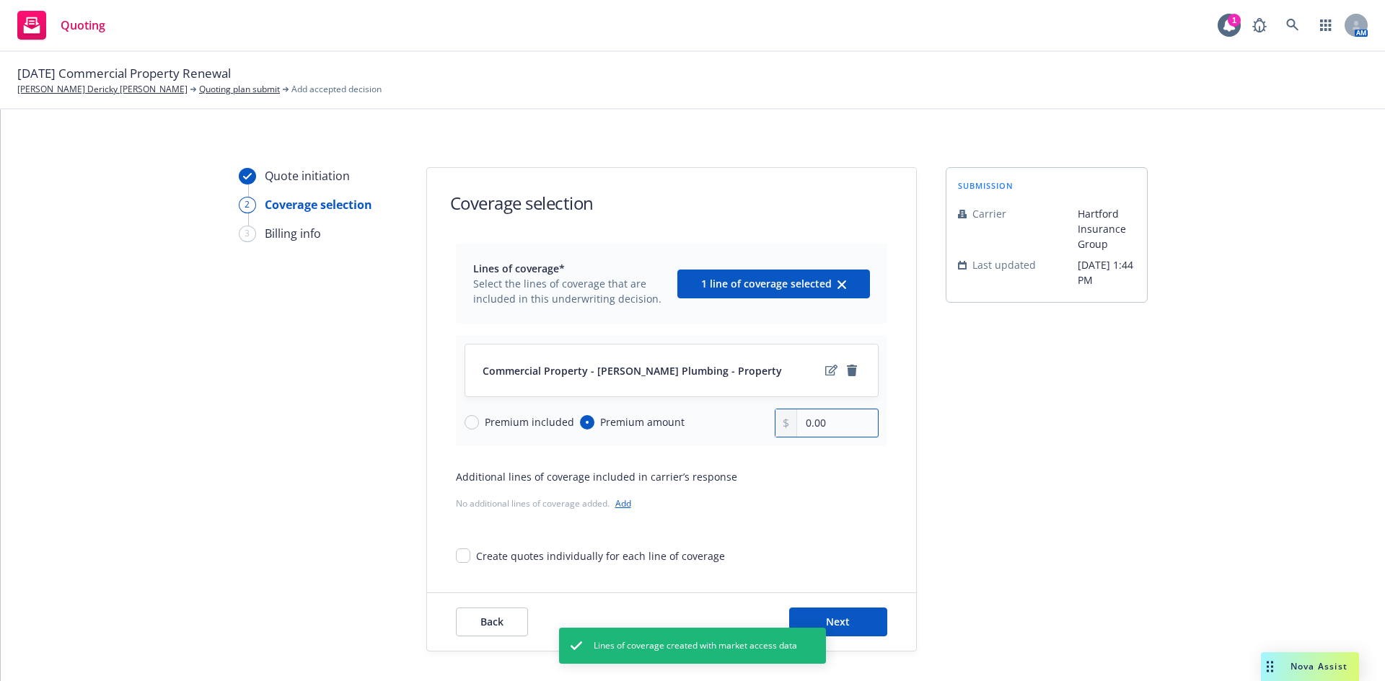
click at [817, 423] on input "0.00" at bounding box center [837, 423] width 80 height 27
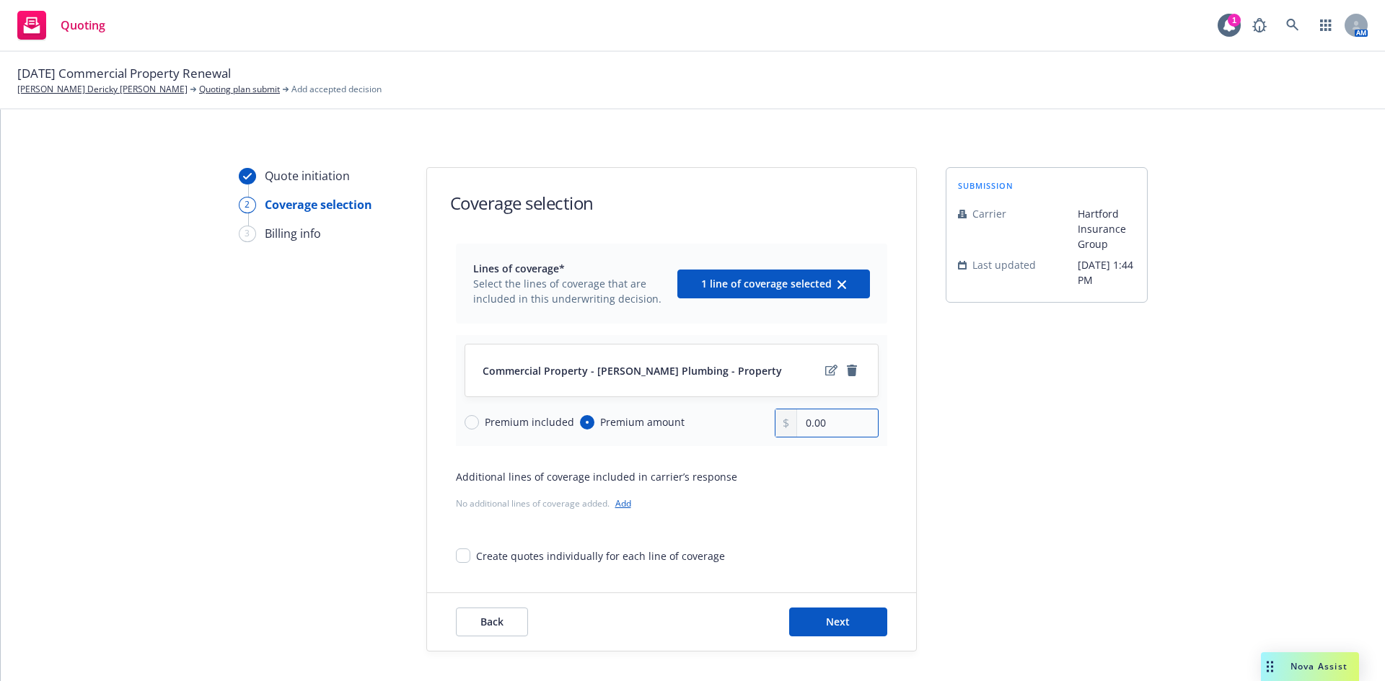
paste input "2,462"
type input "2,462.00"
click at [849, 619] on button "Next" at bounding box center [838, 622] width 98 height 29
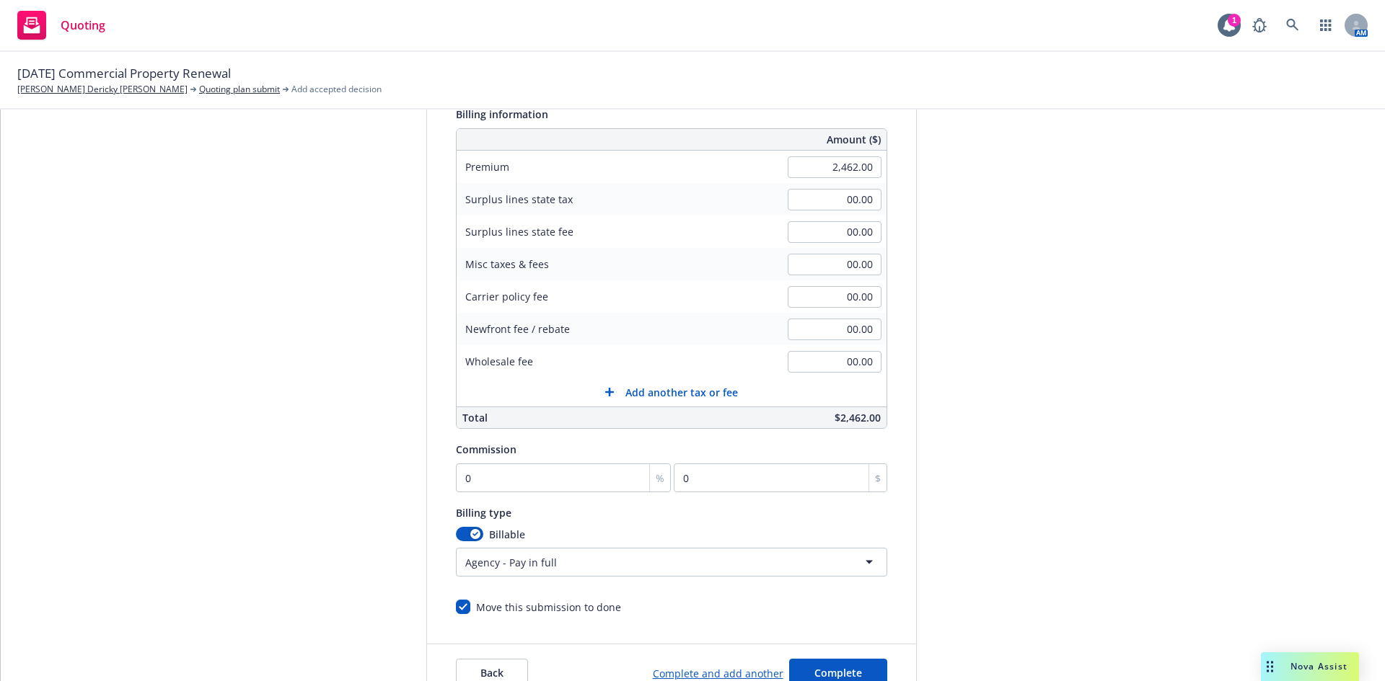
scroll to position [281, 0]
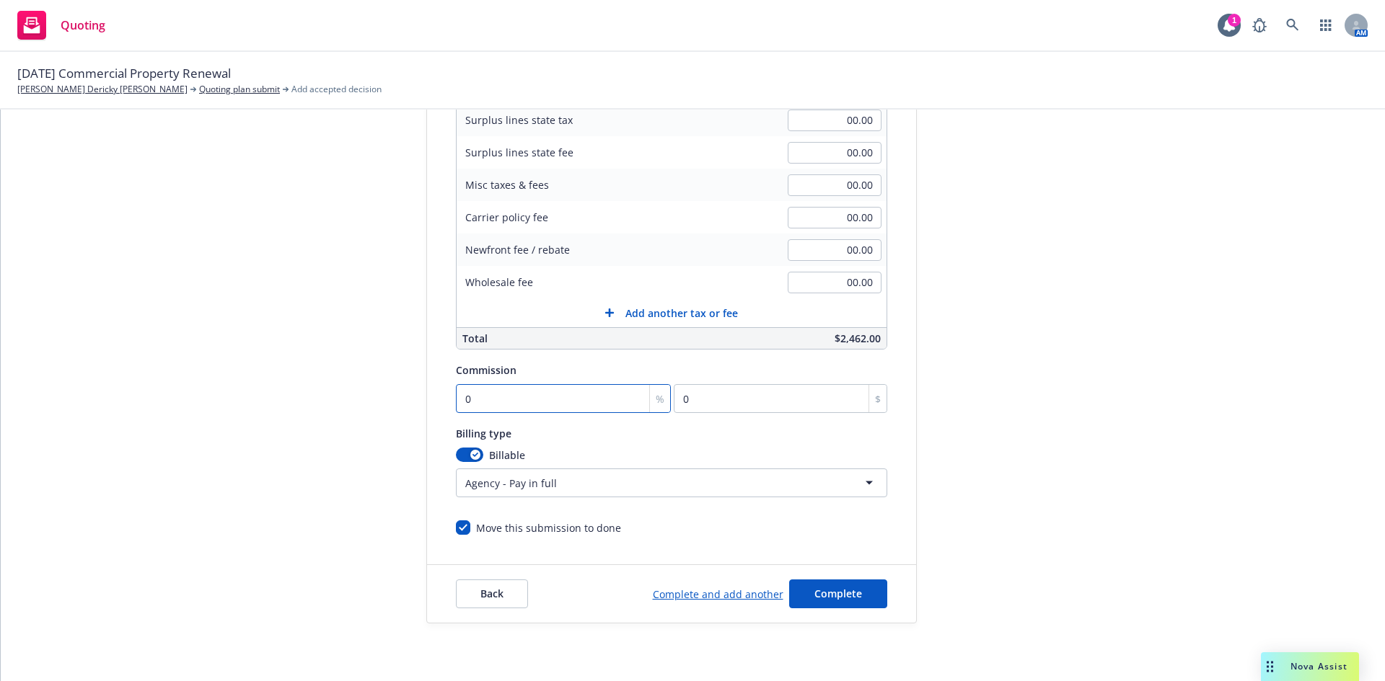
click at [520, 402] on input "0" at bounding box center [564, 398] width 216 height 29
click at [519, 402] on input "0" at bounding box center [564, 398] width 216 height 29
type input "1"
type input "24.62"
type input "15"
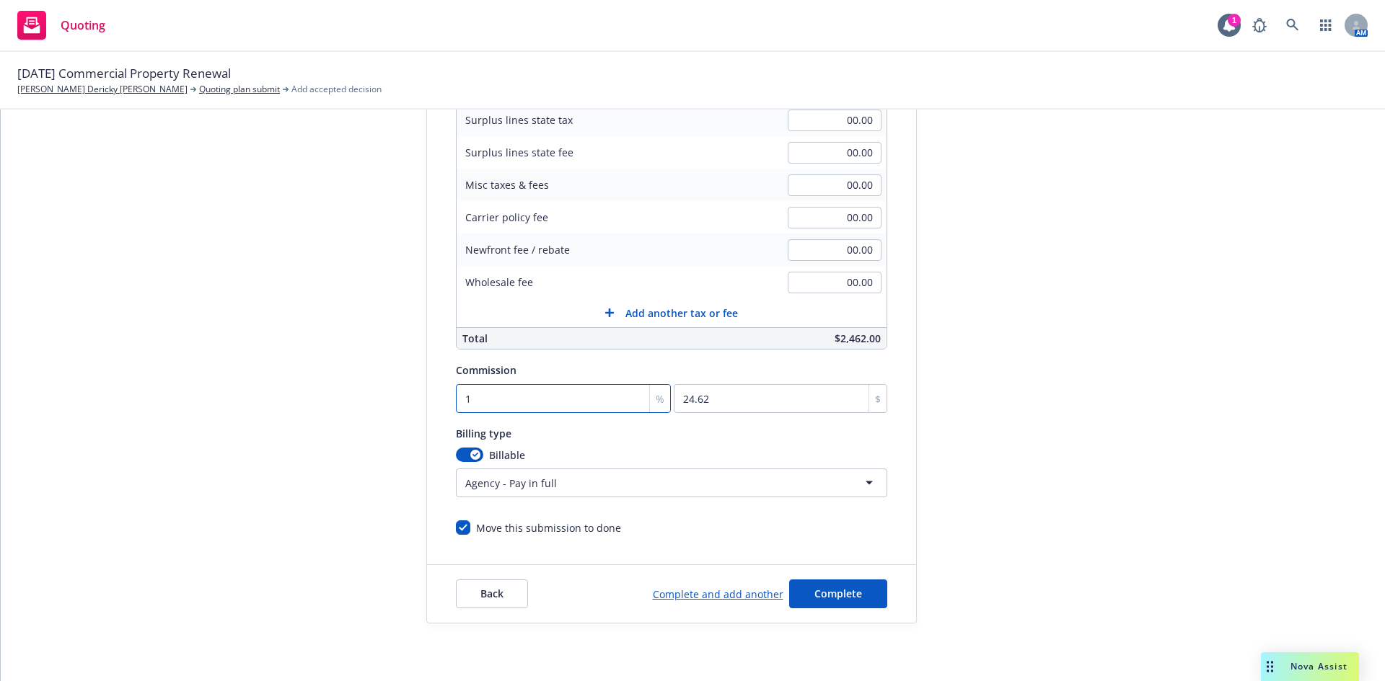
type input "369.3"
type input "15"
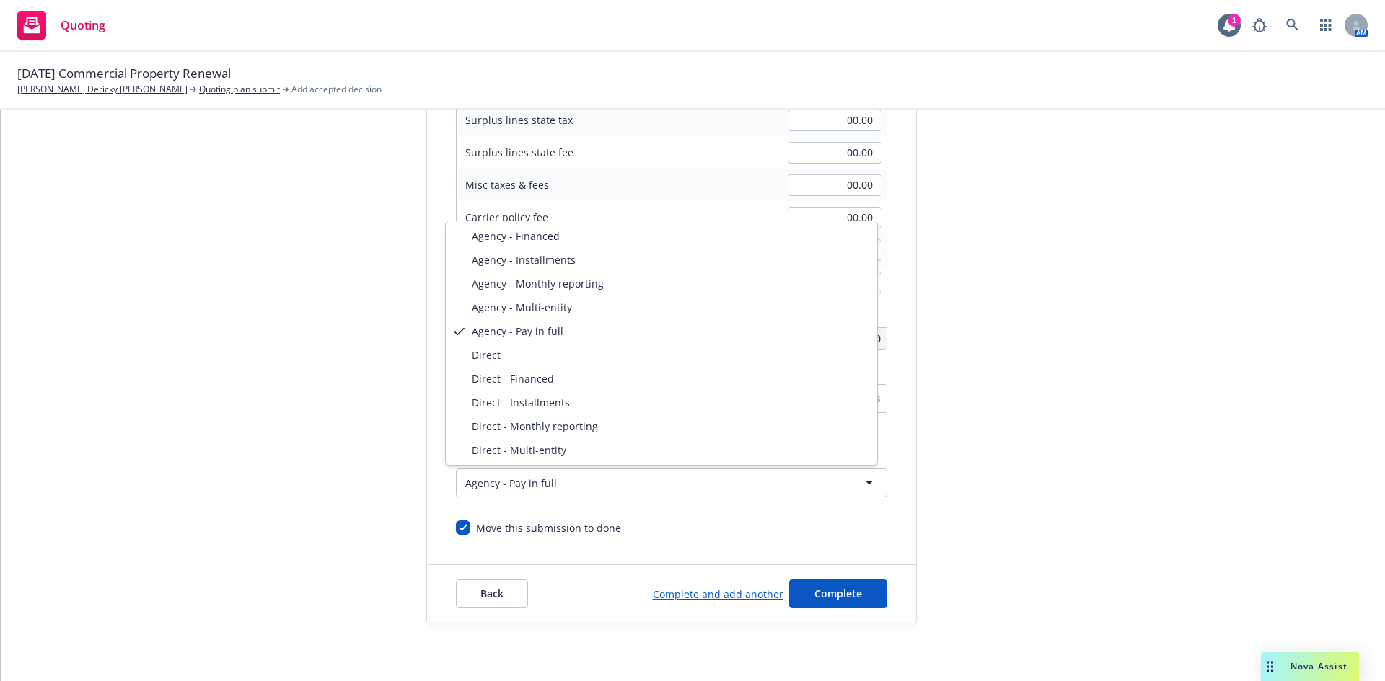
click at [561, 479] on html "Quoting 1 AM 11/17/25 Commercial Property Renewal Rick Dericky Johnson Quoting …" at bounding box center [692, 340] width 1385 height 681
select select "DIRECT"
drag, startPoint x: 541, startPoint y: 350, endPoint x: 627, endPoint y: 443, distance: 127.1
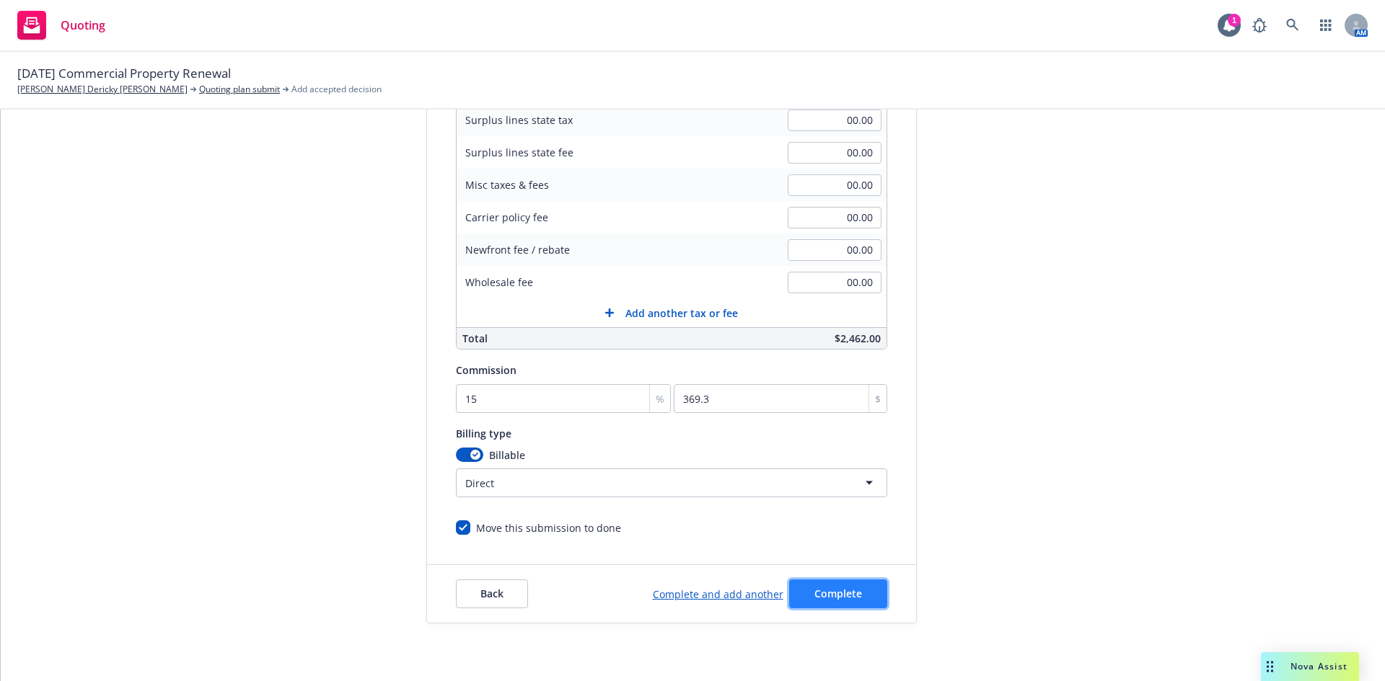
click at [847, 580] on button "Complete" at bounding box center [838, 594] width 98 height 29
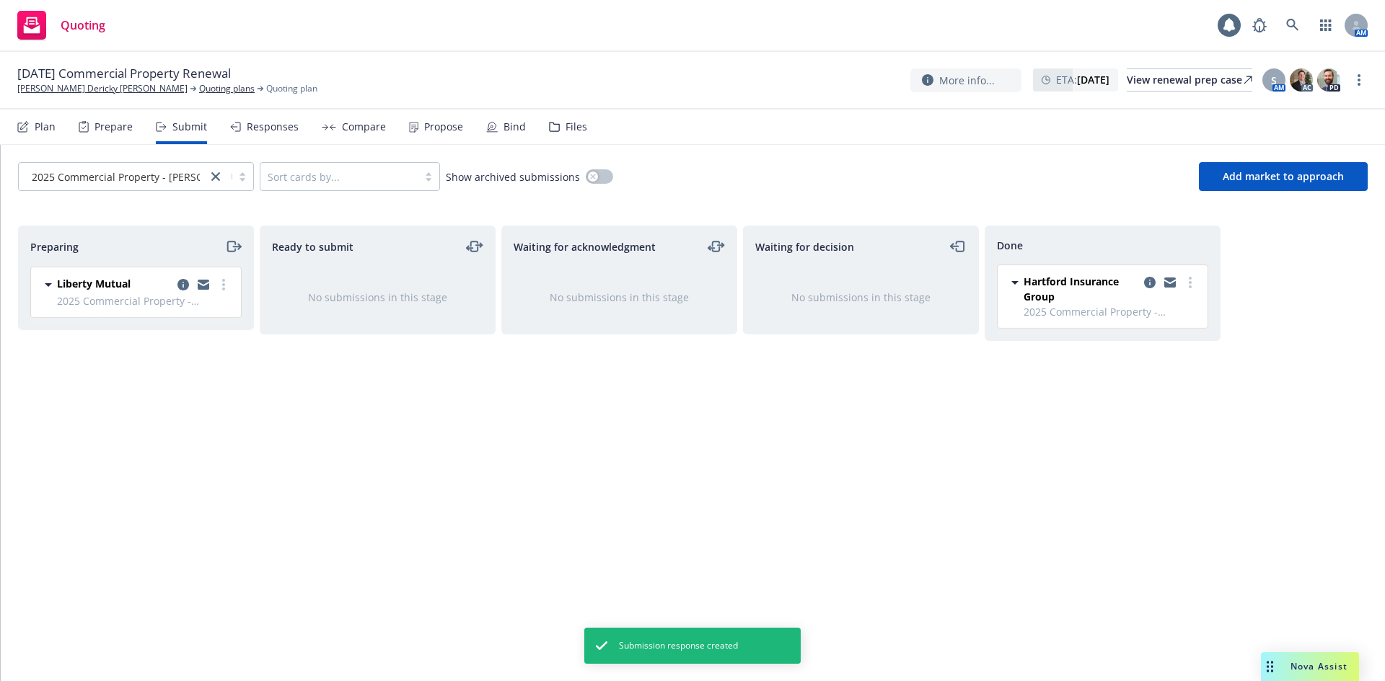
click at [451, 128] on div "Propose" at bounding box center [443, 127] width 39 height 12
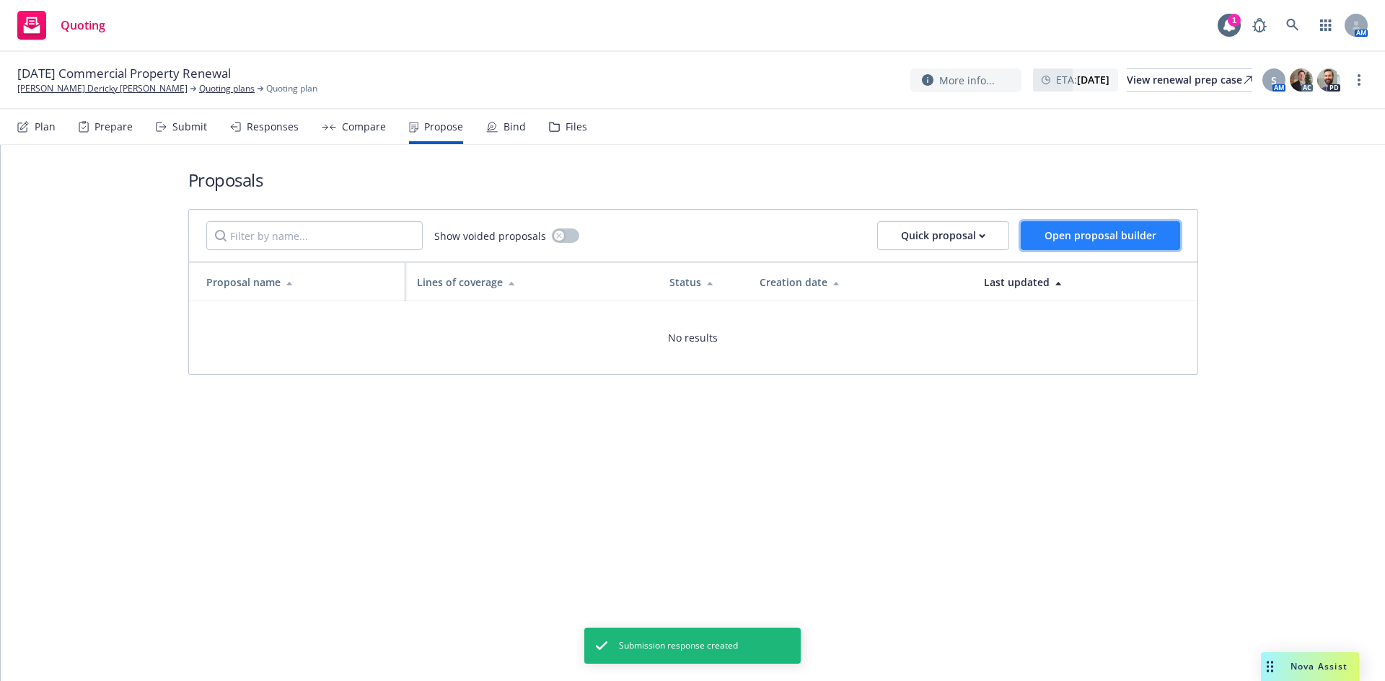
click at [1085, 233] on span "Open proposal builder" at bounding box center [1100, 236] width 112 height 14
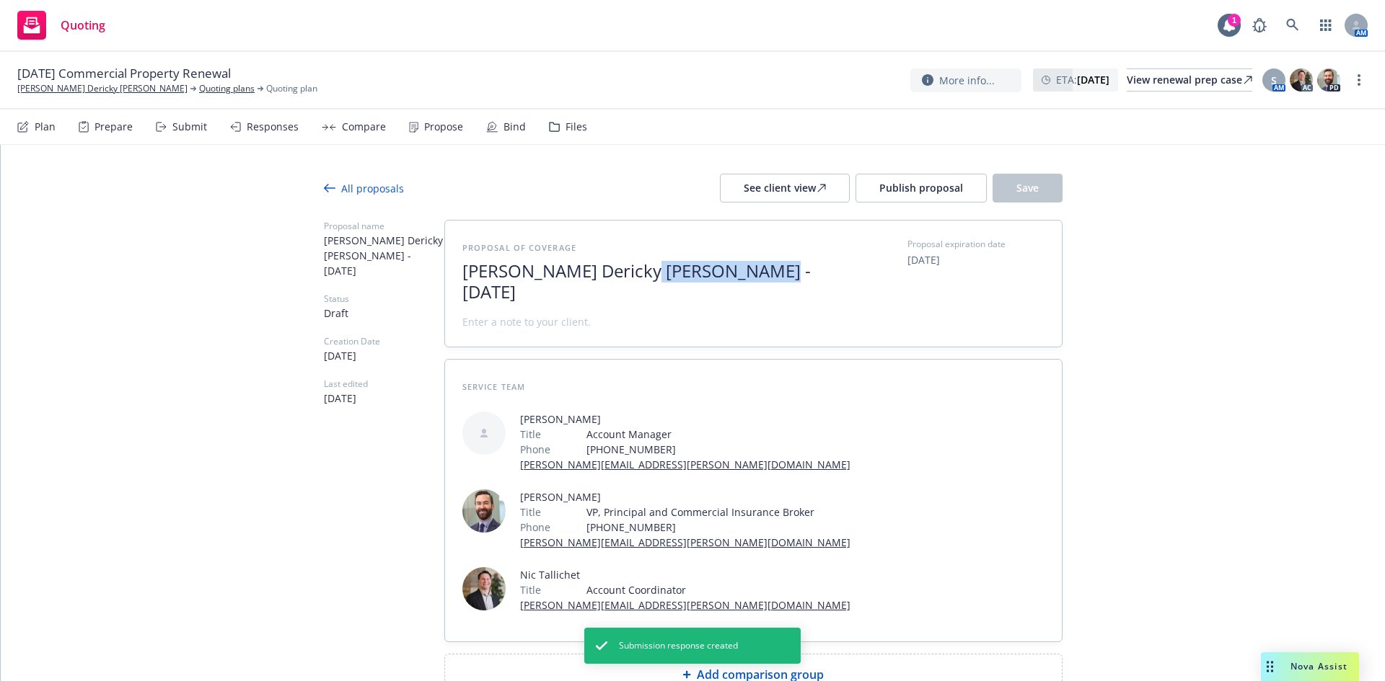
drag, startPoint x: 630, startPoint y: 270, endPoint x: 781, endPoint y: 273, distance: 150.8
click at [781, 273] on span "Rick Dericky Johnson - October 2025" at bounding box center [638, 282] width 353 height 42
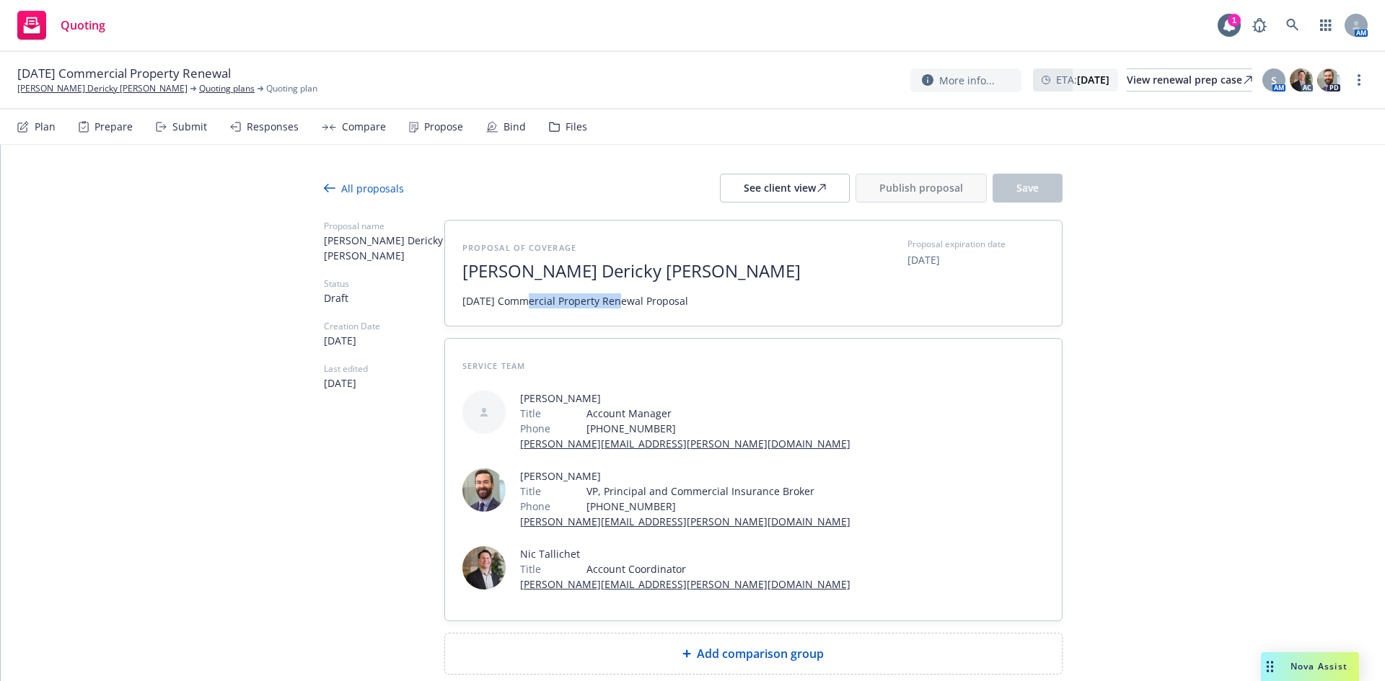
drag, startPoint x: 513, startPoint y: 301, endPoint x: 613, endPoint y: 299, distance: 100.3
click at [613, 299] on span "11/17/2025 Commercial Property Renewal Proposal" at bounding box center [575, 301] width 226 height 15
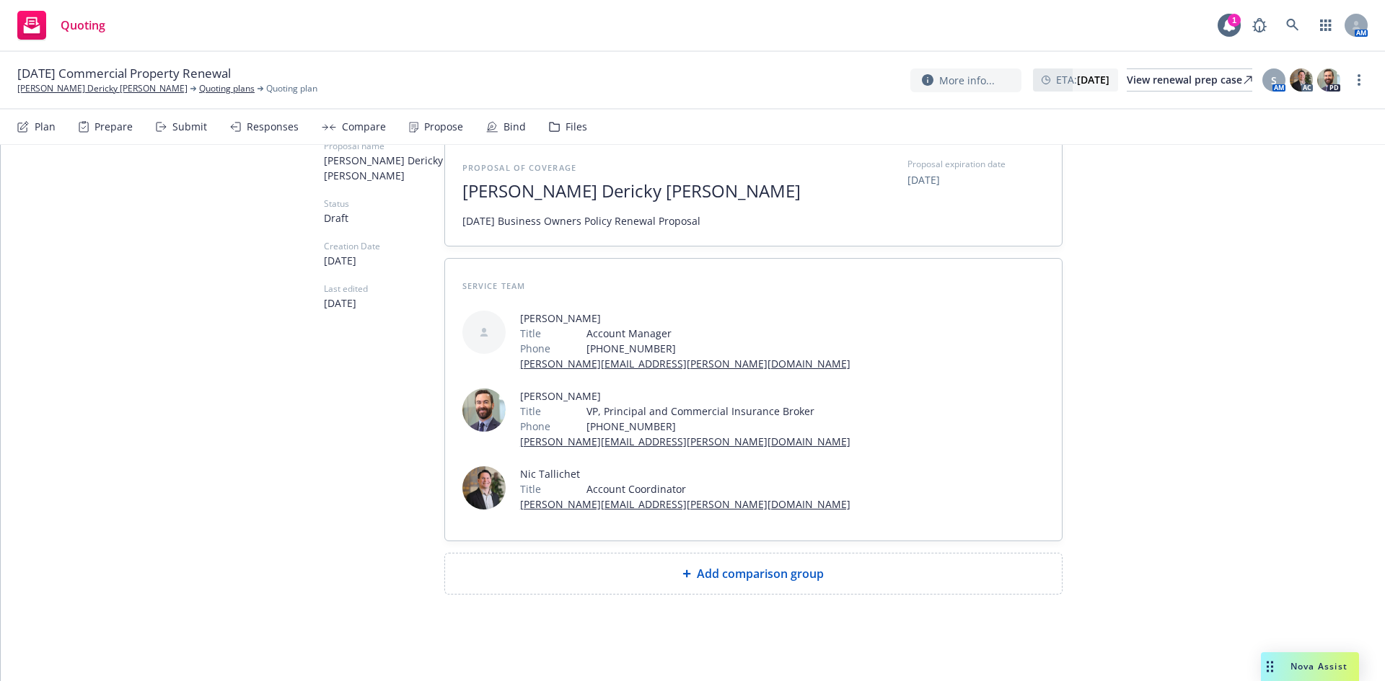
drag, startPoint x: 762, startPoint y: 580, endPoint x: 671, endPoint y: 531, distance: 103.6
click at [762, 580] on span "Add comparison group" at bounding box center [760, 573] width 127 height 17
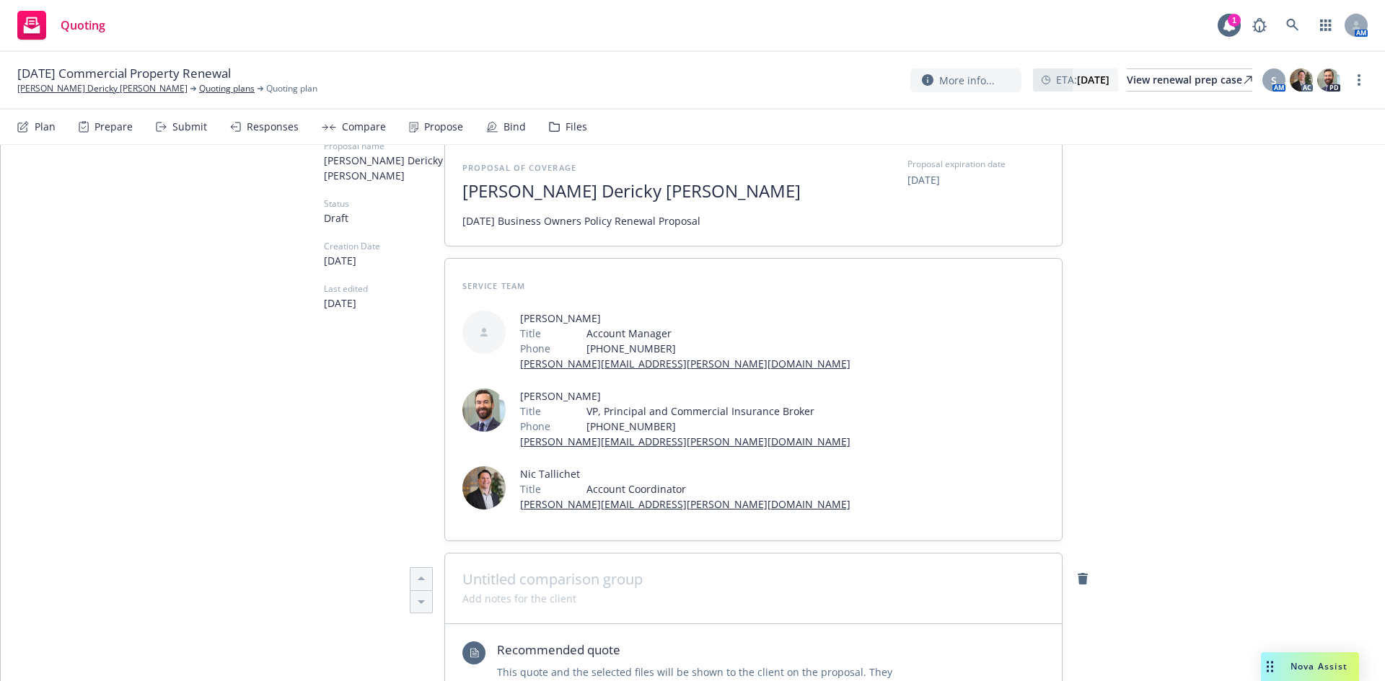
scroll to position [273, 0]
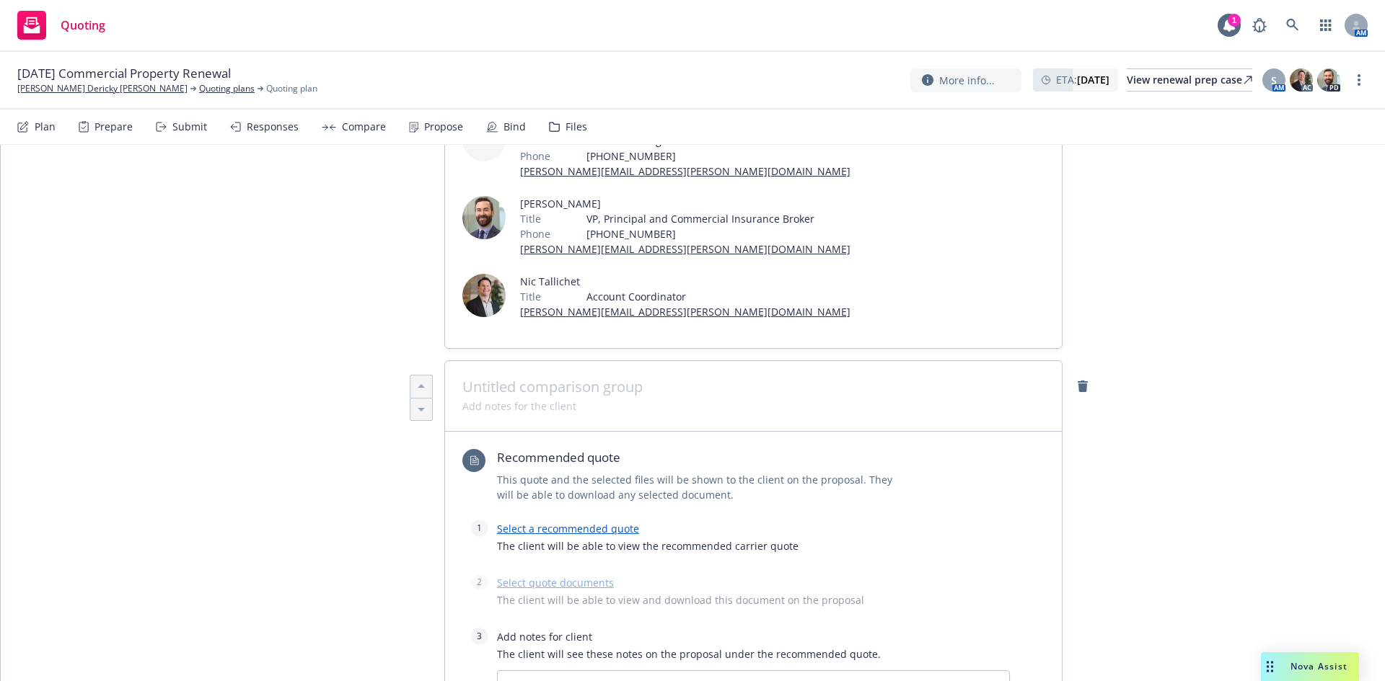
click at [577, 528] on link "Select a recommended quote" at bounding box center [568, 529] width 142 height 14
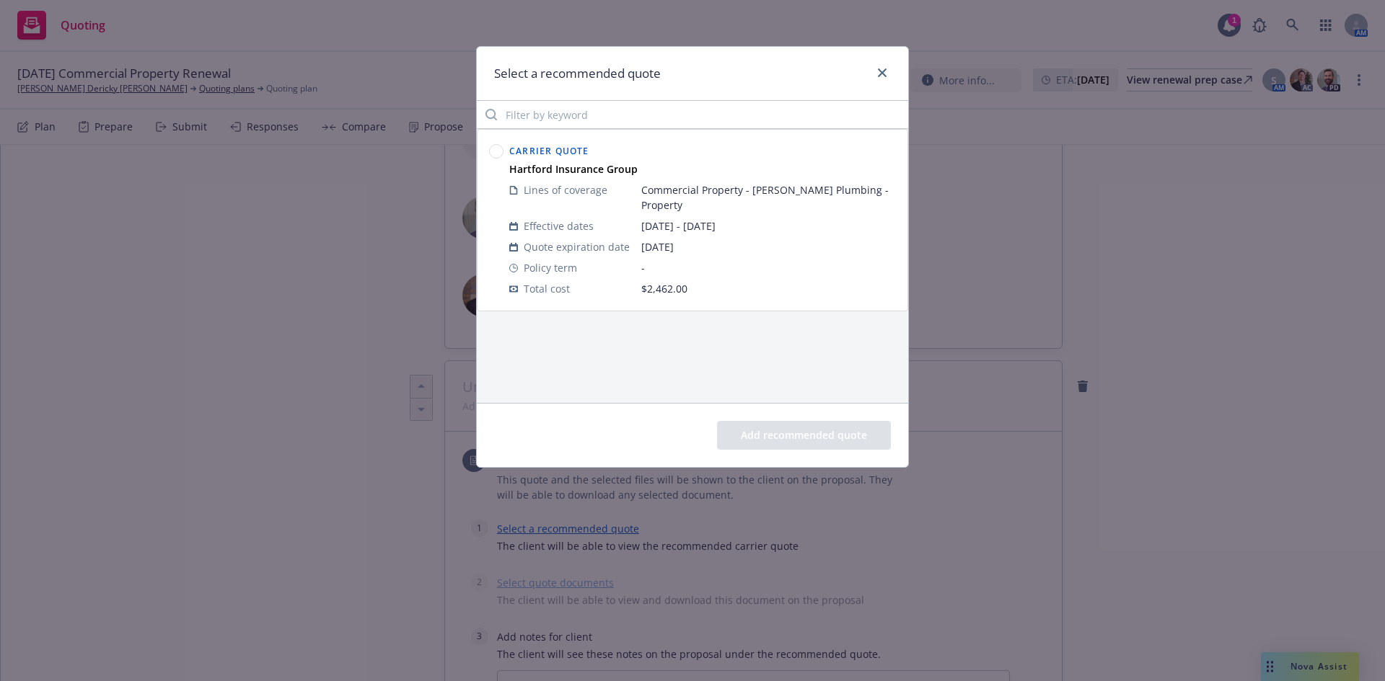
click at [493, 146] on circle at bounding box center [497, 152] width 14 height 14
click at [831, 433] on button "Add recommended quote" at bounding box center [804, 435] width 174 height 29
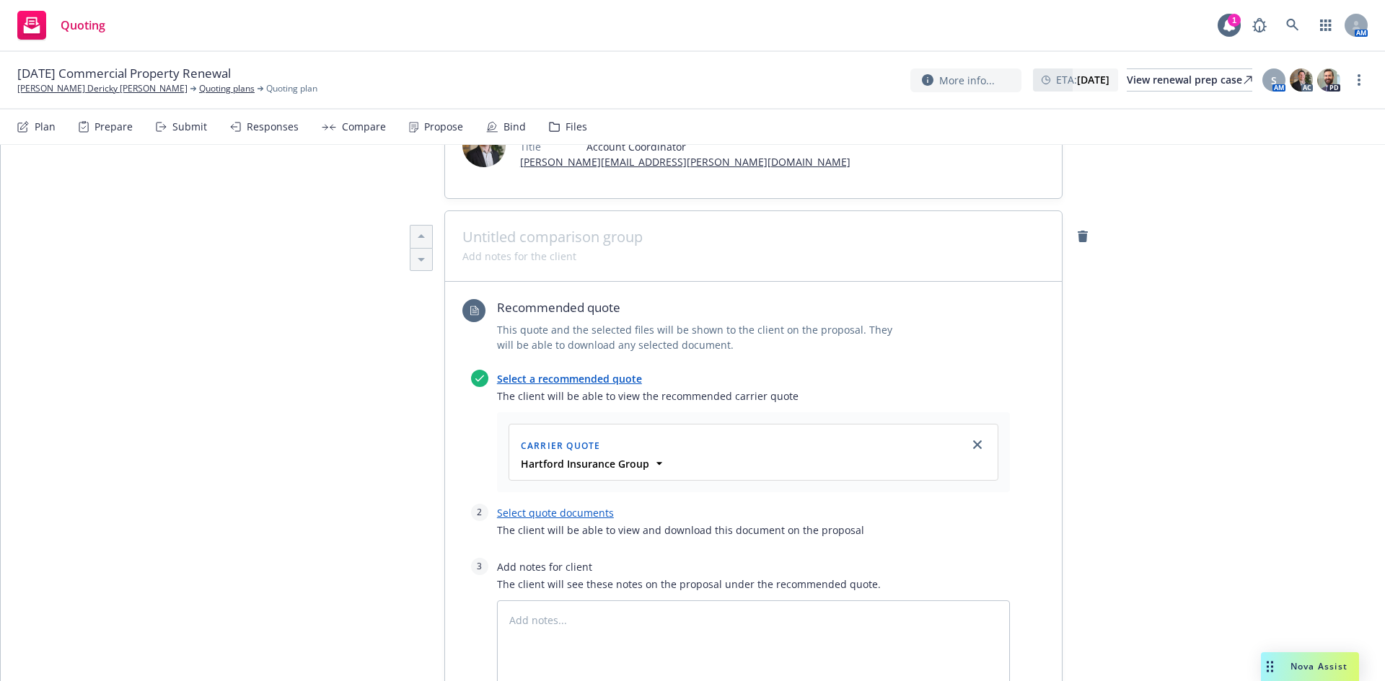
scroll to position [561, 0]
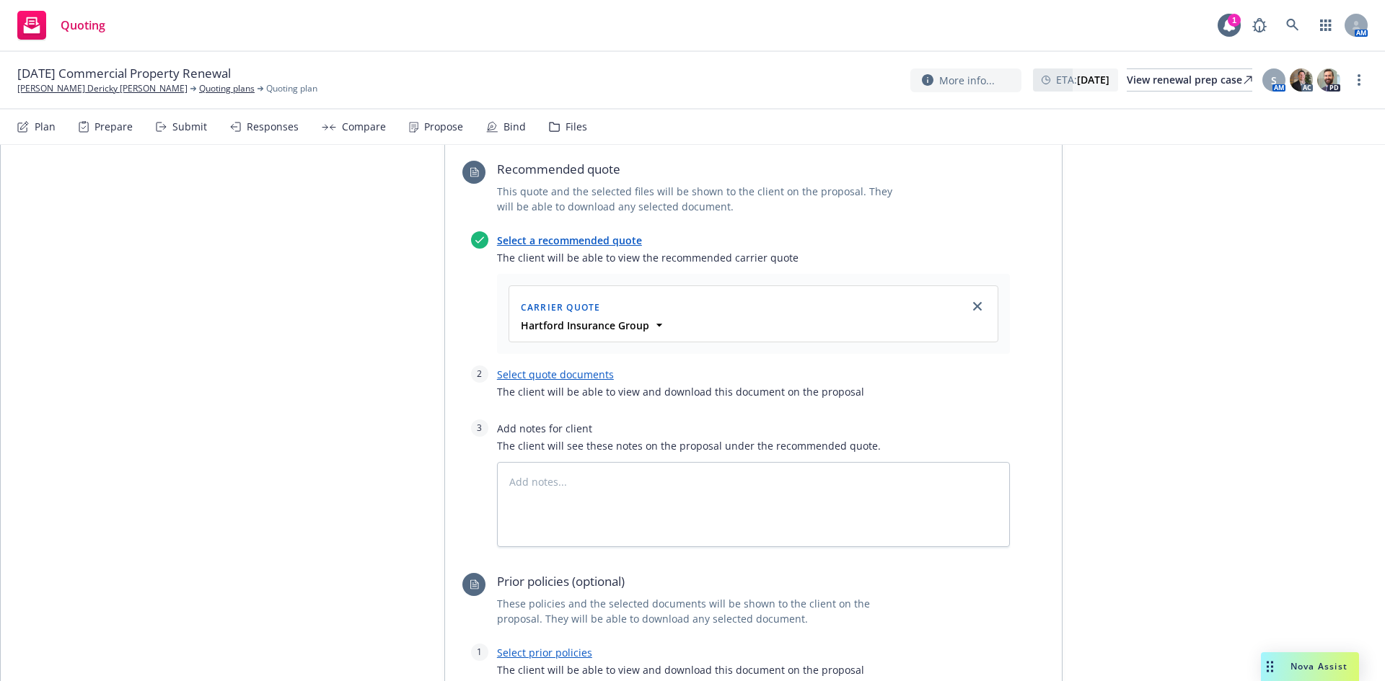
click at [565, 374] on link "Select quote documents" at bounding box center [555, 375] width 117 height 14
type textarea "x"
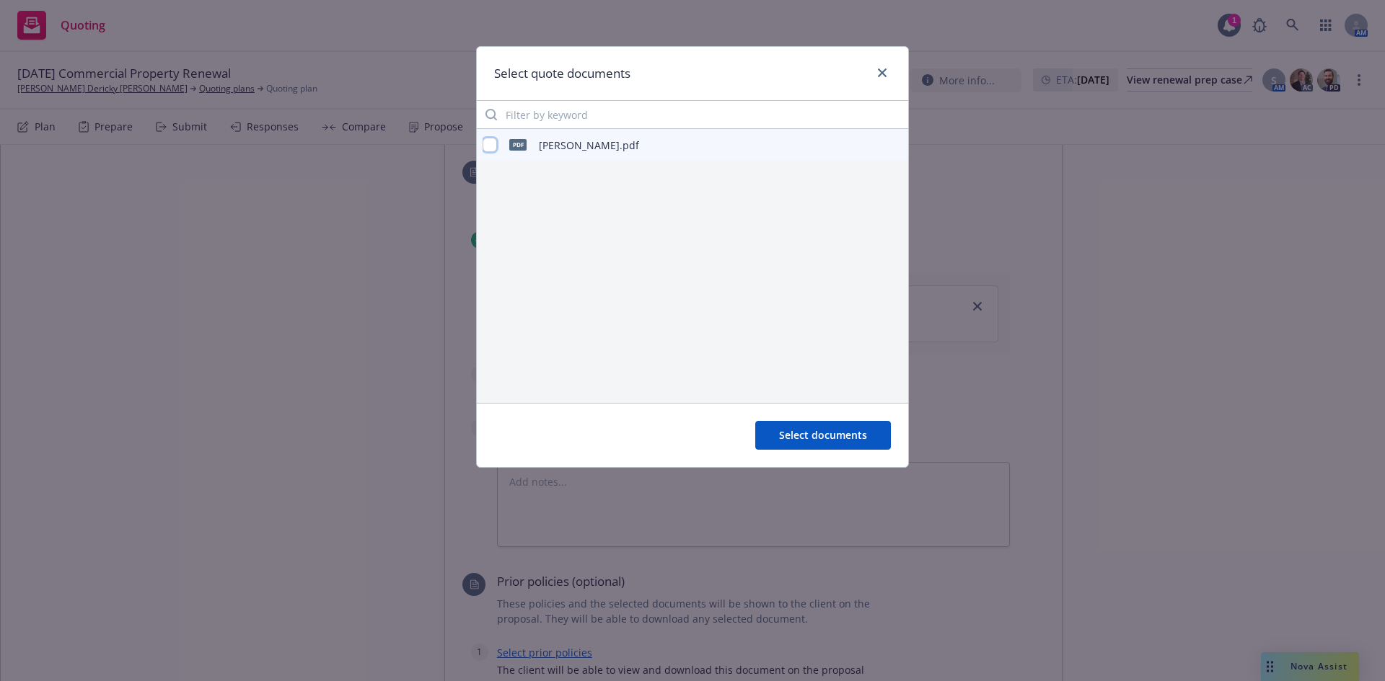
click at [495, 151] on input "checkbox" at bounding box center [489, 145] width 14 height 14
checkbox input "true"
click at [828, 443] on button "Select documents" at bounding box center [823, 435] width 136 height 29
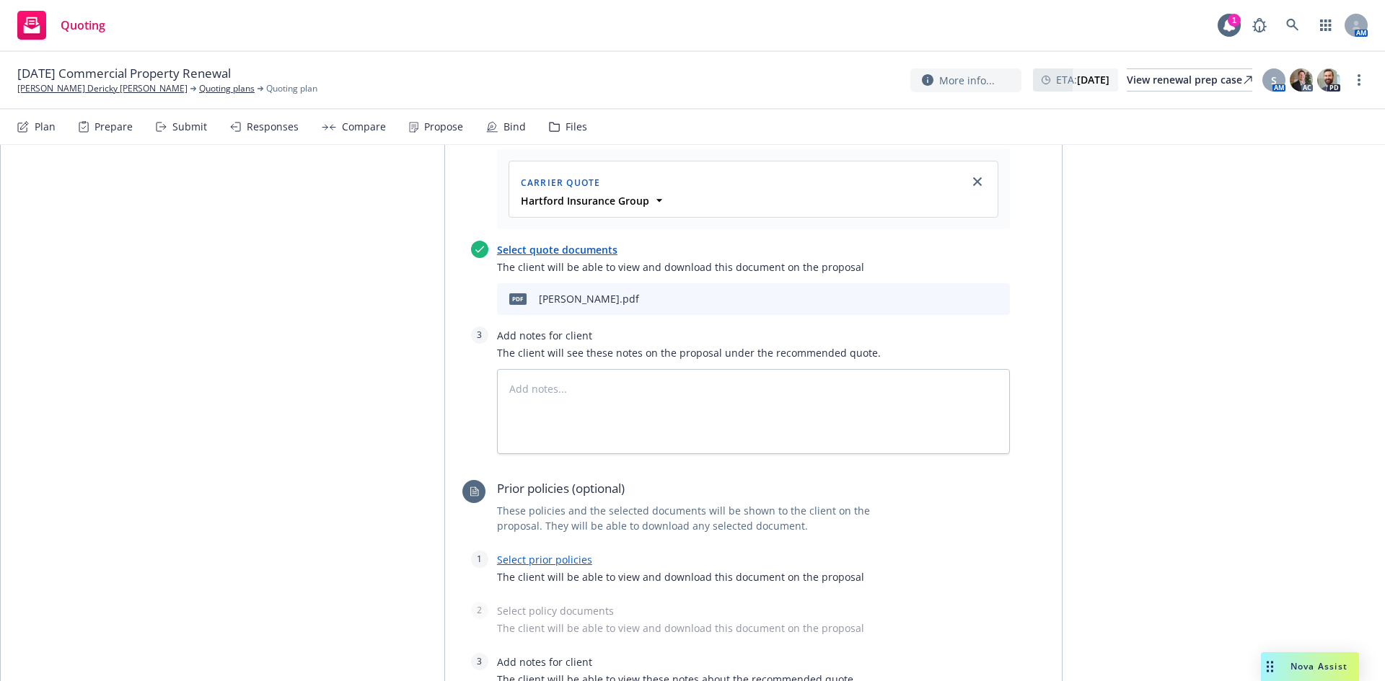
scroll to position [850, 0]
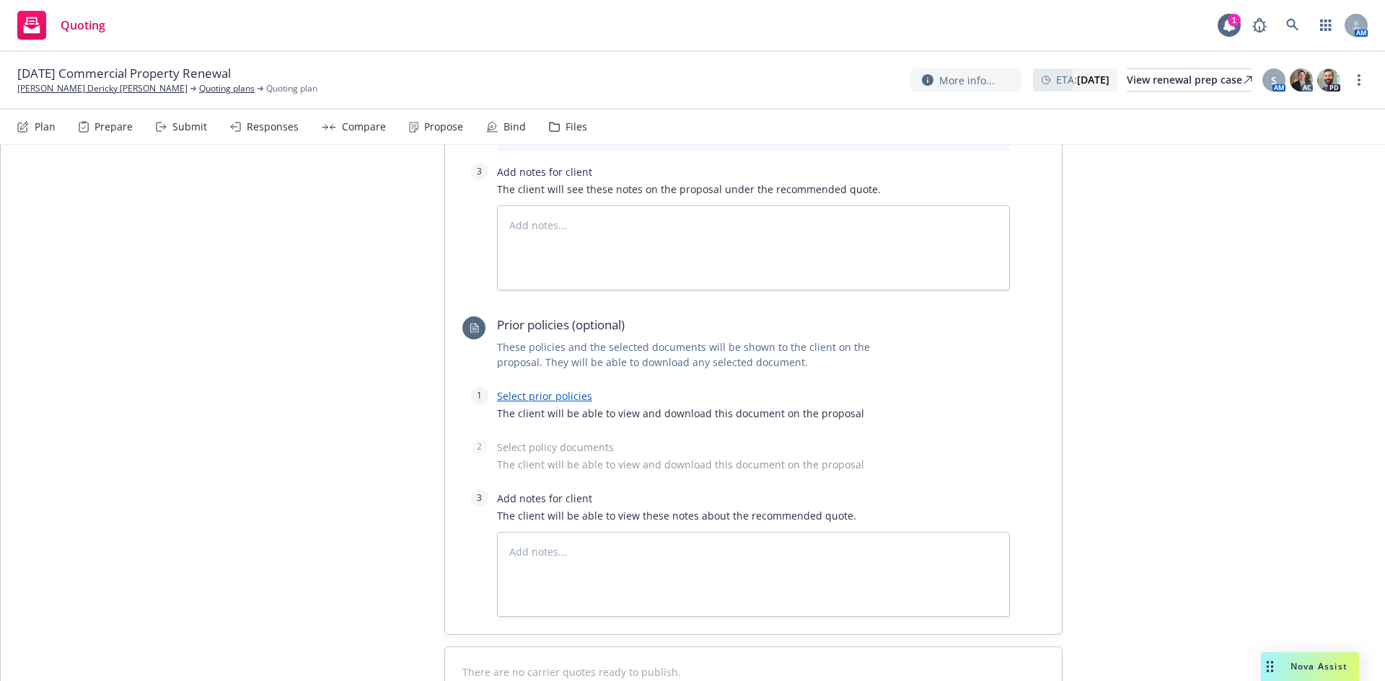
click at [559, 399] on link "Select prior policies" at bounding box center [544, 396] width 95 height 14
type textarea "x"
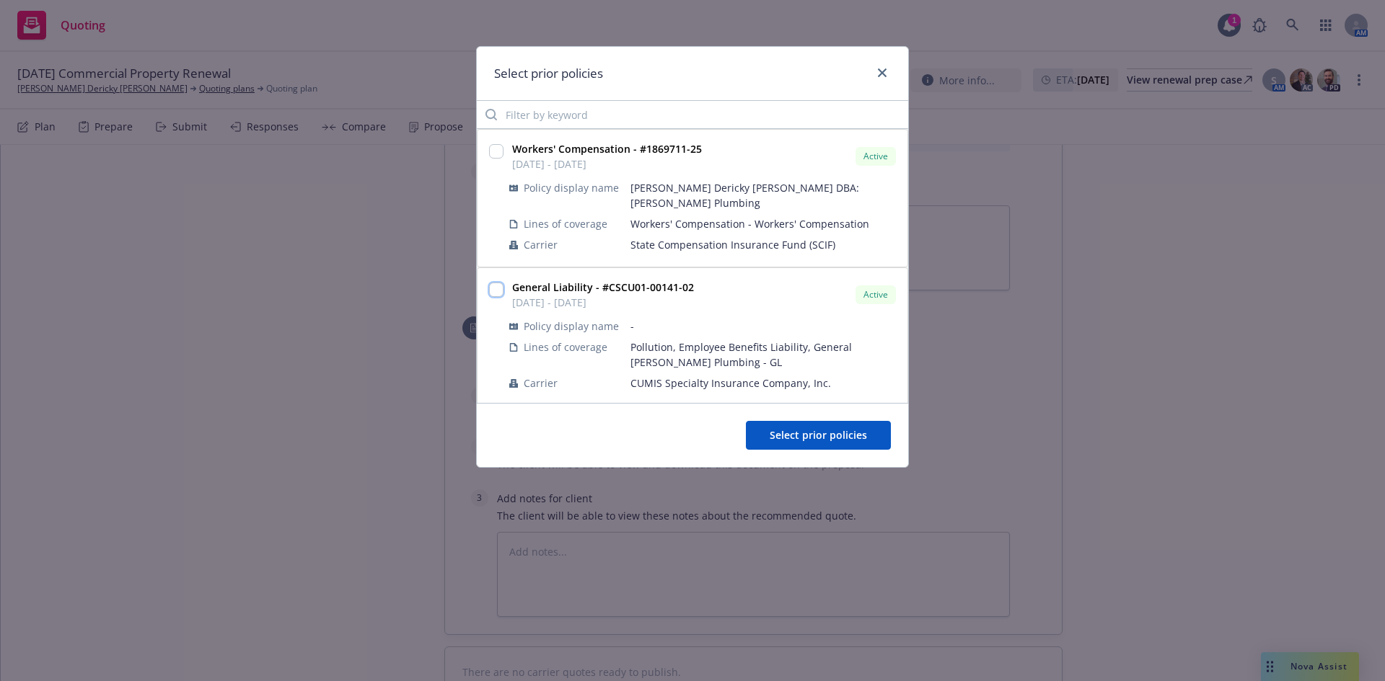
click at [499, 283] on input "checkbox" at bounding box center [496, 290] width 14 height 14
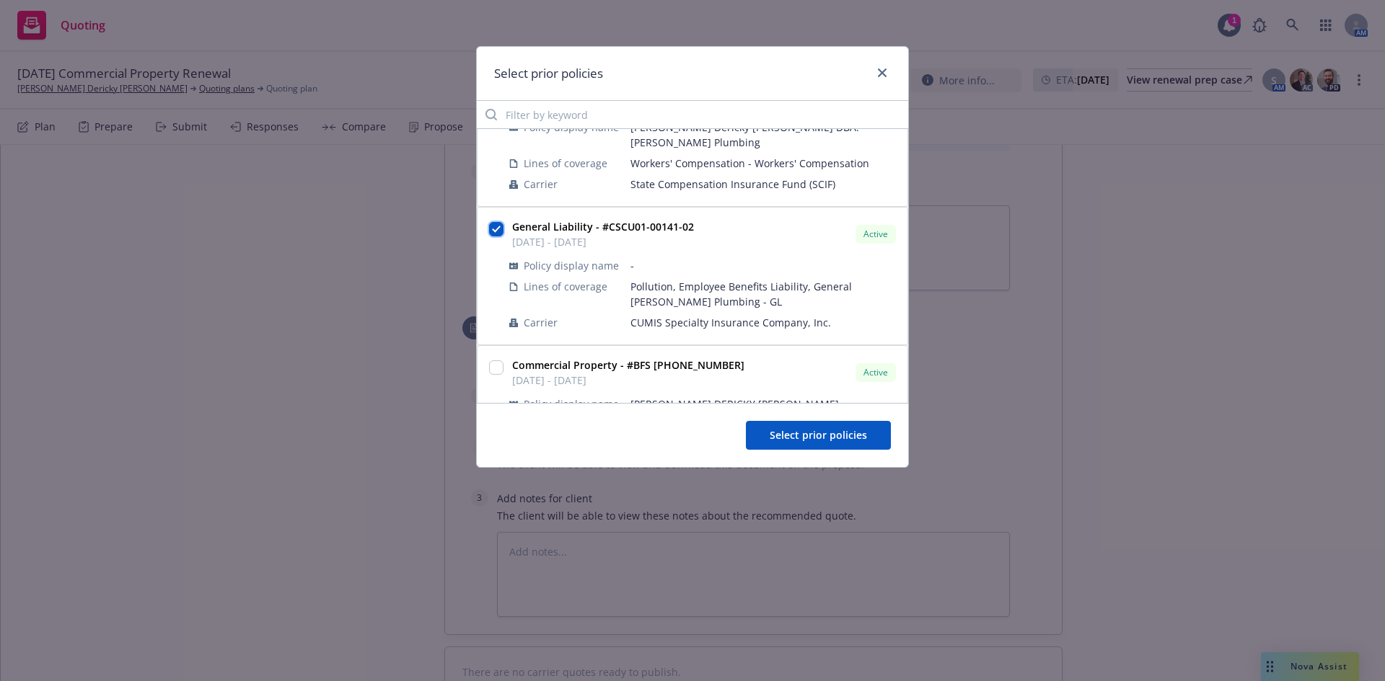
scroll to position [123, 0]
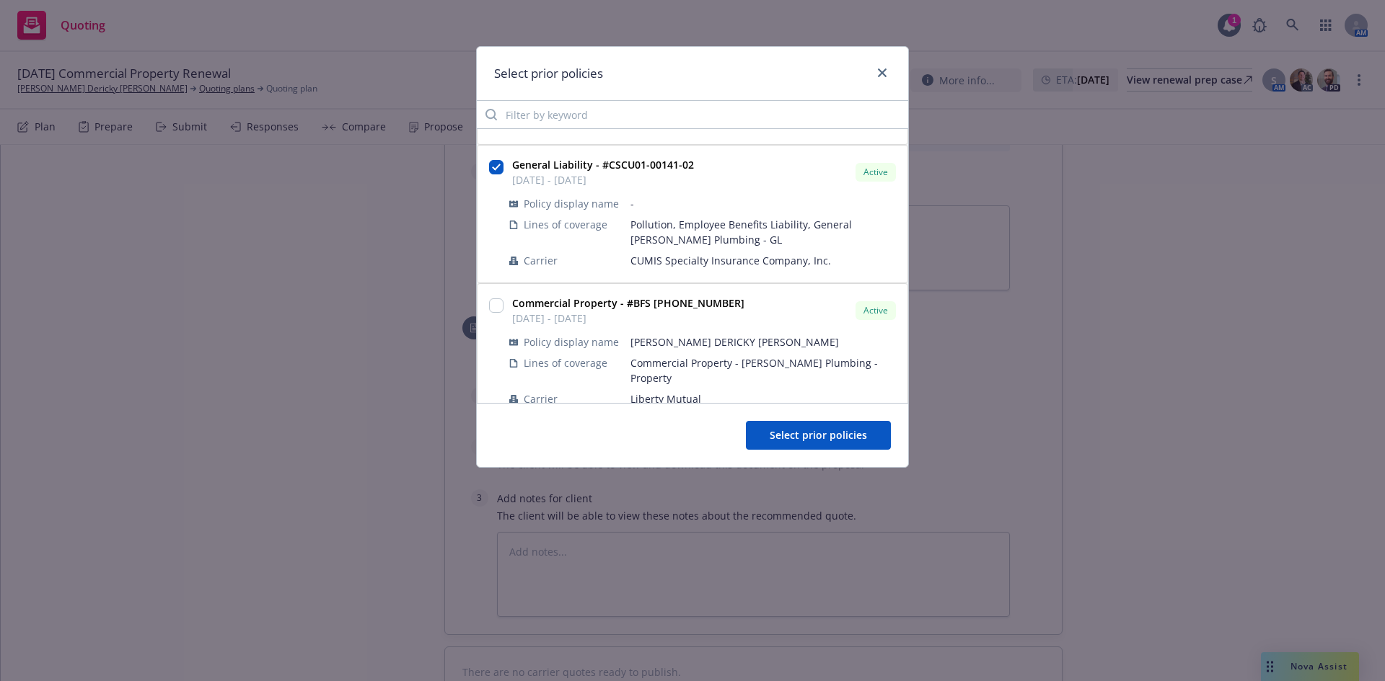
click at [498, 157] on div at bounding box center [496, 167] width 14 height 20
click at [494, 160] on input "checkbox" at bounding box center [496, 167] width 14 height 14
checkbox input "false"
click at [493, 296] on div at bounding box center [496, 306] width 14 height 20
click at [495, 299] on input "checkbox" at bounding box center [496, 306] width 14 height 14
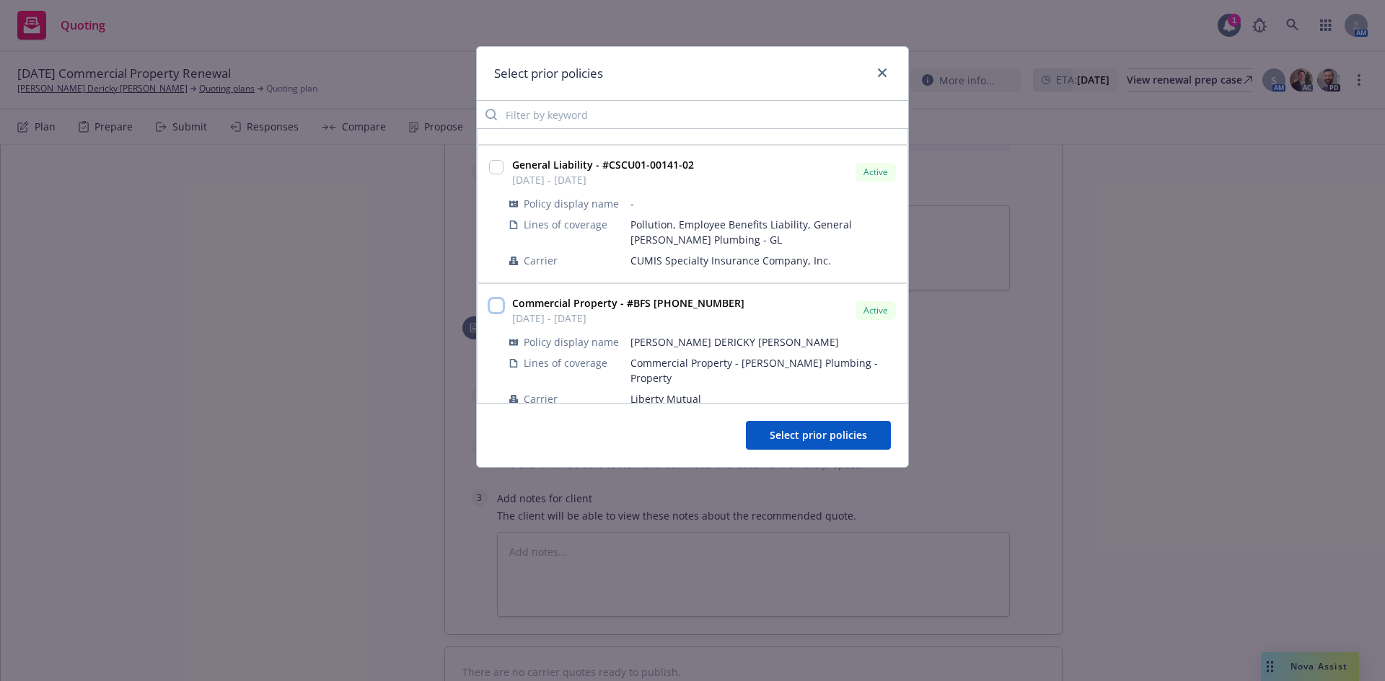
checkbox input "true"
click at [808, 430] on span "Select prior policies" at bounding box center [817, 435] width 97 height 14
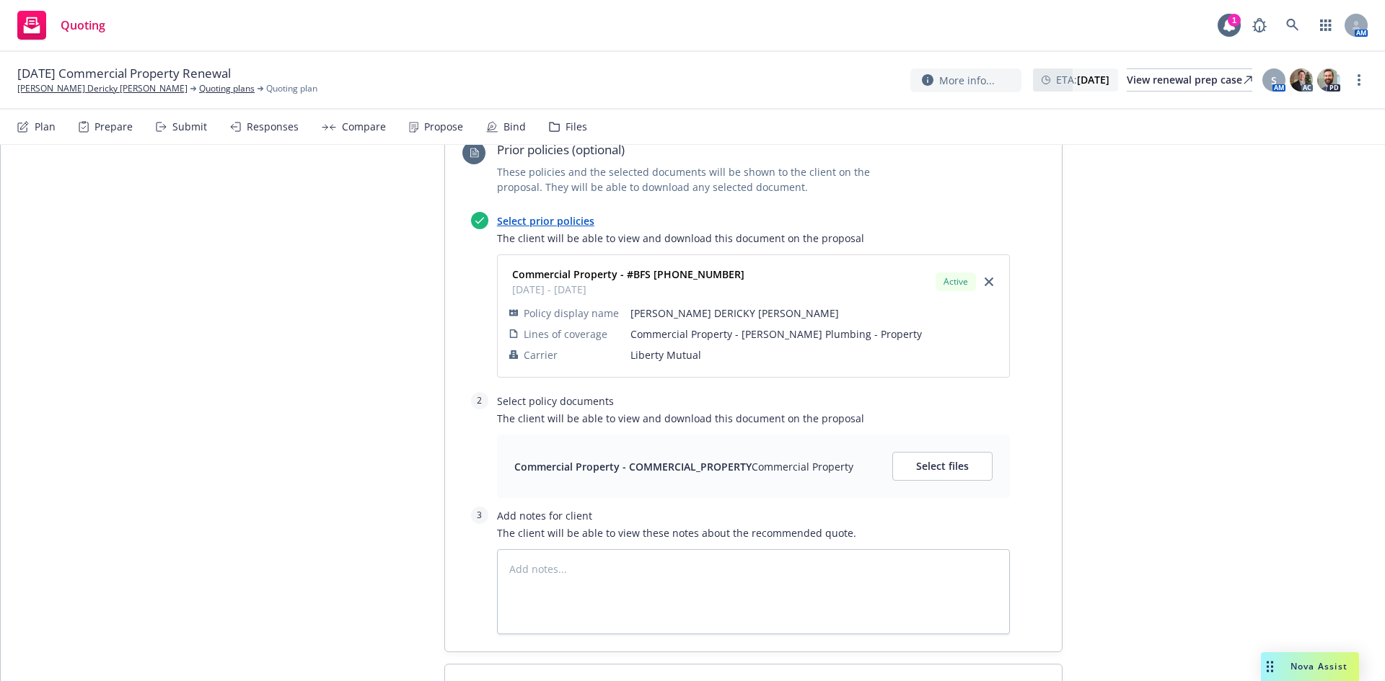
scroll to position [1138, 0]
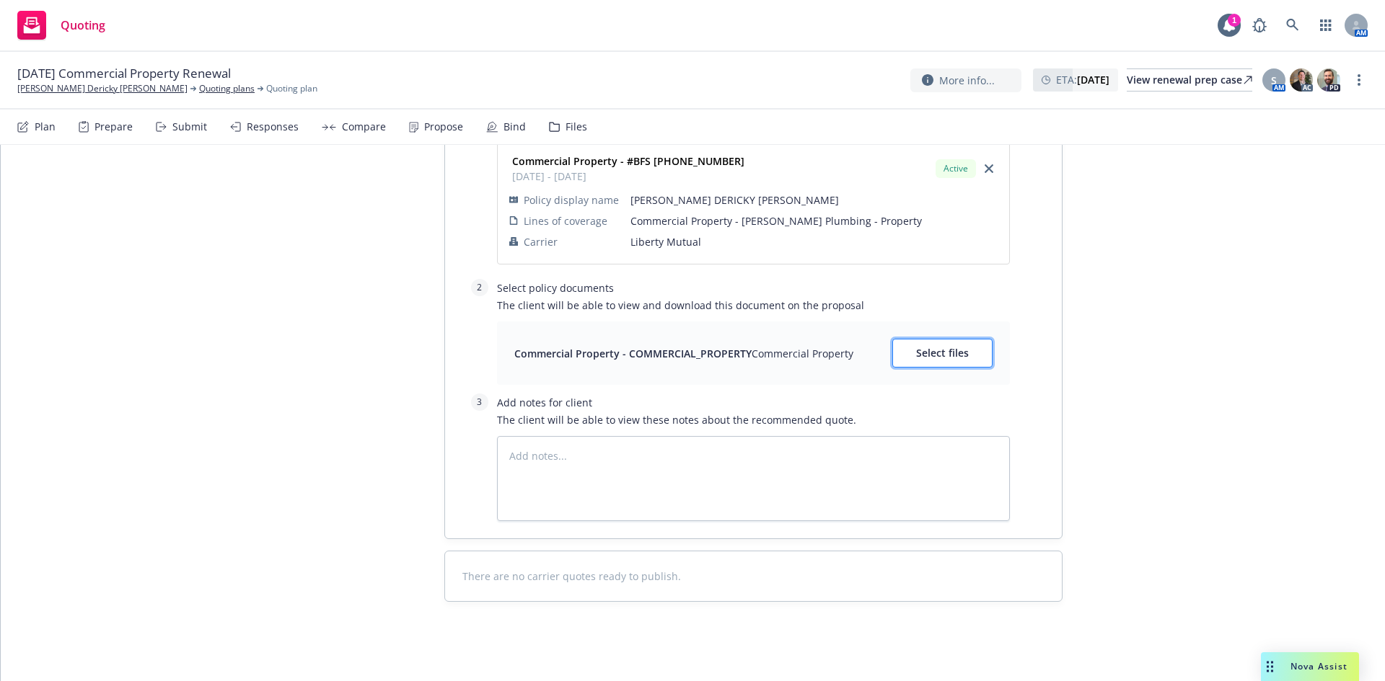
click at [953, 353] on span "Select files" at bounding box center [942, 353] width 53 height 14
type textarea "x"
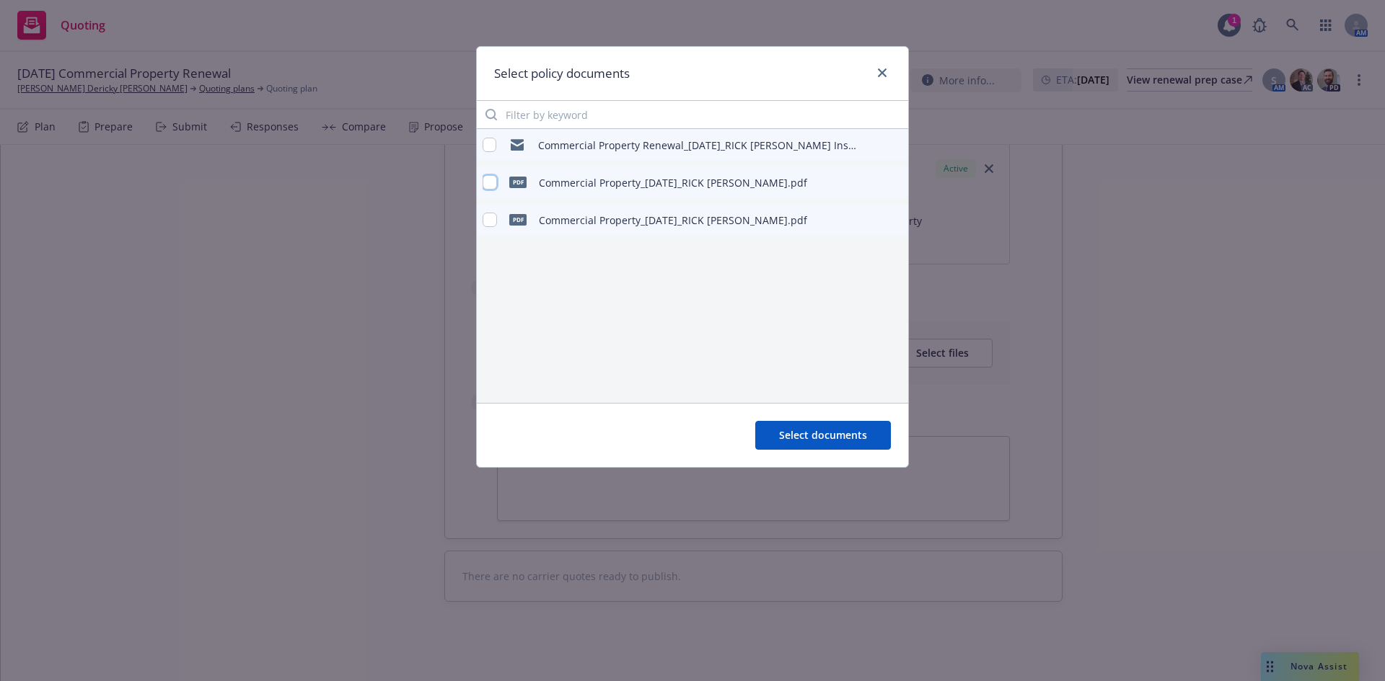
click at [489, 188] on input "checkbox" at bounding box center [489, 182] width 14 height 14
checkbox input "true"
click at [815, 427] on button "Select documents" at bounding box center [823, 435] width 136 height 29
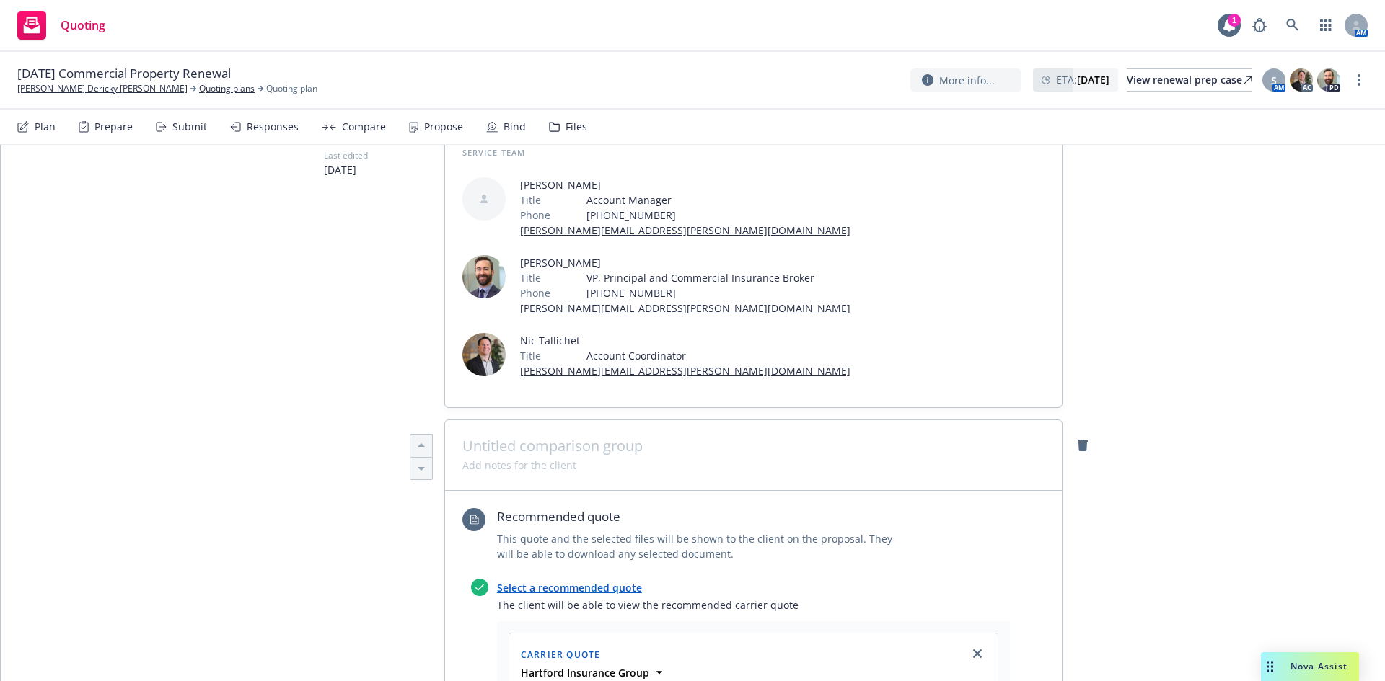
scroll to position [0, 0]
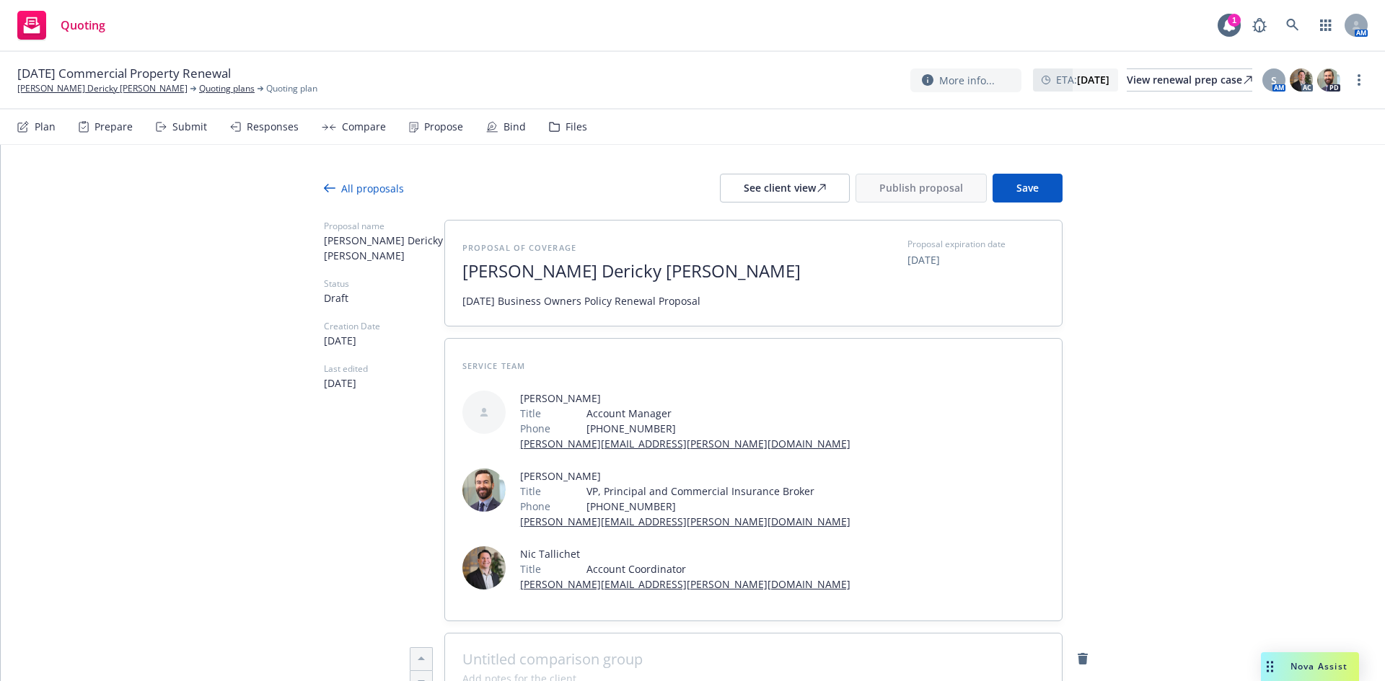
click at [1031, 203] on div at bounding box center [693, 211] width 738 height 17
click at [1030, 198] on button "Save" at bounding box center [1027, 188] width 70 height 29
click at [792, 187] on div "See client view" at bounding box center [785, 188] width 82 height 27
type textarea "x"
click at [1355, 84] on link "more" at bounding box center [1358, 79] width 17 height 17
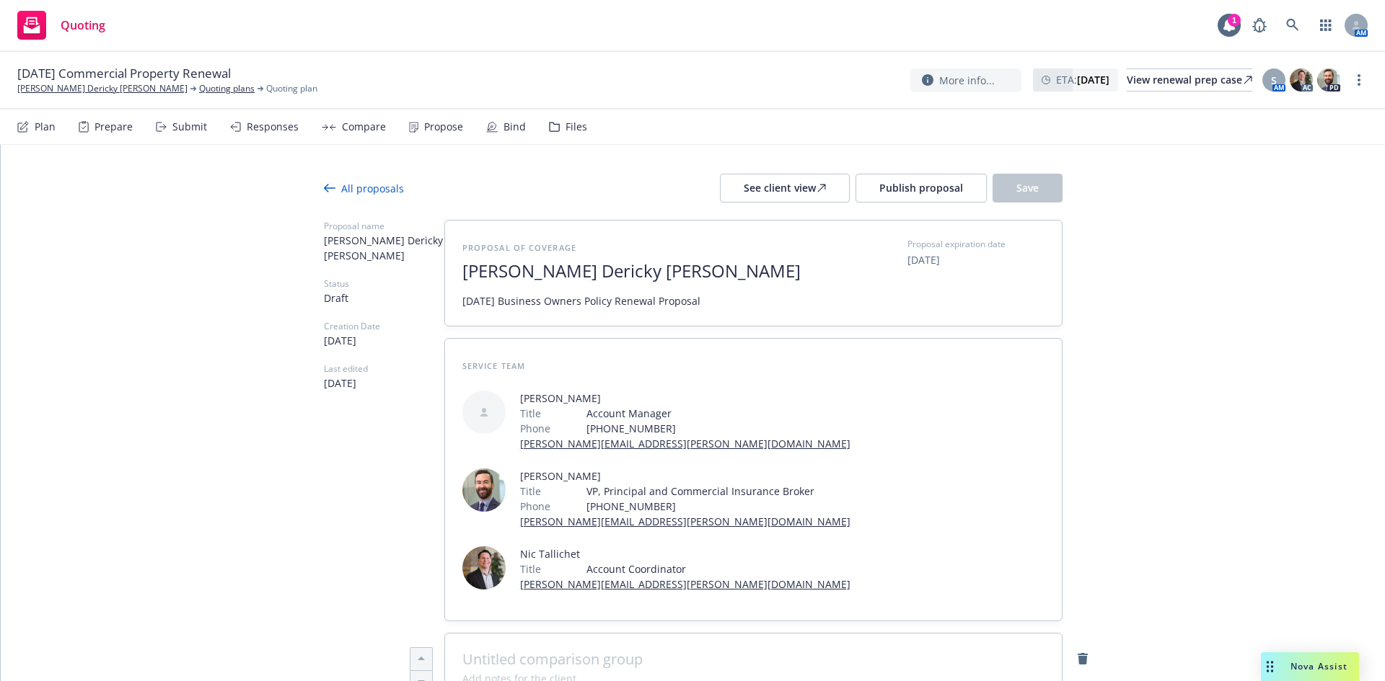
click at [1285, 230] on link "Archive quoting plan" at bounding box center [1286, 225] width 161 height 29
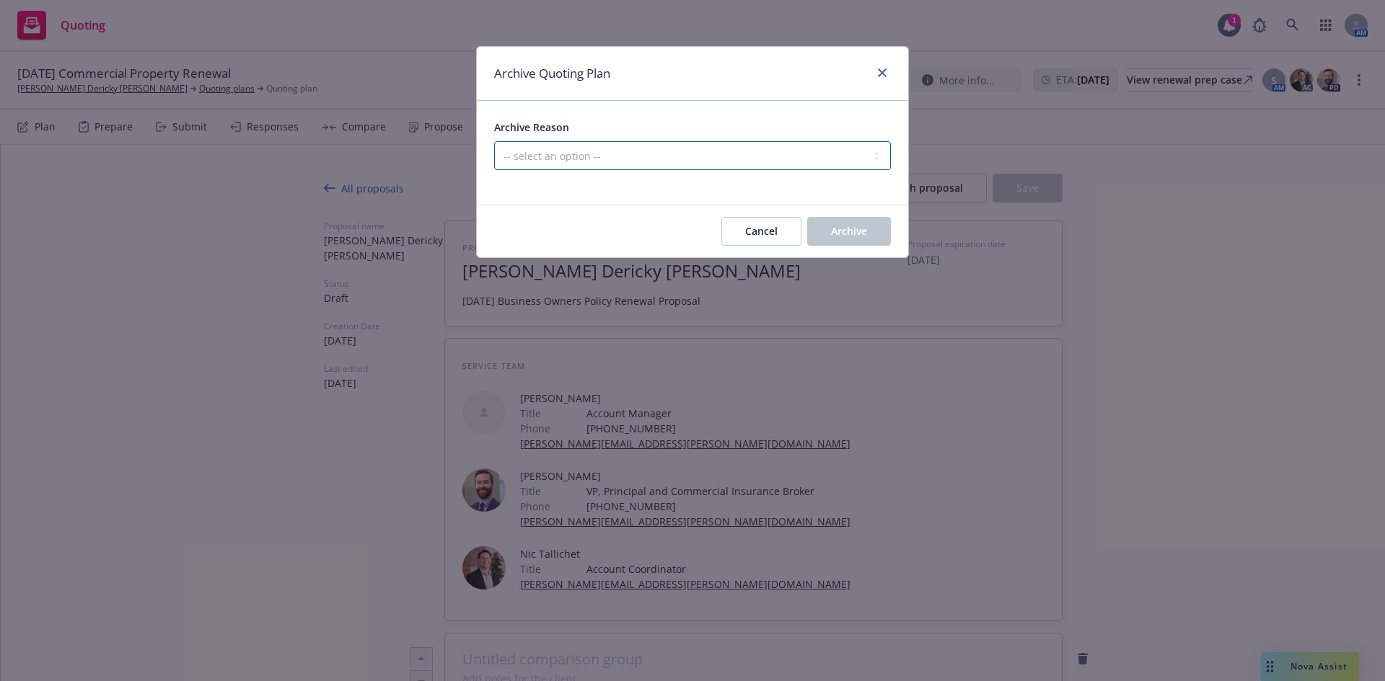
click at [596, 162] on select "-- select an option -- All policies in this renewal plan are auto-renewed Creat…" at bounding box center [692, 155] width 397 height 29
select select "ARCHIVED_RENEWAL_POLICY_AUTO_RENEWED"
click at [494, 141] on select "-- select an option -- All policies in this renewal plan are auto-renewed Creat…" at bounding box center [692, 155] width 397 height 29
click at [865, 228] on span "Archive" at bounding box center [849, 231] width 36 height 14
type textarea "x"
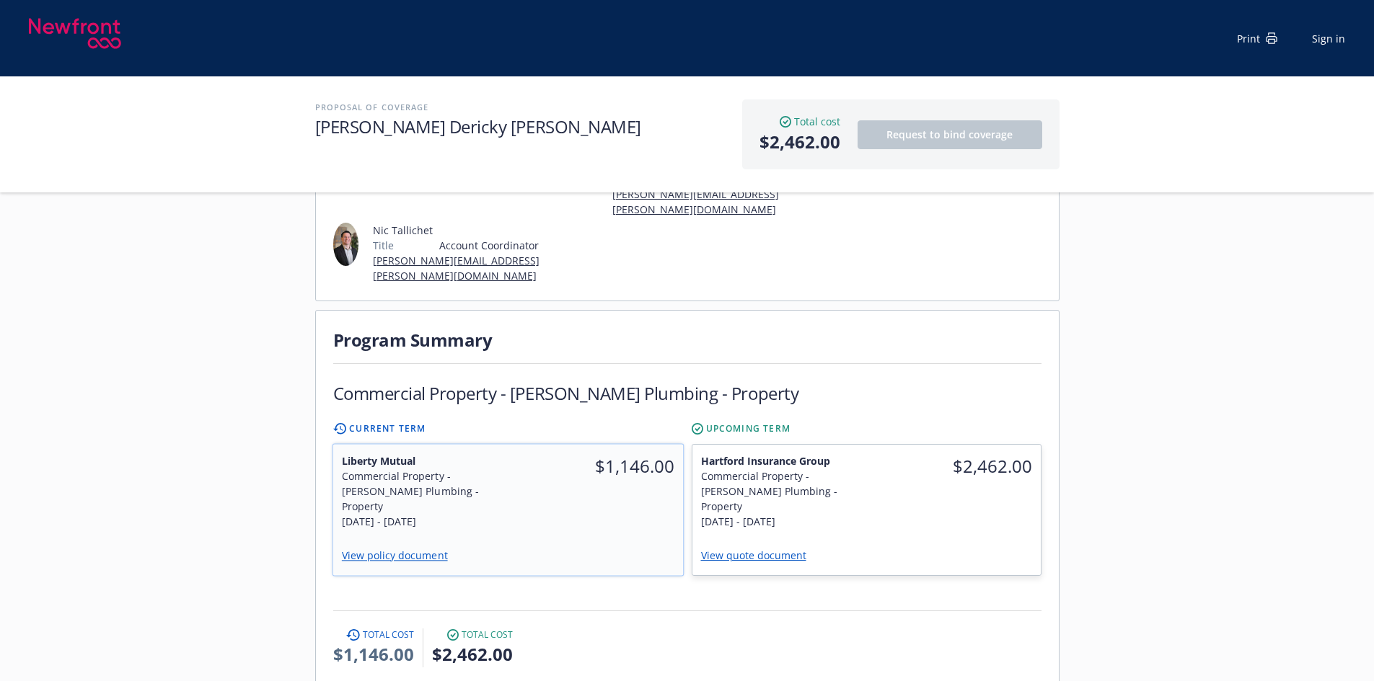
scroll to position [288, 0]
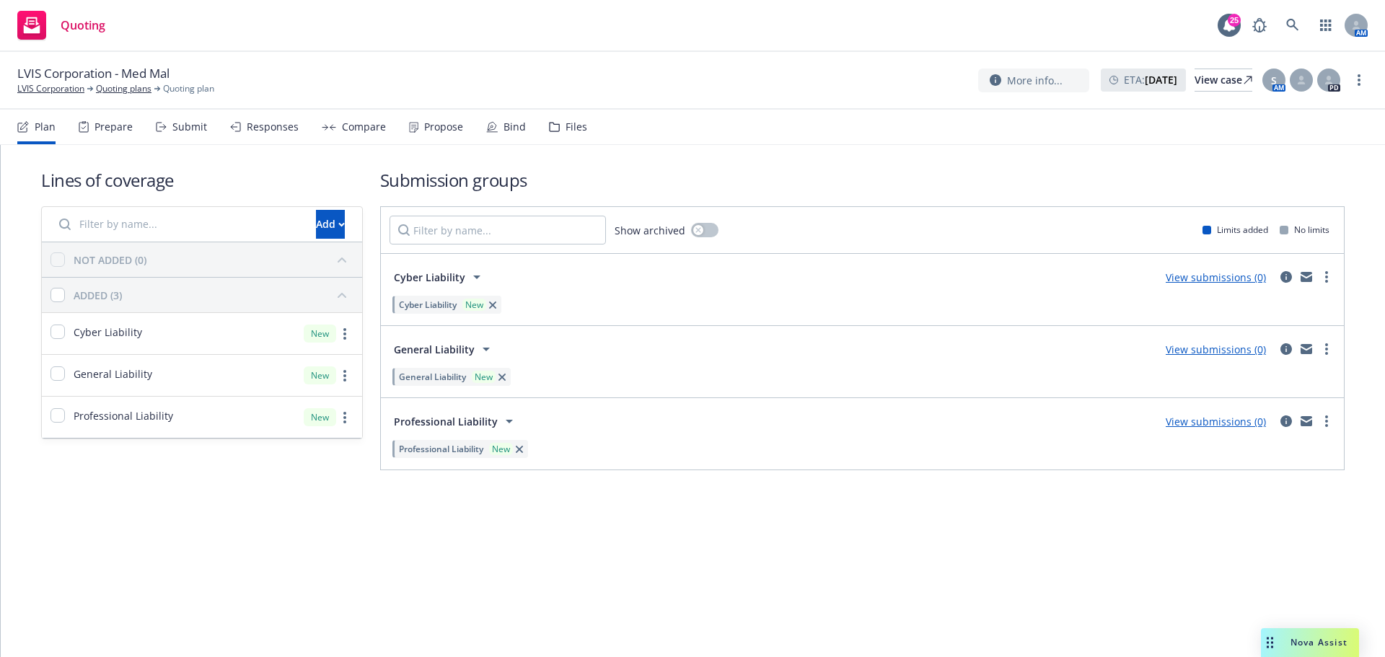
click at [478, 125] on div "Plan Prepare Submit Responses Compare Propose Bind Files" at bounding box center [302, 127] width 570 height 35
click at [506, 135] on div "Bind" at bounding box center [506, 127] width 40 height 35
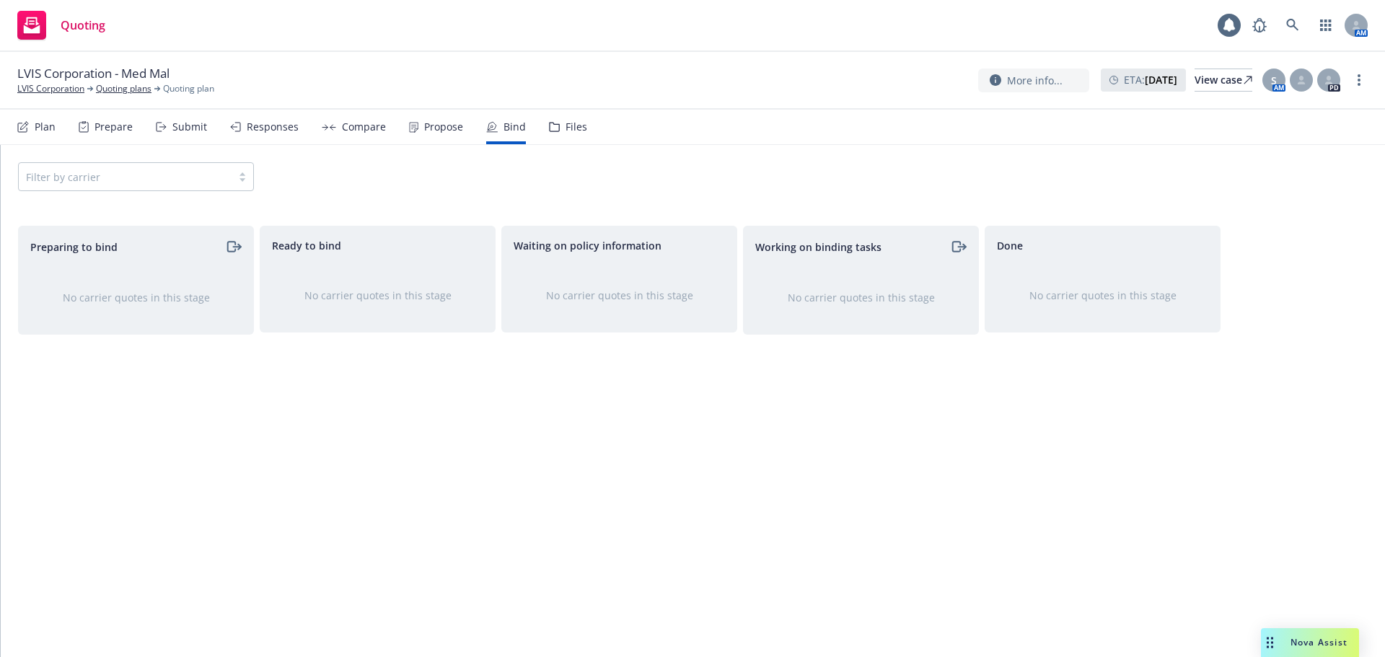
click at [424, 131] on div "Propose" at bounding box center [443, 127] width 39 height 12
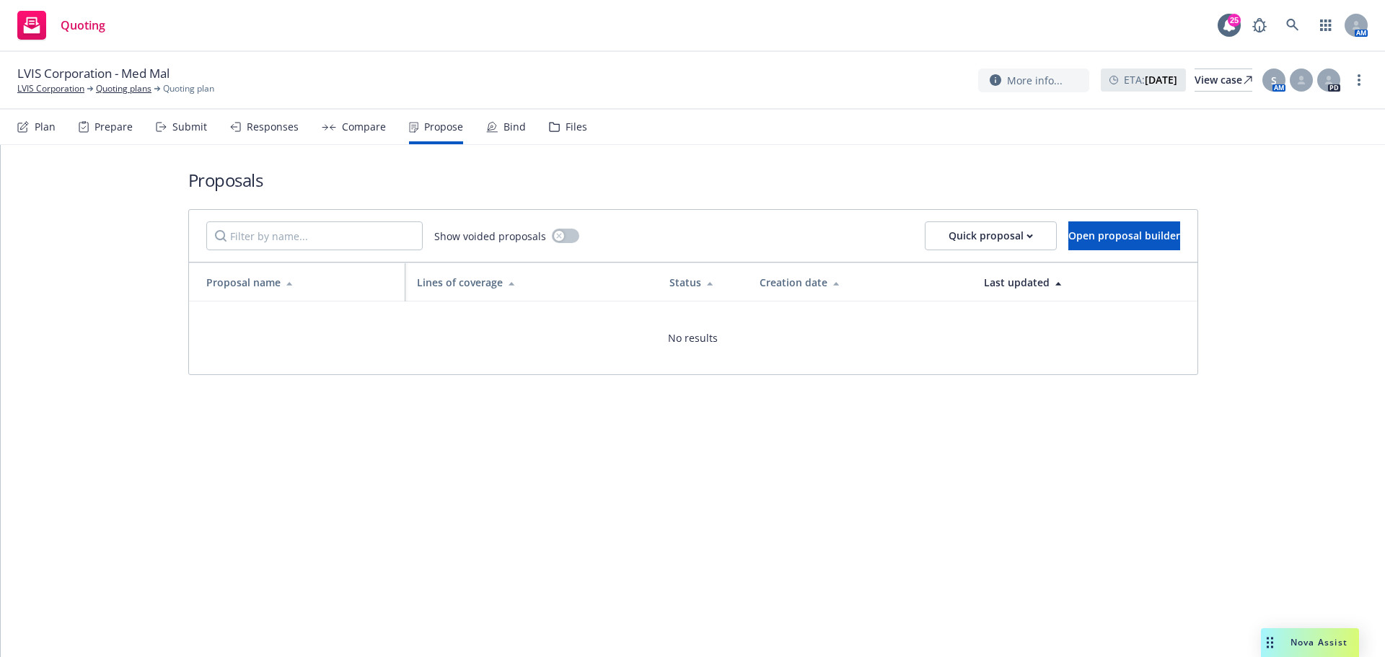
click at [361, 125] on div "Compare" at bounding box center [364, 127] width 44 height 12
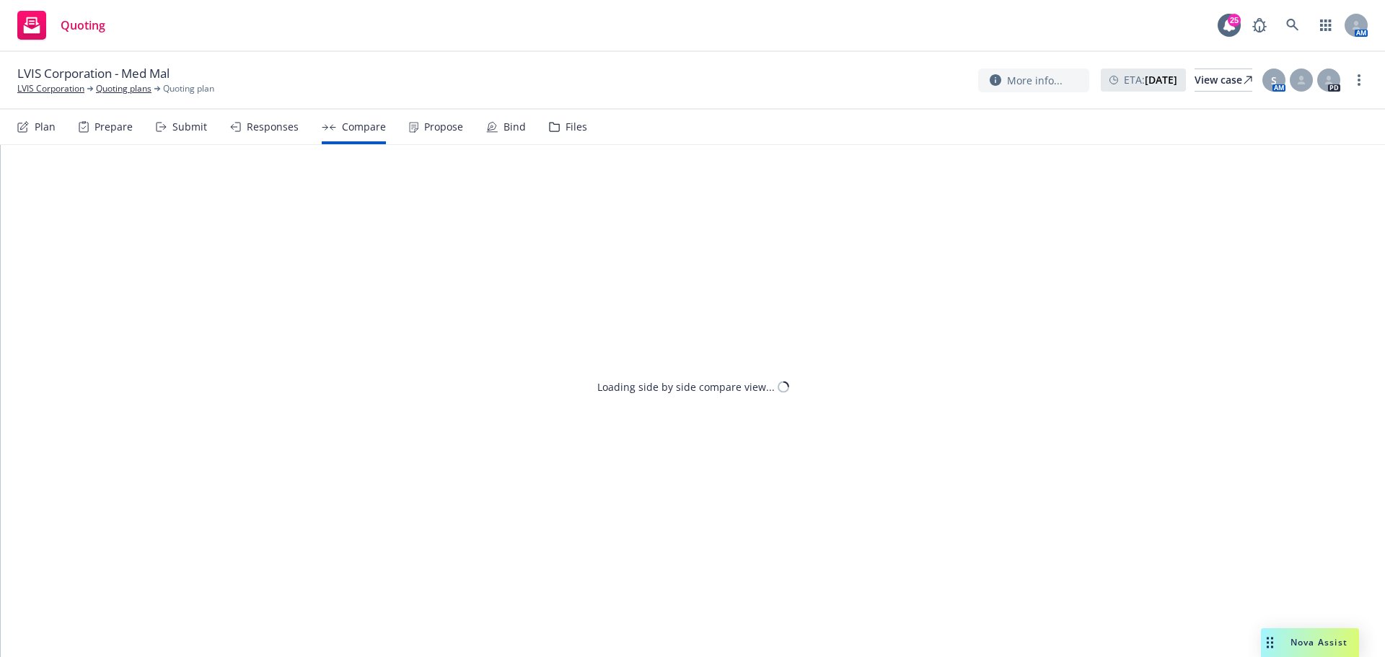
click at [31, 132] on div "Plan" at bounding box center [36, 127] width 38 height 35
